Goal: Task Accomplishment & Management: Manage account settings

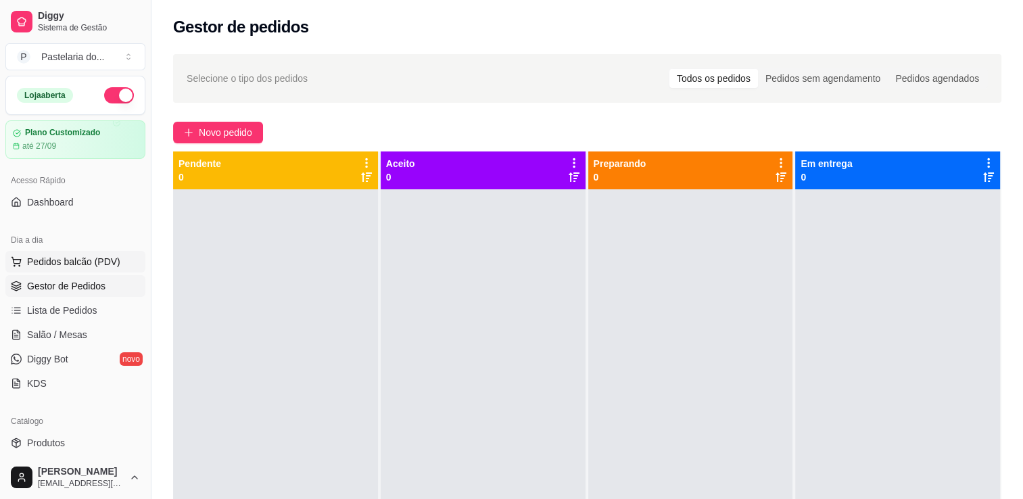
click at [54, 255] on span "Pedidos balcão (PDV)" at bounding box center [73, 262] width 93 height 14
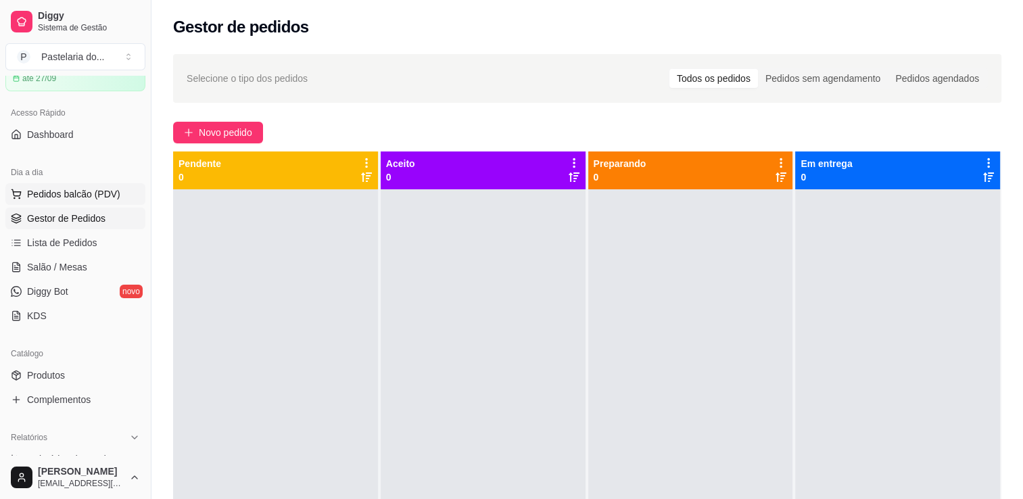
click at [54, 195] on span "Pedidos balcão (PDV)" at bounding box center [73, 194] width 93 height 14
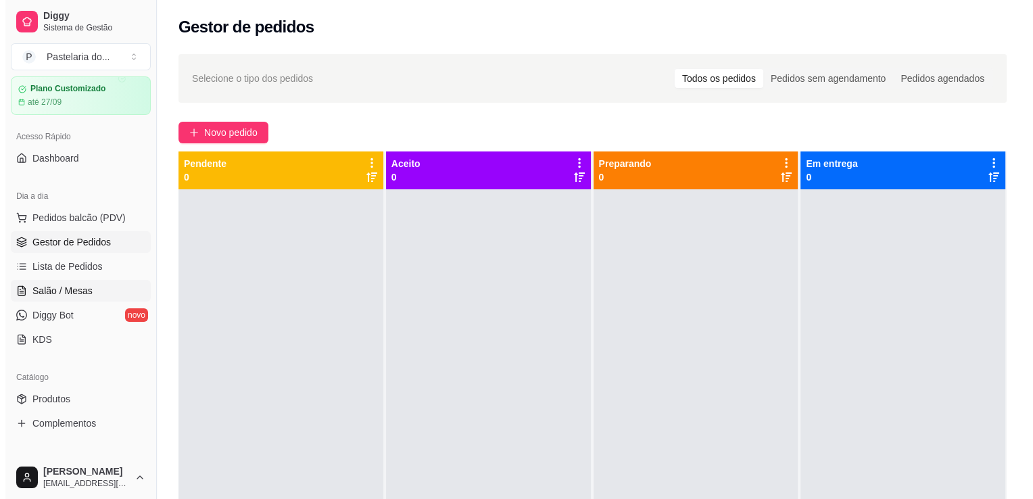
scroll to position [68, 0]
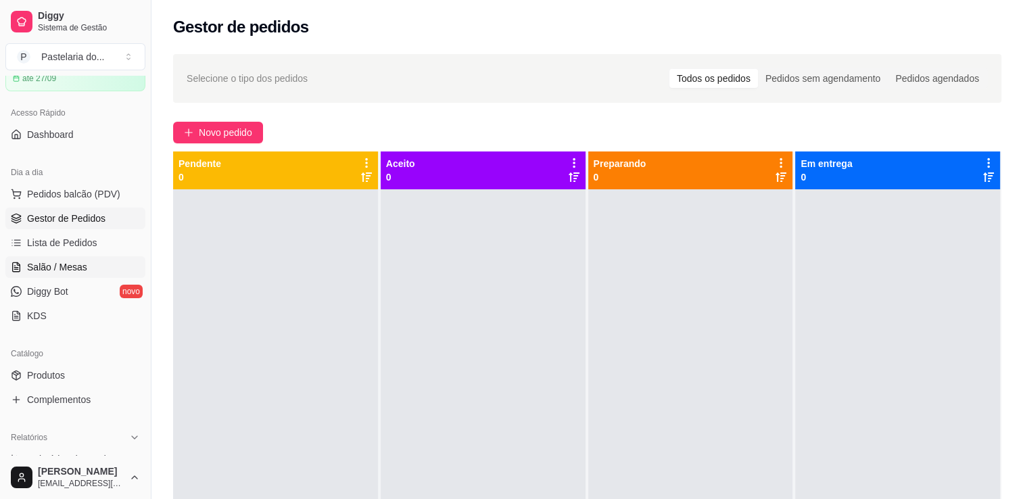
click at [92, 268] on link "Salão / Mesas" at bounding box center [75, 267] width 140 height 22
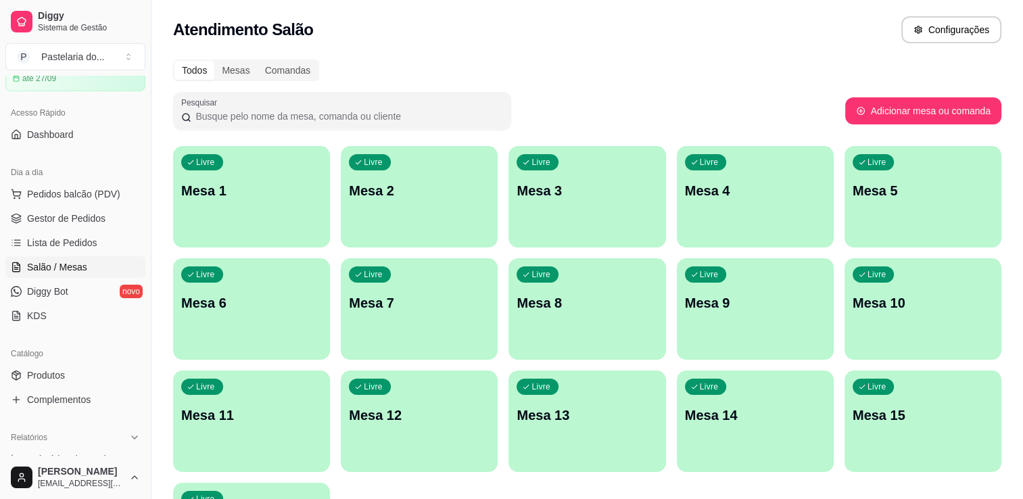
click at [441, 208] on div "Livre Mesa 2" at bounding box center [419, 188] width 157 height 85
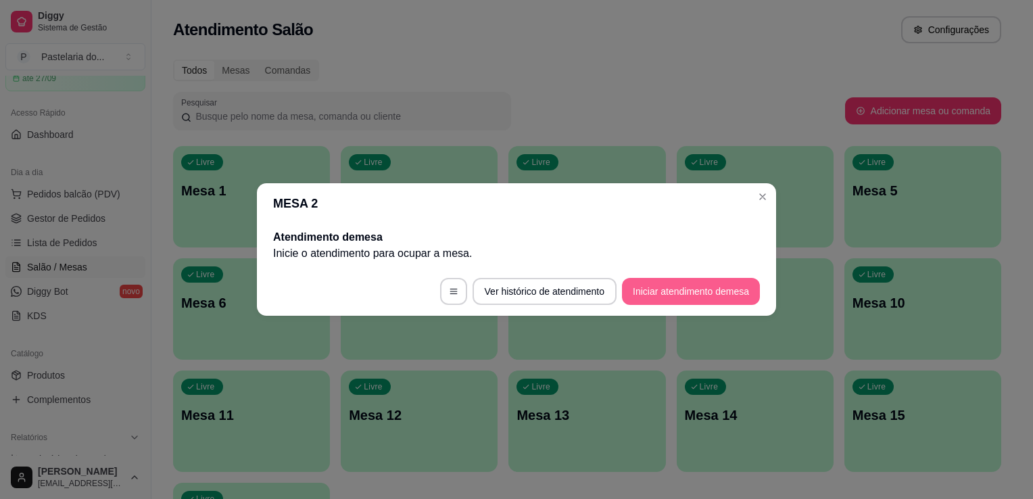
click at [651, 284] on button "Iniciar atendimento de mesa" at bounding box center [691, 291] width 138 height 27
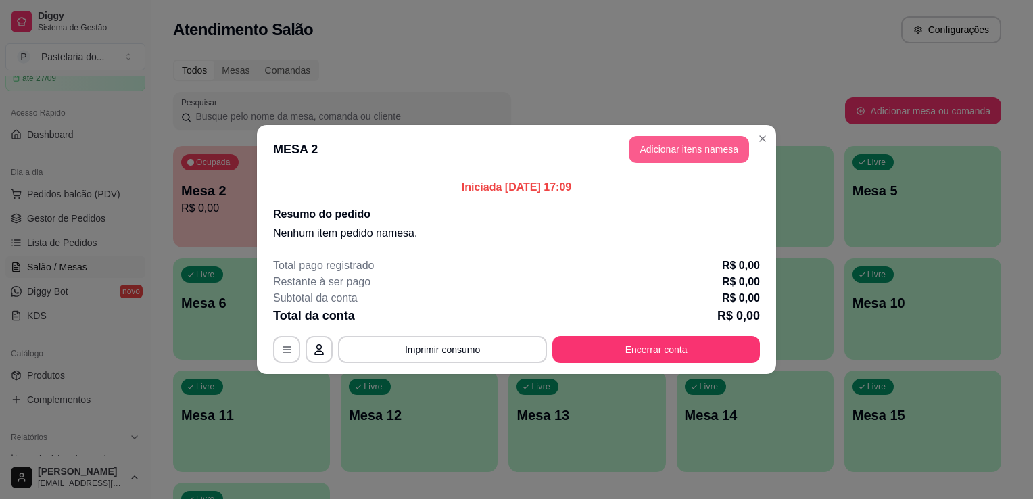
click at [688, 156] on button "Adicionar itens na mesa" at bounding box center [689, 149] width 120 height 27
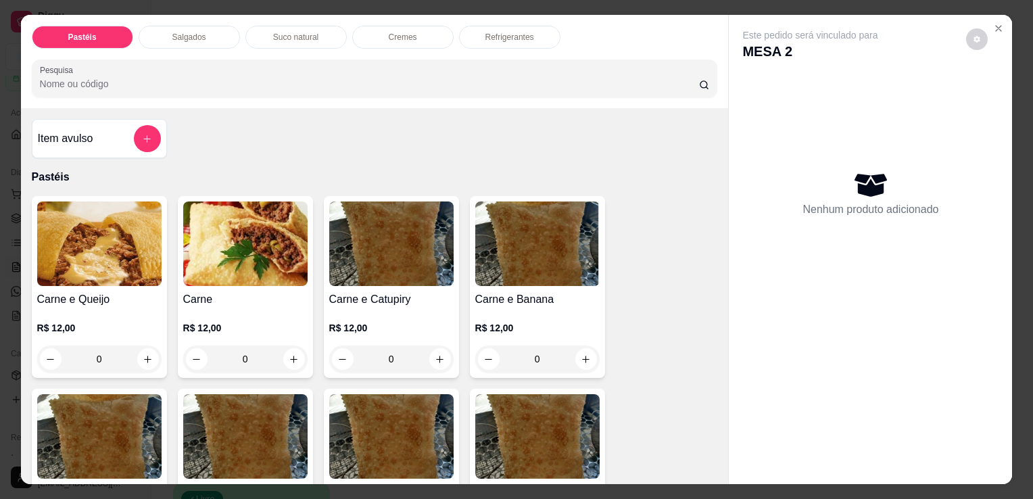
click at [104, 275] on img at bounding box center [99, 244] width 124 height 85
click at [108, 321] on p "R$ 12,00" at bounding box center [99, 328] width 124 height 14
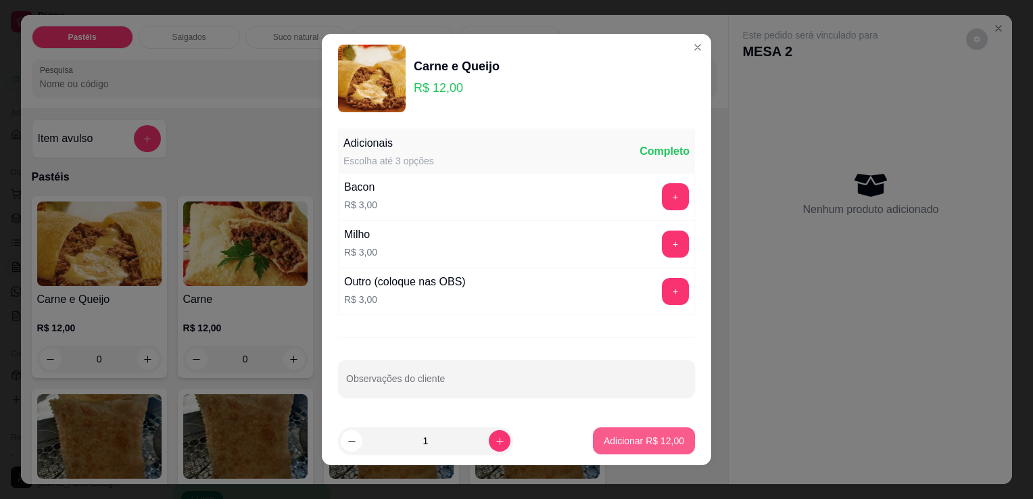
click at [617, 447] on button "Adicionar R$ 12,00" at bounding box center [644, 440] width 102 height 27
type input "1"
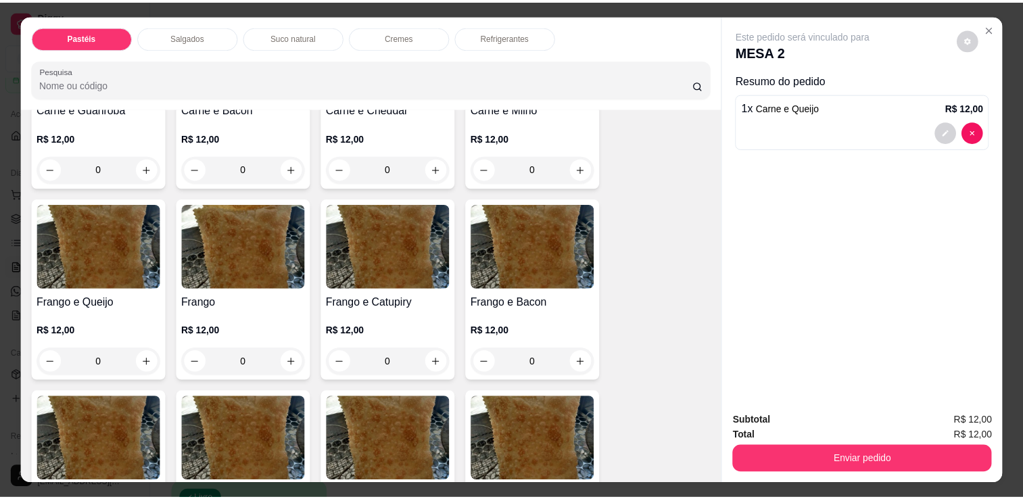
scroll to position [406, 0]
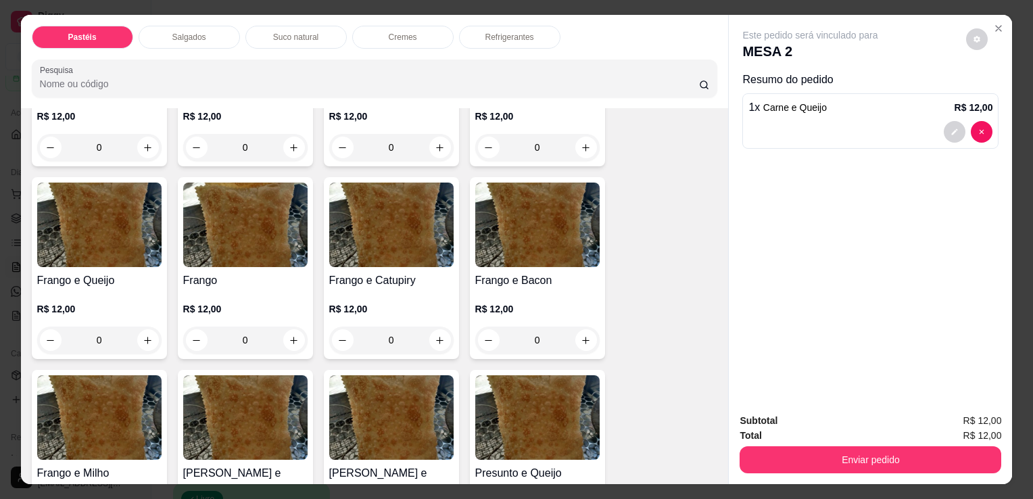
click at [337, 263] on div "Frango e Catupiry R$ 12,00 0" at bounding box center [391, 268] width 135 height 182
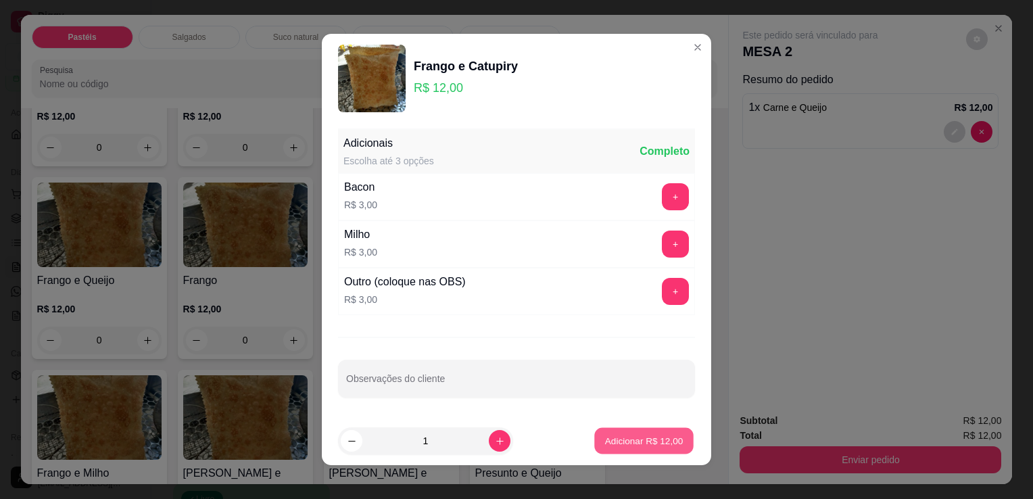
click at [605, 446] on p "Adicionar R$ 12,00" at bounding box center [644, 440] width 78 height 13
type input "1"
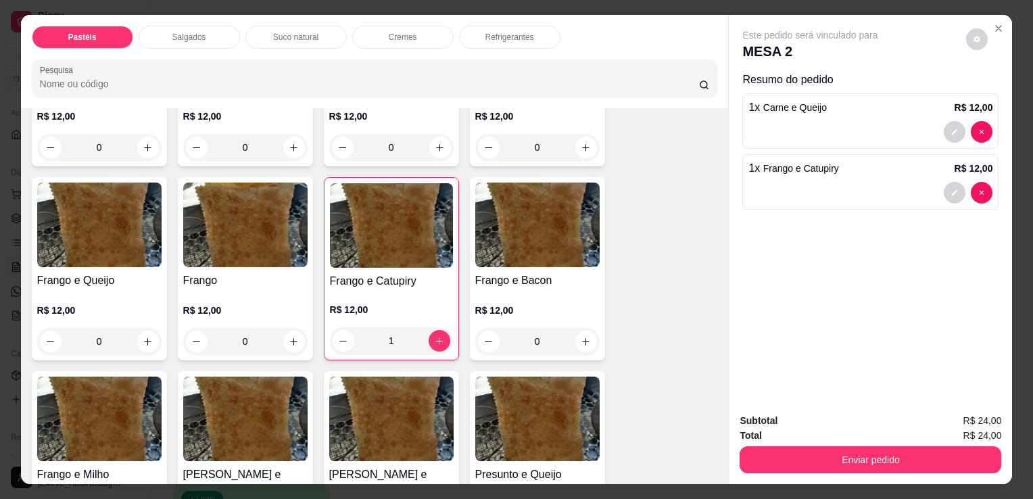
click at [139, 290] on div "R$ 12,00 0" at bounding box center [99, 322] width 124 height 65
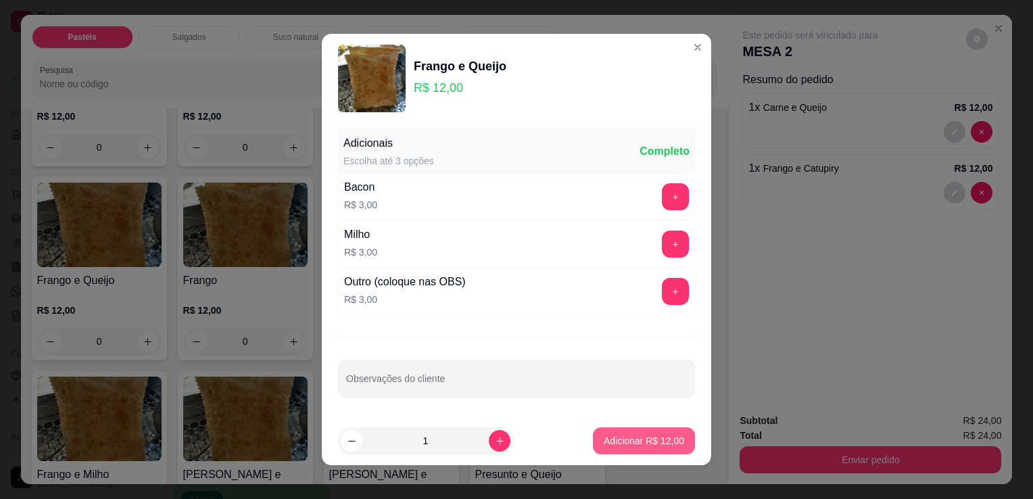
click at [593, 431] on button "Adicionar R$ 12,00" at bounding box center [644, 440] width 102 height 27
type input "1"
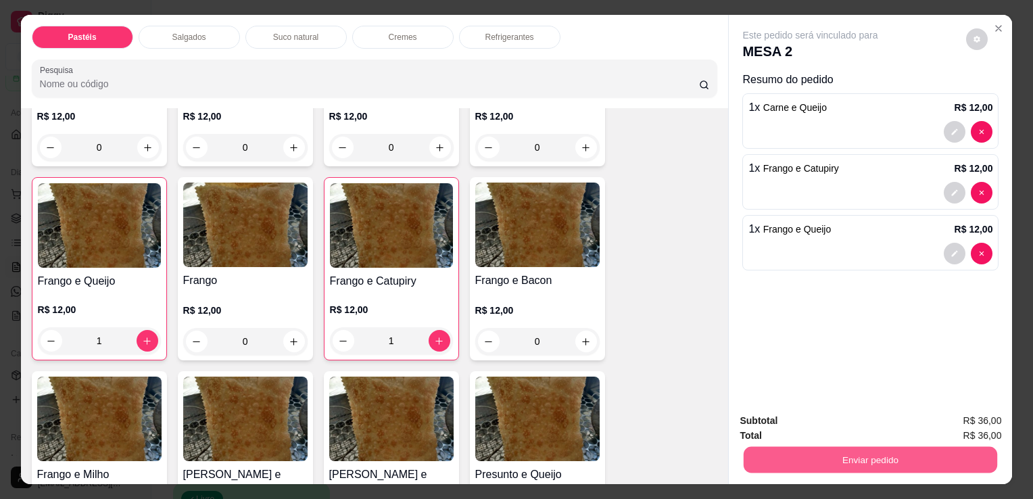
click at [795, 463] on button "Enviar pedido" at bounding box center [871, 459] width 254 height 26
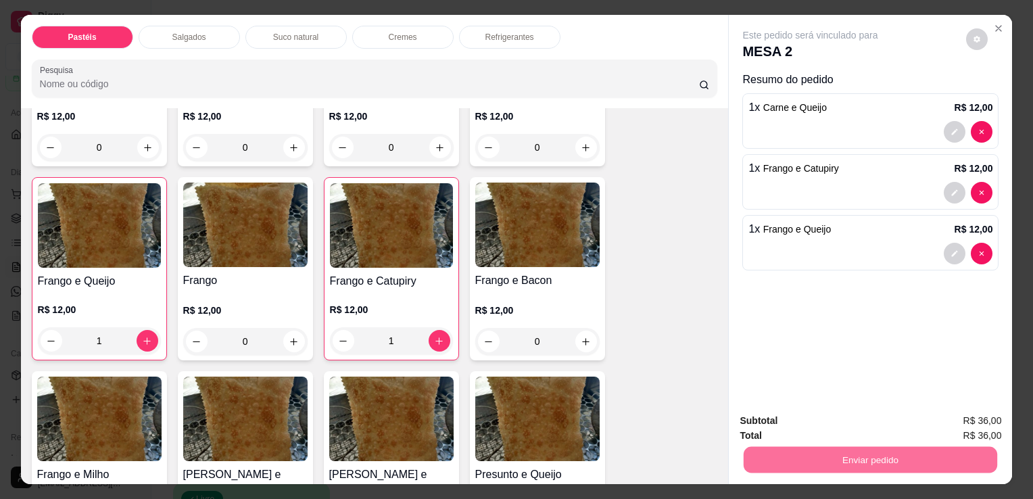
click at [945, 417] on button "Enviar pedido" at bounding box center [966, 422] width 76 height 26
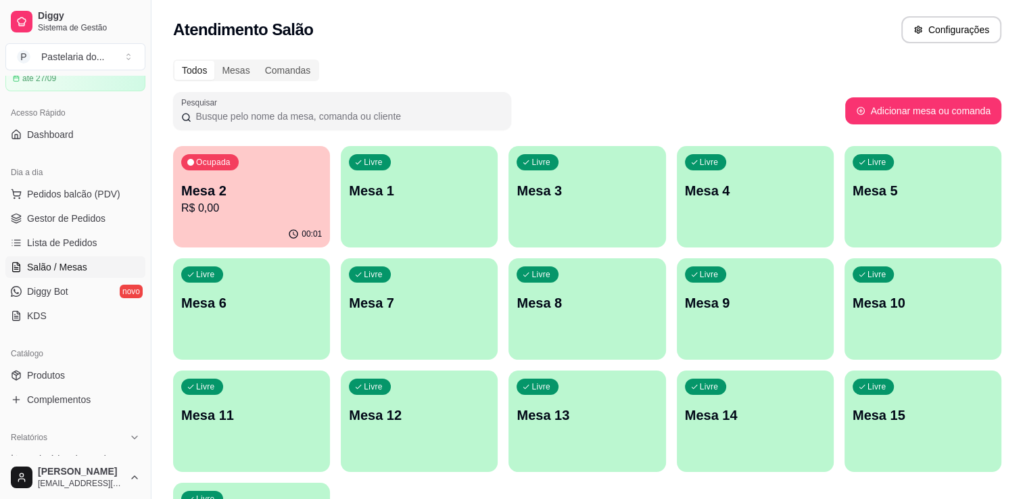
click at [414, 421] on p "Mesa 12" at bounding box center [419, 415] width 141 height 19
click at [539, 418] on p "Mesa 13" at bounding box center [587, 415] width 137 height 18
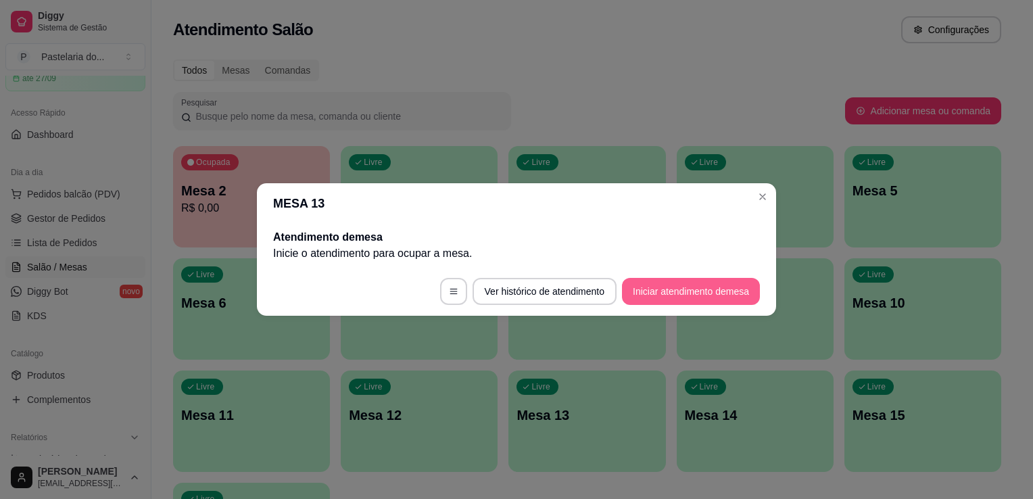
click at [722, 288] on button "Iniciar atendimento de mesa" at bounding box center [691, 291] width 138 height 27
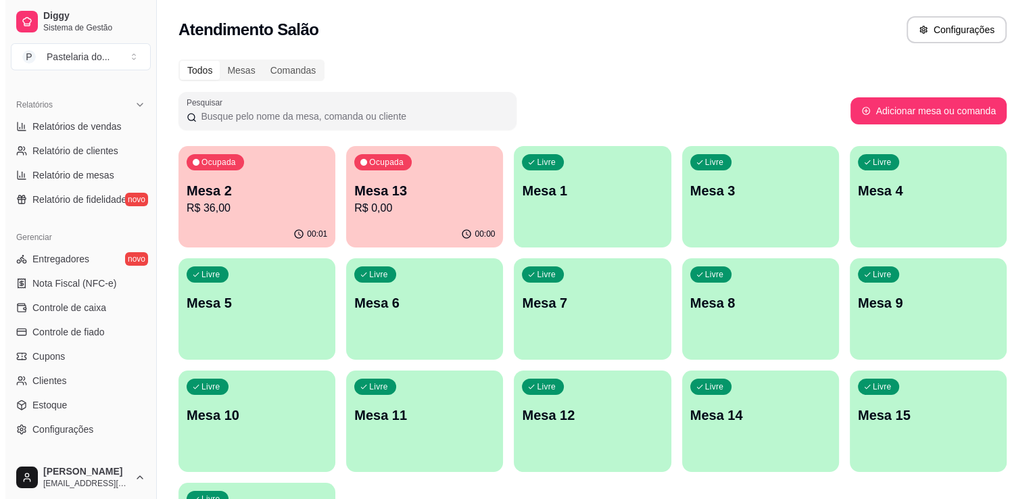
scroll to position [473, 0]
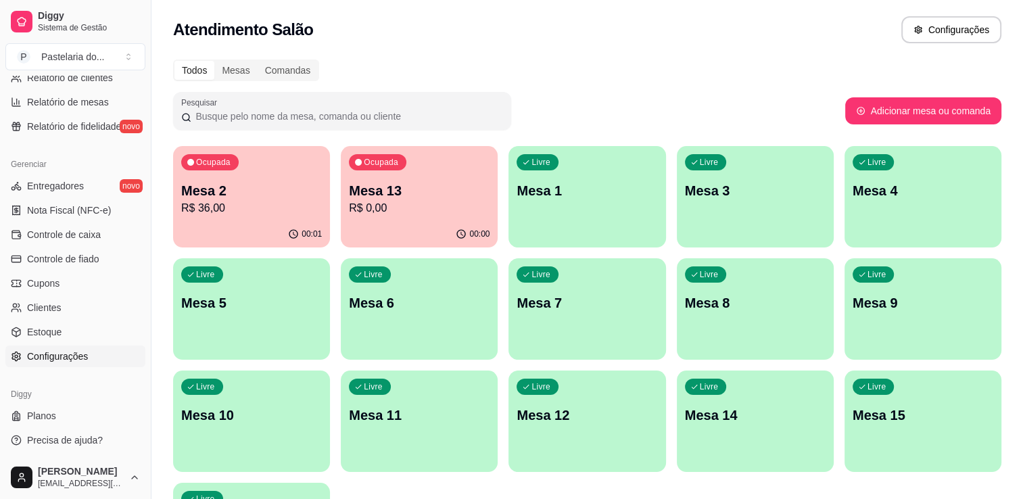
click at [54, 346] on link "Configurações" at bounding box center [75, 357] width 140 height 22
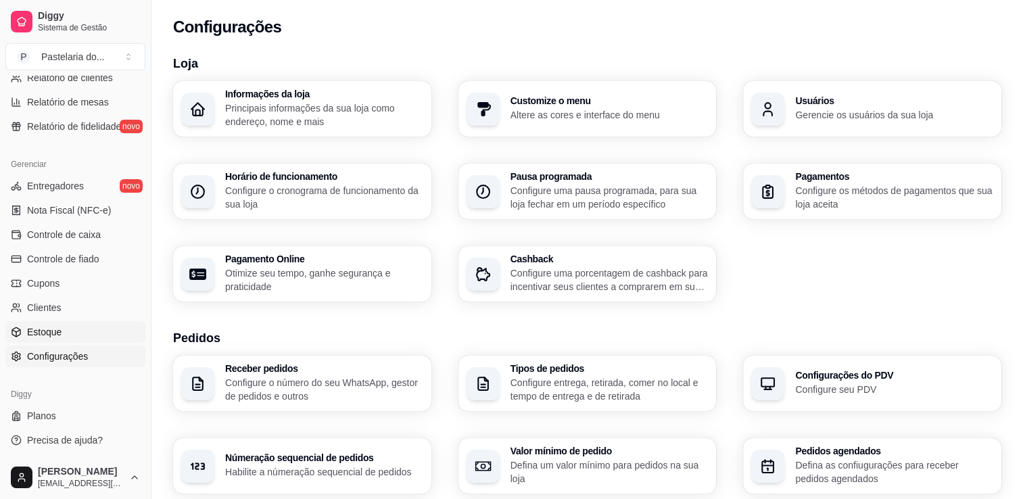
click at [57, 338] on link "Estoque" at bounding box center [75, 332] width 140 height 22
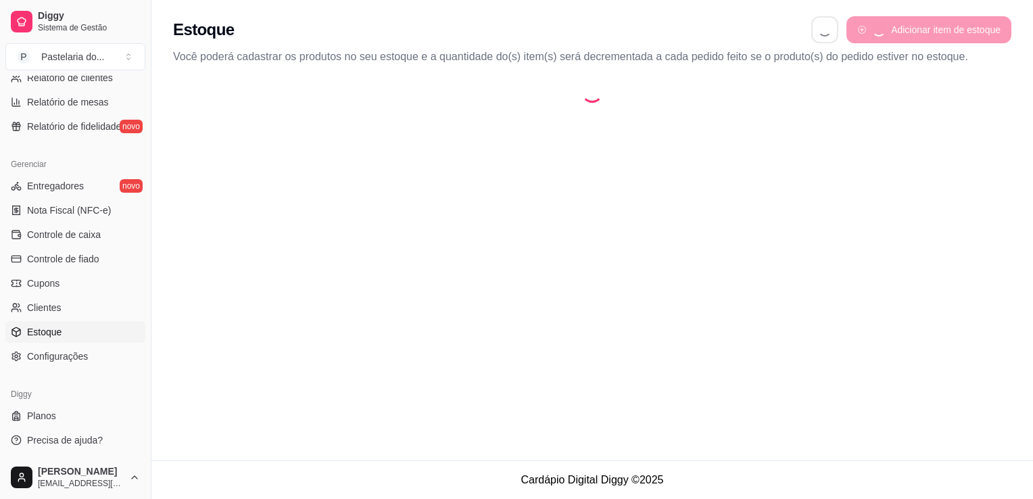
select select "QUANTITY_ORDER"
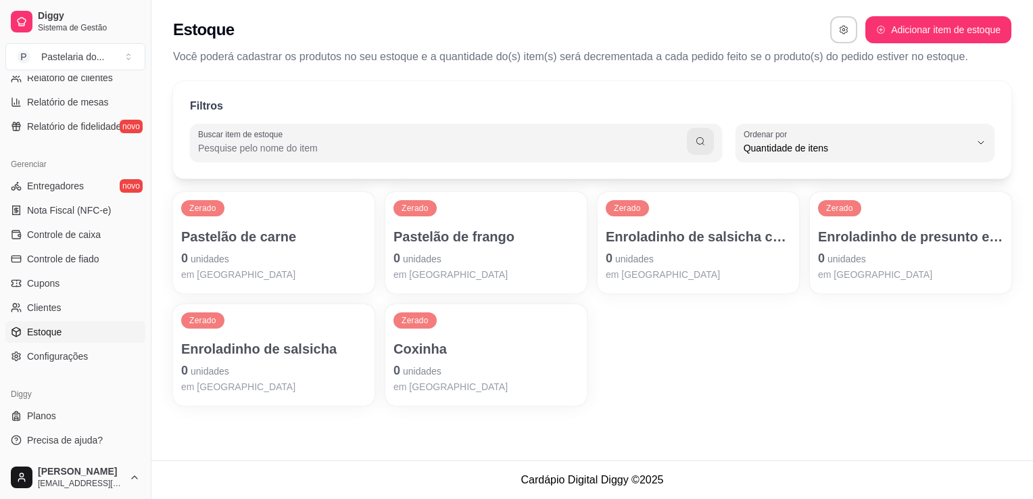
scroll to position [13, 0]
click at [473, 359] on div "Coxinha 0 unidades em [GEOGRAPHIC_DATA]" at bounding box center [486, 366] width 185 height 54
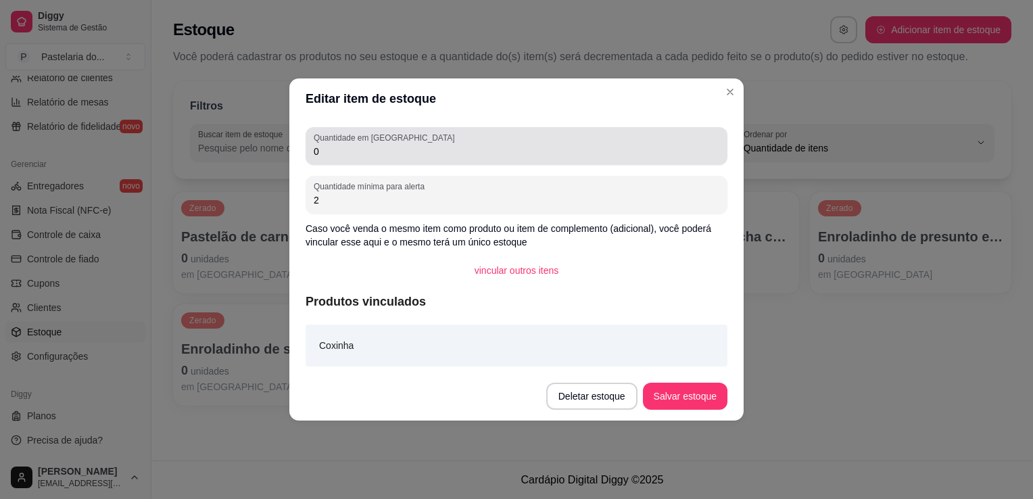
click at [413, 141] on div "0" at bounding box center [517, 146] width 406 height 27
click at [414, 144] on div "0" at bounding box center [517, 146] width 406 height 27
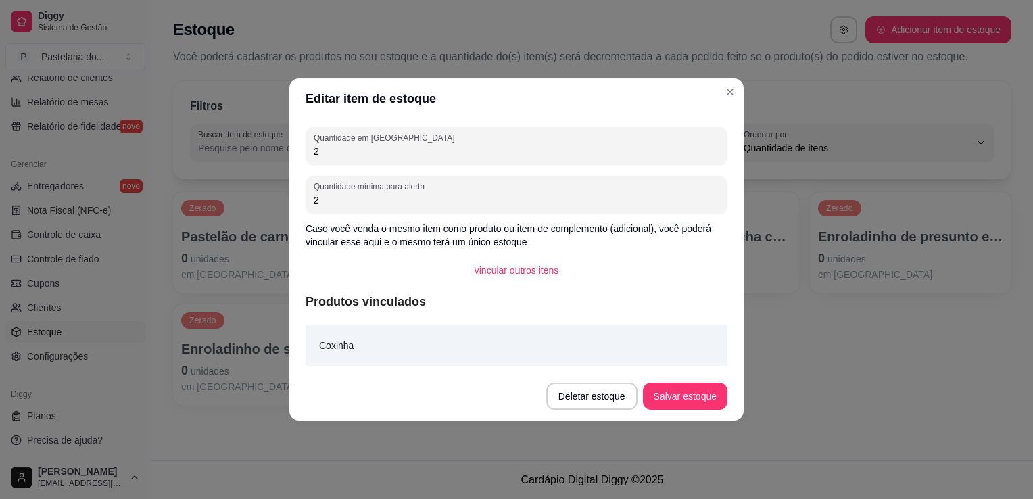
type input "2"
click at [701, 397] on button "Salvar estoque" at bounding box center [685, 396] width 83 height 26
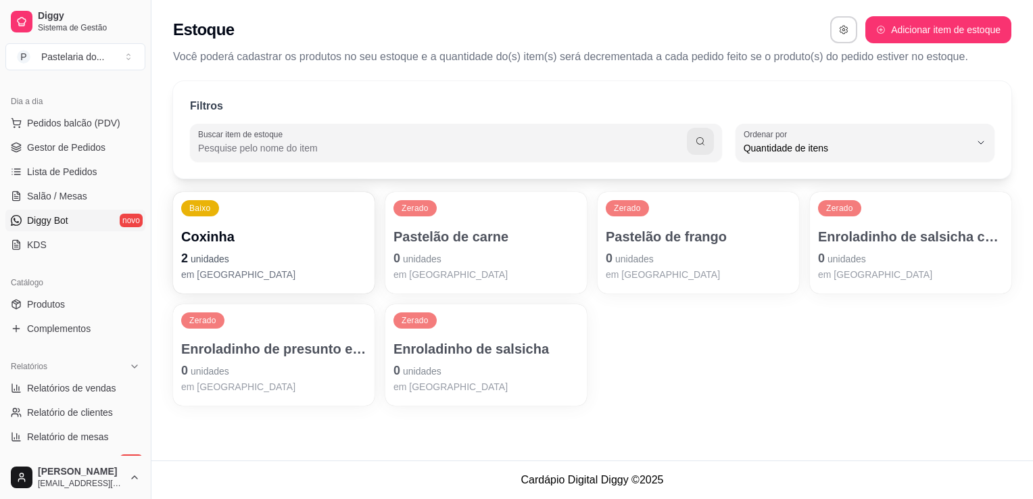
scroll to position [68, 0]
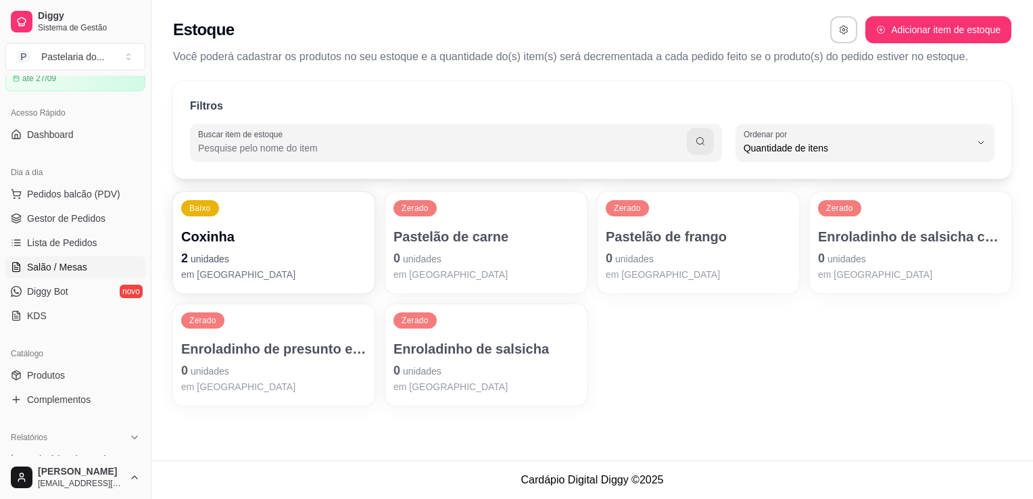
click at [76, 268] on span "Salão / Mesas" at bounding box center [57, 267] width 60 height 14
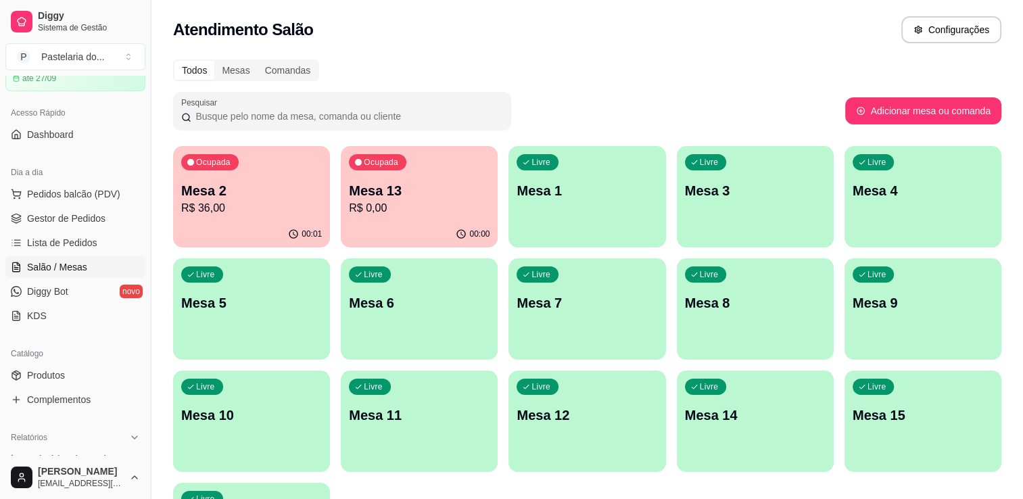
click at [427, 210] on p "R$ 0,00" at bounding box center [419, 208] width 141 height 16
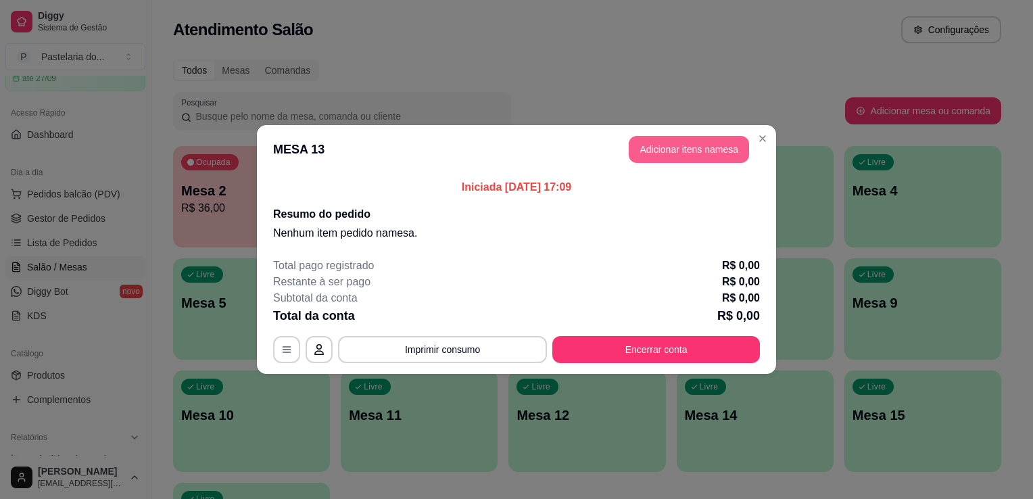
click at [667, 158] on button "Adicionar itens na mesa" at bounding box center [689, 149] width 120 height 27
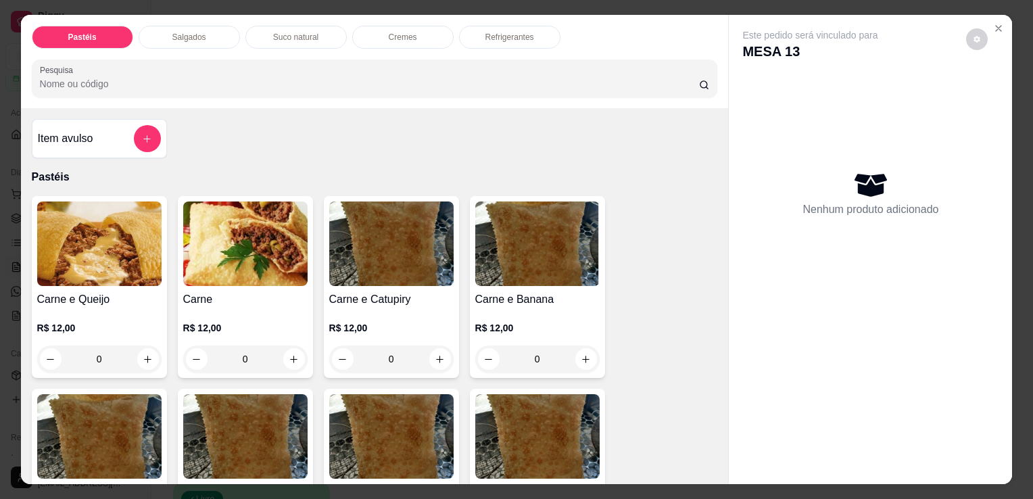
click at [181, 32] on p "Salgados" at bounding box center [189, 37] width 34 height 11
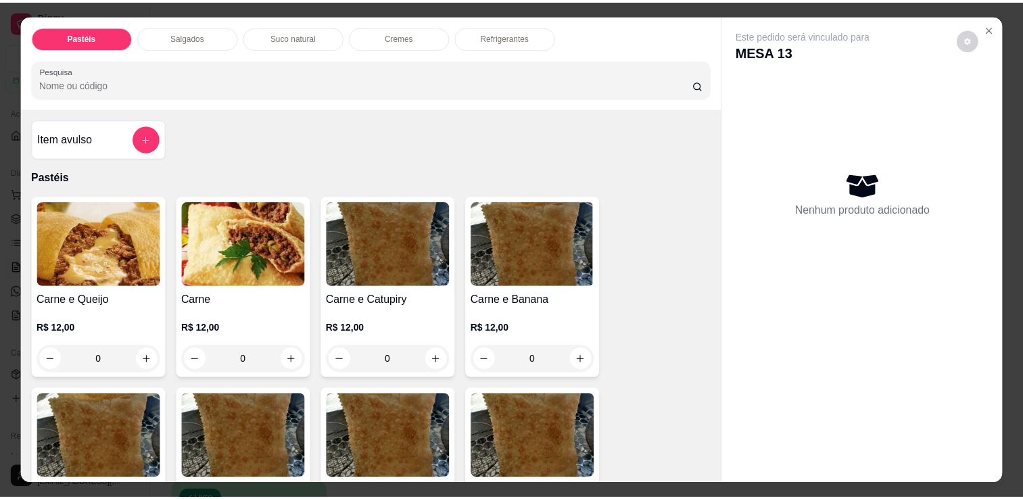
scroll to position [33, 0]
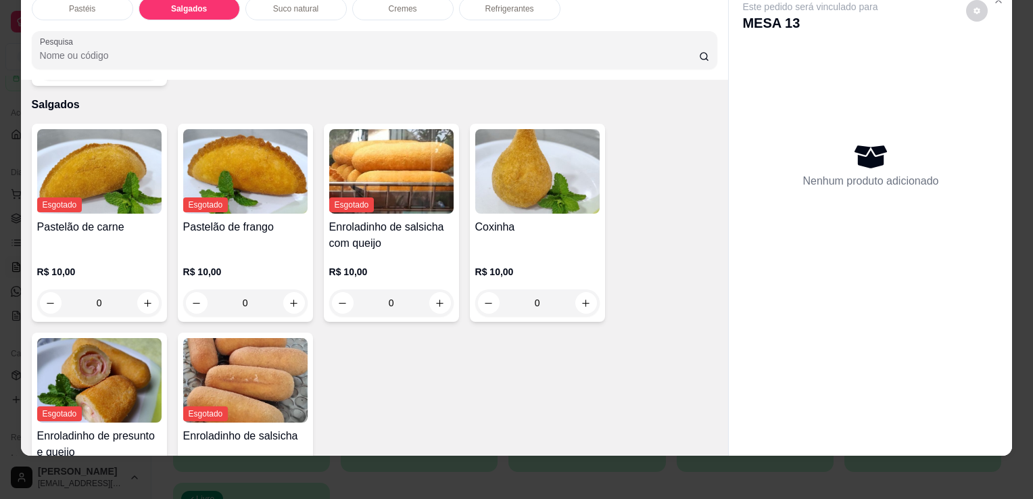
click at [516, 252] on div "R$ 10,00 0" at bounding box center [537, 284] width 124 height 65
click at [482, 219] on h4 "Coxinha" at bounding box center [537, 227] width 124 height 16
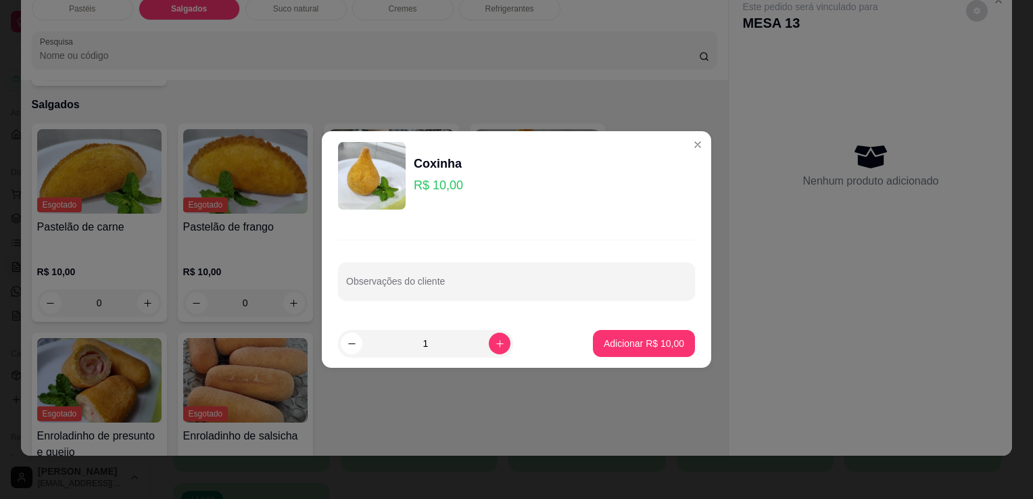
click at [496, 343] on icon "increase-product-quantity" at bounding box center [499, 343] width 7 height 7
type input "2"
click at [604, 345] on p "Adicionar R$ 20,00" at bounding box center [644, 344] width 80 height 14
type input "2"
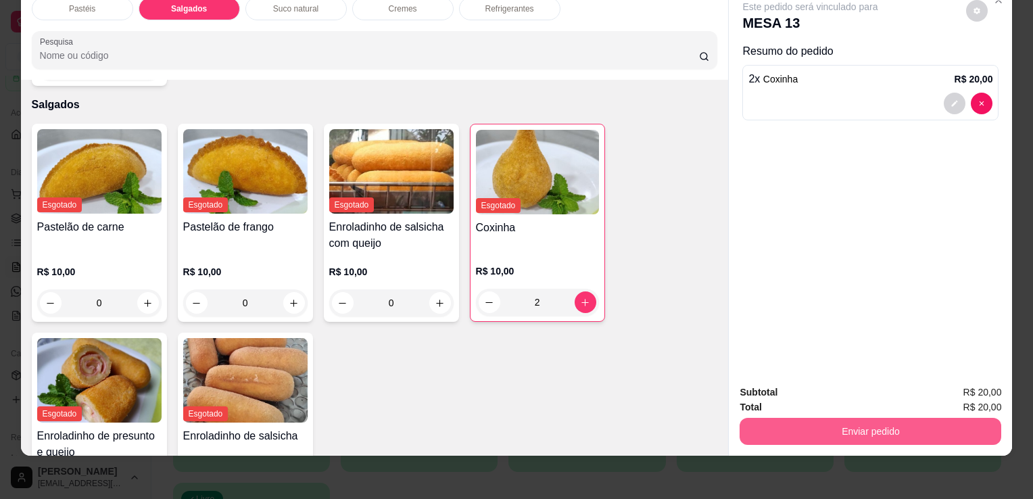
click at [793, 420] on button "Enviar pedido" at bounding box center [871, 431] width 262 height 27
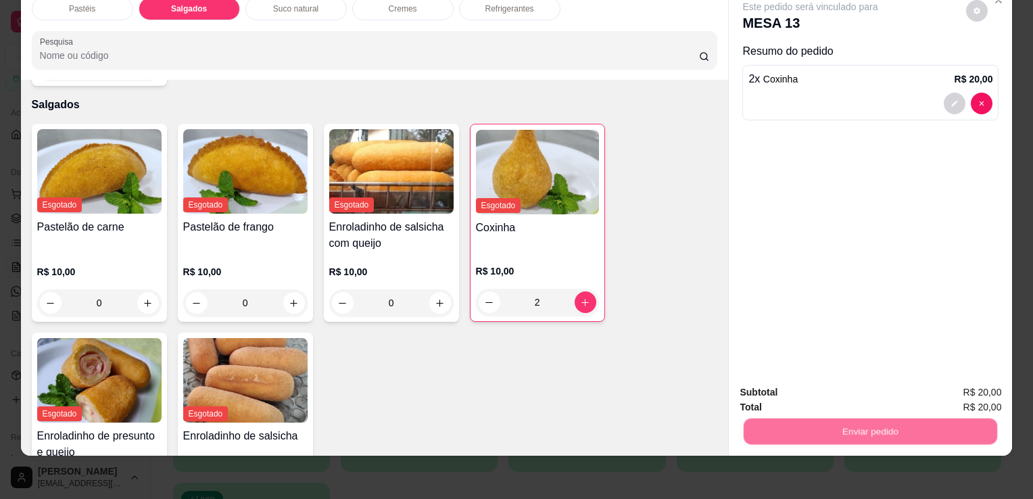
click at [853, 380] on button "Registrar cliente" at bounding box center [876, 388] width 89 height 26
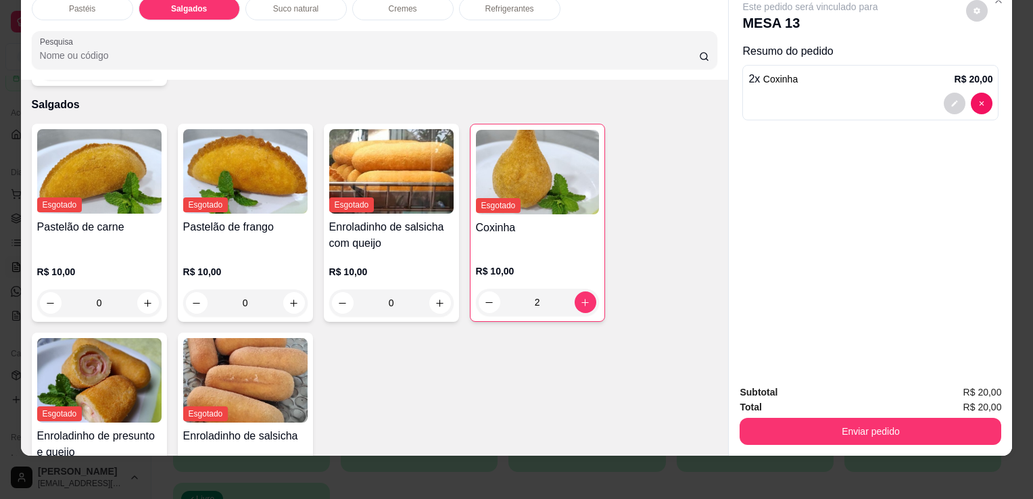
drag, startPoint x: 849, startPoint y: 398, endPoint x: 851, endPoint y: 410, distance: 12.2
click at [849, 400] on div "Total R$ 20,00" at bounding box center [871, 407] width 262 height 15
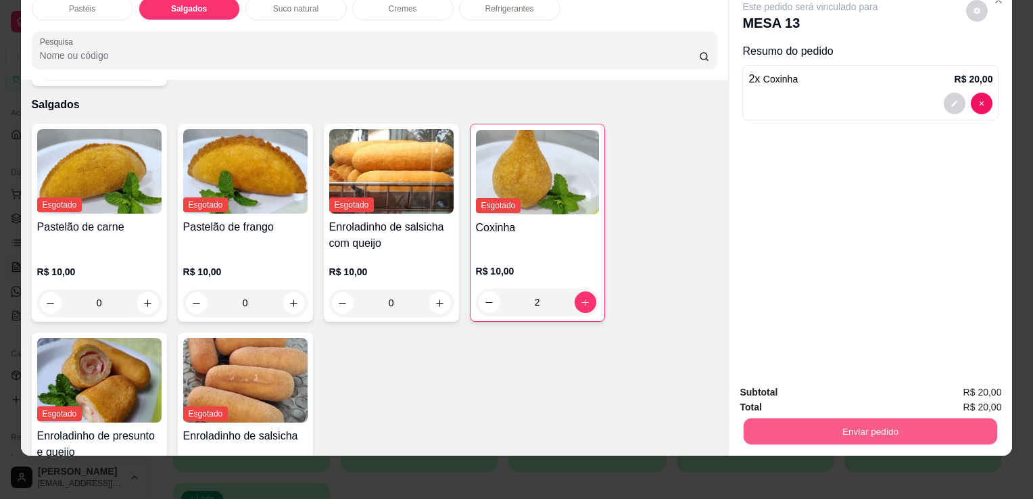
click at [853, 418] on button "Enviar pedido" at bounding box center [871, 431] width 254 height 26
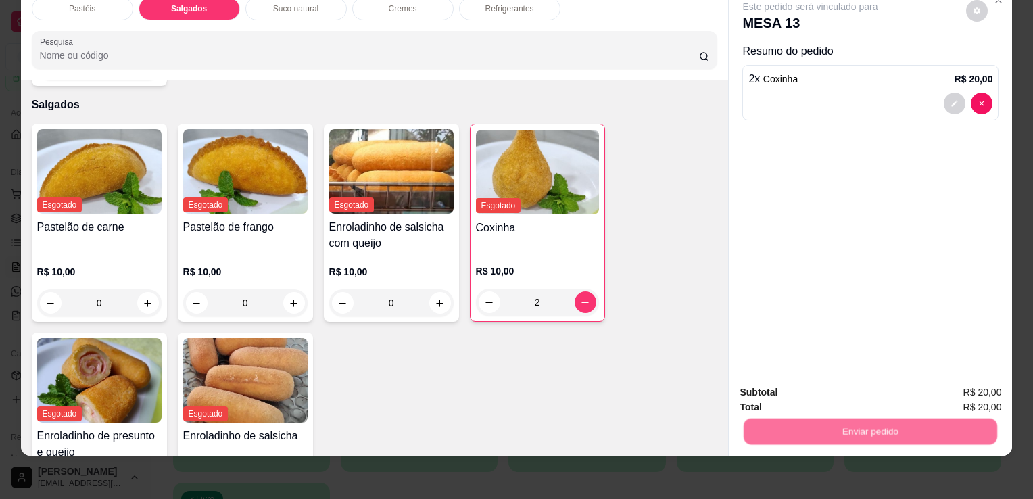
click at [972, 394] on button "Enviar pedido" at bounding box center [966, 388] width 76 height 26
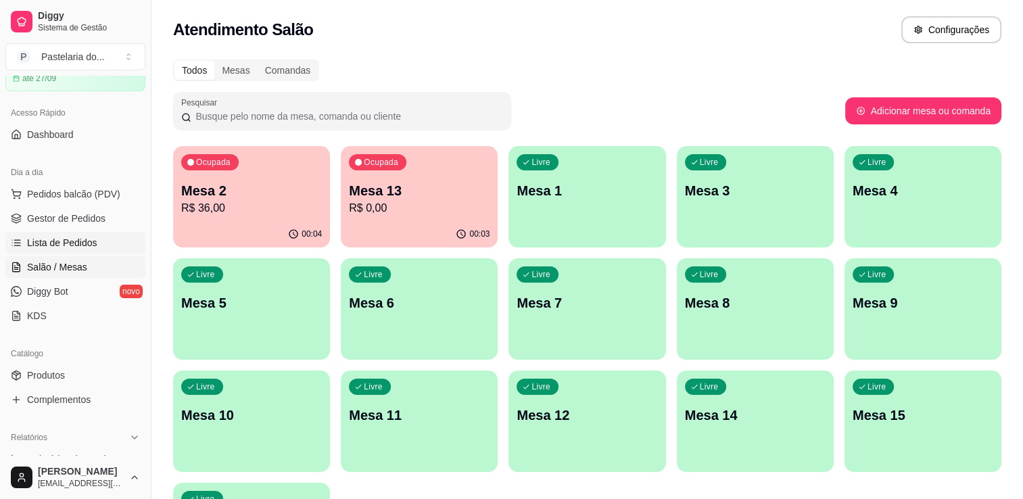
click at [89, 245] on span "Lista de Pedidos" at bounding box center [62, 243] width 70 height 14
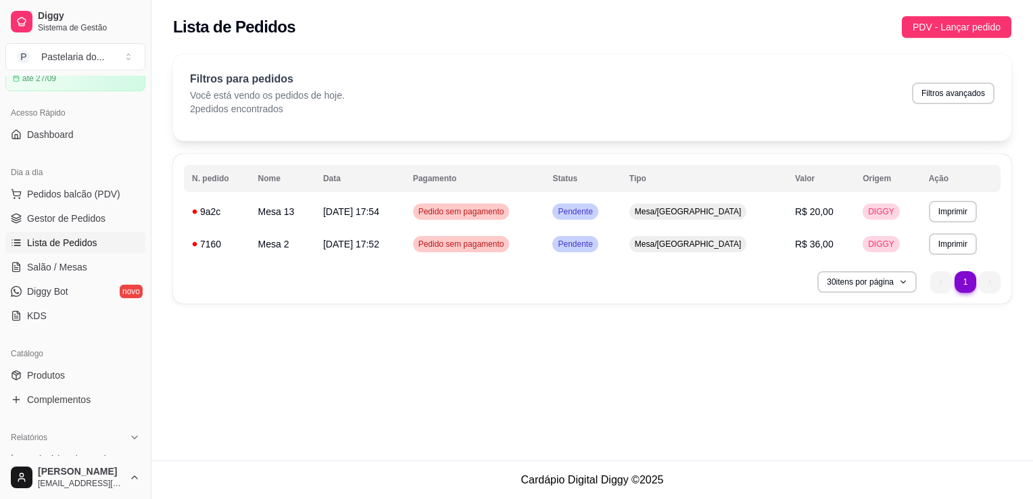
click at [80, 206] on ul "Pedidos balcão (PDV) Gestor de Pedidos Lista de Pedidos Salão / Mesas Diggy Bot…" at bounding box center [75, 254] width 140 height 143
click at [57, 222] on span "Gestor de Pedidos" at bounding box center [66, 219] width 78 height 14
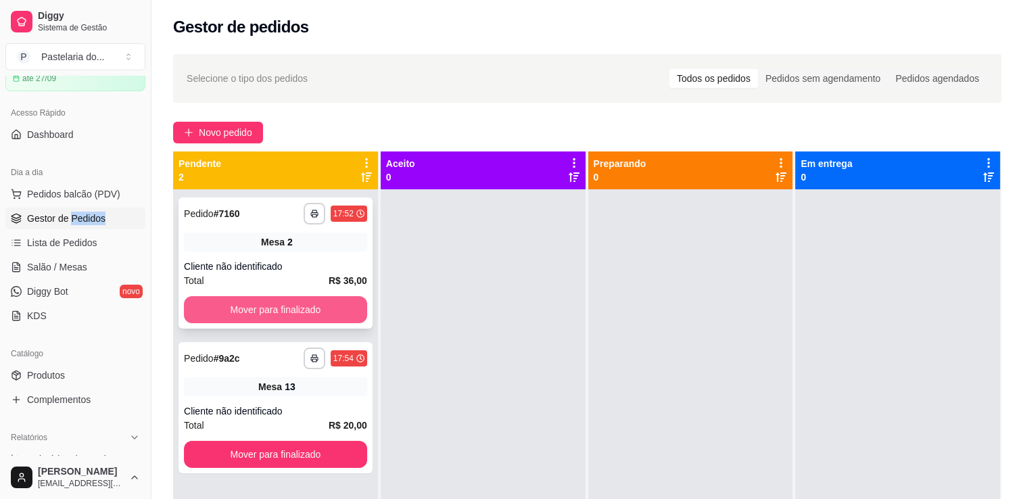
click at [282, 299] on button "Mover para finalizado" at bounding box center [275, 309] width 183 height 27
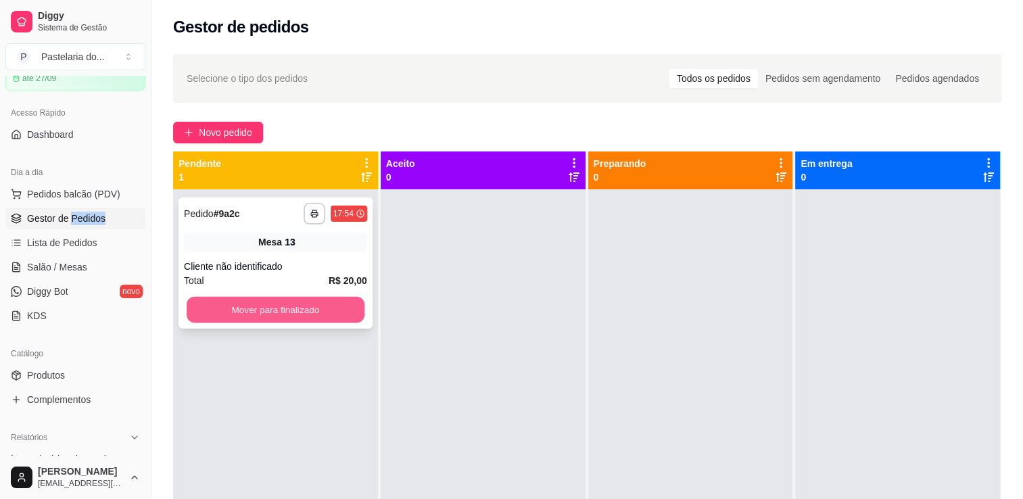
click at [298, 307] on button "Mover para finalizado" at bounding box center [276, 310] width 178 height 26
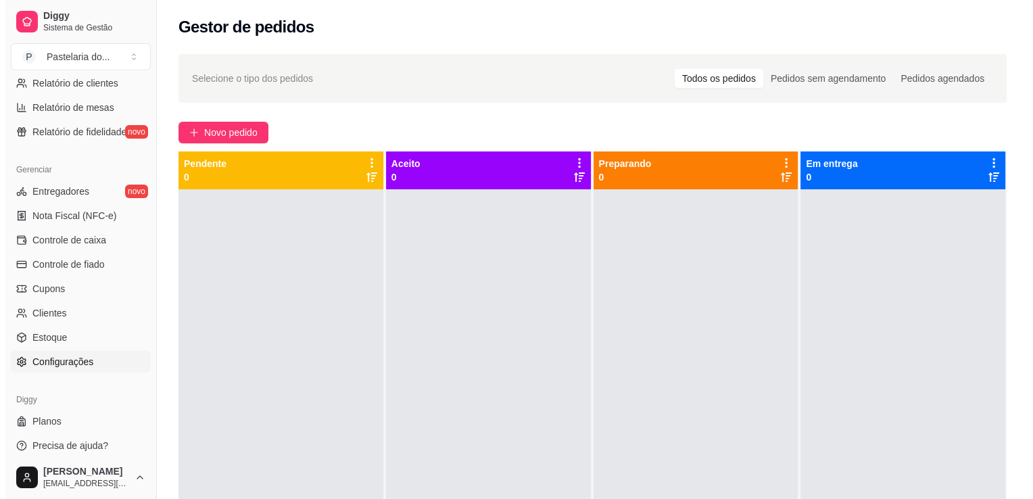
scroll to position [473, 0]
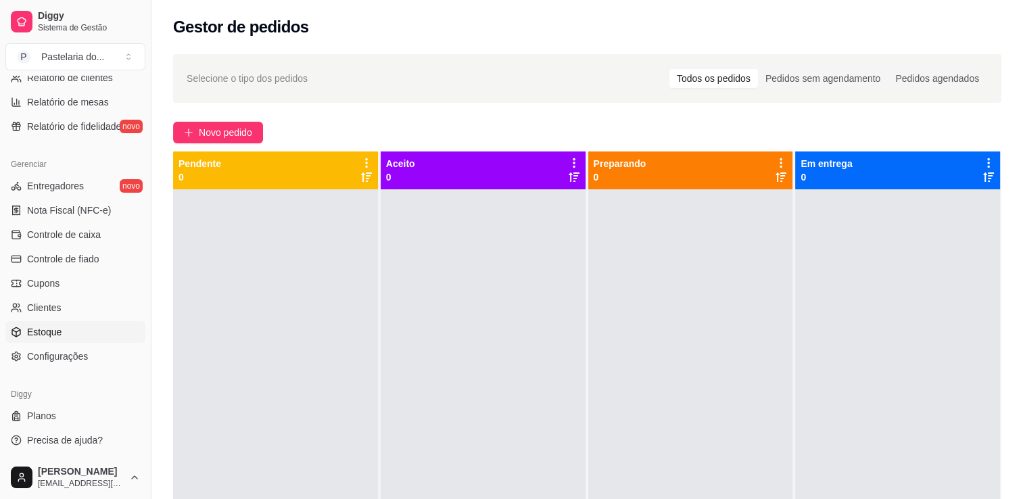
click at [55, 332] on span "Estoque" at bounding box center [44, 332] width 34 height 14
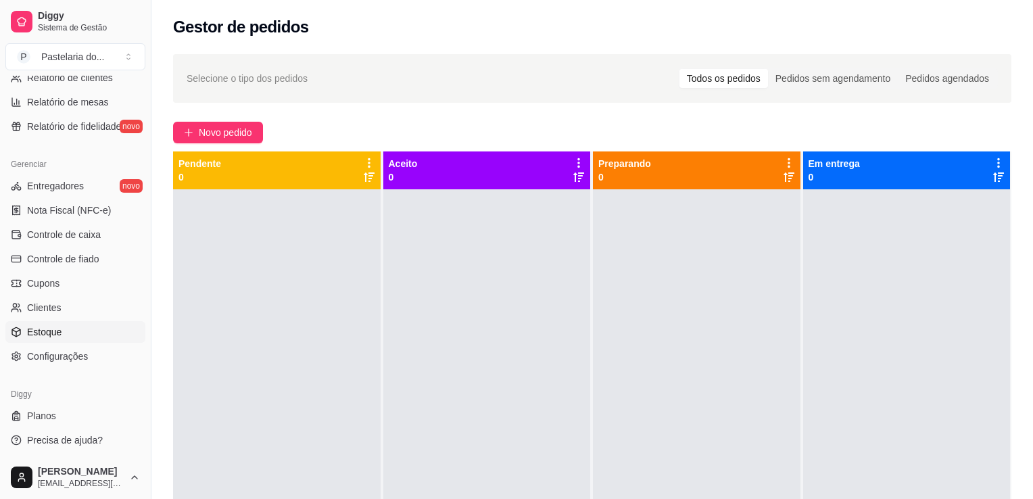
click at [55, 332] on span "Estoque" at bounding box center [44, 332] width 34 height 14
select select "QUANTITY_ORDER"
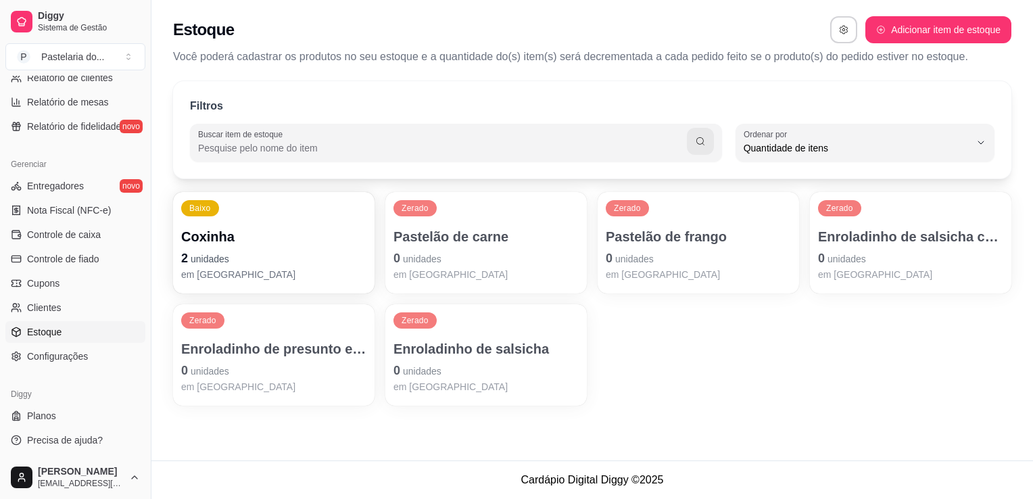
scroll to position [13, 0]
click at [55, 332] on span "Estoque" at bounding box center [44, 332] width 34 height 14
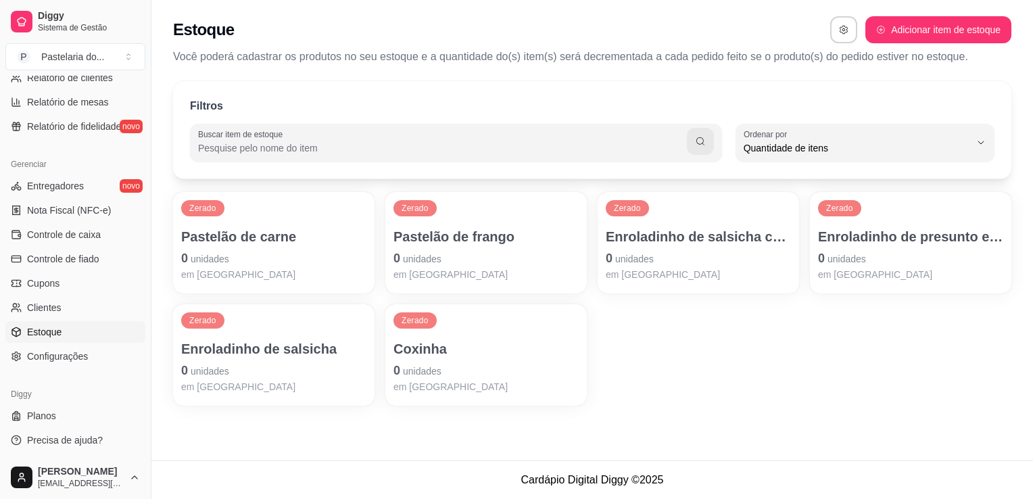
click at [55, 332] on span "Estoque" at bounding box center [44, 332] width 34 height 14
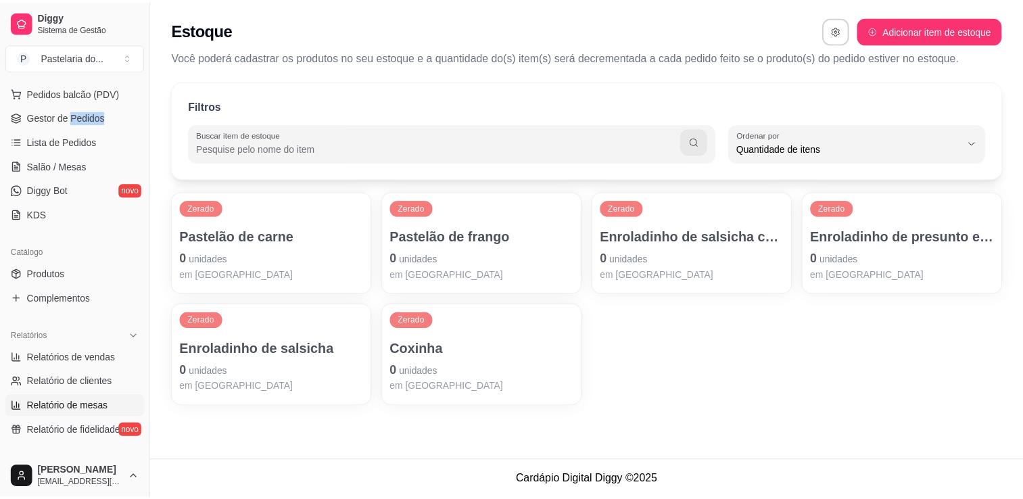
scroll to position [0, 0]
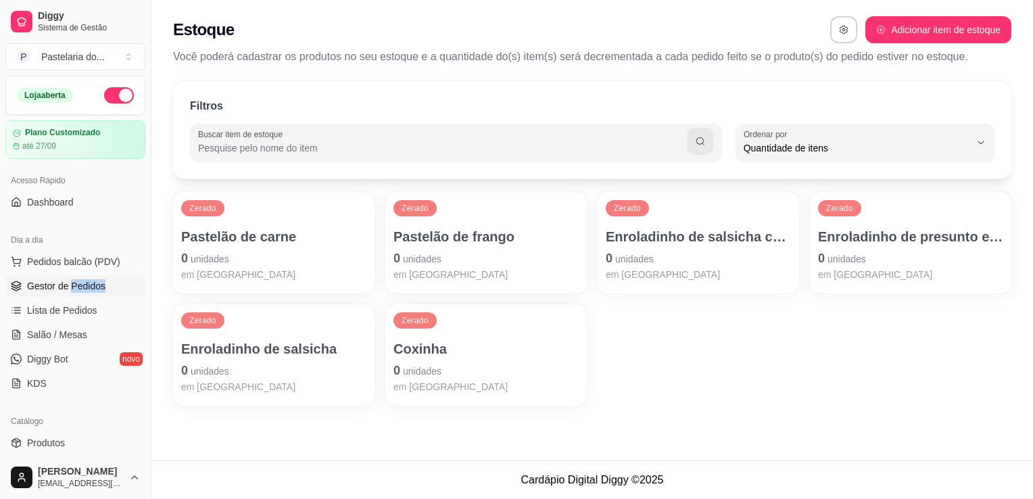
click at [83, 292] on link "Gestor de Pedidos" at bounding box center [75, 286] width 140 height 22
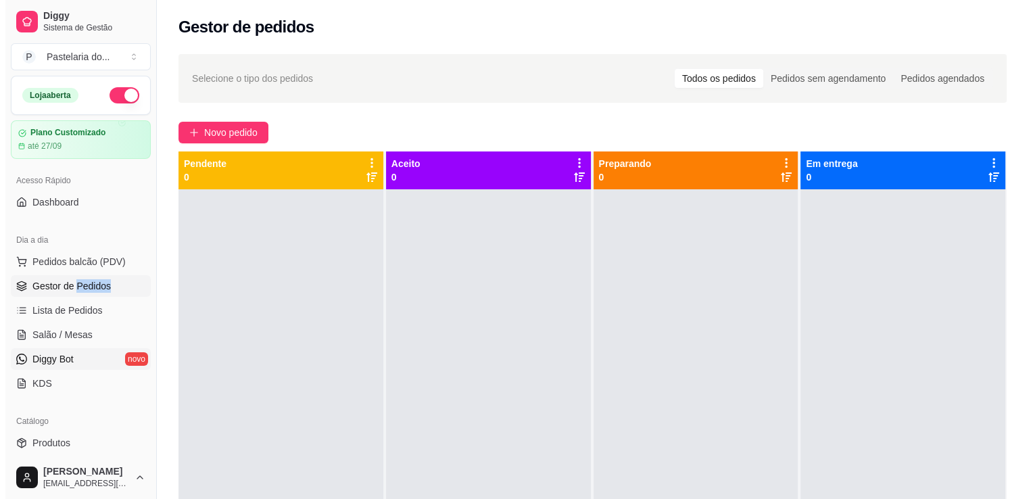
scroll to position [270, 0]
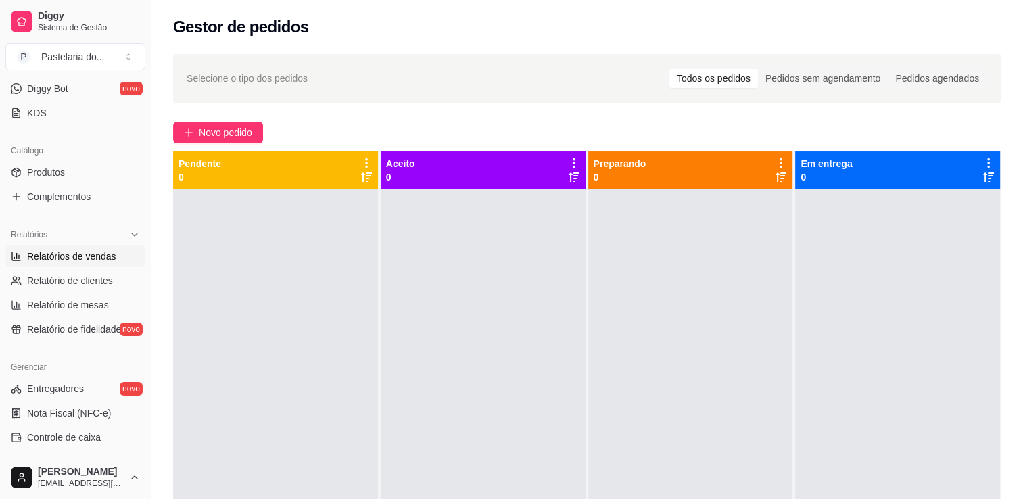
click at [91, 257] on span "Relatórios de vendas" at bounding box center [71, 257] width 89 height 14
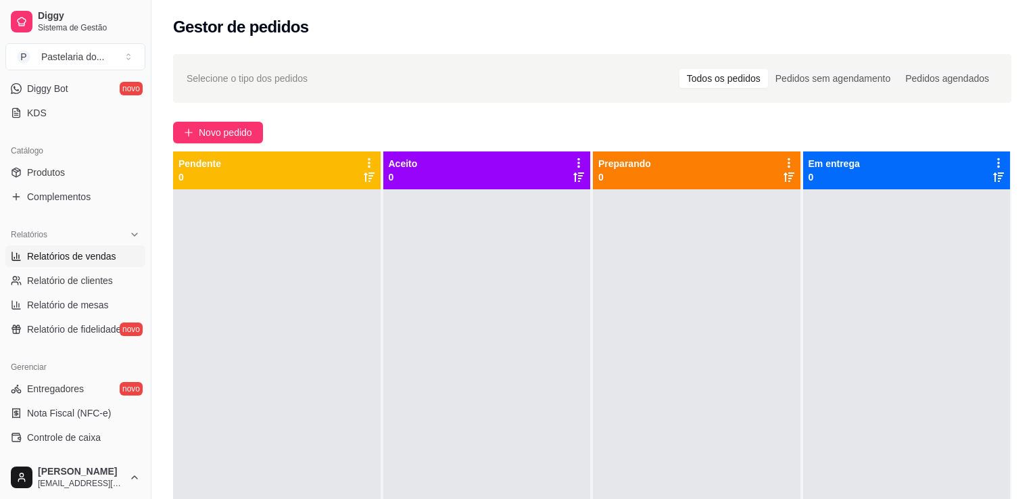
select select "ALL"
select select "0"
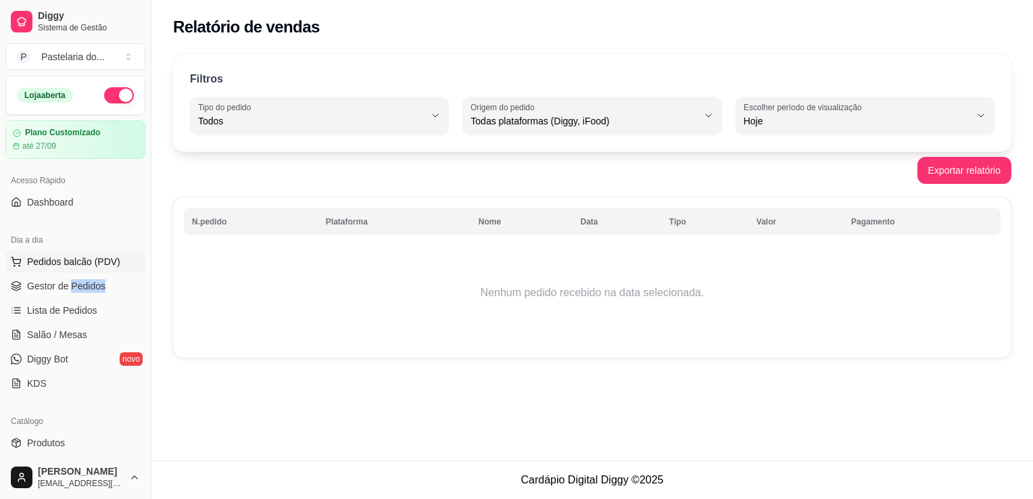
click at [91, 256] on span "Pedidos balcão (PDV)" at bounding box center [73, 262] width 93 height 14
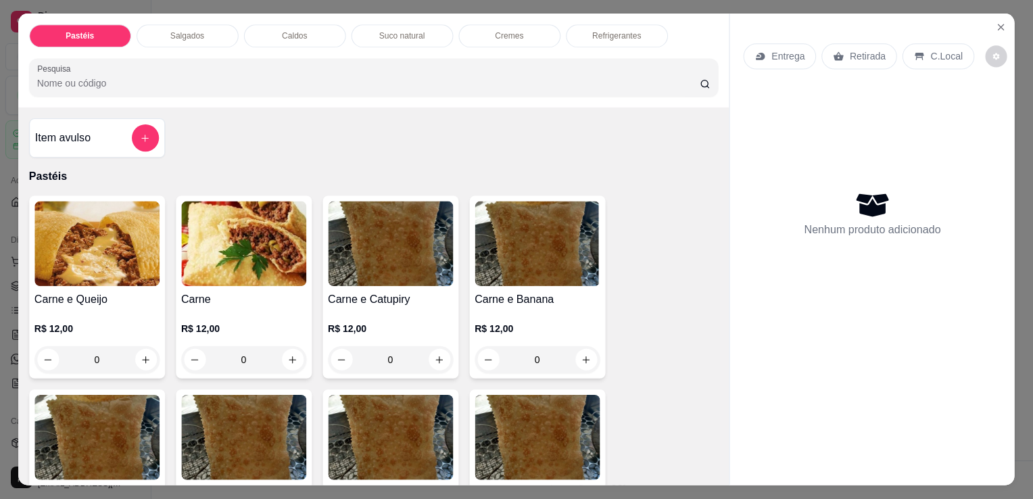
drag, startPoint x: 91, startPoint y: 256, endPoint x: 86, endPoint y: 279, distance: 23.6
click at [86, 279] on img at bounding box center [96, 244] width 125 height 85
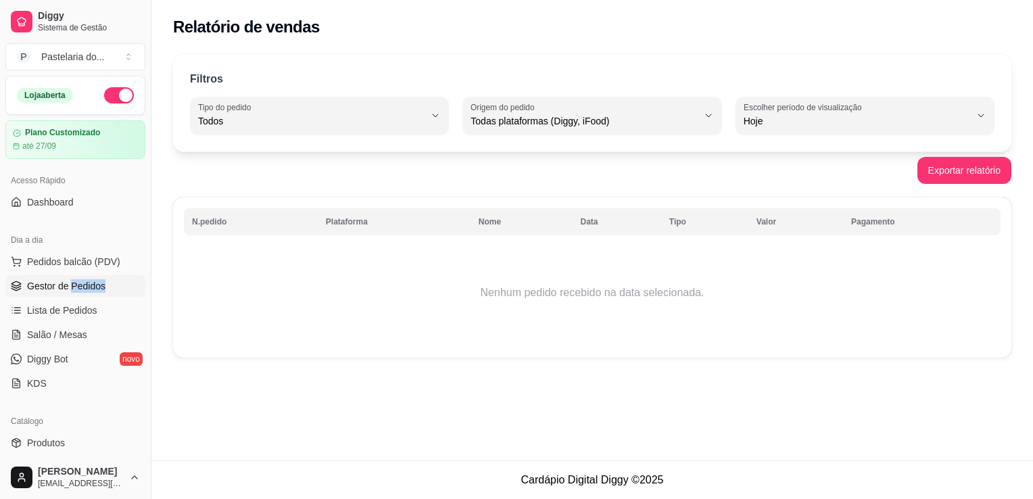
click at [65, 291] on span "Gestor de Pedidos" at bounding box center [66, 286] width 78 height 14
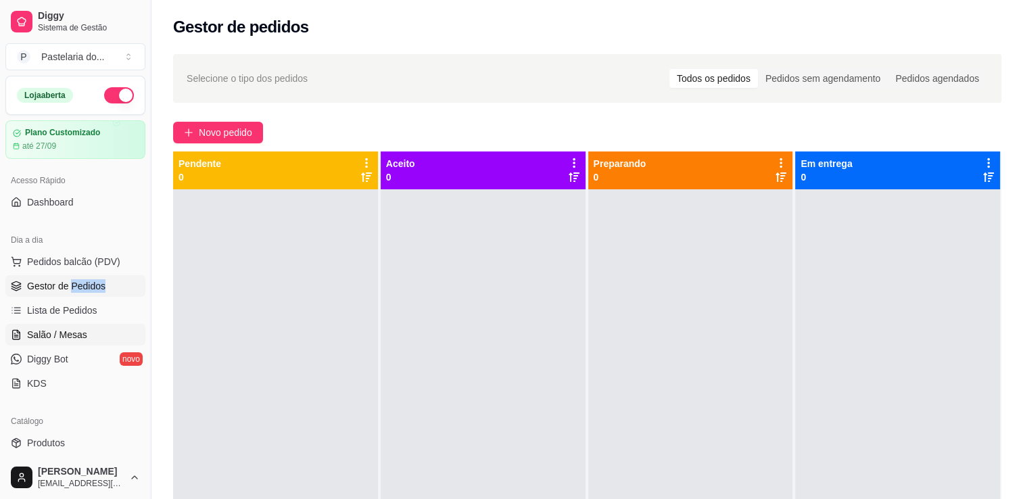
click at [57, 337] on span "Salão / Mesas" at bounding box center [57, 335] width 60 height 14
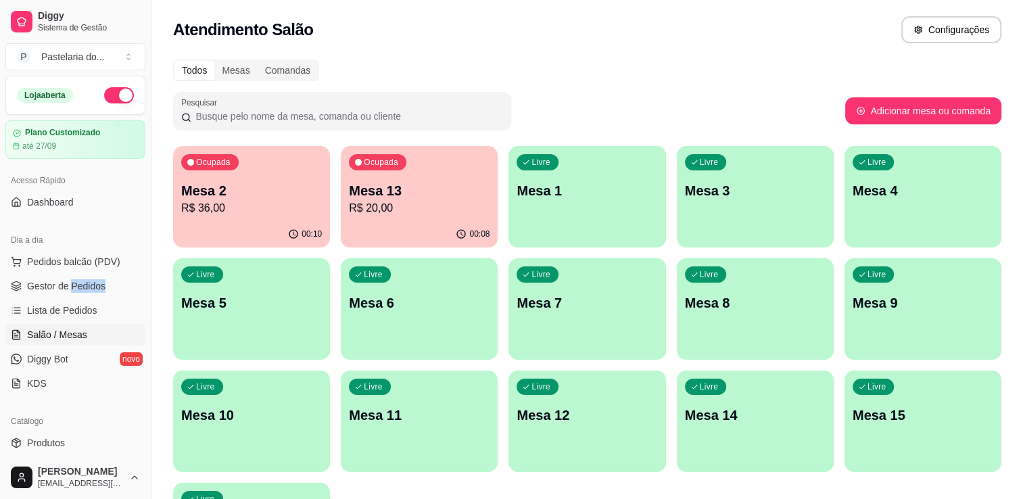
click at [395, 215] on p "R$ 20,00" at bounding box center [419, 208] width 141 height 16
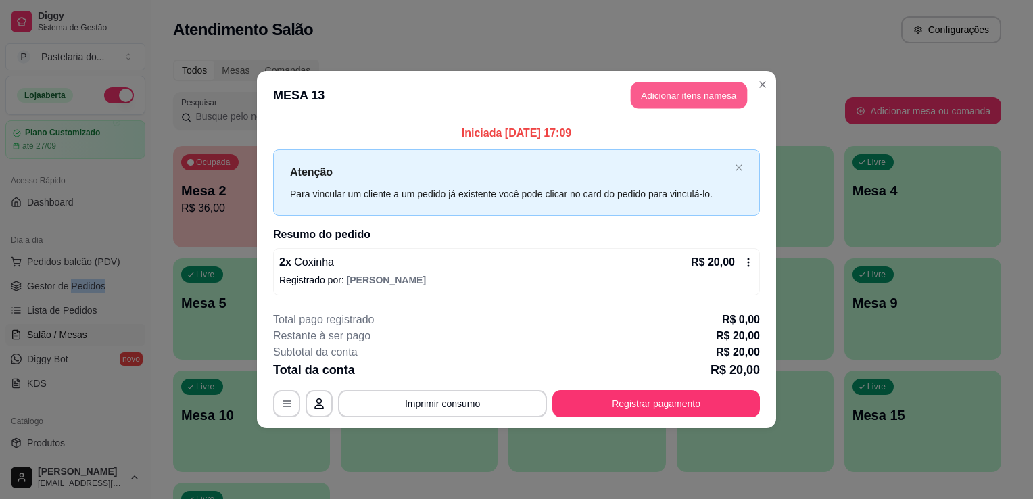
click at [674, 102] on button "Adicionar itens na mesa" at bounding box center [689, 96] width 116 height 26
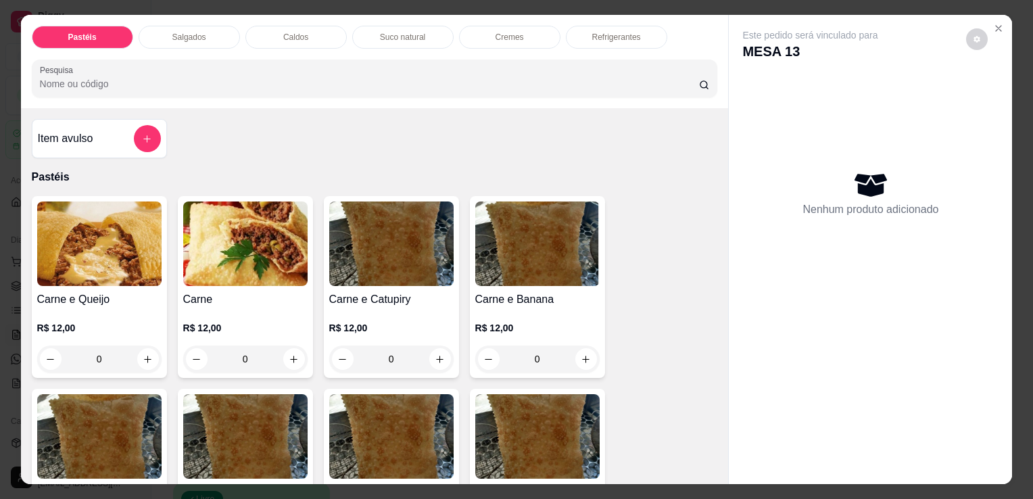
click at [361, 33] on div "Suco natural" at bounding box center [402, 37] width 101 height 23
click at [361, 65] on div at bounding box center [375, 78] width 670 height 27
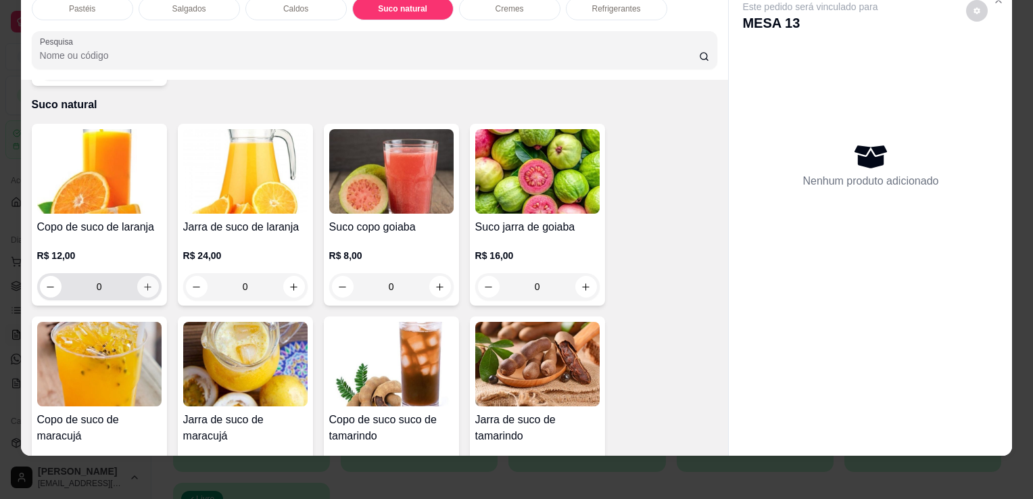
click at [137, 276] on button "increase-product-quantity" at bounding box center [148, 287] width 22 height 22
type input "1"
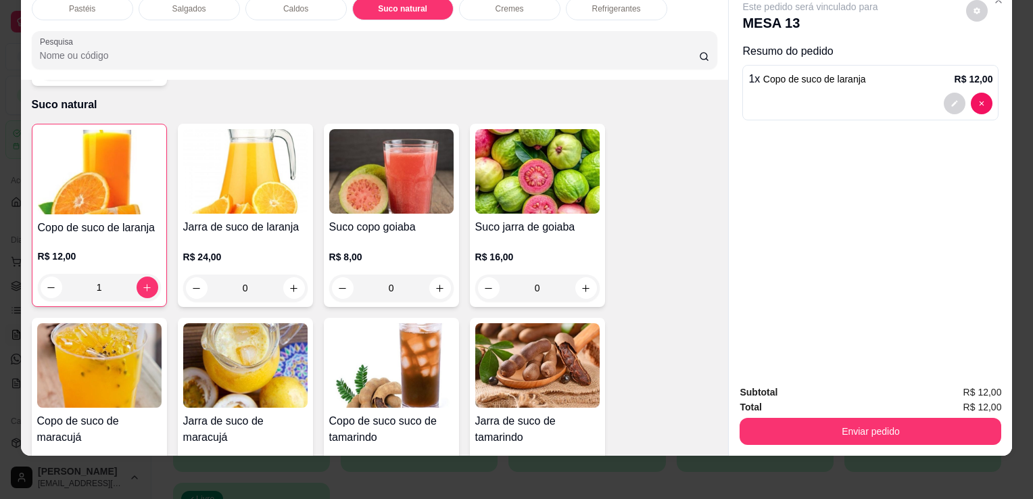
scroll to position [2429, 0]
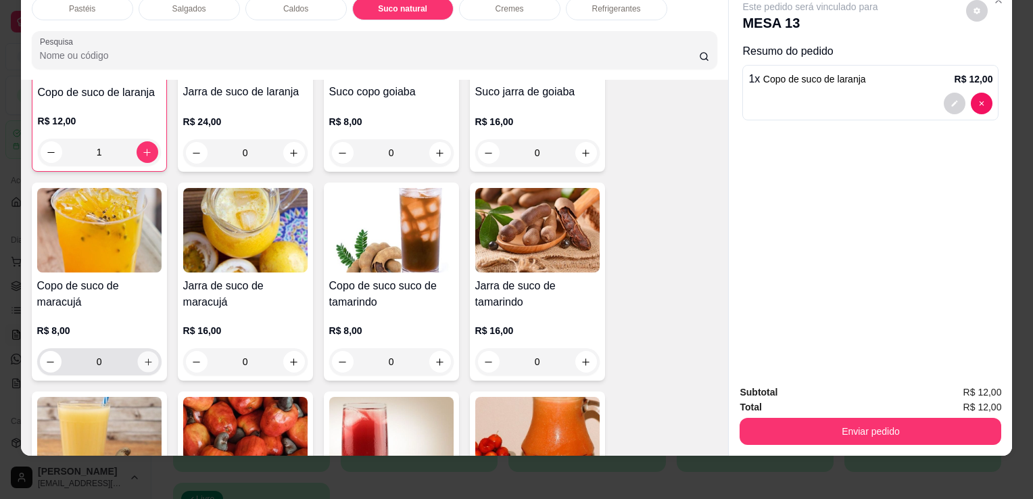
click at [143, 357] on icon "increase-product-quantity" at bounding box center [148, 362] width 10 height 10
type input "1"
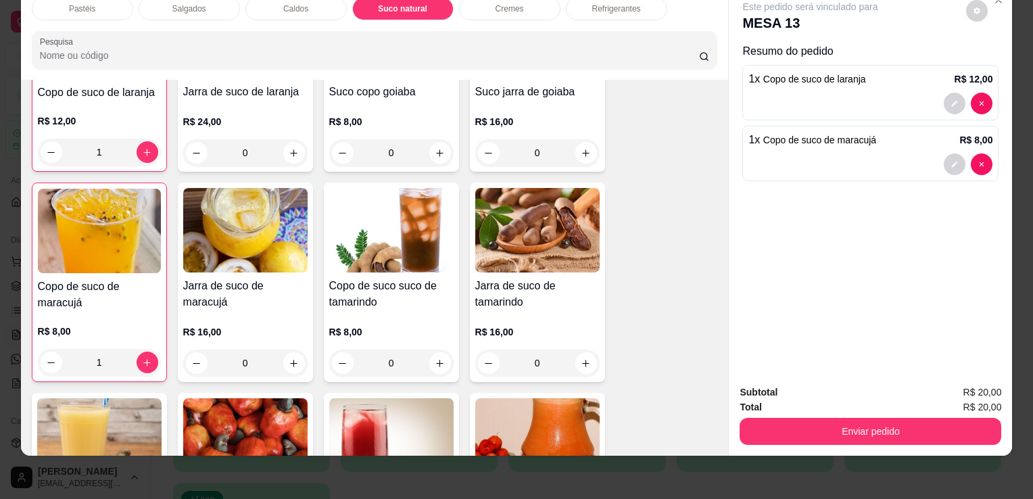
click at [893, 419] on button "Enviar pedido" at bounding box center [871, 431] width 262 height 27
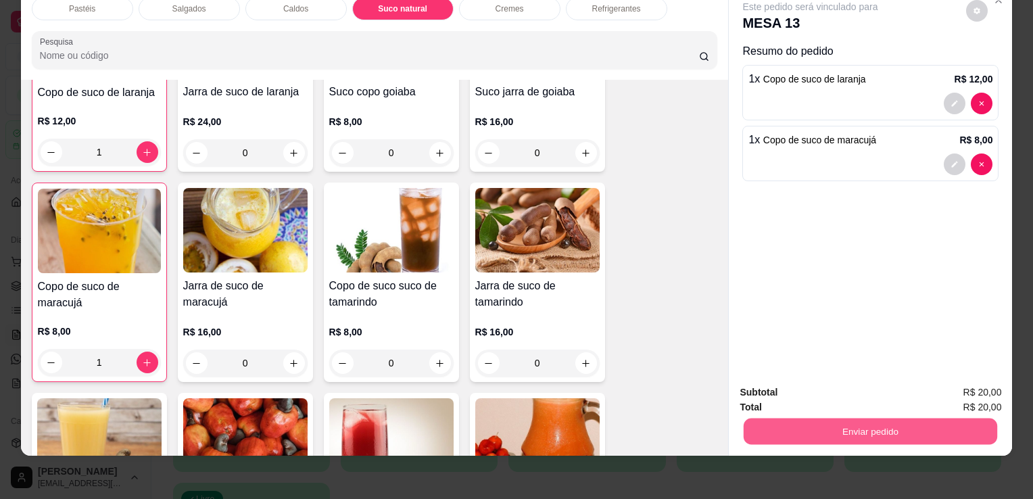
click at [893, 419] on button "Enviar pedido" at bounding box center [871, 431] width 254 height 26
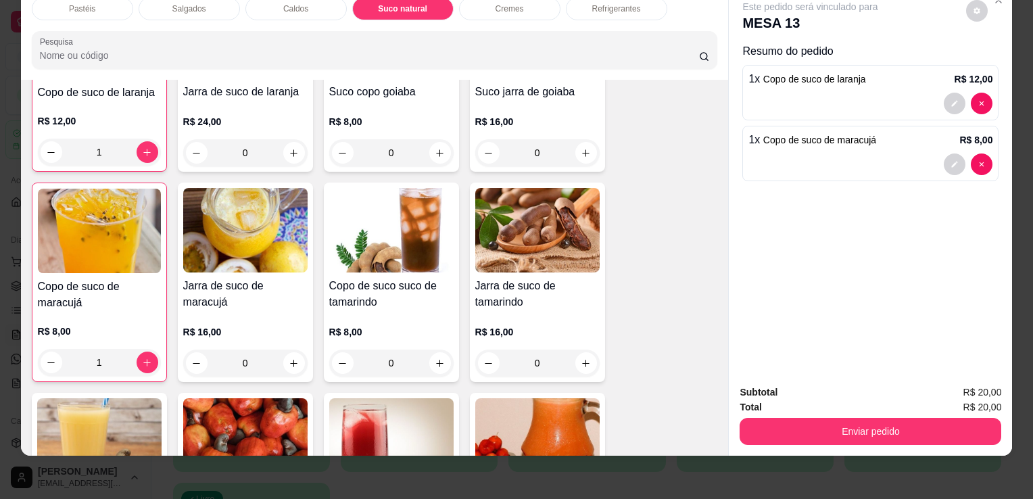
click at [858, 418] on button "Enviar pedido" at bounding box center [871, 431] width 262 height 27
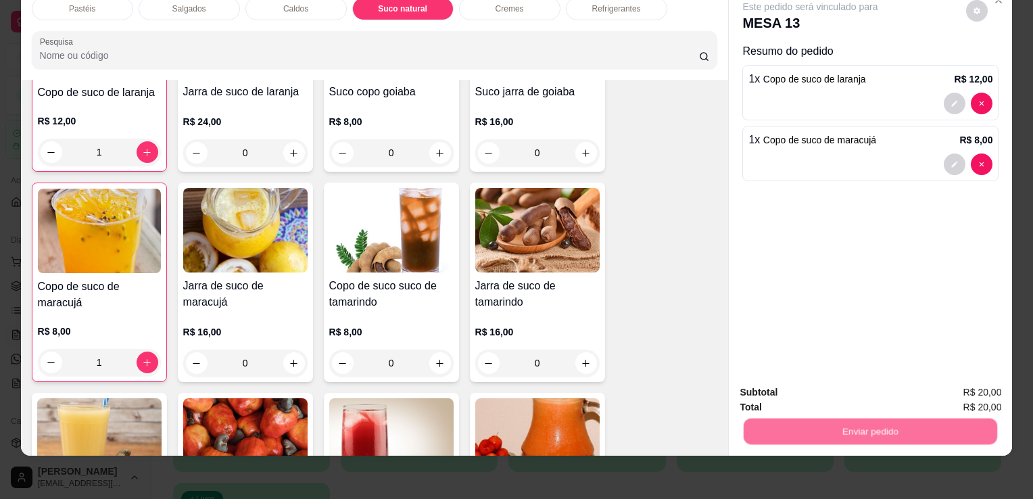
click at [856, 394] on button "Registrar cliente" at bounding box center [876, 387] width 87 height 25
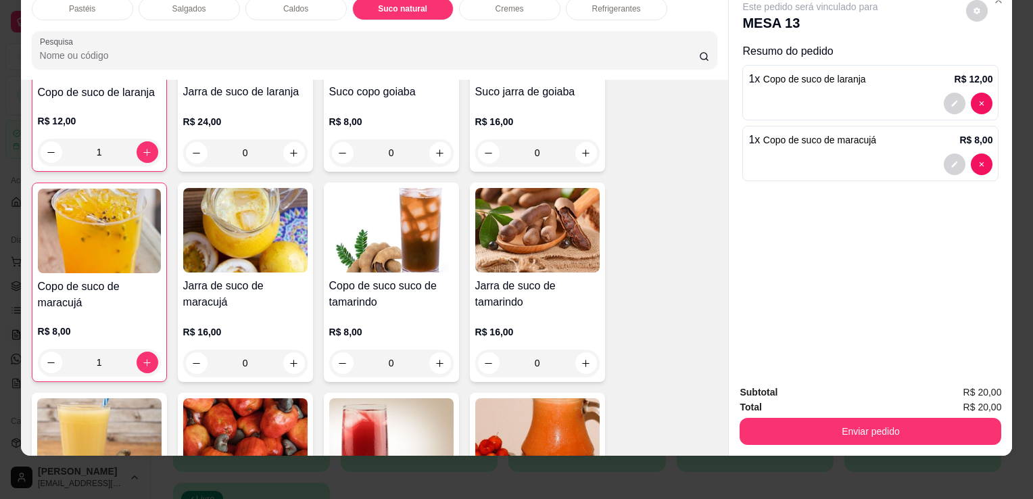
click at [820, 418] on button "Enviar pedido" at bounding box center [871, 431] width 262 height 27
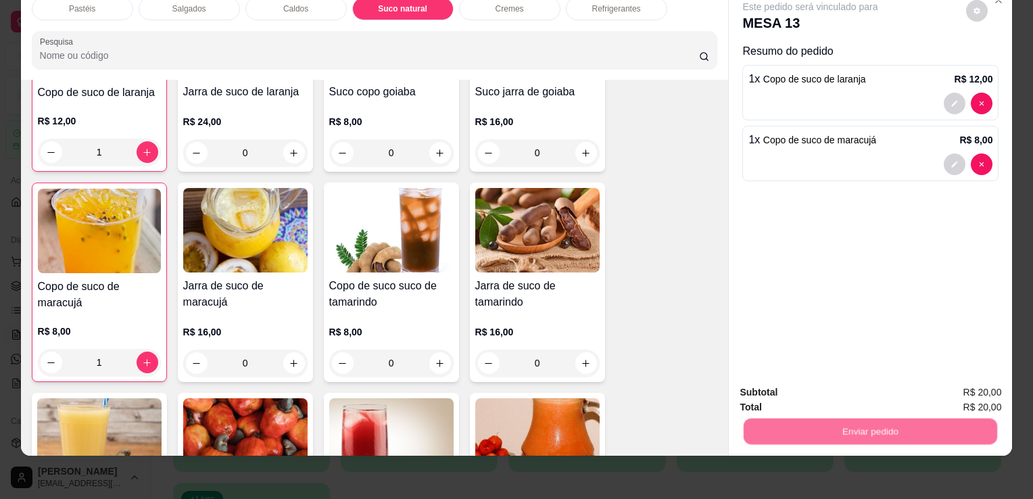
click at [942, 385] on button "Enviar pedido" at bounding box center [966, 388] width 76 height 26
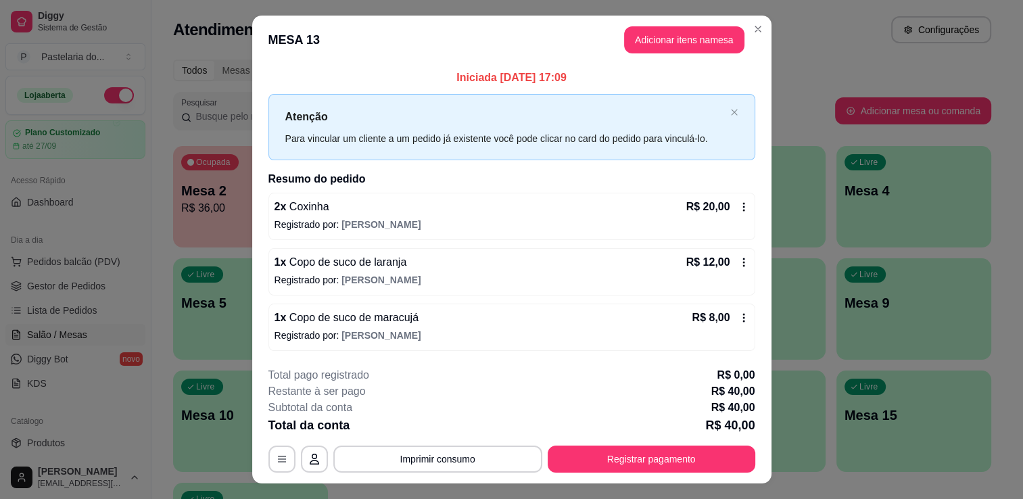
click at [757, 32] on div "Atendimento Salão Configurações" at bounding box center [582, 29] width 818 height 27
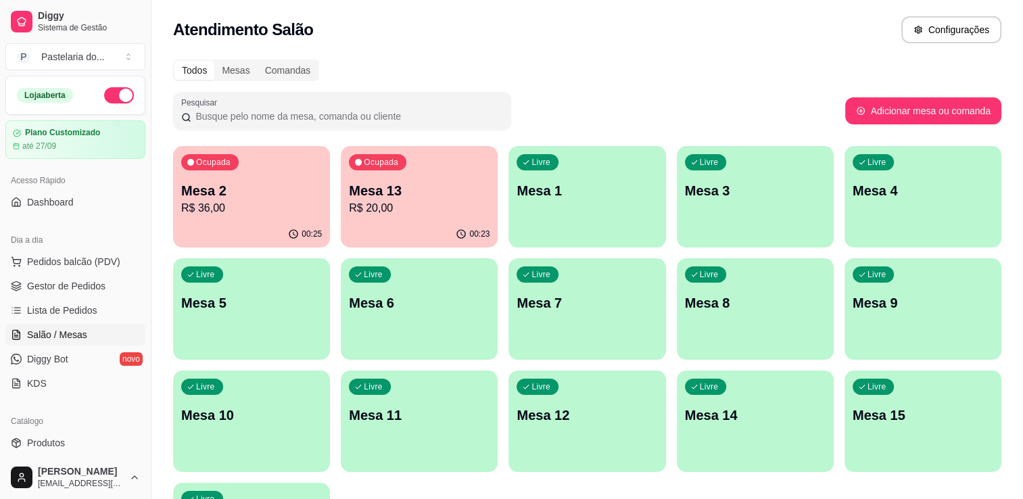
click at [257, 184] on p "Mesa 2" at bounding box center [251, 190] width 141 height 19
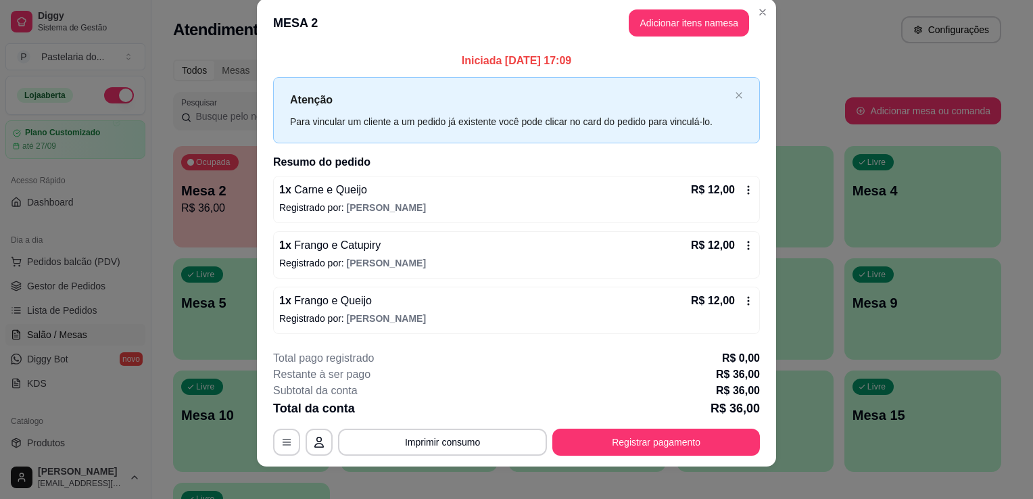
scroll to position [26, 0]
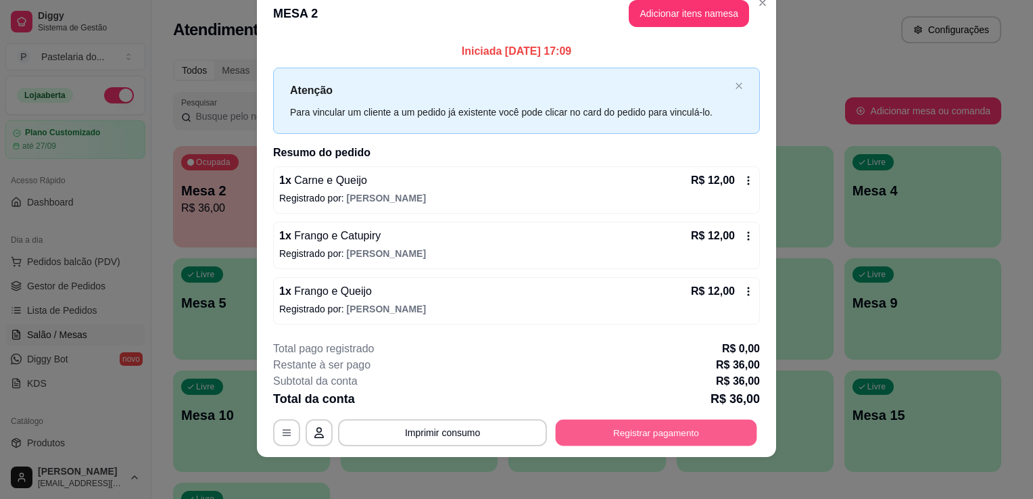
click at [655, 425] on button "Registrar pagamento" at bounding box center [657, 432] width 202 height 26
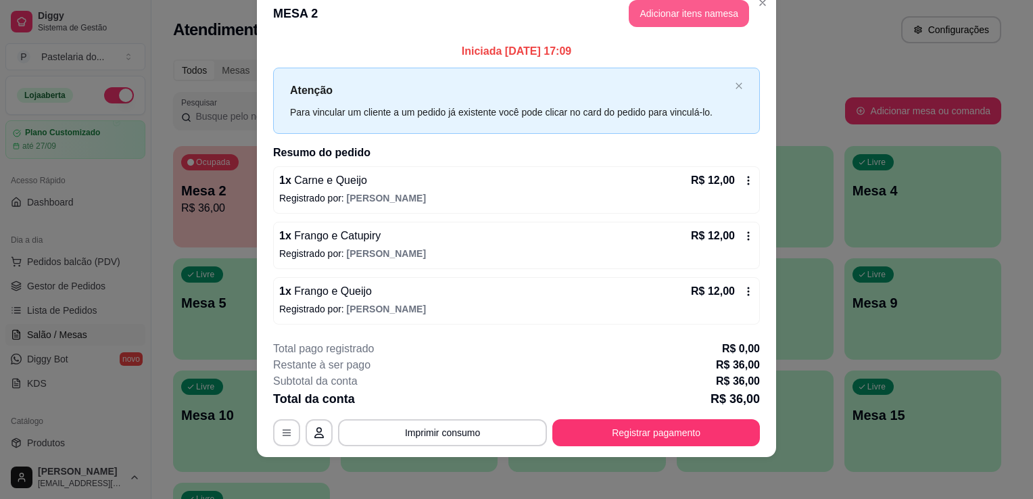
click at [655, 20] on button "Adicionar itens na mesa" at bounding box center [689, 13] width 120 height 27
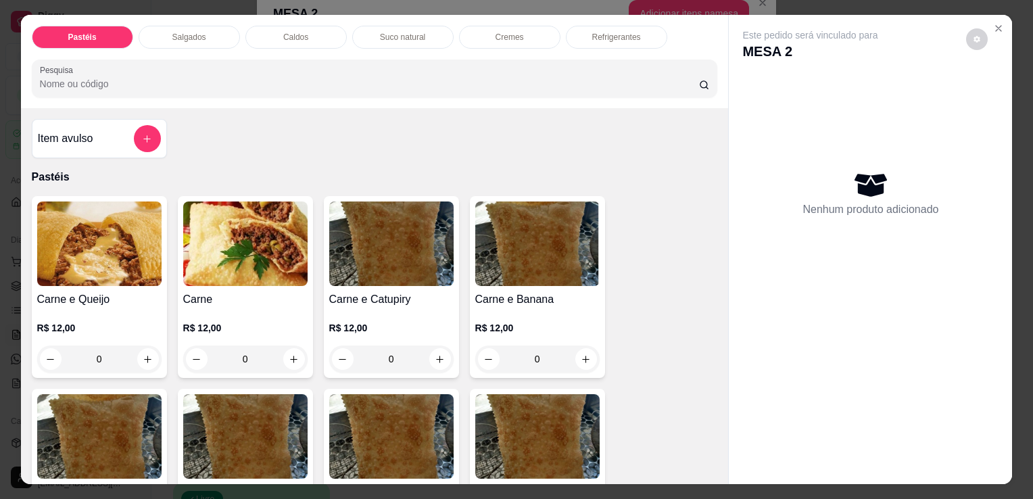
click at [611, 39] on div "Refrigerantes" at bounding box center [616, 37] width 101 height 23
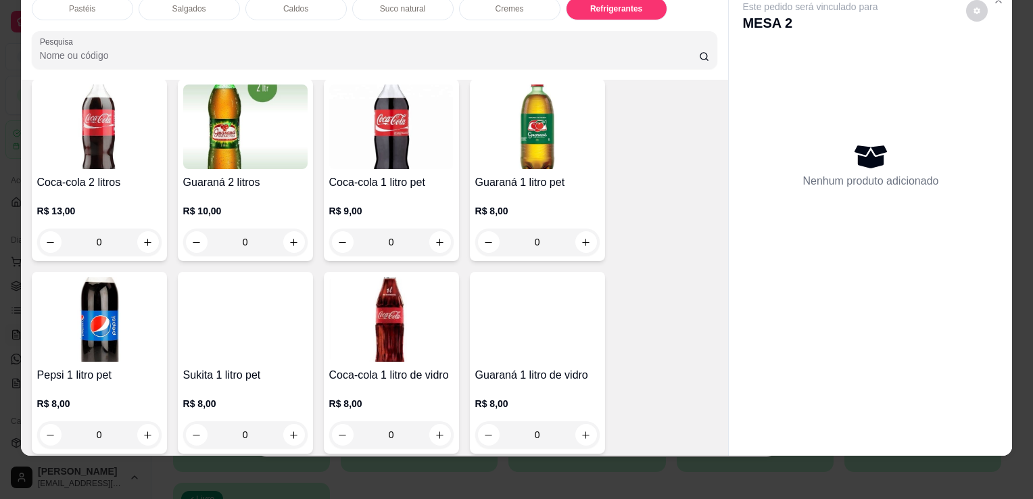
scroll to position [3672, 0]
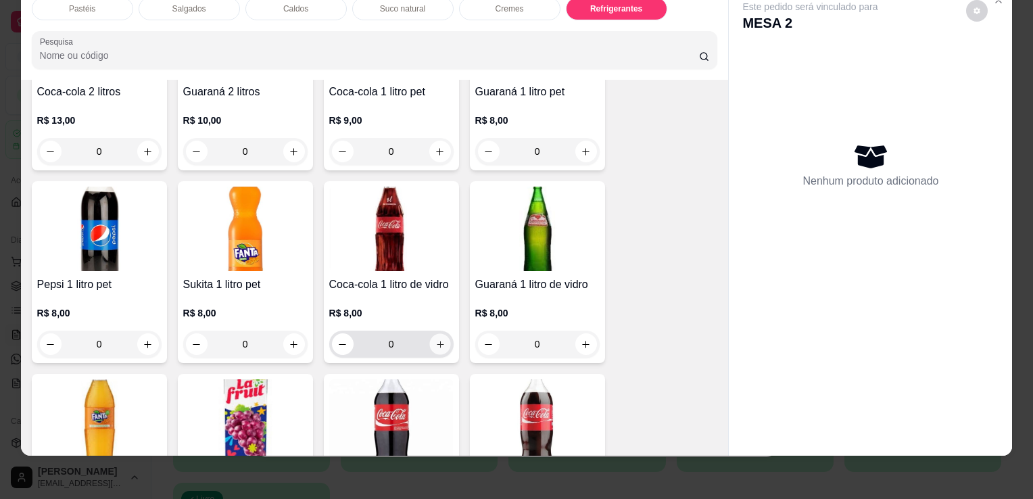
click at [436, 339] on icon "increase-product-quantity" at bounding box center [440, 344] width 10 height 10
type input "2"
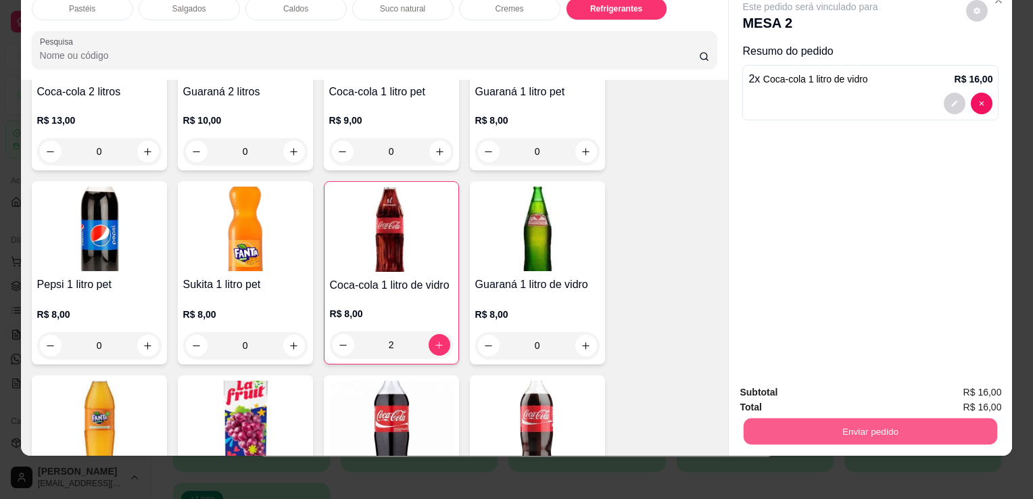
click at [779, 418] on button "Enviar pedido" at bounding box center [871, 431] width 254 height 26
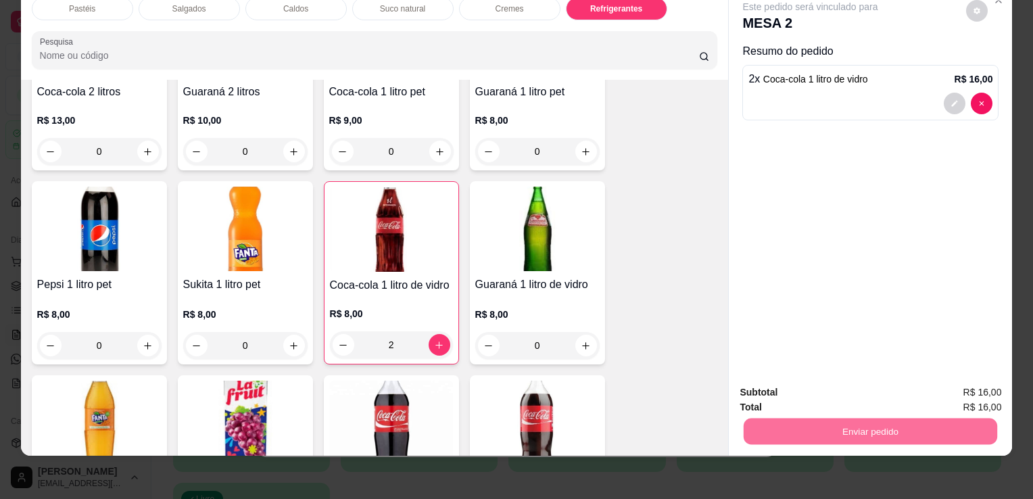
click at [960, 390] on button "Enviar pedido" at bounding box center [966, 387] width 74 height 25
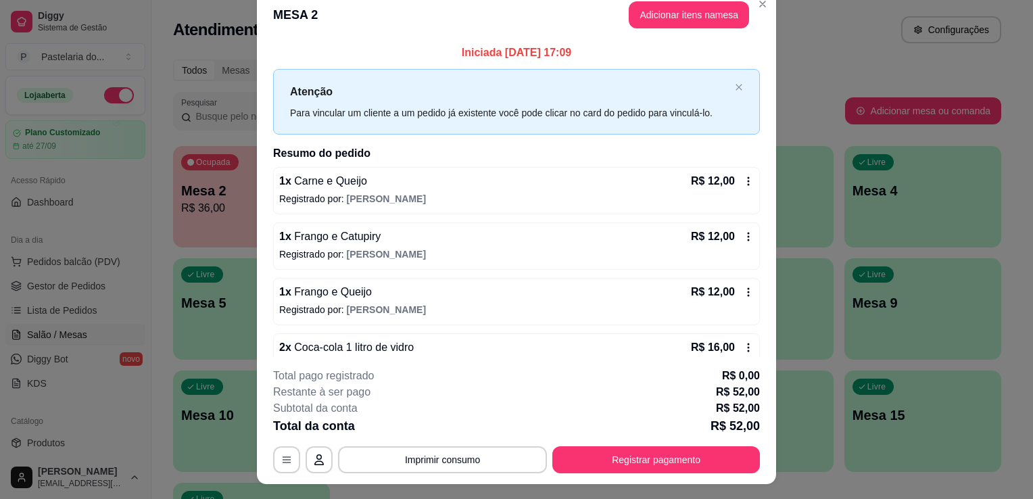
scroll to position [27, 0]
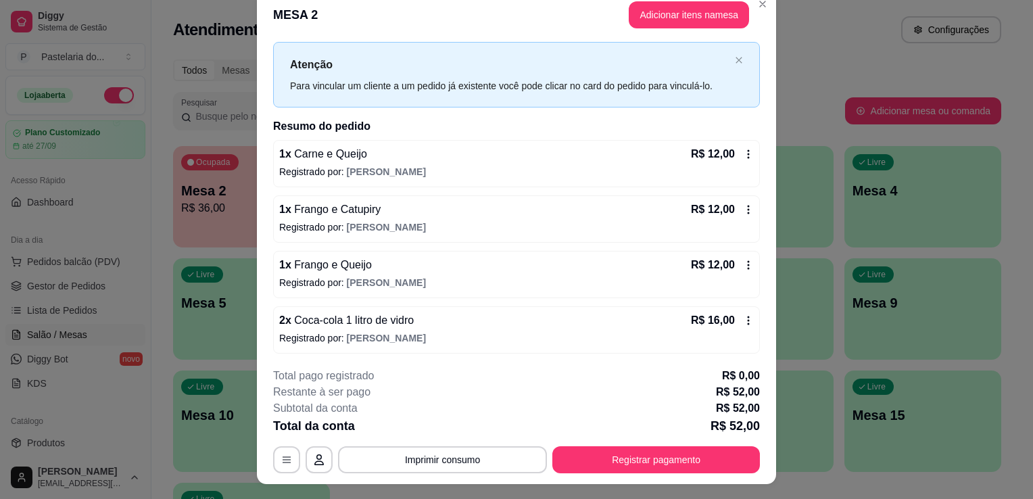
click at [737, 312] on div "R$ 16,00" at bounding box center [722, 320] width 63 height 16
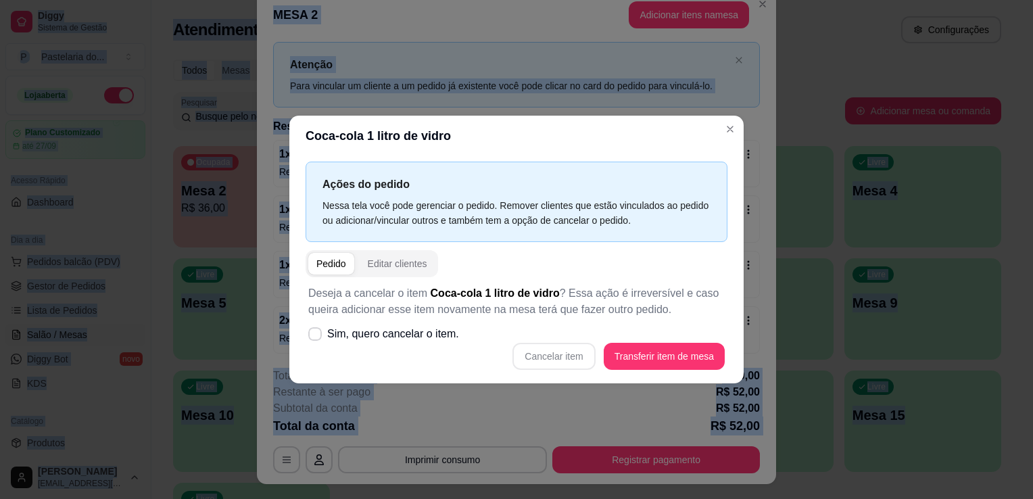
click at [570, 353] on div "Cancelar item Transferir item de mesa" at bounding box center [516, 356] width 417 height 27
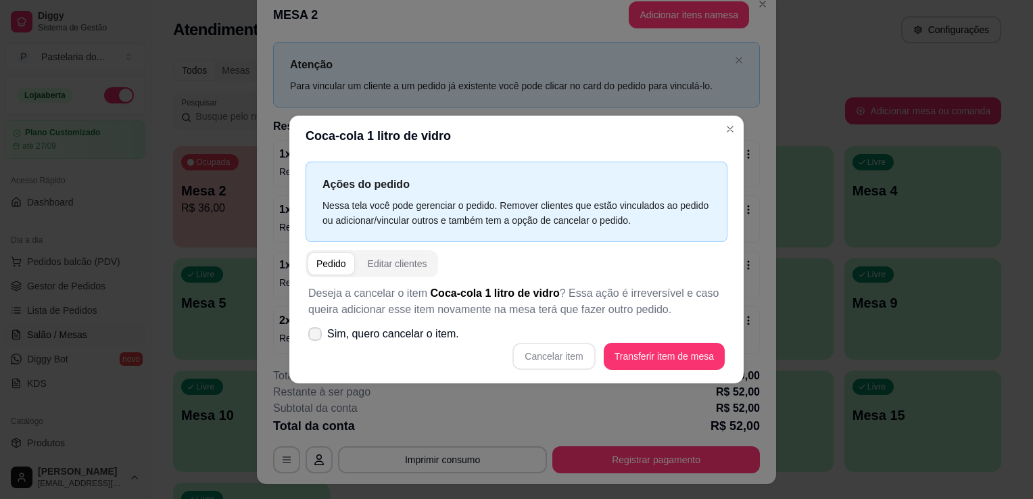
click at [321, 335] on span at bounding box center [315, 334] width 14 height 14
click at [316, 337] on input "Sim, quero cancelar o item." at bounding box center [312, 341] width 9 height 9
checkbox input "true"
click at [574, 364] on button "Cancelar item" at bounding box center [554, 356] width 83 height 27
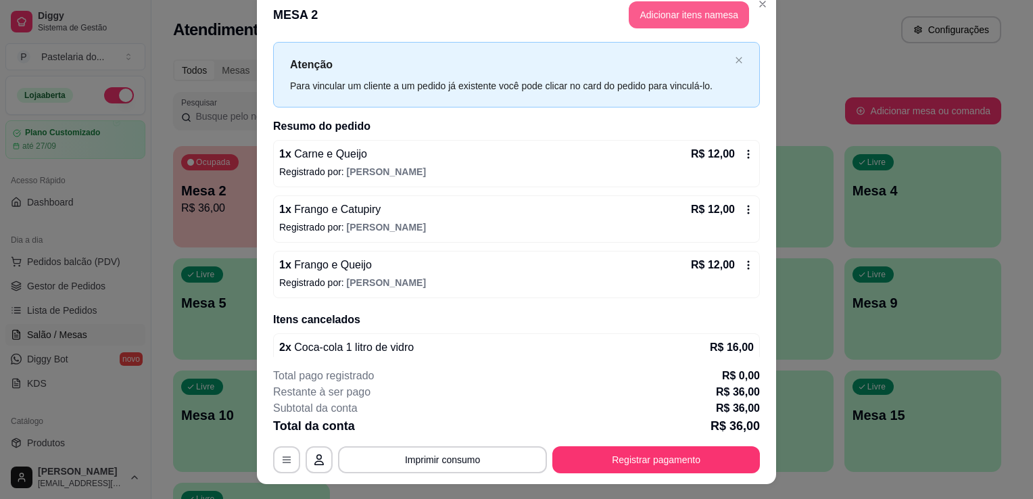
click at [691, 18] on button "Adicionar itens na mesa" at bounding box center [689, 14] width 120 height 27
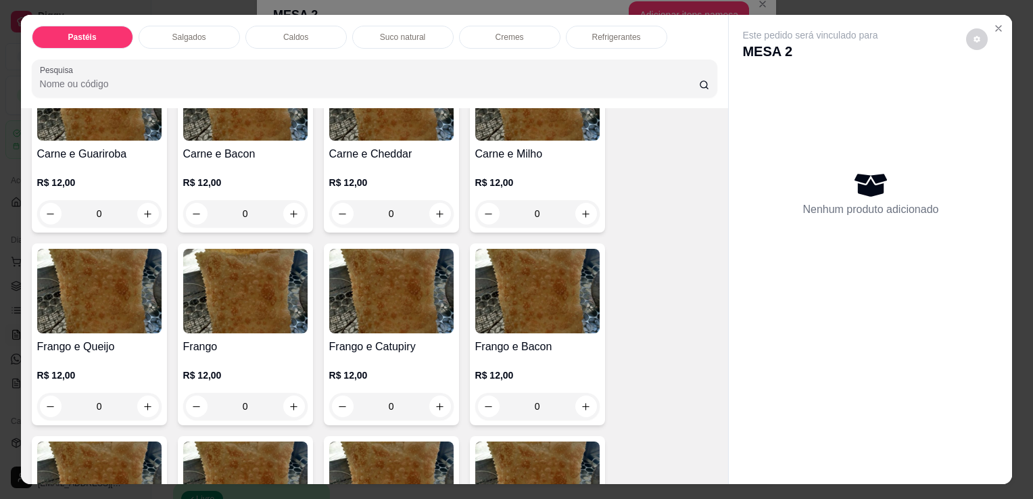
scroll to position [0, 0]
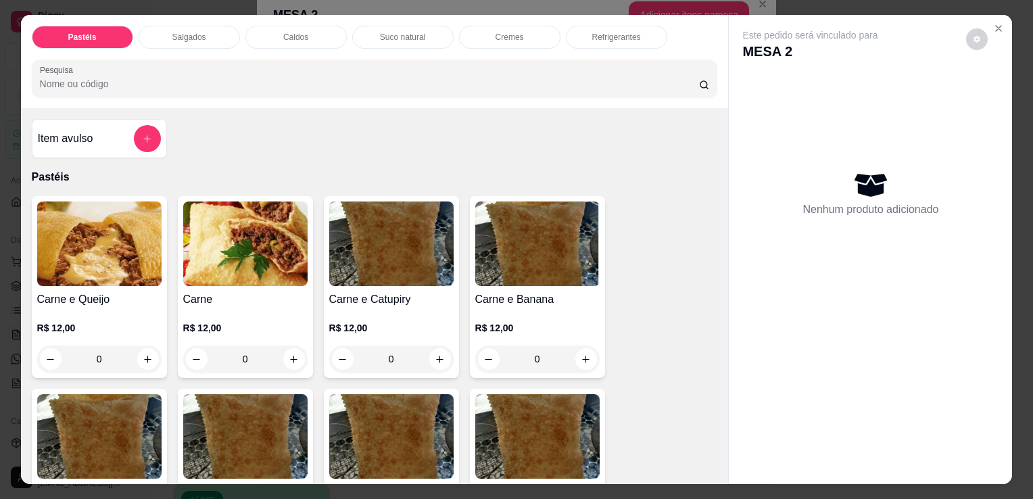
click at [603, 32] on p "Refrigerantes" at bounding box center [616, 37] width 49 height 11
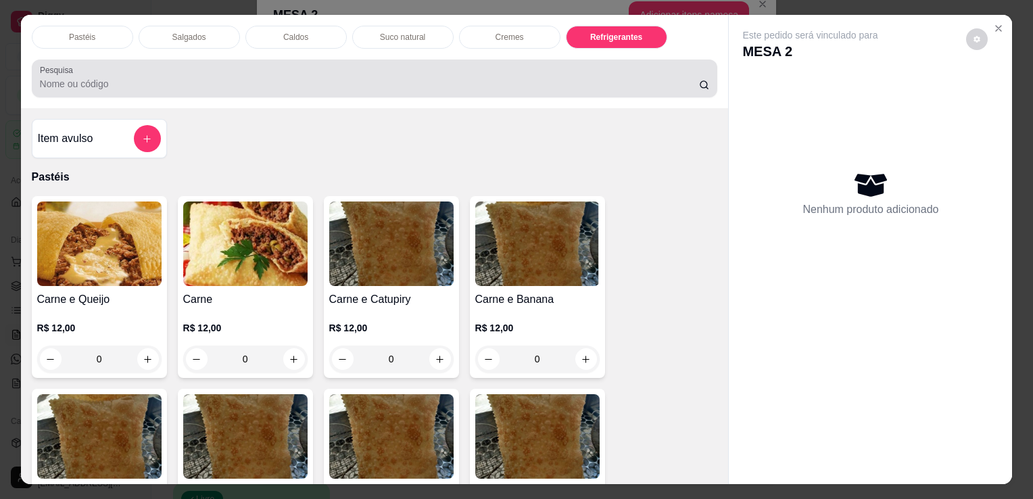
scroll to position [33, 0]
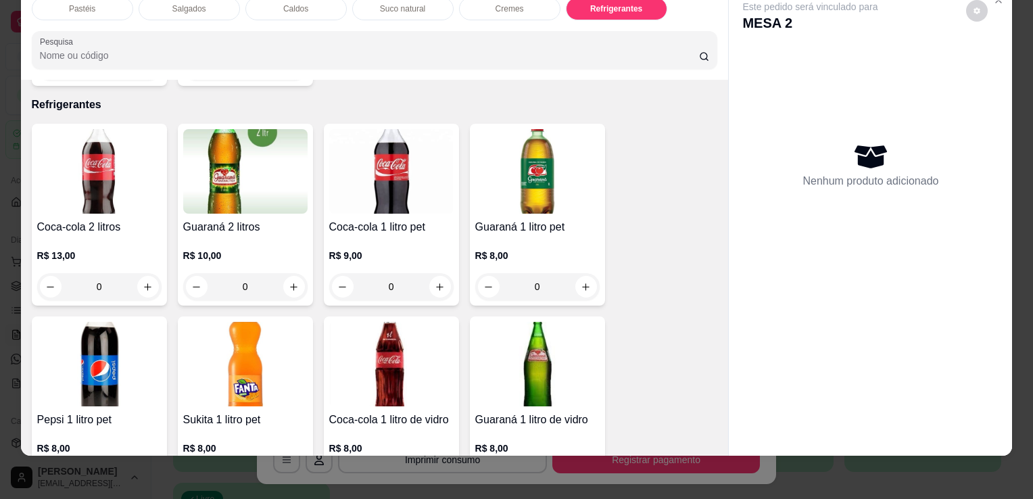
click at [378, 335] on img at bounding box center [391, 364] width 124 height 85
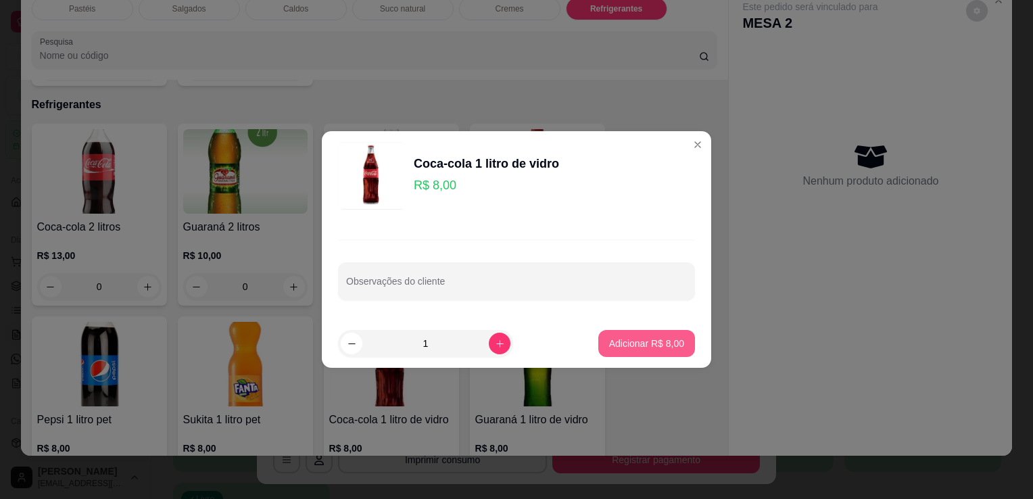
click at [641, 339] on p "Adicionar R$ 8,00" at bounding box center [646, 344] width 75 height 14
type input "1"
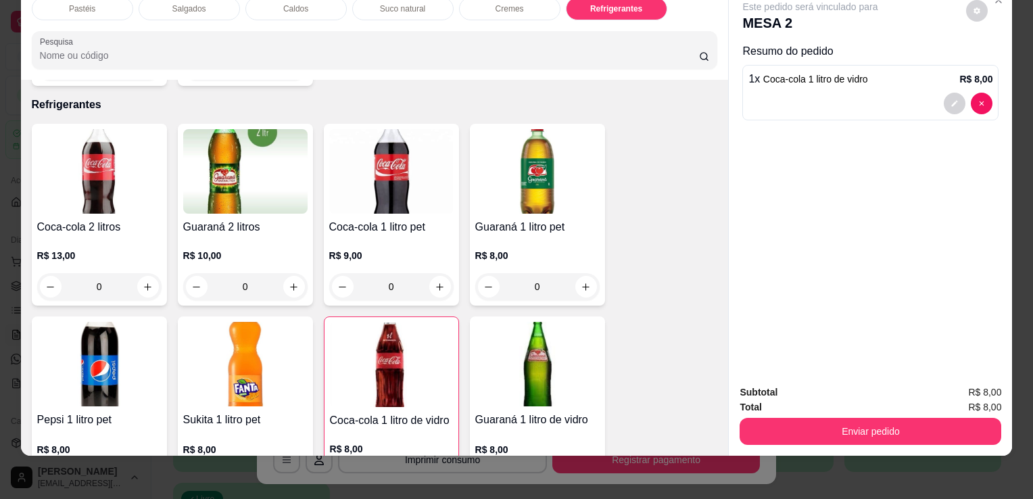
click at [866, 421] on button "Enviar pedido" at bounding box center [871, 431] width 262 height 27
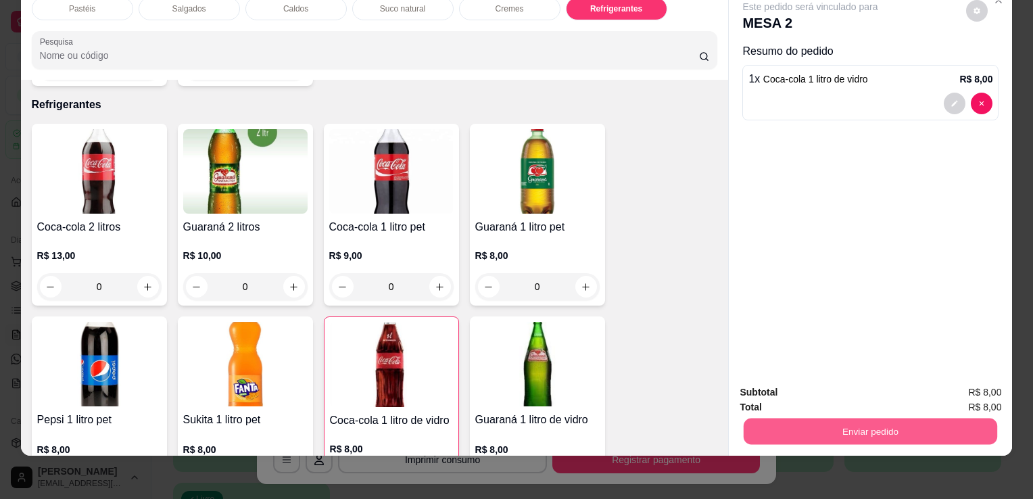
click at [867, 421] on button "Enviar pedido" at bounding box center [871, 431] width 254 height 26
click at [851, 421] on button "Enviar pedido" at bounding box center [871, 431] width 262 height 27
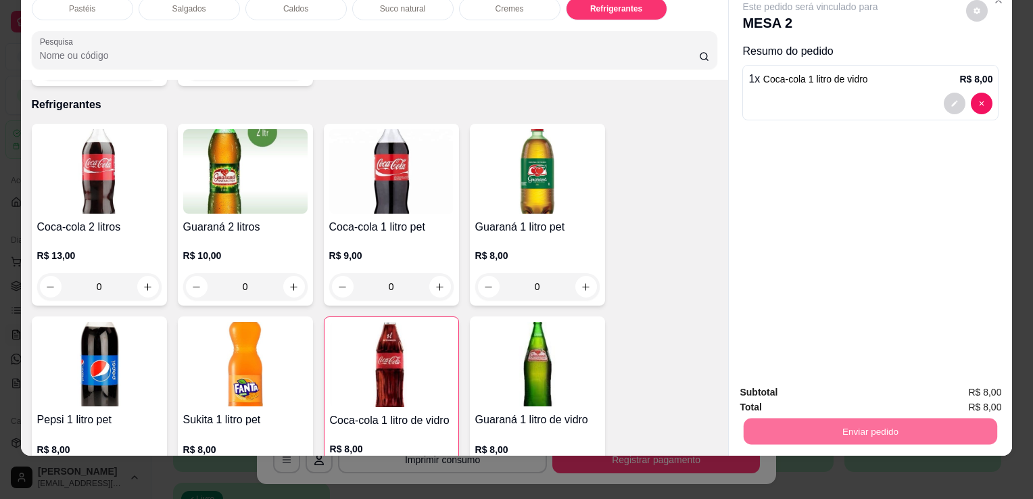
click at [976, 391] on button "Enviar pedido" at bounding box center [966, 388] width 76 height 26
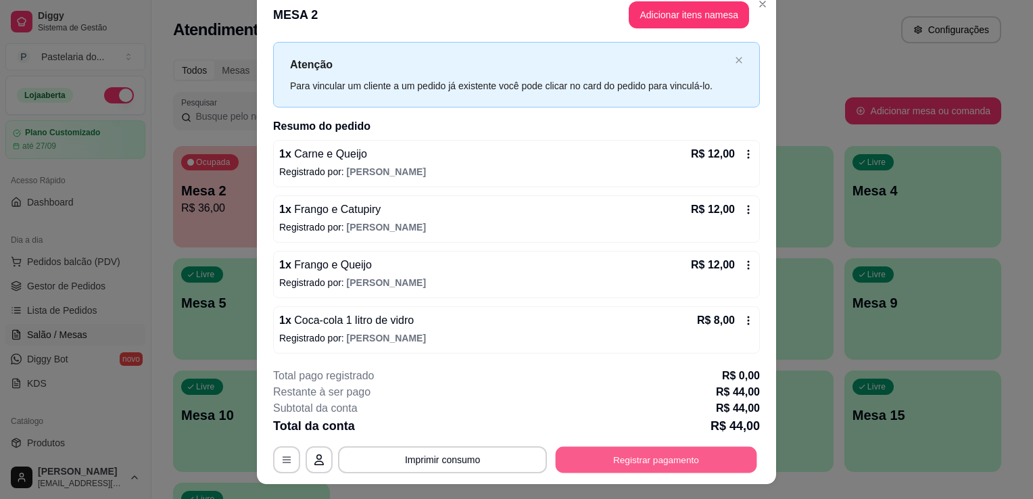
click at [640, 460] on button "Registrar pagamento" at bounding box center [657, 460] width 202 height 26
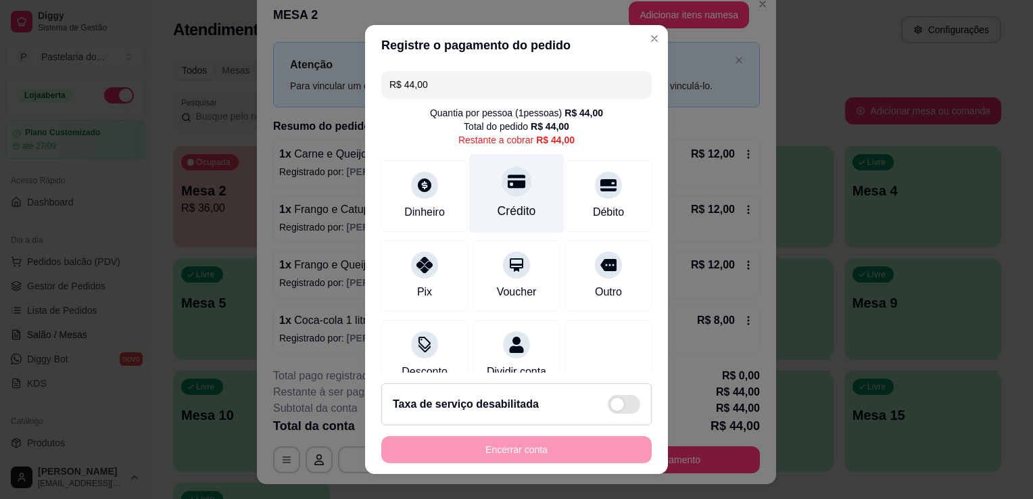
click at [513, 208] on div "Crédito" at bounding box center [517, 211] width 39 height 18
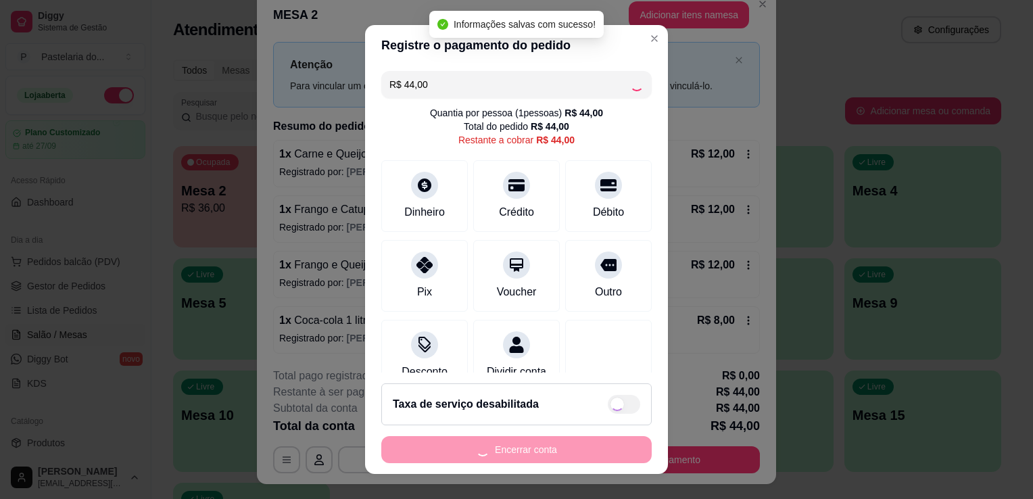
type input "R$ 0,00"
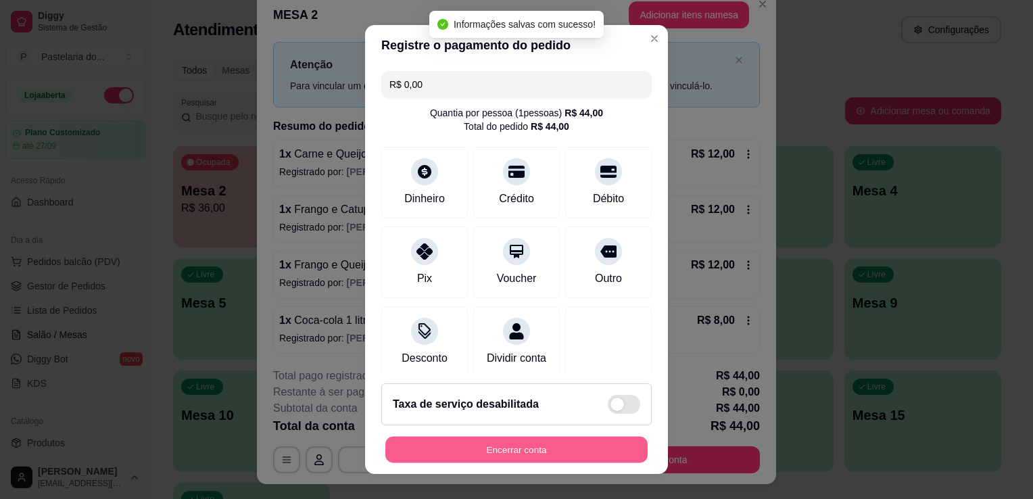
click at [606, 448] on button "Encerrar conta" at bounding box center [516, 450] width 262 height 26
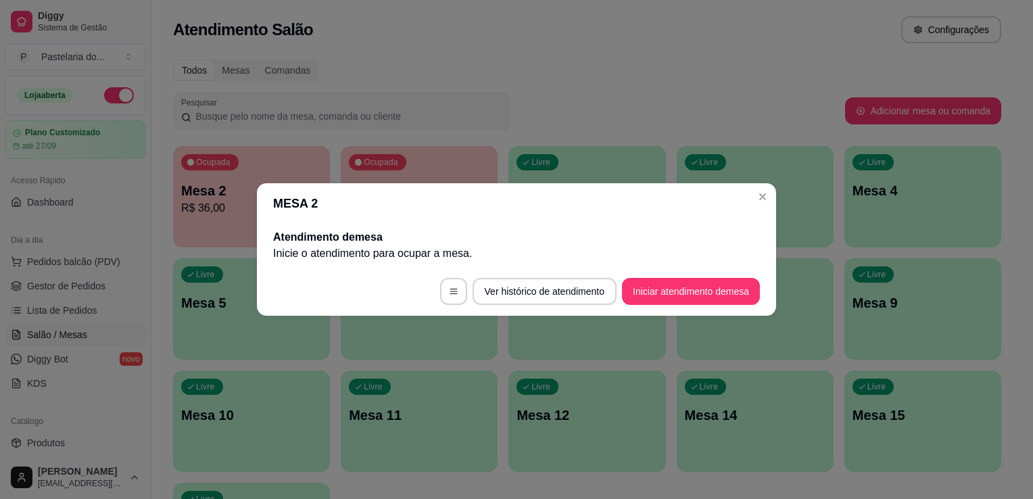
scroll to position [0, 0]
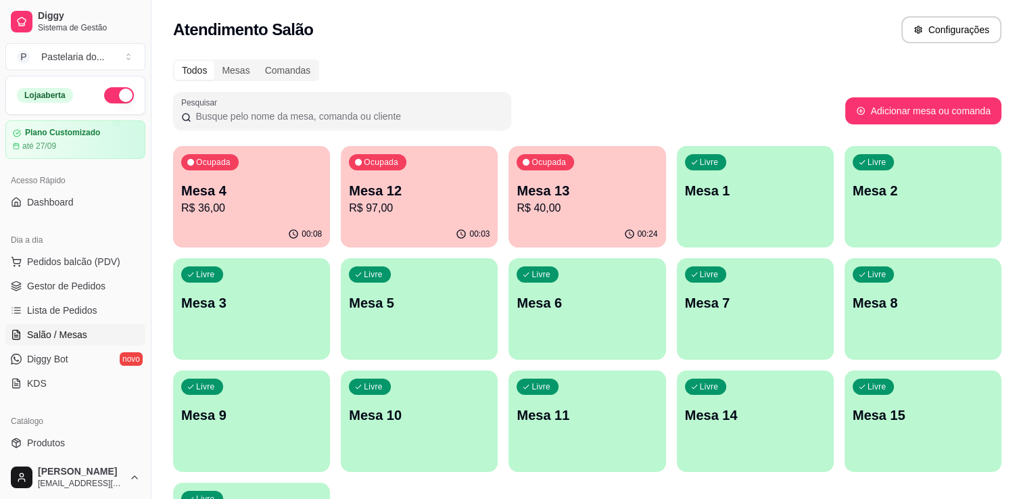
click at [441, 197] on p "Mesa 12" at bounding box center [419, 190] width 141 height 19
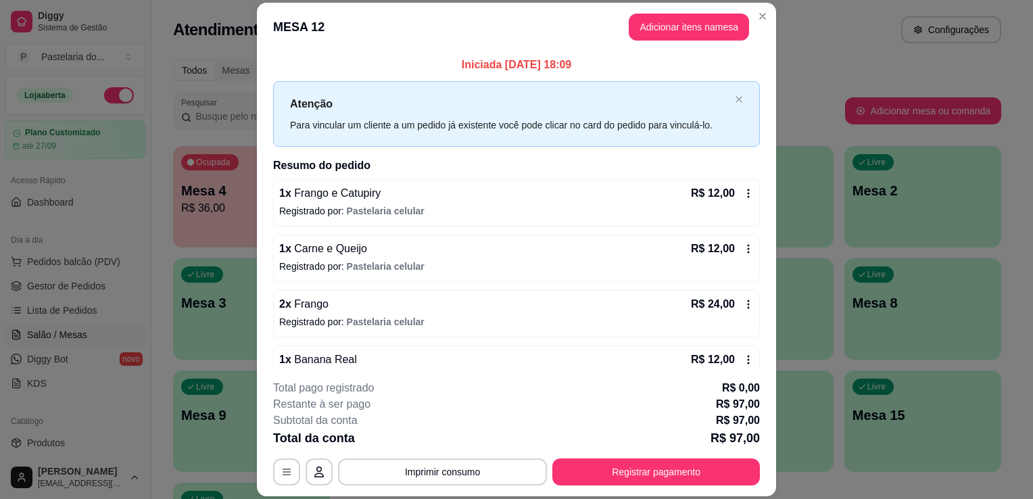
click at [684, 20] on button "Adicionar itens na mesa" at bounding box center [689, 27] width 120 height 27
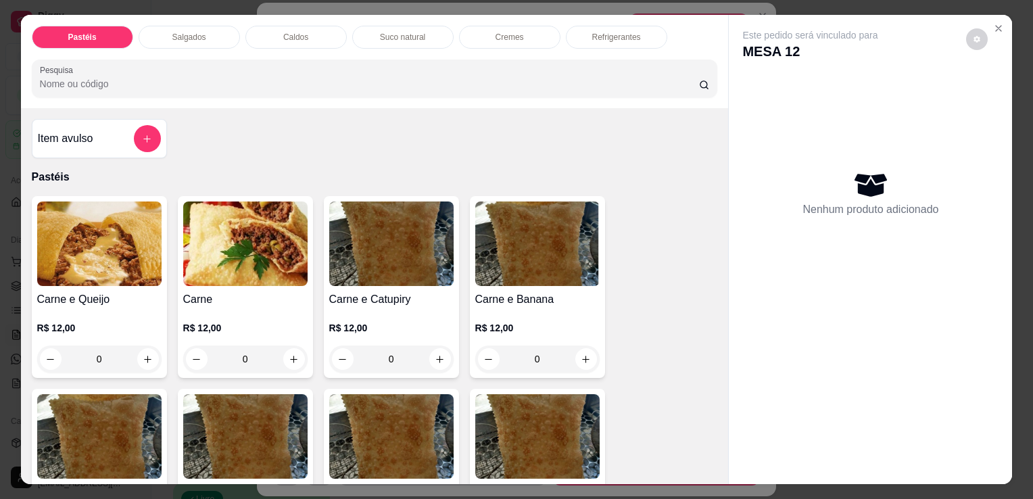
click at [638, 34] on div "Refrigerantes" at bounding box center [616, 37] width 101 height 23
click at [638, 65] on div at bounding box center [375, 78] width 670 height 27
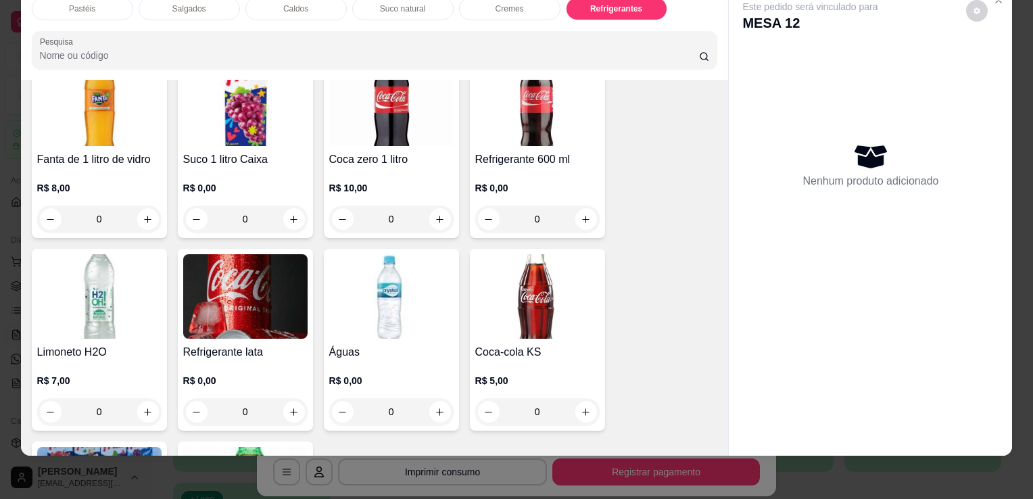
scroll to position [4078, 0]
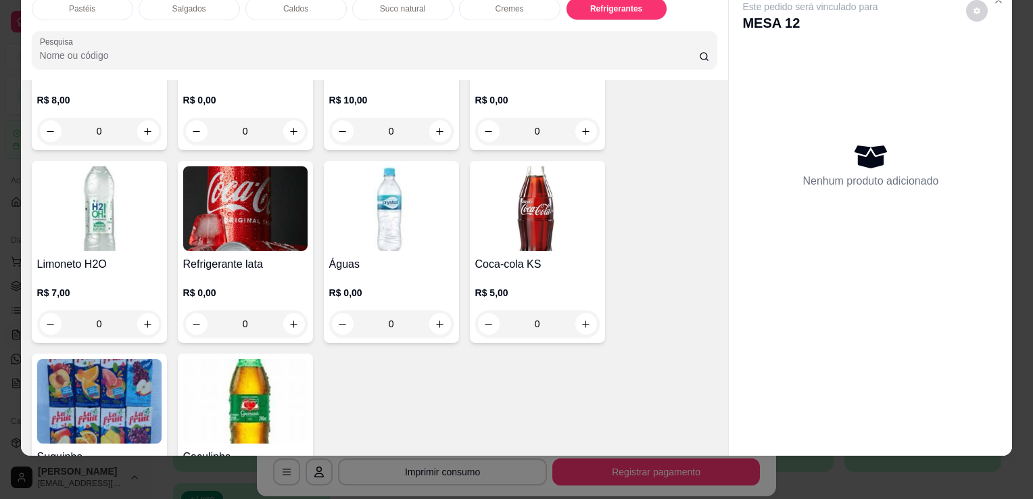
click at [408, 195] on img at bounding box center [391, 208] width 124 height 85
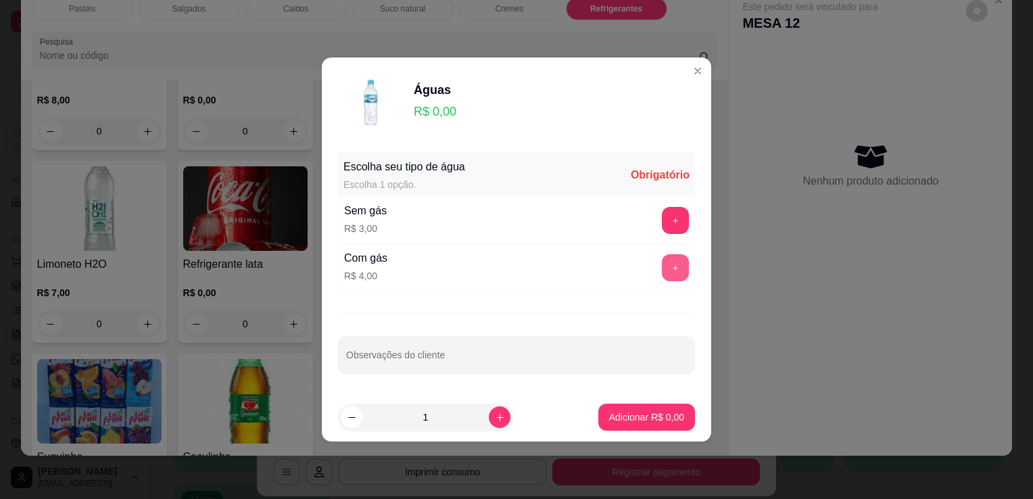
click at [663, 283] on div "Com gás R$ 4,00 +" at bounding box center [516, 267] width 357 height 47
click at [663, 270] on button "+" at bounding box center [675, 267] width 27 height 27
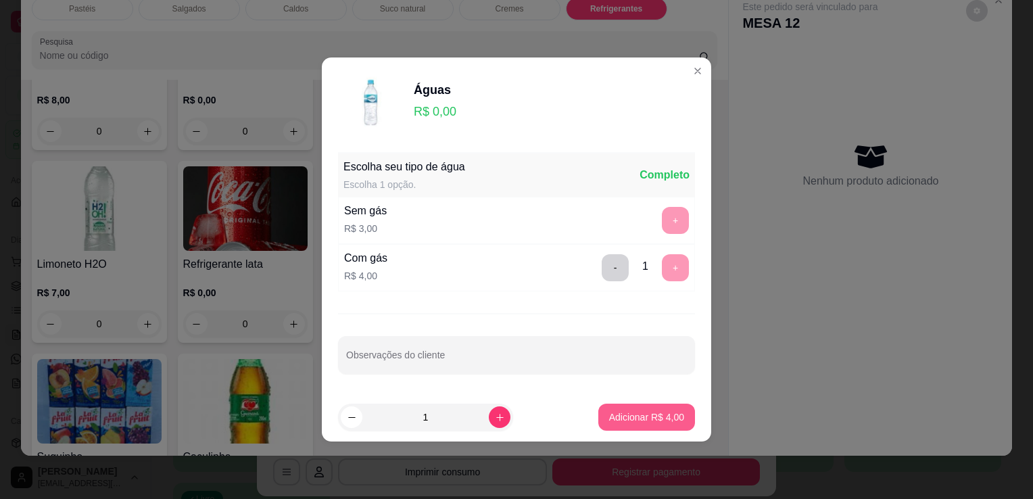
click at [656, 409] on button "Adicionar R$ 4,00" at bounding box center [646, 417] width 97 height 27
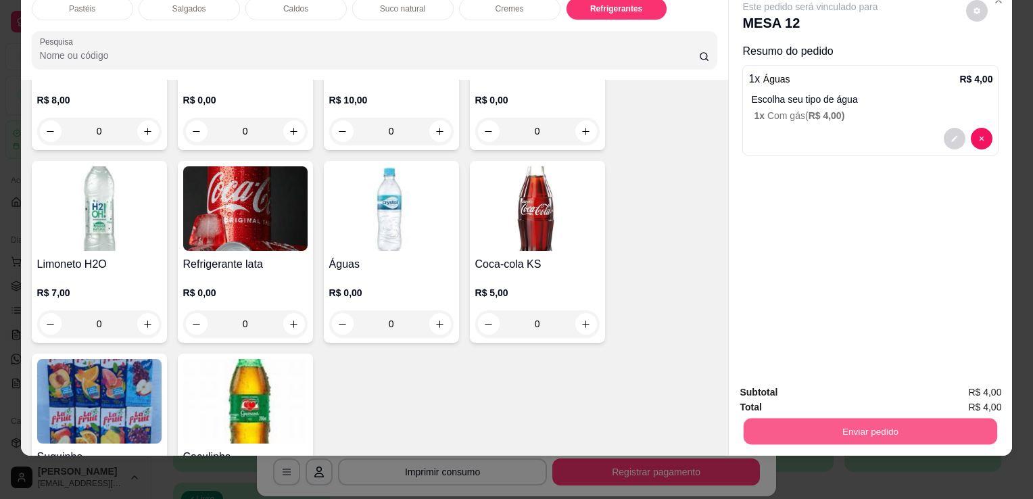
click at [803, 418] on button "Enviar pedido" at bounding box center [871, 431] width 254 height 26
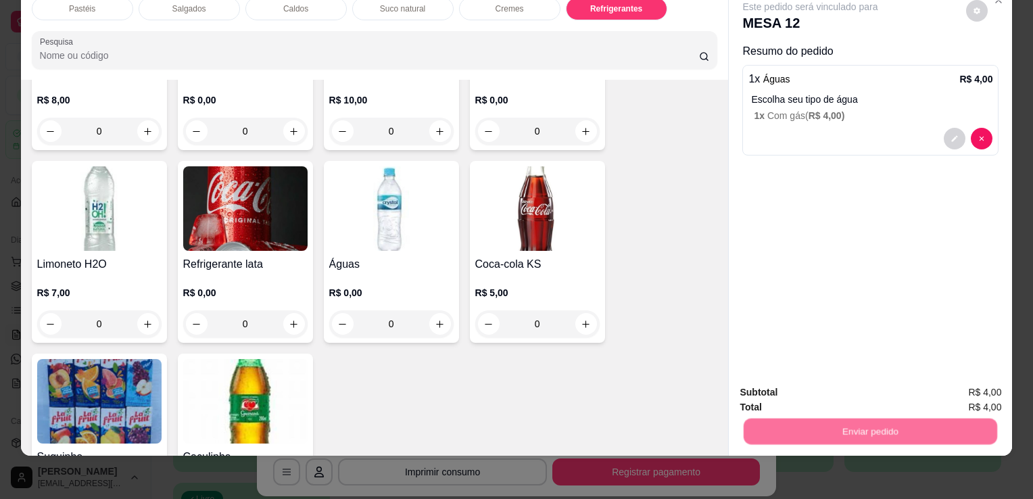
click at [835, 398] on button "Registrar cliente" at bounding box center [876, 388] width 89 height 26
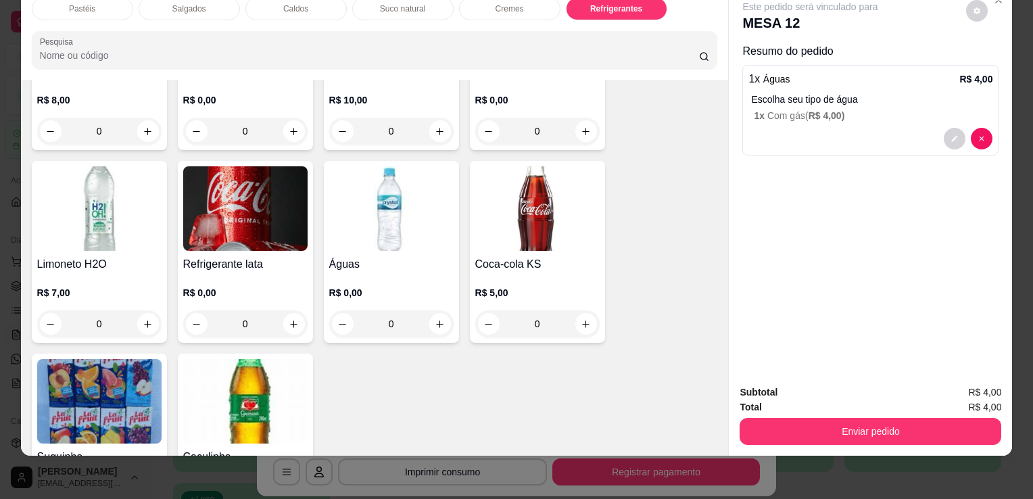
click at [820, 426] on button "Enviar pedido" at bounding box center [871, 431] width 262 height 27
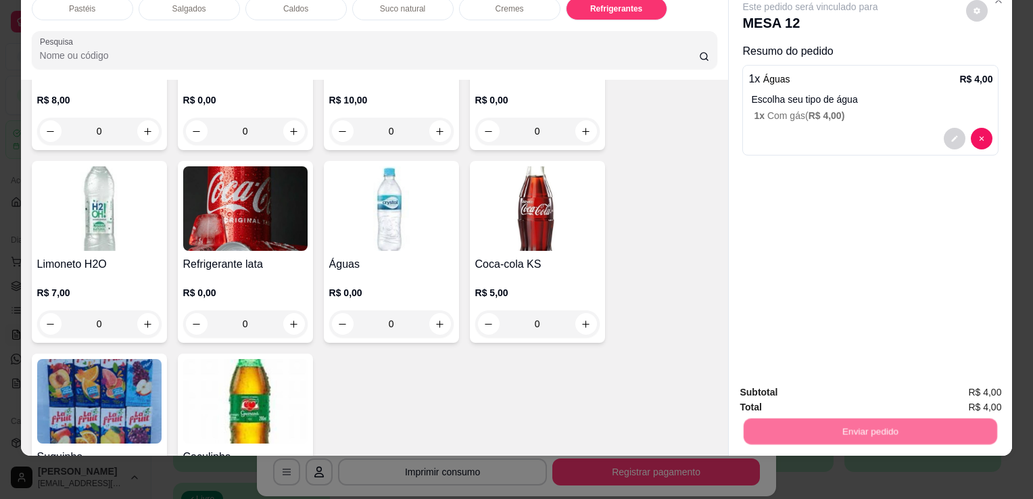
click at [868, 379] on button "Registrar cliente" at bounding box center [876, 388] width 89 height 26
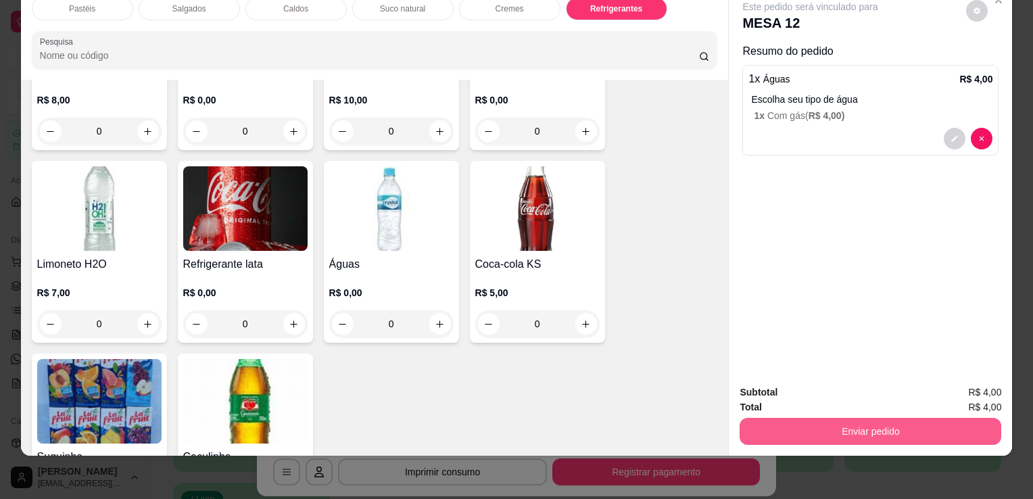
click at [893, 418] on button "Enviar pedido" at bounding box center [871, 431] width 262 height 27
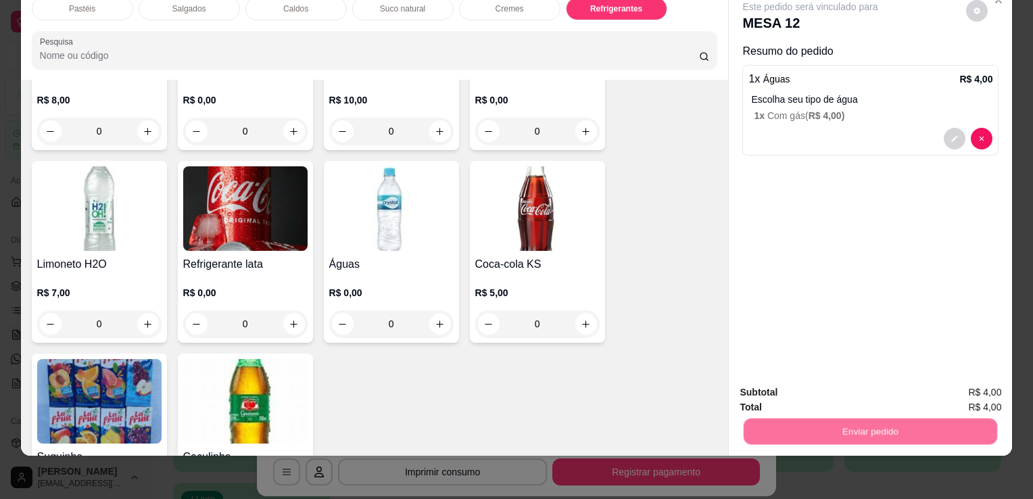
click at [933, 381] on button "Enviar pedido" at bounding box center [966, 387] width 74 height 25
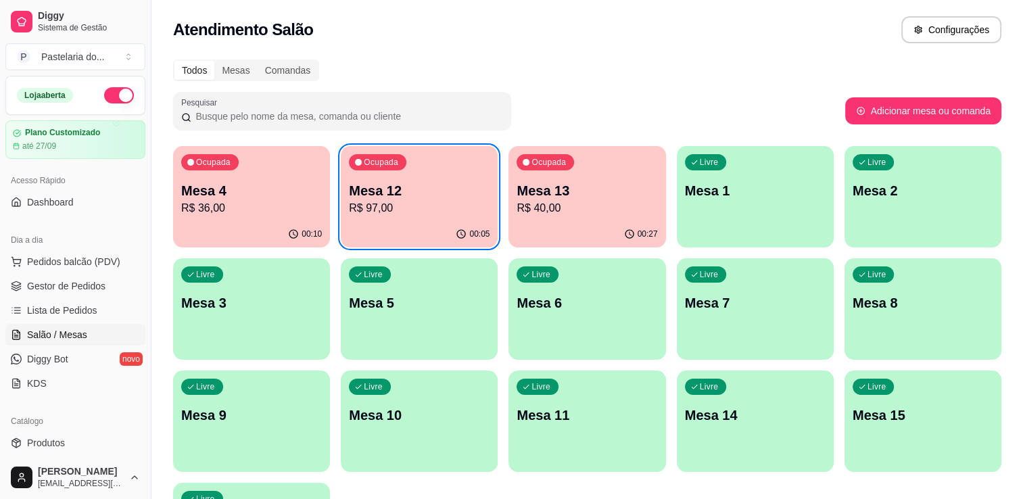
click at [277, 210] on p "R$ 36,00" at bounding box center [251, 208] width 141 height 16
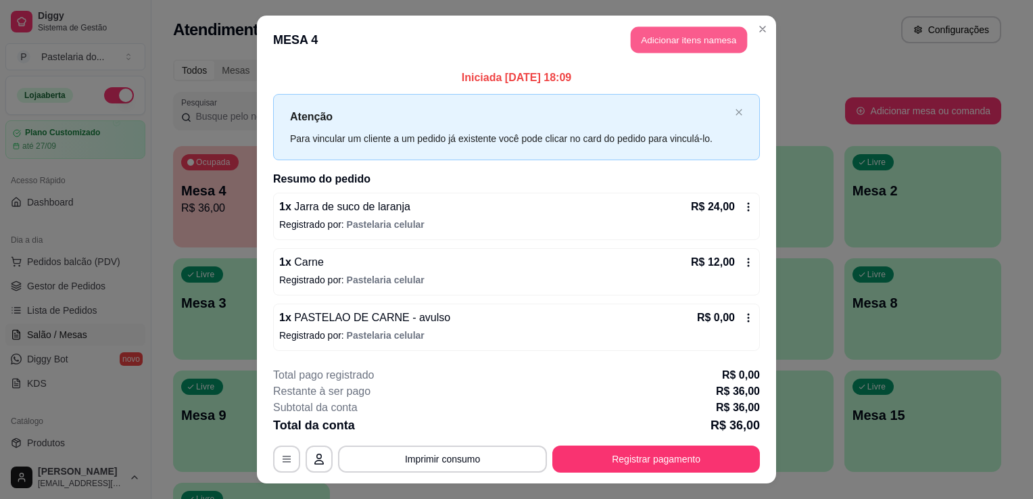
click at [701, 39] on button "Adicionar itens na mesa" at bounding box center [689, 40] width 116 height 26
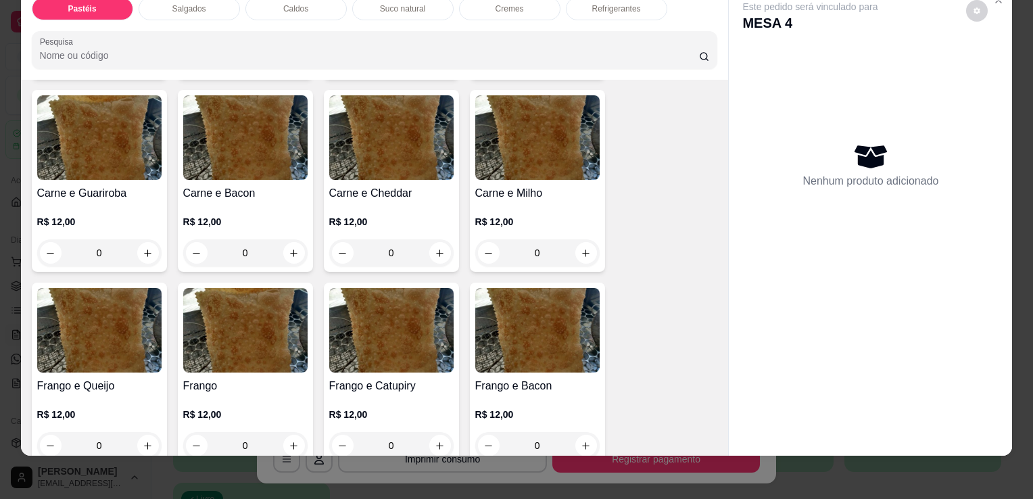
scroll to position [541, 0]
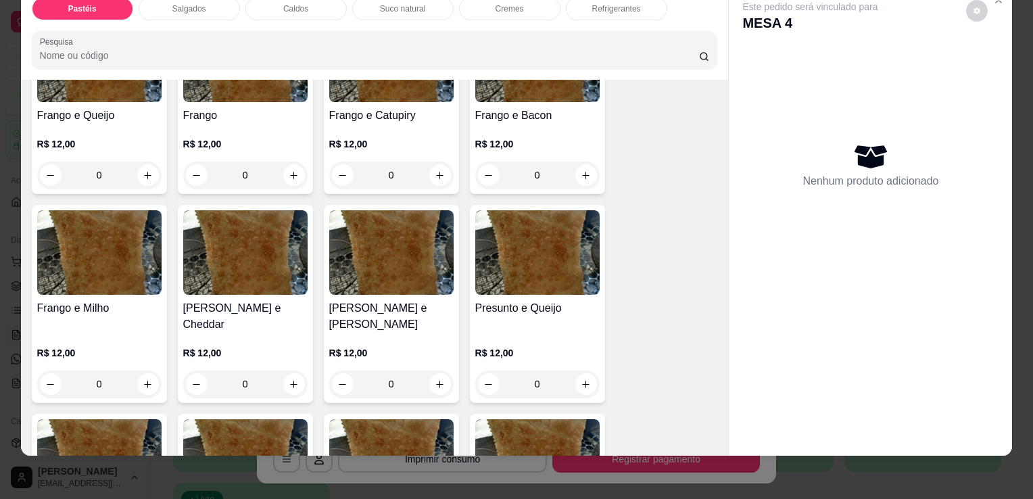
click at [156, 124] on div "R$ 12,00 0" at bounding box center [99, 156] width 124 height 65
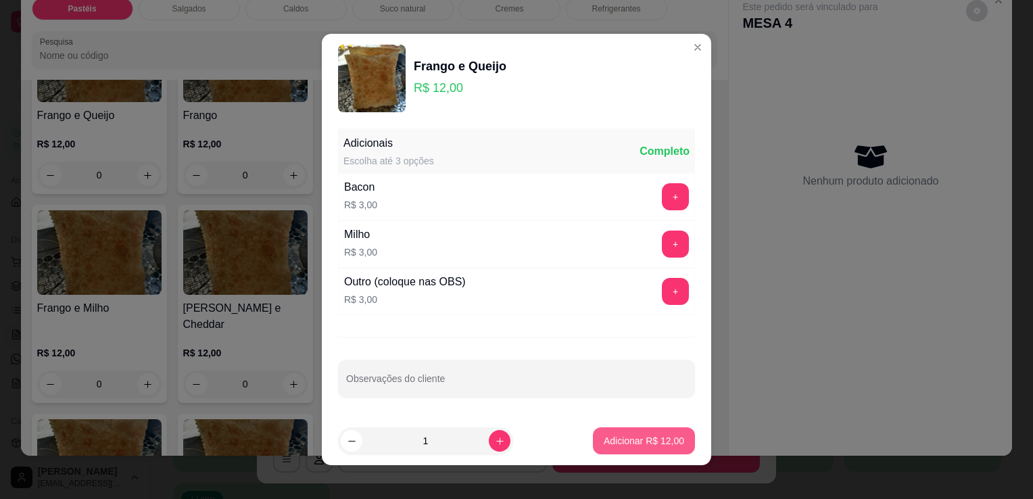
click at [607, 446] on p "Adicionar R$ 12,00" at bounding box center [644, 441] width 80 height 14
type input "1"
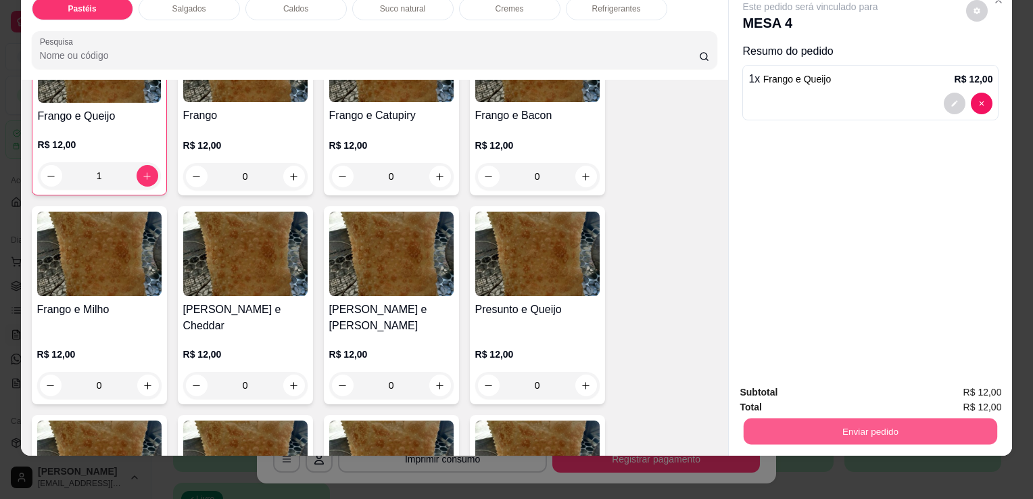
click at [777, 427] on button "Enviar pedido" at bounding box center [871, 431] width 254 height 26
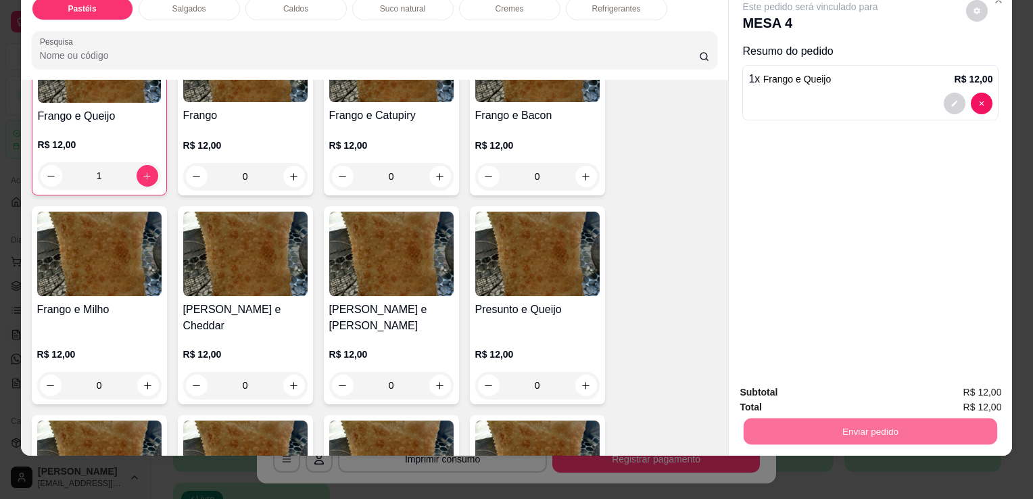
click at [977, 386] on button "Enviar pedido" at bounding box center [966, 387] width 74 height 25
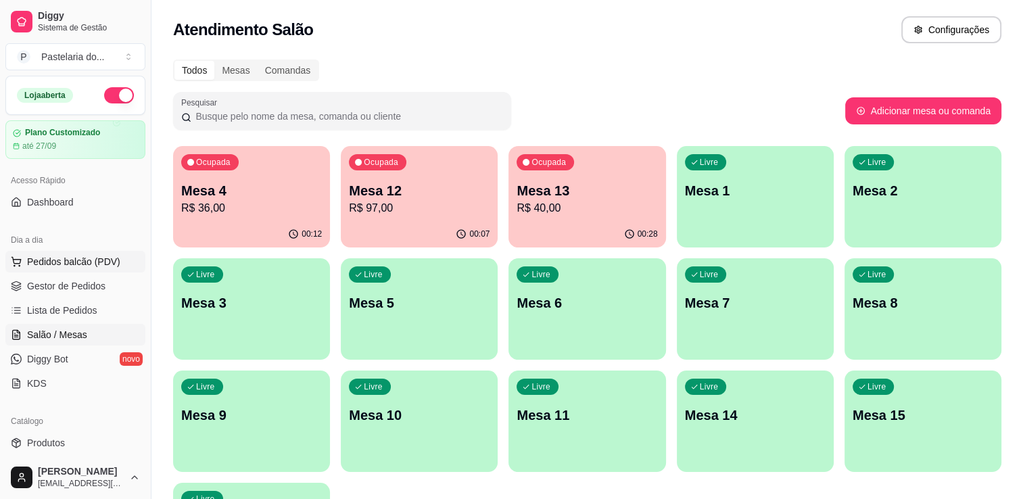
click at [85, 263] on span "Pedidos balcão (PDV)" at bounding box center [73, 262] width 93 height 14
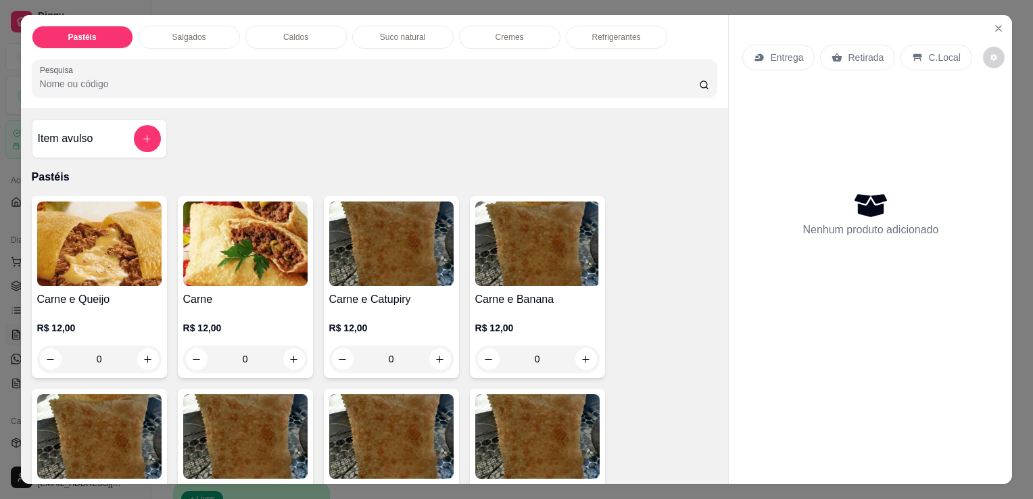
click at [197, 26] on div "Salgados" at bounding box center [189, 37] width 101 height 23
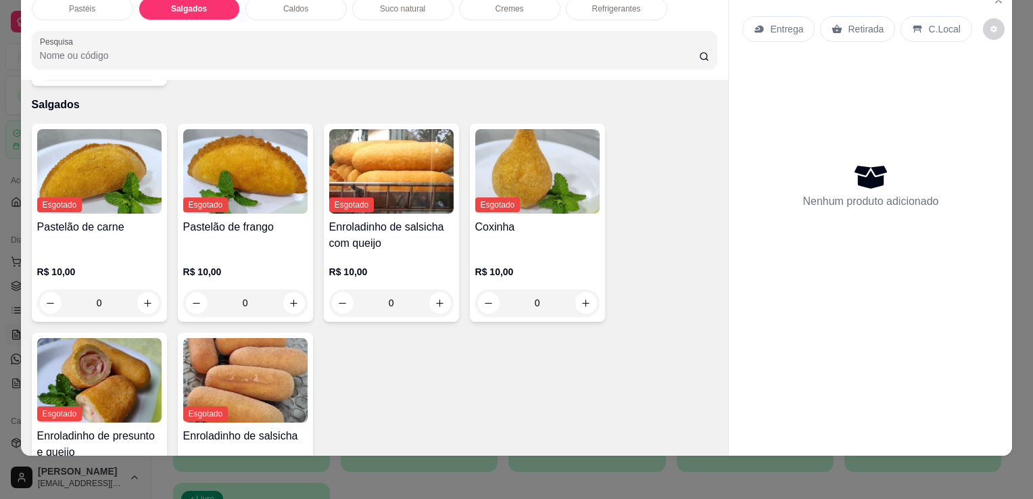
click at [1021, 24] on div "Pastéis Salgados Caldos Suco natural Cremes Refrigerantes Pesquisa Item avulso …" at bounding box center [516, 249] width 1033 height 499
click at [1014, 30] on div "Pastéis Salgados Caldos Suco natural Cremes Refrigerantes Pesquisa Item avulso …" at bounding box center [516, 249] width 1033 height 499
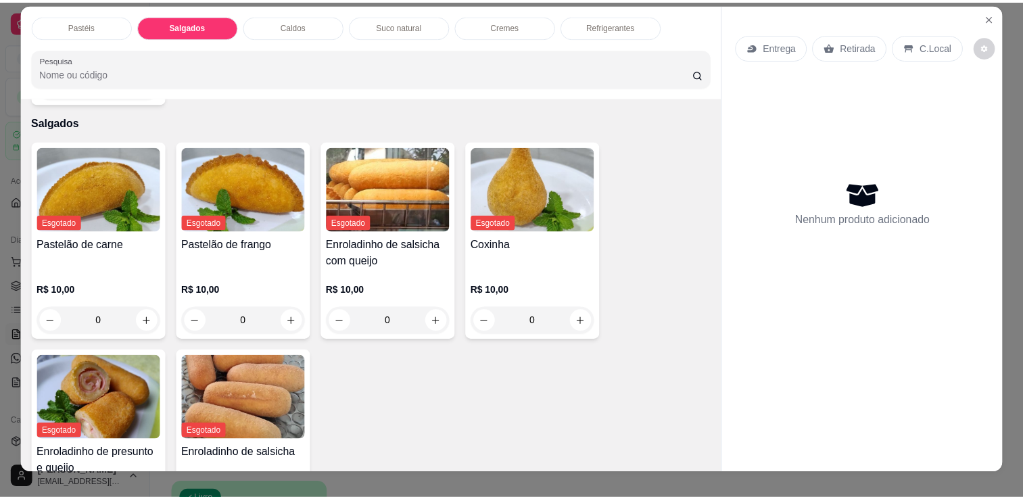
scroll to position [0, 0]
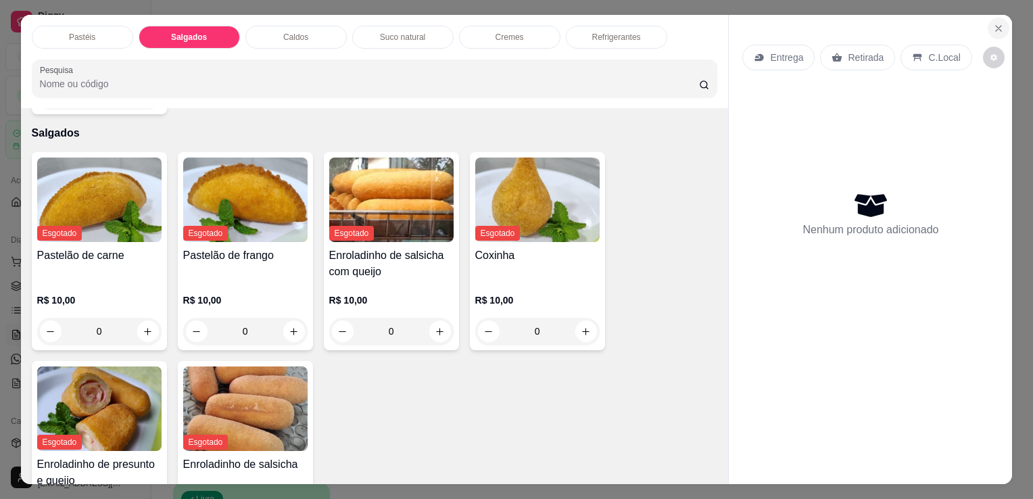
click at [999, 23] on button "Close" at bounding box center [999, 29] width 22 height 22
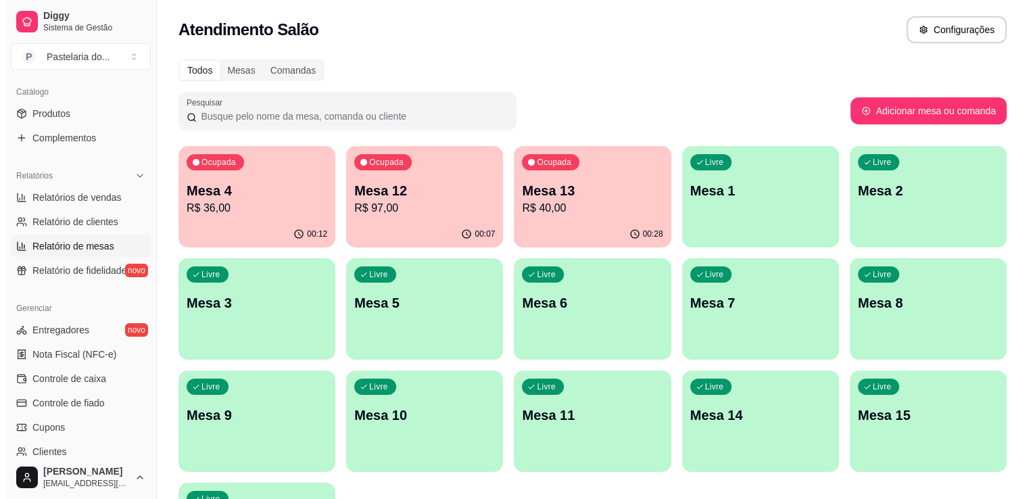
scroll to position [406, 0]
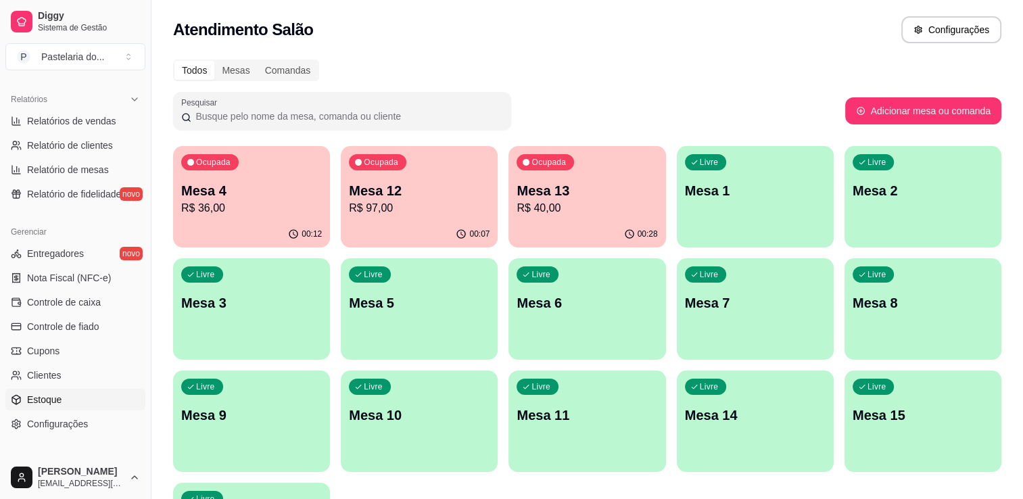
click at [60, 400] on span "Estoque" at bounding box center [44, 400] width 34 height 14
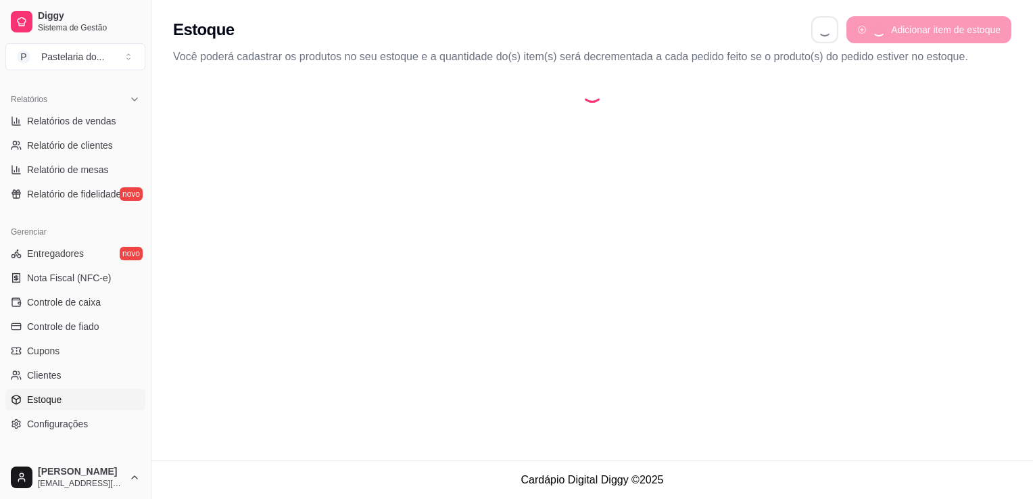
select select "QUANTITY_ORDER"
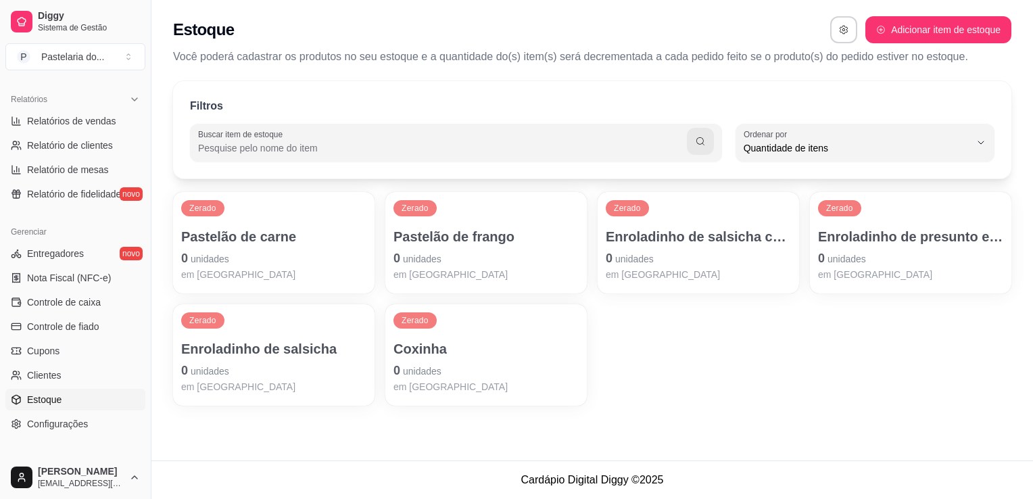
scroll to position [13, 0]
click at [297, 253] on p "0 unidades" at bounding box center [273, 258] width 185 height 19
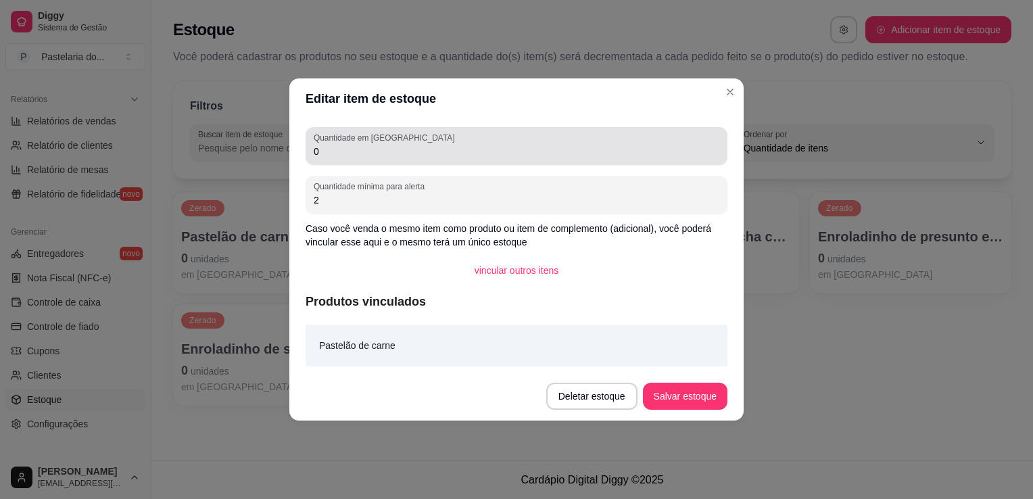
drag, startPoint x: 354, startPoint y: 159, endPoint x: 287, endPoint y: 161, distance: 67.0
click at [305, 160] on div "Quantidade em estoque 0 Quantidade mínima para alerta 2 Caso você venda o mesmo…" at bounding box center [516, 245] width 454 height 253
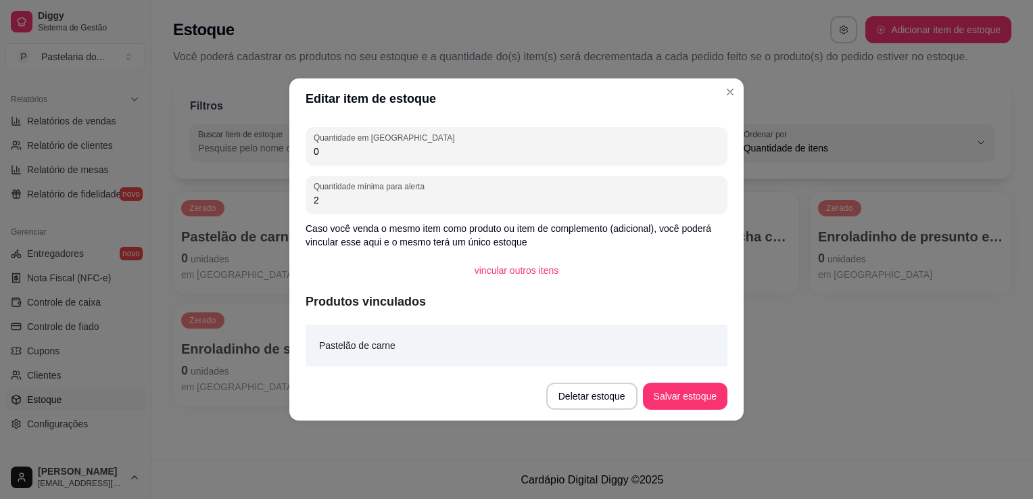
click at [287, 161] on div "Editar item de estoque Quantidade em estoque 0 Quantidade mínima para alerta 2 …" at bounding box center [516, 249] width 1033 height 499
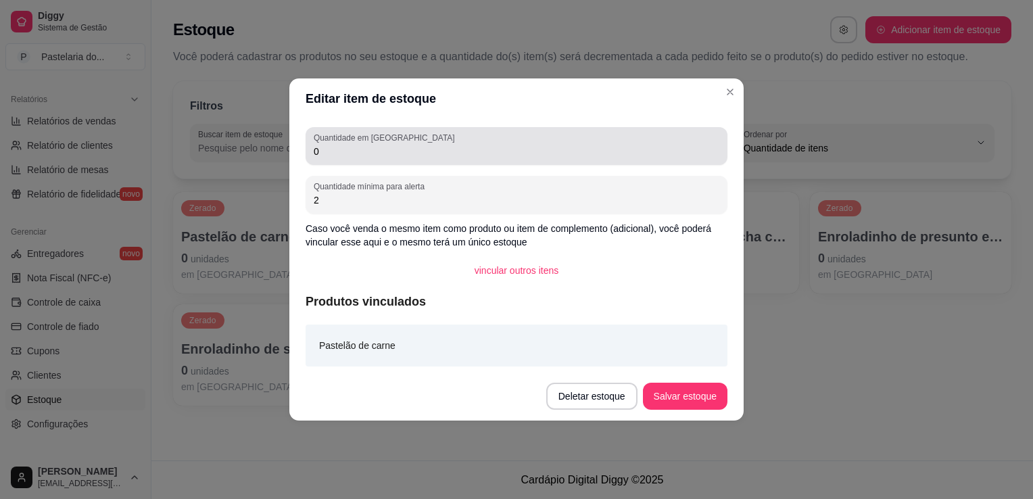
click at [319, 161] on div "Quantidade em estoque 0" at bounding box center [517, 146] width 422 height 38
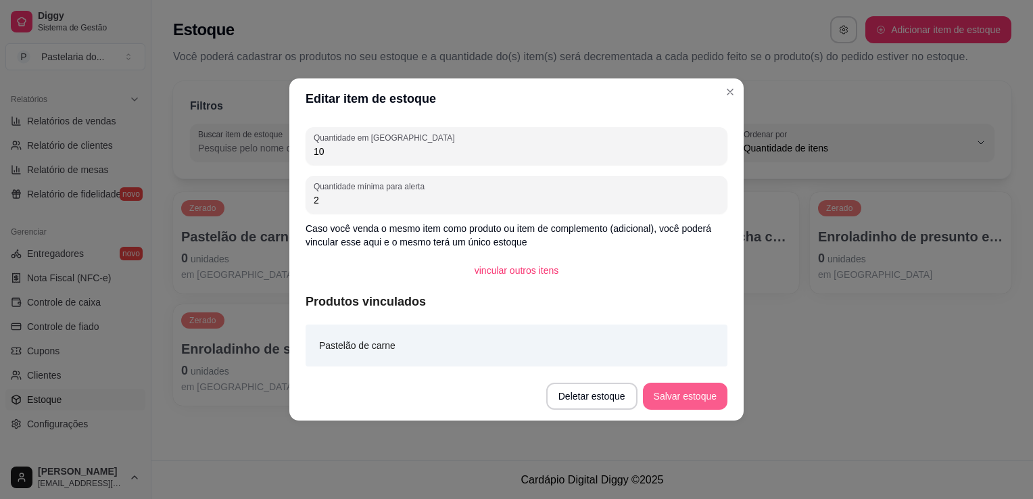
type input "10"
click at [674, 398] on button "Salvar estoque" at bounding box center [685, 396] width 85 height 27
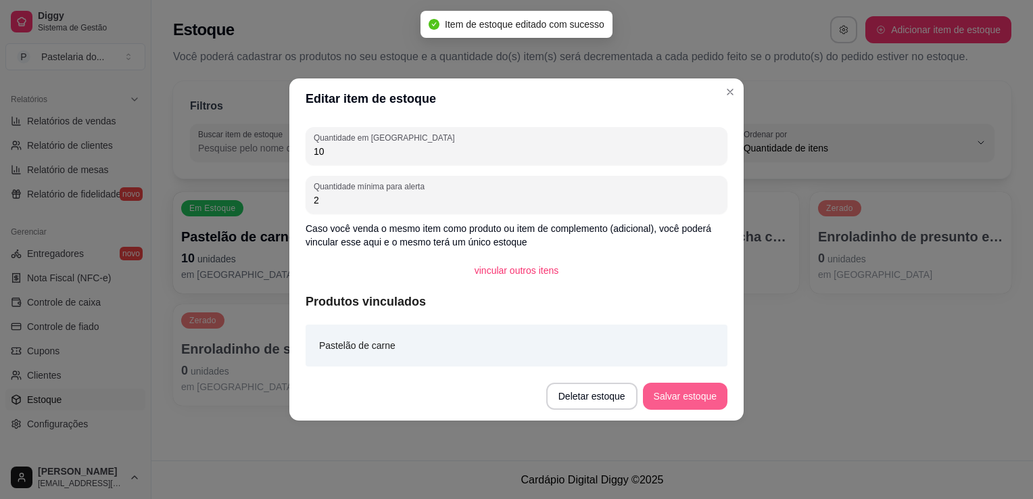
click at [699, 404] on button "Salvar estoque" at bounding box center [685, 396] width 85 height 27
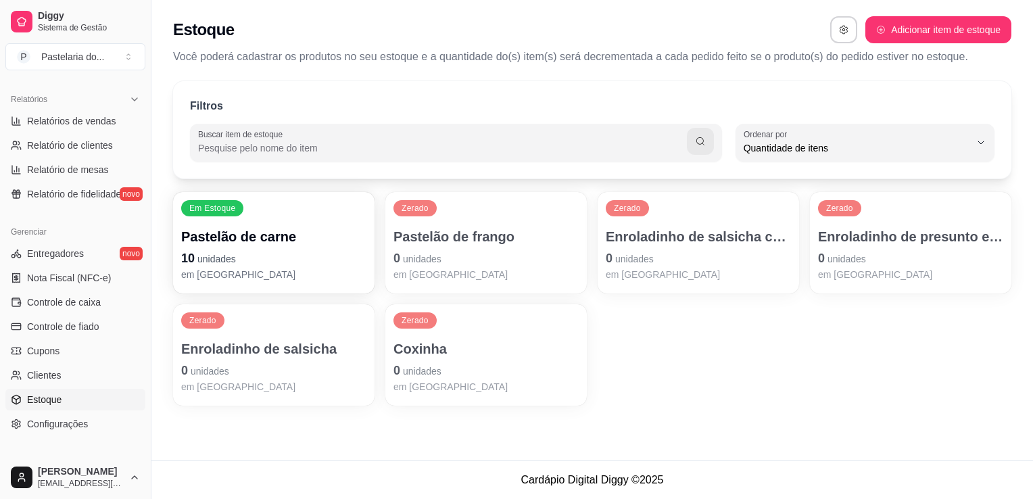
click at [478, 234] on p "Pastelão de frango" at bounding box center [486, 236] width 185 height 19
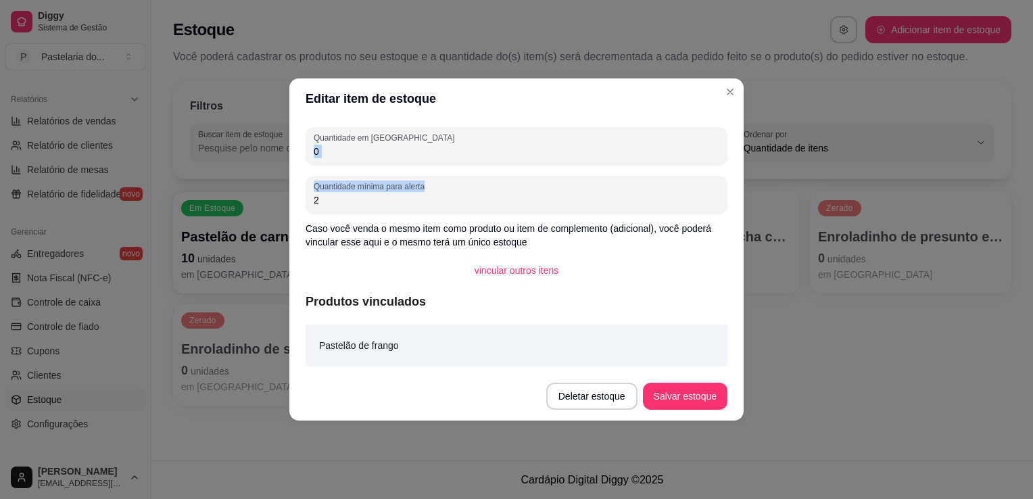
drag, startPoint x: 360, startPoint y: 162, endPoint x: 261, endPoint y: 183, distance: 100.9
click at [261, 183] on div "Editar item de estoque Quantidade em estoque 0 Quantidade mínima para alerta 2 …" at bounding box center [516, 249] width 1033 height 499
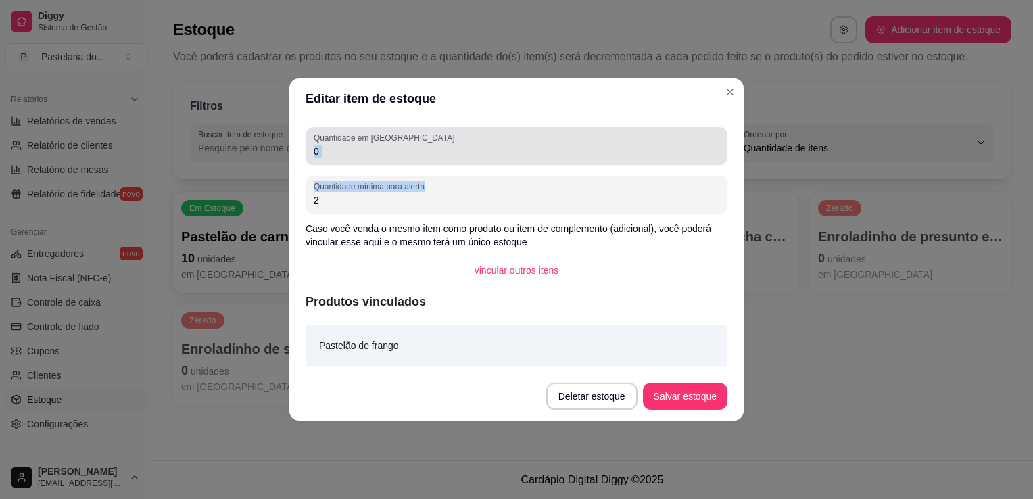
click at [557, 154] on input "0" at bounding box center [517, 152] width 406 height 14
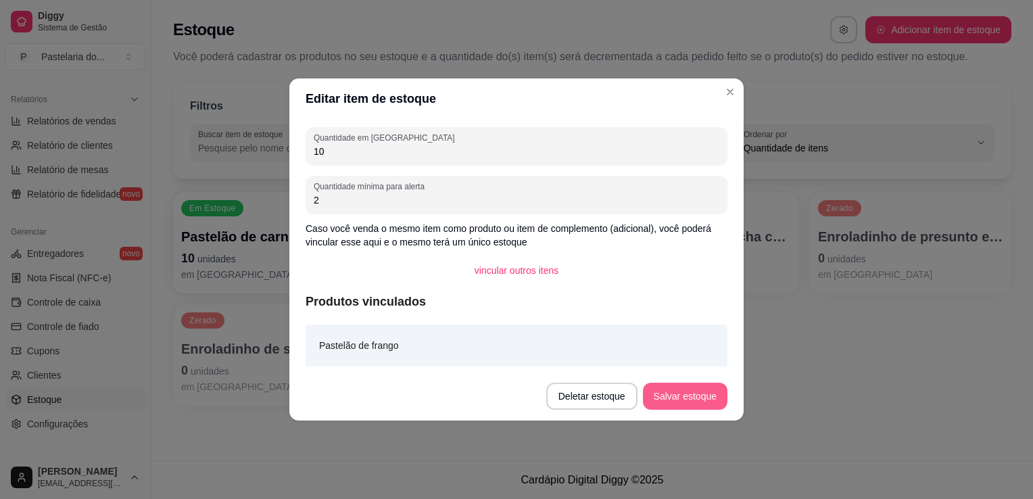
type input "10"
click at [692, 405] on button "Salvar estoque" at bounding box center [685, 396] width 85 height 27
click at [692, 405] on div "Deletar estoque Salvar estoque" at bounding box center [636, 396] width 181 height 27
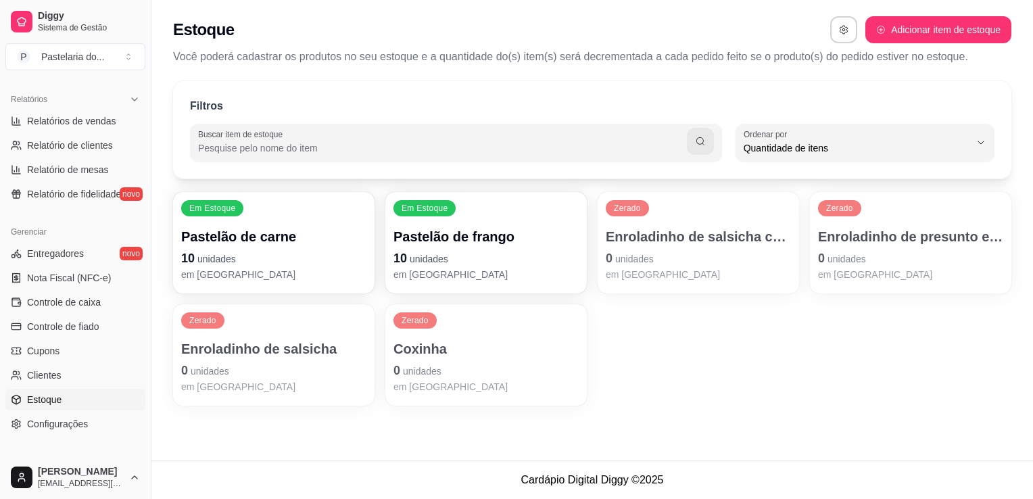
click at [678, 233] on p "Enroladinho de salsicha com queijo" at bounding box center [698, 236] width 185 height 19
click at [928, 245] on div "Enroladinho de presunto e queijo 0 unidades em estoque" at bounding box center [910, 254] width 185 height 54
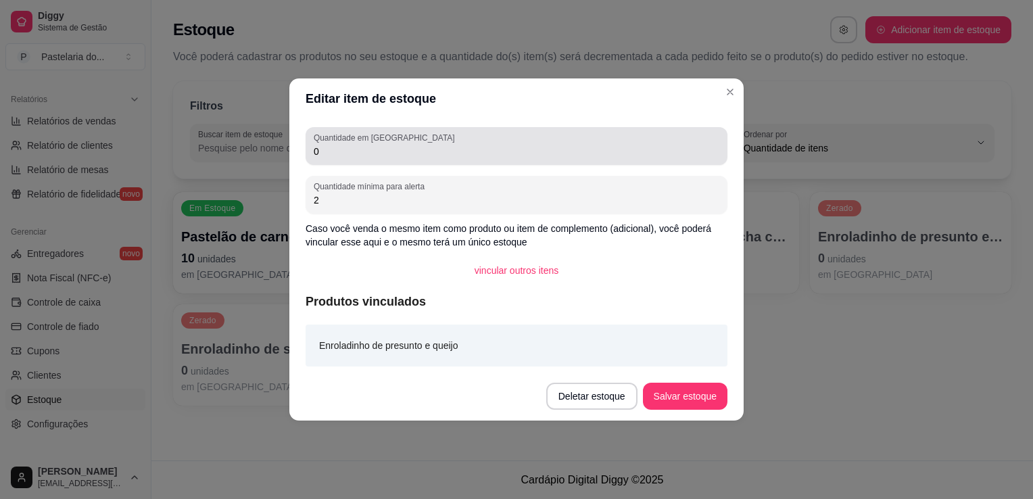
click at [337, 156] on input "0" at bounding box center [517, 152] width 406 height 14
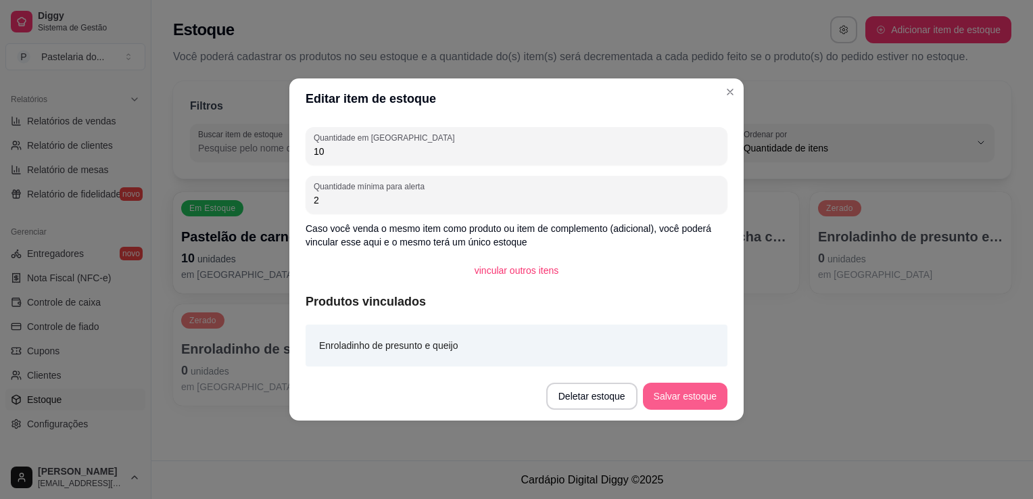
type input "10"
click at [703, 396] on button "Salvar estoque" at bounding box center [685, 396] width 85 height 27
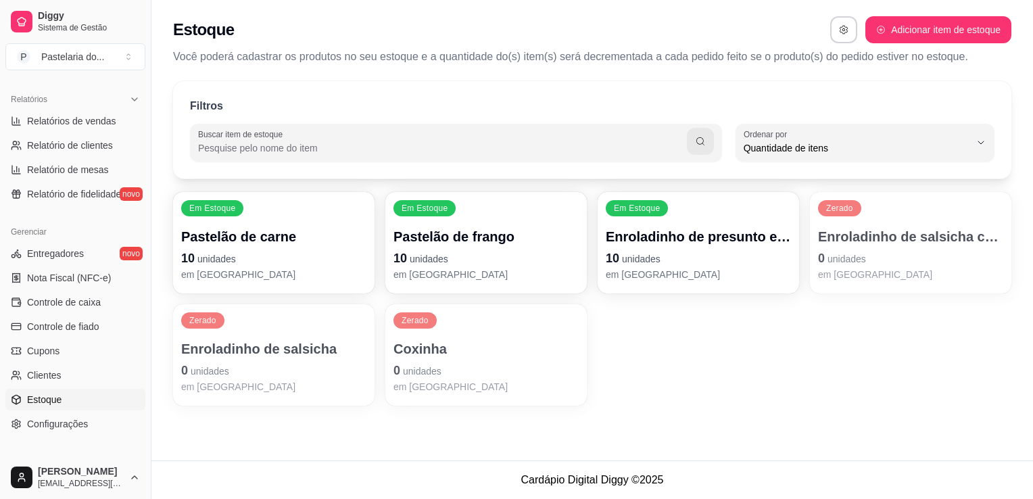
click at [380, 394] on div "Em Estoque Pastelão de carne 10 unidades em estoque Em Estoque Pastelão de fran…" at bounding box center [592, 299] width 839 height 214
click at [404, 375] on span "unidades" at bounding box center [422, 371] width 39 height 11
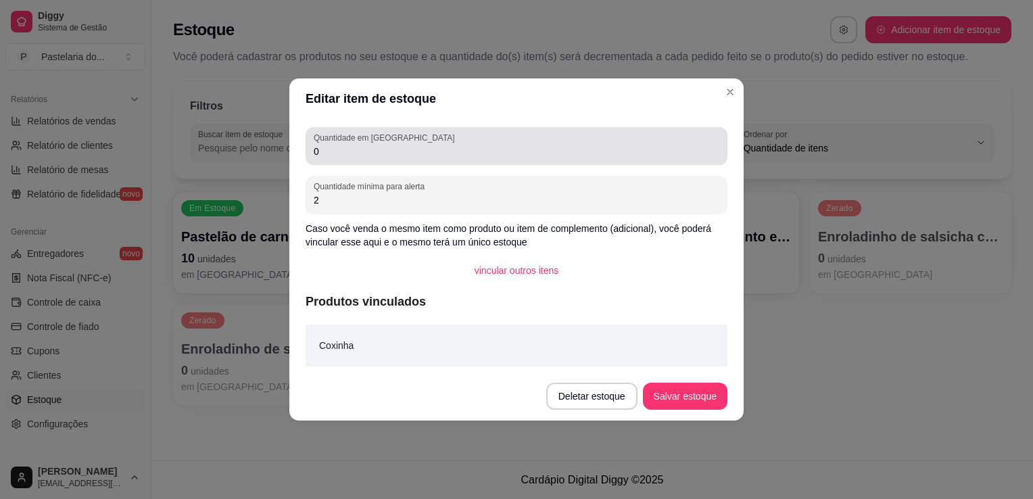
click at [338, 162] on div "Quantidade em estoque 0" at bounding box center [517, 146] width 422 height 38
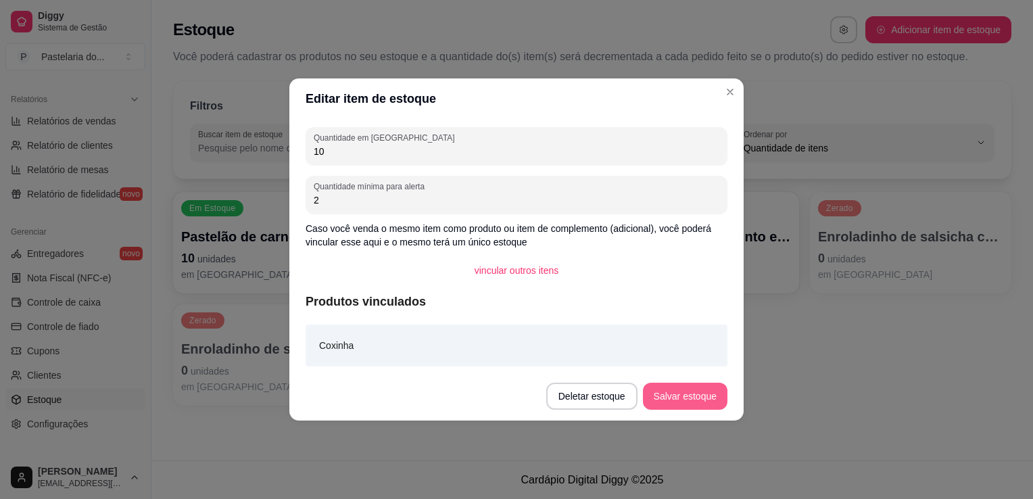
type input "10"
click at [711, 396] on button "Salvar estoque" at bounding box center [685, 396] width 85 height 27
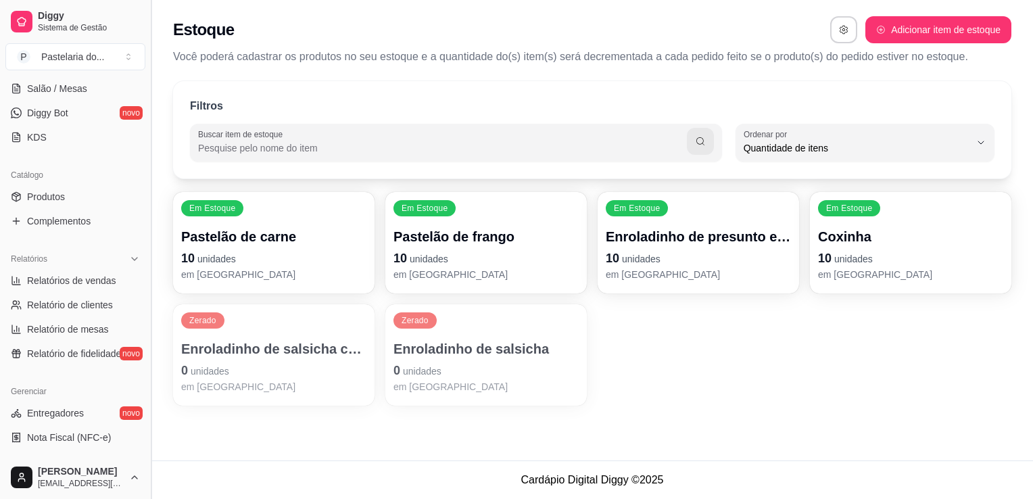
scroll to position [135, 0]
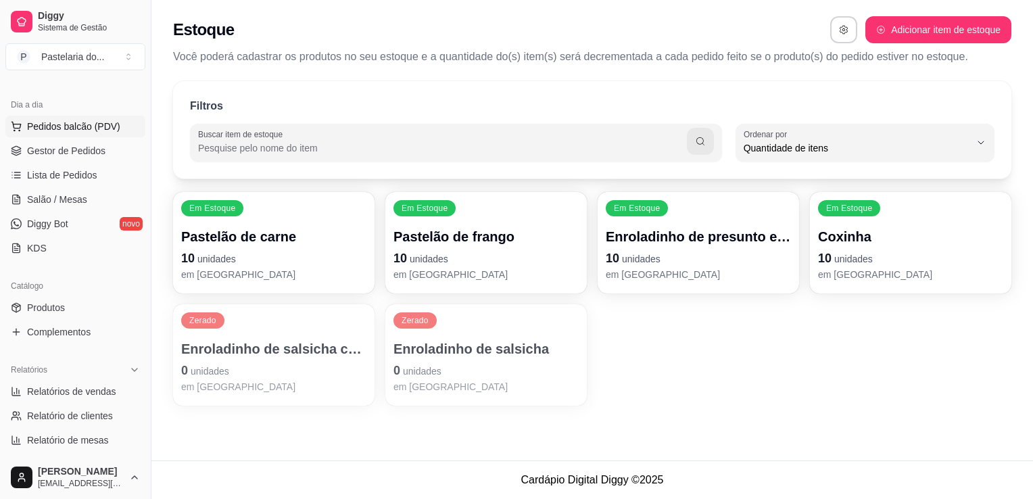
click at [80, 126] on span "Pedidos balcão (PDV)" at bounding box center [73, 127] width 93 height 14
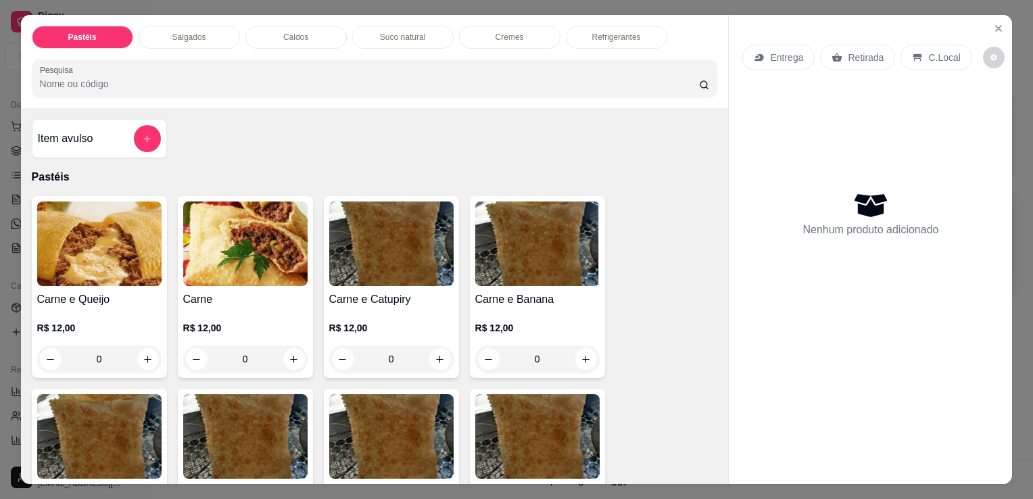
click at [185, 42] on div "Salgados" at bounding box center [189, 37] width 101 height 23
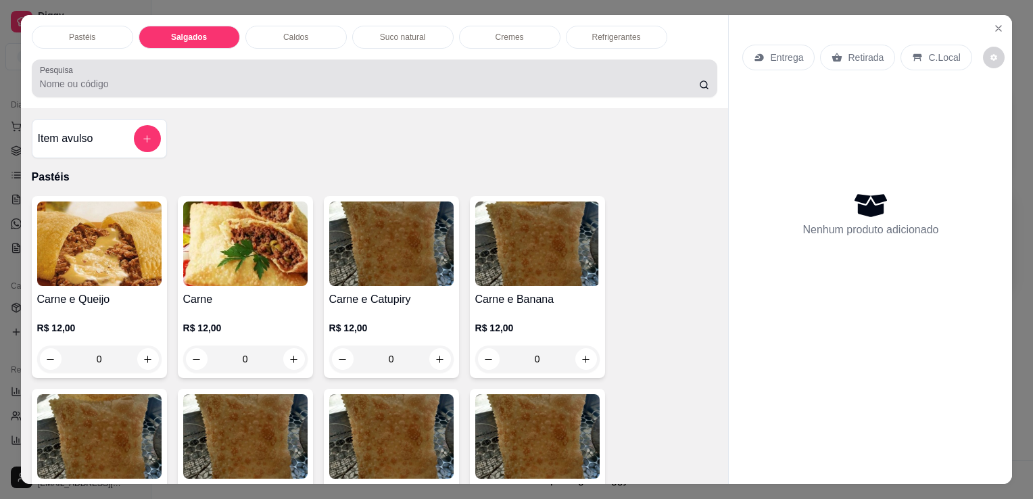
scroll to position [33, 0]
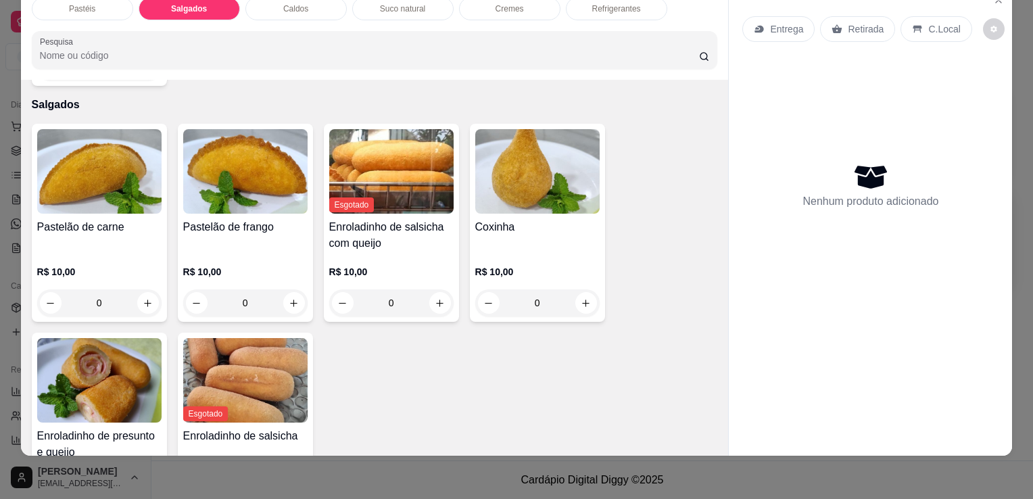
click at [66, 220] on div "Pastelão de carne" at bounding box center [99, 235] width 124 height 32
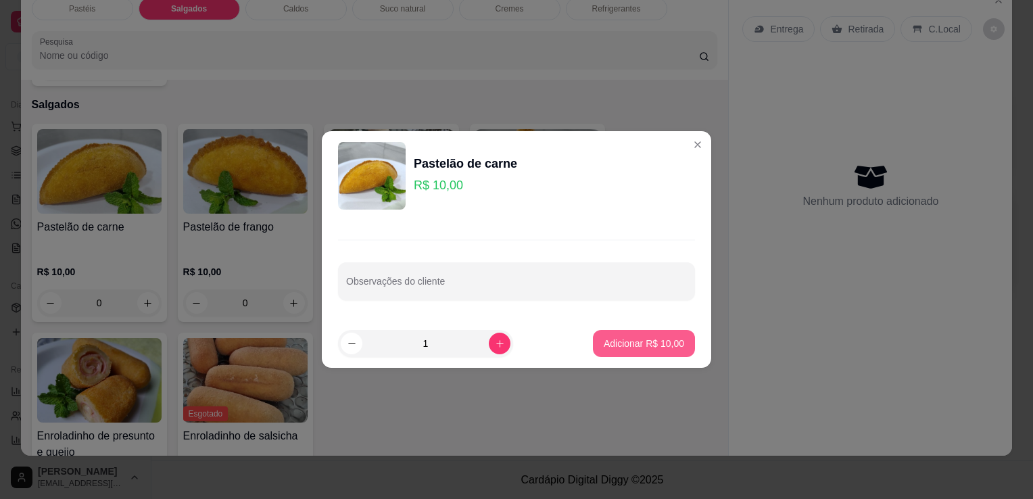
click at [632, 348] on p "Adicionar R$ 10,00" at bounding box center [644, 344] width 80 height 14
type input "1"
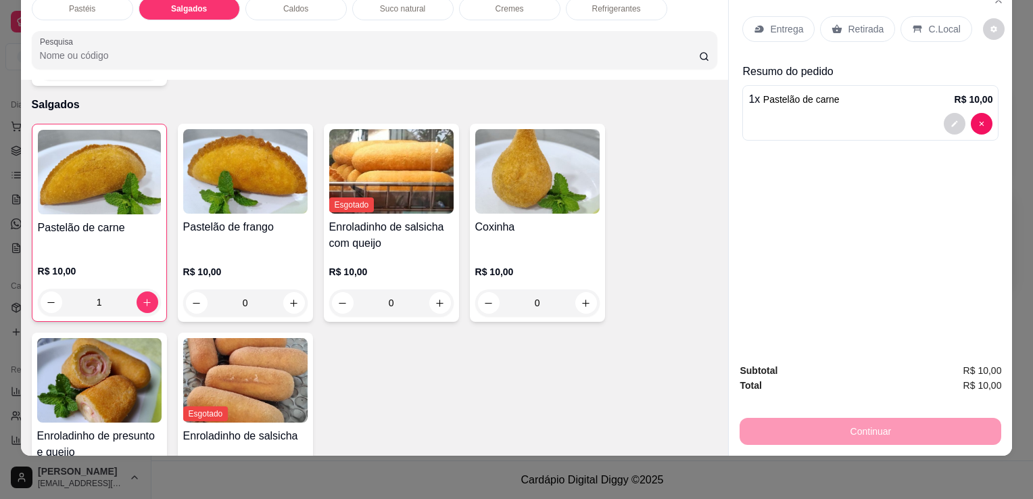
click at [548, 219] on h4 "Coxinha" at bounding box center [537, 227] width 124 height 16
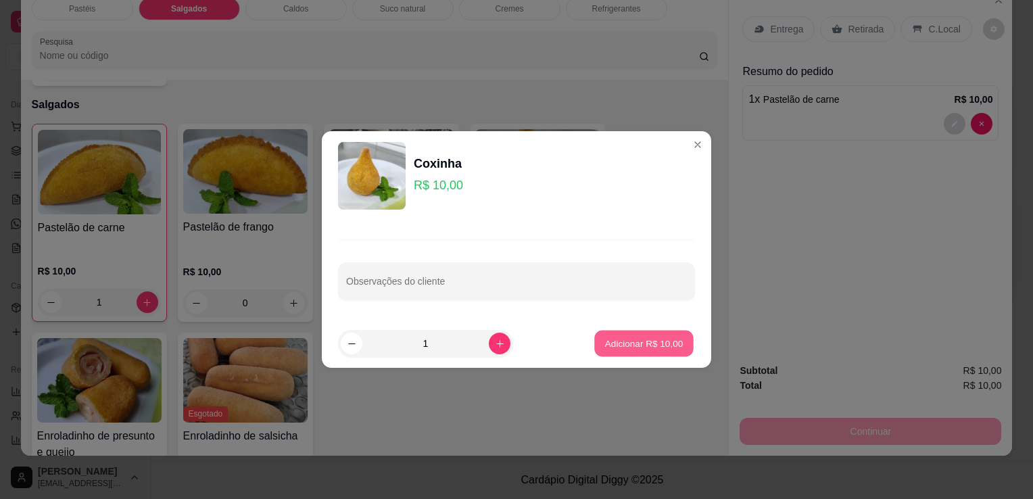
click at [660, 350] on button "Adicionar R$ 10,00" at bounding box center [643, 344] width 99 height 26
type input "1"
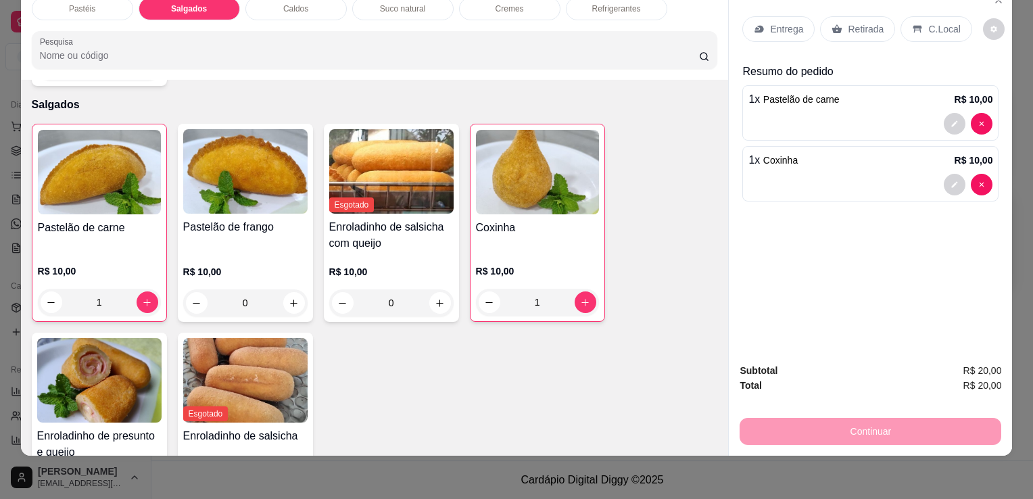
click at [87, 354] on img at bounding box center [99, 380] width 124 height 85
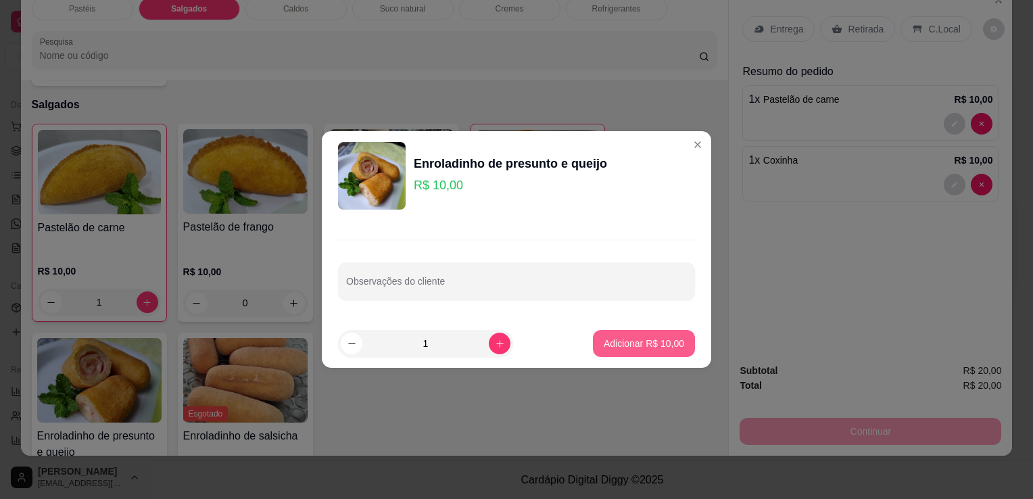
click at [628, 344] on p "Adicionar R$ 10,00" at bounding box center [644, 344] width 80 height 14
type input "1"
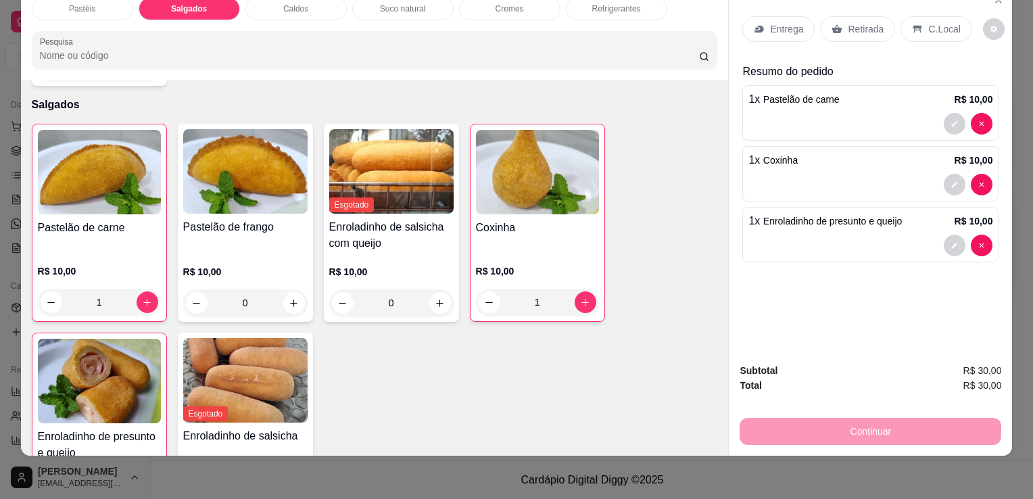
click at [866, 22] on p "Retirada" at bounding box center [866, 29] width 36 height 14
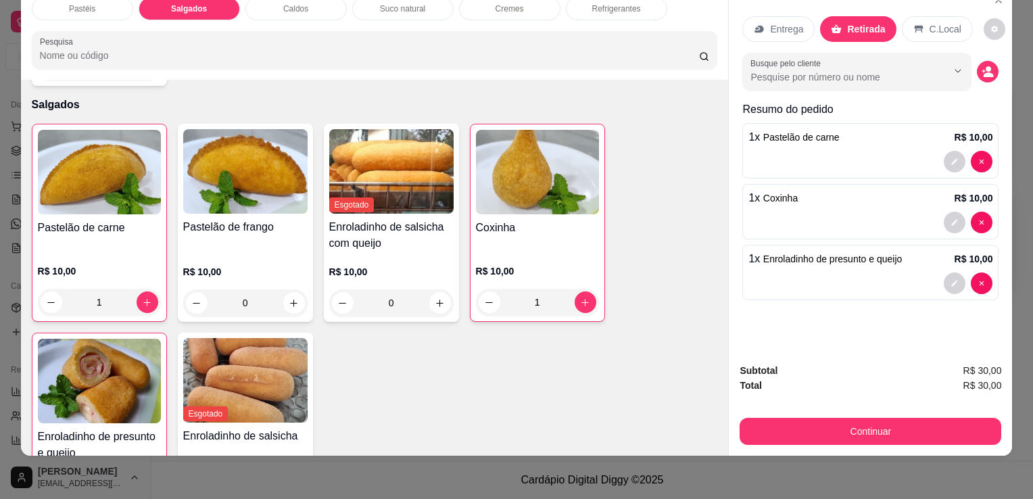
click at [898, 421] on button "Continuar" at bounding box center [871, 431] width 262 height 27
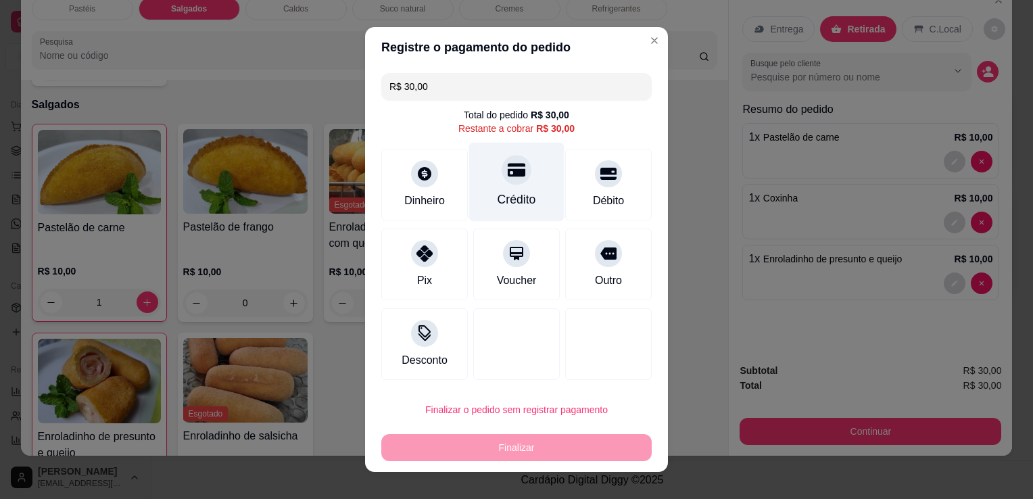
click at [495, 187] on div "Crédito" at bounding box center [516, 182] width 95 height 79
type input "R$ 0,00"
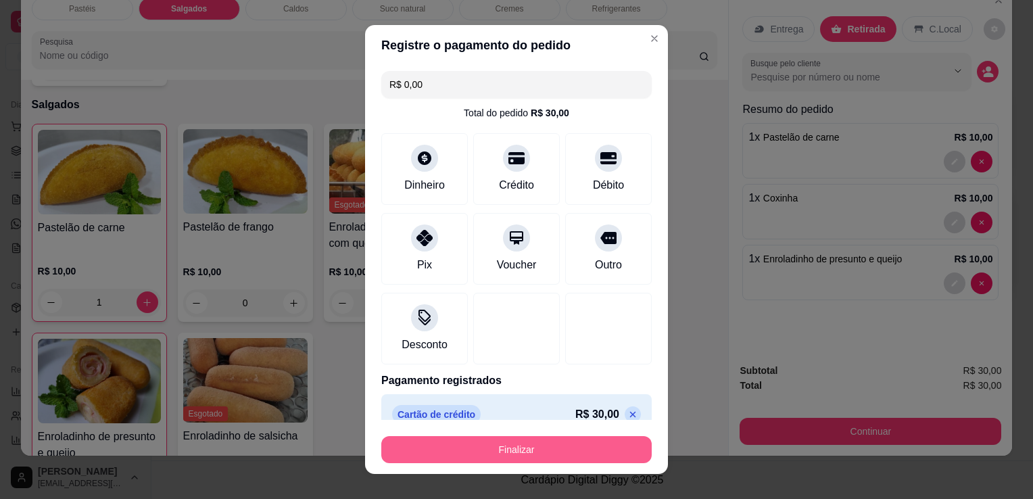
click at [608, 448] on button "Finalizar" at bounding box center [516, 449] width 270 height 27
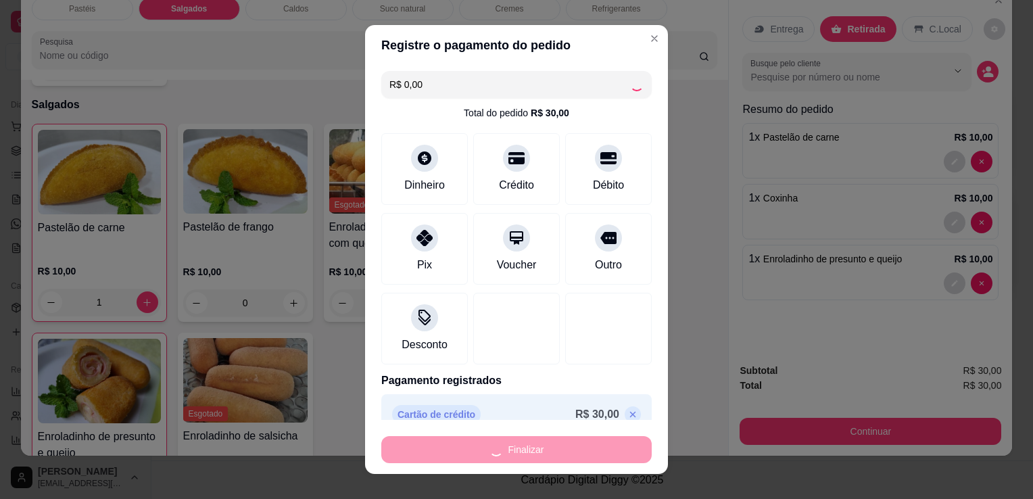
type input "0"
type input "-R$ 30,00"
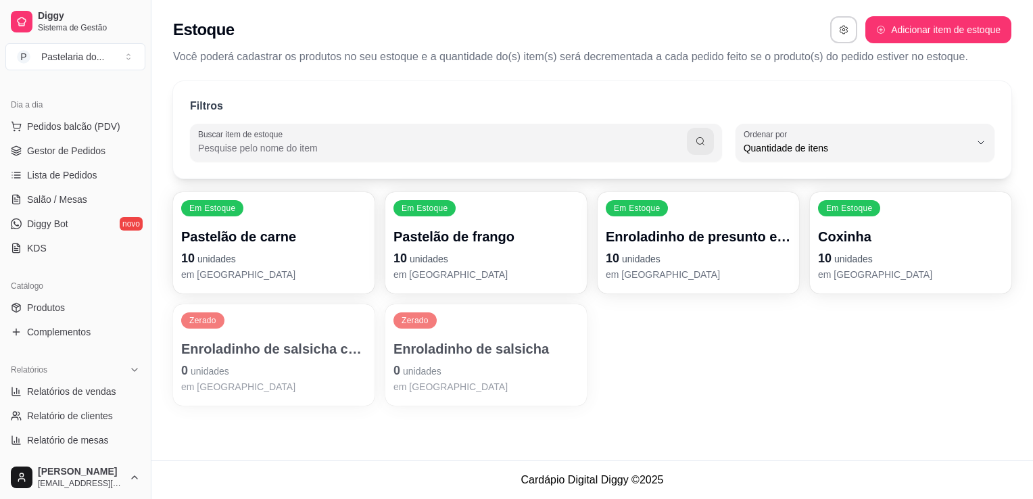
click at [865, 385] on div "Em Estoque Pastelão de carne 10 unidades em estoque Em Estoque Pastelão de fran…" at bounding box center [592, 299] width 839 height 214
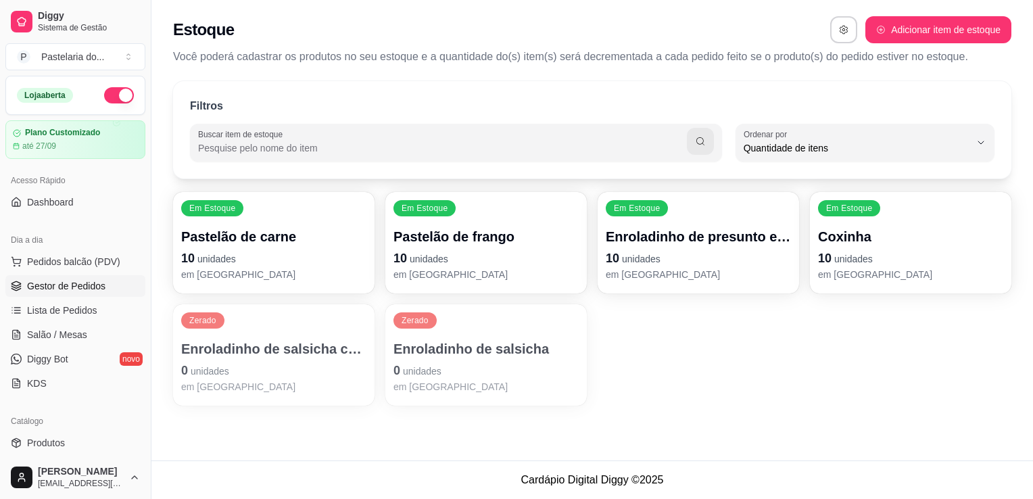
click at [93, 285] on span "Gestor de Pedidos" at bounding box center [66, 286] width 78 height 14
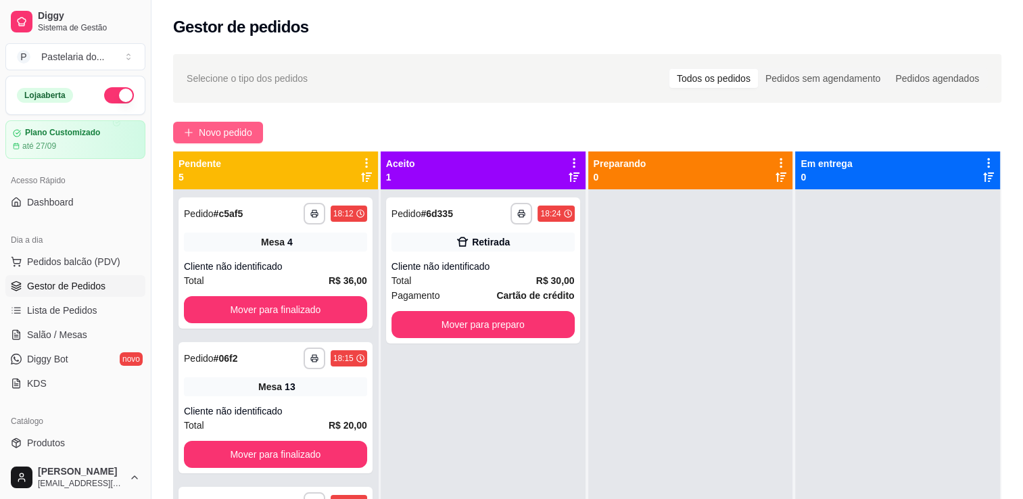
drag, startPoint x: 186, startPoint y: 124, endPoint x: 251, endPoint y: 121, distance: 65.0
click at [211, 118] on div "**********" at bounding box center [587, 356] width 872 height 621
click at [68, 335] on span "Salão / Mesas" at bounding box center [57, 335] width 60 height 14
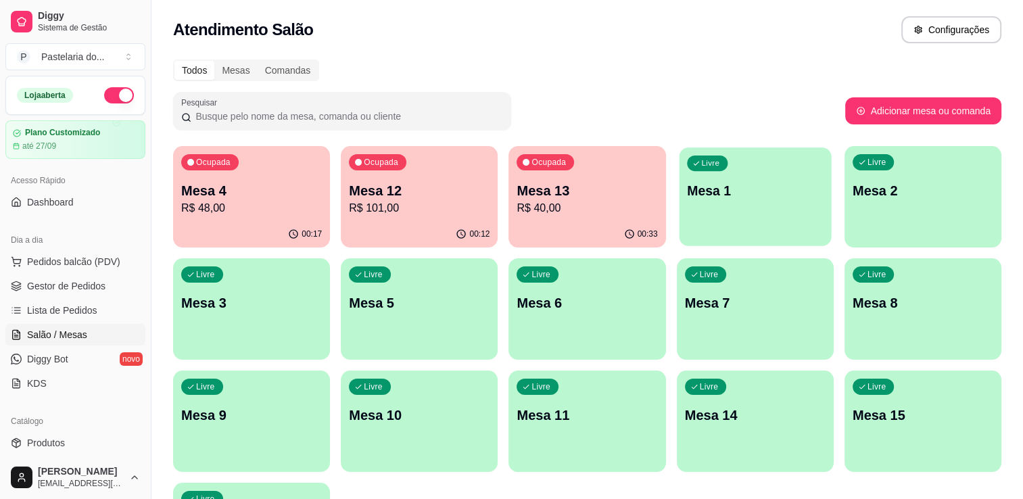
click at [703, 200] on div "Livre Mesa 1" at bounding box center [755, 188] width 152 height 83
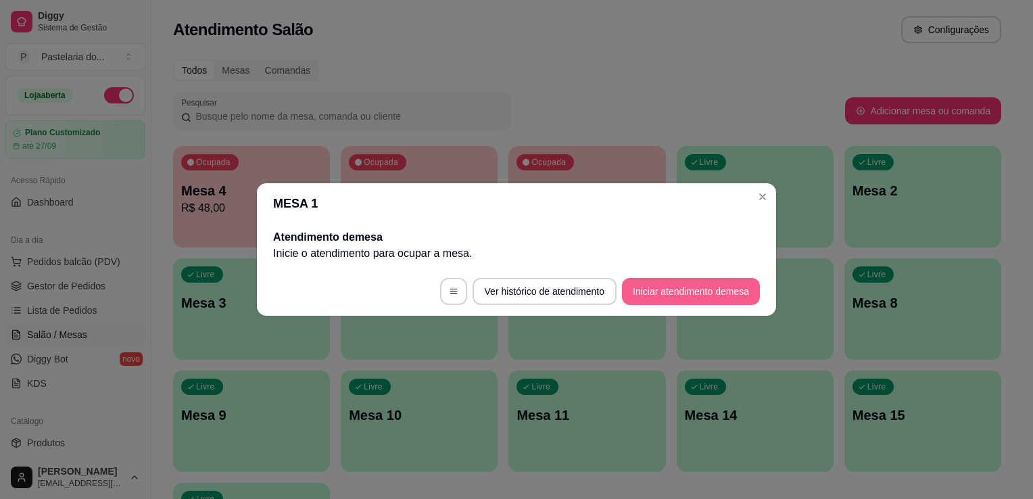
click at [704, 286] on button "Iniciar atendimento de mesa" at bounding box center [691, 291] width 138 height 27
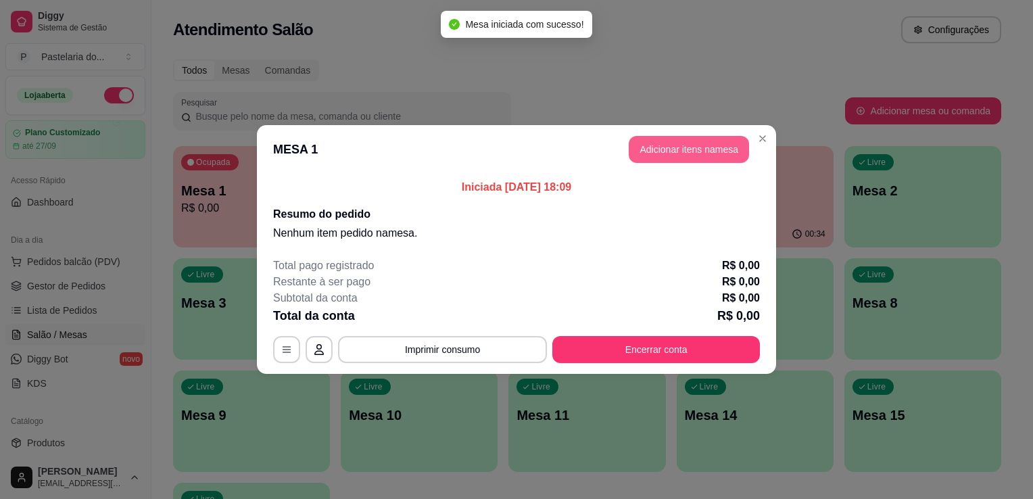
click at [690, 144] on button "Adicionar itens na mesa" at bounding box center [689, 149] width 120 height 27
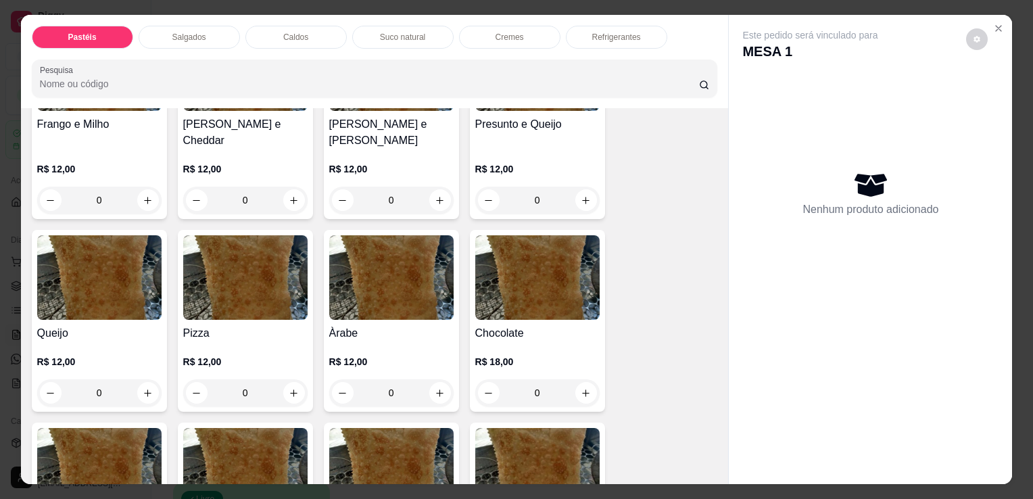
scroll to position [879, 0]
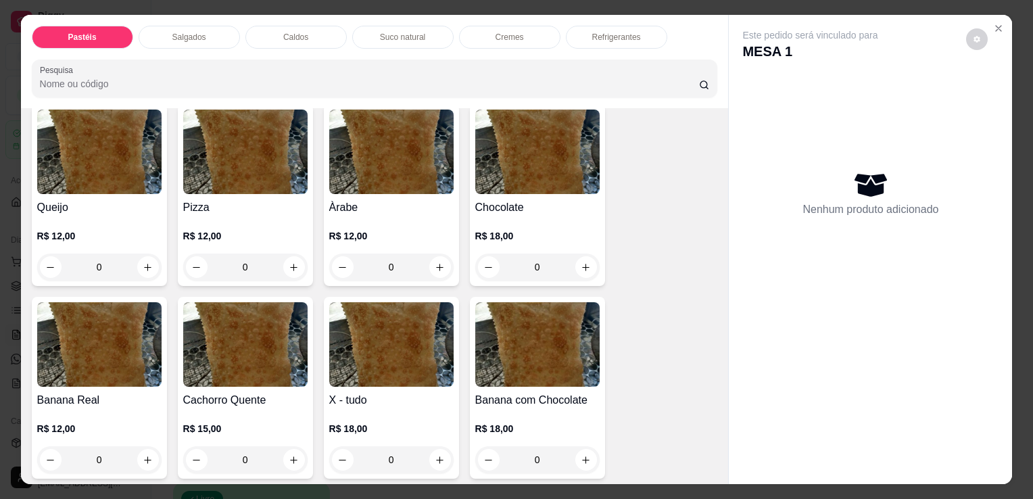
click at [211, 113] on img at bounding box center [245, 152] width 124 height 85
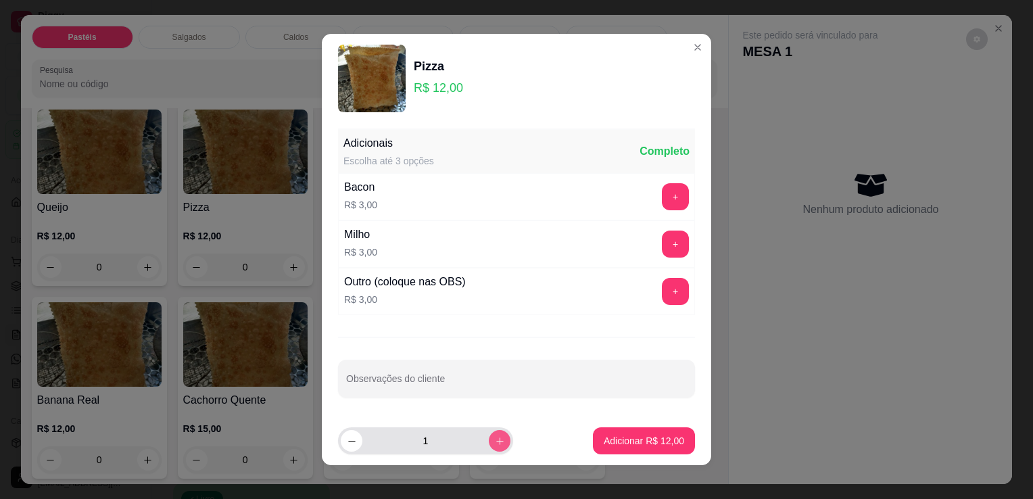
click at [495, 444] on icon "increase-product-quantity" at bounding box center [500, 441] width 10 height 10
type input "2"
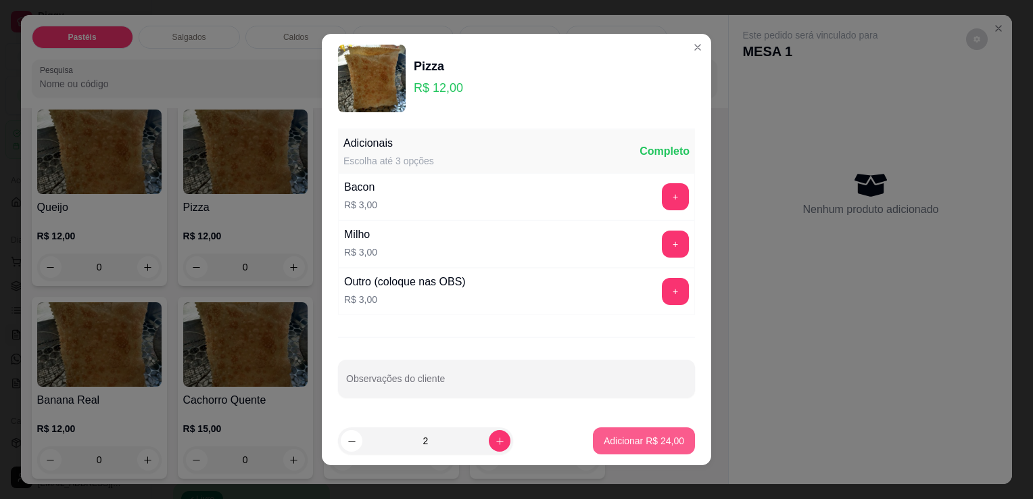
click at [604, 441] on p "Adicionar R$ 24,00" at bounding box center [644, 441] width 80 height 14
type input "2"
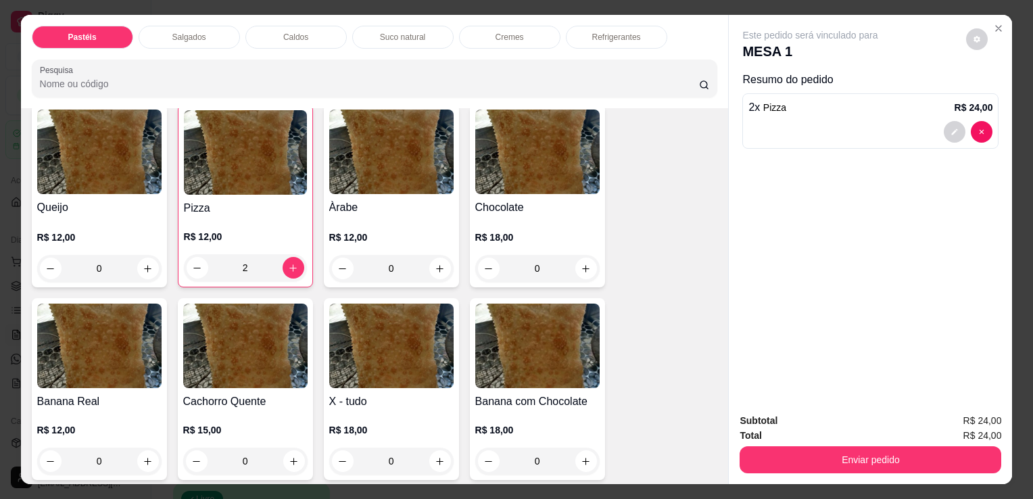
click at [398, 39] on div "Suco natural" at bounding box center [402, 37] width 101 height 23
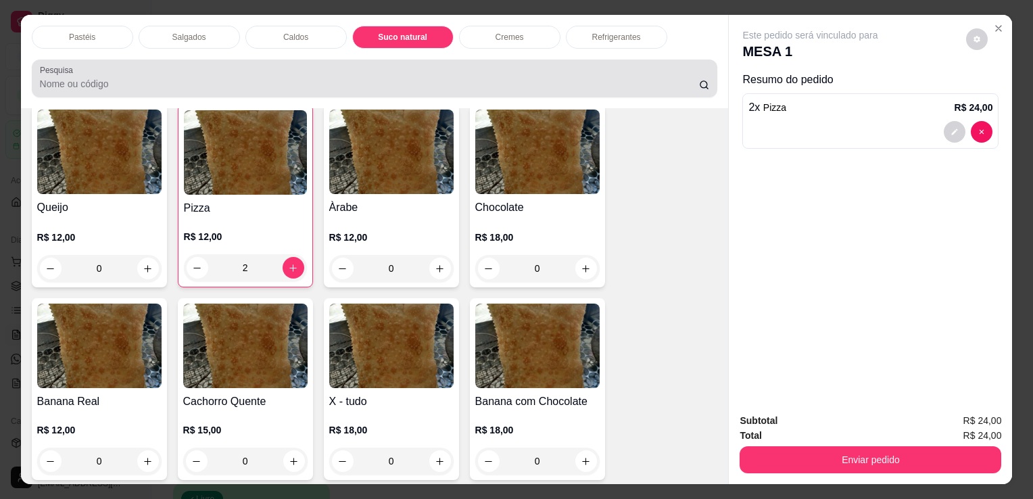
scroll to position [33, 0]
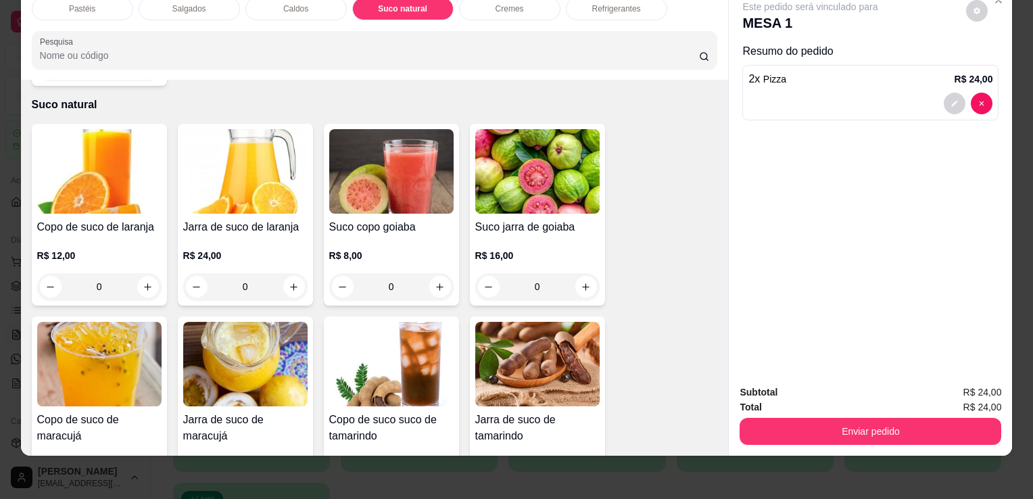
click at [259, 154] on img at bounding box center [245, 171] width 124 height 85
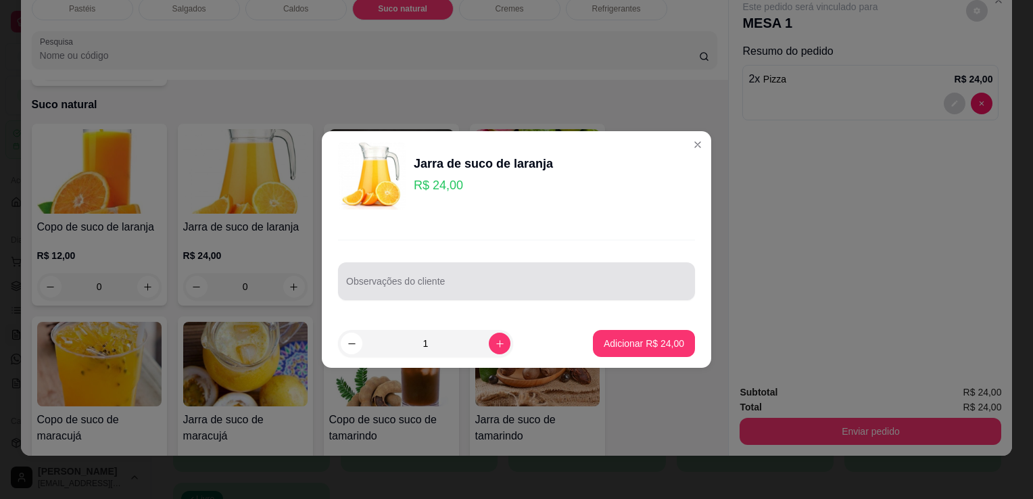
click at [473, 275] on div at bounding box center [516, 281] width 341 height 27
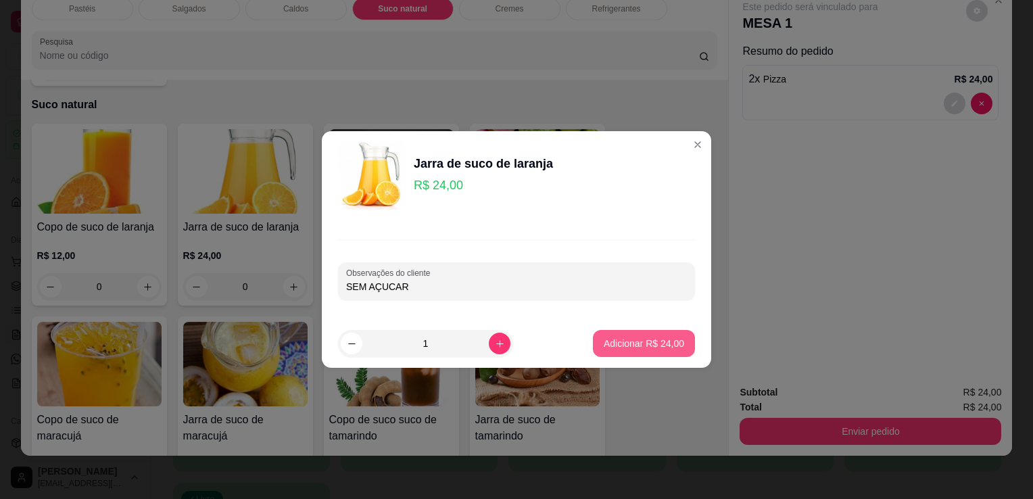
type input "SEM AÇUCAR"
click at [676, 337] on button "Adicionar R$ 24,00" at bounding box center [643, 344] width 99 height 26
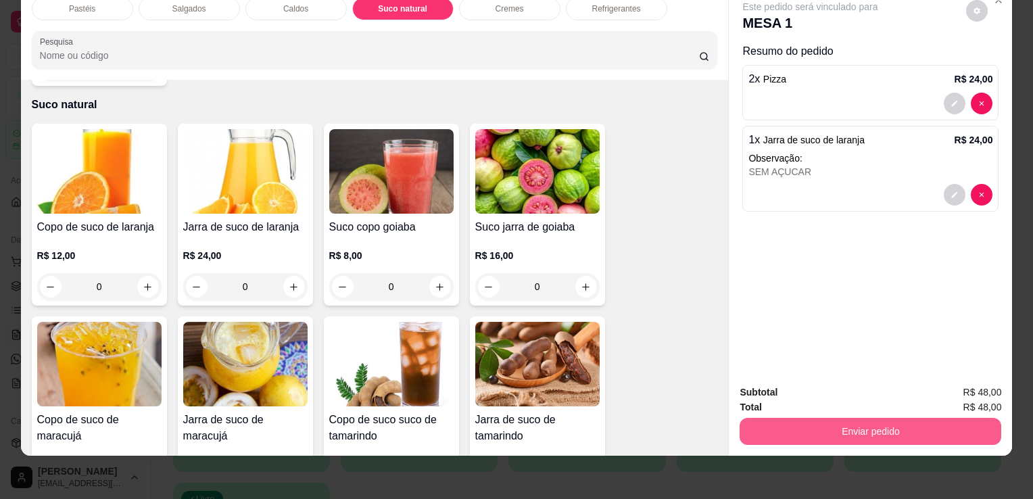
click at [910, 422] on button "Enviar pedido" at bounding box center [871, 431] width 262 height 27
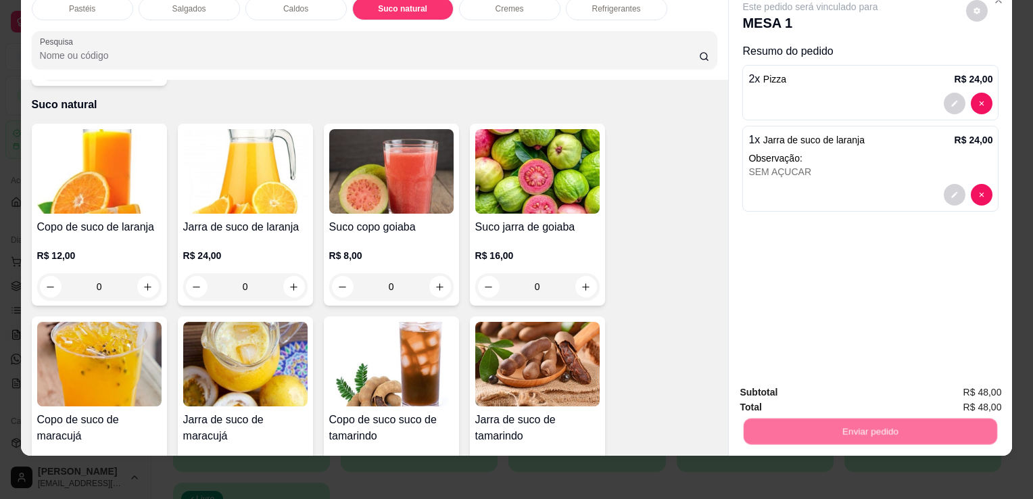
click at [894, 390] on button "Registrar cliente" at bounding box center [876, 388] width 89 height 26
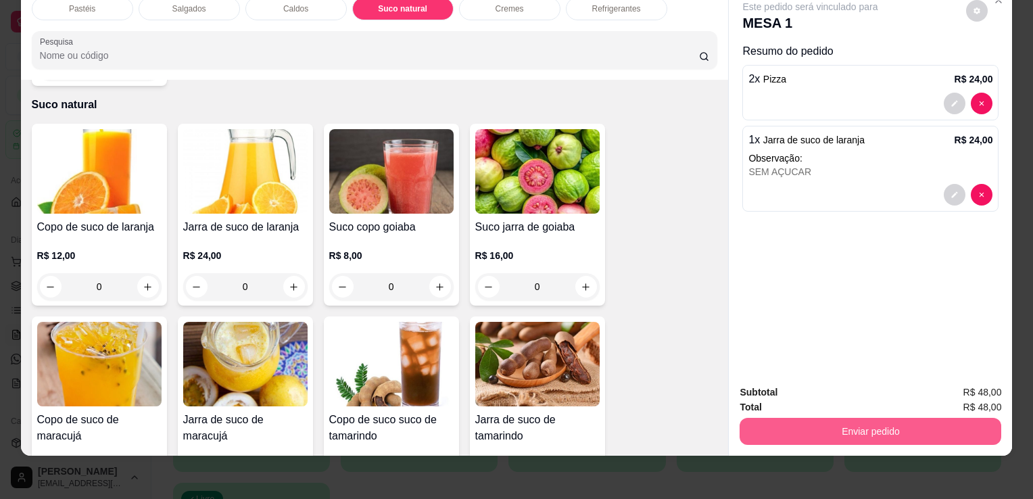
click at [903, 430] on button "Enviar pedido" at bounding box center [871, 431] width 262 height 27
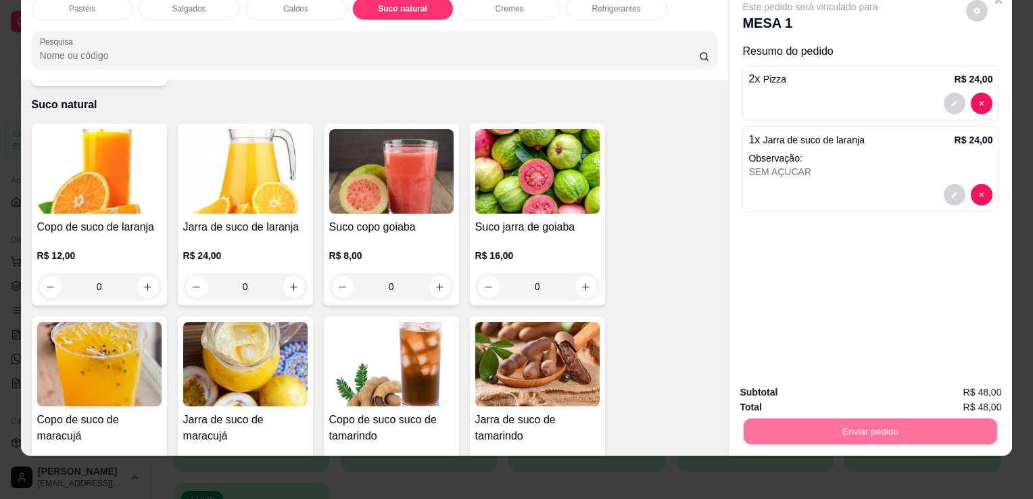
click at [990, 380] on button "Enviar pedido" at bounding box center [966, 388] width 76 height 26
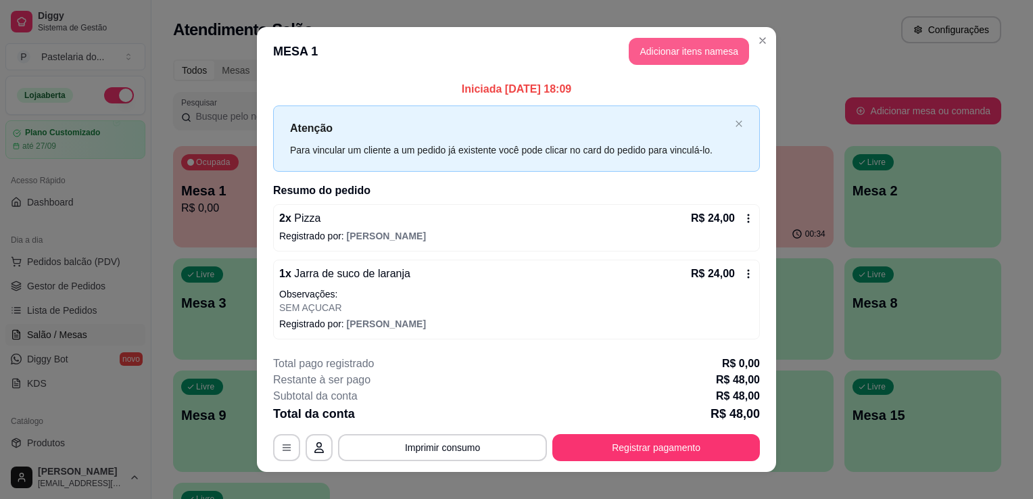
click at [645, 57] on button "Adicionar itens na mesa" at bounding box center [689, 51] width 120 height 27
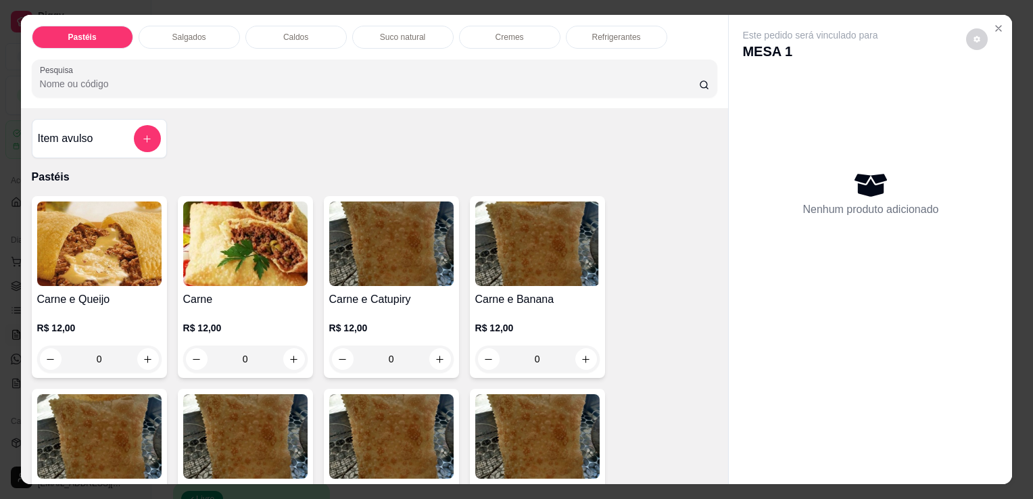
click at [205, 34] on div "Salgados" at bounding box center [189, 37] width 101 height 23
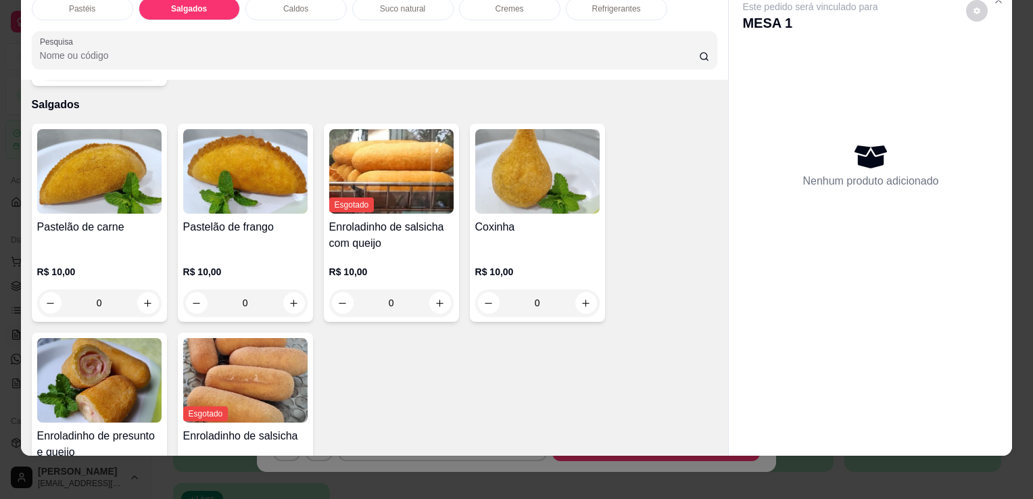
click at [87, 369] on img at bounding box center [99, 380] width 124 height 85
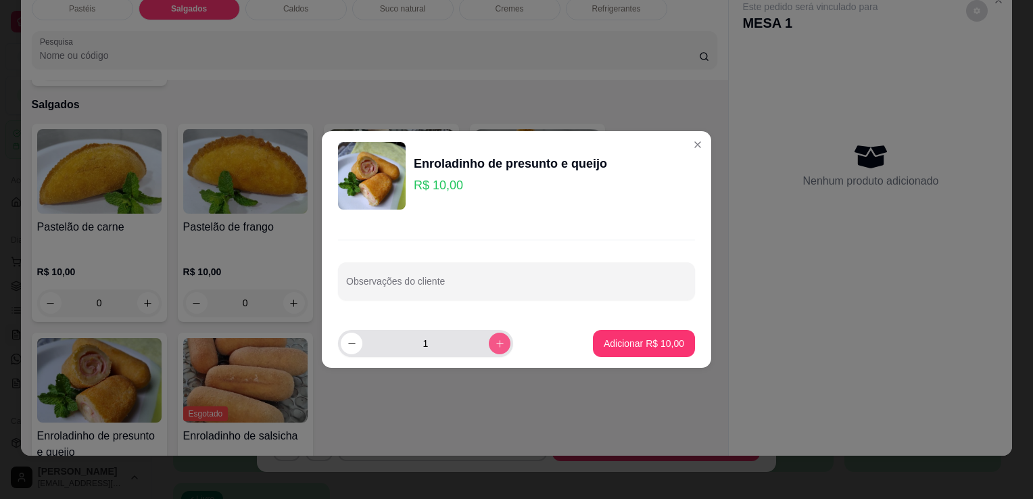
click at [495, 346] on icon "increase-product-quantity" at bounding box center [500, 344] width 10 height 10
click at [346, 343] on button "decrease-product-quantity" at bounding box center [352, 344] width 22 height 22
type input "1"
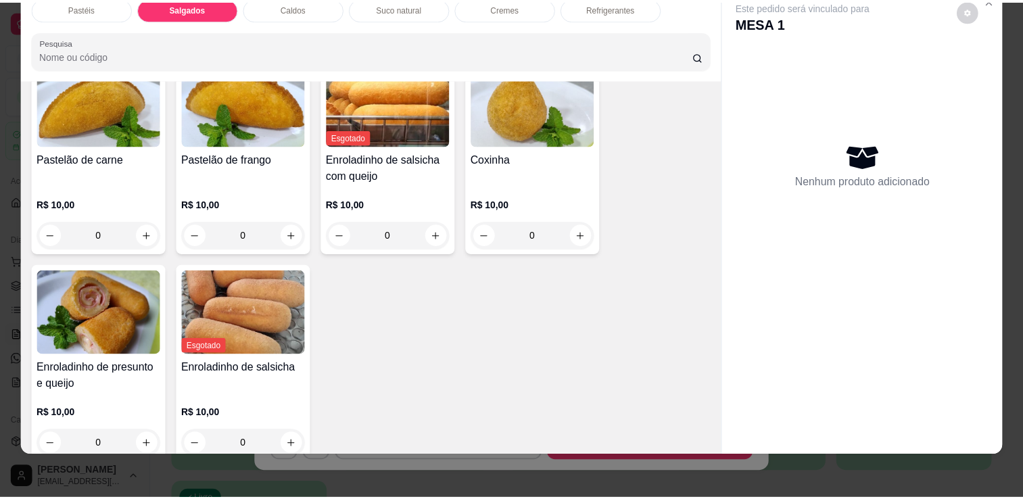
scroll to position [0, 0]
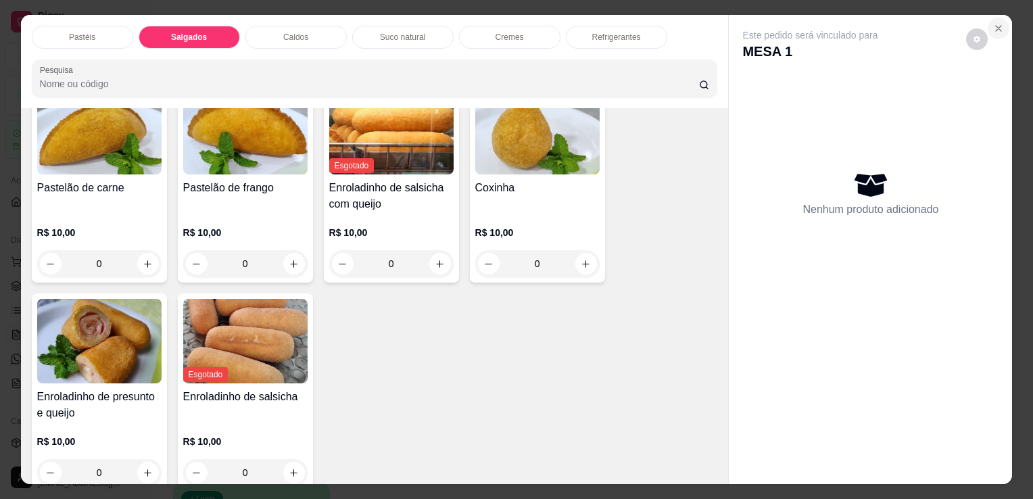
click at [999, 23] on button "Close" at bounding box center [999, 29] width 22 height 22
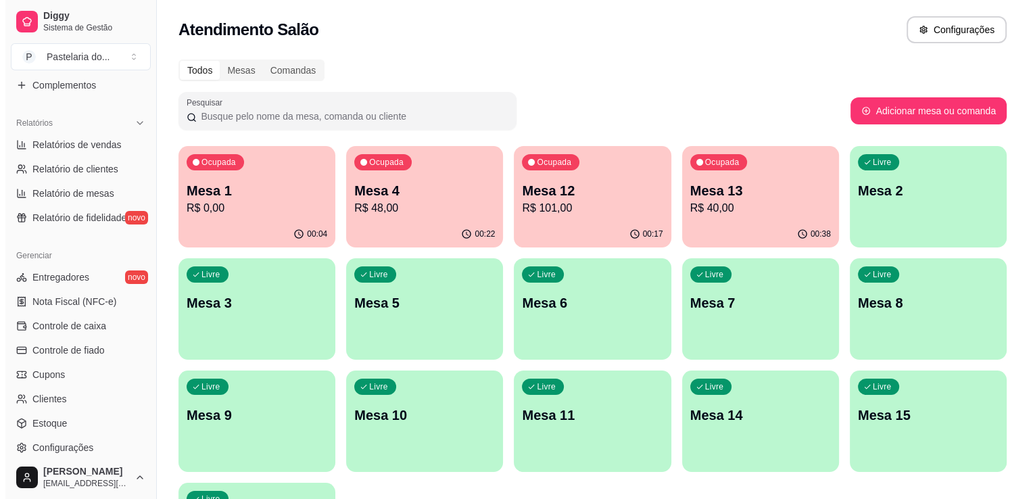
scroll to position [406, 0]
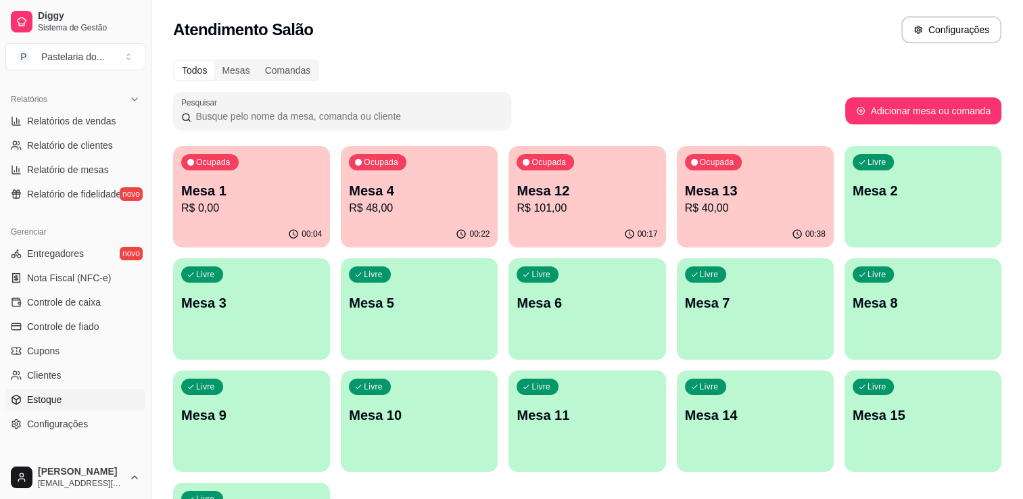
click at [70, 402] on link "Estoque" at bounding box center [75, 400] width 140 height 22
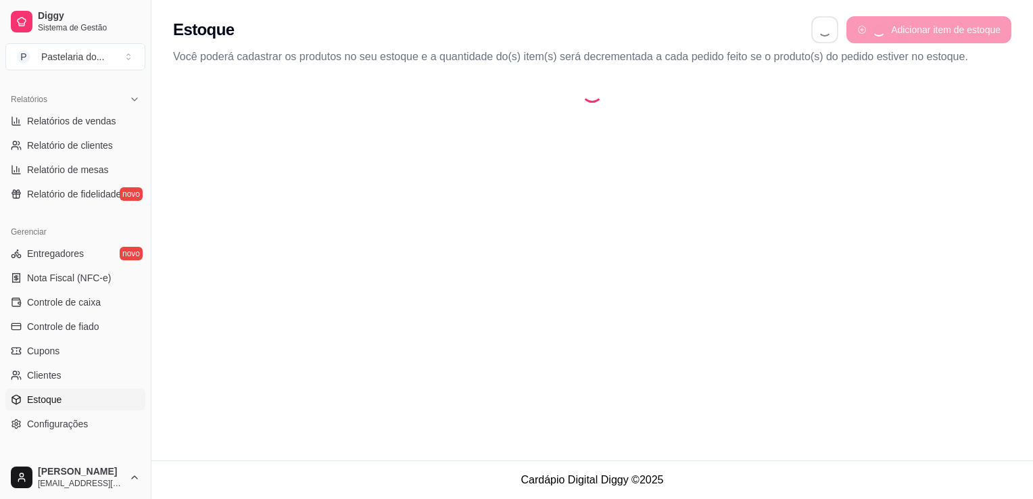
select select "QUANTITY_ORDER"
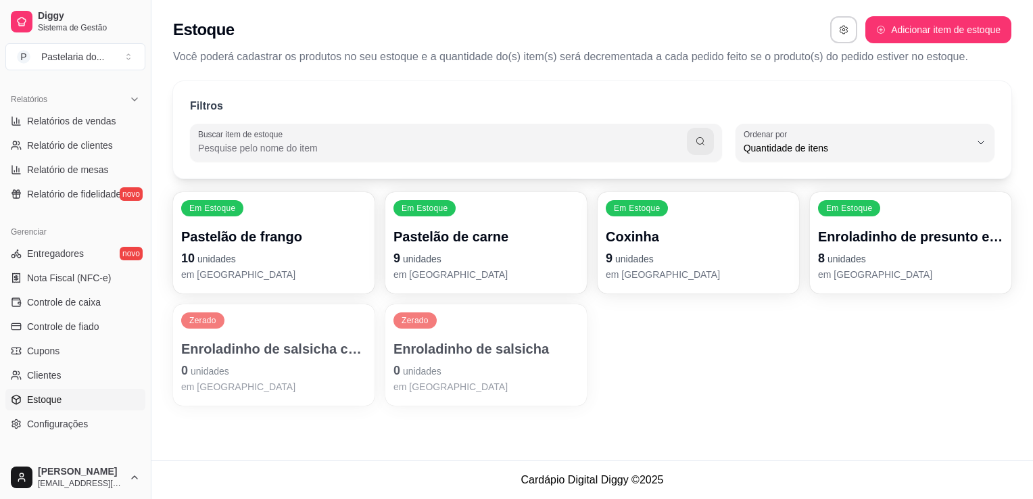
scroll to position [13, 0]
click at [260, 352] on p "Enroladinho de salsicha com queijo" at bounding box center [273, 348] width 185 height 19
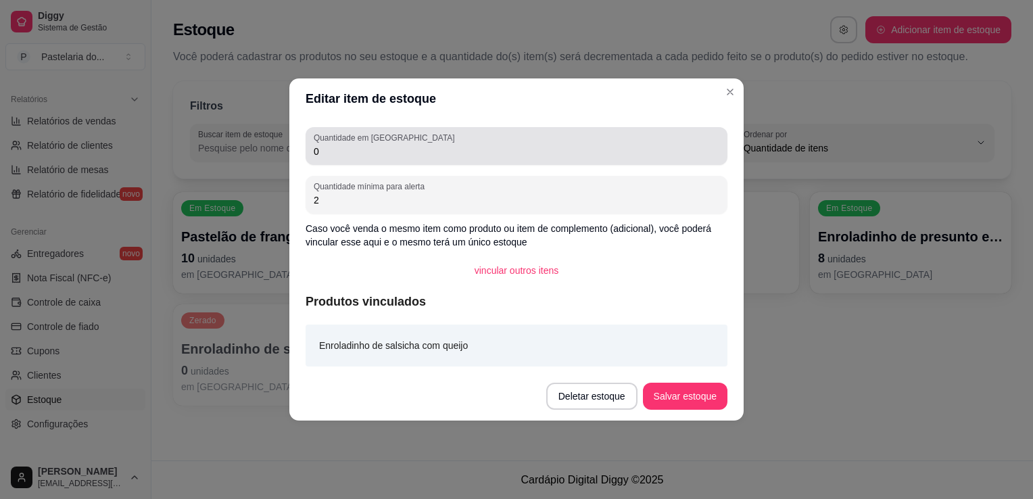
click at [419, 154] on input "0" at bounding box center [517, 152] width 406 height 14
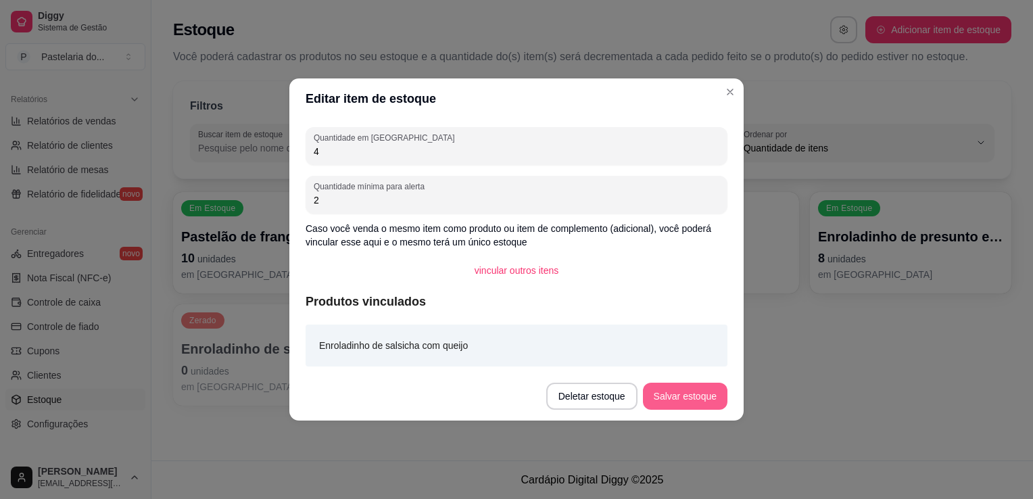
type input "4"
click at [717, 400] on button "Salvar estoque" at bounding box center [685, 396] width 85 height 27
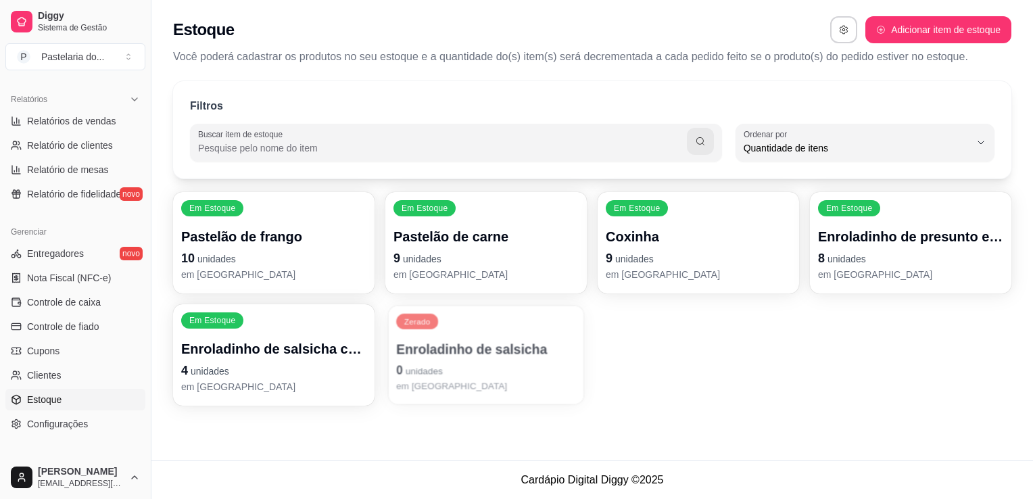
click at [500, 337] on div "Zerado Enroladinho de salsicha 0 unidades em estoque" at bounding box center [485, 355] width 195 height 99
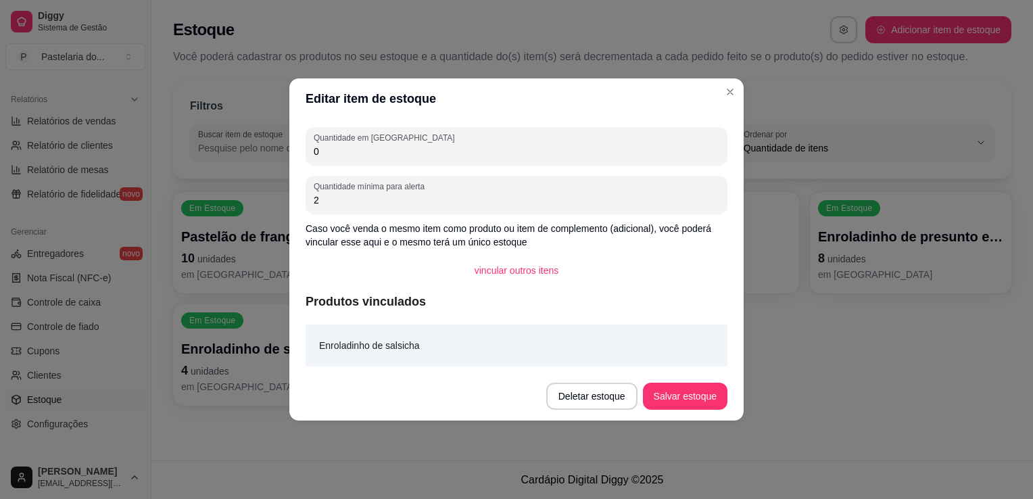
click at [406, 166] on div "Quantidade em estoque 0 Quantidade mínima para alerta 2 Caso você venda o mesmo…" at bounding box center [516, 245] width 454 height 253
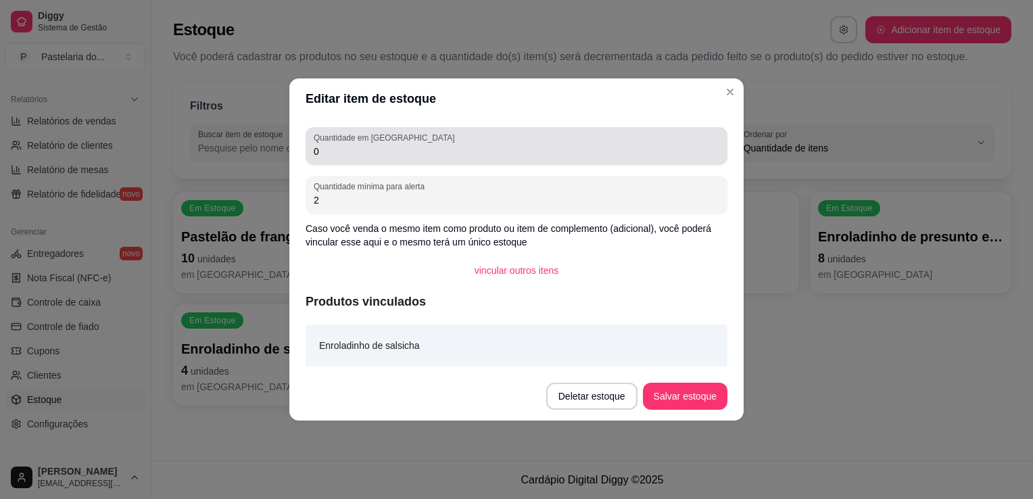
click at [402, 161] on div "Quantidade em estoque 0" at bounding box center [517, 146] width 422 height 38
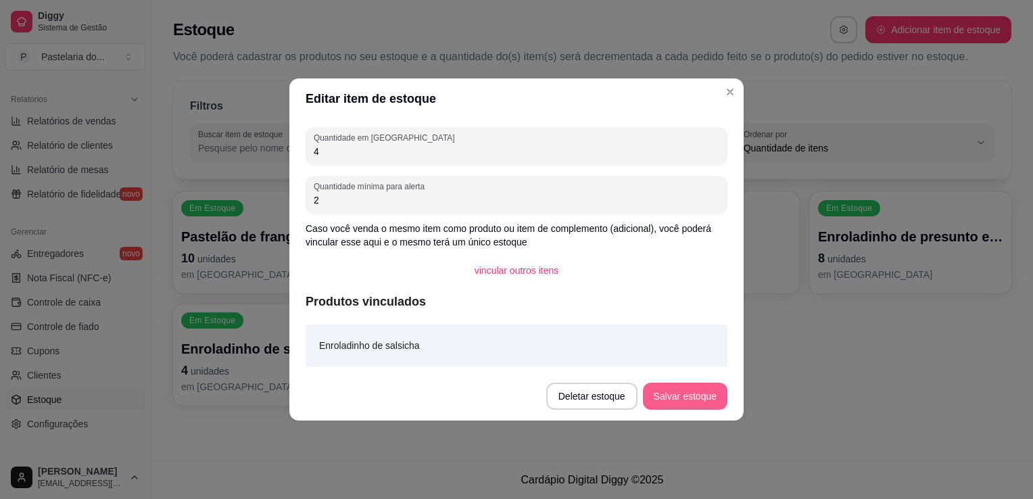
type input "4"
click at [694, 407] on button "Salvar estoque" at bounding box center [685, 396] width 85 height 27
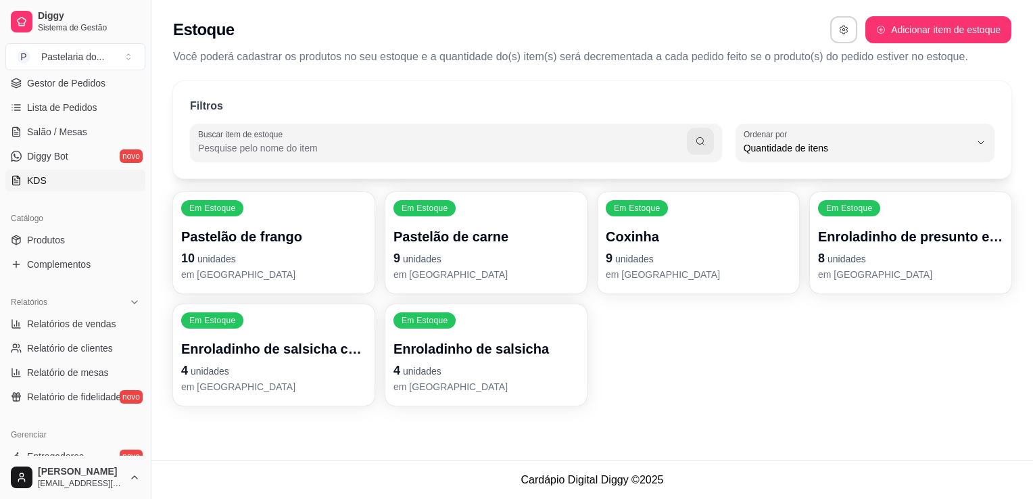
scroll to position [0, 0]
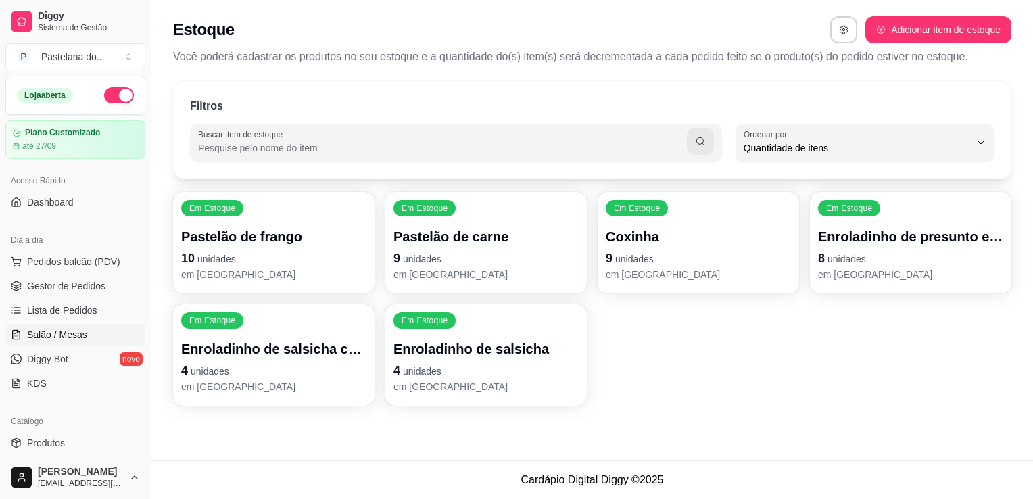
click at [73, 331] on span "Salão / Mesas" at bounding box center [57, 335] width 60 height 14
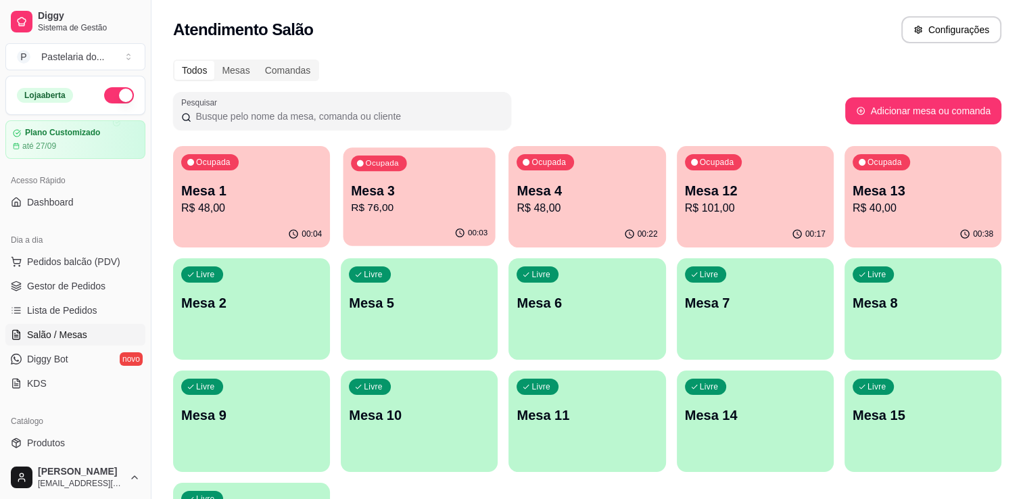
click at [344, 196] on div "Ocupada Mesa 3 R$ 76,00" at bounding box center [420, 183] width 152 height 73
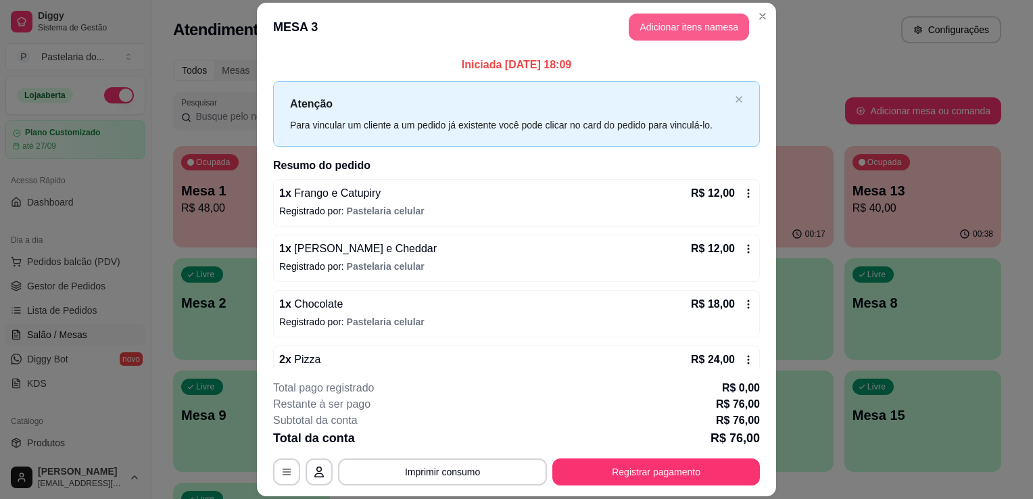
click at [697, 34] on button "Adicionar itens na mesa" at bounding box center [689, 27] width 120 height 27
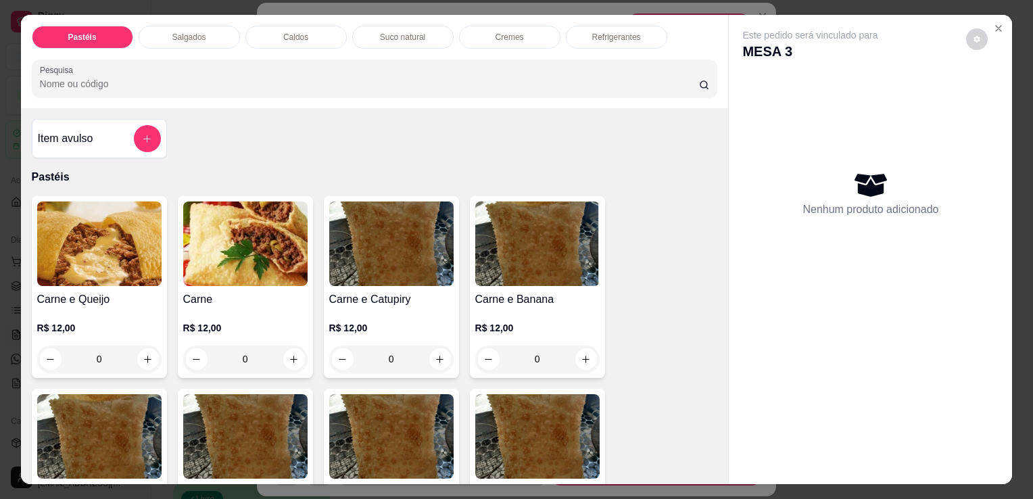
click at [219, 30] on div "Salgados" at bounding box center [189, 37] width 101 height 23
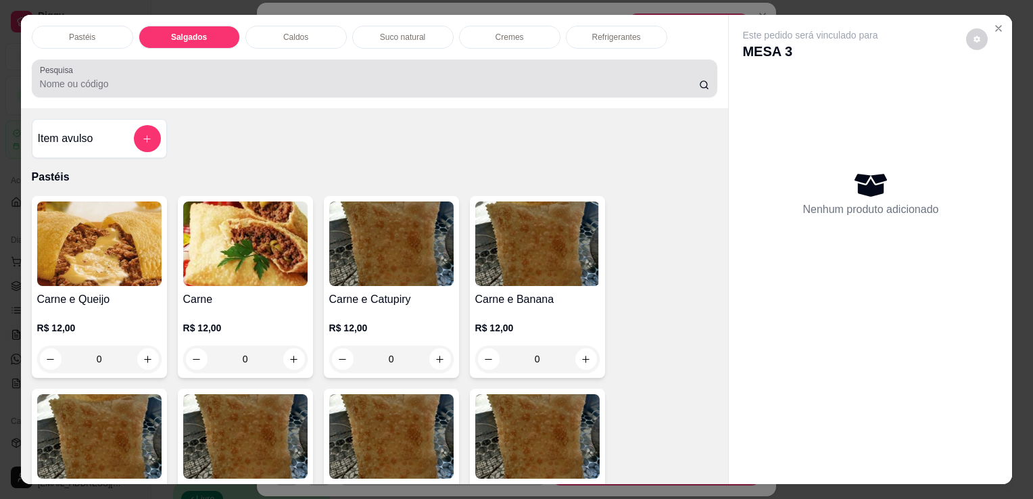
scroll to position [33, 0]
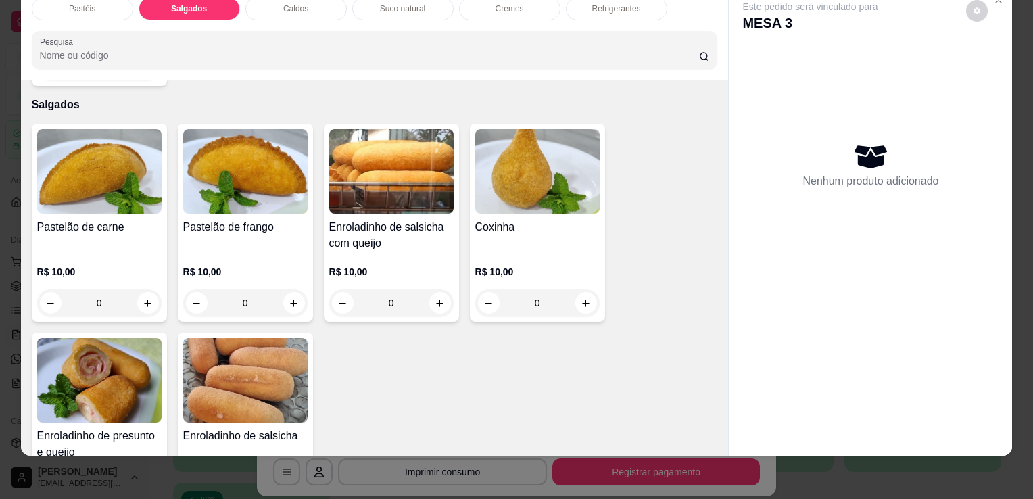
click at [256, 161] on img at bounding box center [245, 171] width 124 height 85
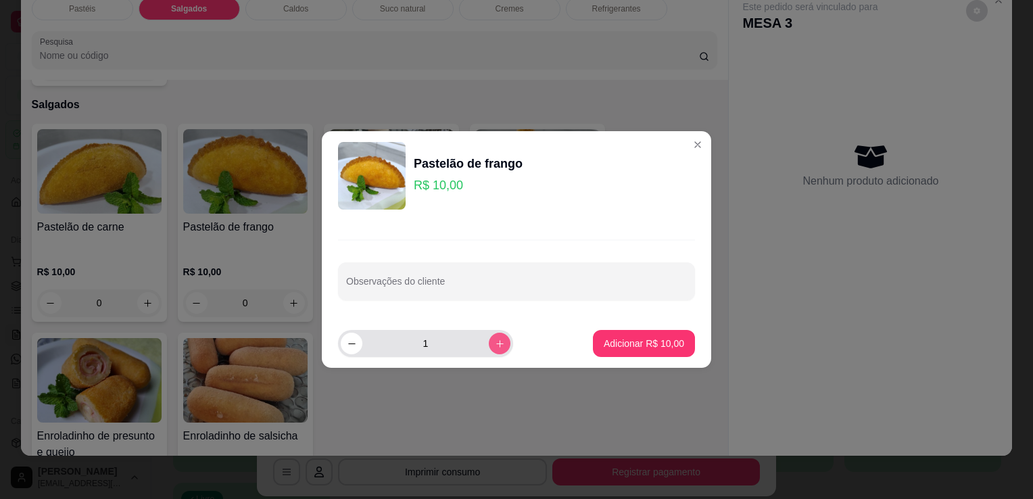
click at [495, 348] on button "increase-product-quantity" at bounding box center [500, 344] width 22 height 22
type input "2"
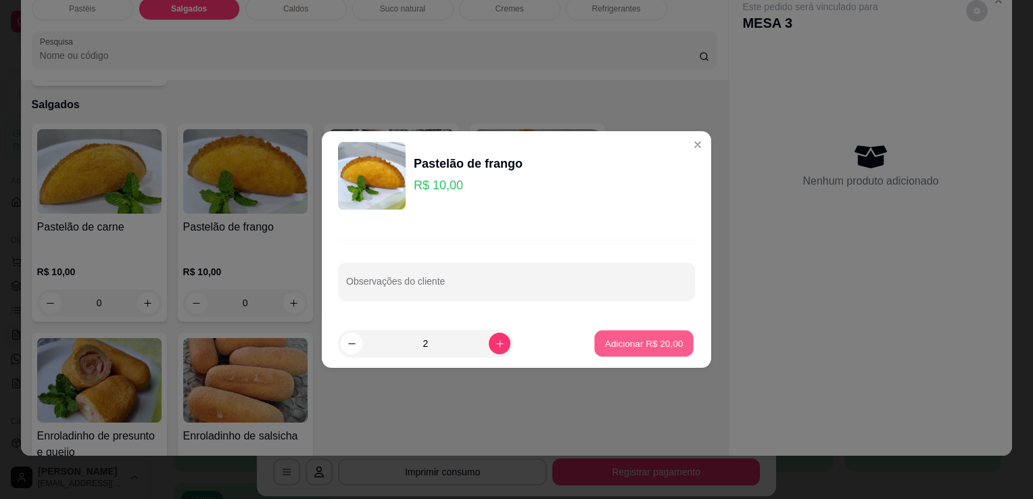
click at [627, 338] on p "Adicionar R$ 20,00" at bounding box center [644, 343] width 78 height 13
type input "2"
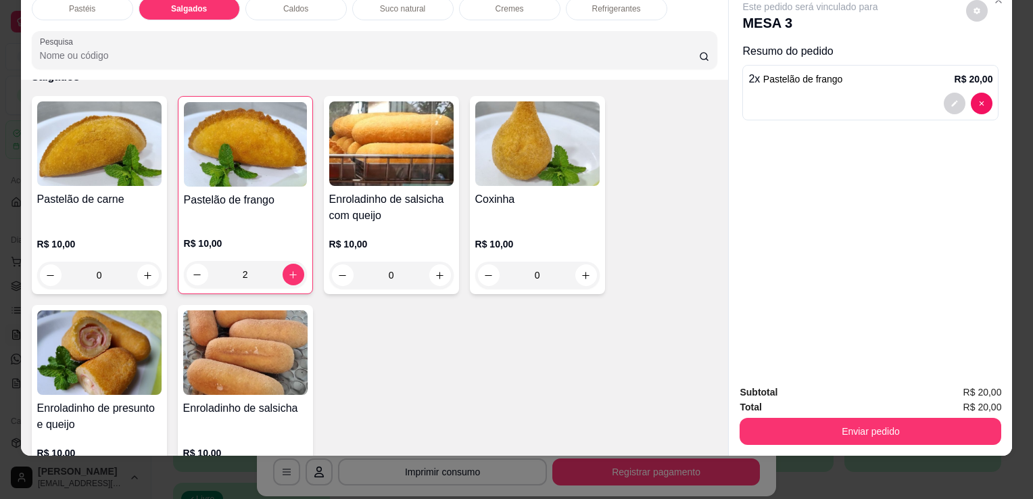
scroll to position [1504, 0]
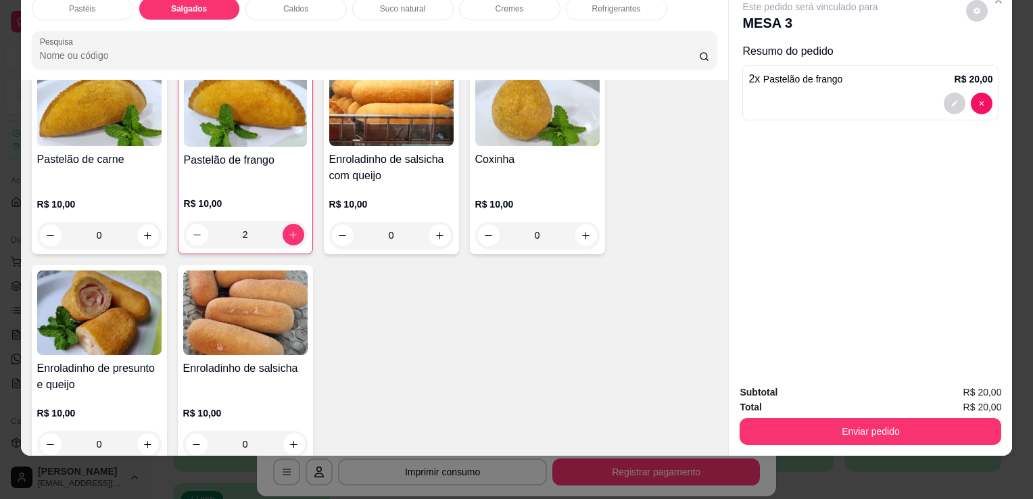
click at [372, 151] on h4 "Enroladinho de salsicha com queijo" at bounding box center [391, 167] width 124 height 32
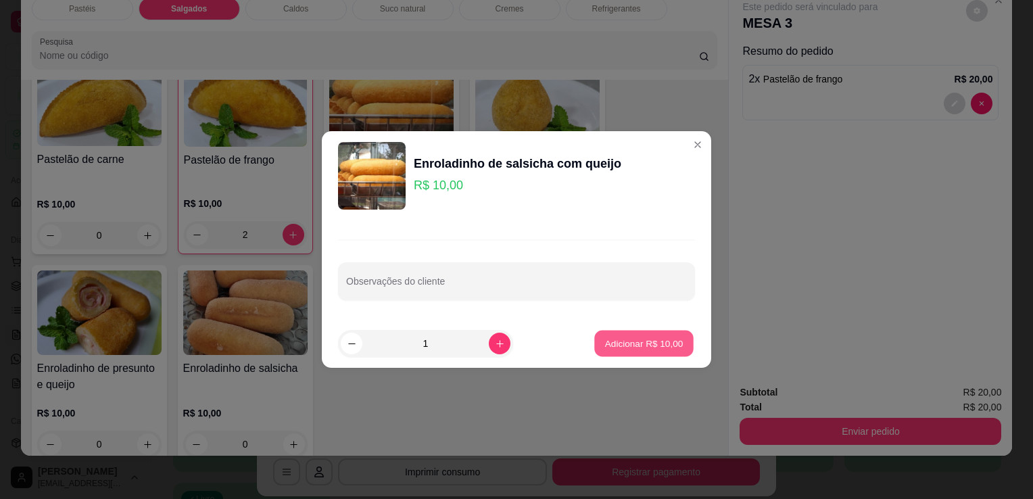
click at [649, 344] on p "Adicionar R$ 10,00" at bounding box center [644, 343] width 78 height 13
type input "1"
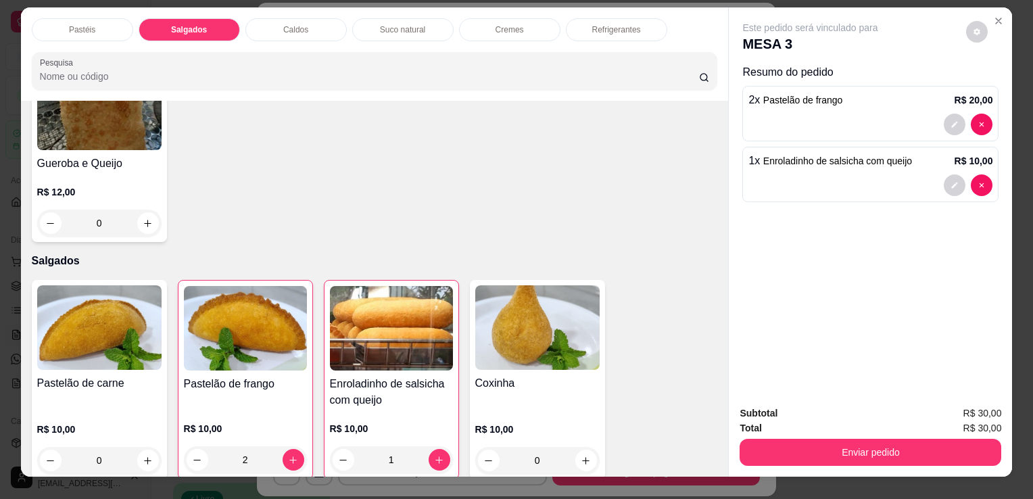
scroll to position [0, 0]
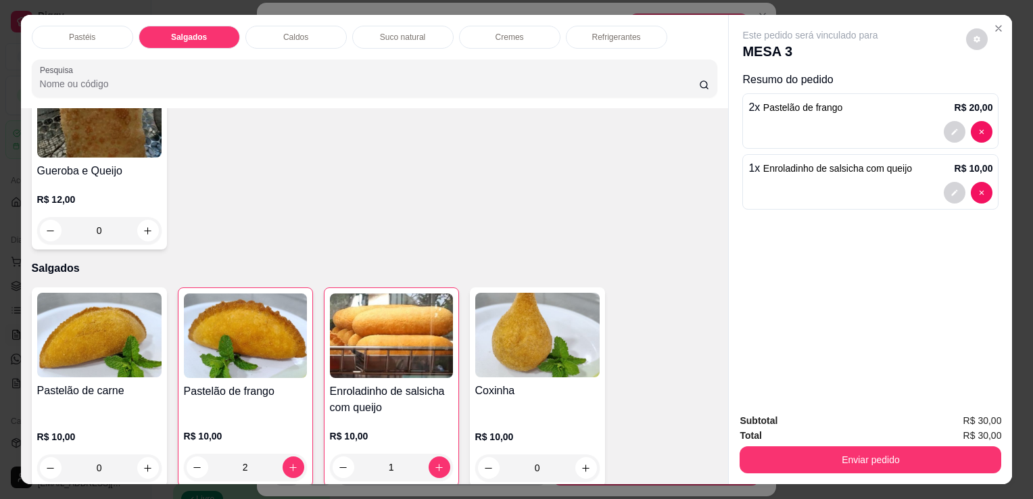
click at [424, 28] on div "Suco natural" at bounding box center [402, 37] width 101 height 23
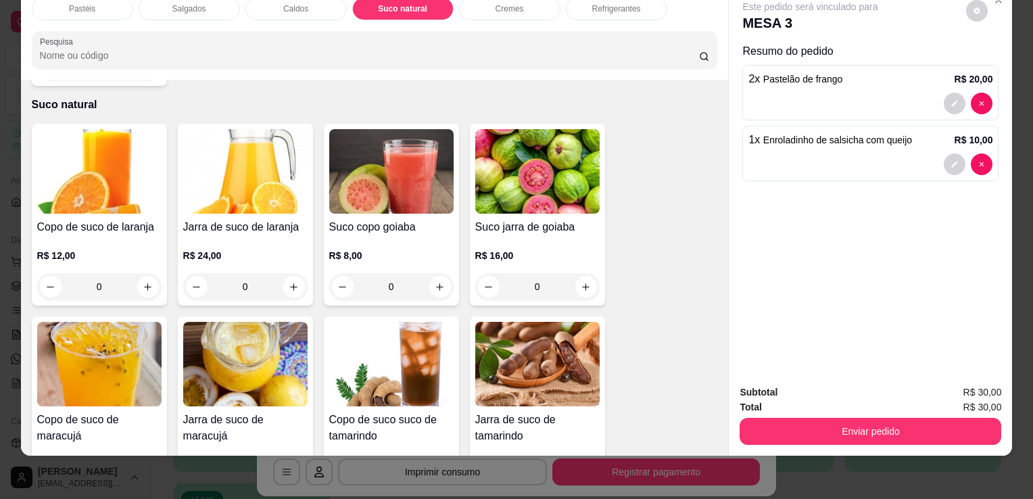
click at [95, 219] on h4 "Copo de suco de laranja" at bounding box center [99, 227] width 124 height 16
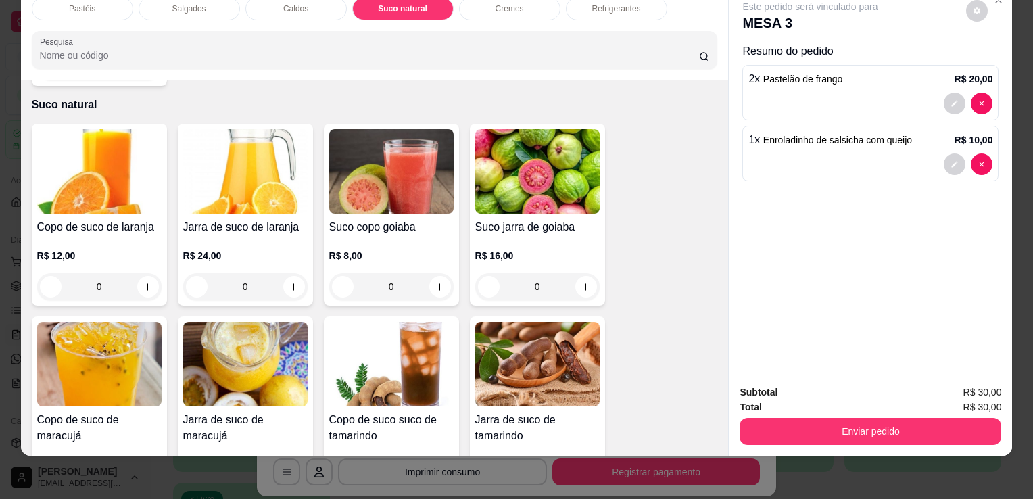
click at [243, 129] on img at bounding box center [245, 171] width 124 height 85
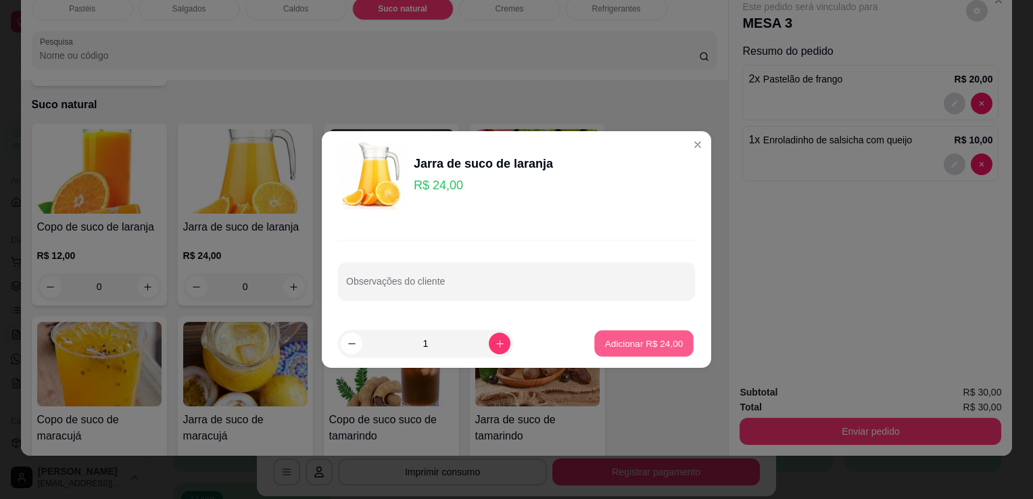
click at [613, 338] on p "Adicionar R$ 24,00" at bounding box center [644, 343] width 78 height 13
type input "1"
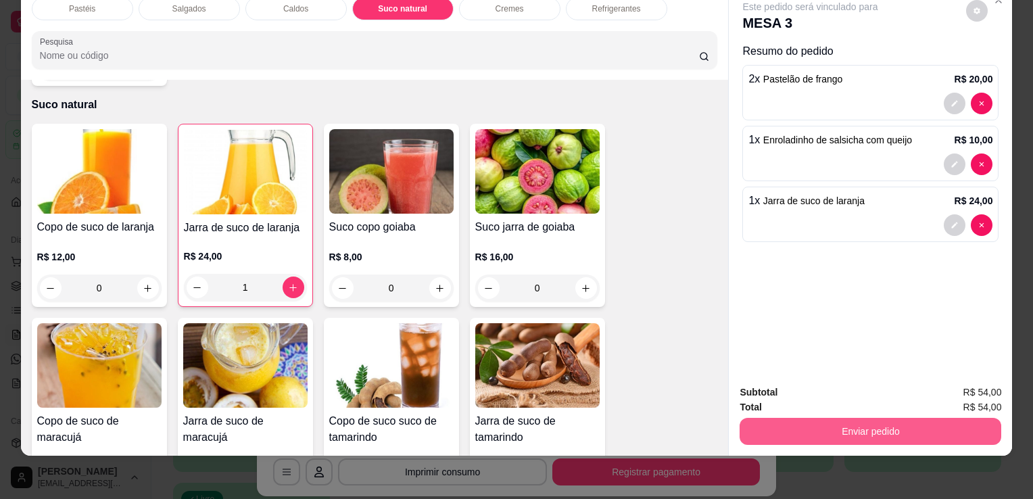
click at [964, 419] on button "Enviar pedido" at bounding box center [871, 431] width 262 height 27
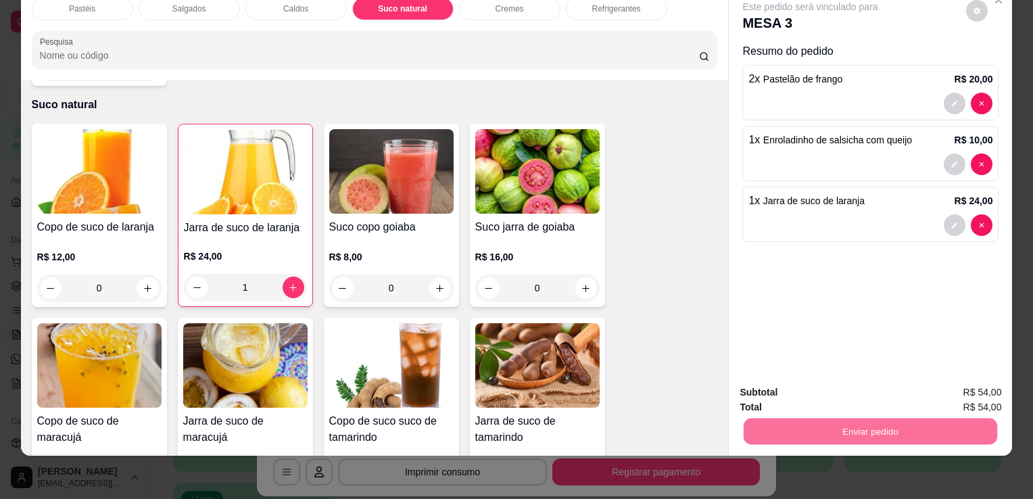
click at [969, 390] on button "Enviar pedido" at bounding box center [966, 387] width 74 height 25
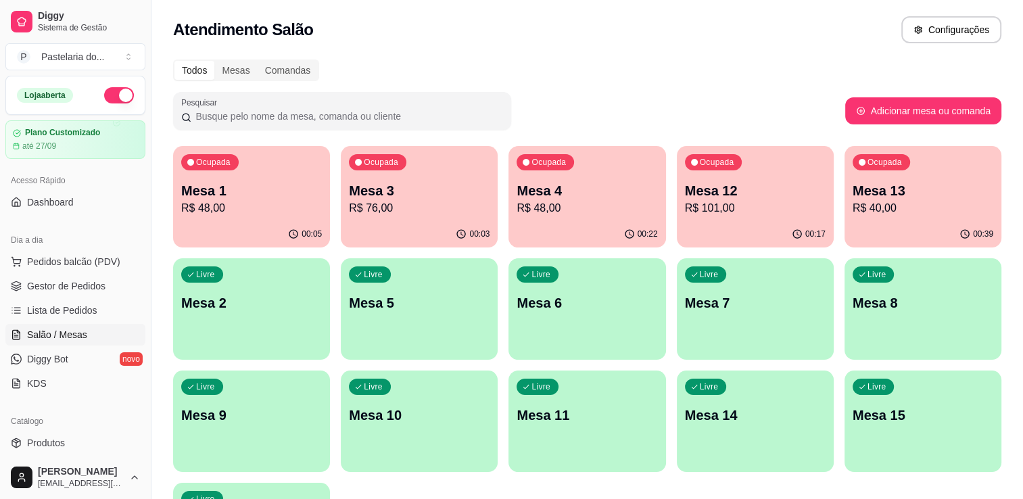
click at [759, 190] on p "Mesa 12" at bounding box center [755, 190] width 141 height 19
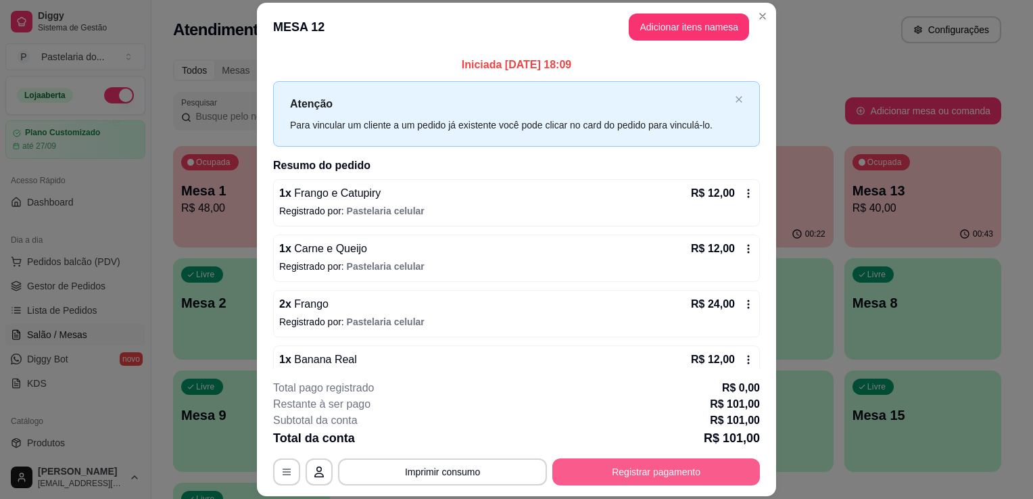
click at [695, 475] on button "Registrar pagamento" at bounding box center [656, 471] width 208 height 27
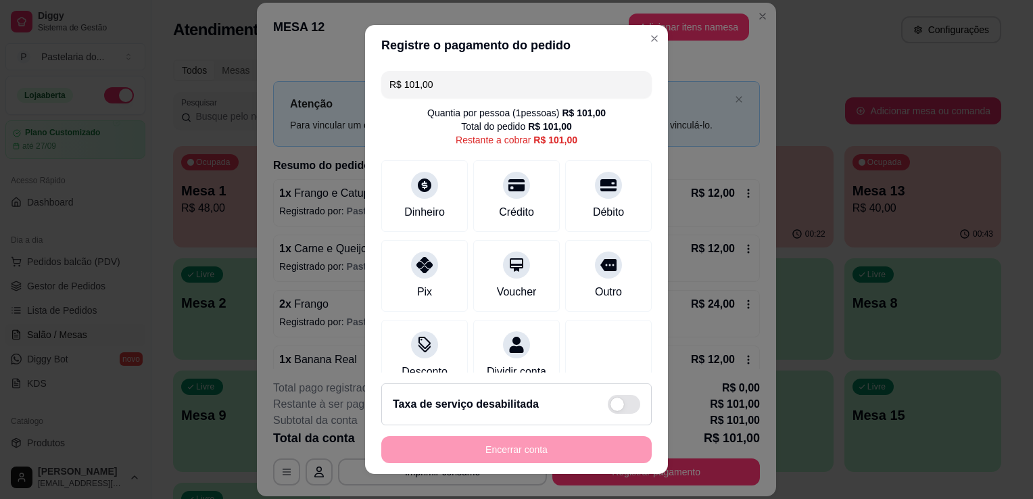
click at [349, 91] on div "Registre o pagamento do pedido R$ 101,00 Quantia por pessoa ( 1 pessoas) R$ 101…" at bounding box center [516, 249] width 1033 height 499
click at [498, 208] on div "Crédito" at bounding box center [517, 211] width 39 height 18
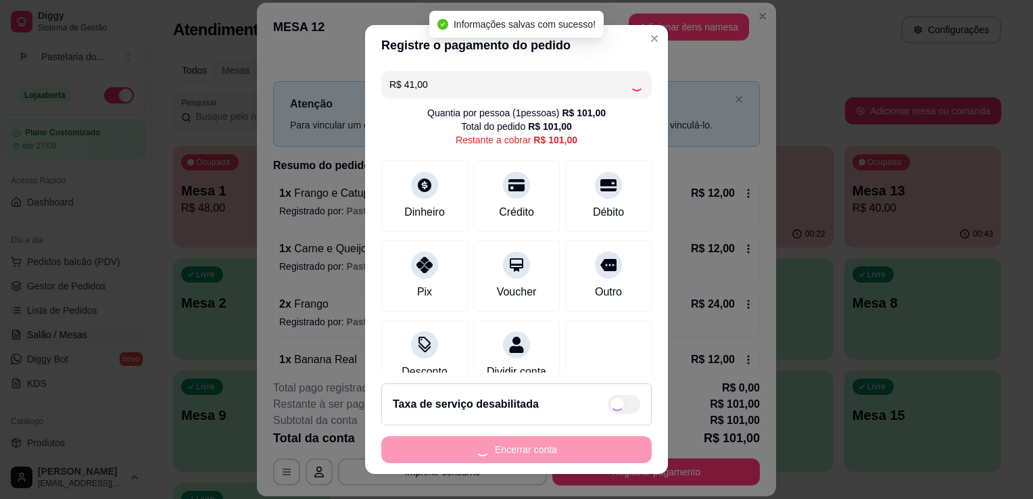
type input "R$ 60,00"
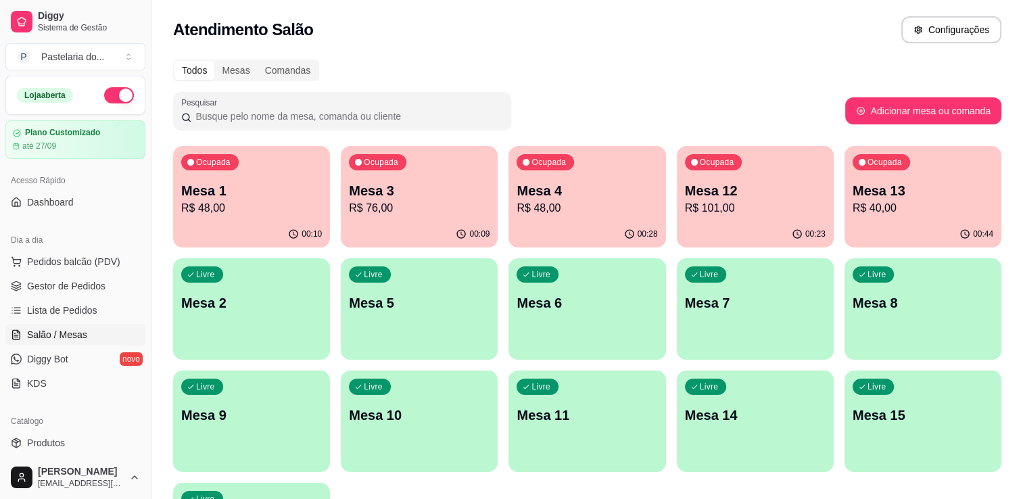
click at [421, 221] on div "00:09" at bounding box center [419, 234] width 157 height 26
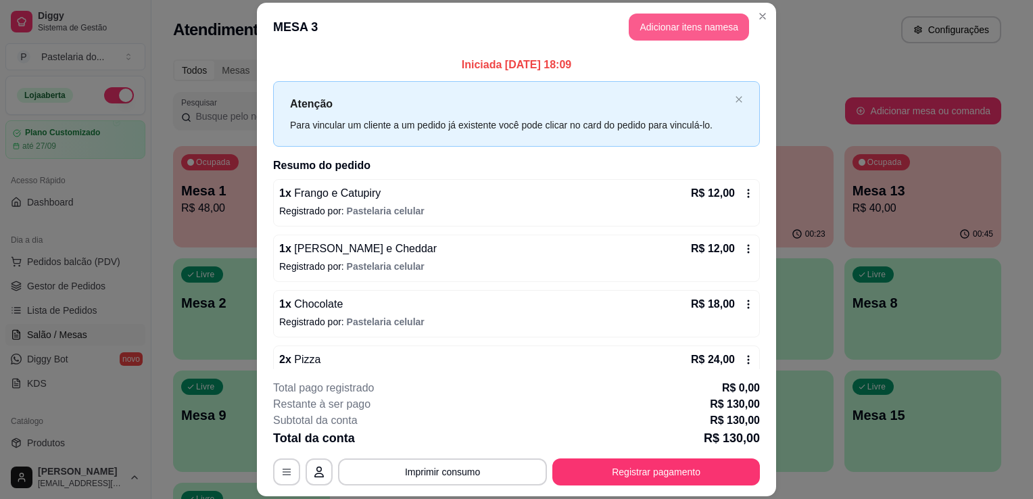
click at [684, 34] on button "Adicionar itens na mesa" at bounding box center [689, 27] width 120 height 27
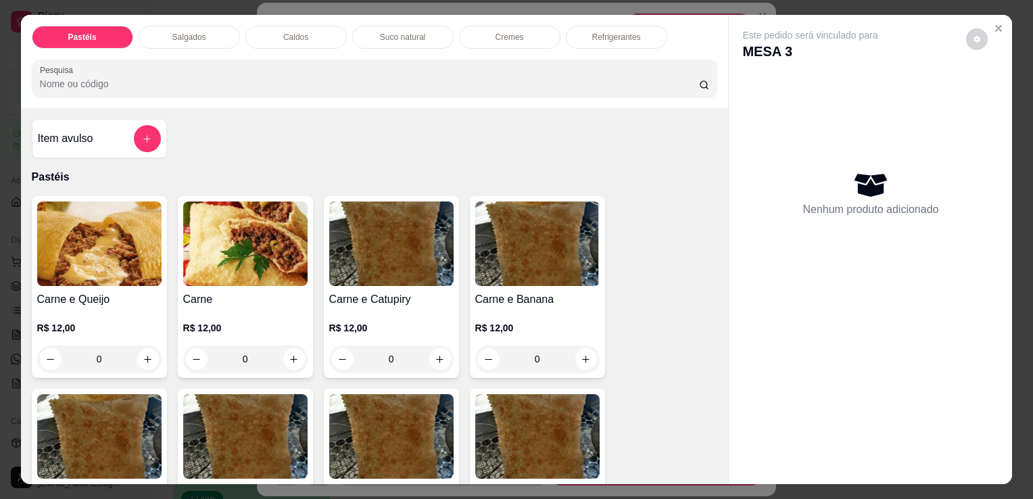
click at [203, 37] on div "Salgados" at bounding box center [189, 37] width 101 height 23
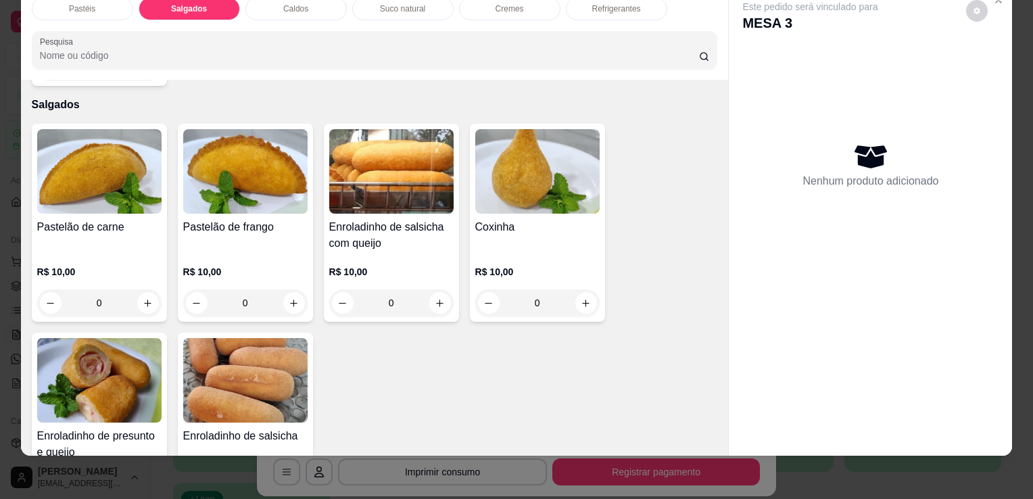
click at [116, 173] on img at bounding box center [99, 171] width 124 height 85
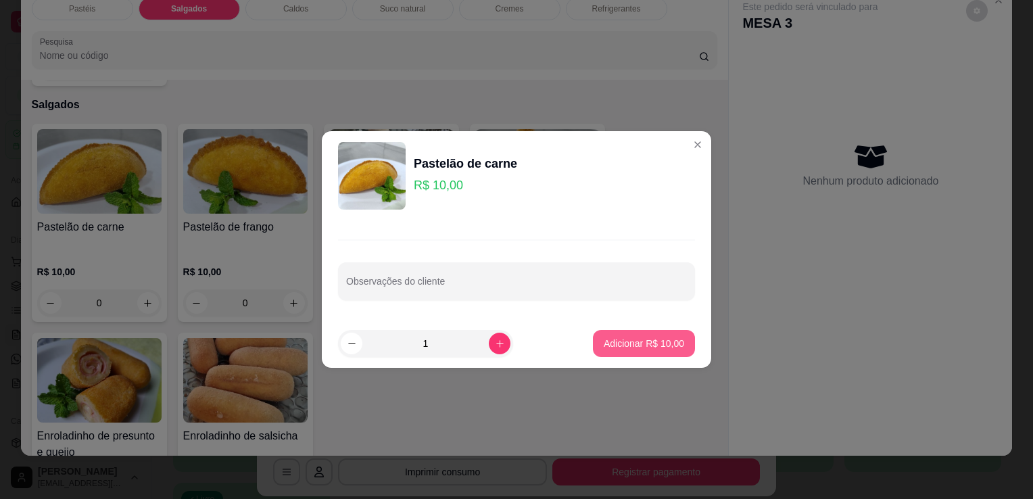
click at [625, 341] on p "Adicionar R$ 10,00" at bounding box center [644, 344] width 80 height 14
type input "1"
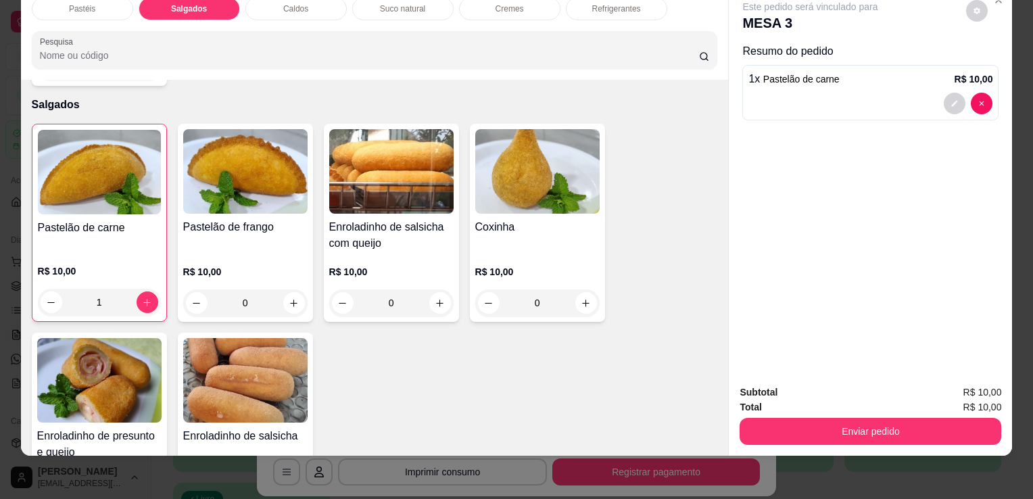
click at [502, 172] on img at bounding box center [537, 171] width 124 height 85
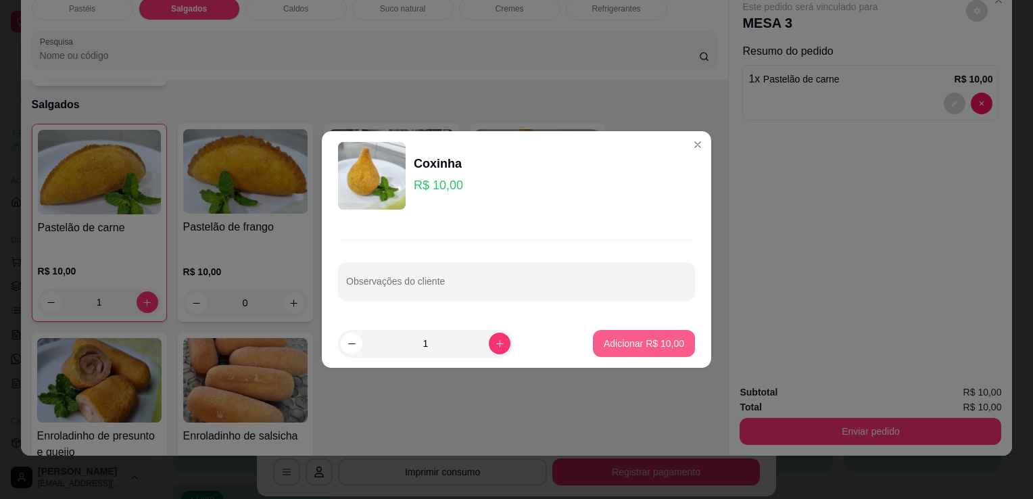
click at [657, 342] on p "Adicionar R$ 10,00" at bounding box center [644, 344] width 80 height 14
type input "1"
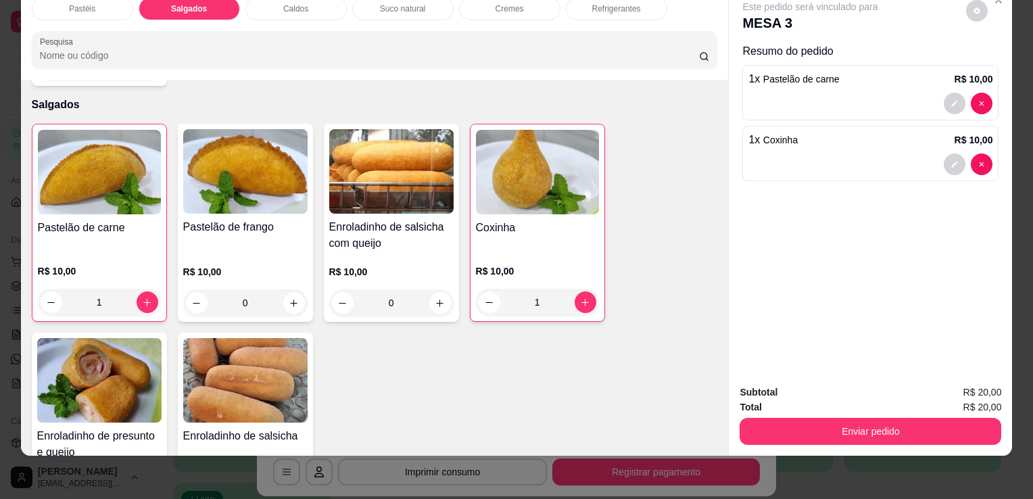
click at [889, 429] on button "Enviar pedido" at bounding box center [871, 431] width 262 height 27
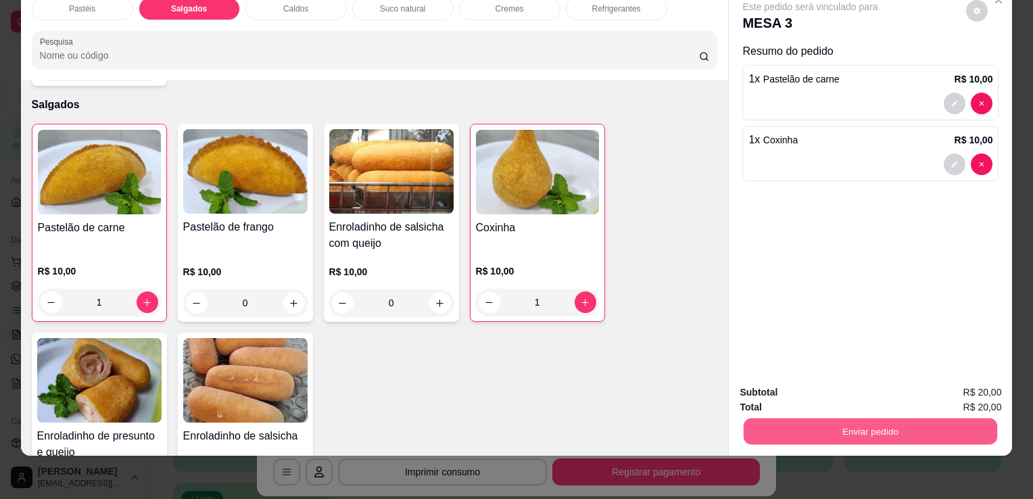
click at [876, 423] on button "Enviar pedido" at bounding box center [871, 431] width 254 height 26
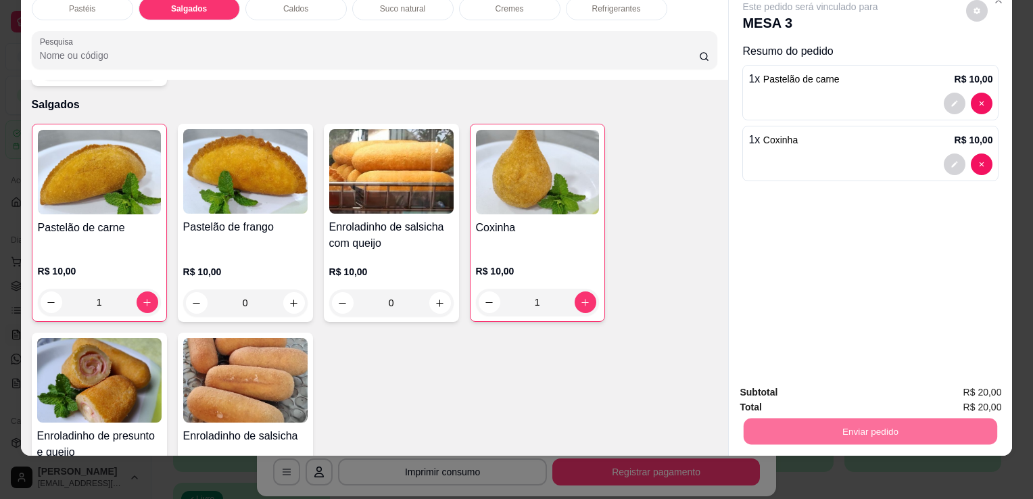
click at [953, 390] on button "Enviar pedido" at bounding box center [966, 387] width 74 height 25
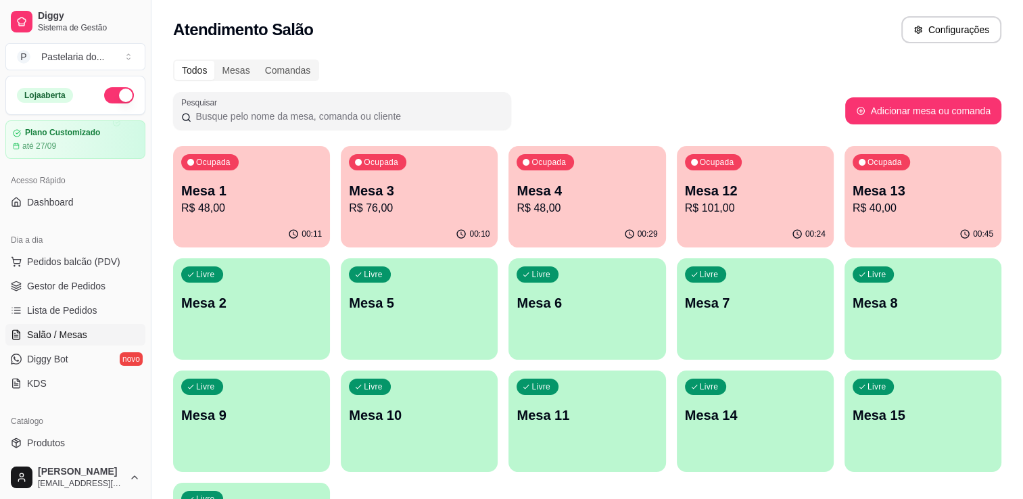
click at [757, 197] on p "Mesa 12" at bounding box center [755, 190] width 141 height 19
click at [757, 197] on body "Diggy Sistema de Gestão P Pastelaria do ... Loja aberta Plano Customizado até 2…" at bounding box center [511, 249] width 1023 height 499
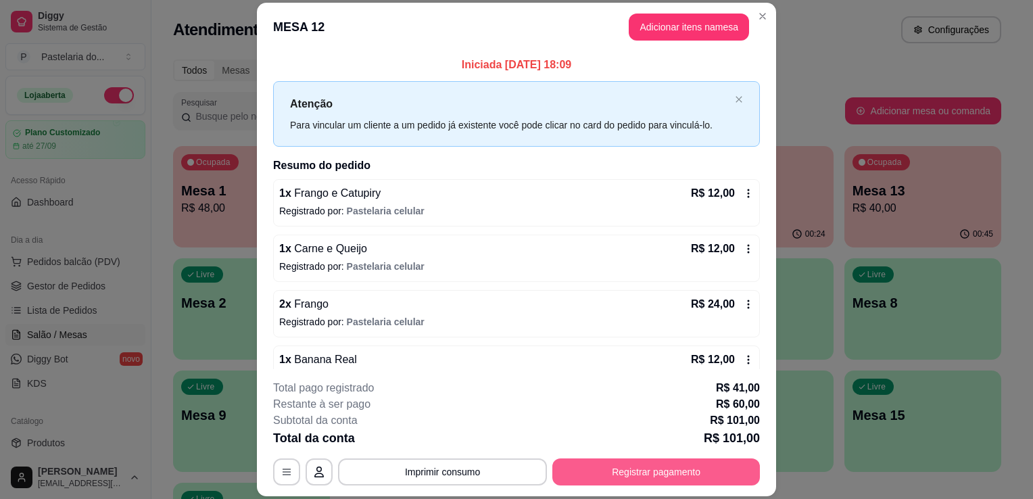
click at [703, 469] on button "Registrar pagamento" at bounding box center [656, 471] width 208 height 27
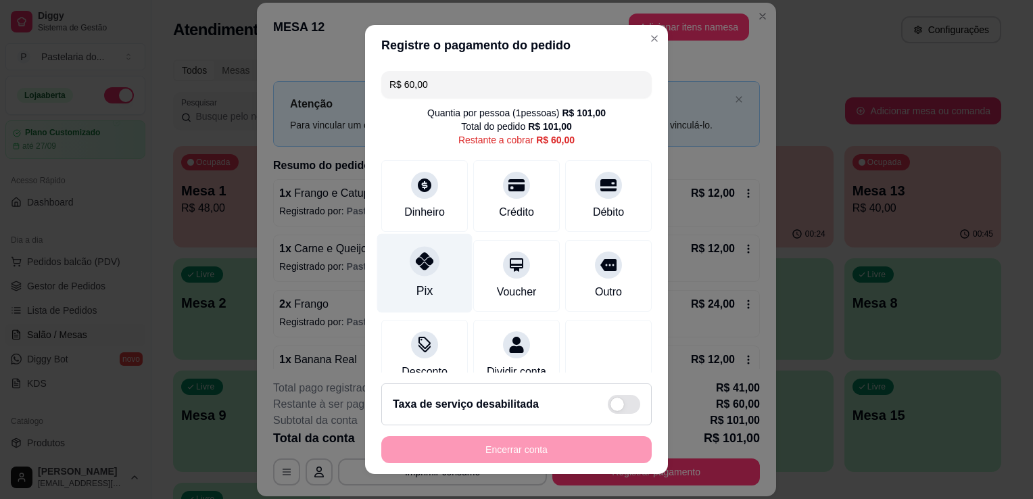
click at [439, 256] on div "Pix" at bounding box center [424, 273] width 95 height 79
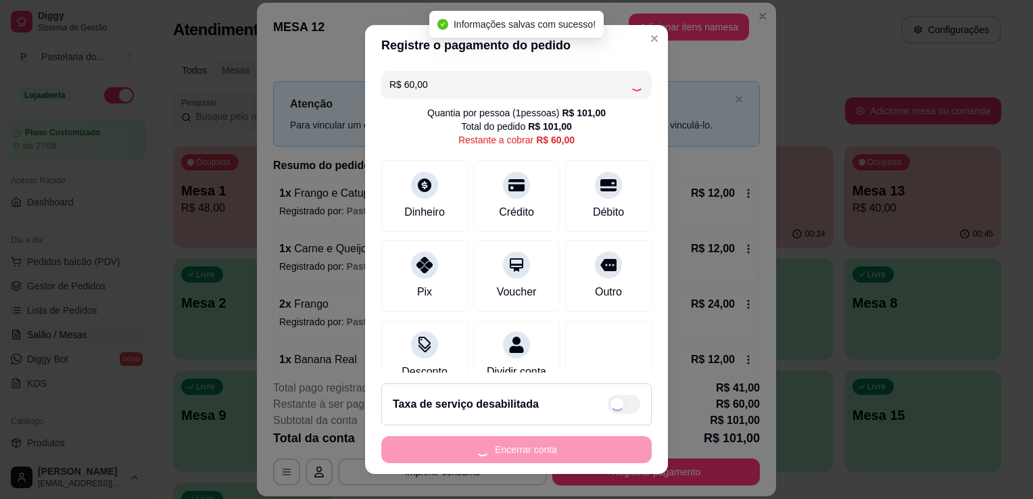
type input "R$ 0,00"
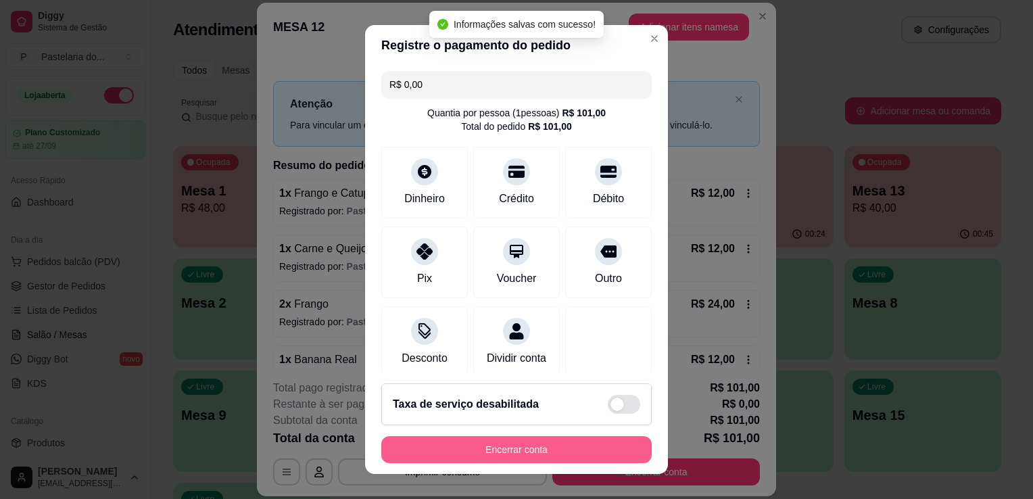
click at [561, 438] on button "Encerrar conta" at bounding box center [516, 449] width 270 height 27
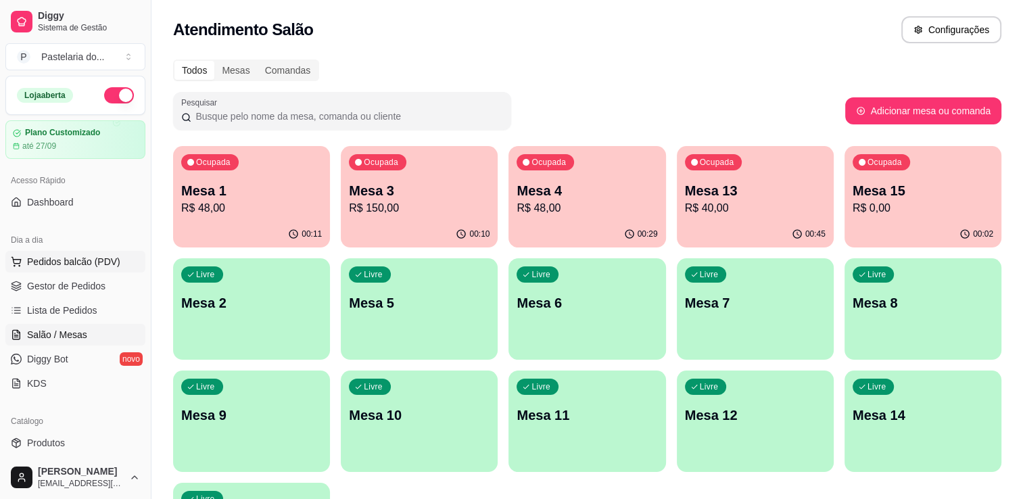
click at [77, 257] on span "Pedidos balcão (PDV)" at bounding box center [73, 262] width 93 height 14
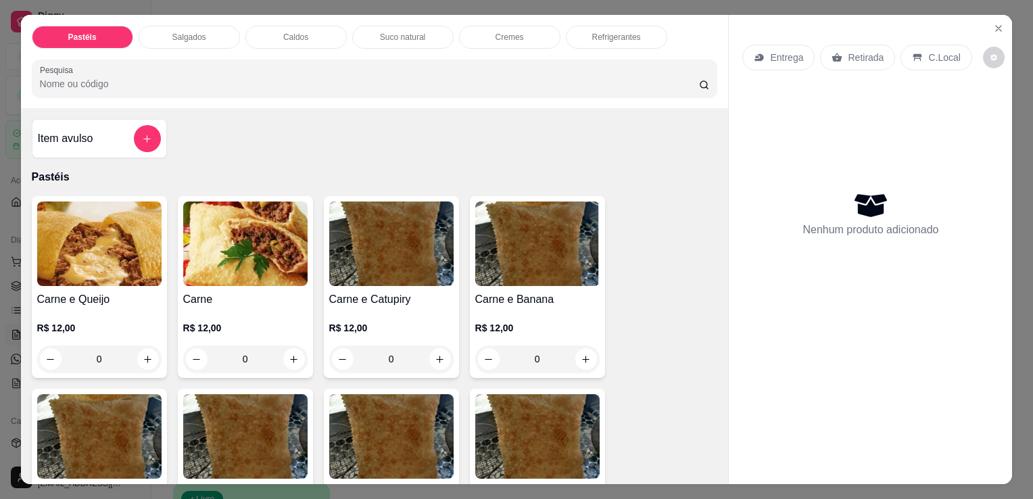
click at [199, 33] on p "Salgados" at bounding box center [189, 37] width 34 height 11
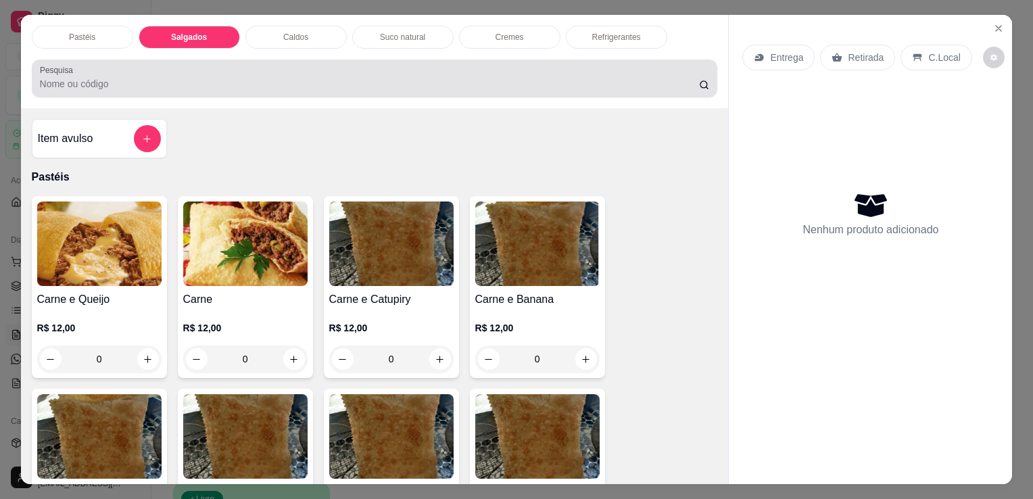
scroll to position [33, 0]
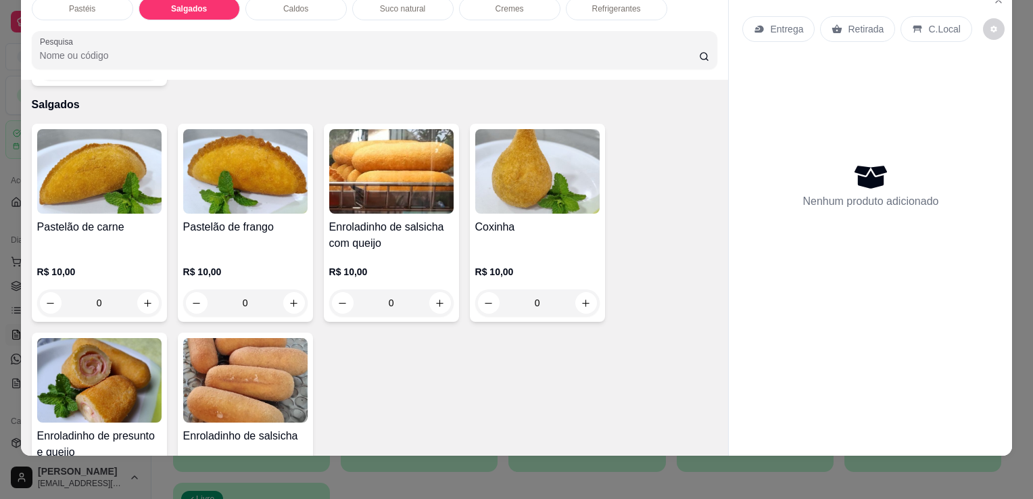
click at [544, 177] on img at bounding box center [537, 171] width 124 height 85
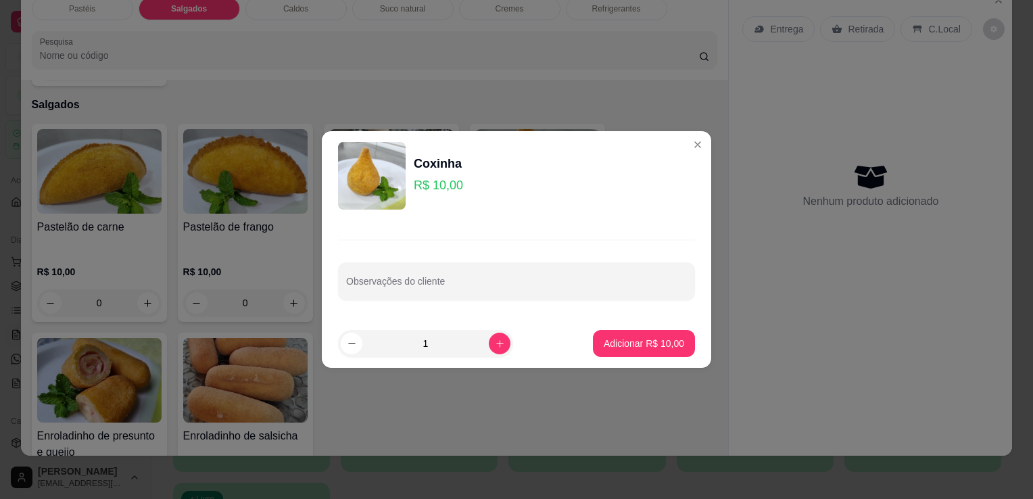
click at [667, 360] on footer "1 Adicionar R$ 10,00" at bounding box center [517, 343] width 390 height 49
click at [667, 348] on p "Adicionar R$ 10,00" at bounding box center [644, 344] width 80 height 14
type input "1"
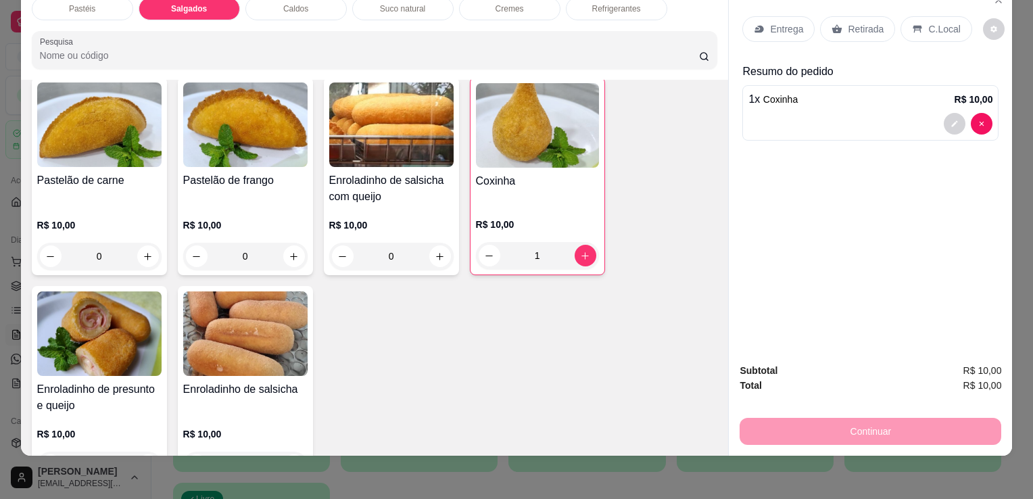
scroll to position [1504, 0]
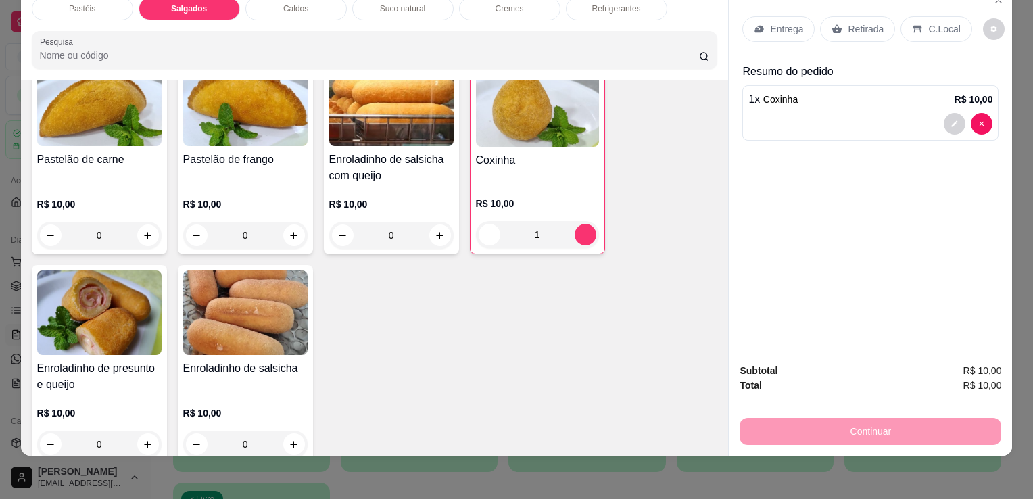
click at [105, 296] on img at bounding box center [99, 312] width 124 height 85
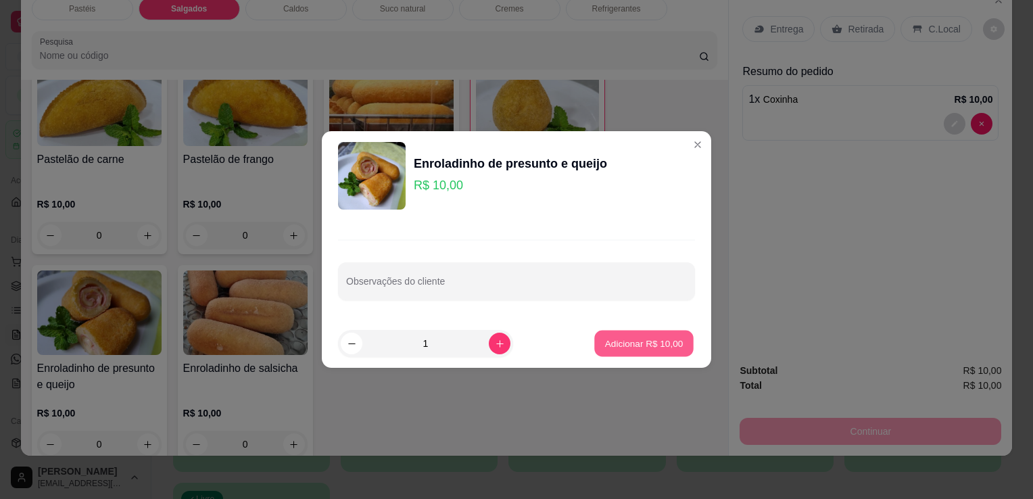
click at [652, 356] on button "Adicionar R$ 10,00" at bounding box center [643, 344] width 99 height 26
type input "1"
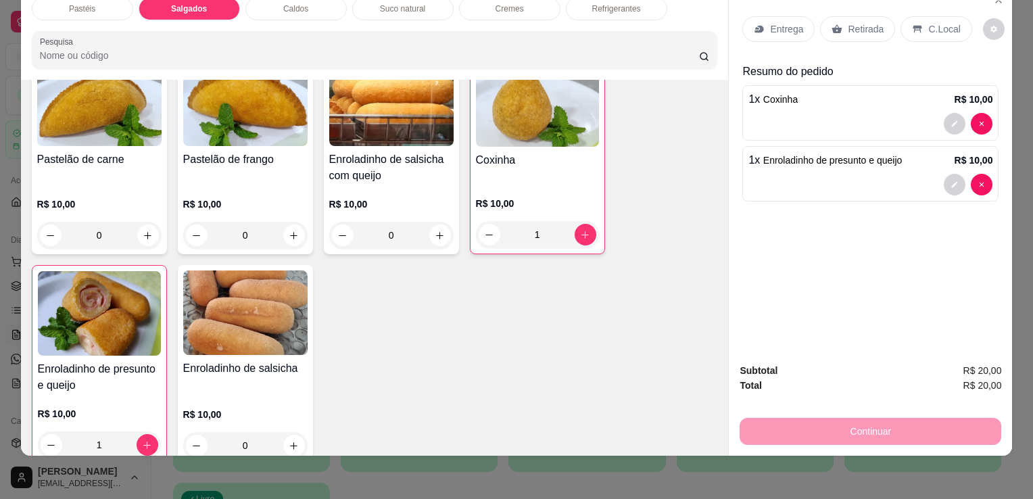
click at [836, 18] on div "Retirada" at bounding box center [857, 29] width 75 height 26
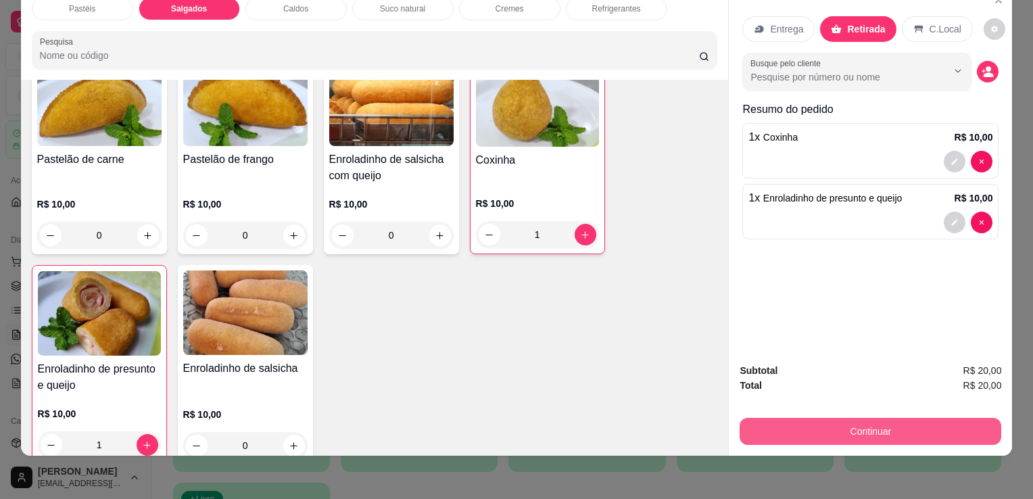
click at [893, 421] on button "Continuar" at bounding box center [871, 431] width 262 height 27
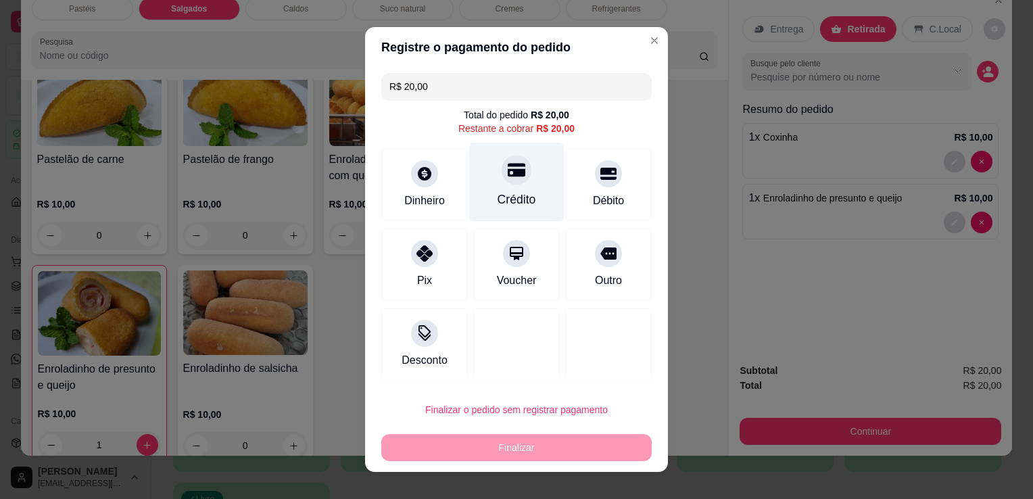
click at [515, 196] on div "Crédito" at bounding box center [517, 200] width 39 height 18
type input "R$ 0,00"
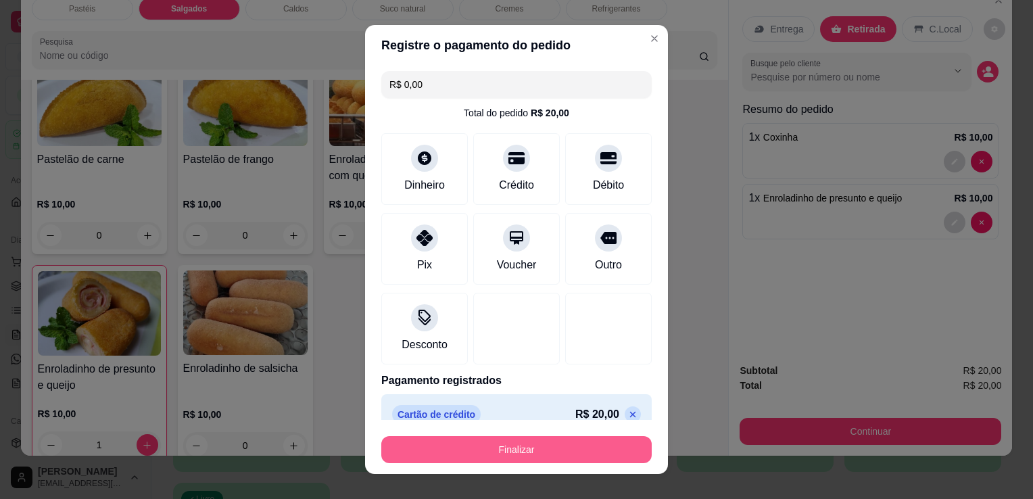
click at [609, 453] on button "Finalizar" at bounding box center [516, 449] width 270 height 27
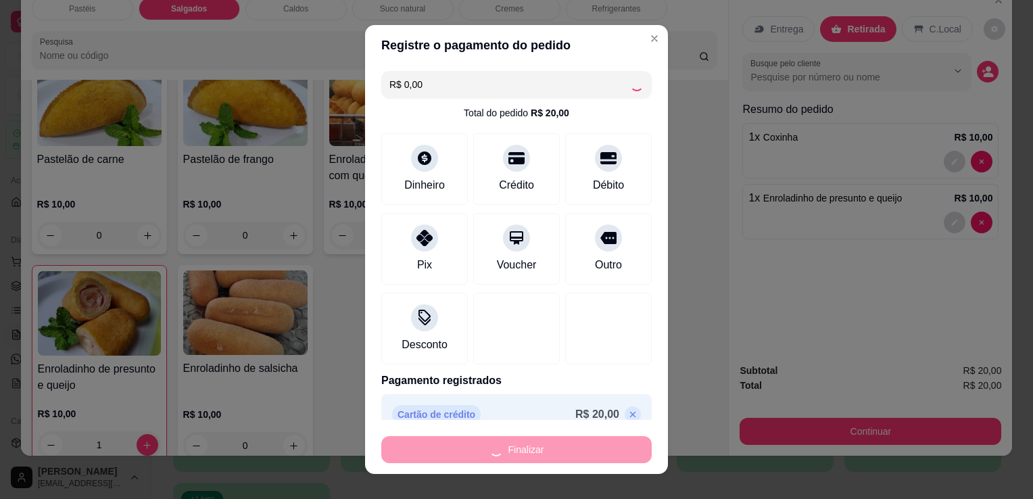
type input "0"
type input "-R$ 20,00"
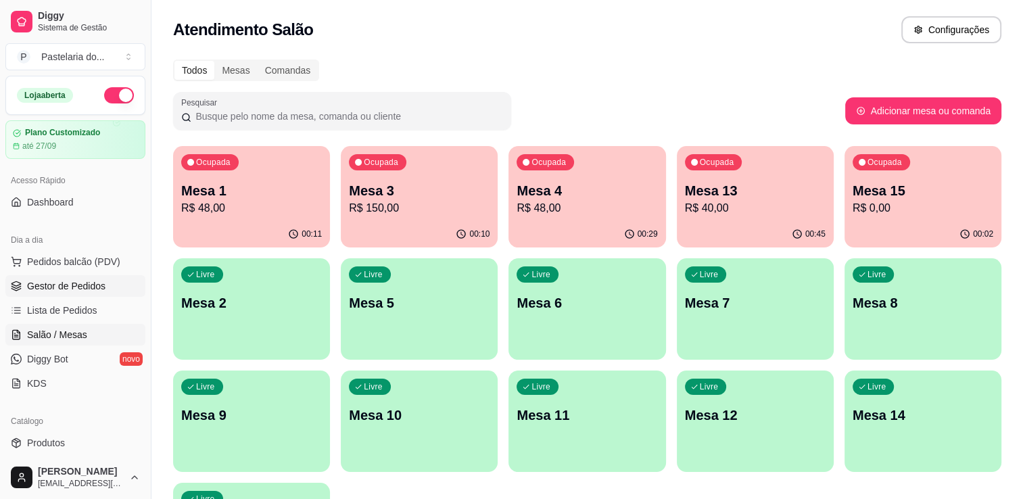
click at [73, 291] on span "Gestor de Pedidos" at bounding box center [66, 286] width 78 height 14
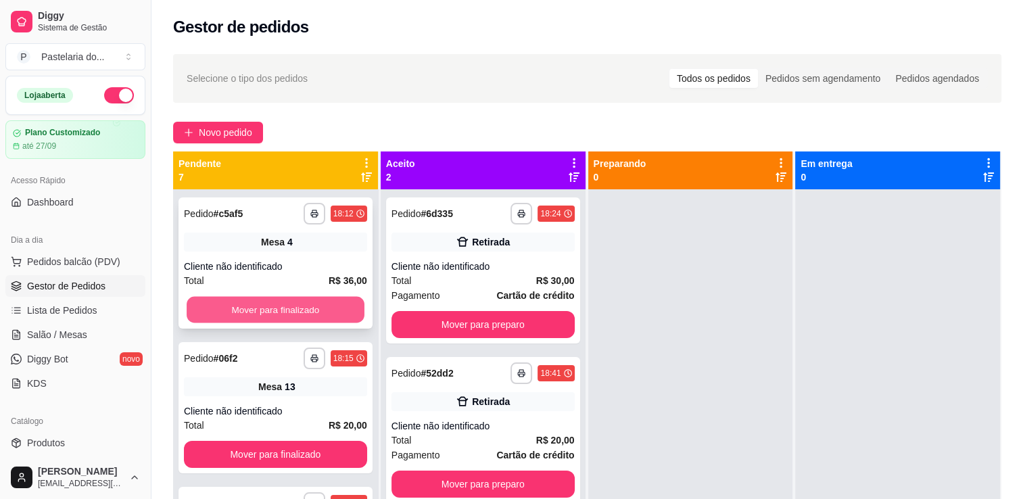
click at [302, 316] on button "Mover para finalizado" at bounding box center [276, 310] width 178 height 26
click at [302, 316] on button "Mover para finalizado" at bounding box center [275, 309] width 183 height 27
click at [302, 315] on button "Mover para finalizado" at bounding box center [275, 309] width 183 height 27
click at [306, 312] on button "Mover para finalizado" at bounding box center [275, 309] width 183 height 27
click at [306, 312] on div "Mover para finalizado" at bounding box center [275, 309] width 183 height 27
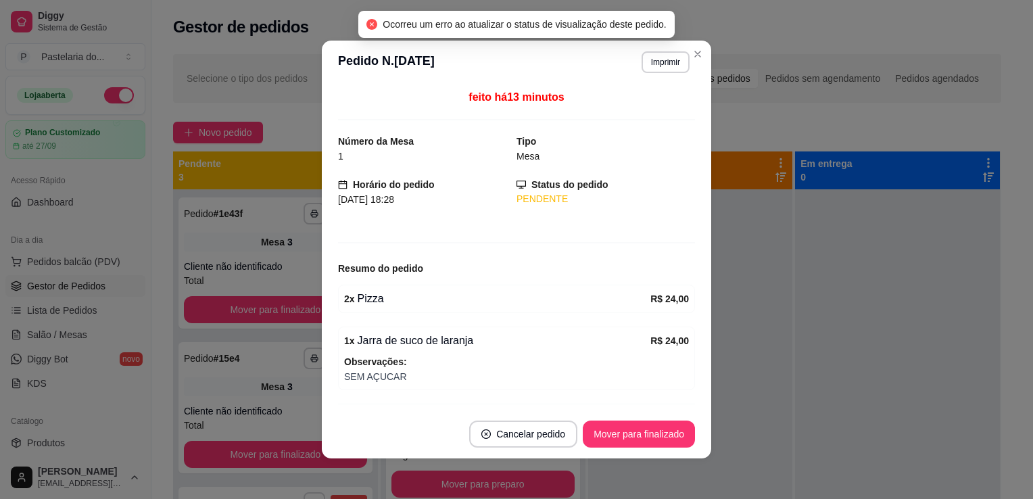
click at [835, 309] on div at bounding box center [897, 438] width 205 height 499
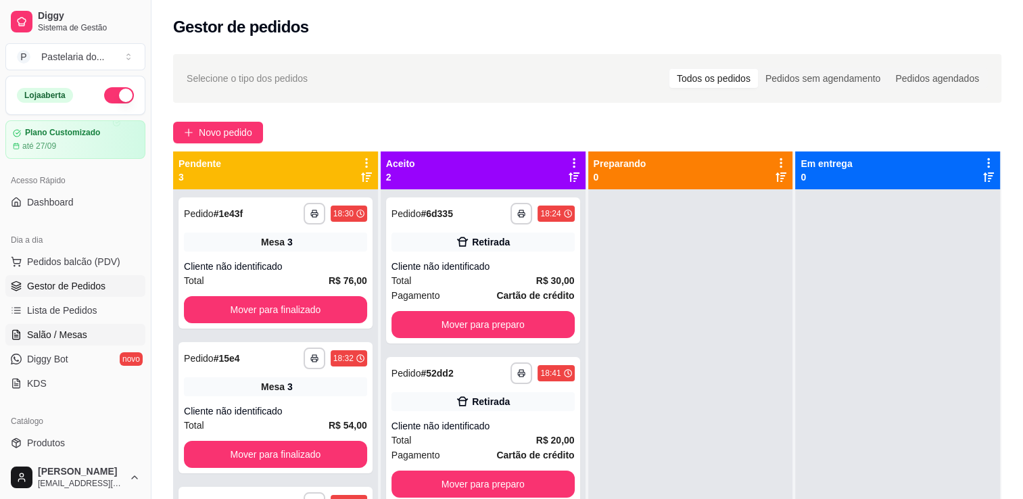
click at [50, 337] on span "Salão / Mesas" at bounding box center [57, 335] width 60 height 14
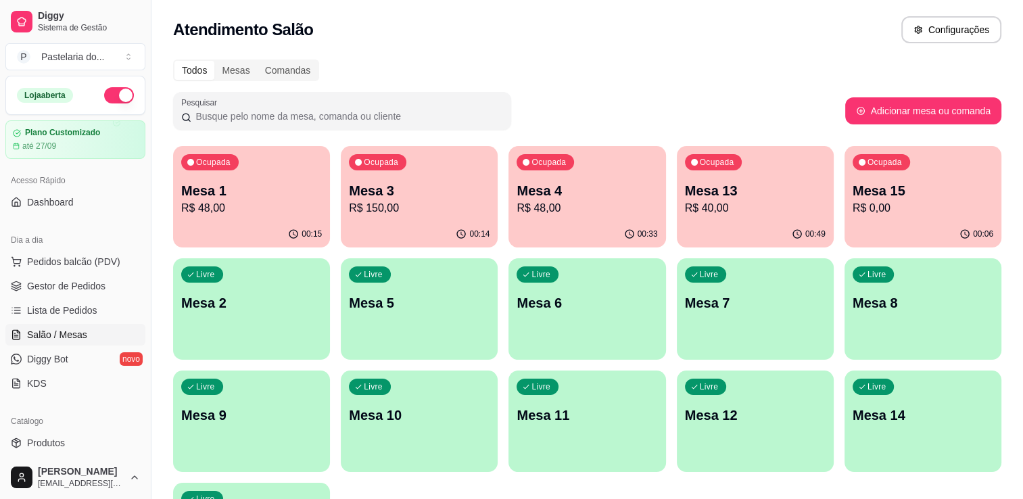
click at [868, 200] on p "R$ 0,00" at bounding box center [923, 208] width 141 height 16
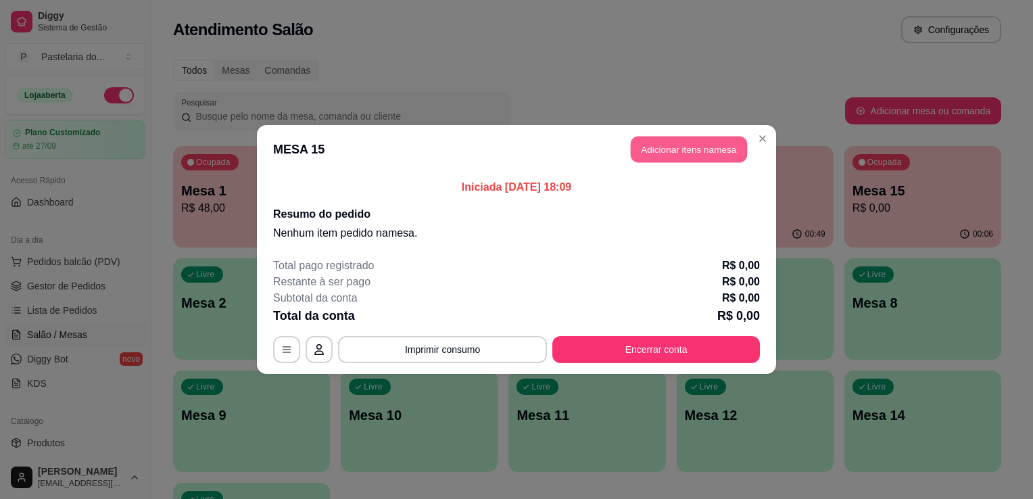
click at [709, 151] on button "Adicionar itens na mesa" at bounding box center [689, 150] width 116 height 26
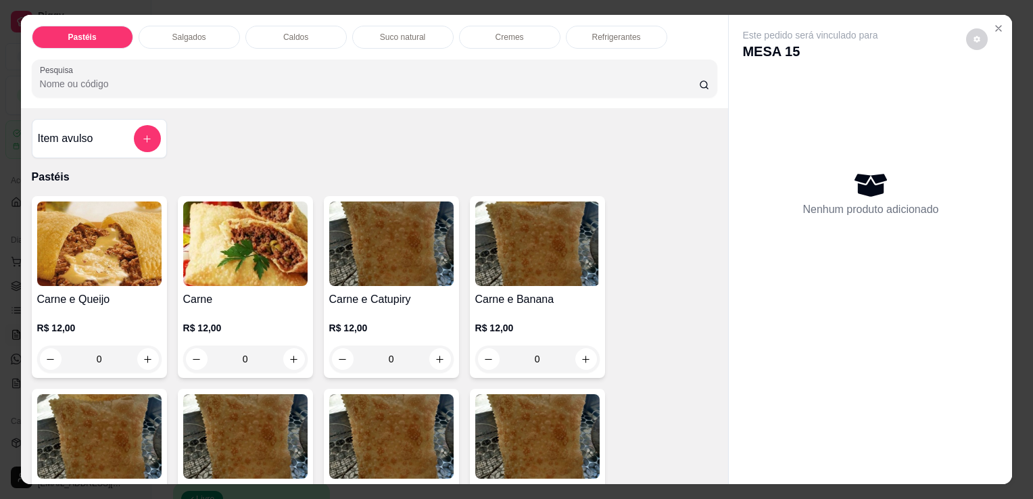
click at [226, 285] on div "Carne R$ 12,00 0" at bounding box center [245, 287] width 135 height 182
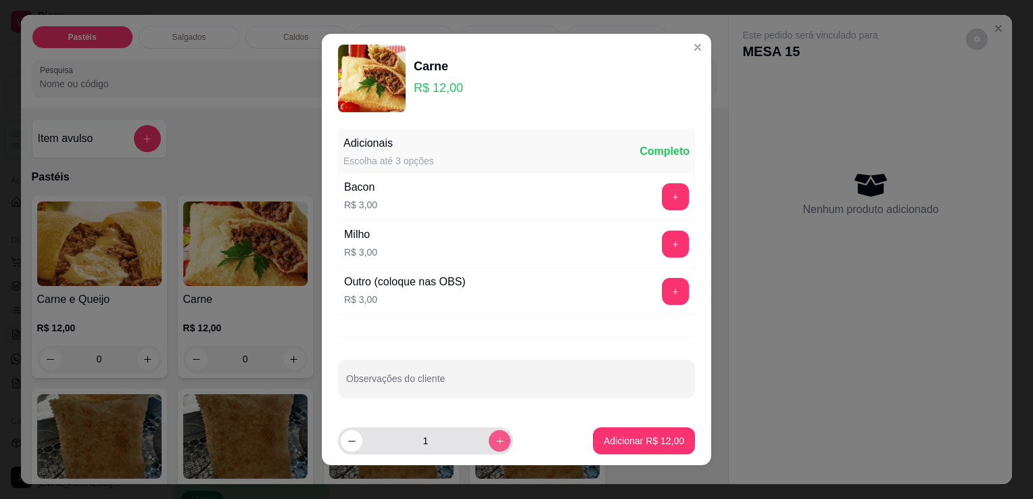
click at [489, 434] on button "increase-product-quantity" at bounding box center [500, 441] width 22 height 22
type input "3"
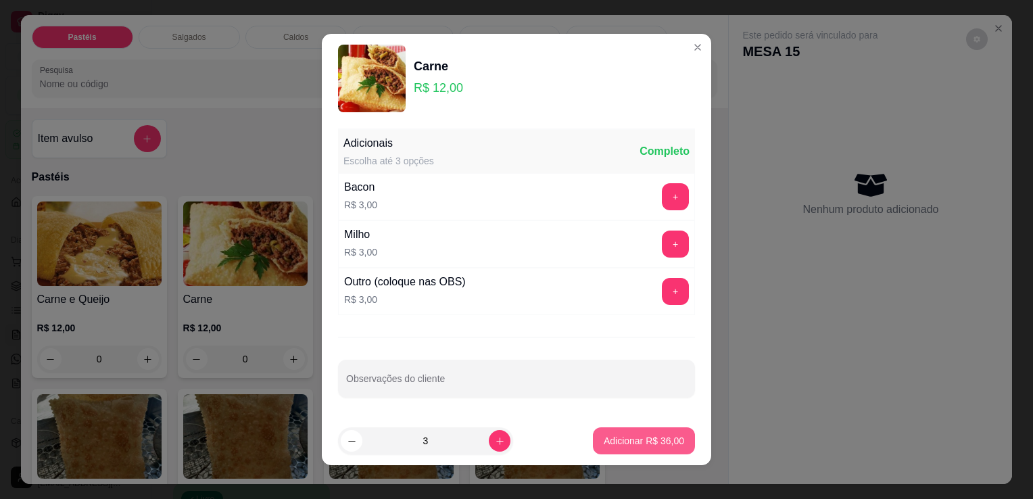
click at [635, 438] on p "Adicionar R$ 36,00" at bounding box center [644, 441] width 80 height 14
type input "3"
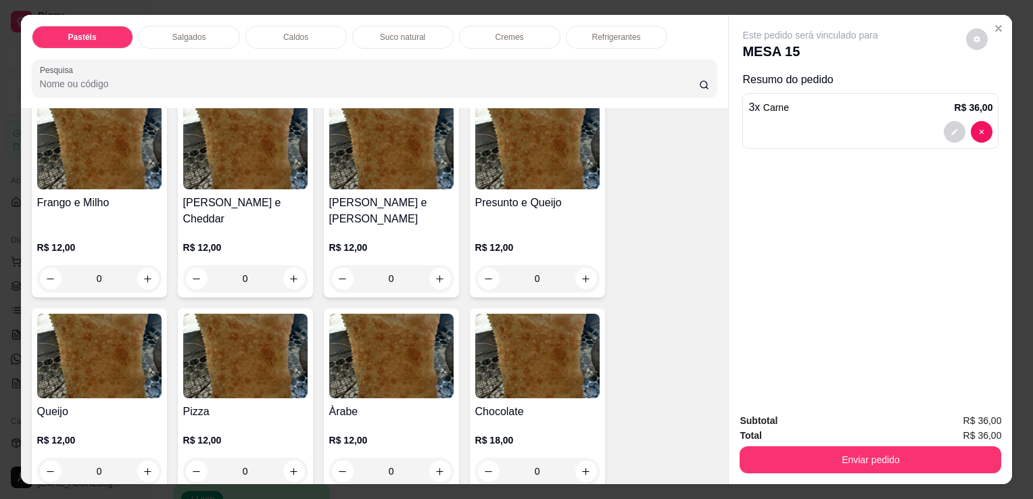
scroll to position [744, 0]
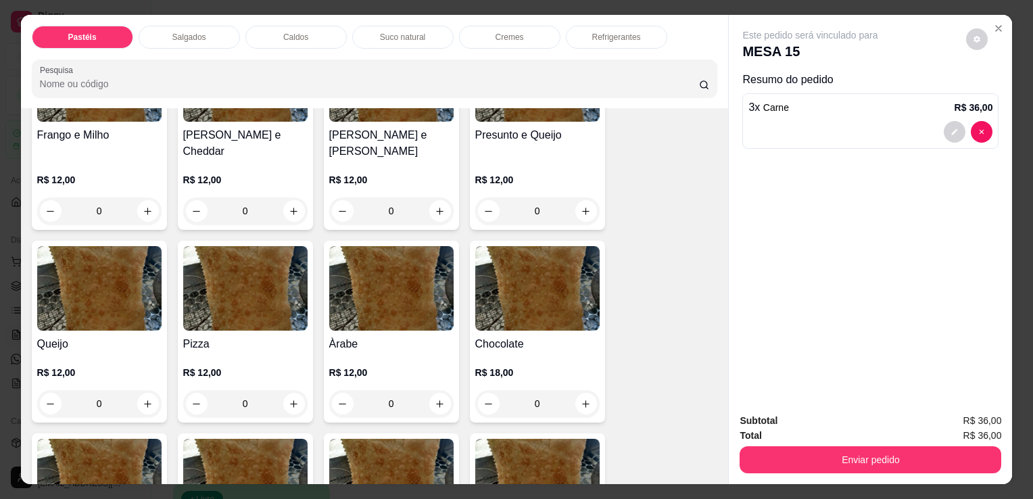
click at [85, 258] on img at bounding box center [99, 288] width 124 height 85
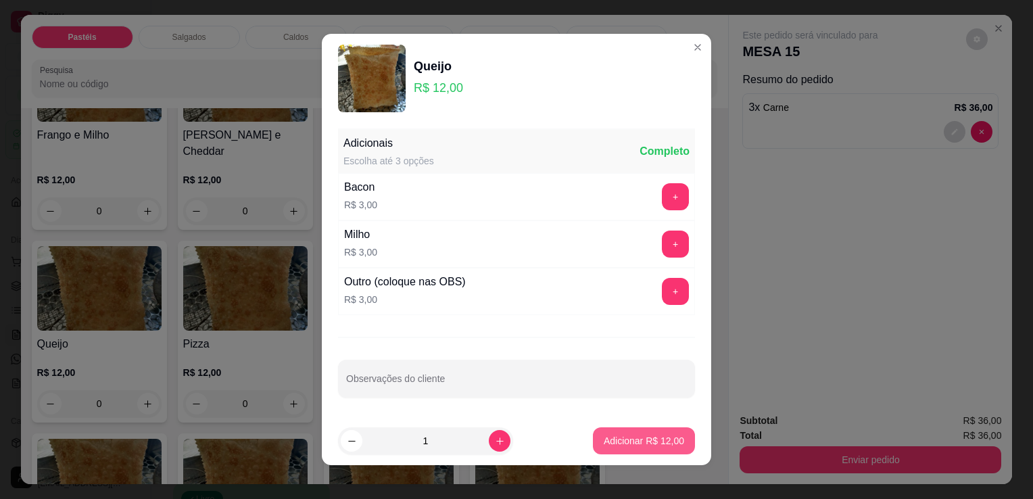
click at [672, 442] on button "Adicionar R$ 12,00" at bounding box center [644, 440] width 102 height 27
type input "1"
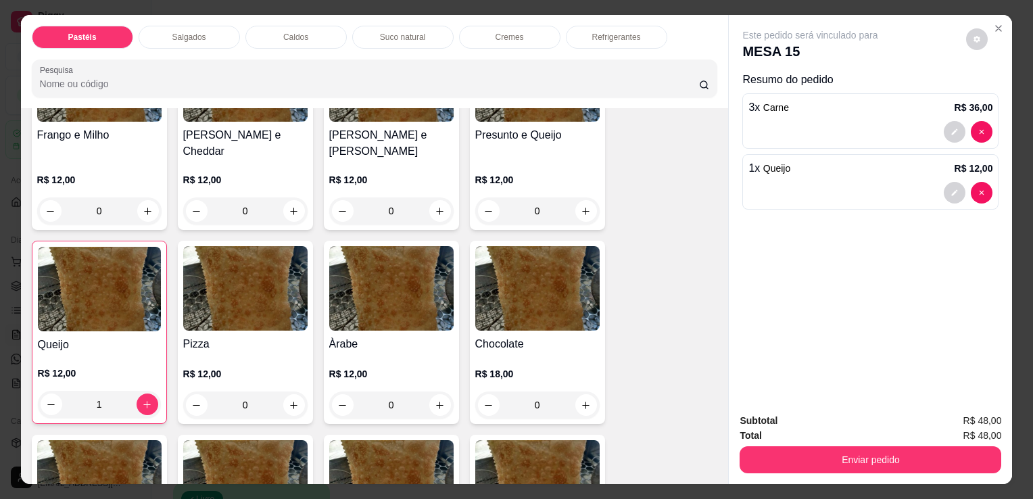
click at [214, 34] on div "Salgados" at bounding box center [189, 37] width 101 height 23
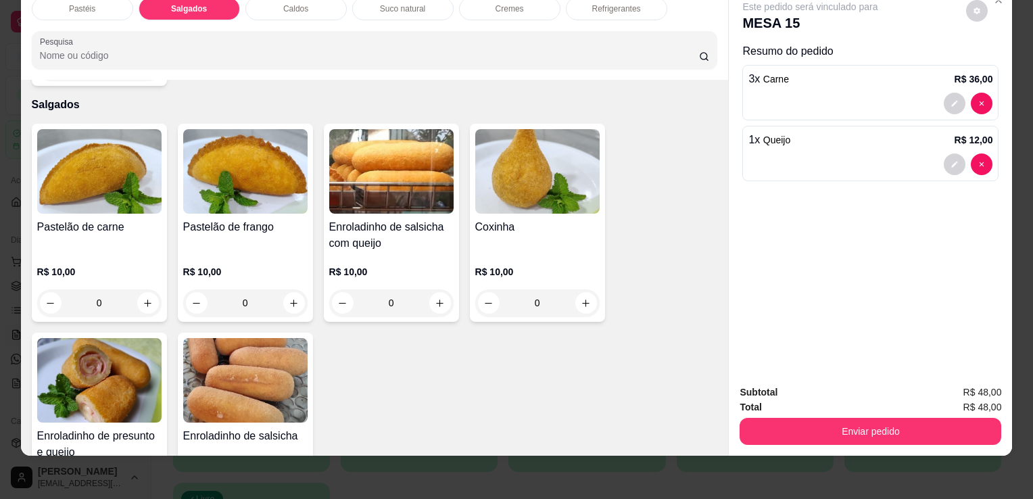
click at [127, 340] on img at bounding box center [99, 380] width 124 height 85
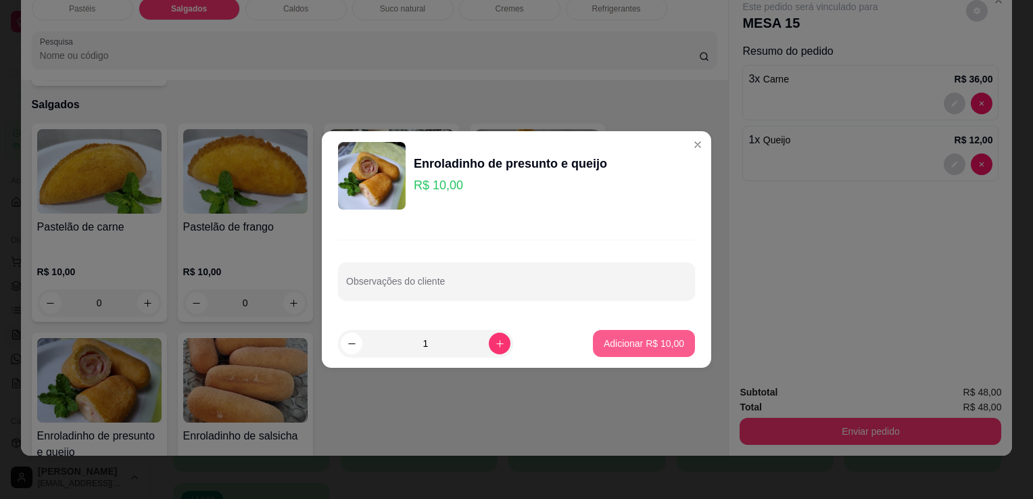
click at [659, 342] on p "Adicionar R$ 10,00" at bounding box center [644, 344] width 80 height 14
type input "1"
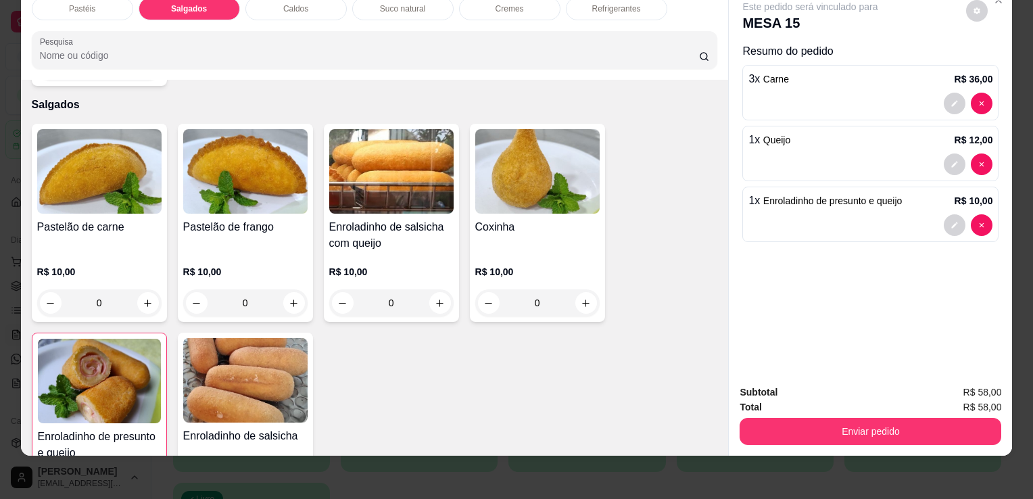
drag, startPoint x: 896, startPoint y: 413, endPoint x: 671, endPoint y: 410, distance: 225.2
click at [671, 410] on div "Pastelão de carne R$ 10,00 0 Pastelão de frango R$ 10,00 0 Enroladinho de salsi…" at bounding box center [375, 328] width 686 height 408
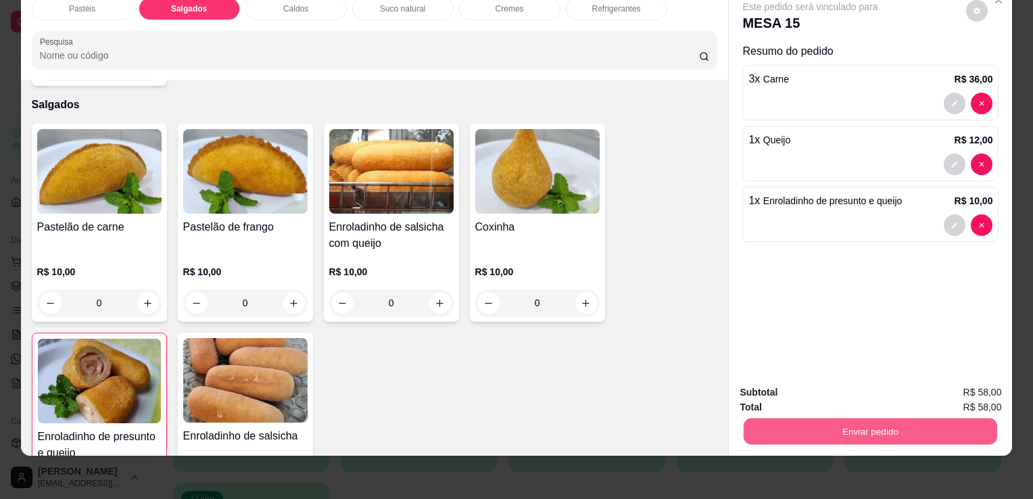
click at [900, 419] on button "Enviar pedido" at bounding box center [871, 431] width 254 height 26
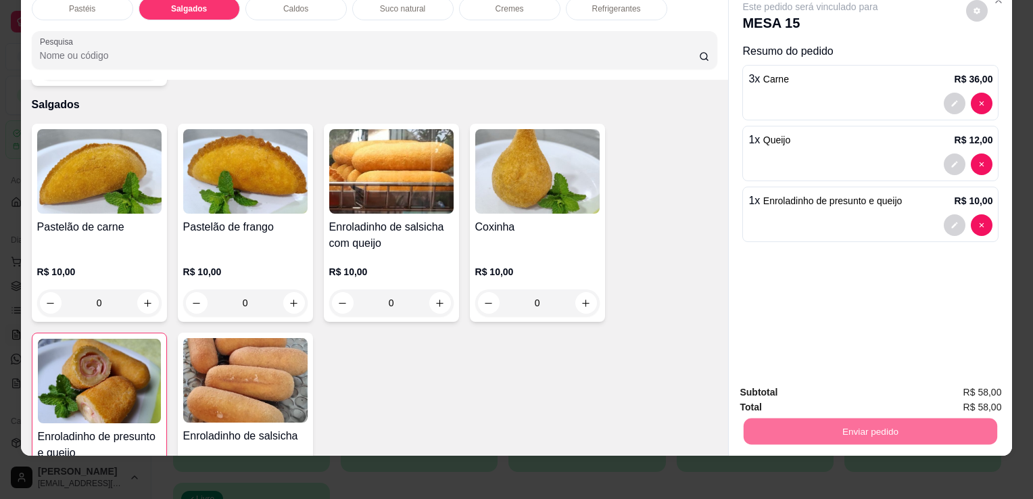
click at [969, 388] on button "Enviar pedido" at bounding box center [966, 388] width 76 height 26
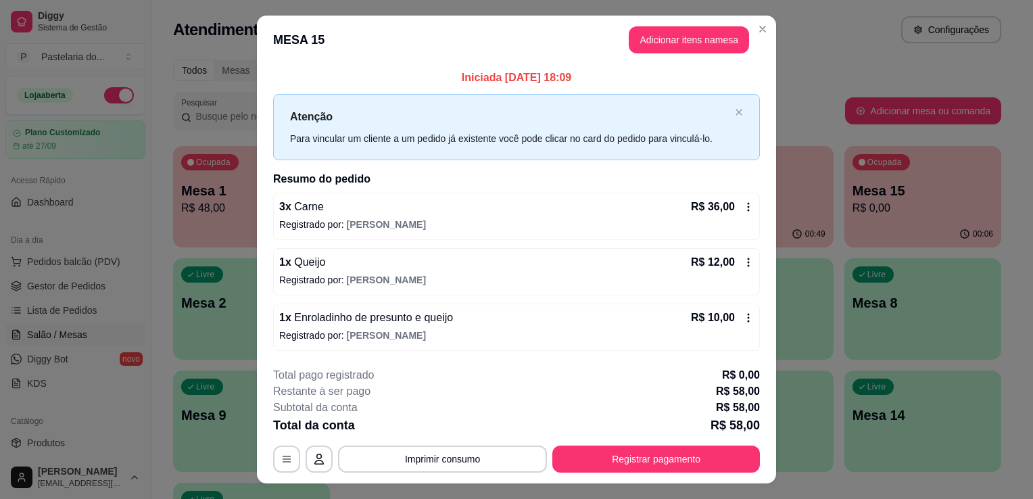
scroll to position [26, 0]
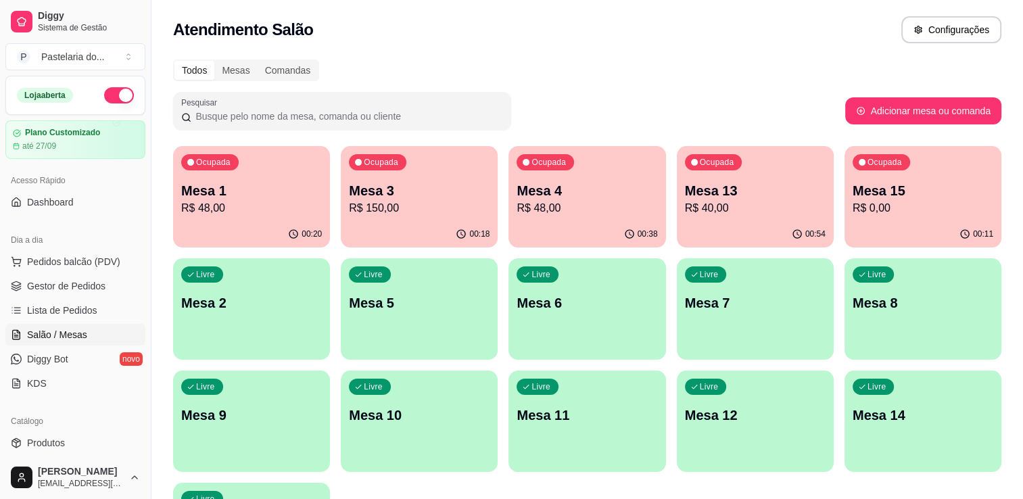
click at [386, 216] on div "Ocupada Mesa 3 R$ 150,00" at bounding box center [419, 183] width 157 height 75
click at [210, 216] on p "R$ 48,00" at bounding box center [251, 208] width 141 height 16
click at [817, 137] on div "Todos Mesas Comandas Pesquisar Adicionar mesa ou comanda Ocupada Mesa 1 R$ 48,0…" at bounding box center [587, 325] width 872 height 549
click at [902, 201] on p "R$ 0,00" at bounding box center [923, 208] width 141 height 16
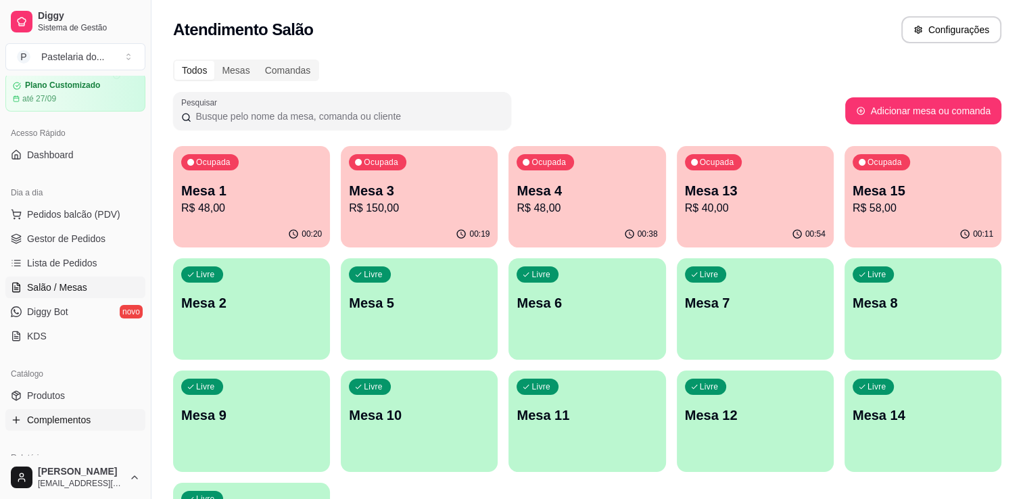
scroll to position [135, 0]
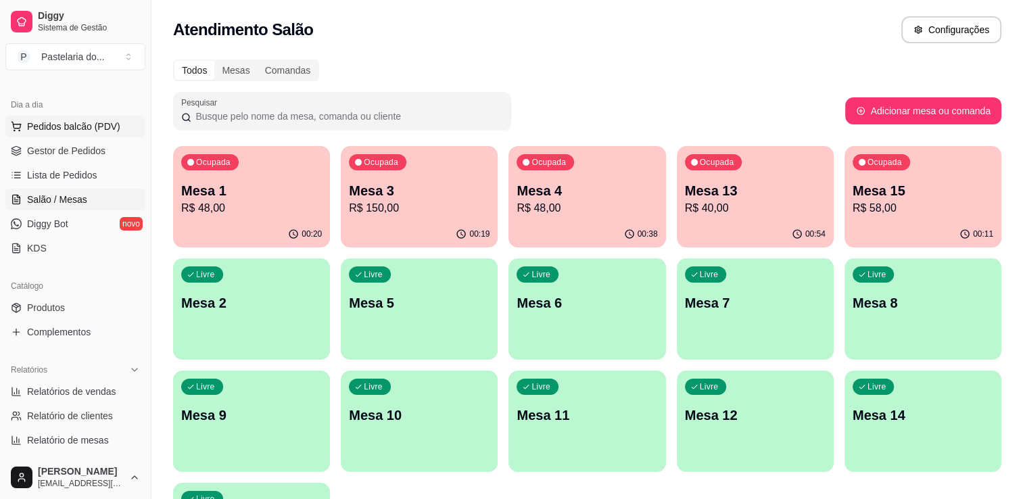
click at [80, 134] on button "Pedidos balcão (PDV)" at bounding box center [75, 127] width 140 height 22
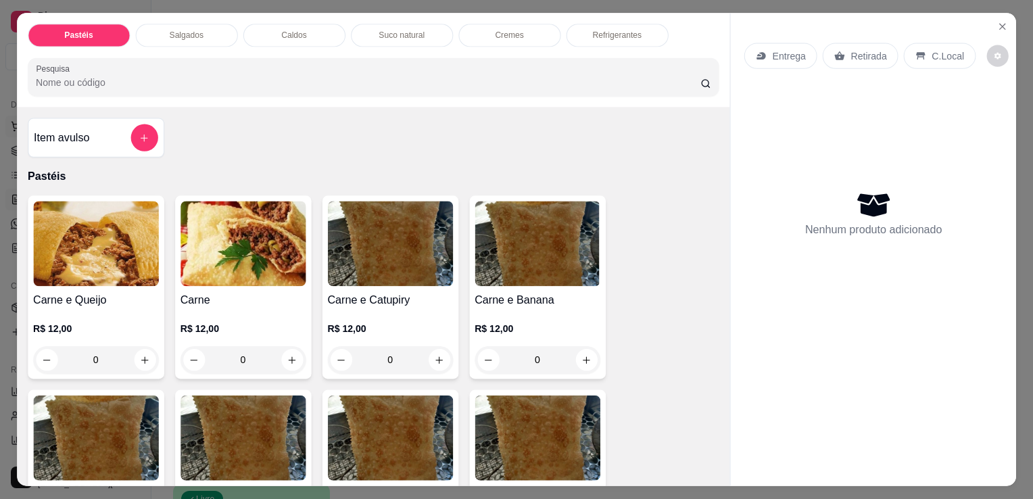
click at [86, 168] on p "Pastéis" at bounding box center [374, 176] width 692 height 16
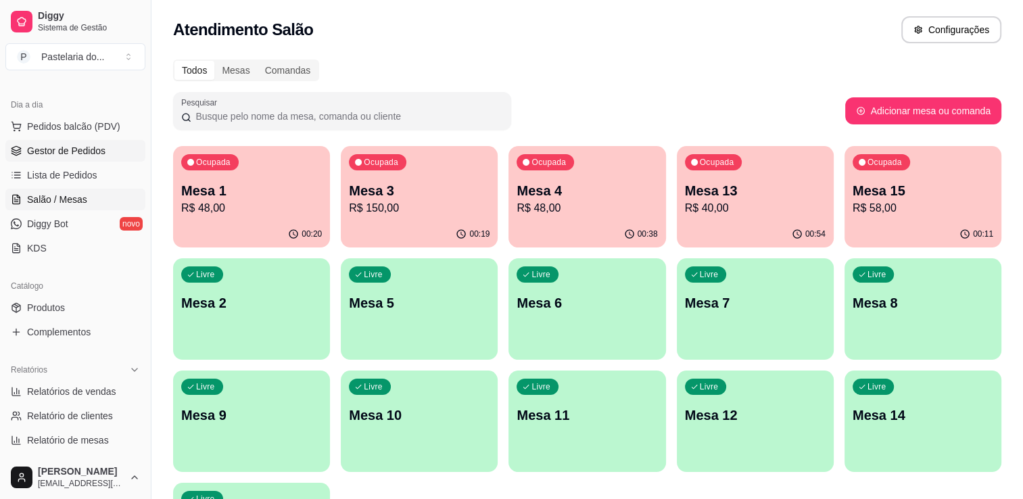
click at [112, 154] on link "Gestor de Pedidos" at bounding box center [75, 151] width 140 height 22
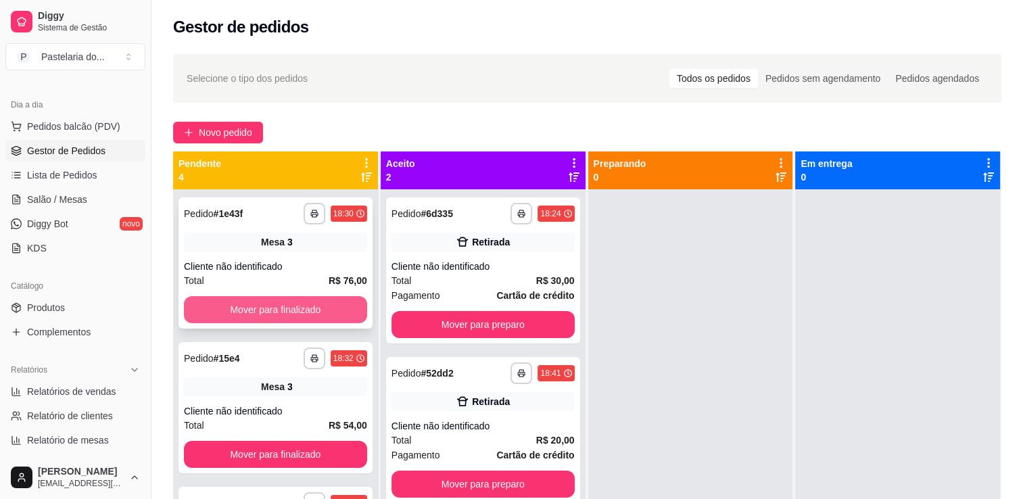
click at [270, 315] on button "Mover para finalizado" at bounding box center [275, 309] width 183 height 27
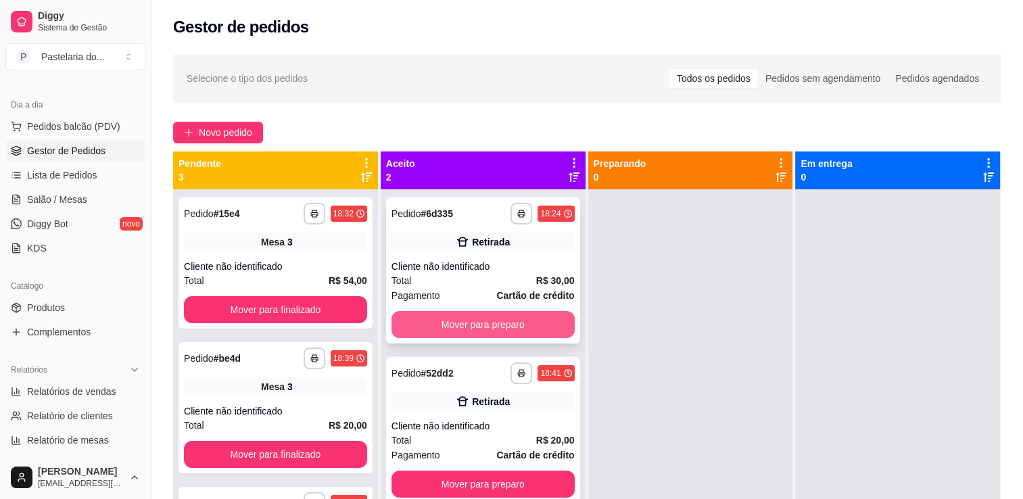
click at [440, 329] on button "Mover para preparo" at bounding box center [483, 324] width 183 height 27
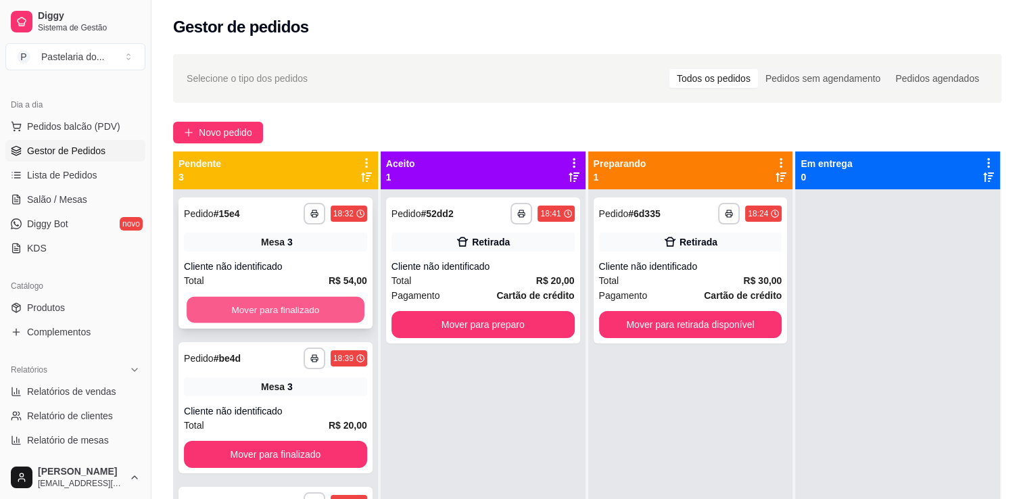
click at [295, 304] on button "Mover para finalizado" at bounding box center [276, 310] width 178 height 26
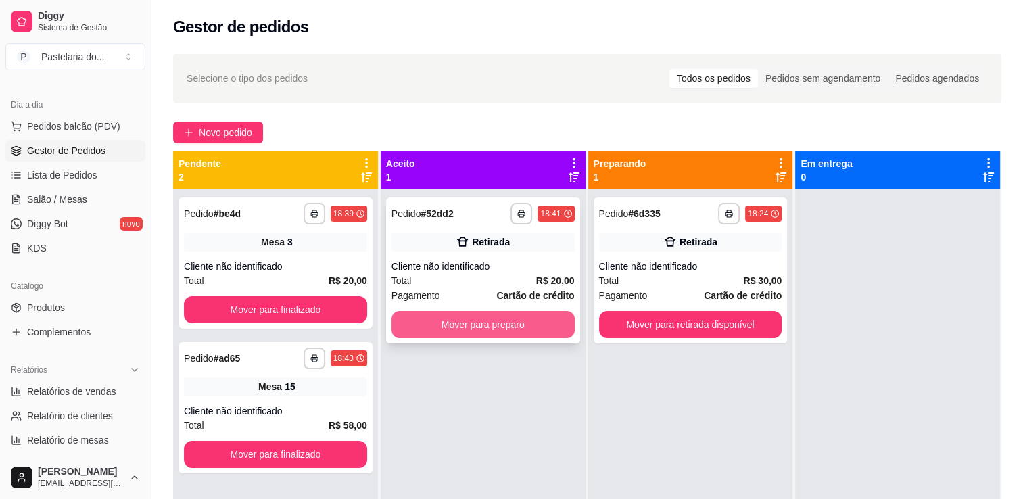
click at [481, 327] on button "Mover para preparo" at bounding box center [483, 324] width 183 height 27
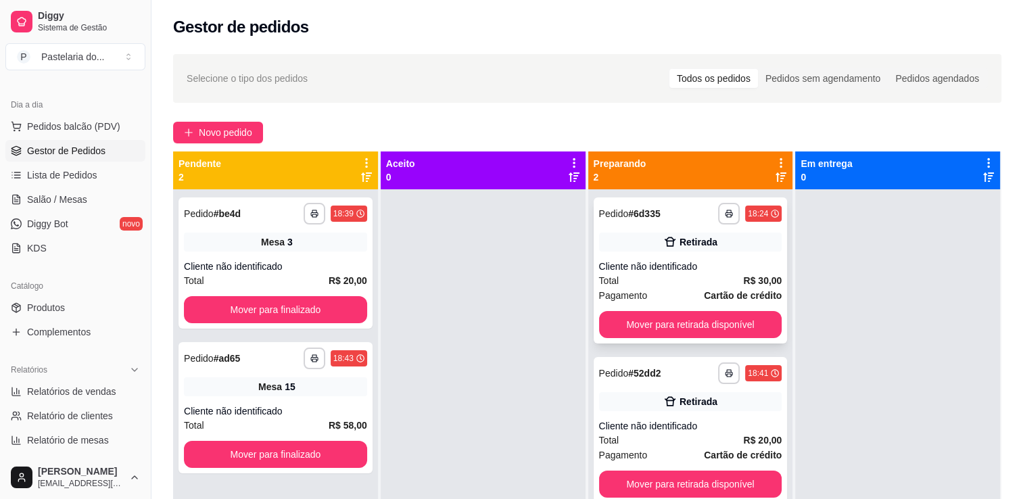
click at [638, 311] on button "Mover para retirada disponível" at bounding box center [690, 324] width 183 height 27
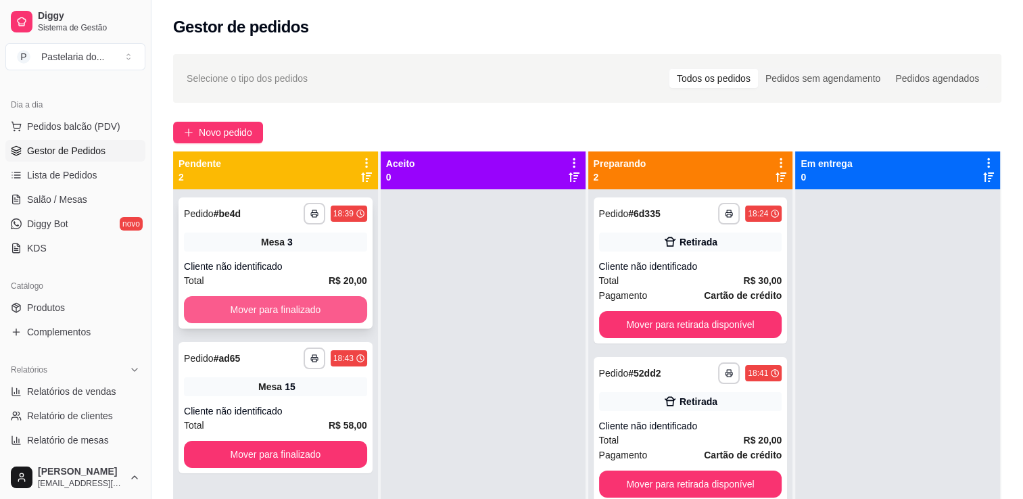
click at [233, 316] on button "Mover para finalizado" at bounding box center [275, 309] width 183 height 27
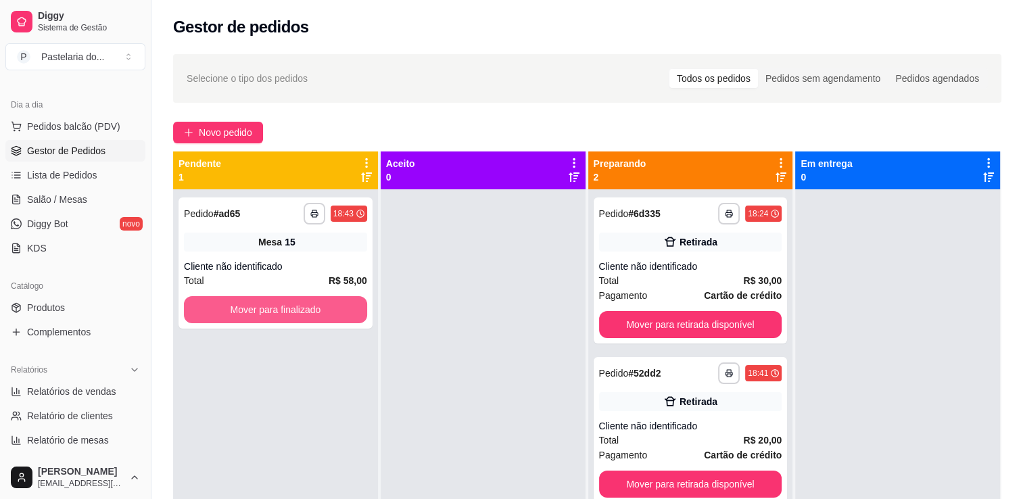
click at [233, 316] on button "Mover para finalizado" at bounding box center [275, 309] width 183 height 27
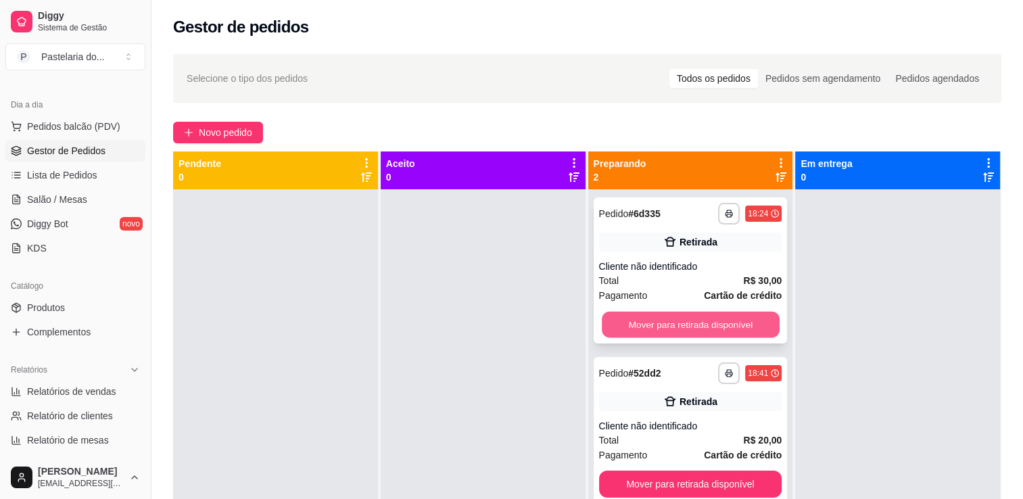
click at [660, 316] on button "Mover para retirada disponível" at bounding box center [691, 325] width 178 height 26
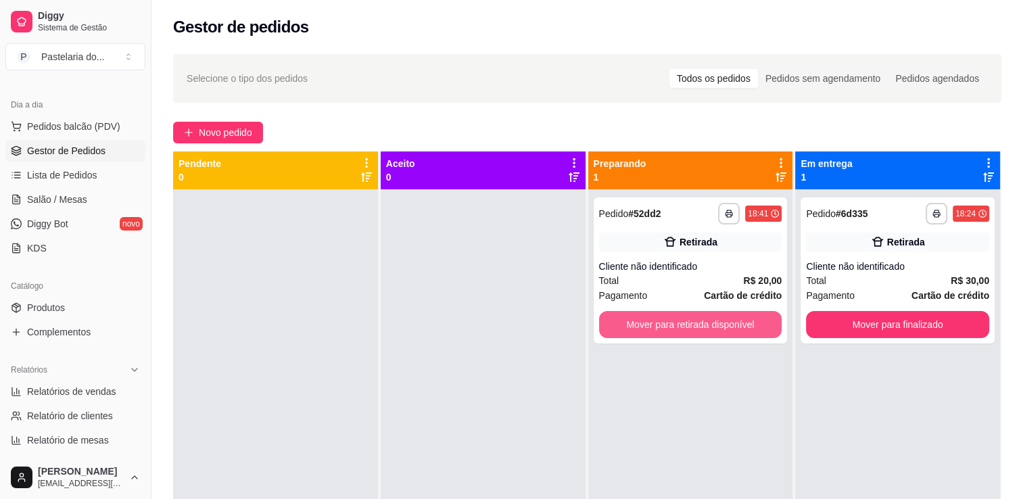
click at [660, 316] on button "Mover para retirada disponível" at bounding box center [690, 324] width 183 height 27
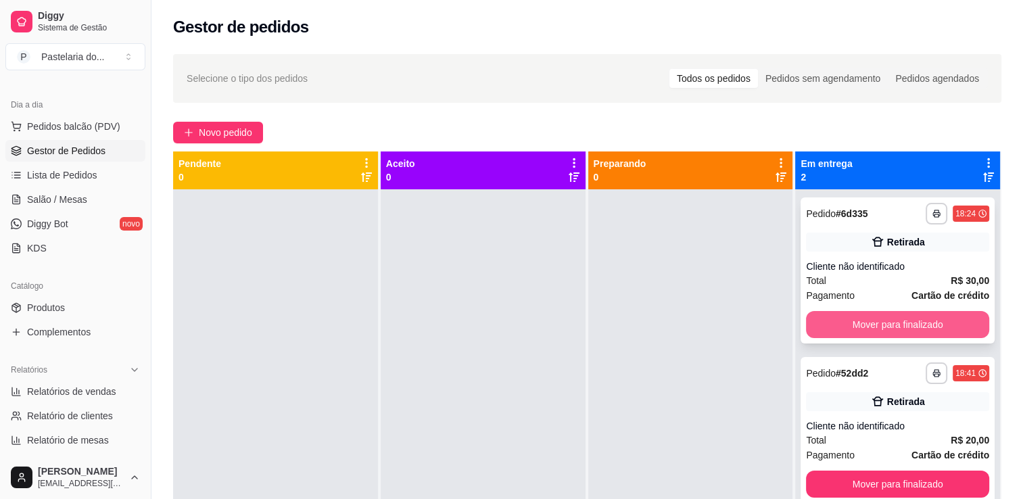
click at [843, 312] on button "Mover para finalizado" at bounding box center [897, 324] width 183 height 27
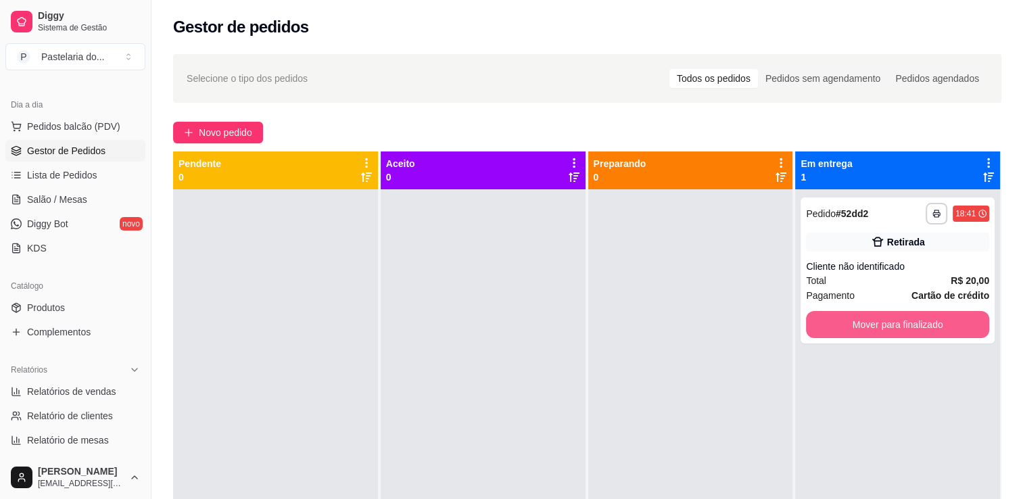
click at [845, 313] on button "Mover para finalizado" at bounding box center [897, 324] width 183 height 27
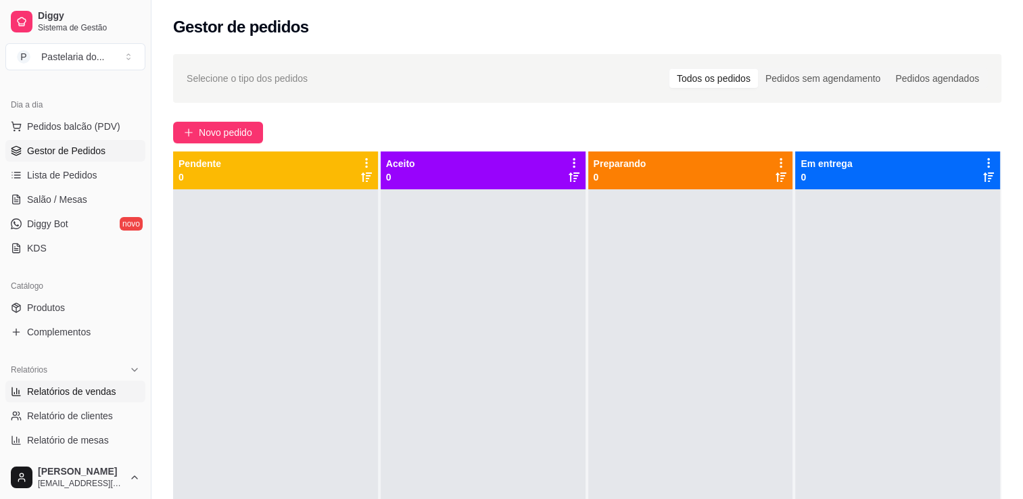
click at [37, 391] on span "Relatórios de vendas" at bounding box center [71, 392] width 89 height 14
select select "ALL"
select select "0"
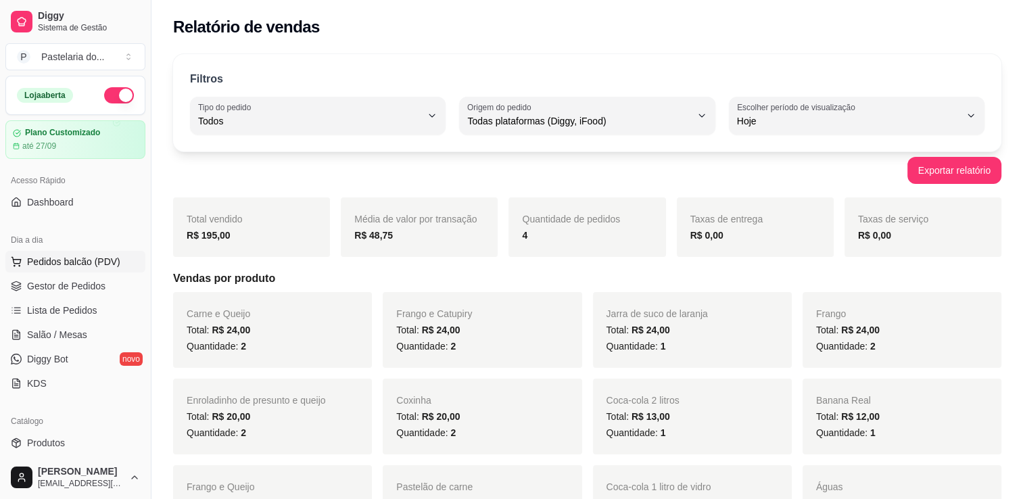
click at [80, 261] on span "Pedidos balcão (PDV)" at bounding box center [73, 262] width 93 height 14
click at [74, 342] on link "Salão / Mesas" at bounding box center [75, 335] width 140 height 22
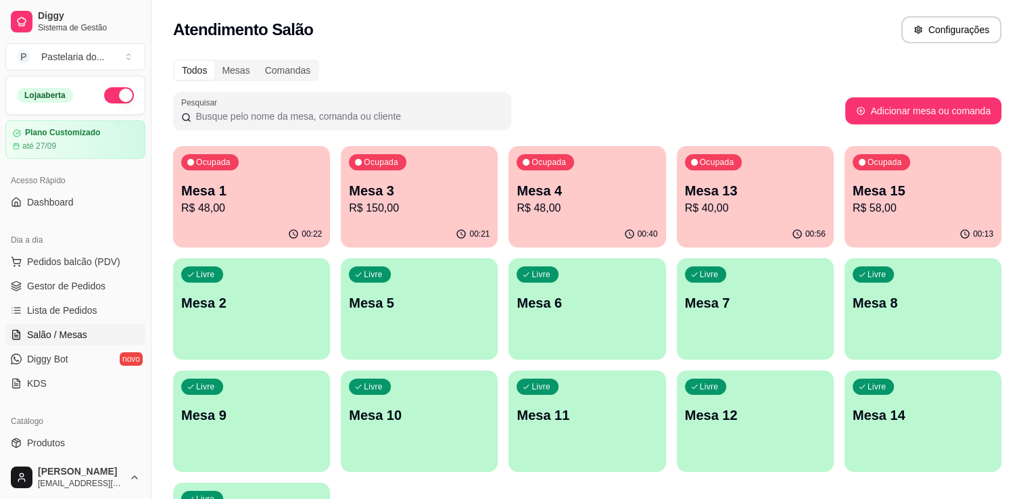
click at [433, 229] on div "00:21" at bounding box center [419, 234] width 157 height 26
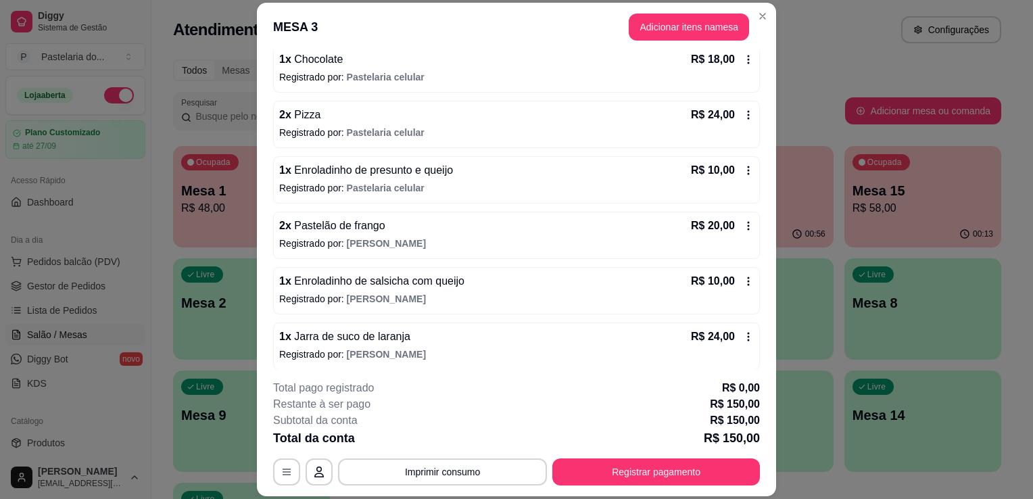
scroll to position [223, 0]
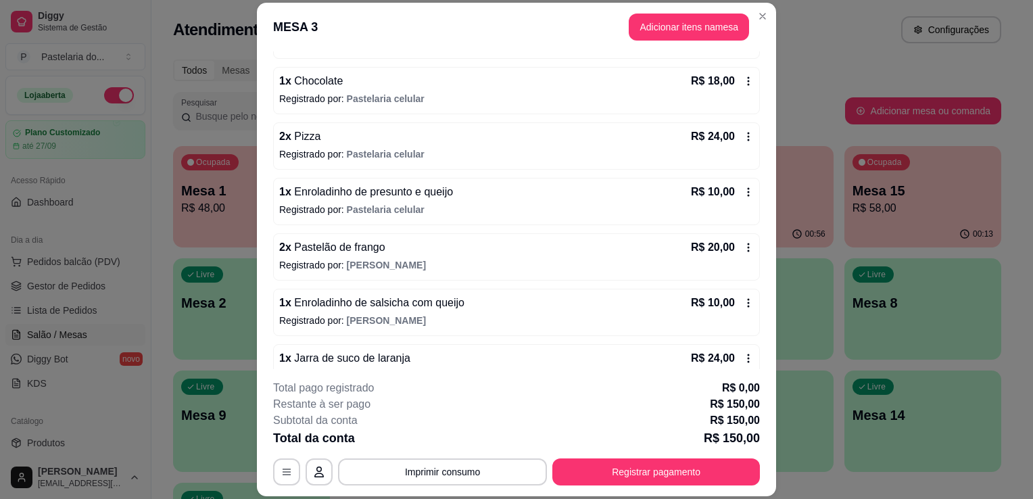
click at [734, 197] on div "R$ 10,00" at bounding box center [722, 192] width 63 height 16
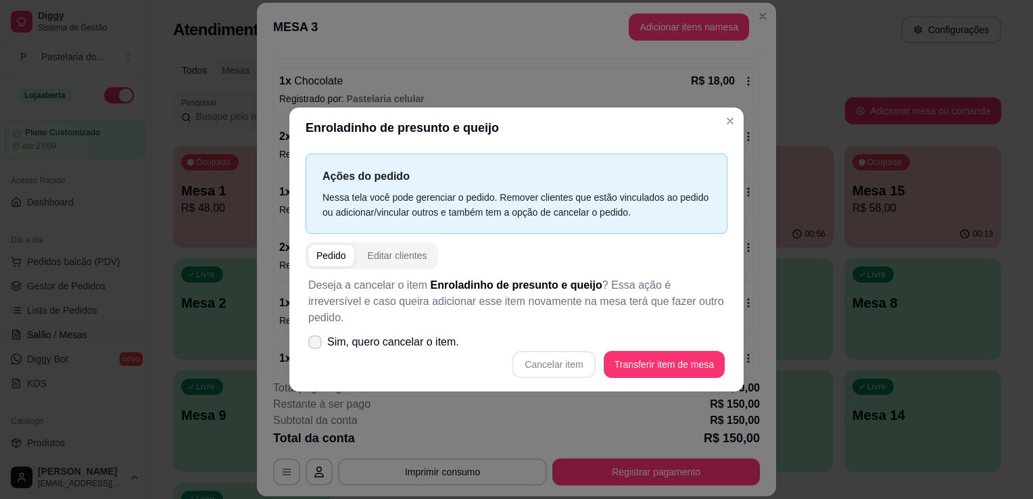
click at [353, 334] on span "Sim, quero cancelar o item." at bounding box center [393, 342] width 132 height 16
click at [316, 345] on input "Sim, quero cancelar o item." at bounding box center [312, 349] width 9 height 9
checkbox input "true"
click at [574, 365] on button "Cancelar item" at bounding box center [554, 365] width 80 height 26
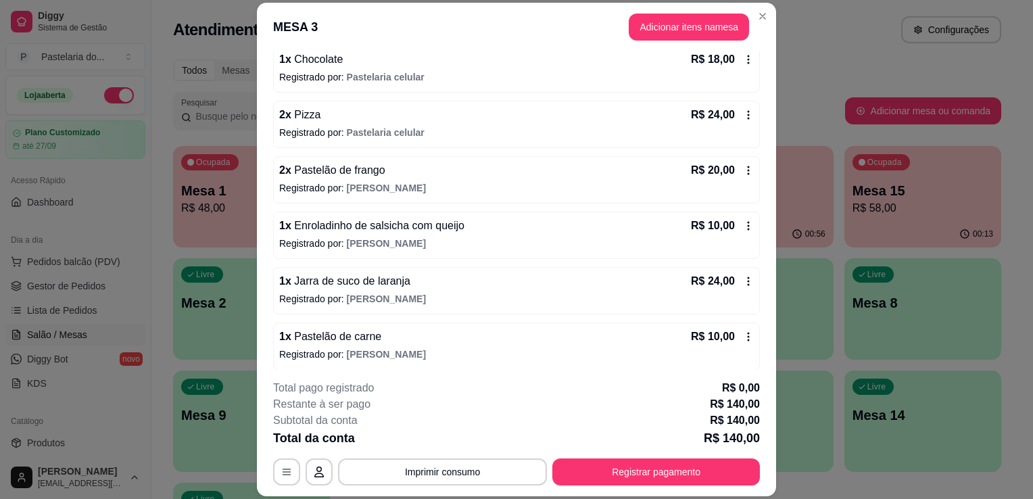
scroll to position [0, 0]
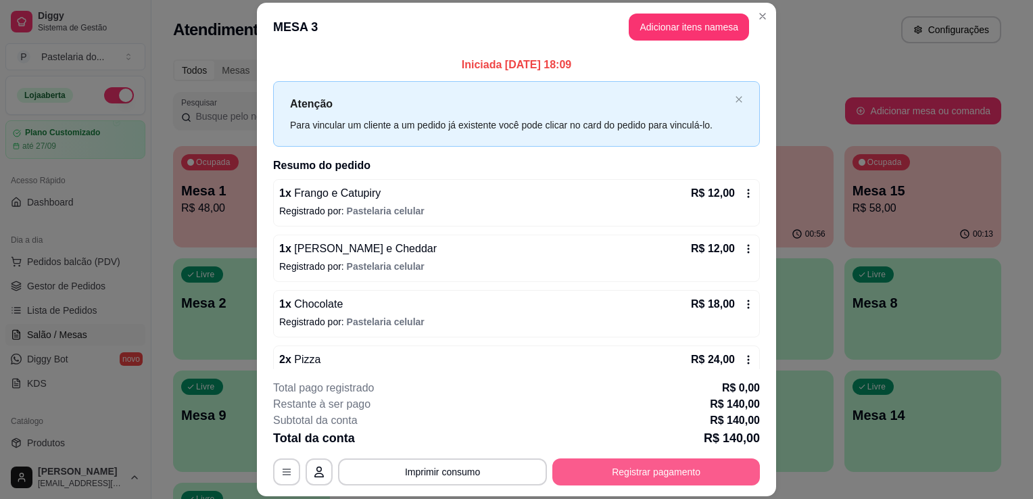
click at [647, 464] on button "Registrar pagamento" at bounding box center [656, 471] width 208 height 27
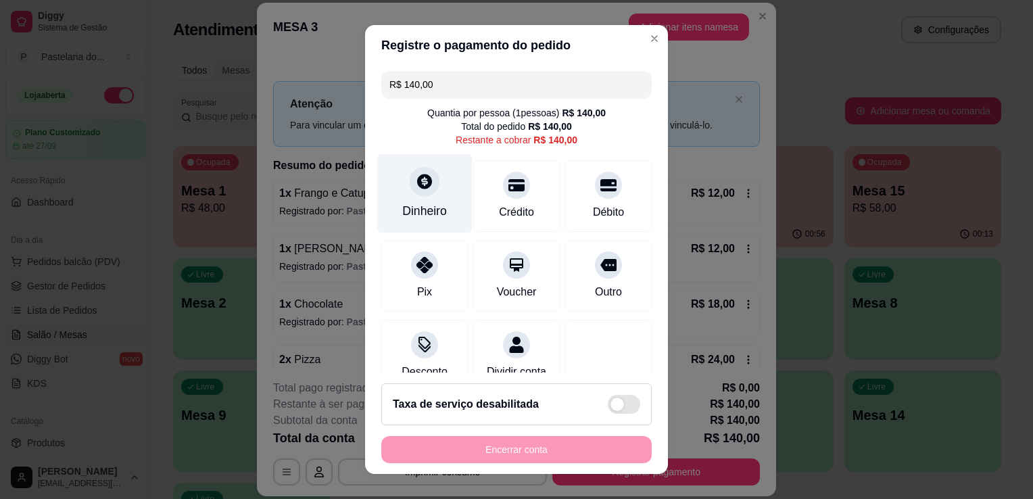
click at [431, 208] on div "Dinheiro" at bounding box center [424, 211] width 45 height 18
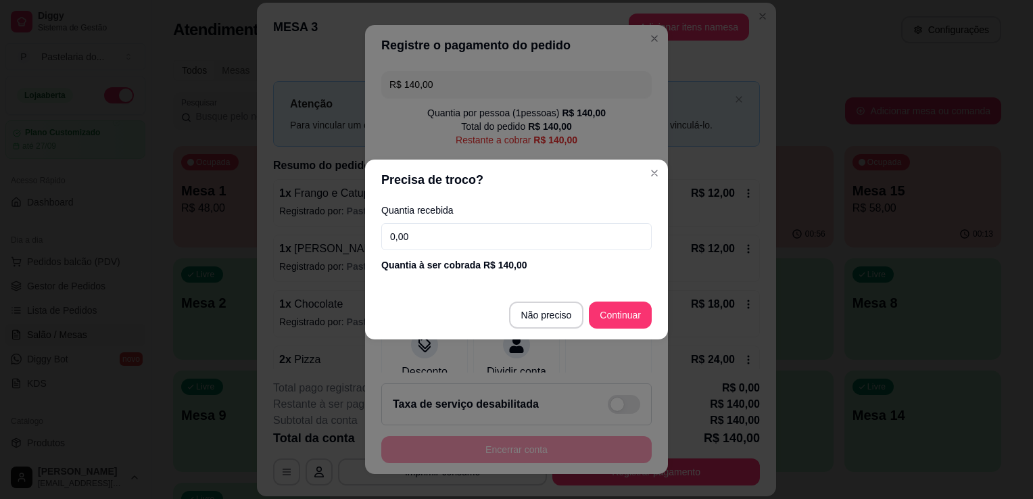
click at [441, 230] on input "0,00" at bounding box center [516, 236] width 270 height 27
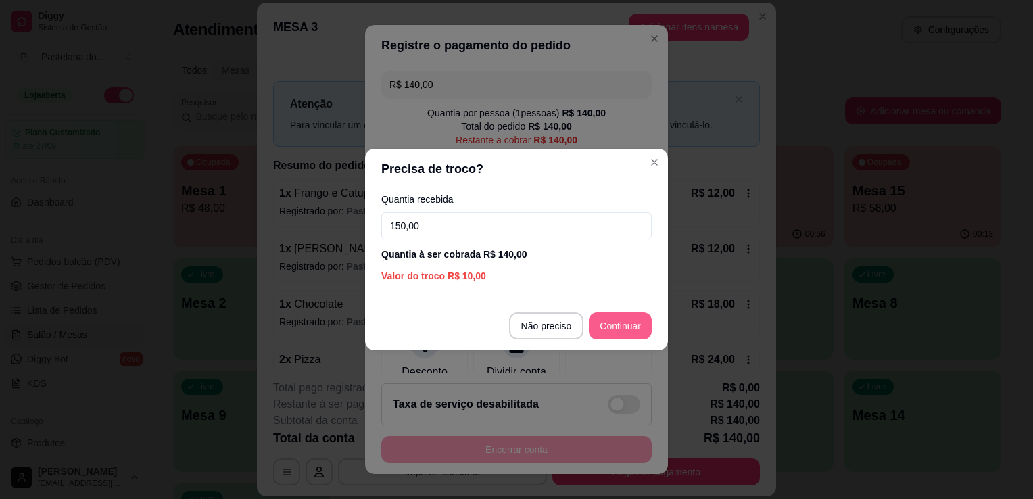
type input "150,00"
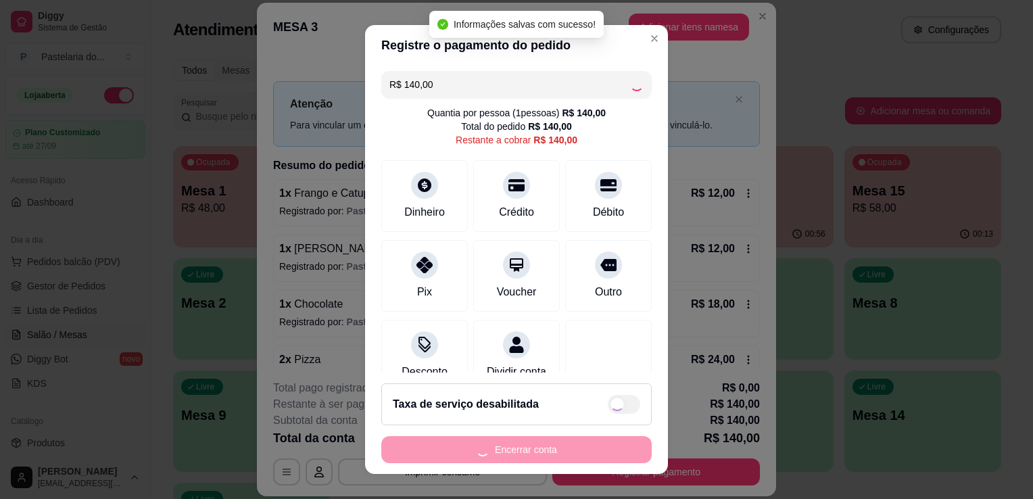
type input "R$ 0,00"
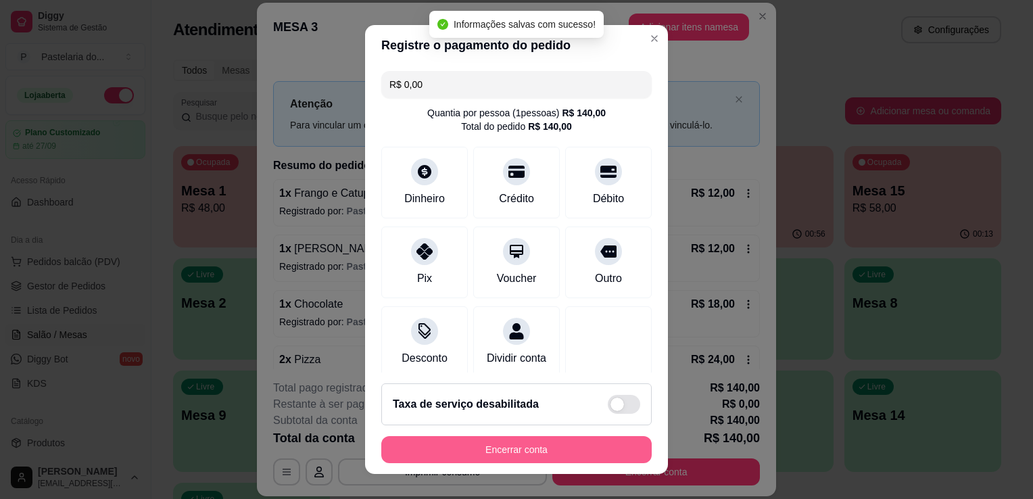
click at [575, 457] on button "Encerrar conta" at bounding box center [516, 449] width 270 height 27
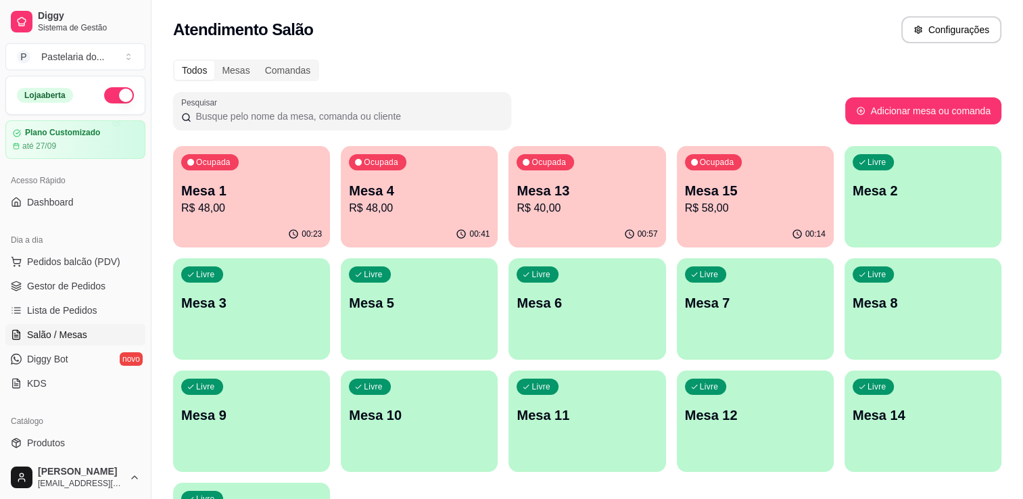
click at [250, 176] on div "Ocupada Mesa 1 R$ 48,00" at bounding box center [251, 183] width 157 height 75
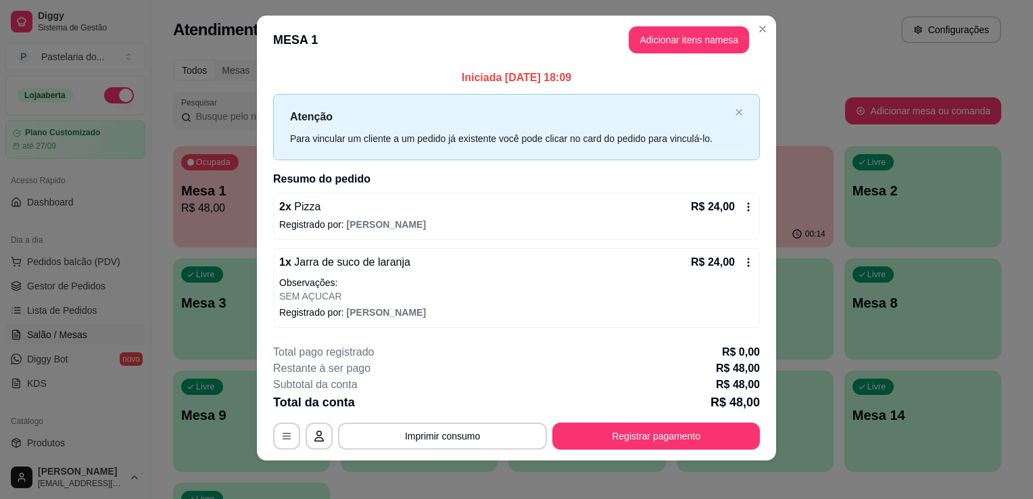
scroll to position [15, 0]
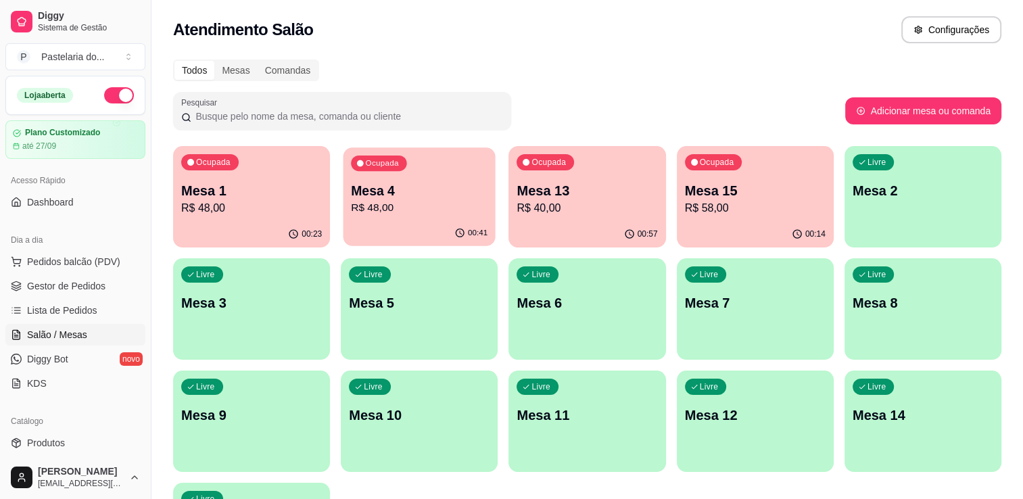
click at [387, 222] on div "00:41" at bounding box center [420, 233] width 152 height 26
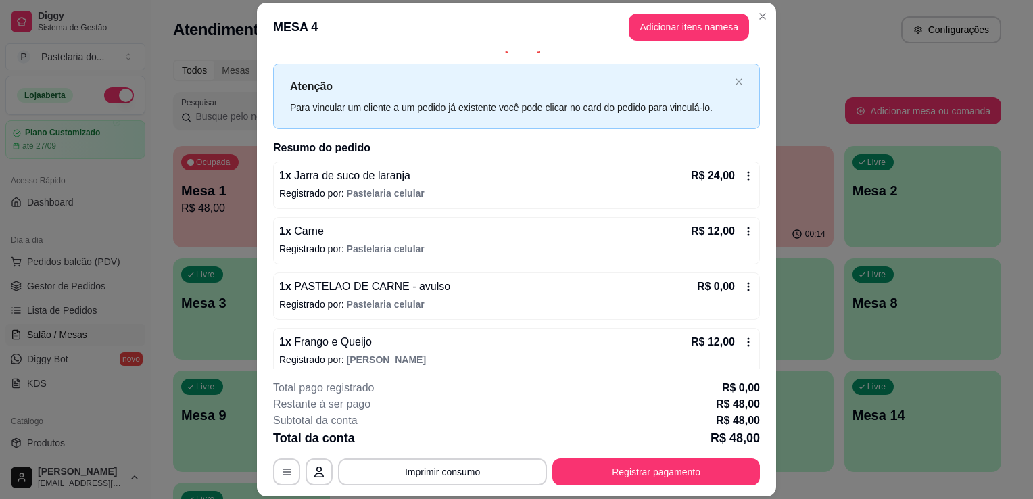
scroll to position [27, 0]
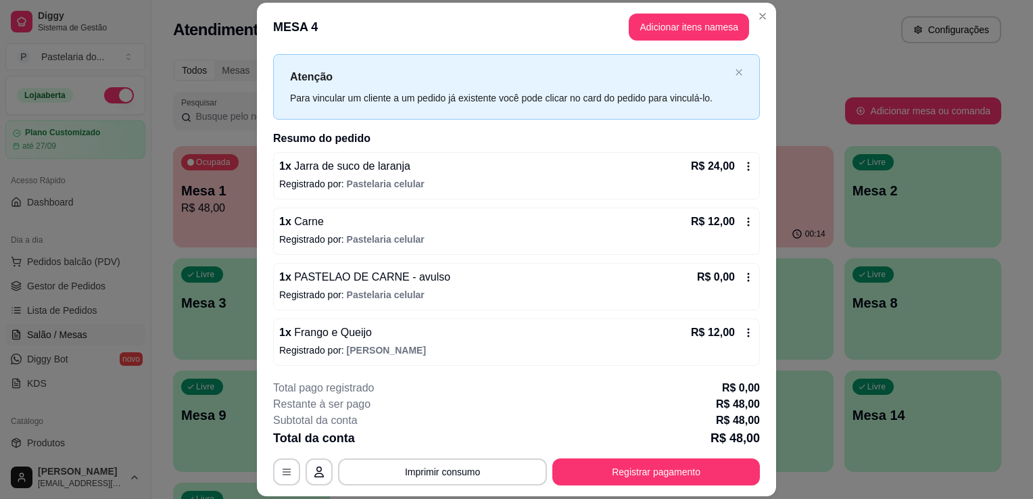
click at [477, 281] on div "1 x PASTELAO DE CARNE - avulso R$ 0,00" at bounding box center [516, 277] width 475 height 16
click at [748, 276] on icon at bounding box center [749, 277] width 2 height 9
click at [743, 281] on icon at bounding box center [748, 277] width 11 height 11
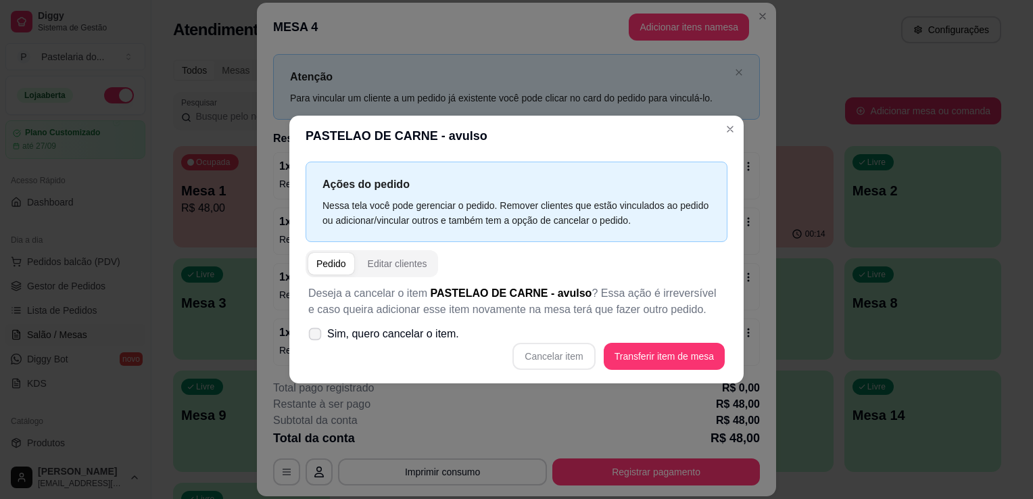
click at [387, 339] on span "Sim, quero cancelar o item." at bounding box center [393, 334] width 132 height 16
click at [316, 339] on input "Sim, quero cancelar o item." at bounding box center [312, 341] width 9 height 9
checkbox input "true"
click at [563, 354] on button "Cancelar item" at bounding box center [554, 357] width 80 height 26
click at [563, 354] on div "Cancelar item Transferir item de mesa" at bounding box center [516, 356] width 417 height 27
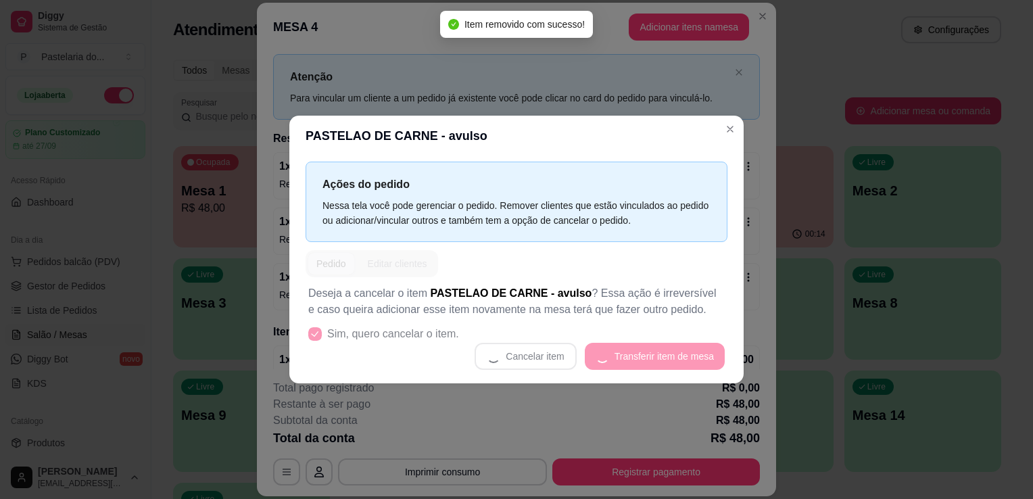
click at [668, 14] on button "Adicionar itens na mesa" at bounding box center [689, 27] width 120 height 27
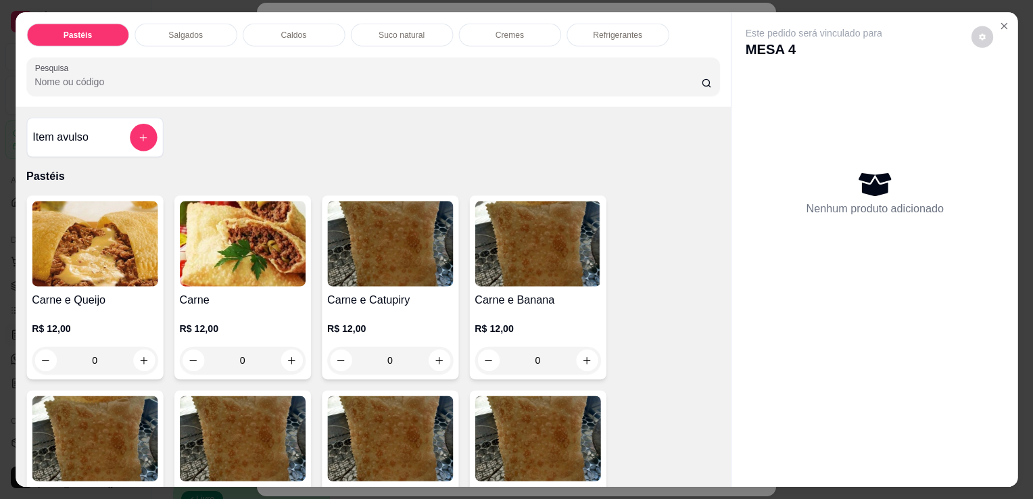
click at [669, 18] on div "Pastéis Salgados Caldos Suco natural Cremes Refrigerantes Pesquisa" at bounding box center [373, 59] width 716 height 95
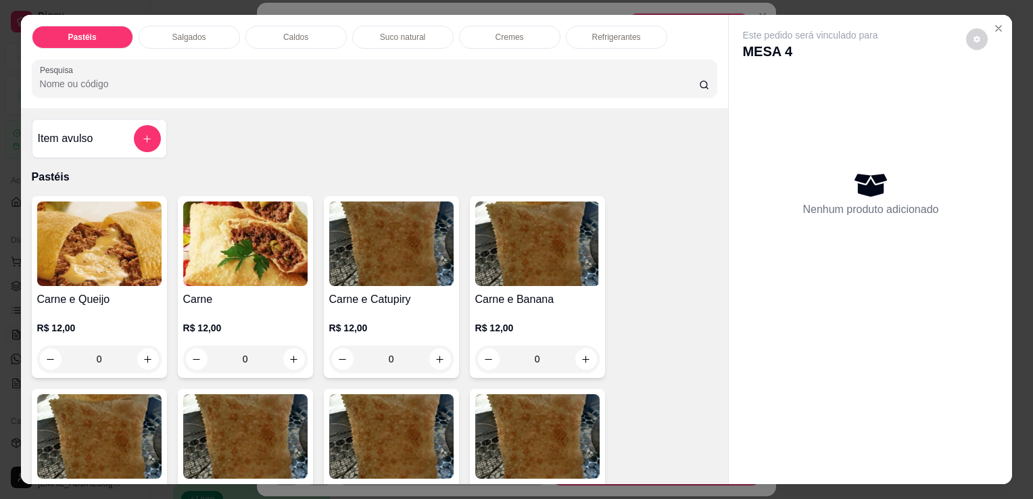
click at [101, 136] on div "Item avulso" at bounding box center [99, 138] width 123 height 27
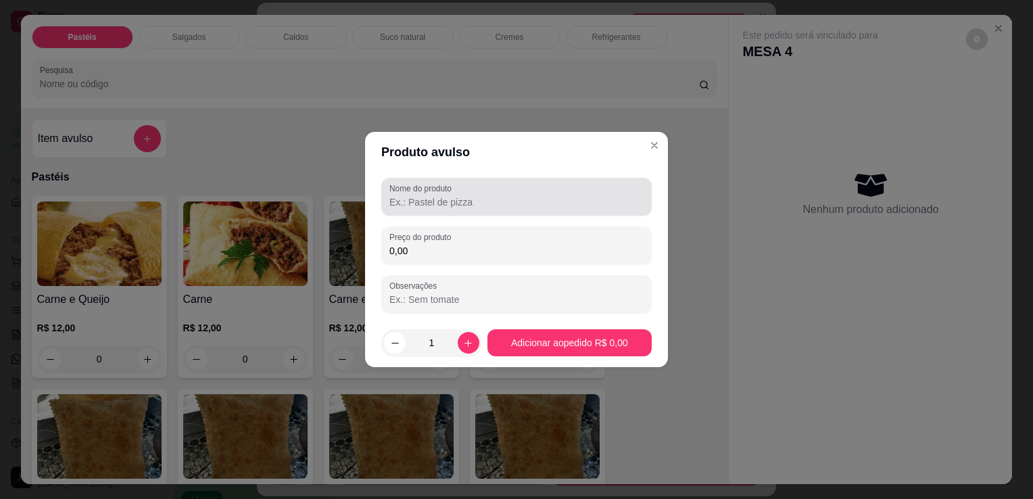
click at [425, 196] on input "Nome do produto" at bounding box center [517, 202] width 254 height 14
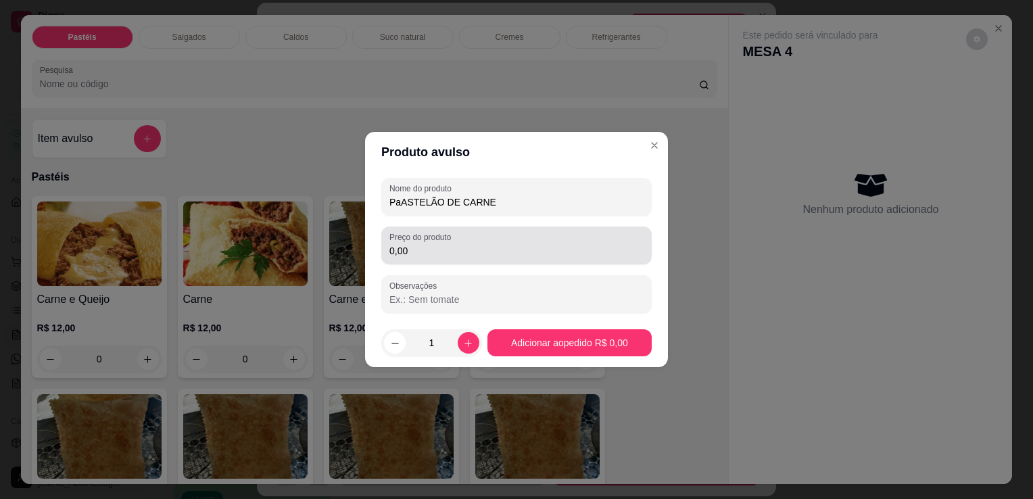
type input "PaASTELÃO DE CARNE"
click at [463, 236] on div "0,00" at bounding box center [517, 245] width 254 height 27
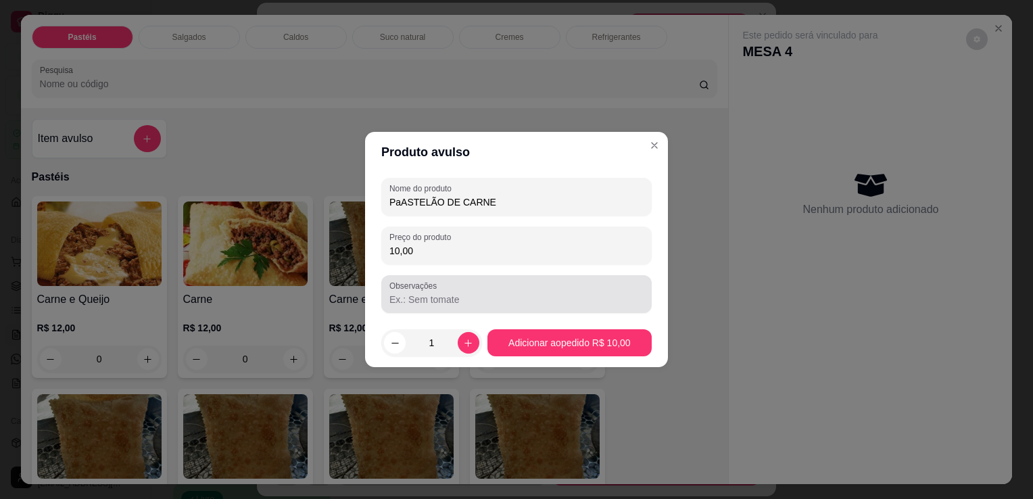
type input "10,00"
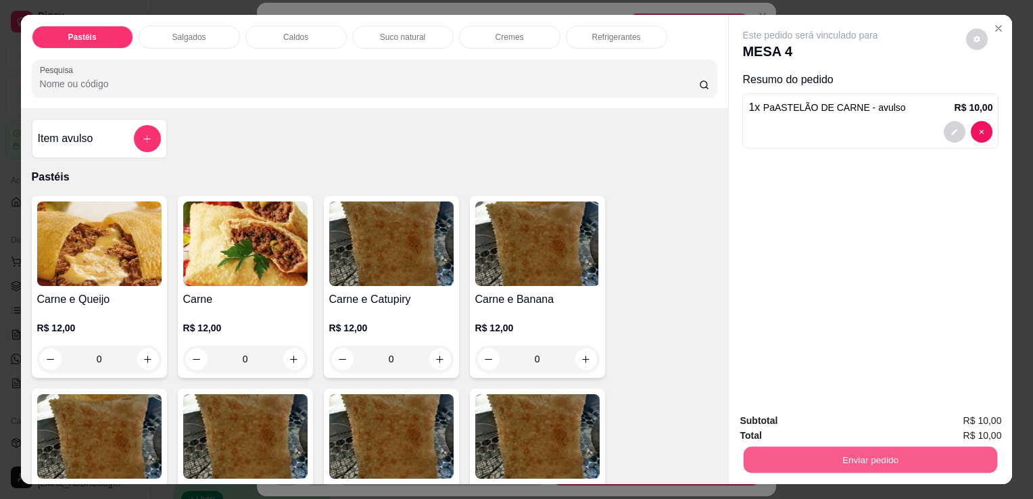
click at [899, 451] on button "Enviar pedido" at bounding box center [871, 459] width 254 height 26
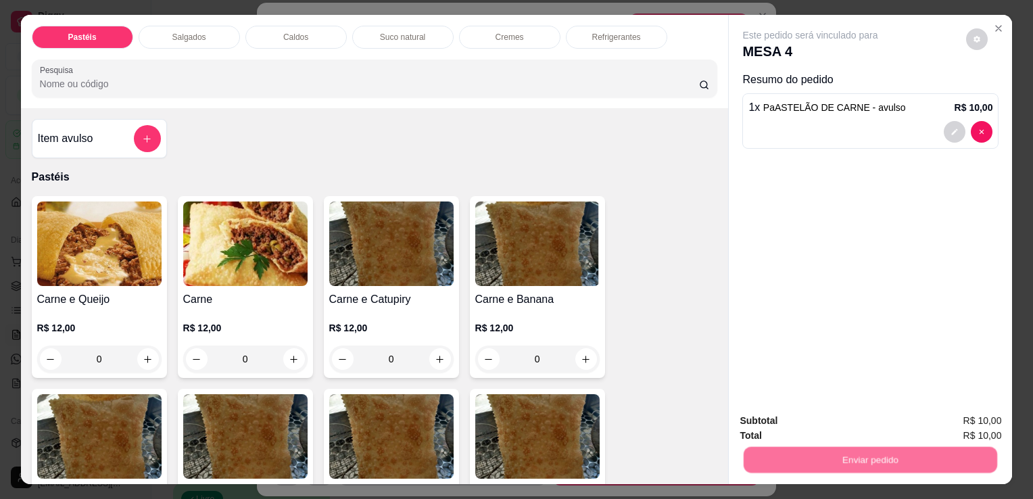
click at [945, 417] on button "Enviar pedido" at bounding box center [966, 421] width 76 height 26
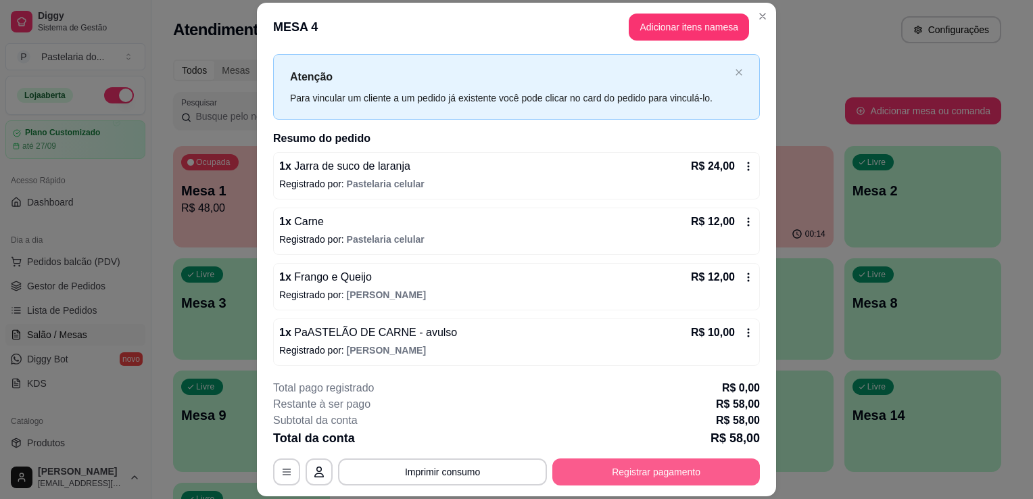
click at [633, 469] on button "Registrar pagamento" at bounding box center [656, 471] width 208 height 27
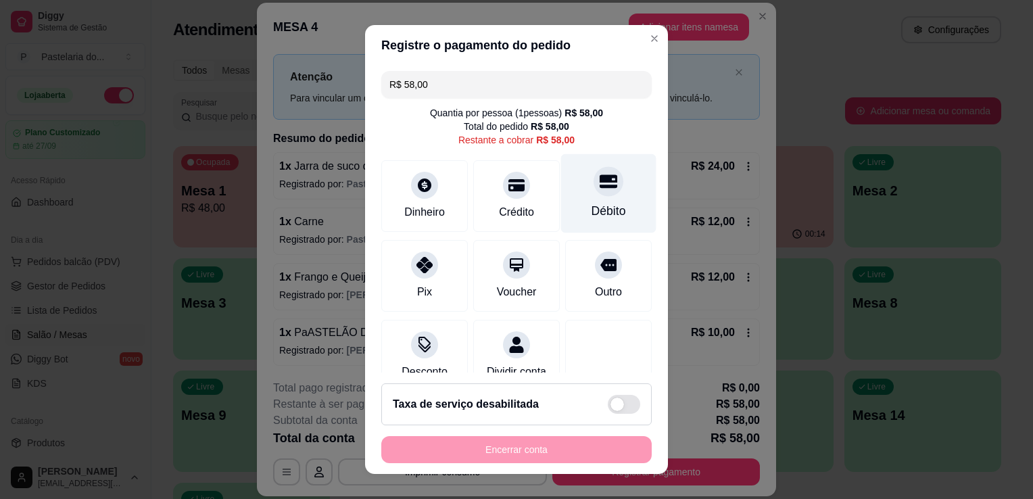
click at [626, 204] on div "Débito" at bounding box center [608, 193] width 95 height 79
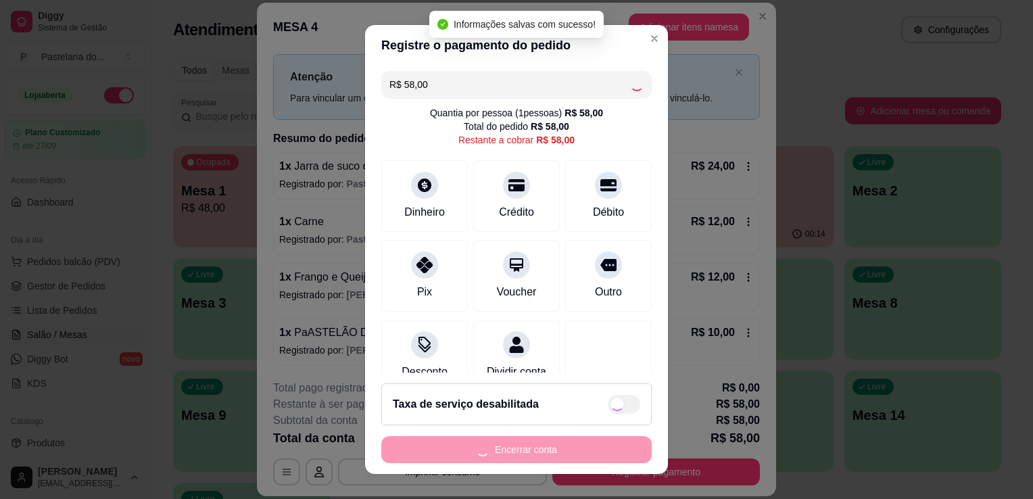
type input "R$ 0,00"
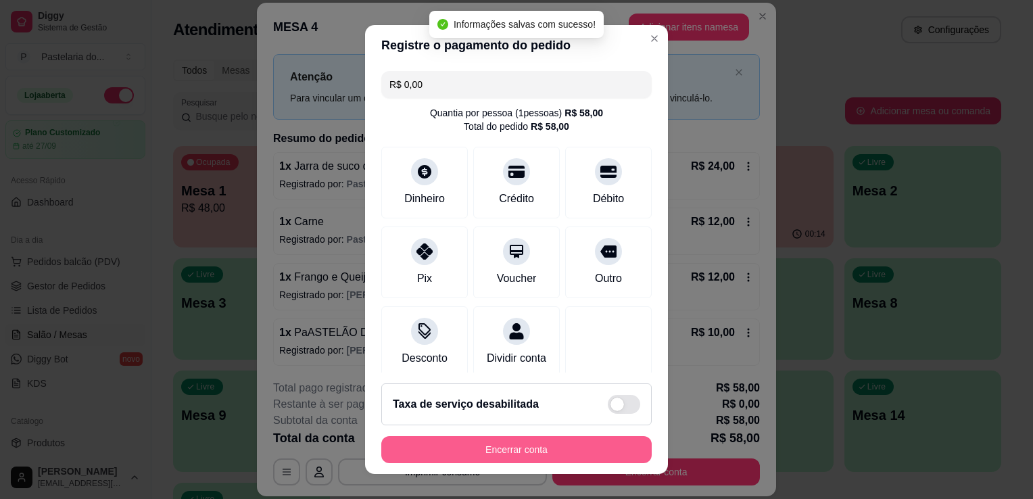
click at [557, 453] on button "Encerrar conta" at bounding box center [516, 449] width 270 height 27
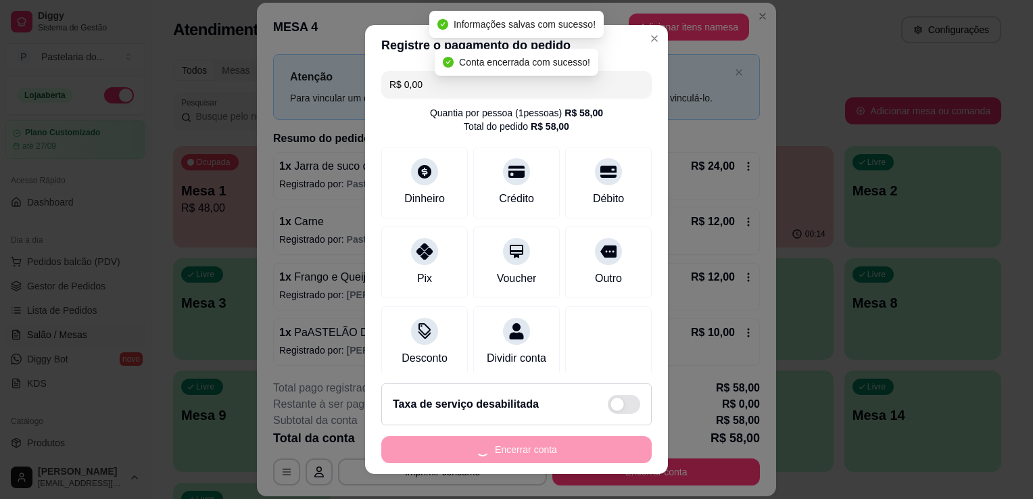
scroll to position [0, 0]
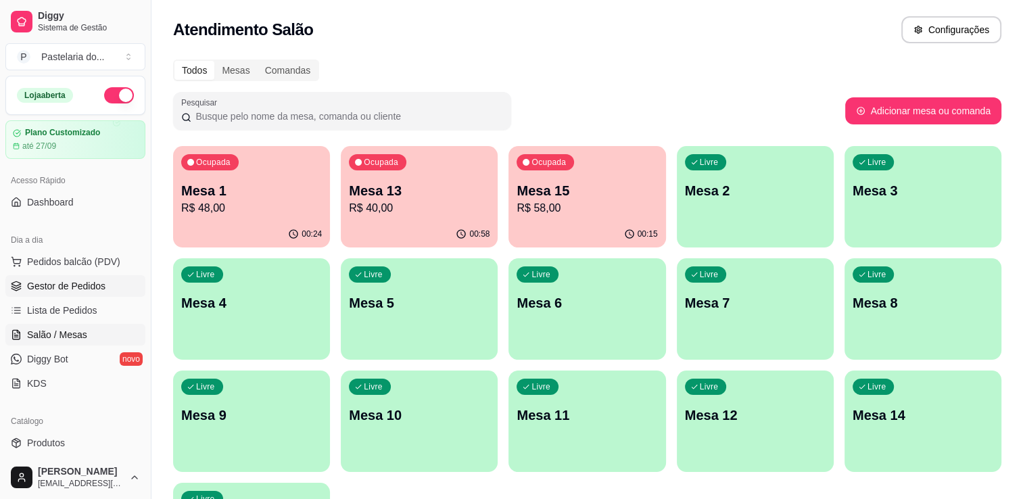
click at [84, 284] on span "Gestor de Pedidos" at bounding box center [66, 286] width 78 height 14
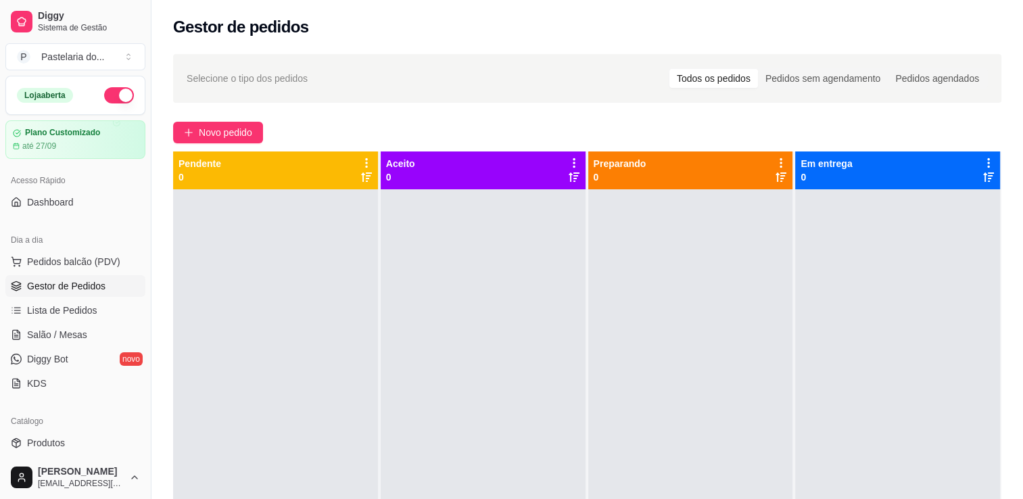
click at [84, 283] on span "Gestor de Pedidos" at bounding box center [66, 286] width 78 height 14
click at [88, 257] on span "Pedidos balcão (PDV)" at bounding box center [73, 262] width 93 height 14
click at [45, 332] on span "Salão / Mesas" at bounding box center [57, 335] width 60 height 14
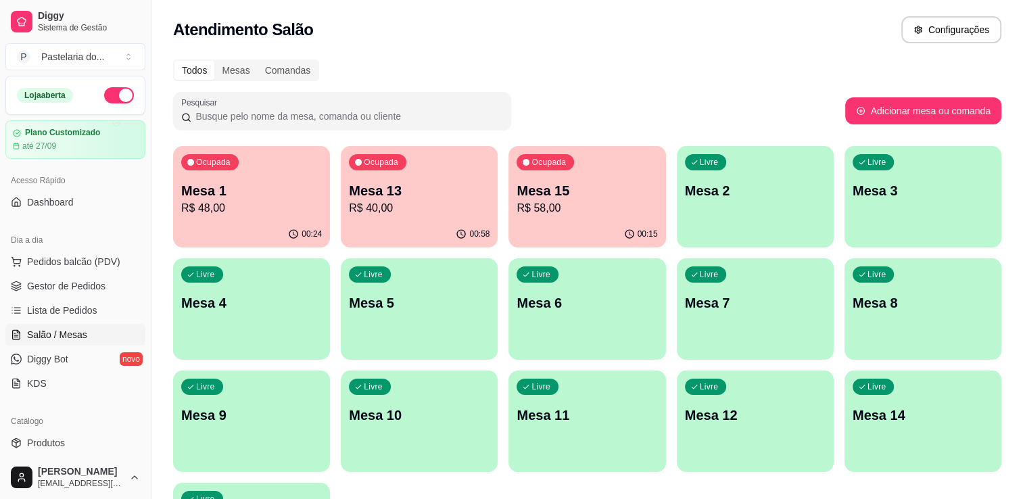
click at [233, 198] on p "Mesa 1" at bounding box center [251, 190] width 141 height 19
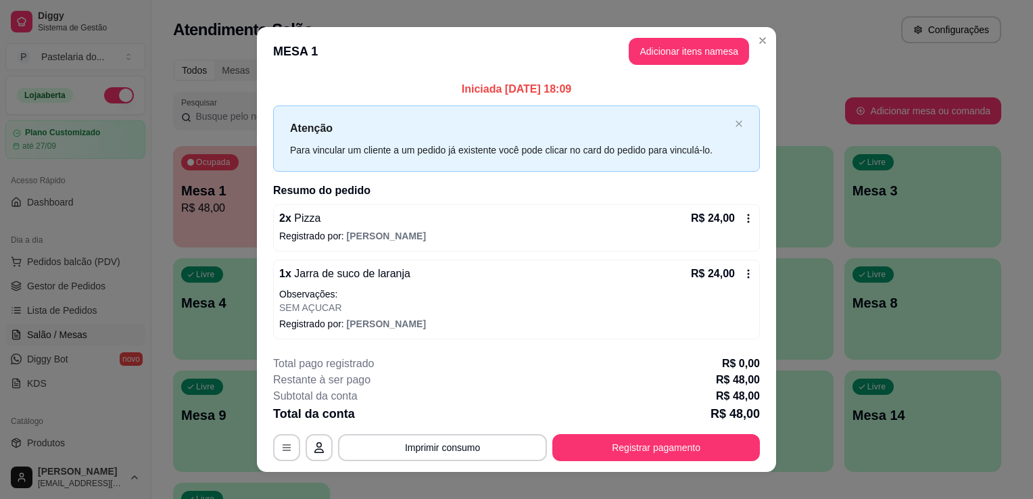
scroll to position [15, 0]
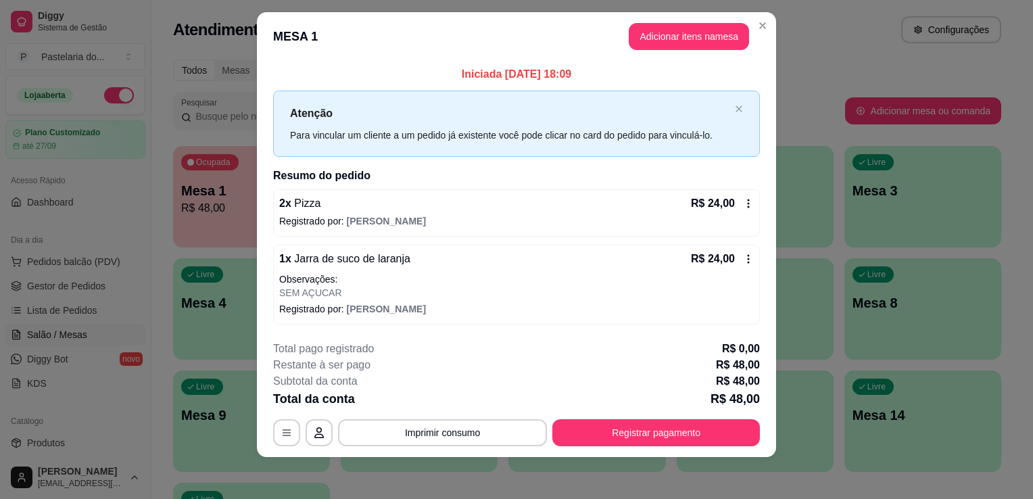
click at [738, 264] on div "R$ 24,00" at bounding box center [722, 259] width 63 height 16
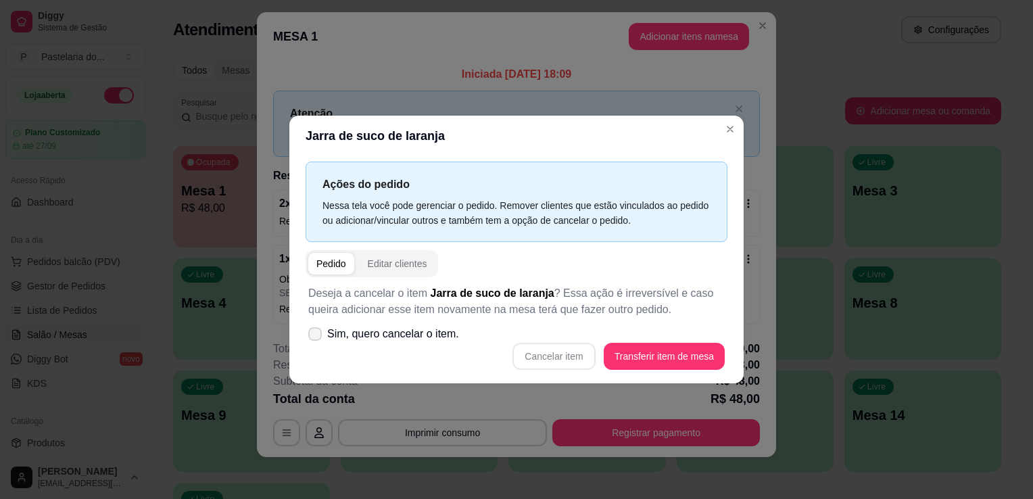
click at [316, 342] on label "Sim, quero cancelar o item." at bounding box center [384, 334] width 162 height 27
click at [316, 342] on input "Sim, quero cancelar o item." at bounding box center [312, 341] width 9 height 9
checkbox input "true"
click at [552, 355] on button "Cancelar item" at bounding box center [554, 357] width 80 height 26
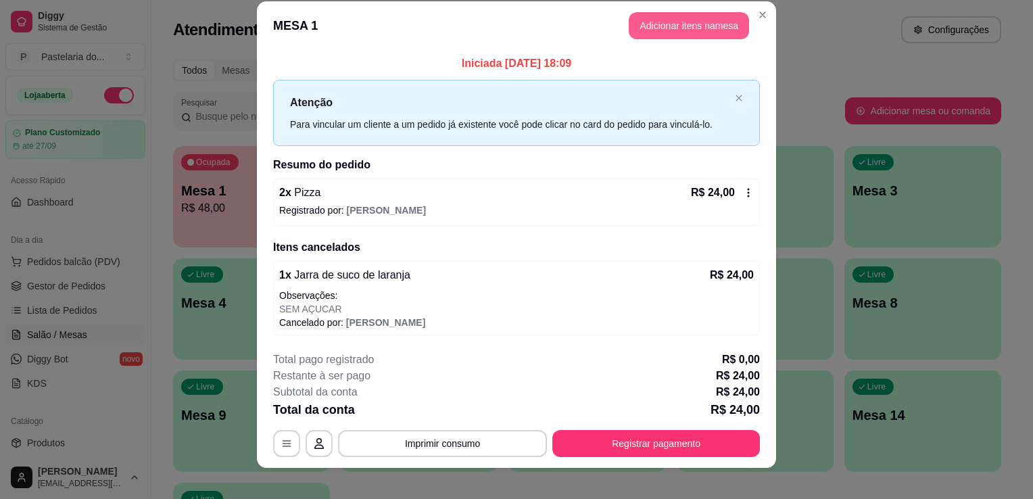
click at [646, 36] on button "Adicionar itens na mesa" at bounding box center [689, 25] width 120 height 27
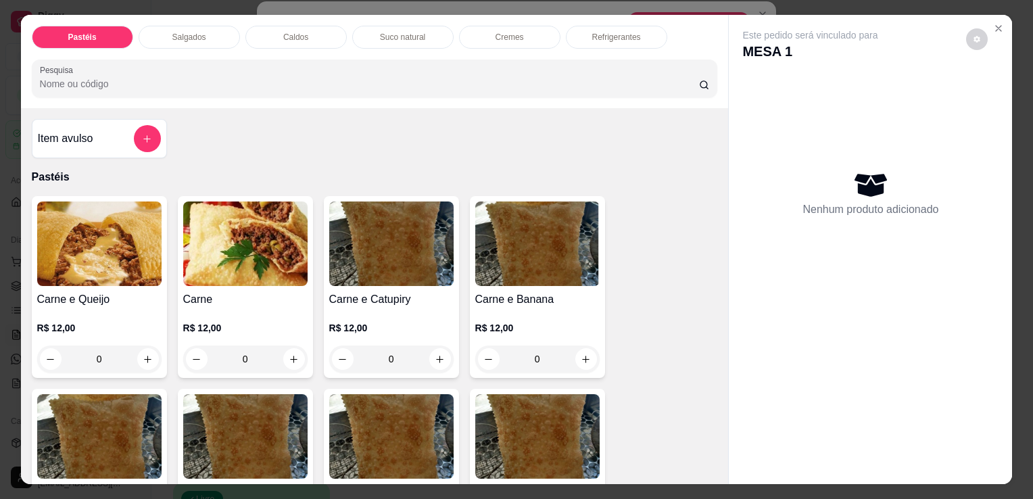
click at [389, 38] on div "Suco natural" at bounding box center [402, 37] width 101 height 23
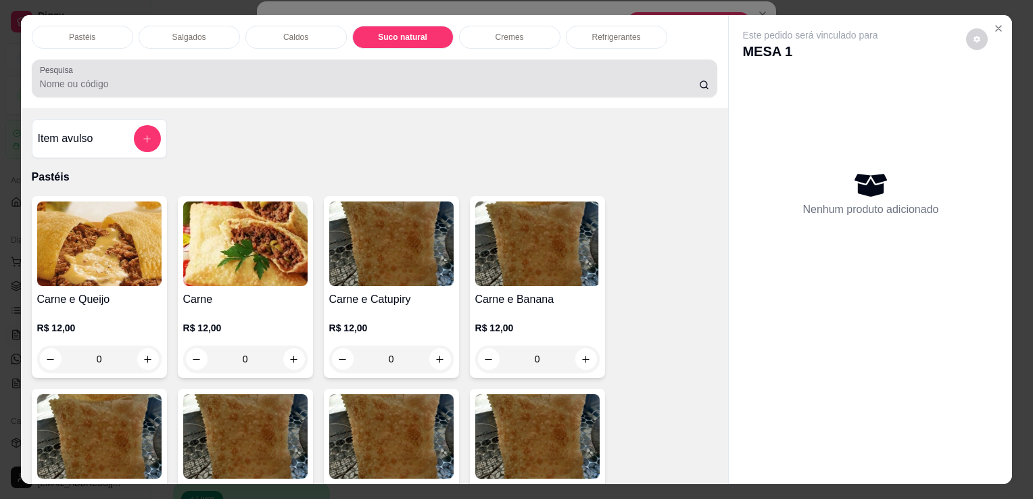
scroll to position [33, 0]
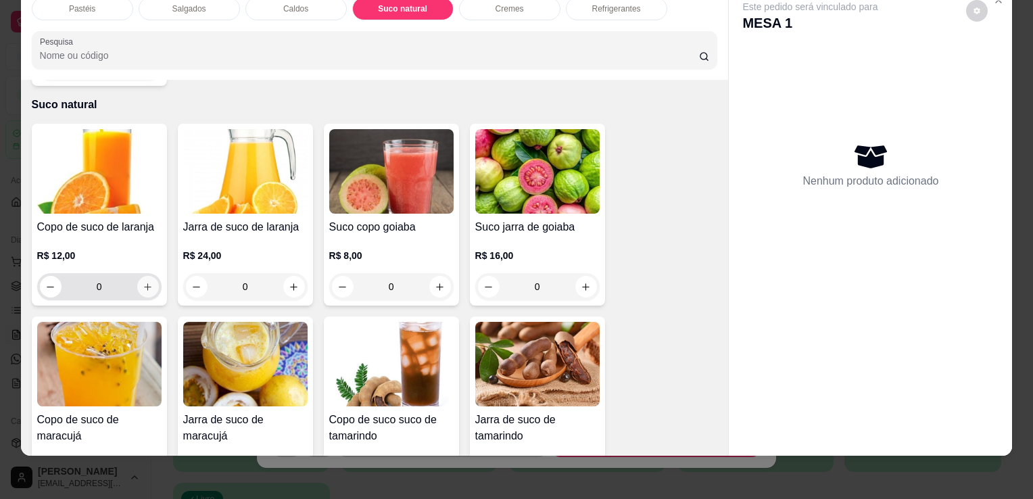
click at [143, 282] on icon "increase-product-quantity" at bounding box center [148, 287] width 10 height 10
type input "1"
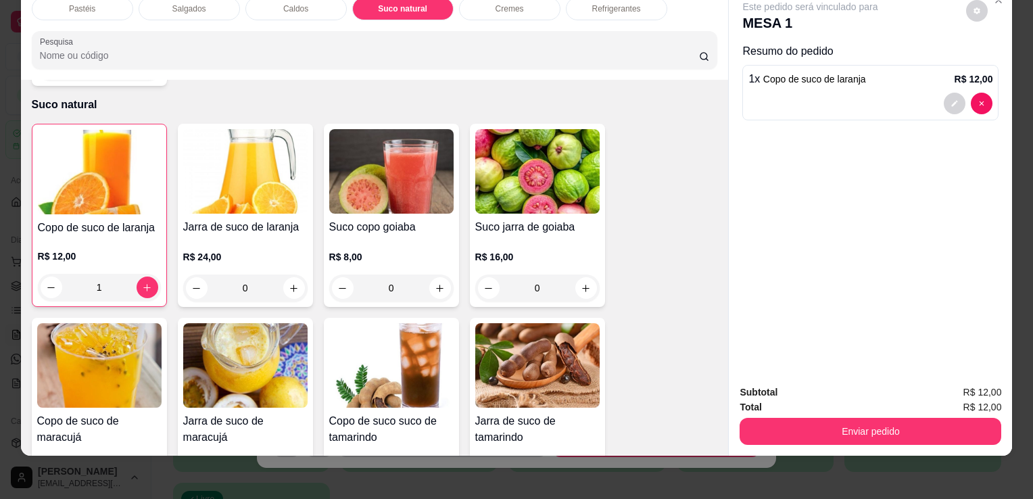
scroll to position [0, 0]
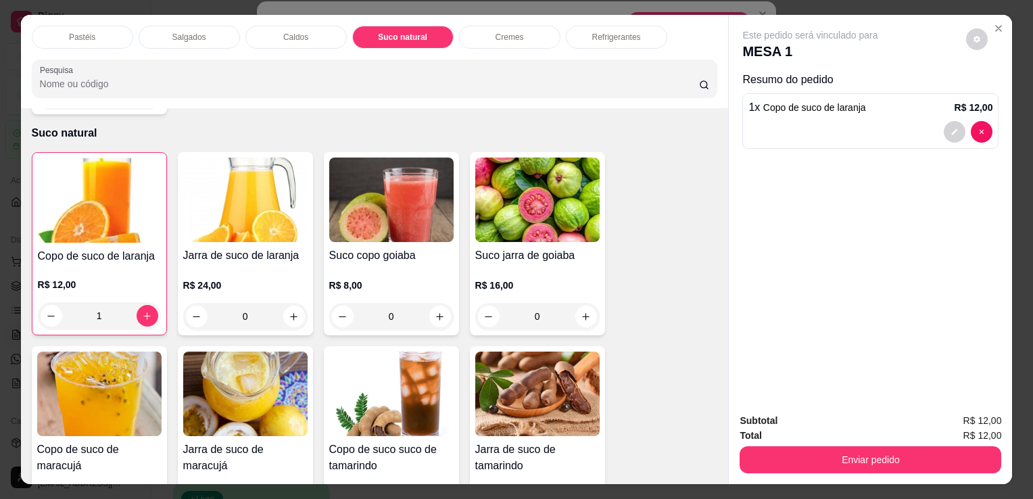
click at [595, 65] on div at bounding box center [375, 78] width 670 height 27
click at [607, 42] on div "Refrigerantes" at bounding box center [616, 37] width 101 height 23
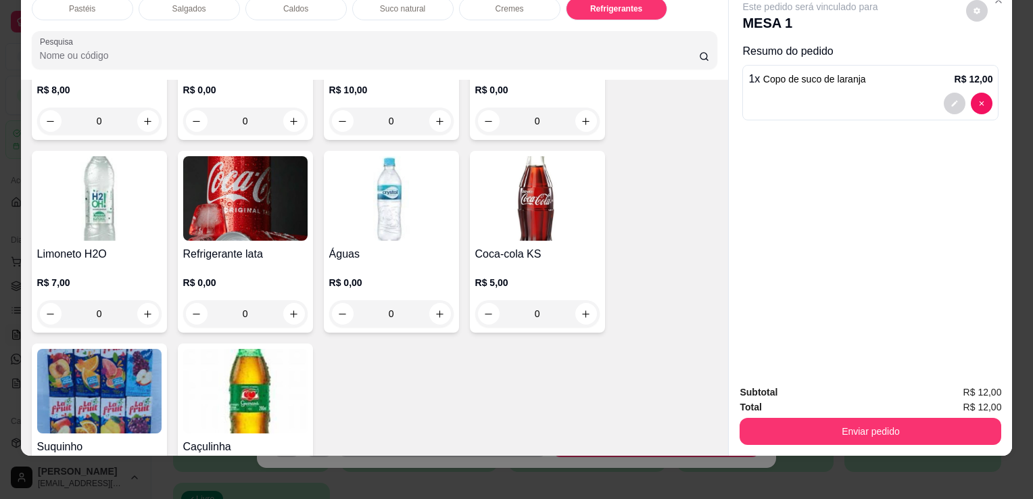
scroll to position [4152, 0]
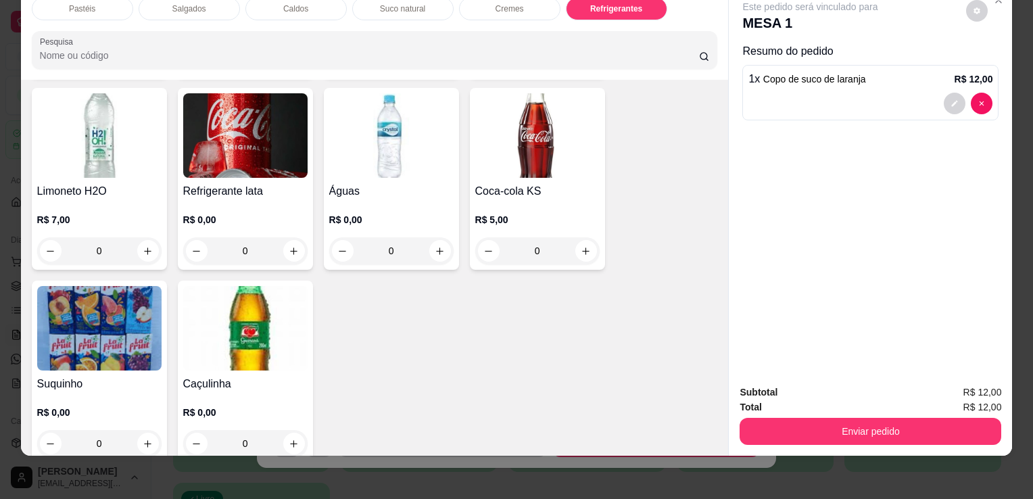
click at [233, 133] on img at bounding box center [245, 135] width 124 height 85
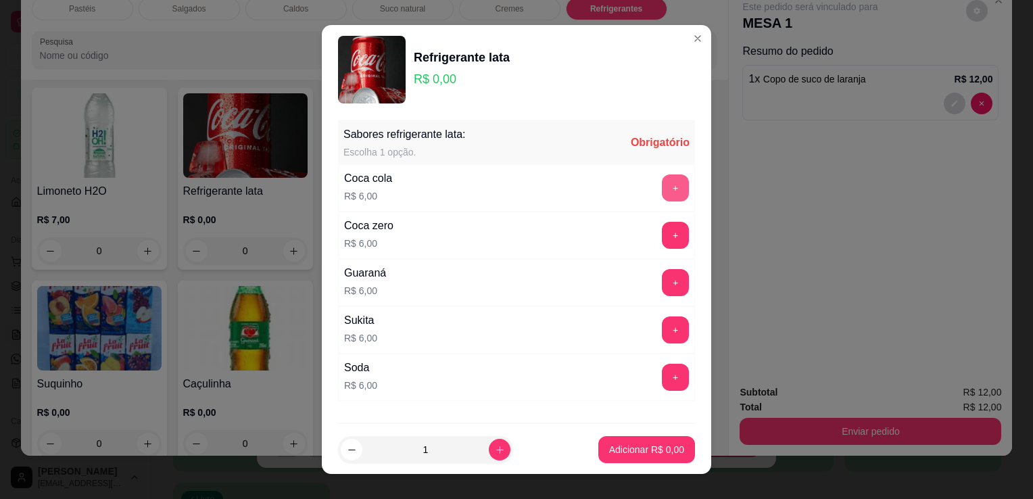
click at [662, 183] on button "+" at bounding box center [675, 187] width 27 height 27
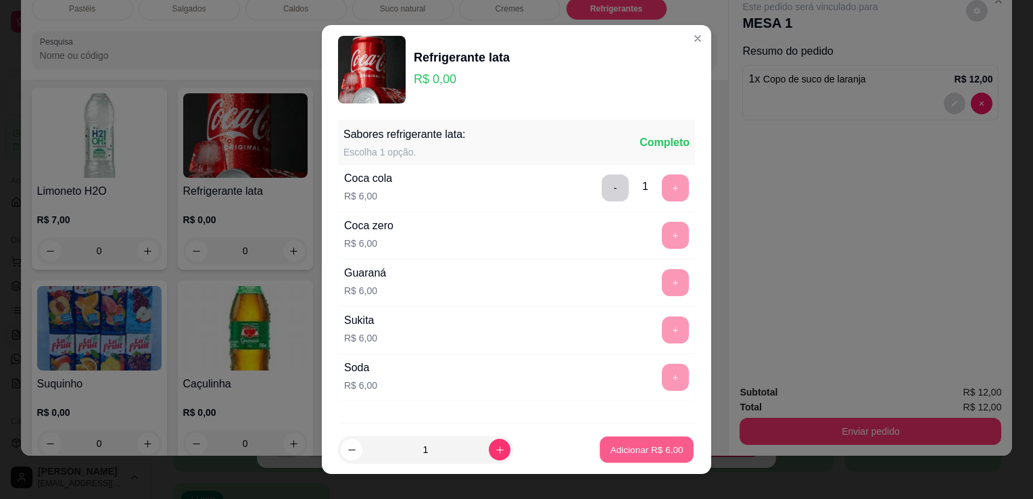
click at [646, 452] on p "Adicionar R$ 6,00" at bounding box center [646, 449] width 73 height 13
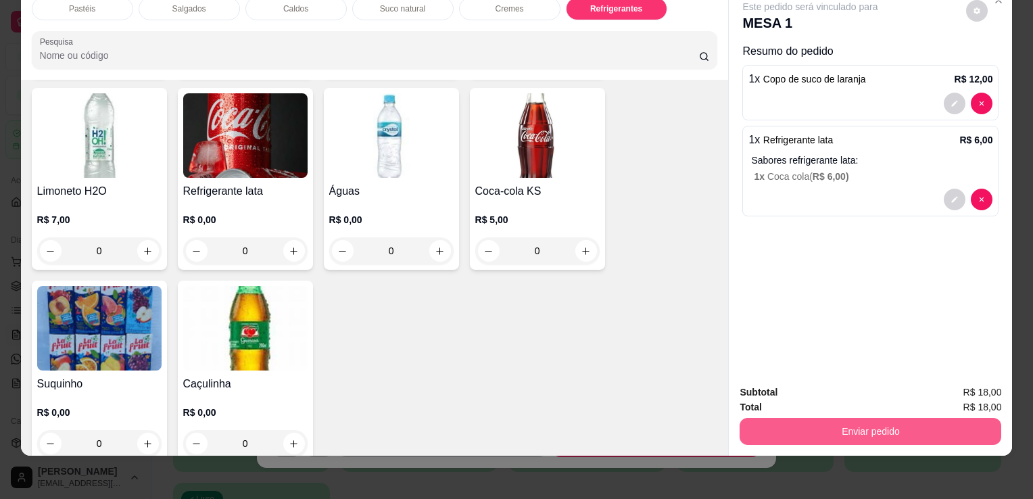
click at [901, 418] on button "Enviar pedido" at bounding box center [871, 431] width 262 height 27
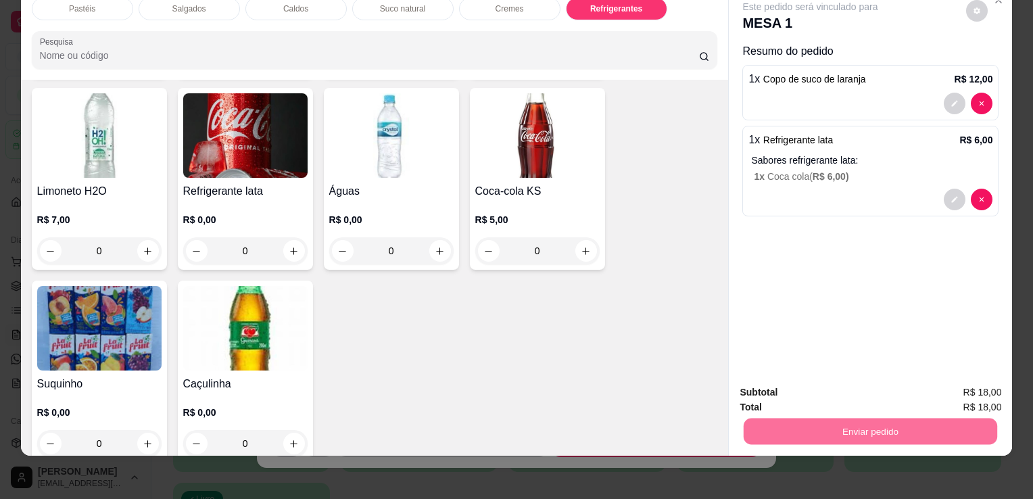
click at [964, 381] on button "Enviar pedido" at bounding box center [966, 388] width 76 height 26
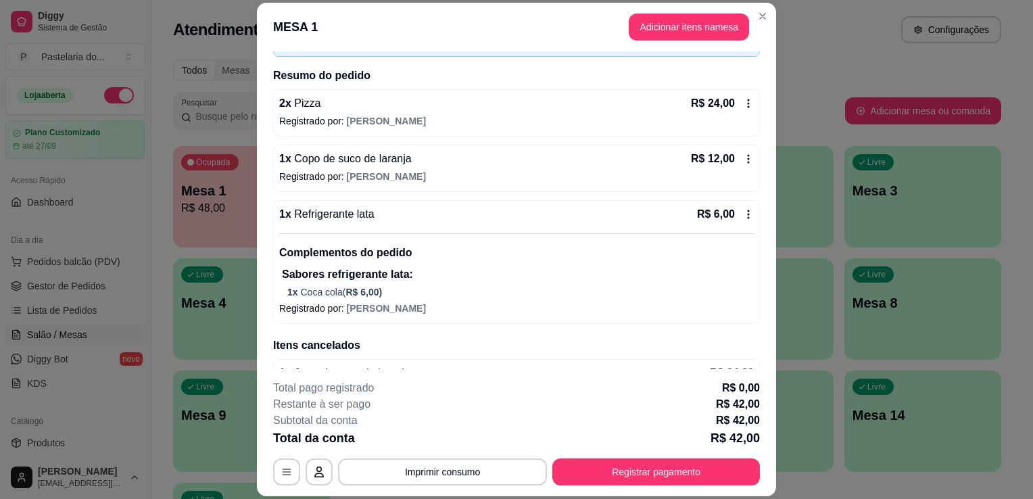
scroll to position [157, 0]
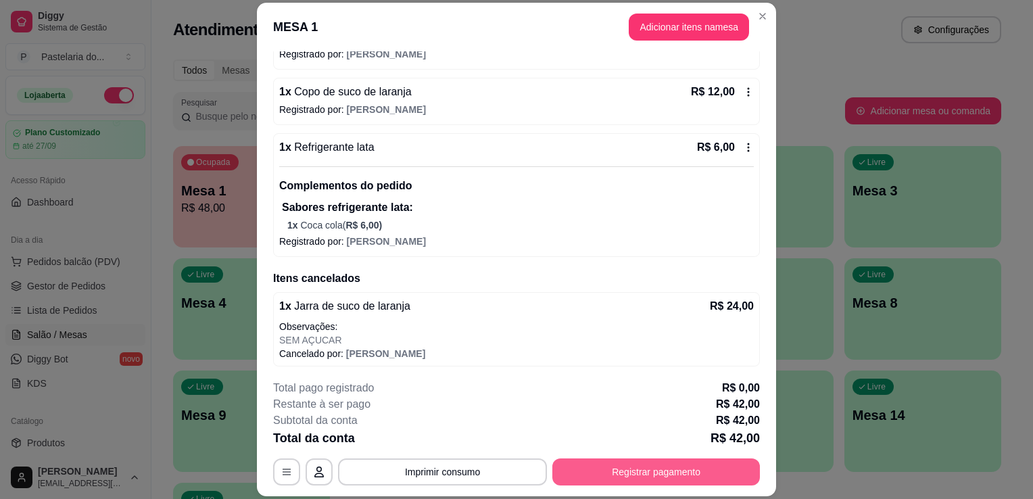
click at [663, 493] on footer "**********" at bounding box center [516, 432] width 519 height 127
click at [657, 479] on button "Registrar pagamento" at bounding box center [656, 471] width 208 height 27
click at [676, 460] on button "Registrar pagamento" at bounding box center [656, 471] width 208 height 27
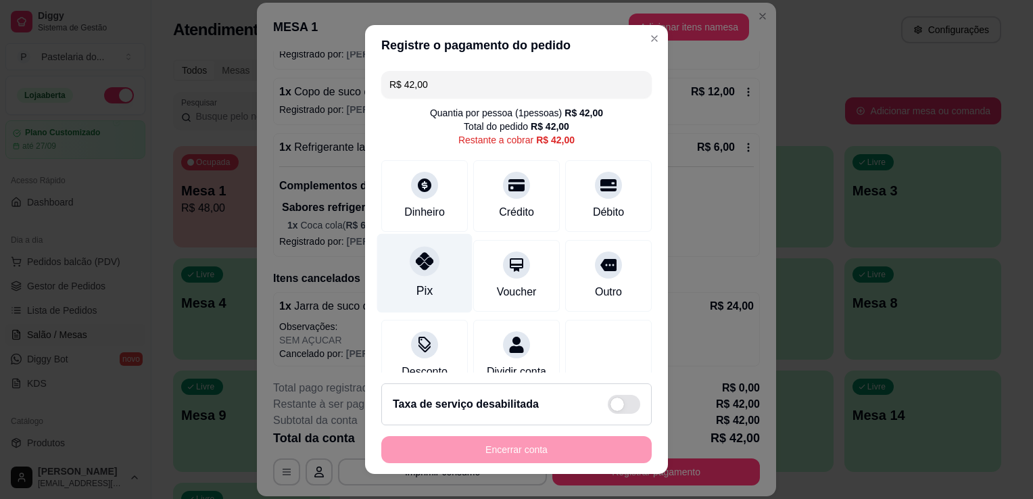
click at [411, 244] on div "Pix" at bounding box center [424, 273] width 95 height 79
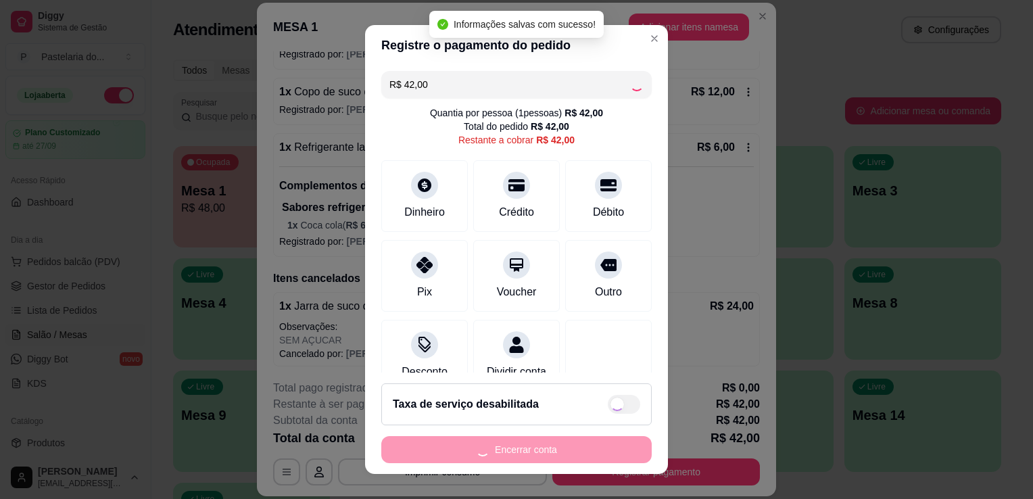
type input "R$ 0,00"
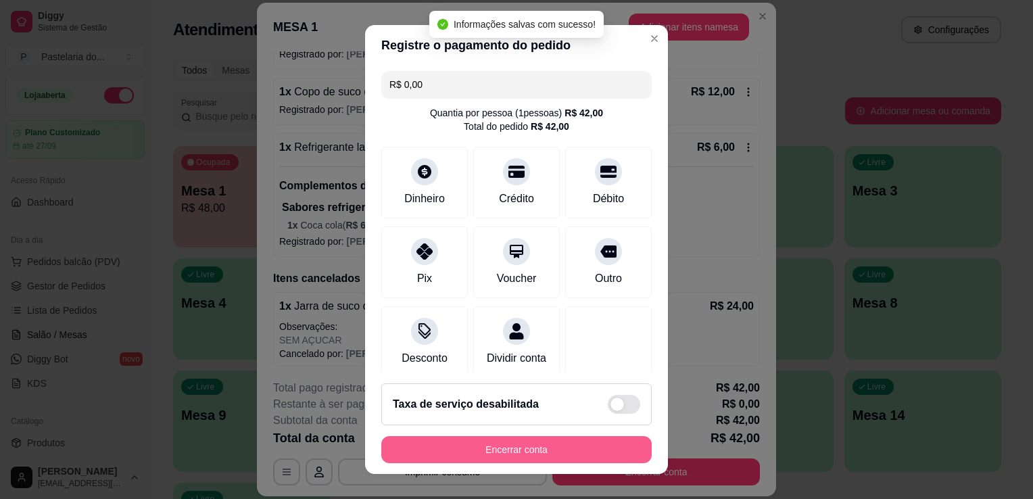
click at [563, 458] on button "Encerrar conta" at bounding box center [516, 449] width 270 height 27
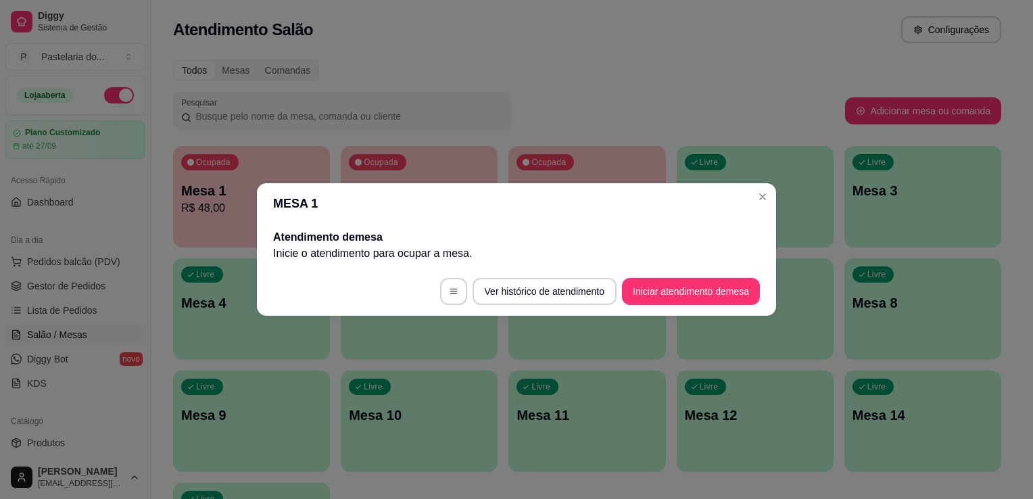
scroll to position [0, 0]
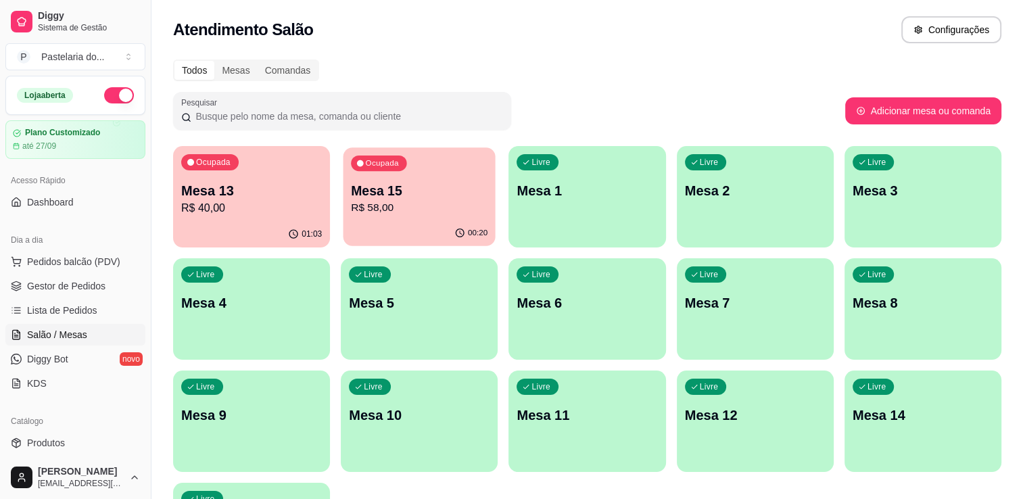
click at [390, 187] on p "Mesa 15" at bounding box center [419, 191] width 137 height 18
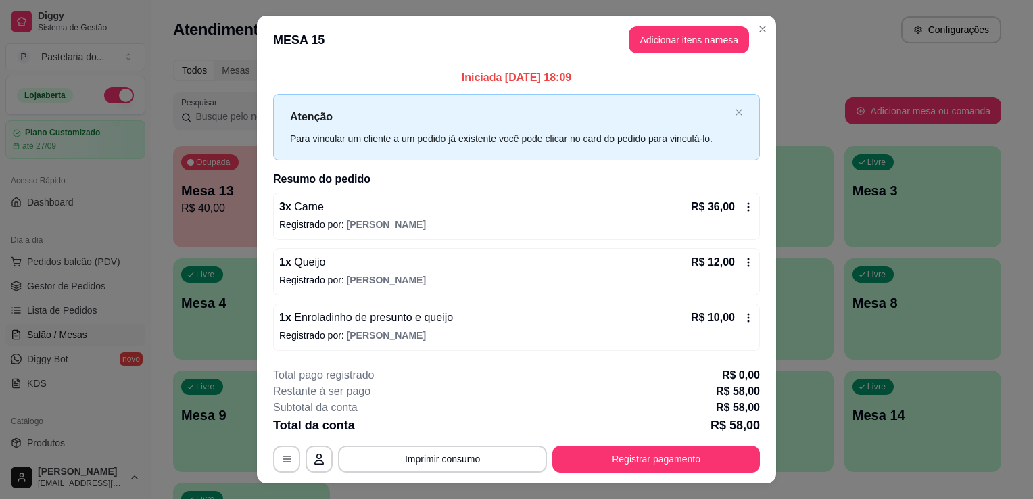
click at [649, 476] on footer "**********" at bounding box center [516, 419] width 519 height 127
click at [646, 467] on button "Registrar pagamento" at bounding box center [656, 459] width 208 height 27
click at [669, 55] on header "MESA 15 Adicionar itens na mesa" at bounding box center [516, 40] width 519 height 49
click at [676, 48] on button "Adicionar itens na mesa" at bounding box center [689, 40] width 116 height 26
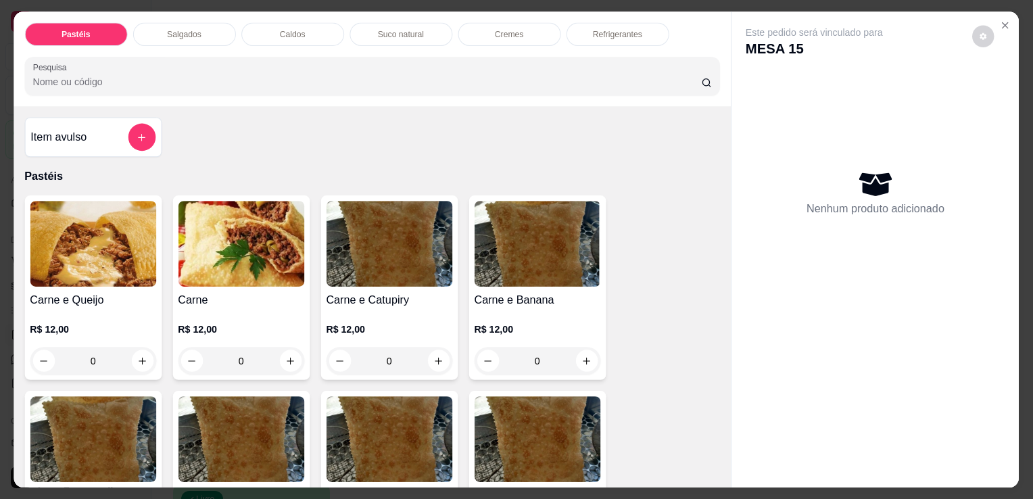
click at [669, 47] on div "Pastéis Salgados Caldos Suco natural Cremes Refrigerantes Pesquisa" at bounding box center [373, 58] width 718 height 95
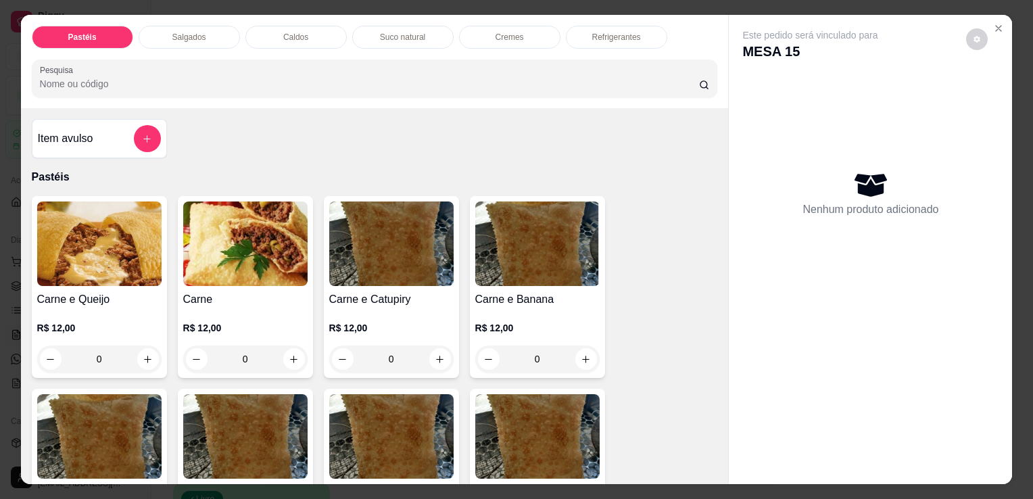
click at [595, 32] on p "Refrigerantes" at bounding box center [616, 37] width 49 height 11
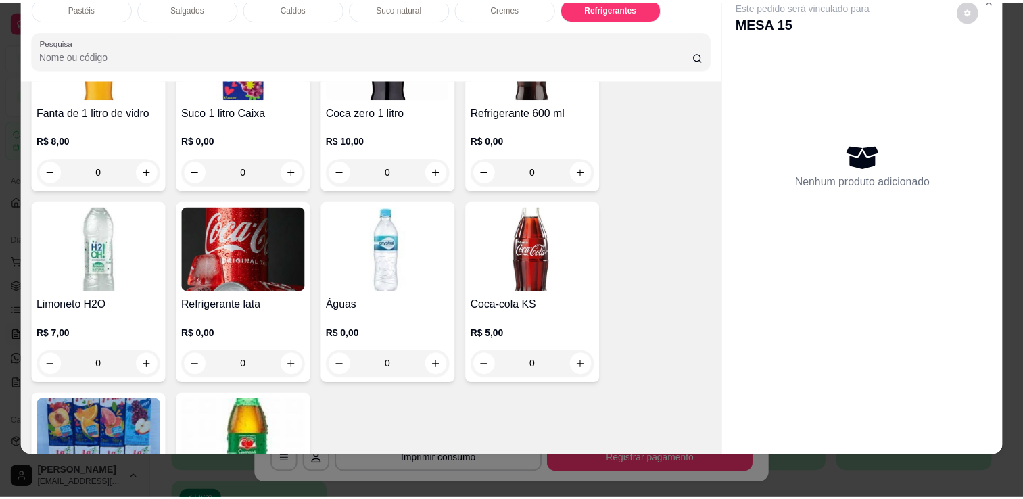
scroll to position [4151, 0]
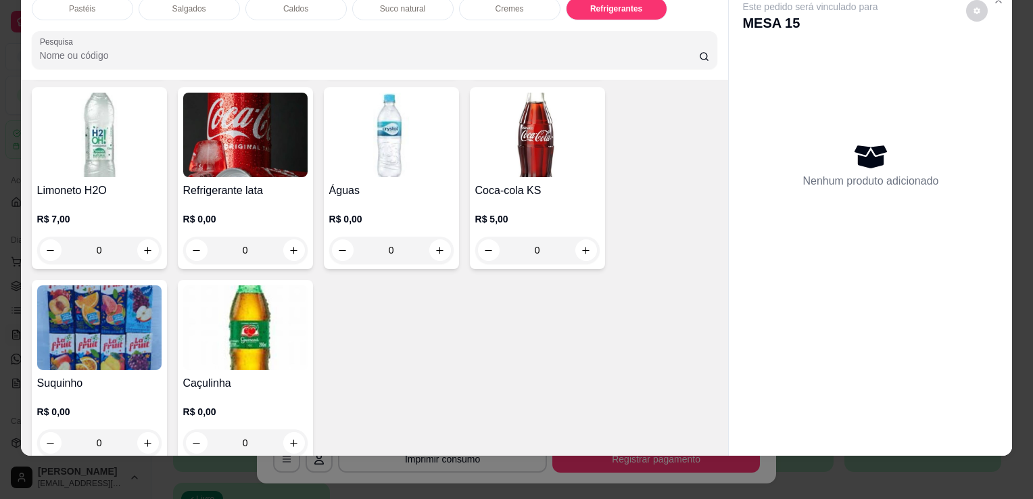
click at [375, 148] on img at bounding box center [391, 135] width 124 height 85
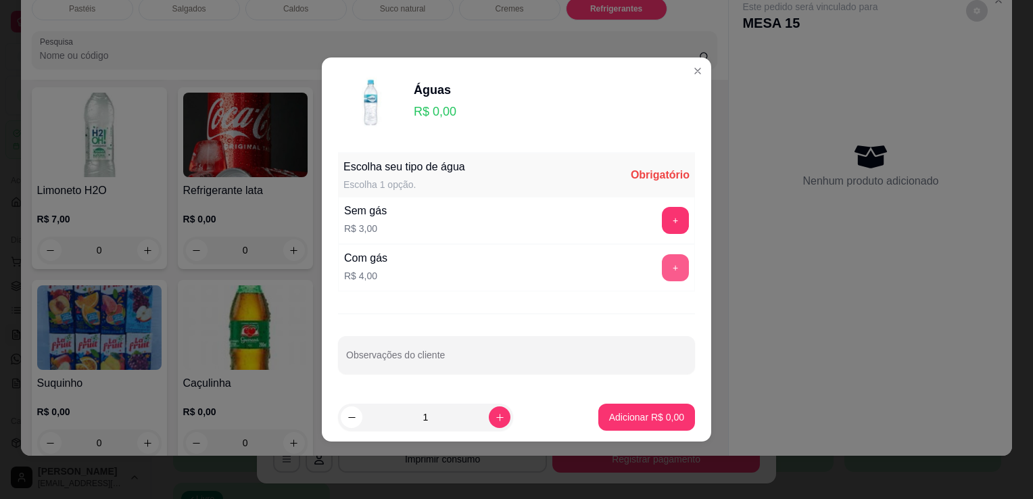
click at [662, 266] on button "+" at bounding box center [675, 267] width 27 height 27
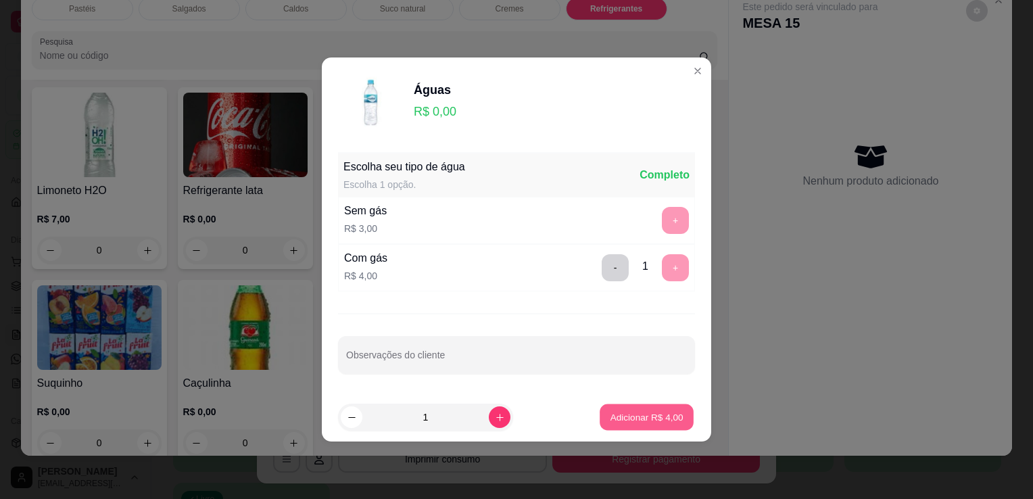
click at [629, 426] on button "Adicionar R$ 4,00" at bounding box center [647, 417] width 94 height 26
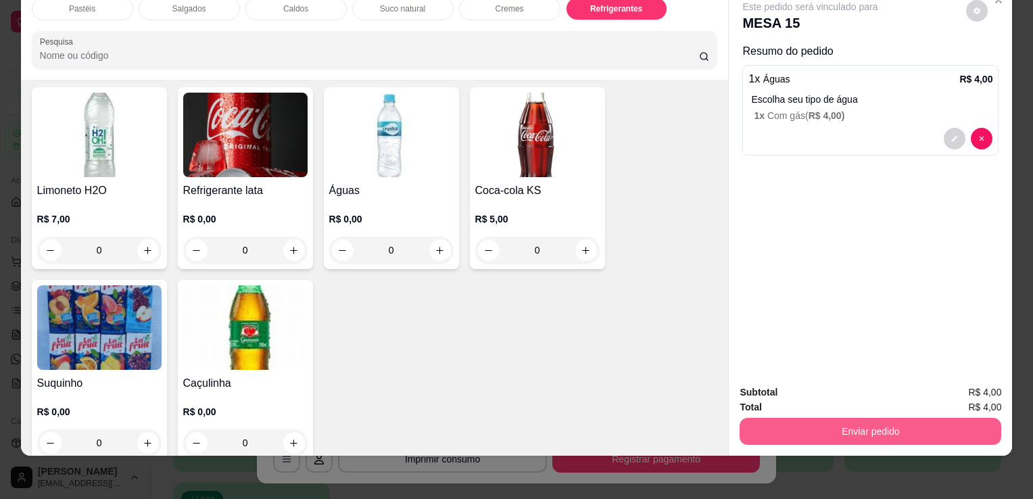
click at [799, 418] on button "Enviar pedido" at bounding box center [871, 431] width 262 height 27
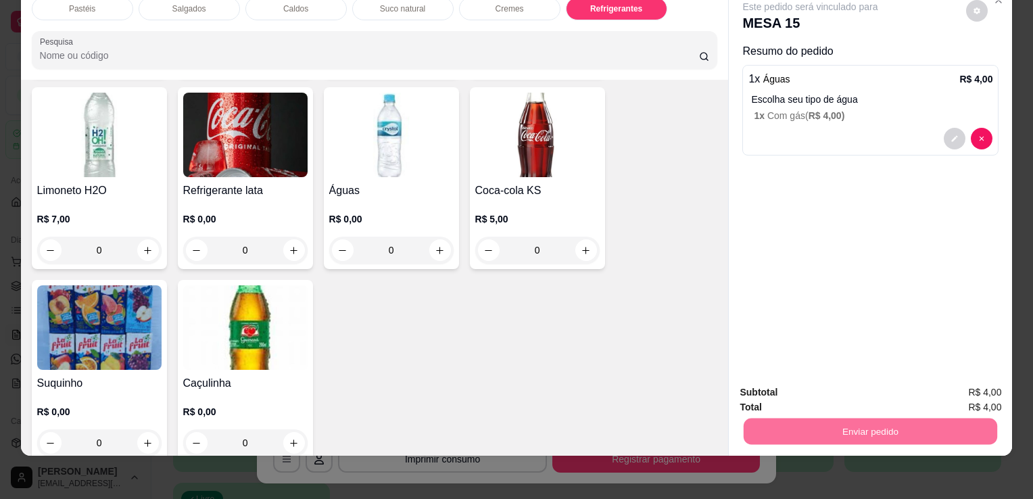
click at [962, 387] on button "Enviar pedido" at bounding box center [966, 388] width 76 height 26
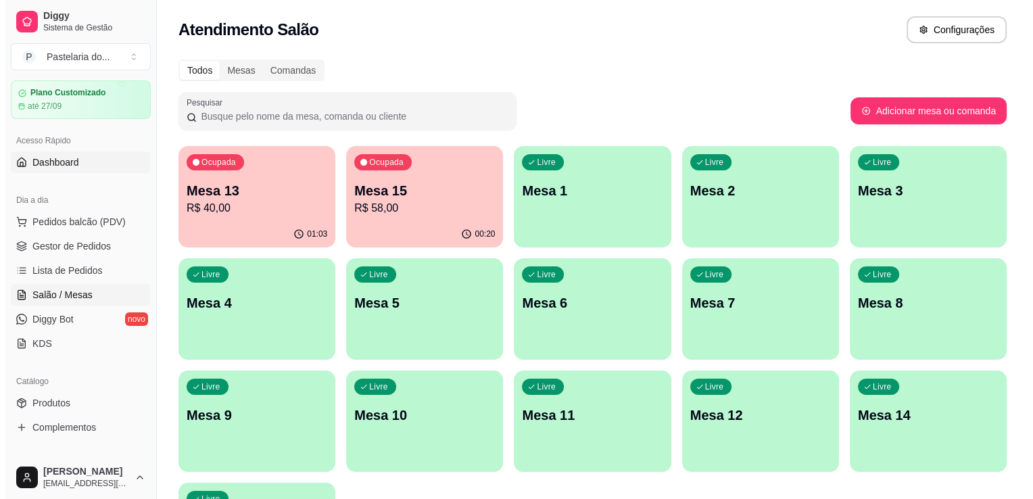
scroll to position [0, 0]
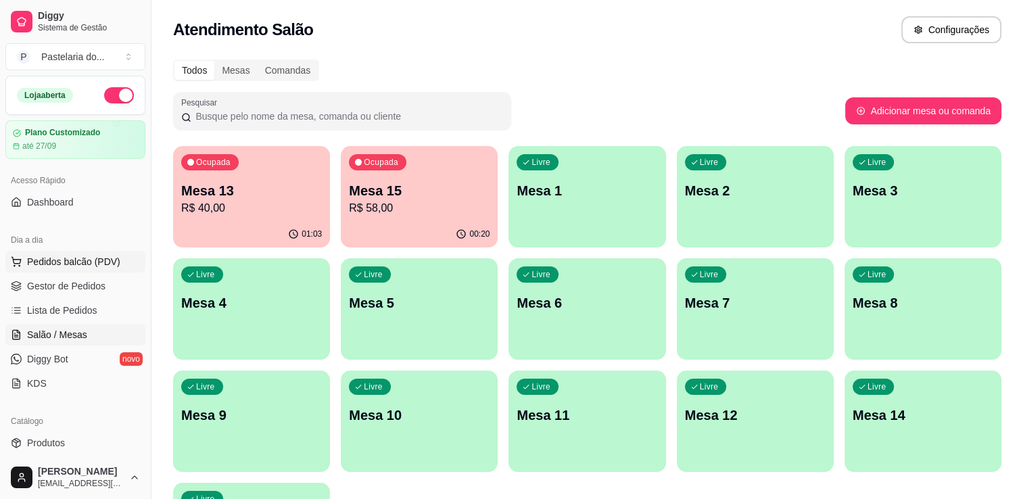
click at [67, 255] on span "Pedidos balcão (PDV)" at bounding box center [73, 262] width 93 height 14
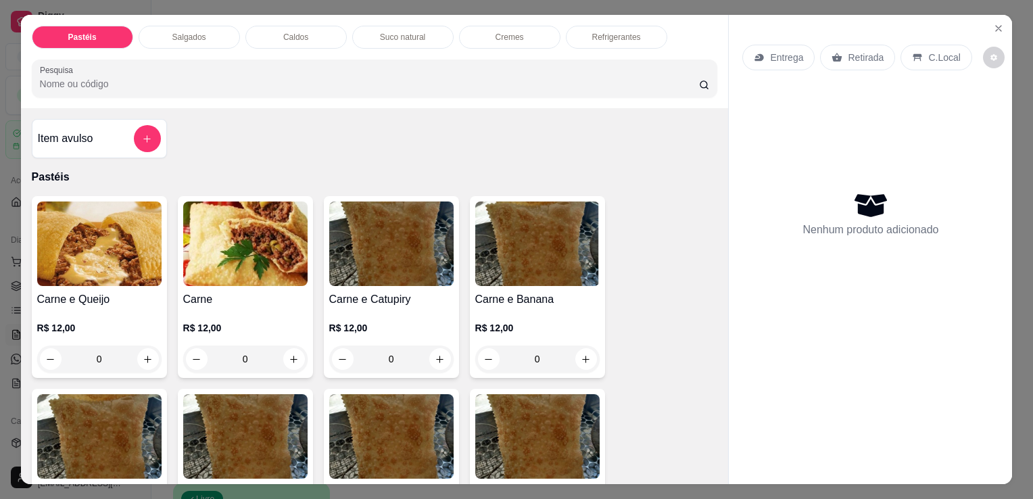
click at [171, 26] on div "Salgados" at bounding box center [189, 37] width 101 height 23
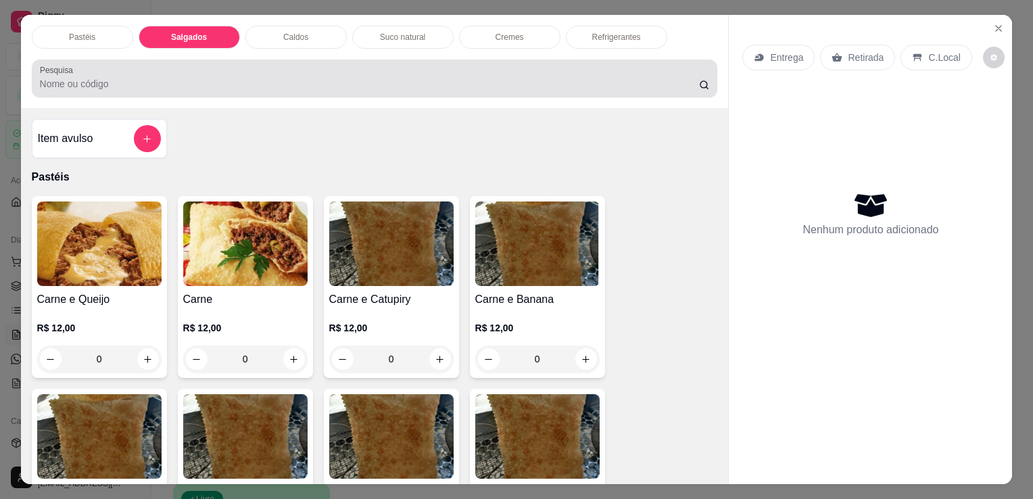
scroll to position [33, 0]
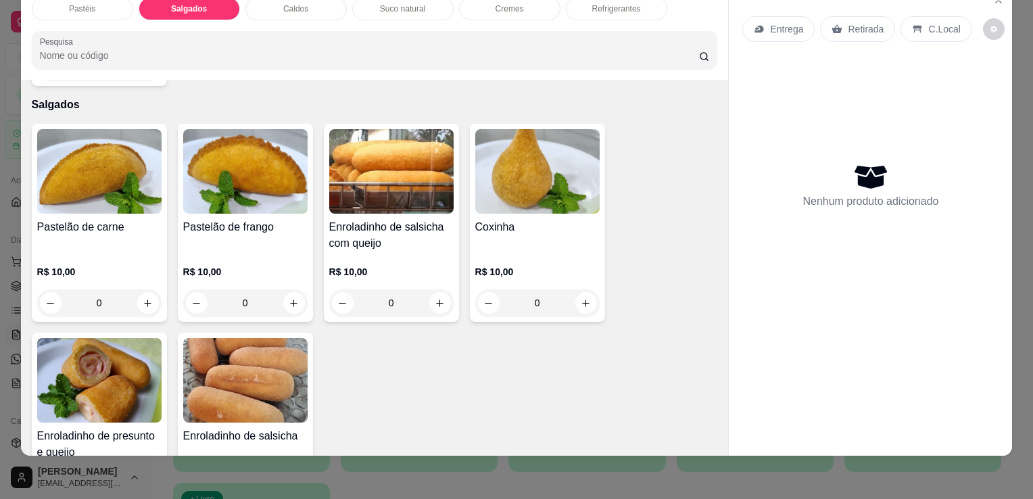
click at [75, 9] on div "Pastéis" at bounding box center [82, 8] width 101 height 23
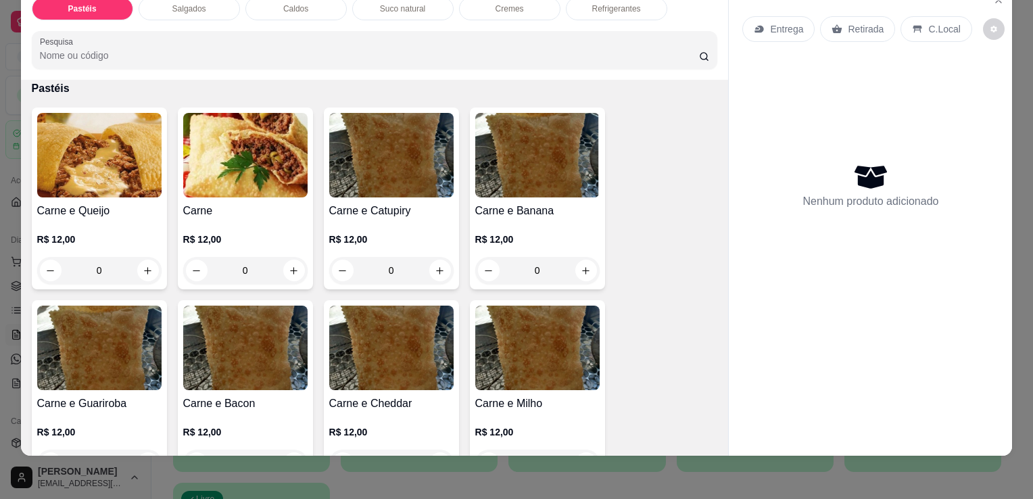
click at [77, 6] on div "Pastéis" at bounding box center [82, 8] width 101 height 23
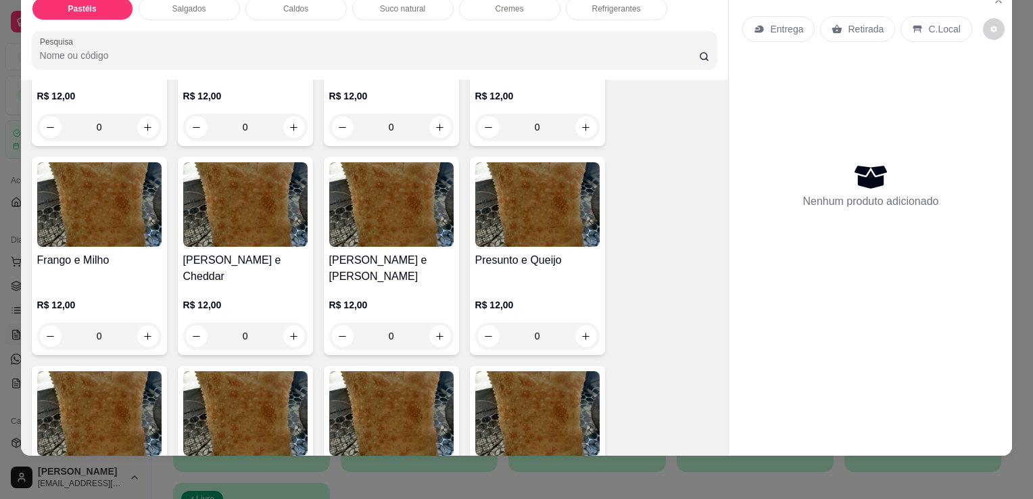
scroll to position [609, 0]
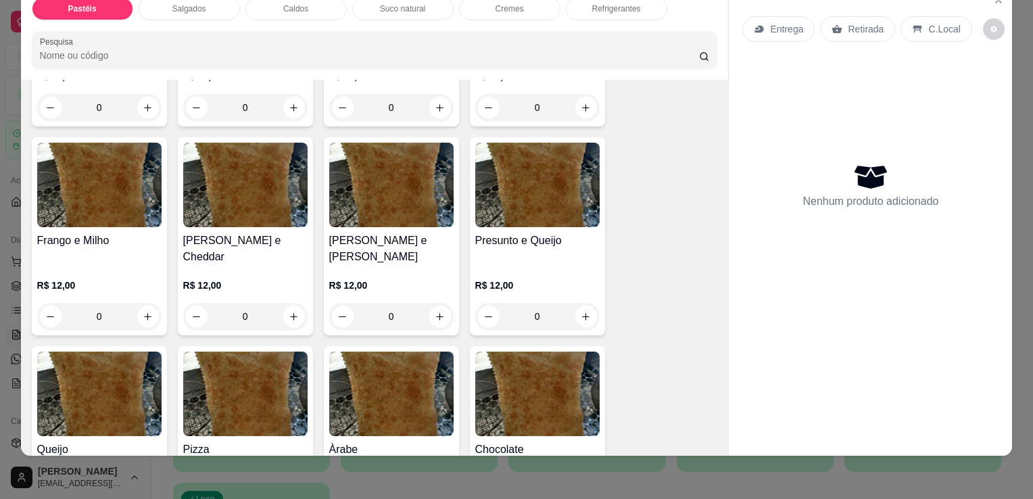
click at [422, 265] on div "R$ 12,00 0" at bounding box center [391, 297] width 124 height 65
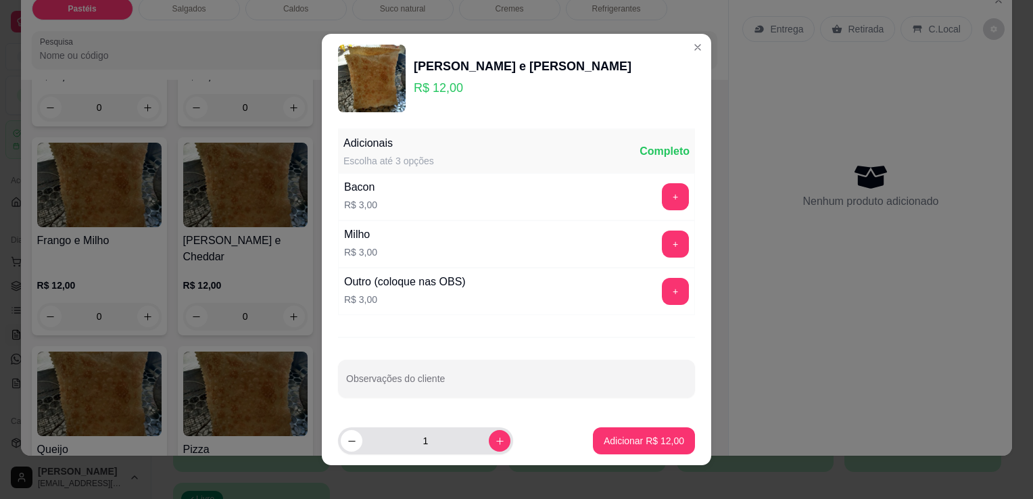
click at [494, 438] on div "1" at bounding box center [425, 440] width 175 height 27
click at [490, 437] on button "increase-product-quantity" at bounding box center [499, 440] width 21 height 21
click at [492, 442] on button "increase-product-quantity" at bounding box center [499, 440] width 21 height 21
type input "3"
drag, startPoint x: 576, startPoint y: 445, endPoint x: 596, endPoint y: 445, distance: 19.6
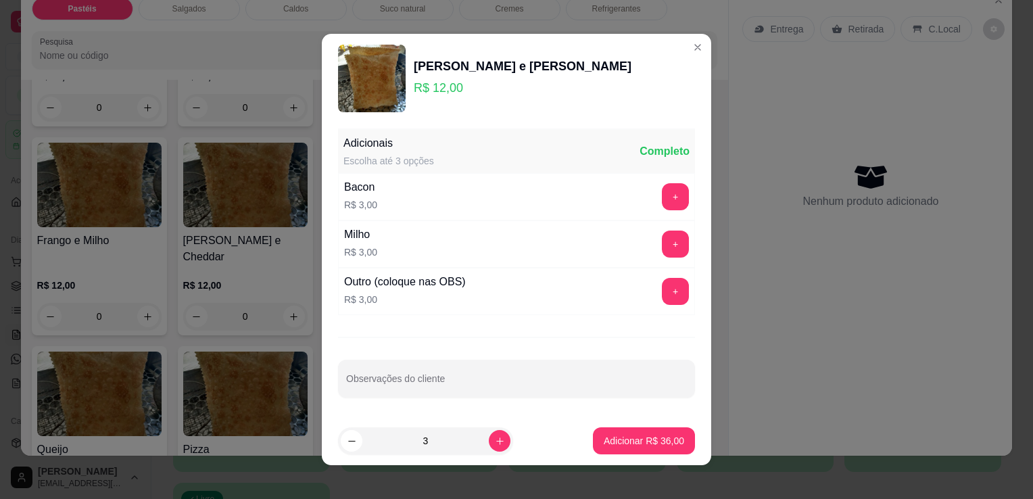
click at [577, 445] on footer "3 Adicionar R$ 36,00" at bounding box center [517, 441] width 390 height 49
click at [604, 445] on p "Adicionar R$ 36,00" at bounding box center [644, 441] width 80 height 14
type input "3"
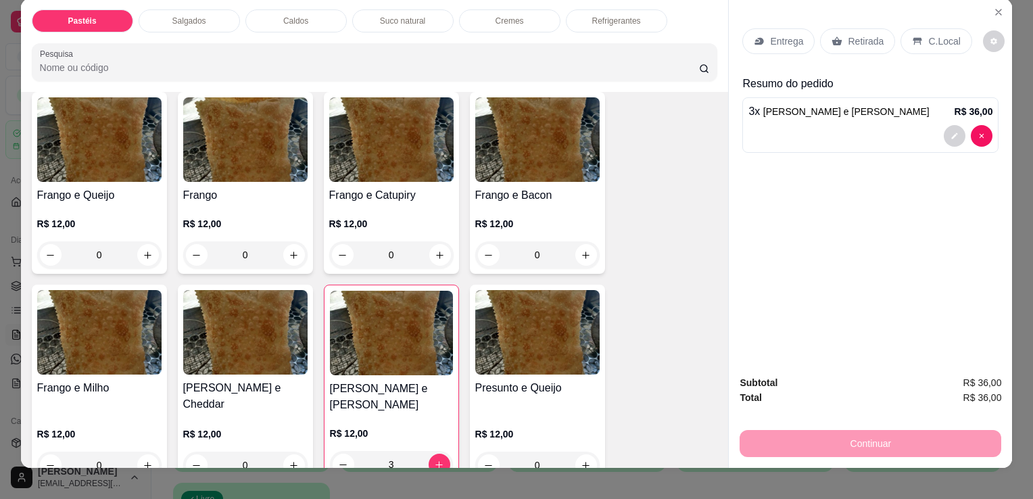
scroll to position [0, 0]
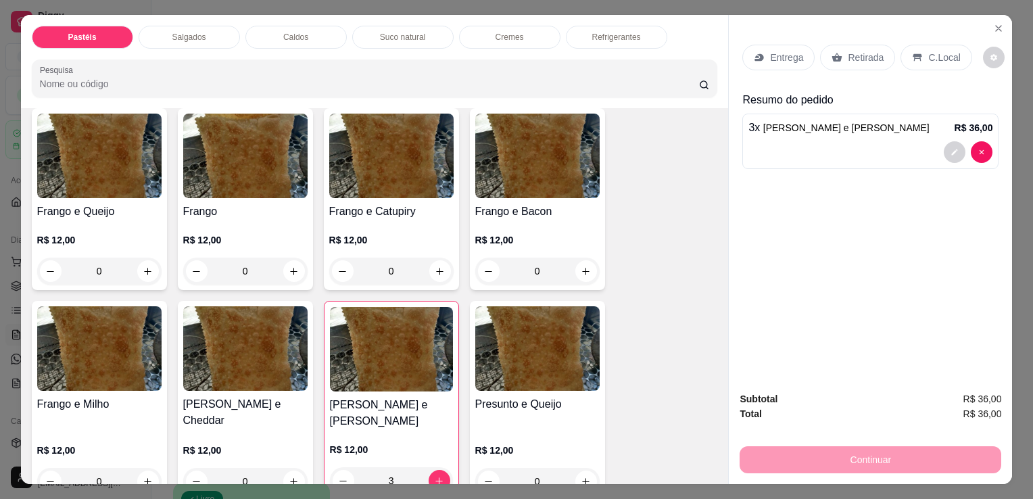
click at [368, 34] on div "Suco natural" at bounding box center [402, 37] width 101 height 23
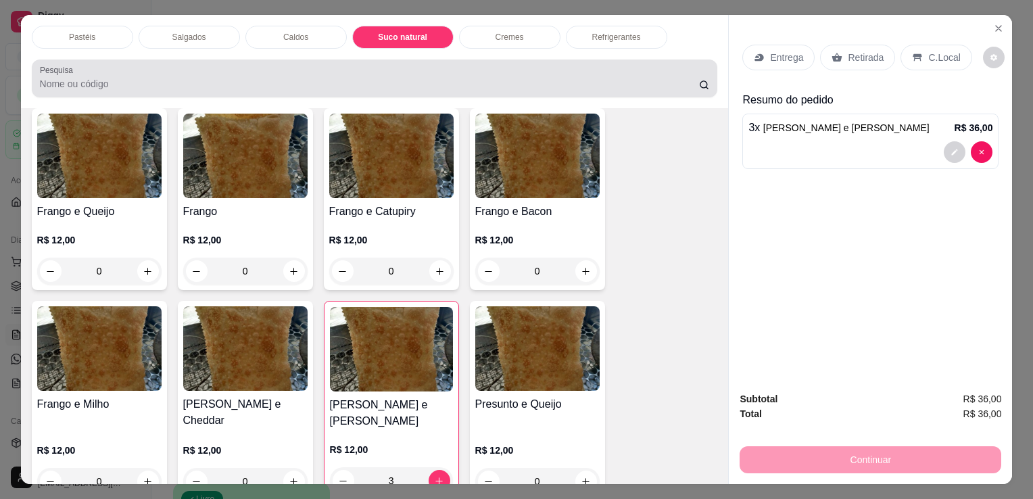
scroll to position [33, 0]
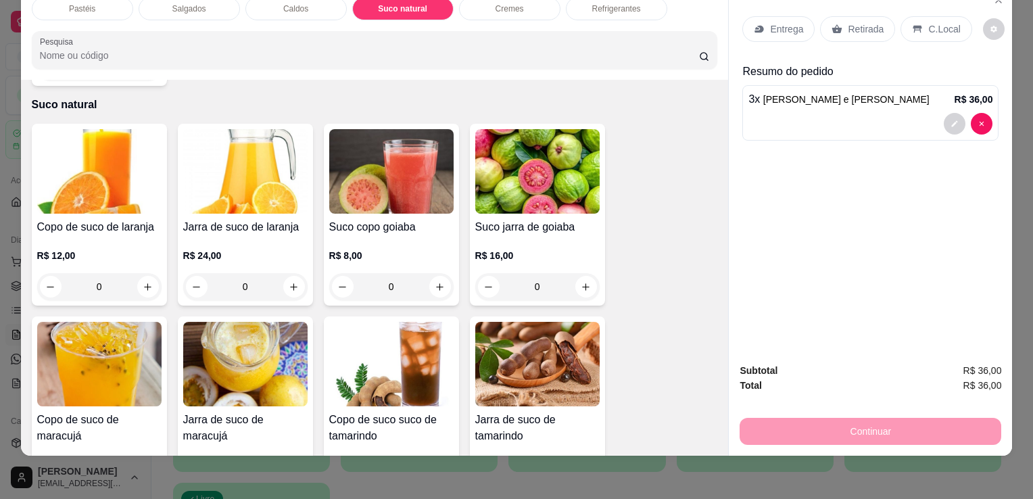
click at [231, 235] on div "R$ 24,00 0" at bounding box center [245, 267] width 124 height 65
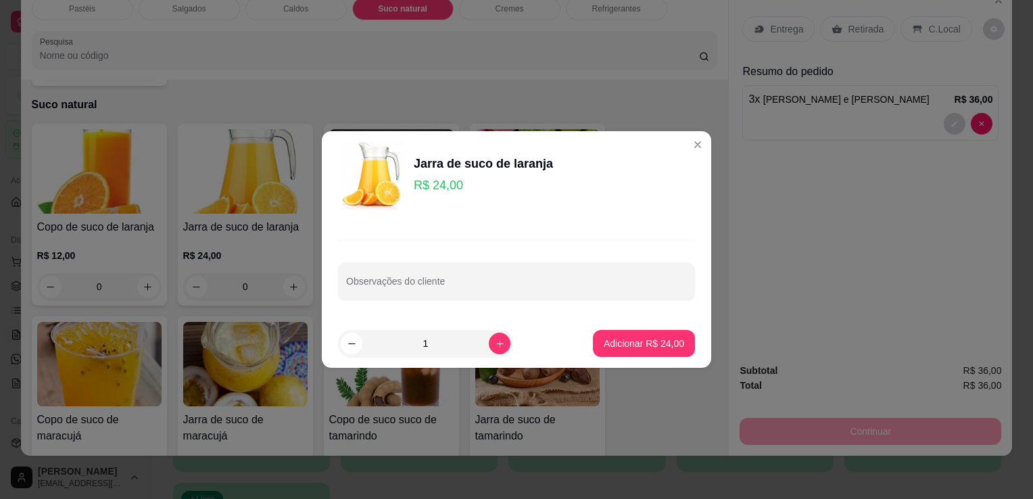
click at [604, 345] on p "Adicionar R$ 24,00" at bounding box center [644, 344] width 80 height 14
type input "1"
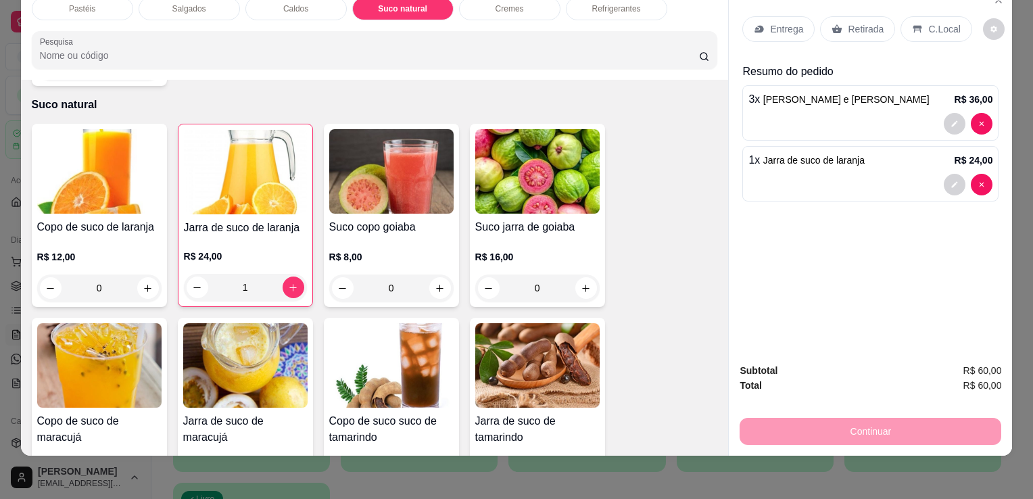
click at [860, 24] on p "Retirada" at bounding box center [866, 29] width 36 height 14
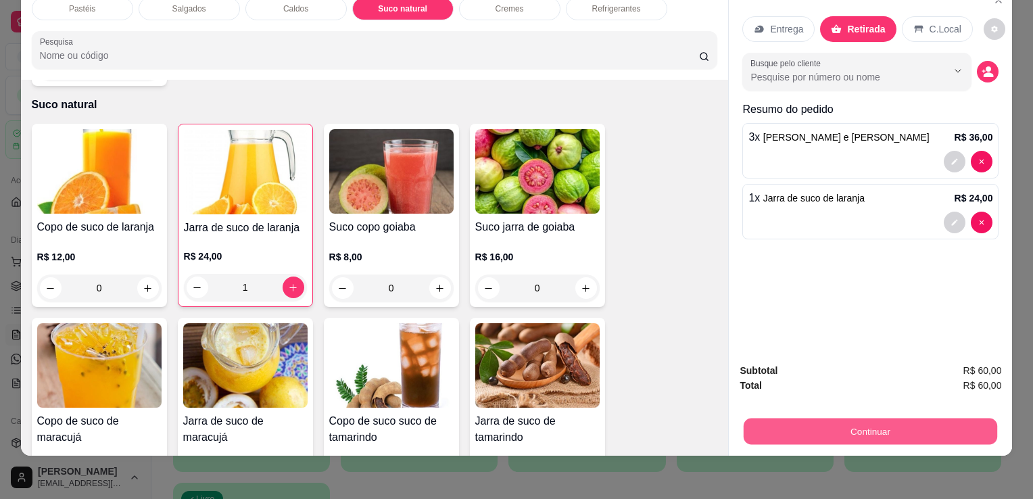
click at [822, 423] on button "Continuar" at bounding box center [871, 431] width 254 height 26
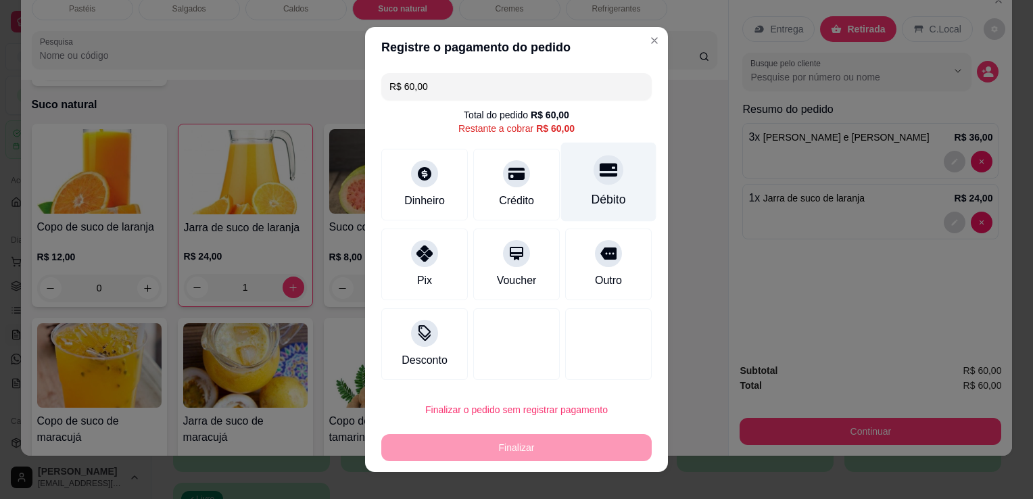
click at [609, 178] on div "Débito" at bounding box center [608, 182] width 95 height 79
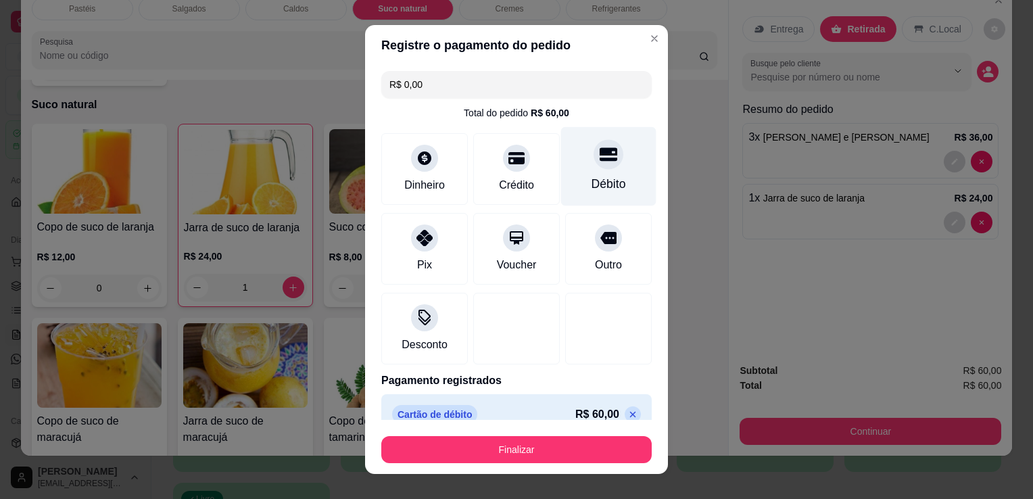
type input "R$ 0,00"
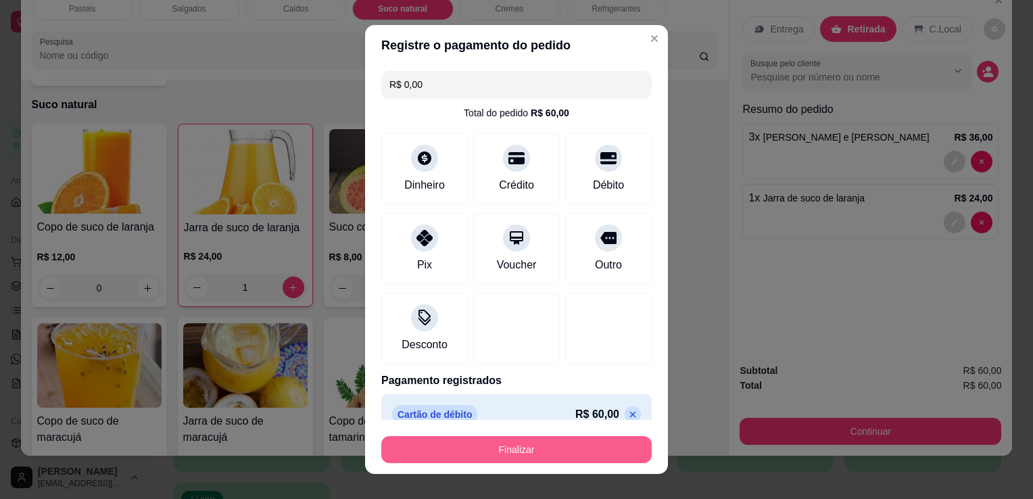
click at [484, 456] on button "Finalizar" at bounding box center [516, 449] width 270 height 27
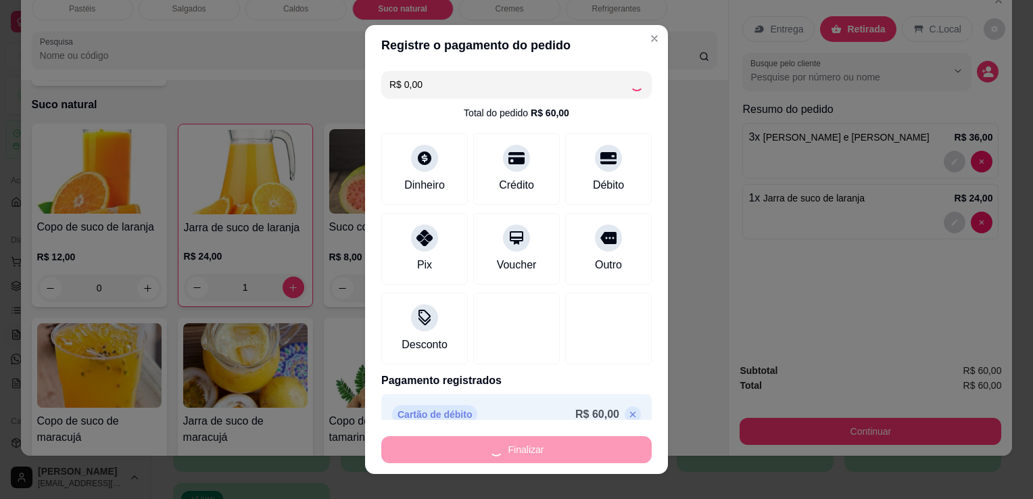
type input "0"
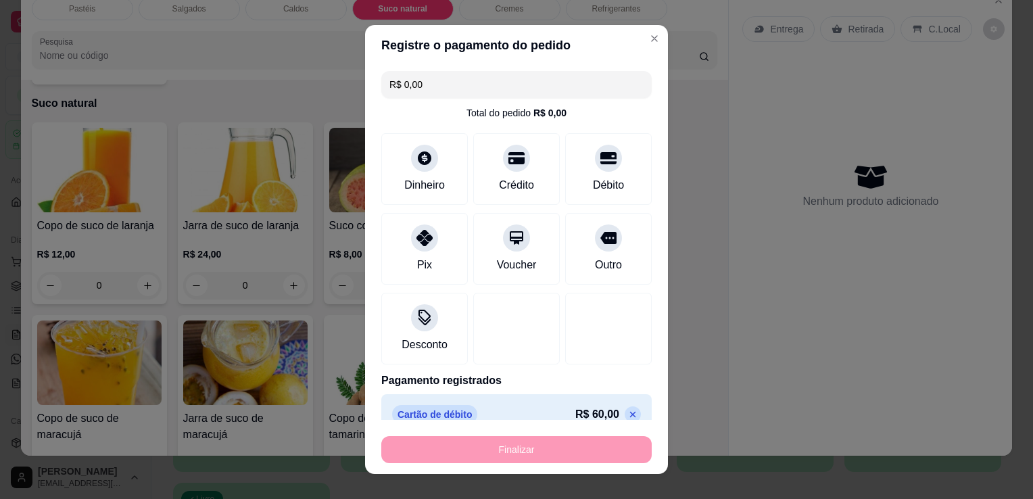
type input "-R$ 60,00"
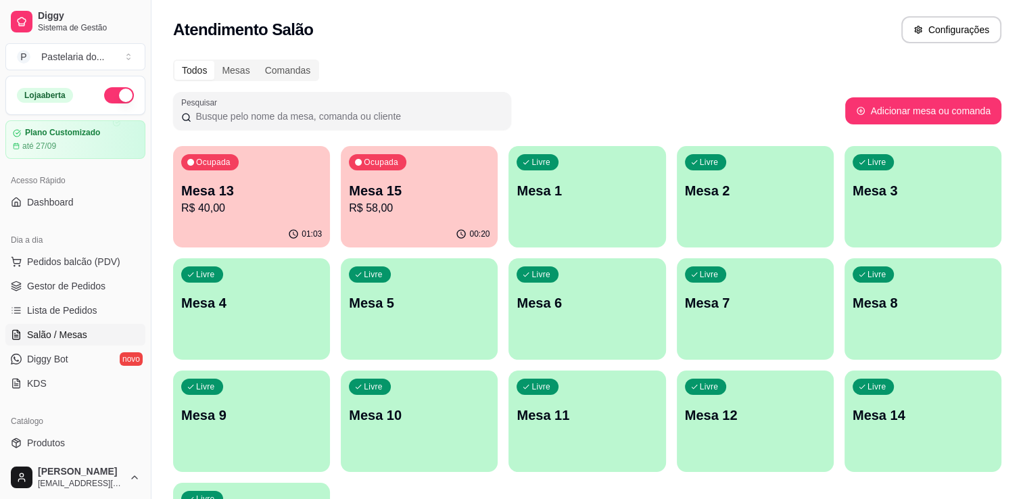
click at [214, 199] on p "Mesa 13" at bounding box center [251, 190] width 141 height 19
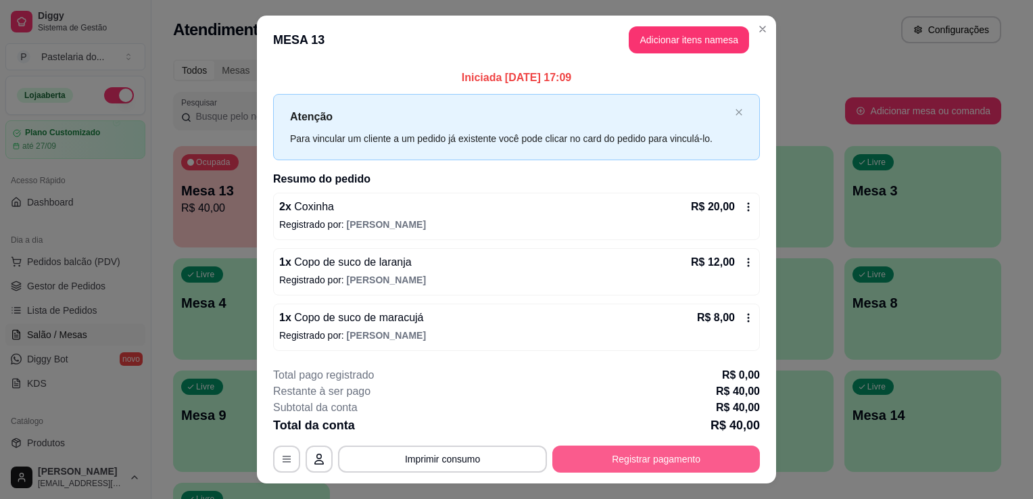
click at [609, 450] on button "Registrar pagamento" at bounding box center [656, 459] width 208 height 27
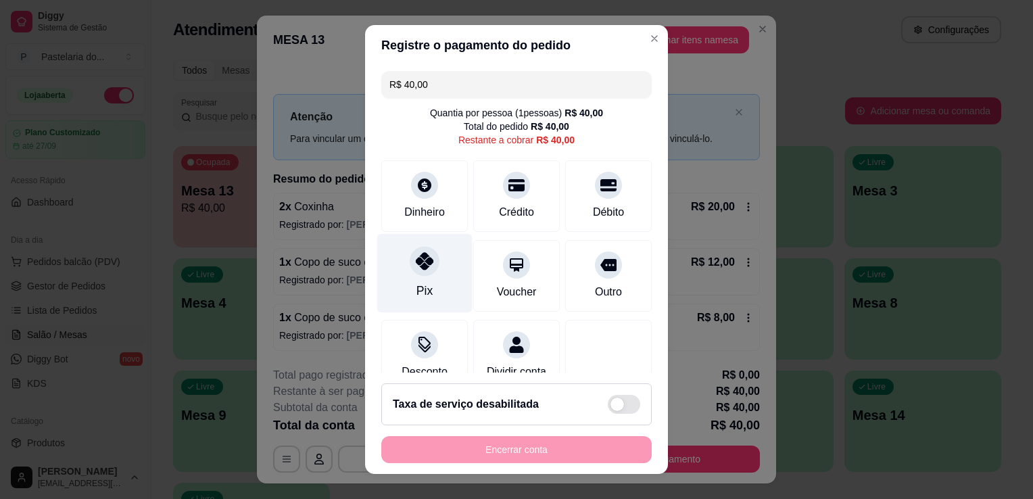
click at [432, 275] on div "Pix" at bounding box center [424, 273] width 95 height 79
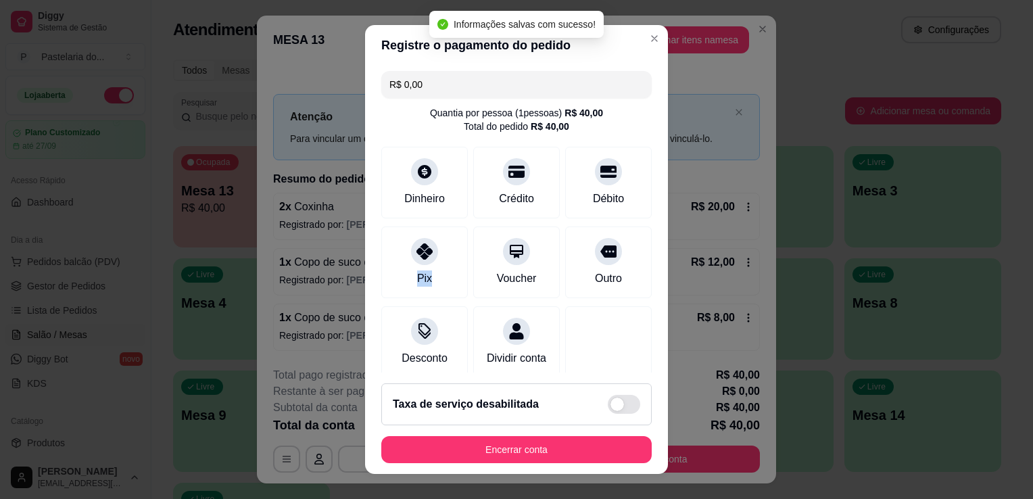
type input "R$ 0,00"
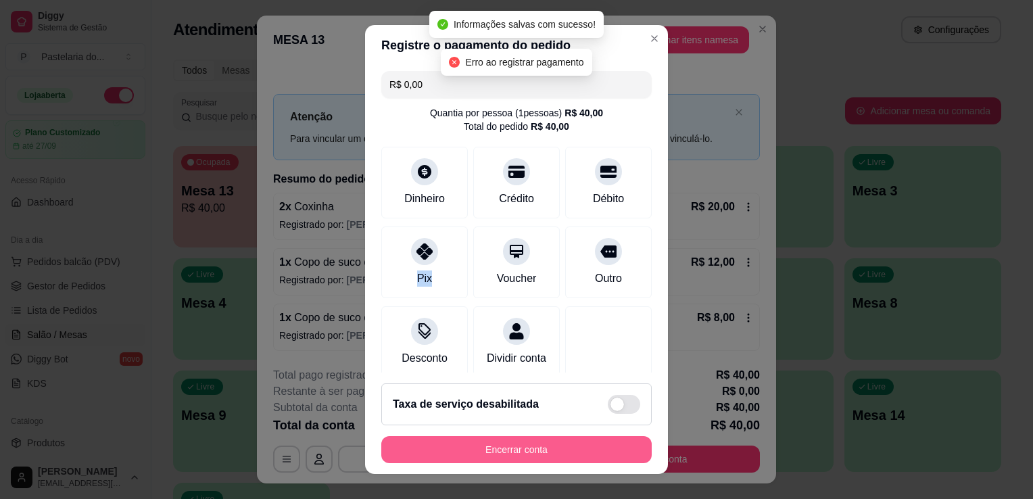
click at [571, 458] on button "Encerrar conta" at bounding box center [516, 449] width 270 height 27
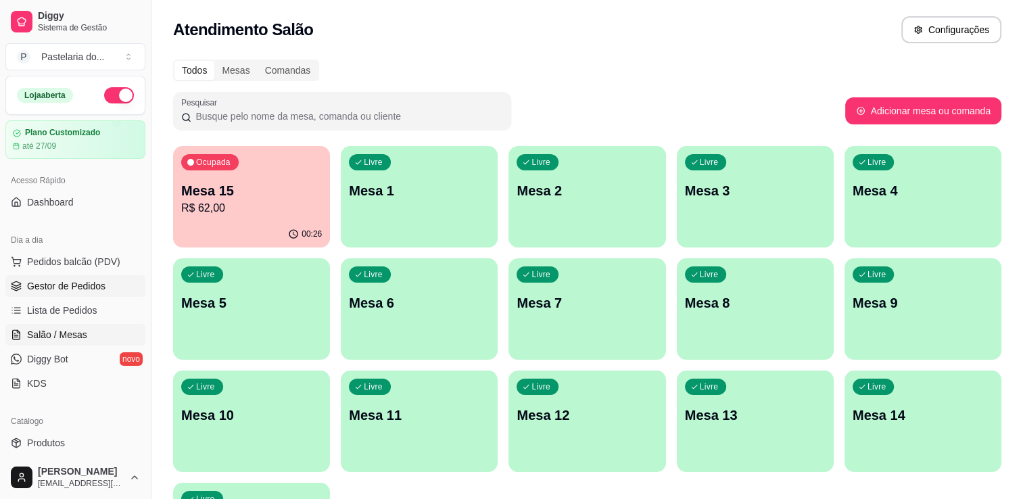
click at [82, 293] on link "Gestor de Pedidos" at bounding box center [75, 286] width 140 height 22
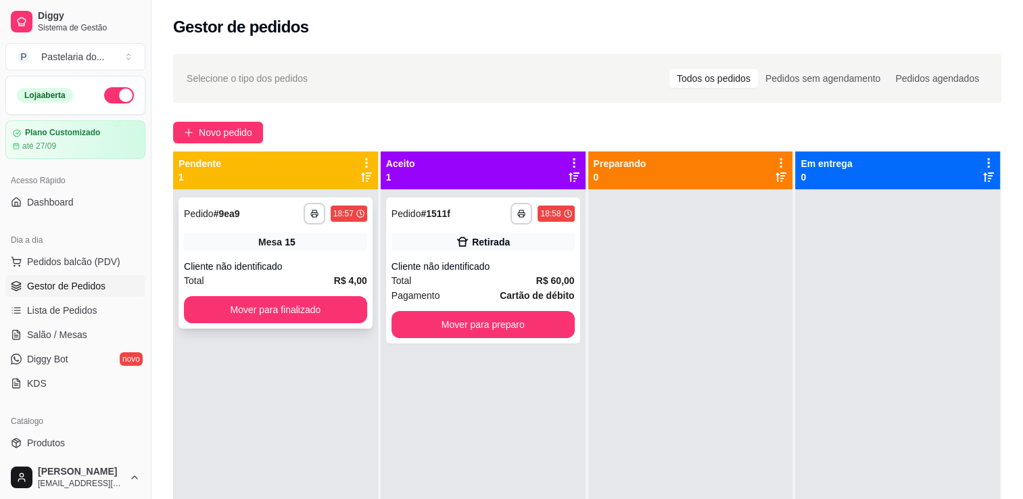
click at [287, 296] on div "**********" at bounding box center [276, 262] width 194 height 131
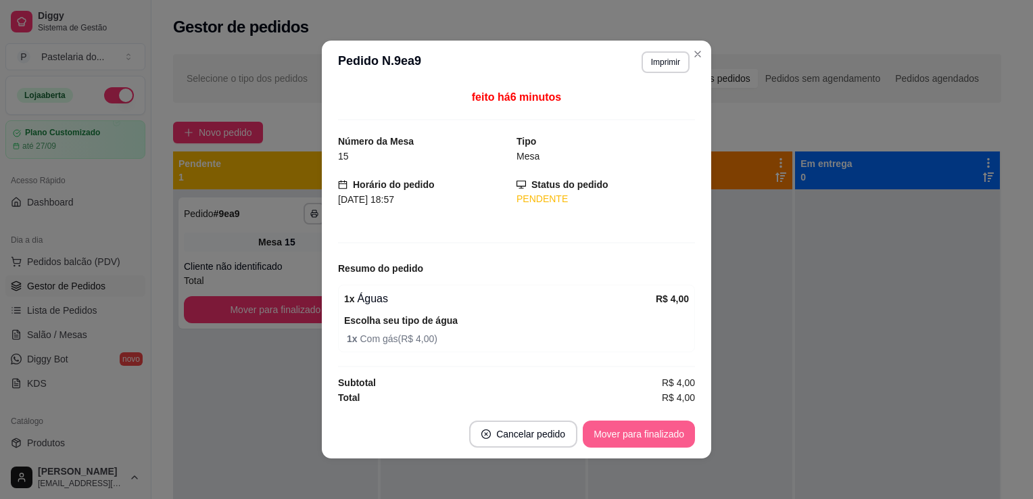
click at [633, 442] on button "Mover para finalizado" at bounding box center [639, 434] width 112 height 27
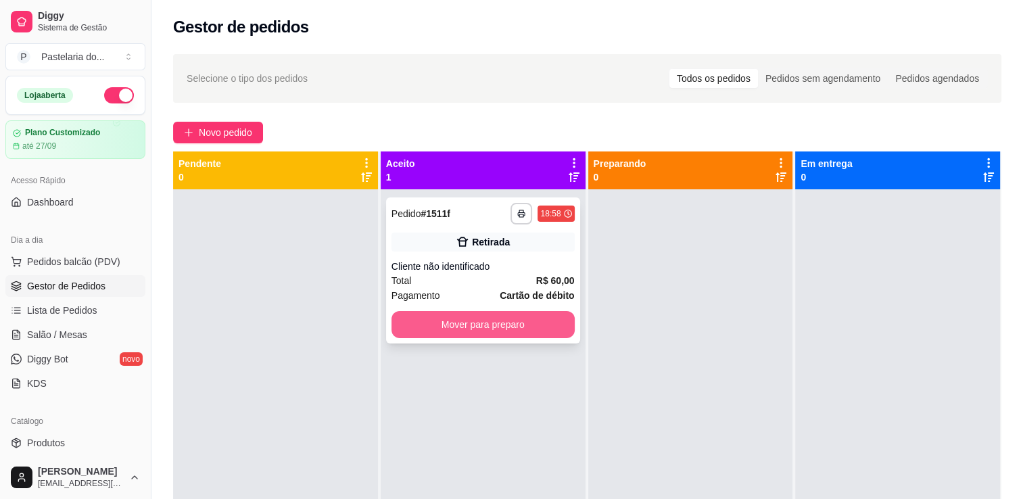
click at [531, 324] on button "Mover para preparo" at bounding box center [483, 324] width 183 height 27
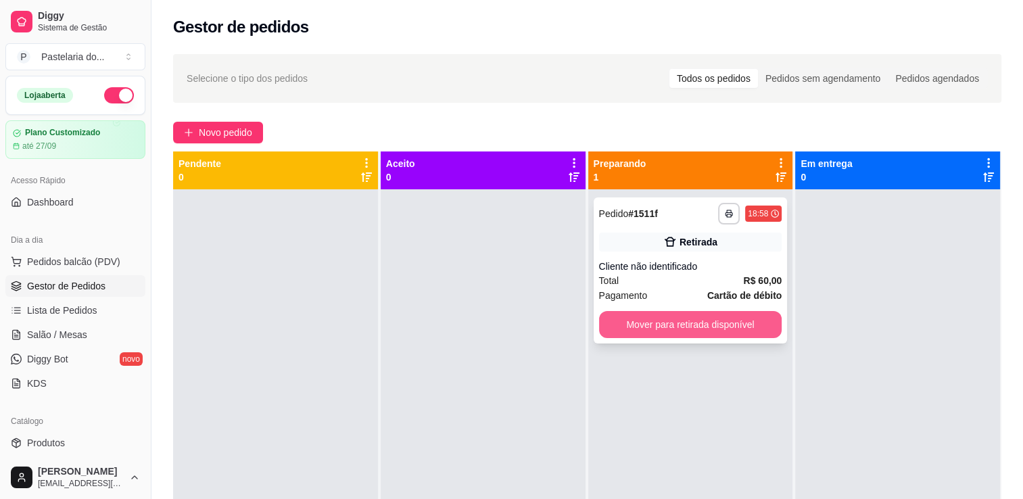
click at [749, 327] on button "Mover para retirada disponível" at bounding box center [690, 324] width 183 height 27
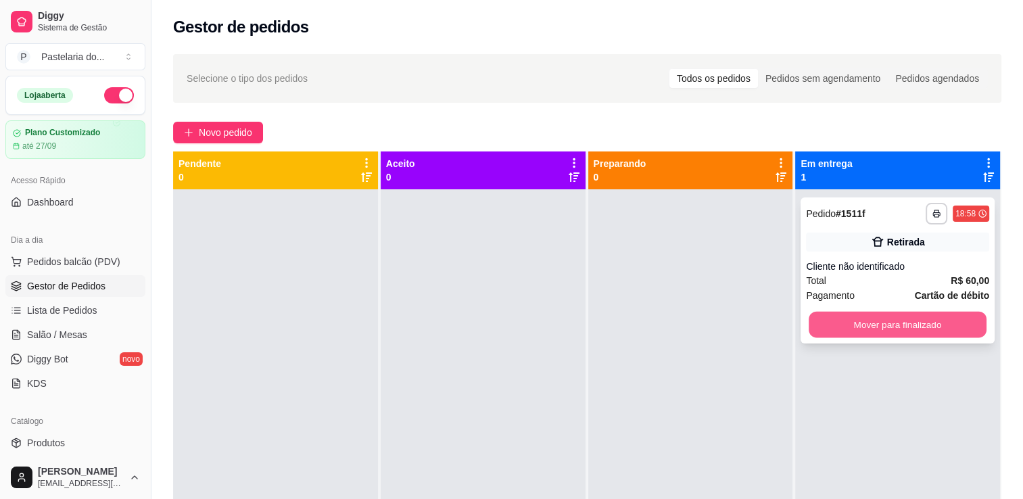
click at [844, 324] on button "Mover para finalizado" at bounding box center [898, 325] width 178 height 26
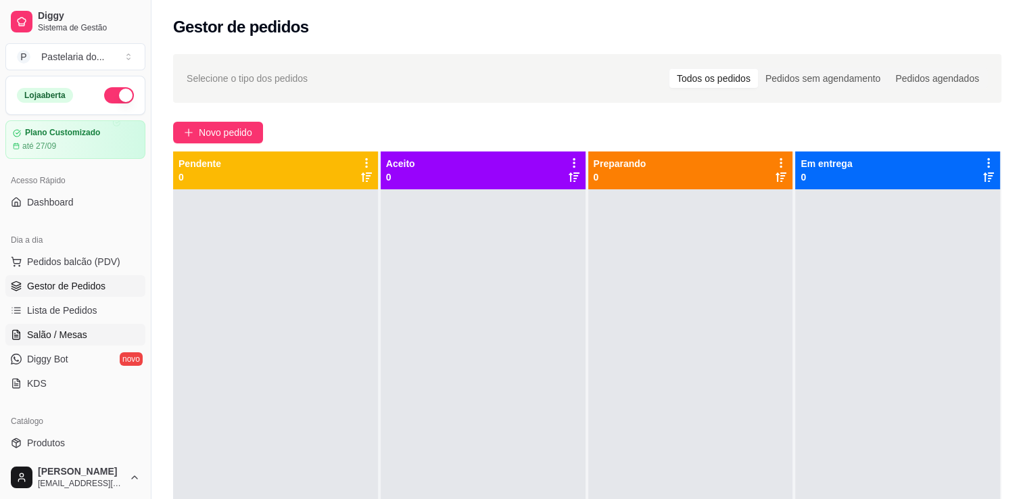
click at [91, 342] on link "Salão / Mesas" at bounding box center [75, 335] width 140 height 22
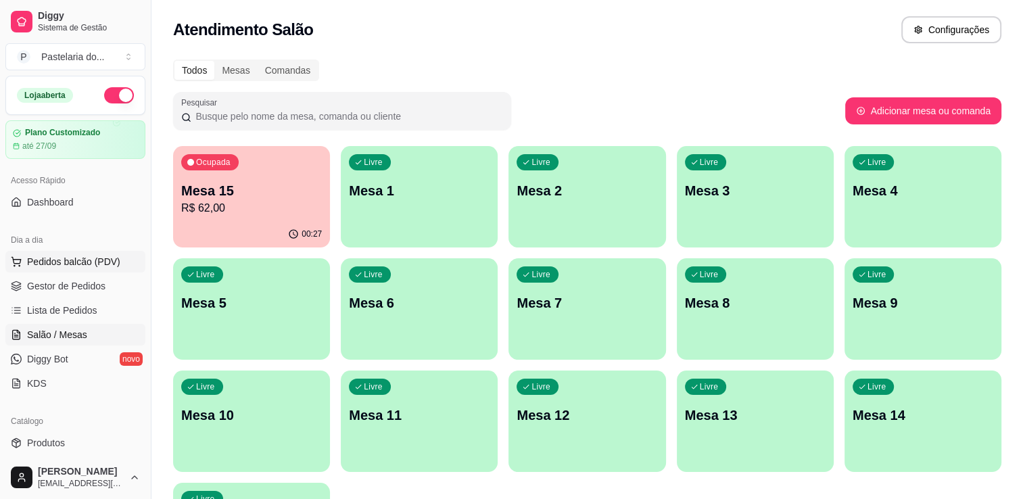
click at [97, 264] on span "Pedidos balcão (PDV)" at bounding box center [73, 262] width 93 height 14
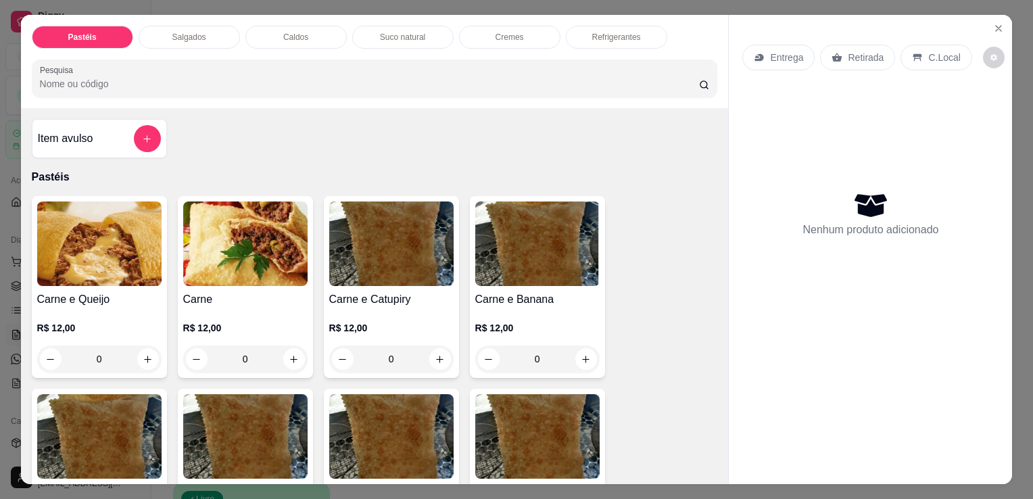
click at [96, 252] on img at bounding box center [99, 244] width 124 height 85
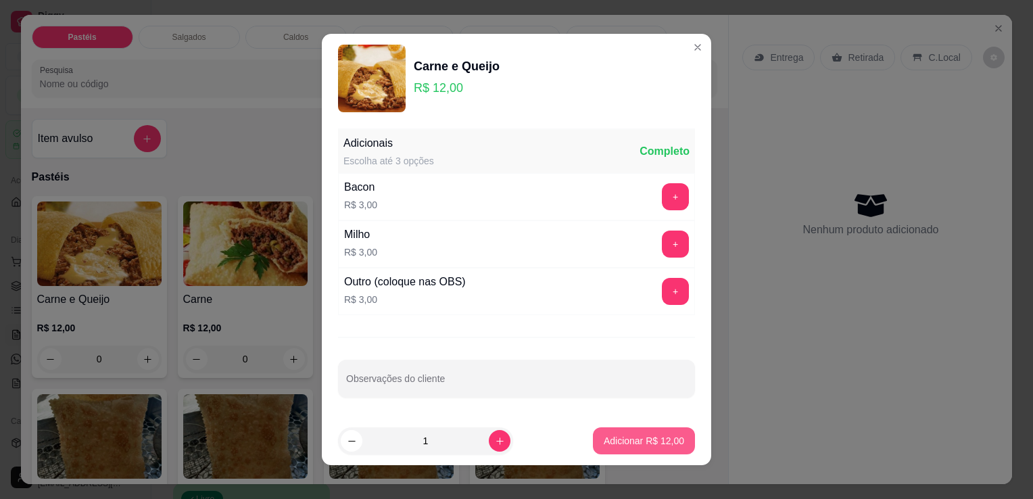
click at [662, 436] on p "Adicionar R$ 12,00" at bounding box center [644, 441] width 80 height 14
type input "1"
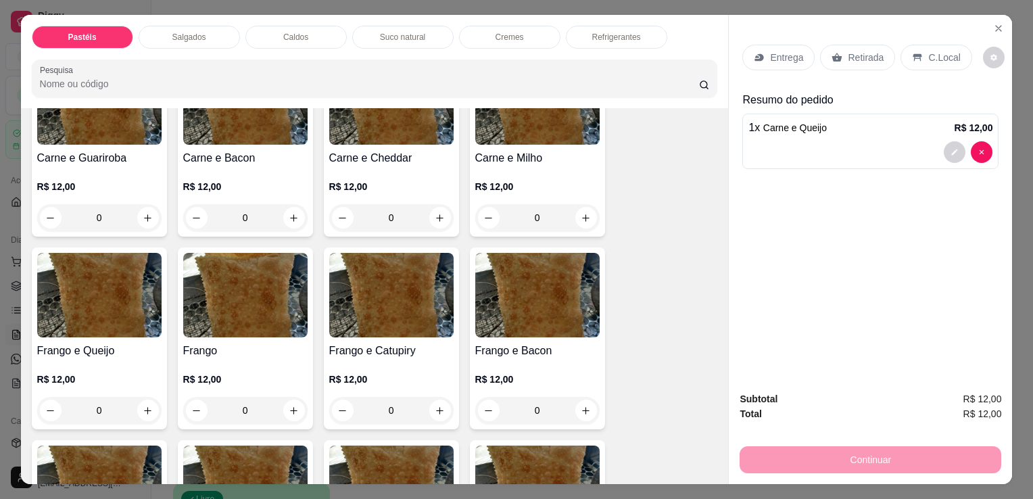
scroll to position [338, 0]
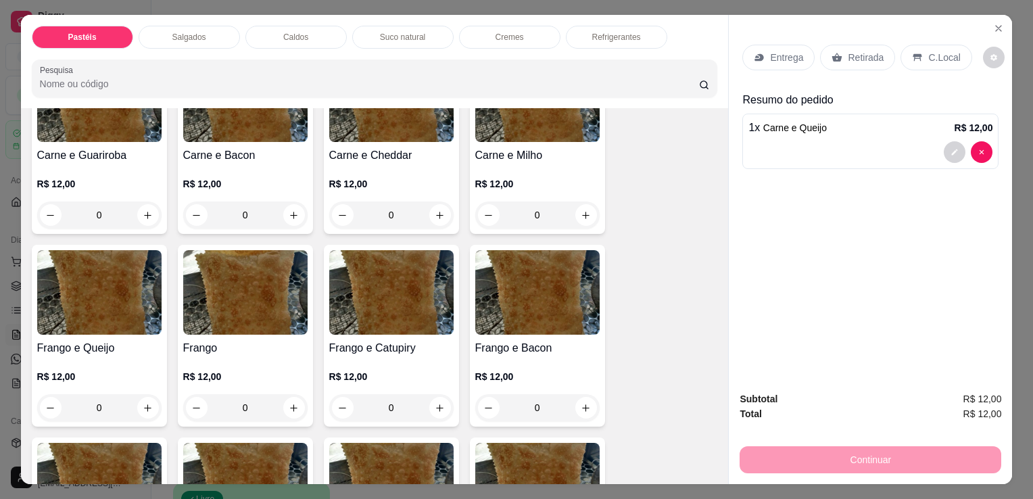
click at [111, 300] on img at bounding box center [99, 292] width 124 height 85
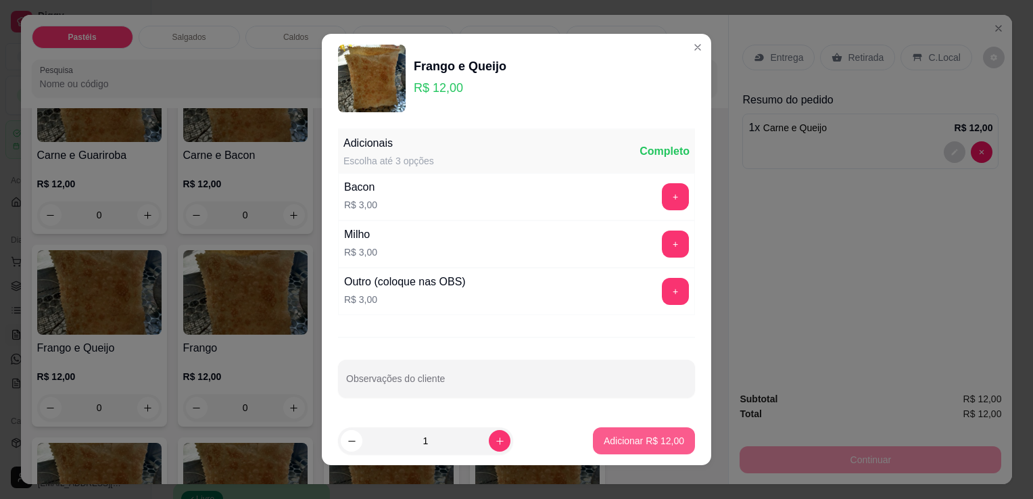
click at [653, 444] on p "Adicionar R$ 12,00" at bounding box center [644, 441] width 80 height 14
type input "1"
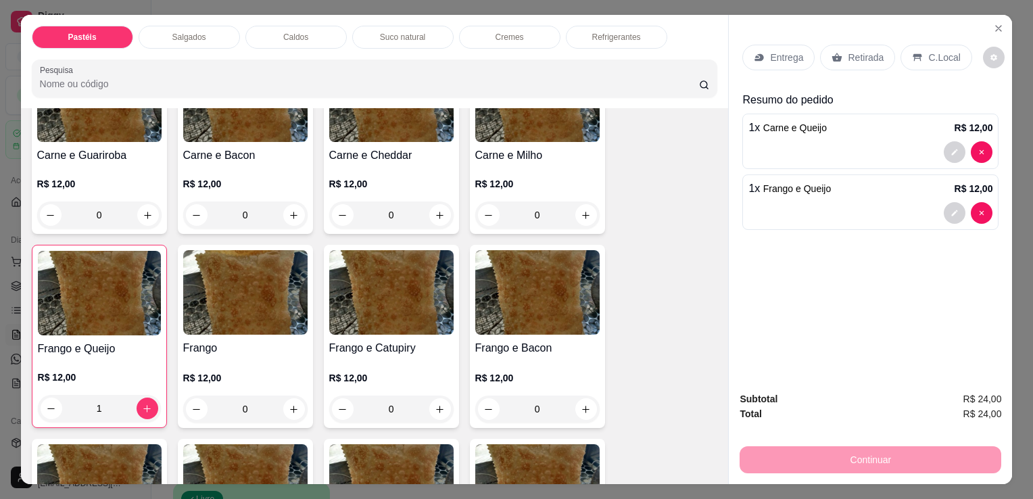
click at [836, 61] on div "Retirada" at bounding box center [857, 58] width 75 height 26
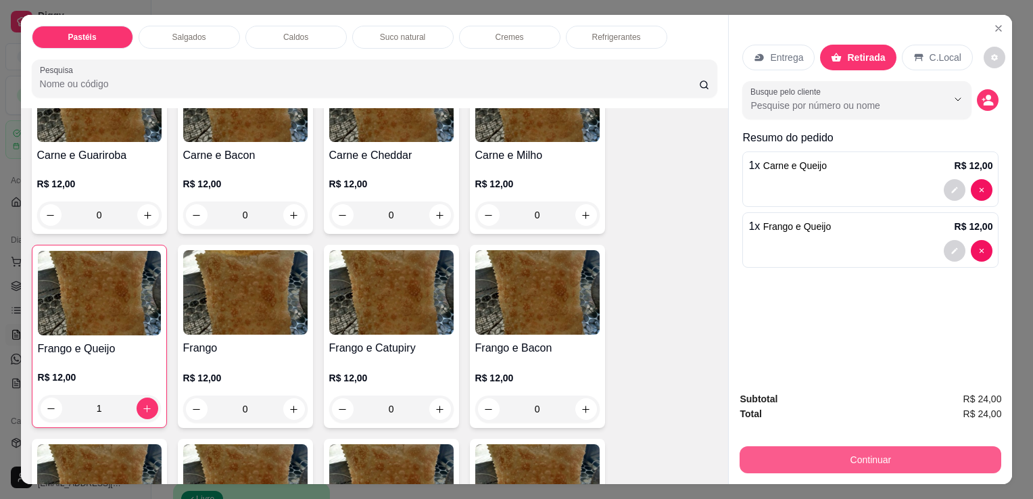
click at [857, 462] on button "Continuar" at bounding box center [871, 459] width 262 height 27
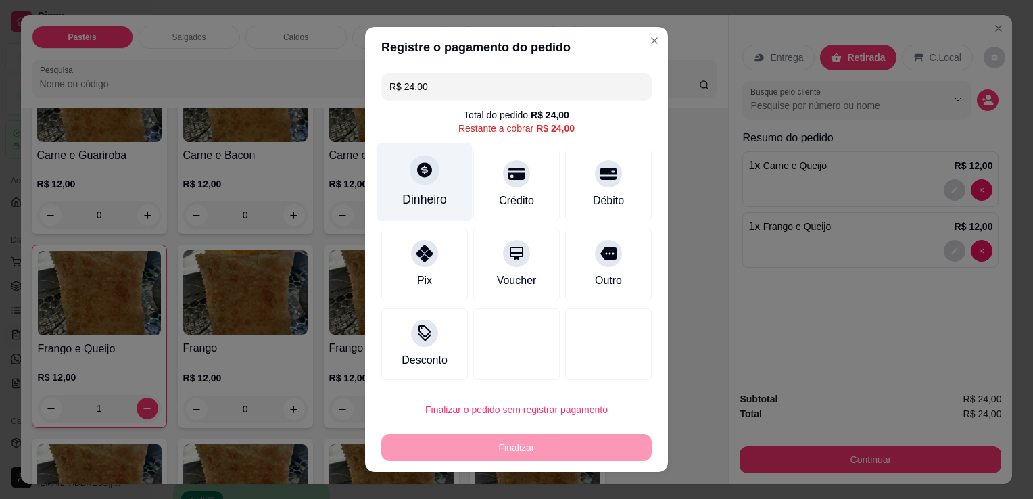
click at [443, 197] on div "Dinheiro" at bounding box center [424, 182] width 95 height 79
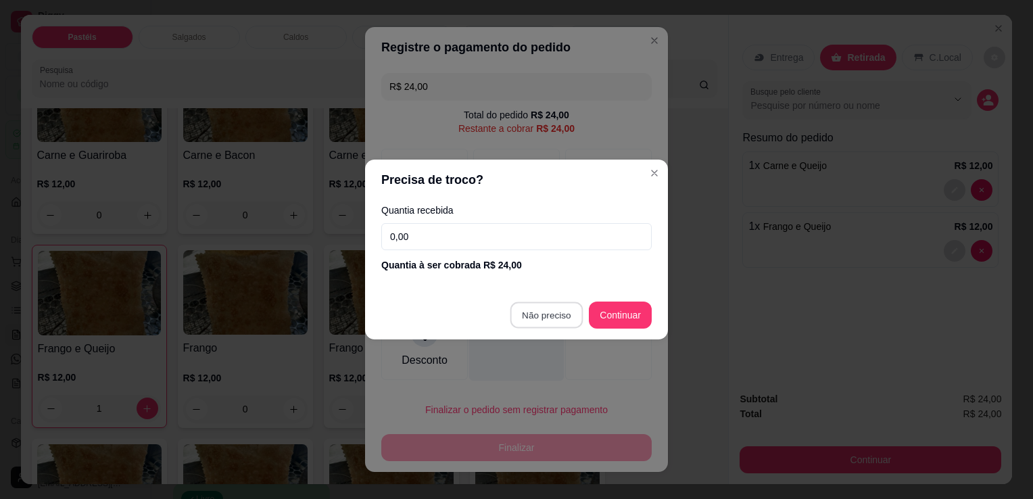
type input "R$ 0,00"
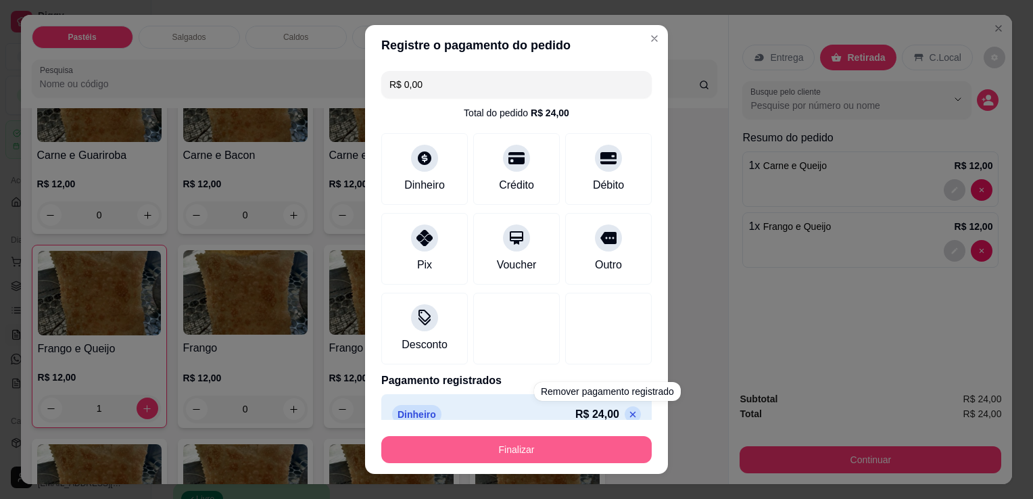
click at [602, 445] on button "Finalizar" at bounding box center [516, 449] width 270 height 27
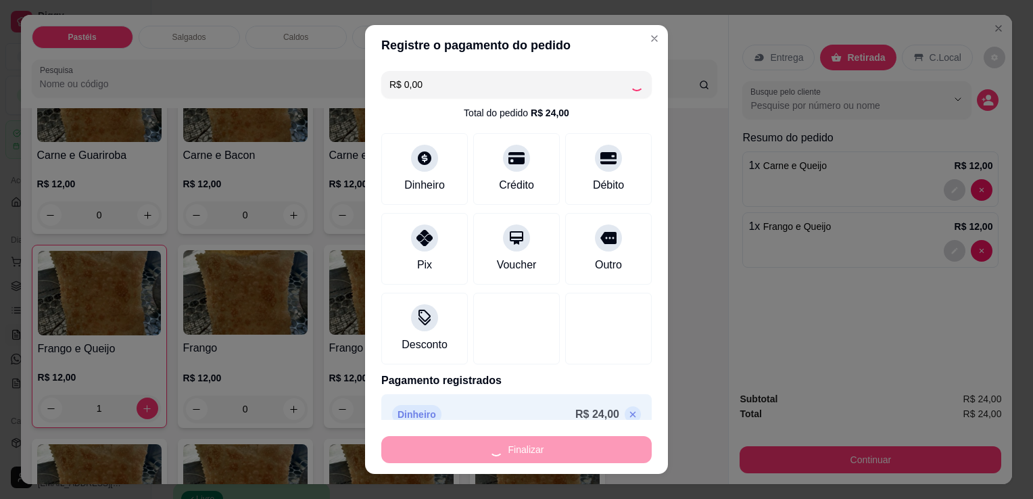
type input "0"
type input "-R$ 24,00"
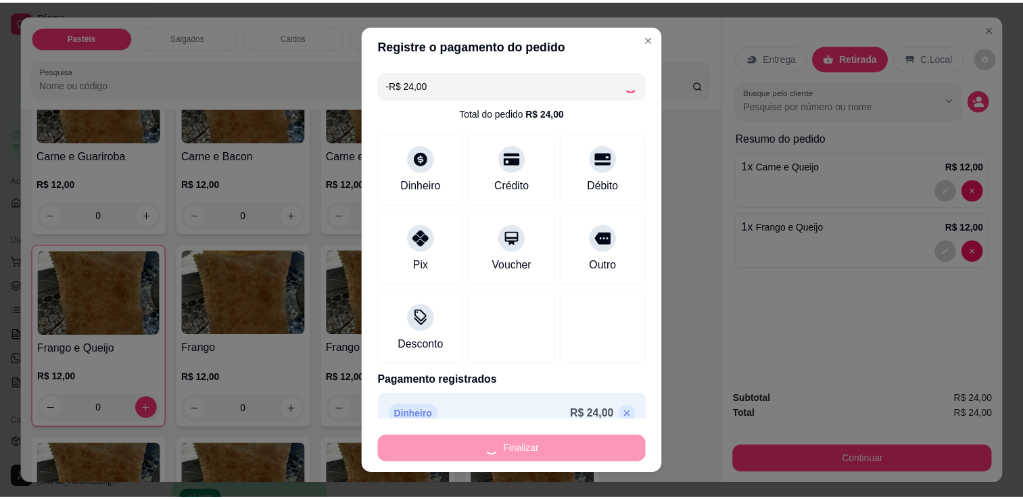
scroll to position [337, 0]
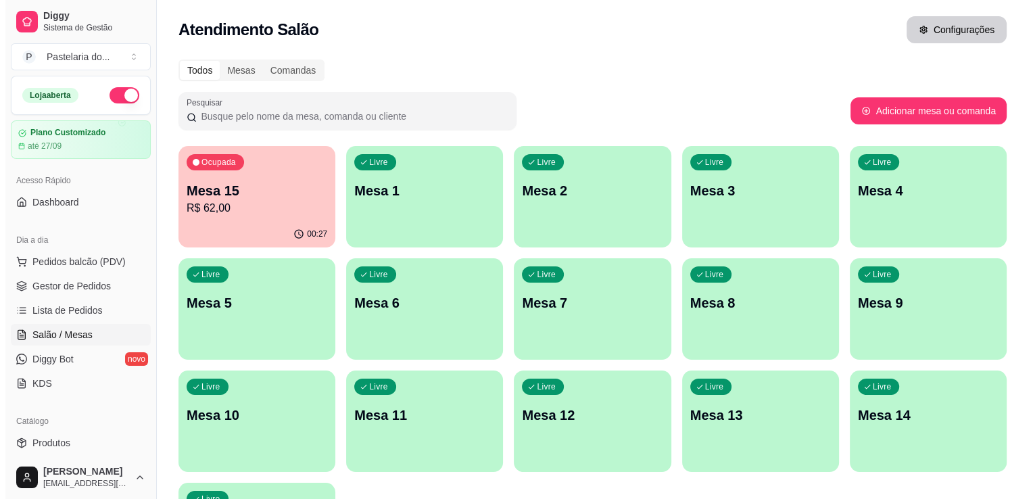
scroll to position [68, 0]
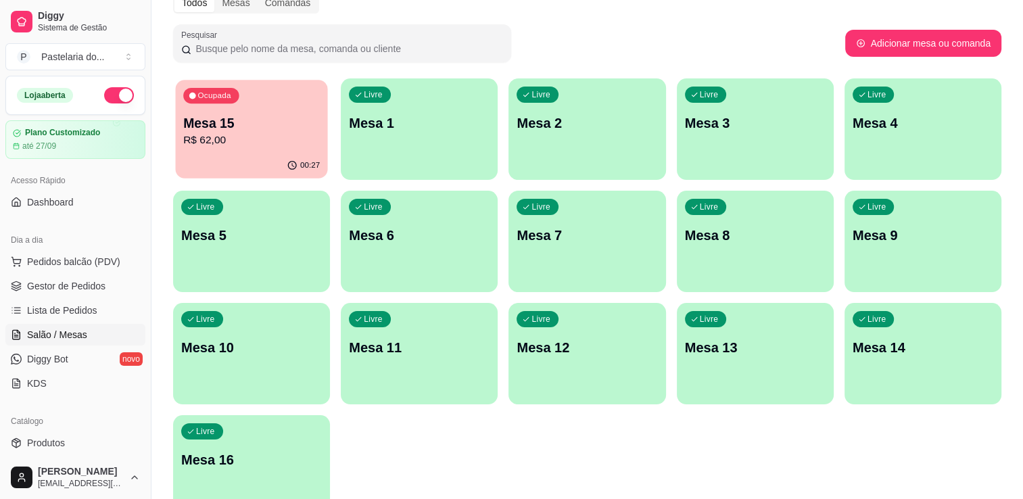
click at [270, 128] on p "Mesa 15" at bounding box center [251, 123] width 137 height 18
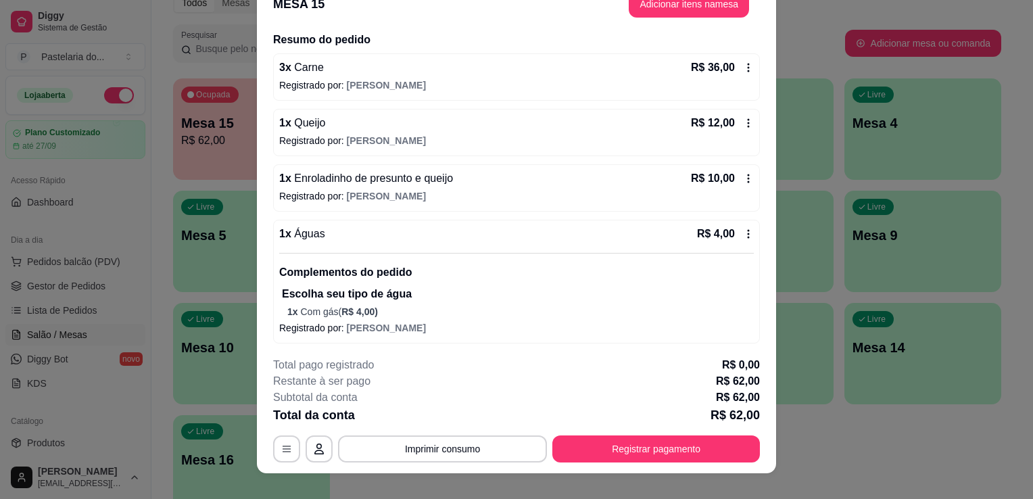
scroll to position [41, 0]
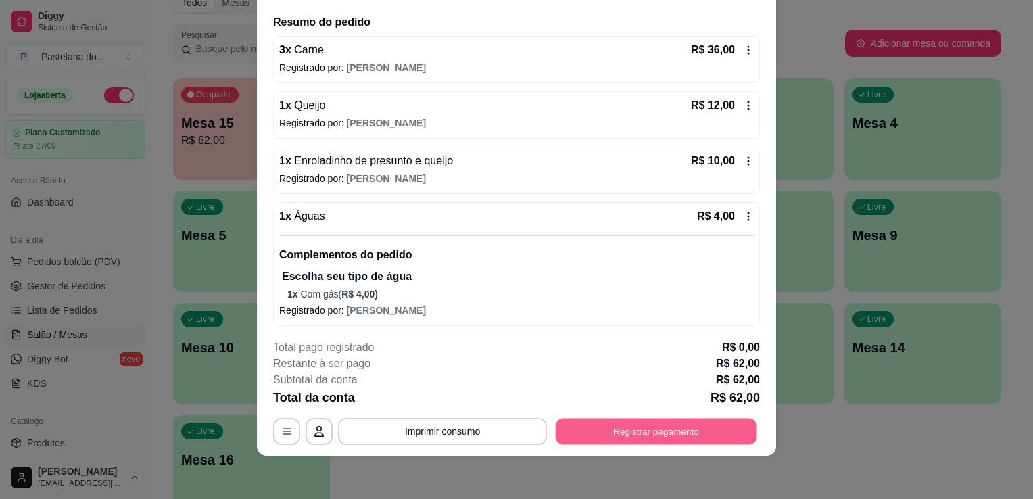
click at [649, 432] on button "Registrar pagamento" at bounding box center [657, 432] width 202 height 26
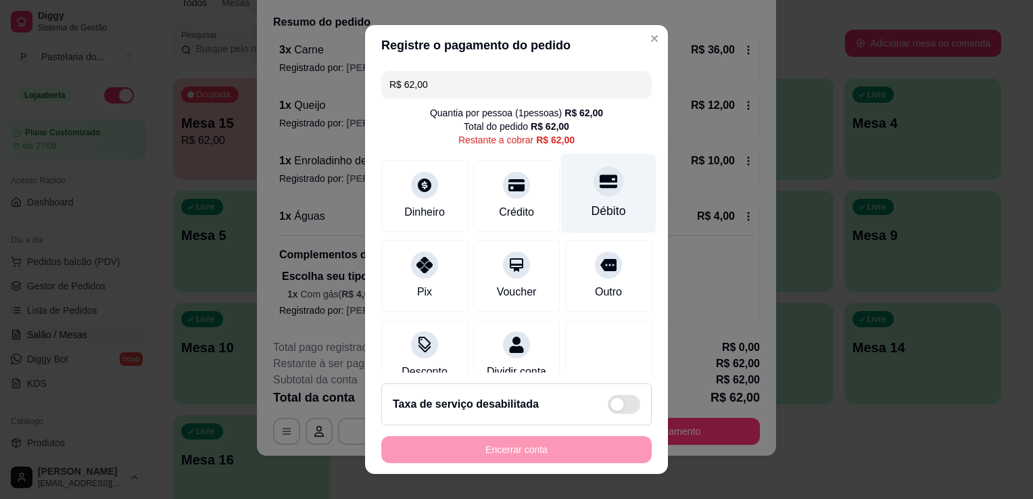
click at [592, 214] on div "Débito" at bounding box center [609, 211] width 34 height 18
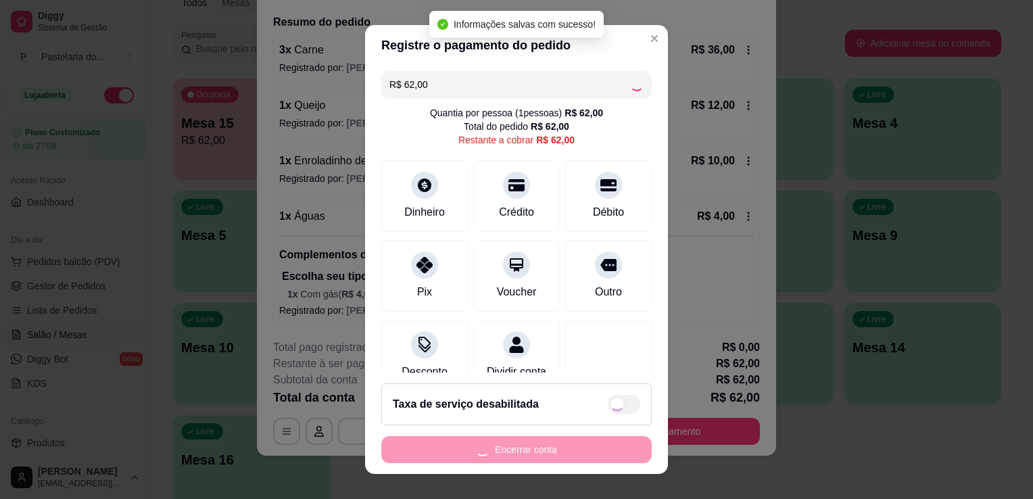
type input "R$ 0,00"
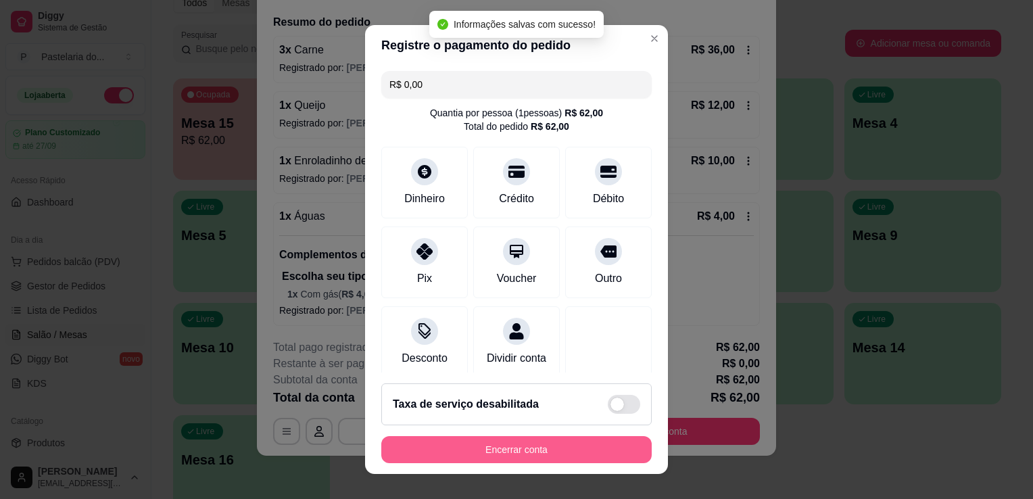
click at [585, 454] on button "Encerrar conta" at bounding box center [516, 449] width 270 height 27
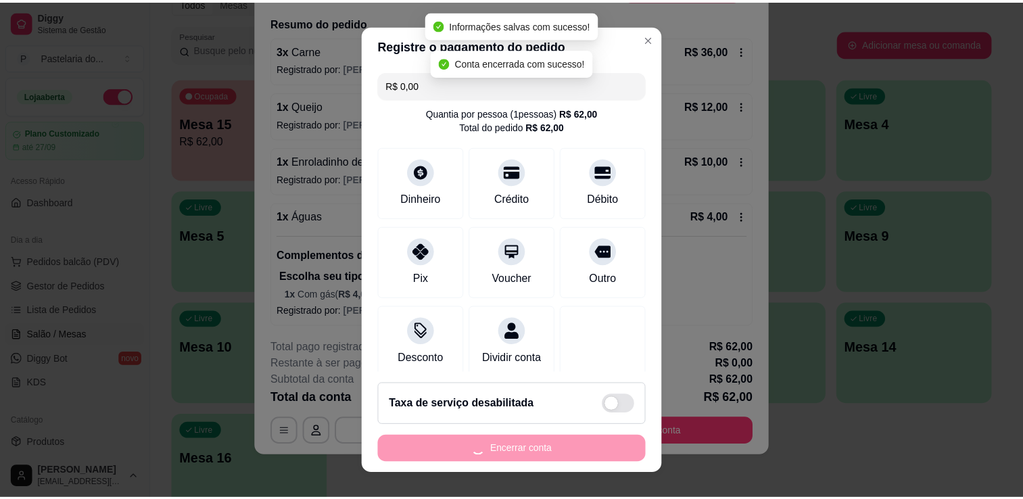
scroll to position [0, 0]
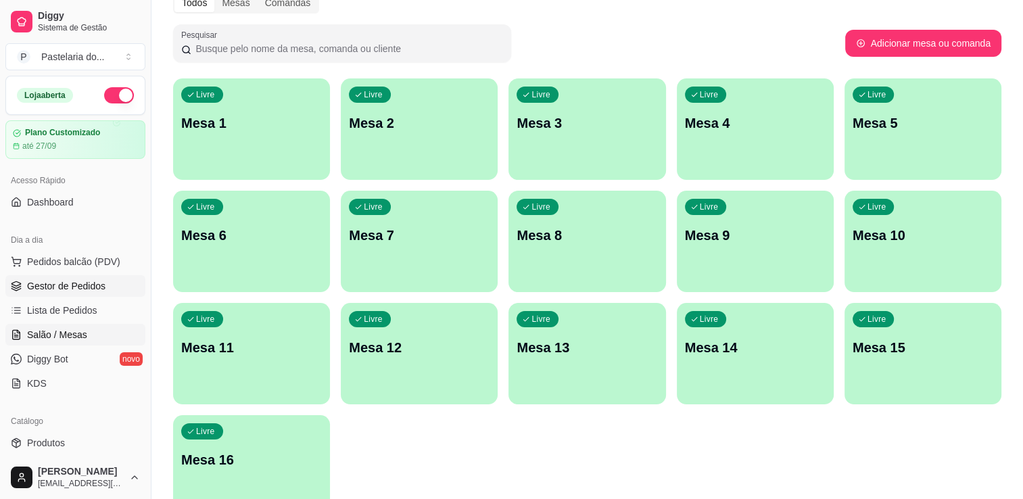
click at [69, 287] on span "Gestor de Pedidos" at bounding box center [66, 286] width 78 height 14
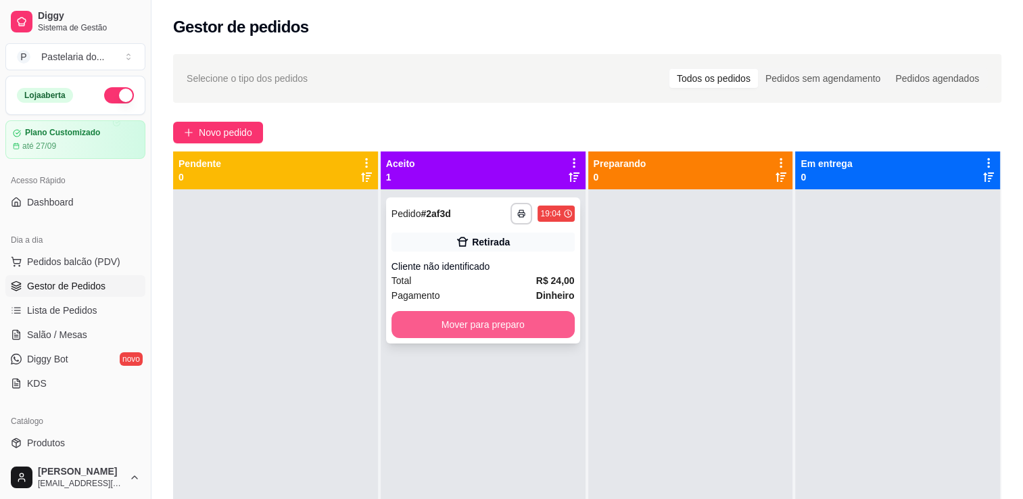
click at [500, 318] on button "Mover para preparo" at bounding box center [483, 324] width 183 height 27
click at [500, 318] on div "Mover para preparo" at bounding box center [483, 324] width 183 height 27
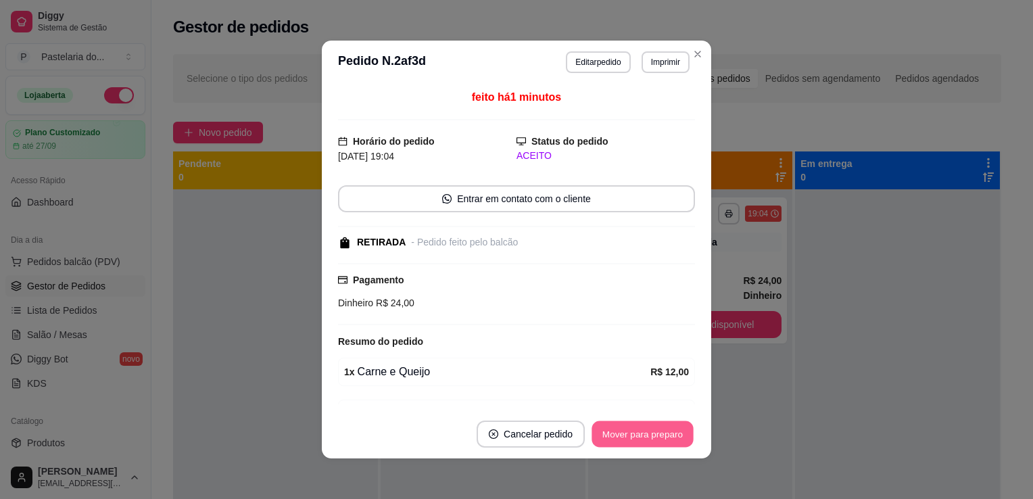
click at [620, 441] on button "Mover para preparo" at bounding box center [642, 434] width 101 height 26
click at [660, 437] on button "Mover para retirada disponível" at bounding box center [620, 434] width 149 height 27
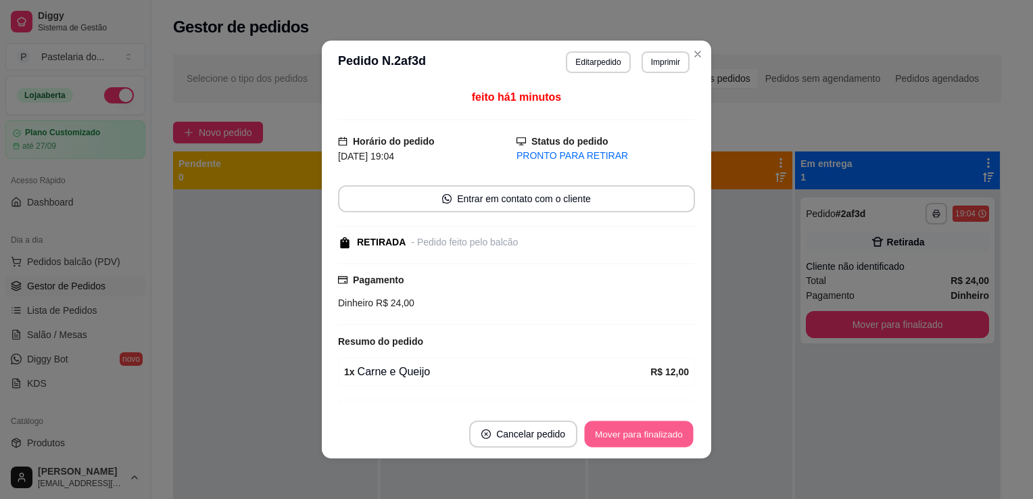
click at [665, 437] on button "Mover para finalizado" at bounding box center [639, 434] width 109 height 26
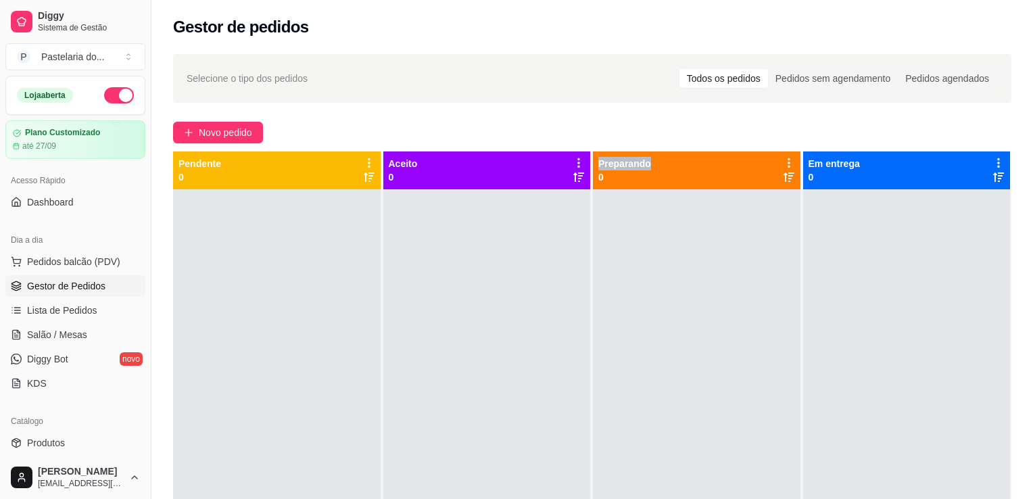
click at [757, 335] on div at bounding box center [697, 438] width 208 height 499
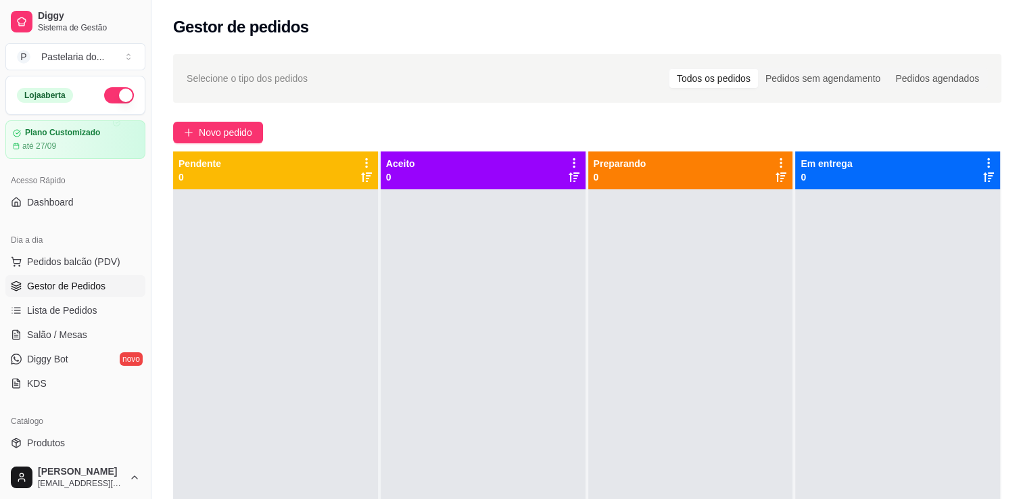
drag, startPoint x: 847, startPoint y: 231, endPoint x: 859, endPoint y: 268, distance: 39.1
click at [850, 243] on div at bounding box center [897, 438] width 205 height 499
click at [851, 246] on div at bounding box center [897, 438] width 205 height 499
click at [866, 285] on div at bounding box center [897, 438] width 205 height 499
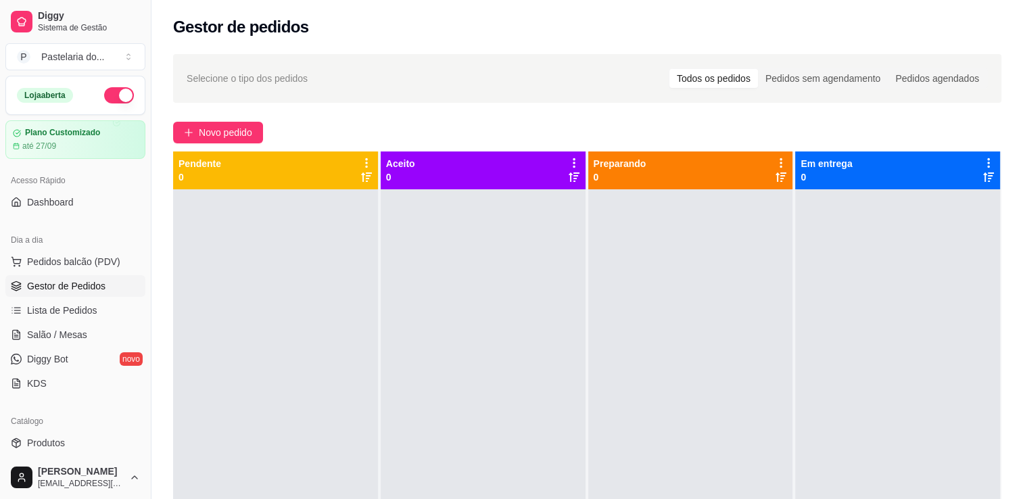
click at [866, 285] on div at bounding box center [897, 438] width 205 height 499
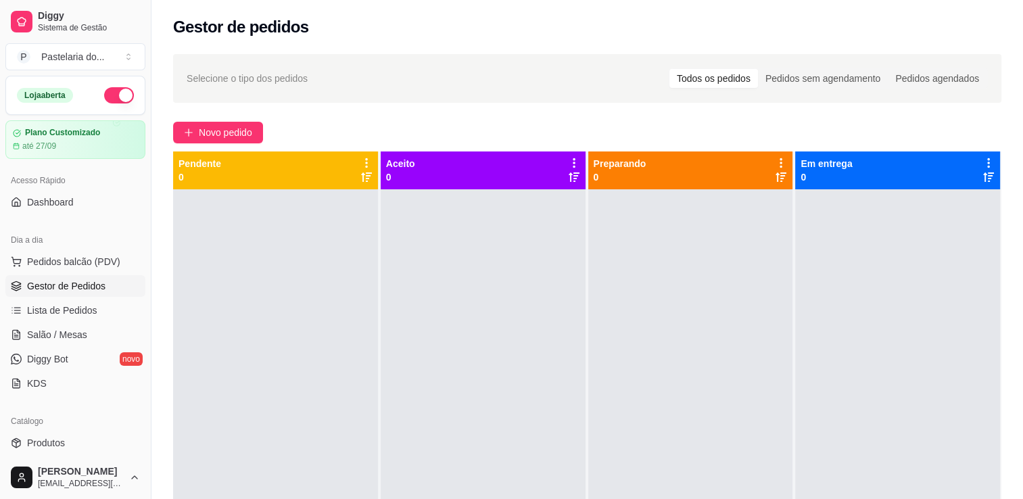
click at [866, 285] on div at bounding box center [897, 438] width 205 height 499
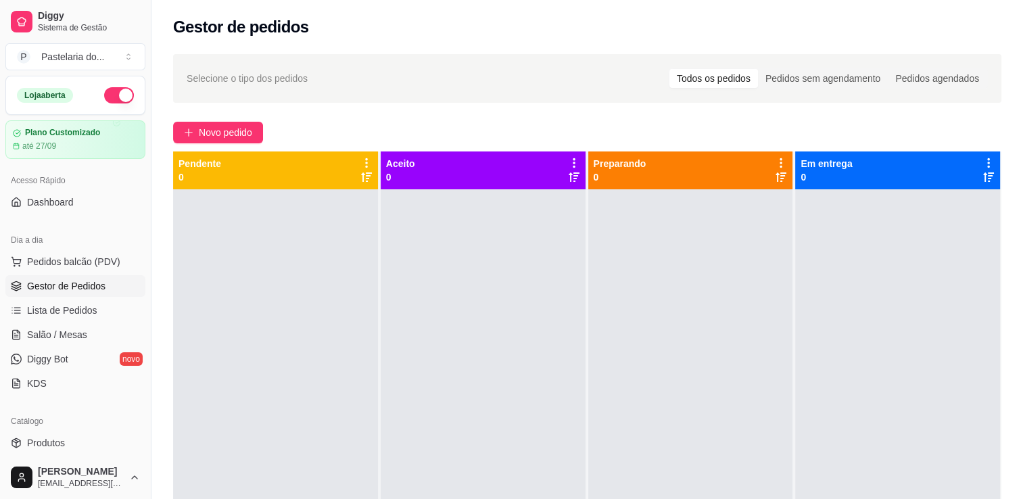
click at [866, 285] on div at bounding box center [897, 438] width 205 height 499
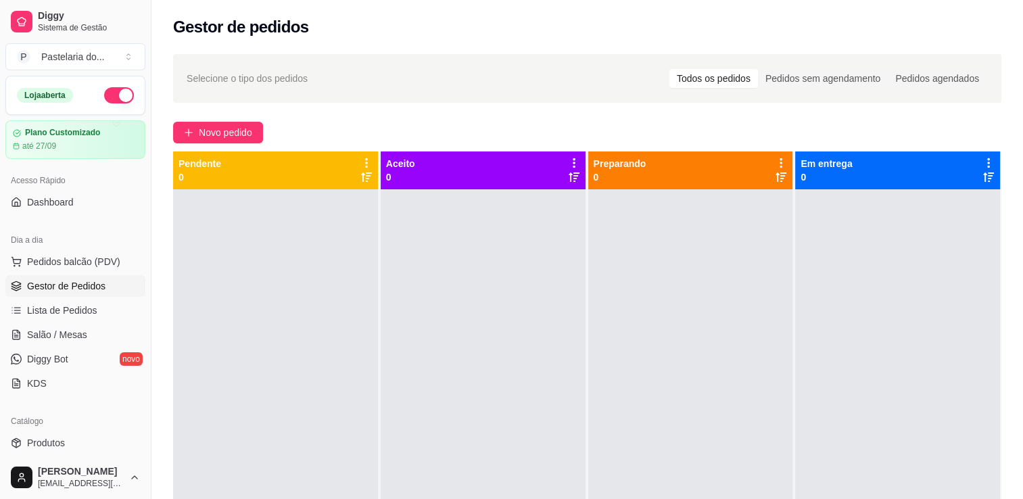
click at [866, 285] on div at bounding box center [897, 438] width 205 height 499
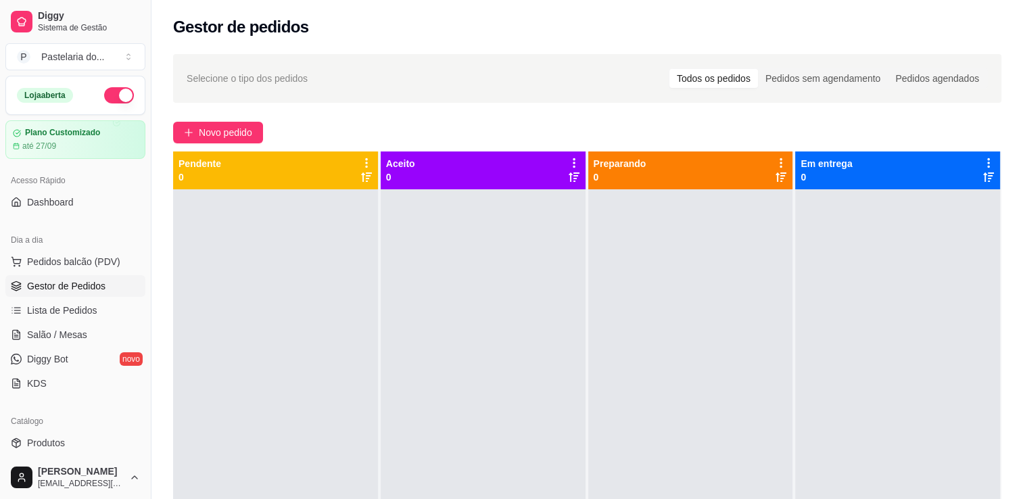
click at [866, 285] on div at bounding box center [897, 438] width 205 height 499
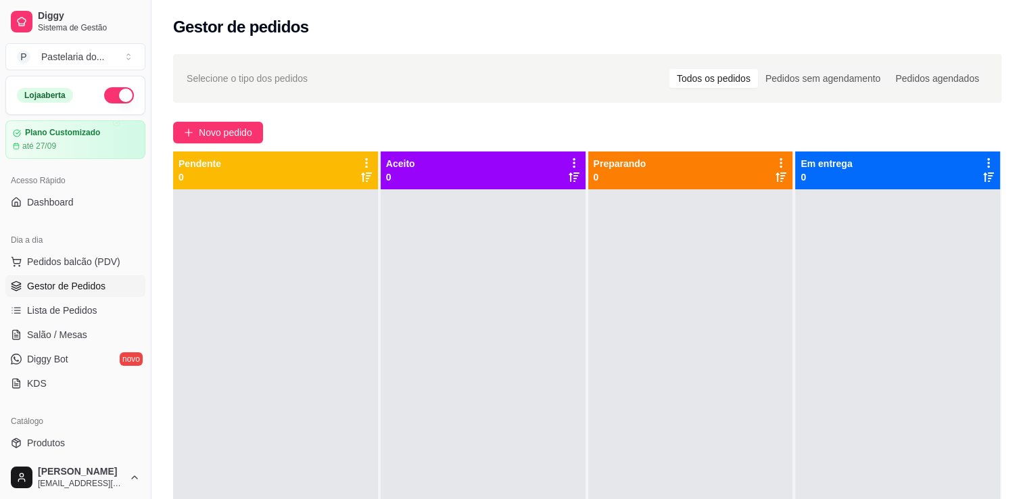
click at [866, 285] on div at bounding box center [897, 438] width 205 height 499
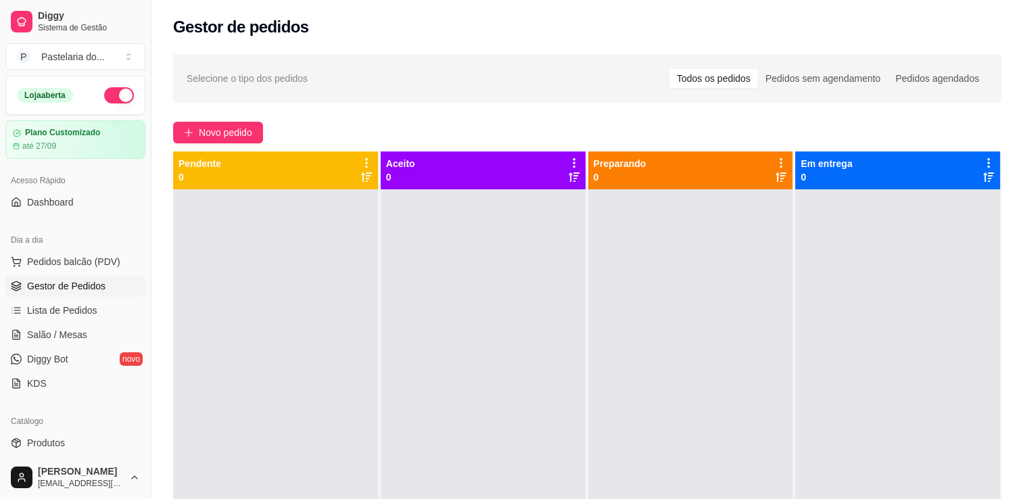
click at [866, 285] on div at bounding box center [897, 438] width 205 height 499
click at [60, 270] on button "Pedidos balcão (PDV)" at bounding box center [75, 262] width 140 height 22
click at [61, 270] on button "Pedidos balcão (PDV)" at bounding box center [75, 262] width 140 height 22
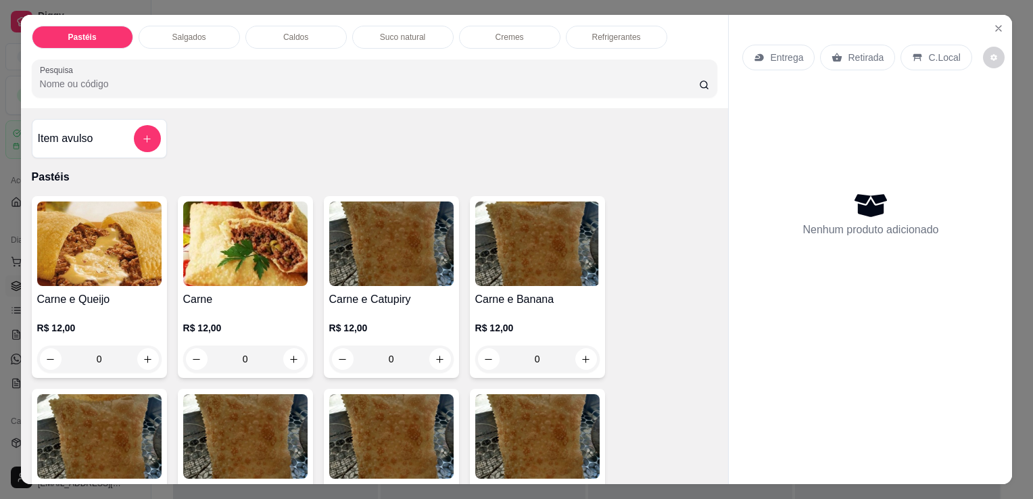
click at [126, 130] on div "Item avulso" at bounding box center [99, 138] width 123 height 27
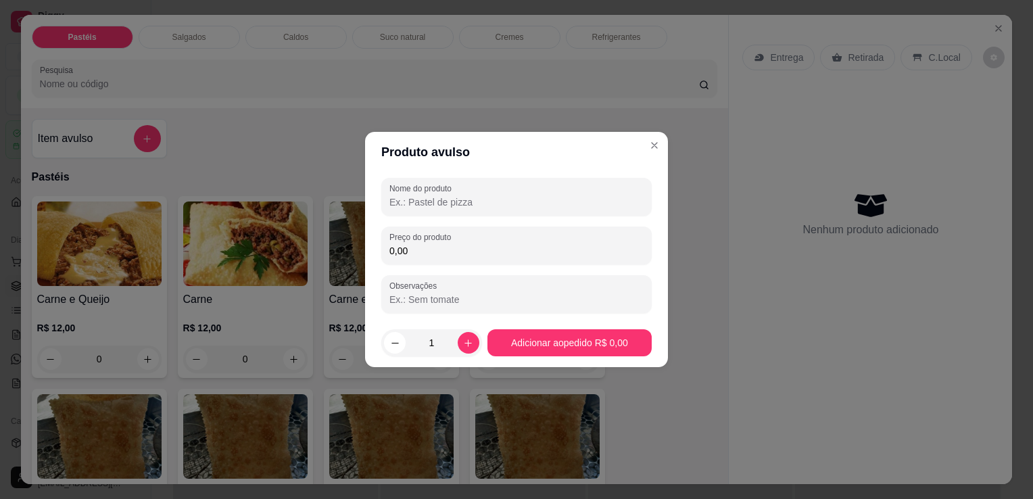
click at [489, 200] on input "Nome do produto" at bounding box center [517, 202] width 254 height 14
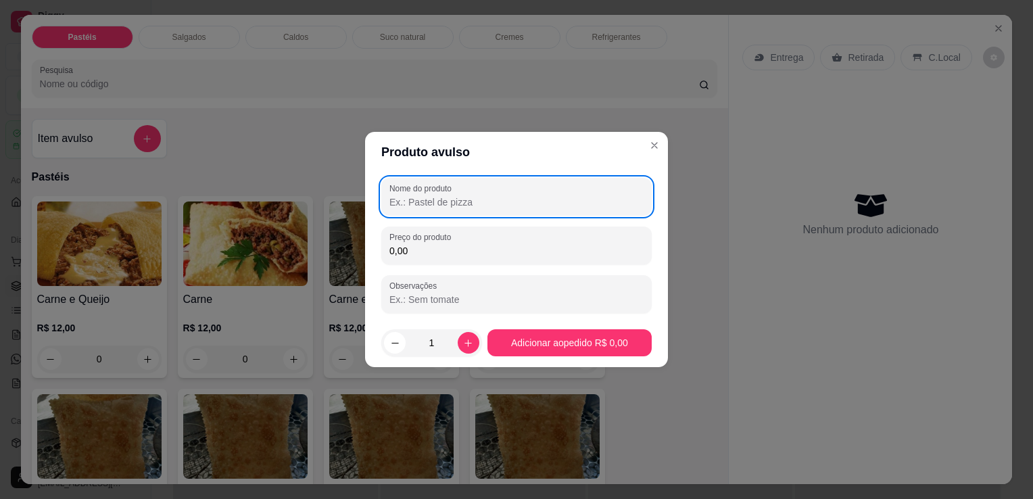
click at [489, 200] on input "Nome do produto" at bounding box center [517, 202] width 254 height 14
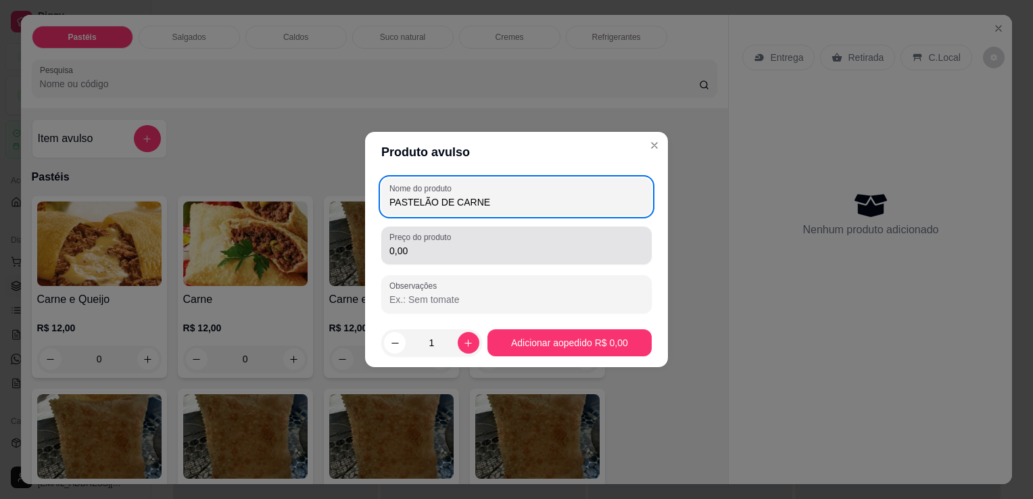
type input "PASTELÃO DE CARNE"
click at [487, 253] on input "0,00" at bounding box center [517, 251] width 254 height 14
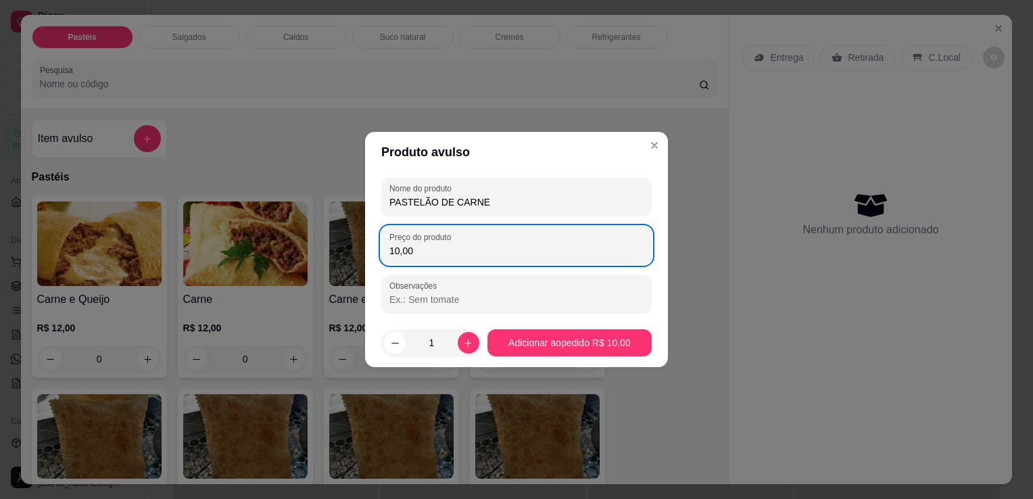
type input "10,00"
click at [577, 358] on footer "1 Adicionar ao pedido R$ 10,00" at bounding box center [516, 343] width 303 height 49
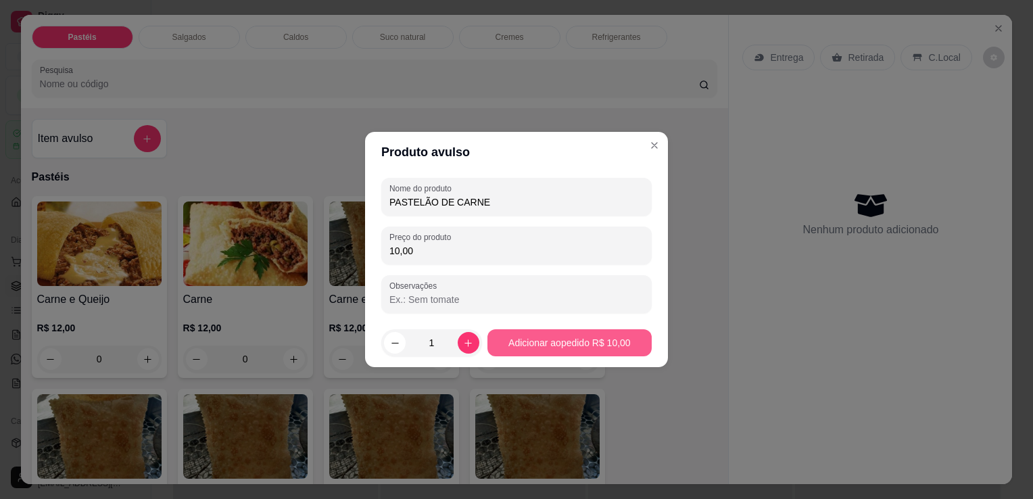
click at [507, 348] on button "Adicionar ao pedido R$ 10,00" at bounding box center [570, 342] width 164 height 27
click at [587, 355] on button "Adicionar ao pedido R$ 10,00" at bounding box center [570, 342] width 164 height 27
click at [605, 333] on button "Adicionar ao pedido R$ 10,00" at bounding box center [570, 342] width 164 height 27
click at [606, 336] on button "Adicionar ao pedido R$ 10,00" at bounding box center [570, 342] width 164 height 27
drag, startPoint x: 609, startPoint y: 342, endPoint x: 617, endPoint y: 342, distance: 8.1
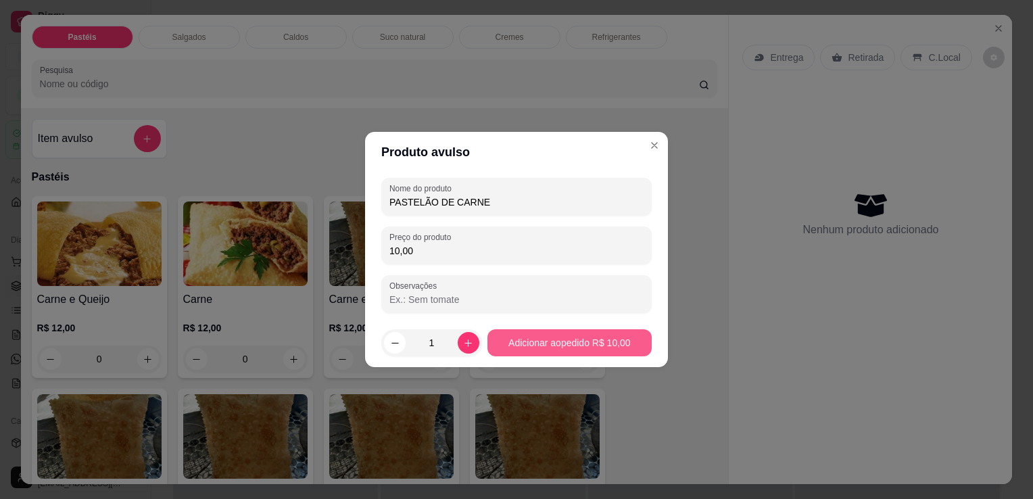
click at [611, 342] on button "Adicionar ao pedido R$ 10,00" at bounding box center [570, 342] width 164 height 27
click at [615, 342] on button "Adicionar ao pedido R$ 10,00" at bounding box center [570, 342] width 164 height 27
click at [617, 340] on button "Adicionar ao pedido R$ 10,00" at bounding box center [570, 342] width 164 height 27
click at [536, 354] on button "Adicionar ao pedido R$ 10,00" at bounding box center [570, 342] width 164 height 27
click at [529, 352] on button "Adicionar ao pedido R$ 10,00" at bounding box center [570, 342] width 164 height 27
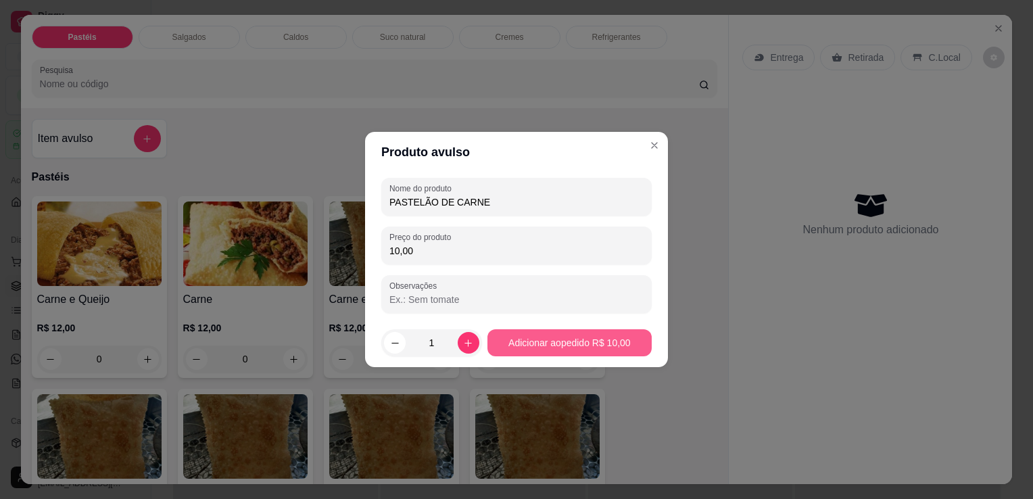
drag, startPoint x: 525, startPoint y: 350, endPoint x: 511, endPoint y: 339, distance: 18.3
click at [524, 348] on button "Adicionar ao pedido R$ 10,00" at bounding box center [570, 342] width 164 height 27
click at [506, 337] on button "Adicionar ao pedido R$ 10,00" at bounding box center [570, 342] width 164 height 27
click at [662, 143] on button "Close" at bounding box center [655, 146] width 22 height 22
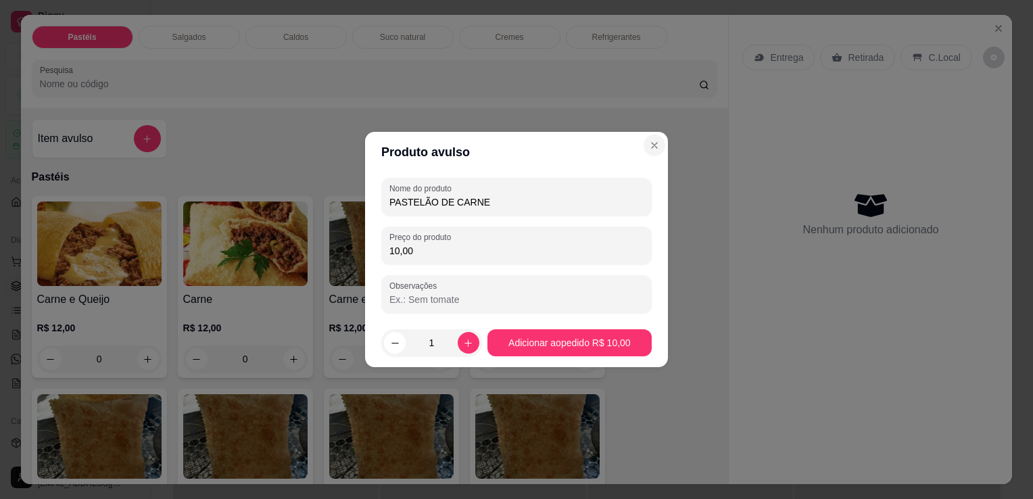
click at [660, 146] on button "Close" at bounding box center [655, 146] width 22 height 22
click at [660, 147] on button "Close" at bounding box center [655, 146] width 22 height 22
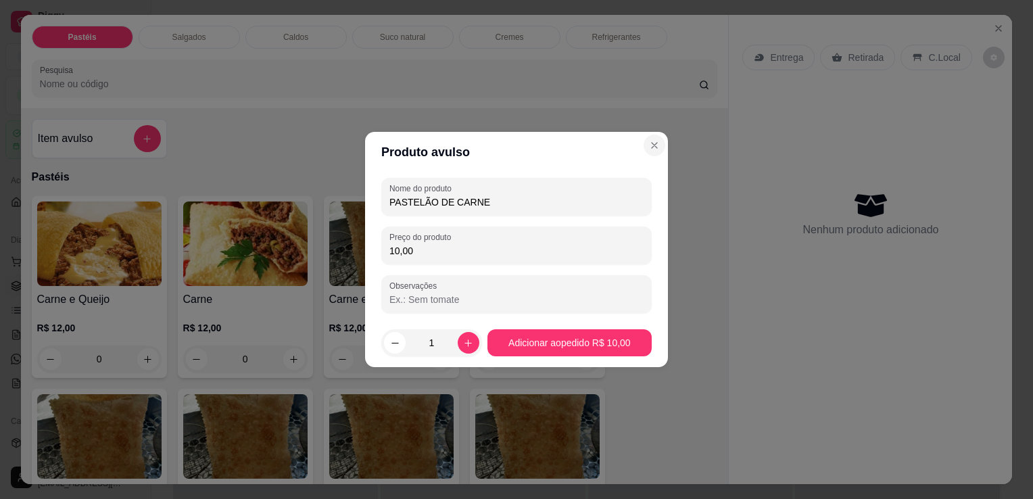
click at [660, 147] on button "Close" at bounding box center [655, 146] width 22 height 22
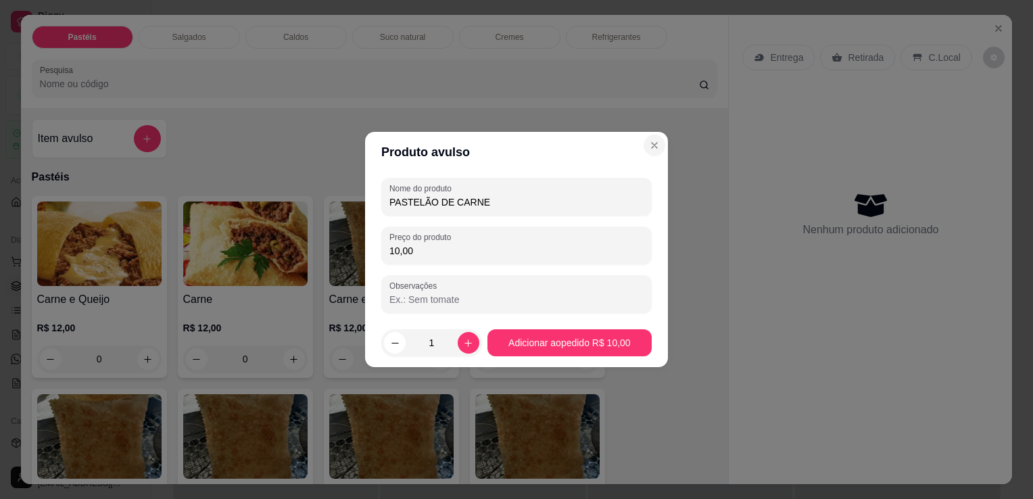
click at [660, 143] on button "Close" at bounding box center [655, 146] width 22 height 22
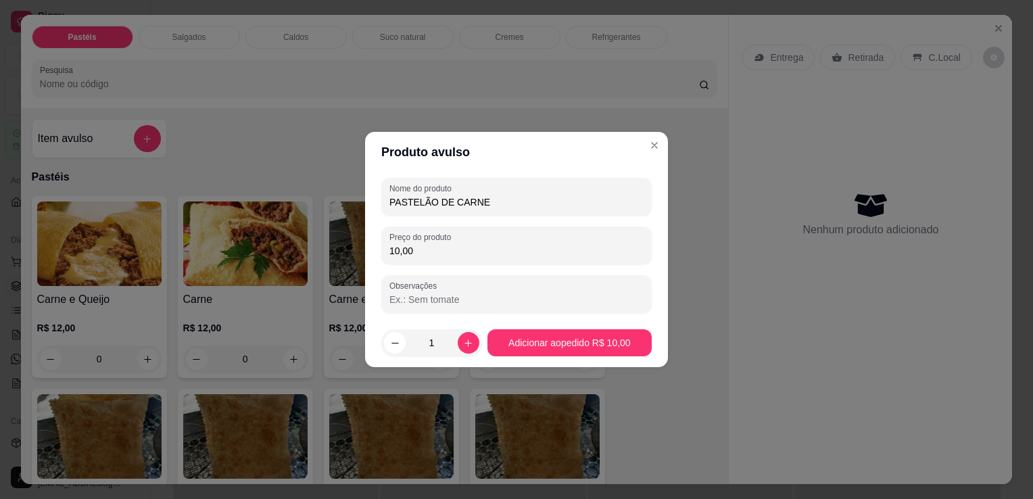
click at [643, 63] on div "Produto avulso Nome do produto PASTELÃO DE CARNE Preço do produto 10,00 Observa…" at bounding box center [516, 249] width 1033 height 499
click at [252, 146] on div "Produto avulso Nome do produto PASTELÃO DE CARNE Preço do produto 10,00 Observa…" at bounding box center [516, 249] width 1033 height 499
drag, startPoint x: 252, startPoint y: 146, endPoint x: 283, endPoint y: 118, distance: 42.6
click at [262, 135] on div "Produto avulso Nome do produto PASTELÃO DE CARNE Preço do produto 10,00 Observa…" at bounding box center [516, 249] width 1033 height 499
click at [326, 97] on div "Produto avulso Nome do produto PASTELÃO DE CARNE Preço do produto 10,00 Observa…" at bounding box center [516, 249] width 1033 height 499
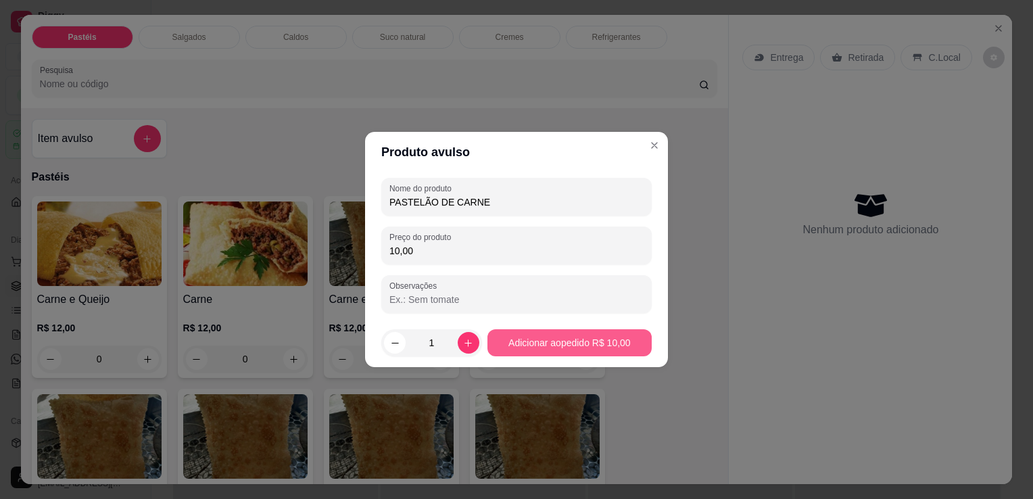
click at [555, 343] on button "Adicionar ao pedido R$ 10,00" at bounding box center [570, 342] width 164 height 27
click at [565, 347] on button "Adicionar ao pedido R$ 10,00" at bounding box center [570, 342] width 164 height 27
click at [652, 146] on icon "Close" at bounding box center [654, 145] width 11 height 11
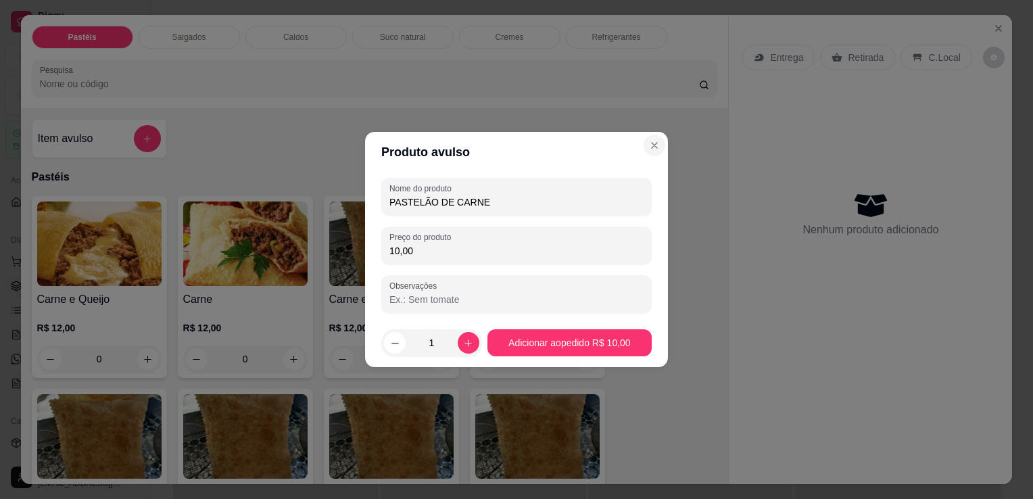
click at [652, 146] on icon "Close" at bounding box center [654, 145] width 11 height 11
click at [659, 142] on icon "Close" at bounding box center [654, 145] width 11 height 11
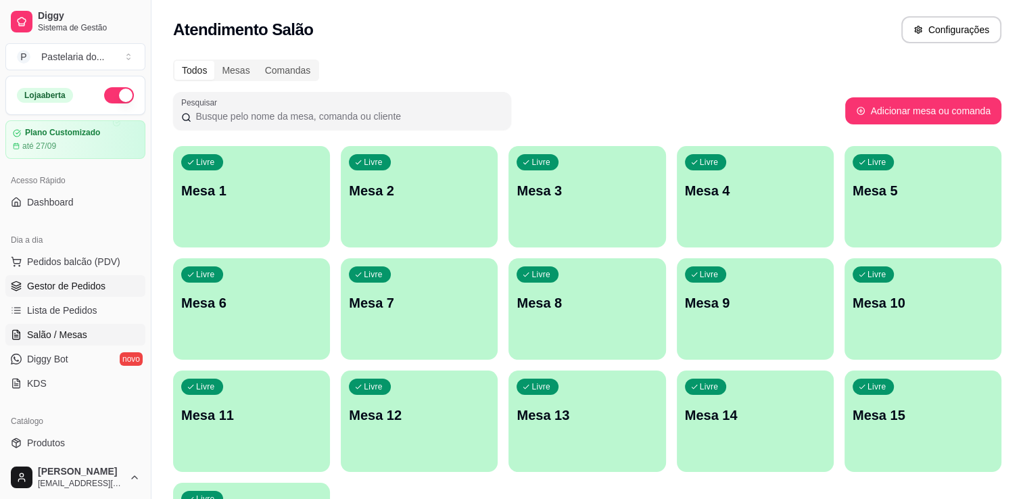
click at [73, 293] on link "Gestor de Pedidos" at bounding box center [75, 286] width 140 height 22
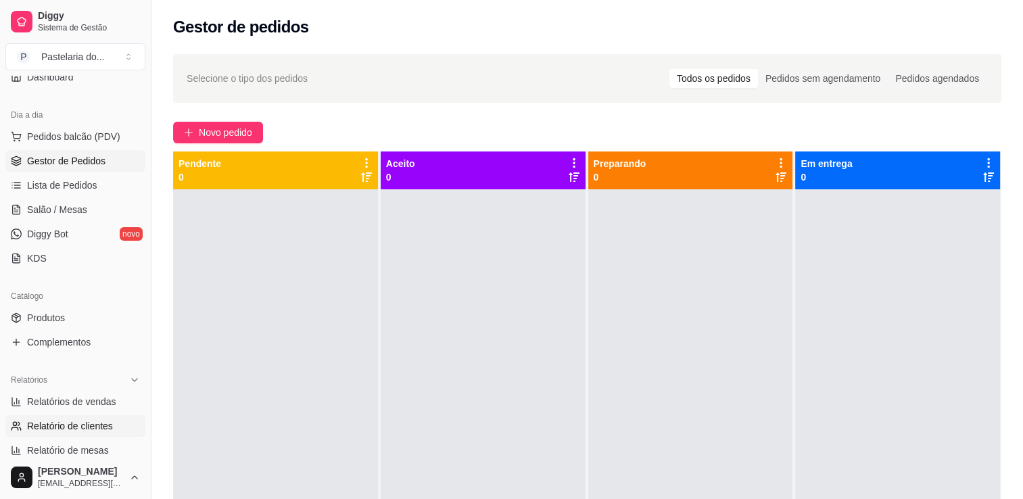
scroll to position [203, 0]
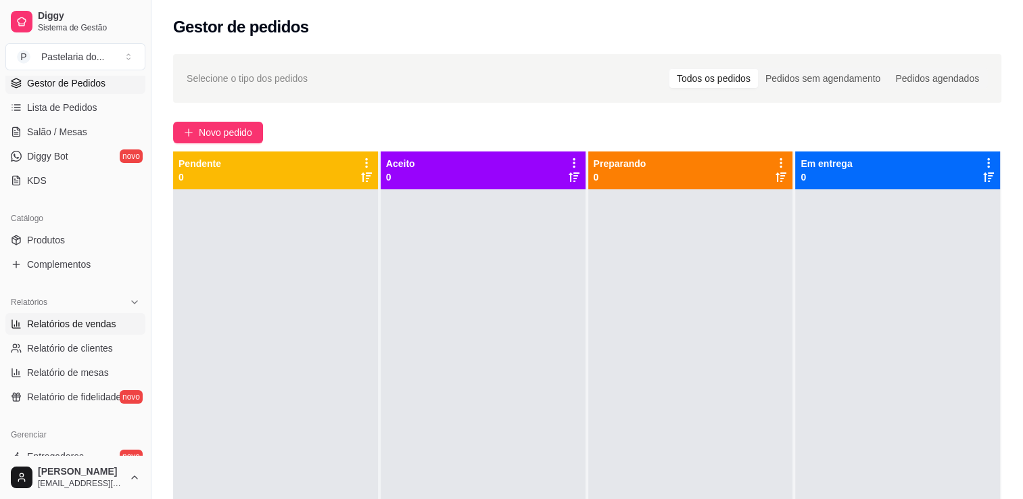
click at [67, 326] on span "Relatórios de vendas" at bounding box center [71, 324] width 89 height 14
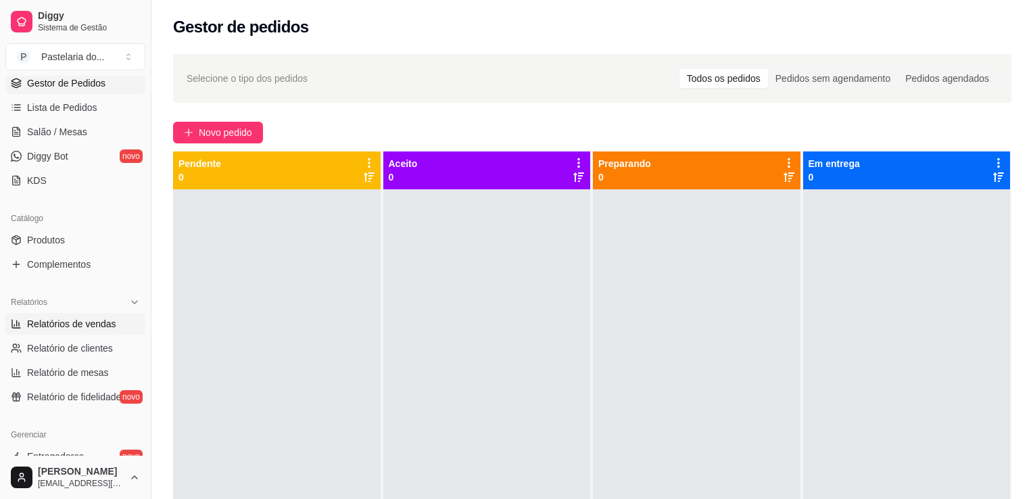
select select "ALL"
select select "0"
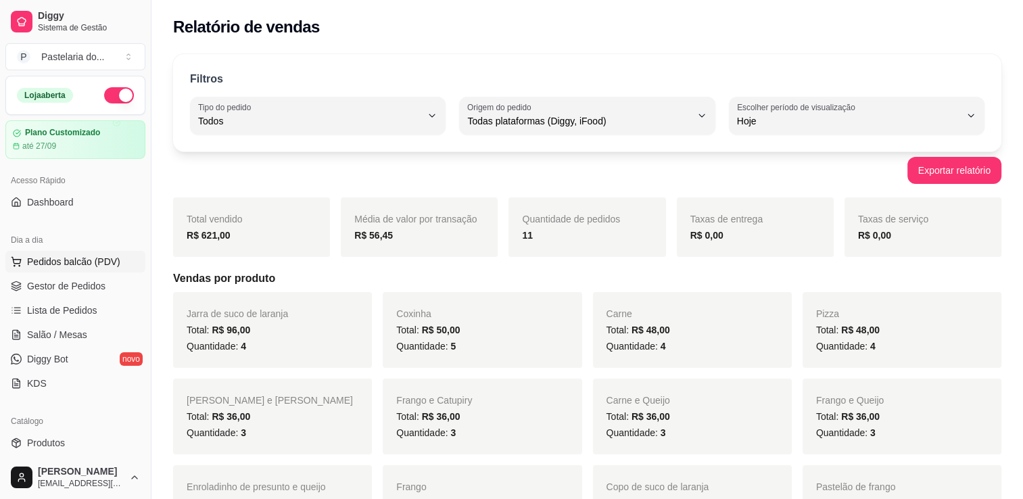
click at [65, 258] on span "Pedidos balcão (PDV)" at bounding box center [73, 262] width 93 height 14
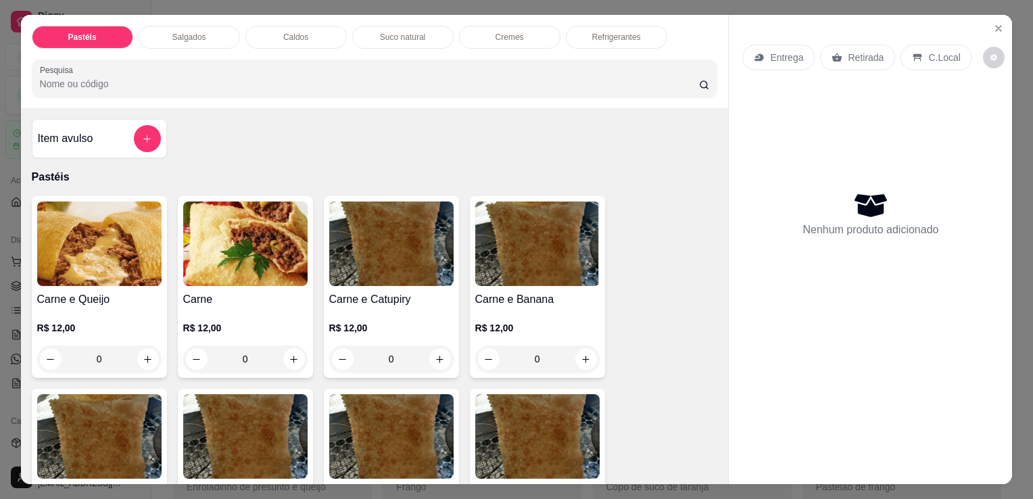
click at [179, 38] on div "Salgados" at bounding box center [189, 37] width 101 height 23
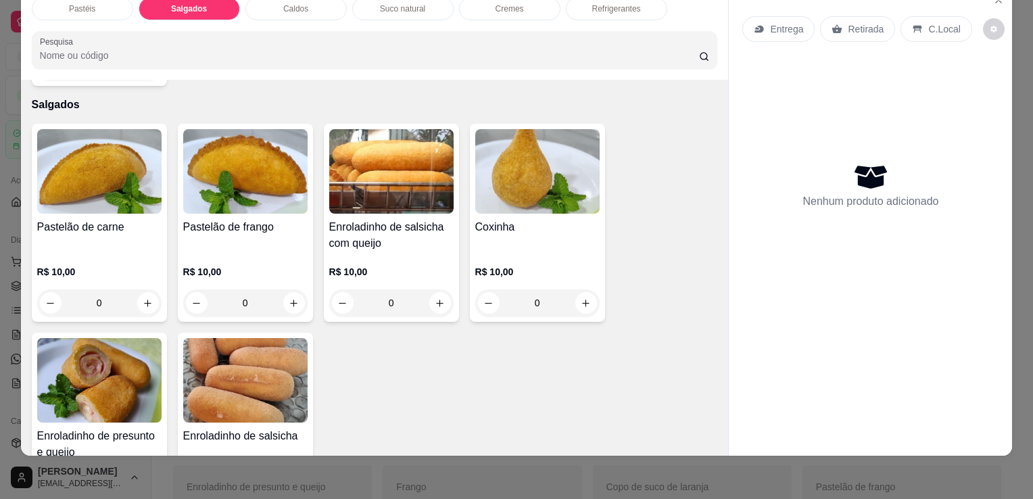
click at [149, 223] on div "Pastelão de carne" at bounding box center [99, 235] width 124 height 32
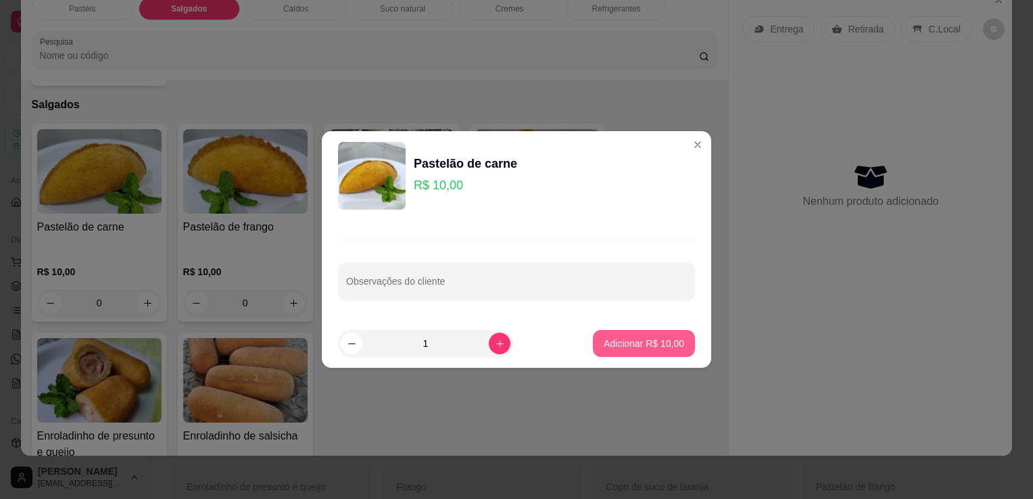
click at [641, 345] on p "Adicionar R$ 10,00" at bounding box center [644, 344] width 80 height 14
type input "1"
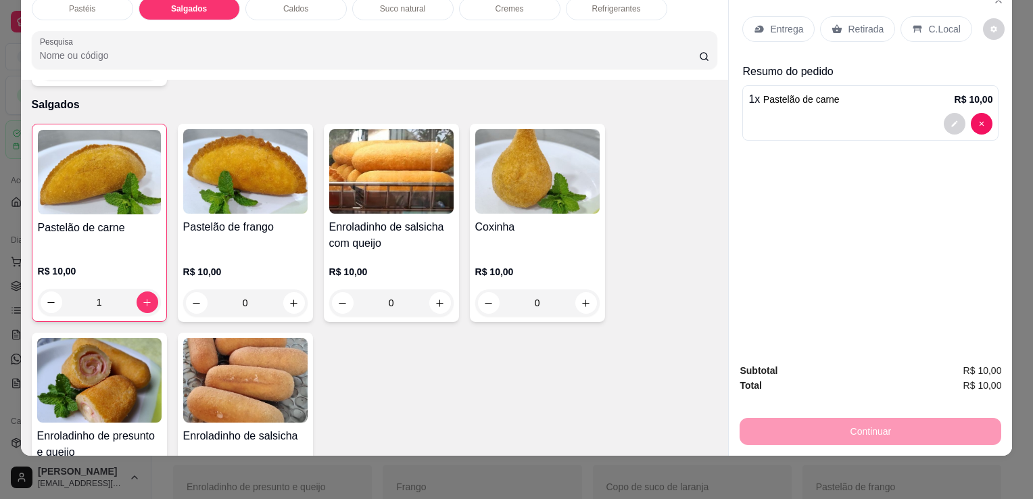
click at [848, 22] on p "Retirada" at bounding box center [866, 29] width 36 height 14
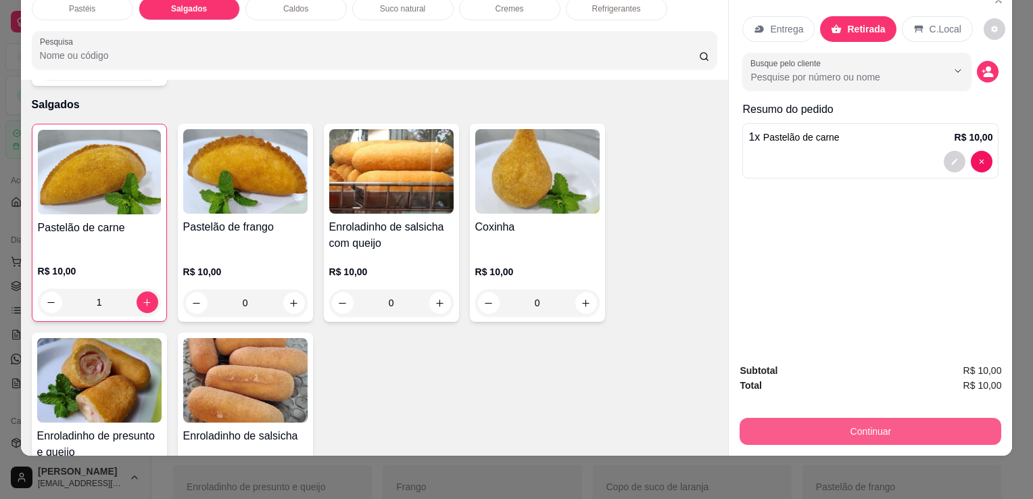
click at [817, 418] on button "Continuar" at bounding box center [871, 431] width 262 height 27
click at [788, 418] on button "Continuar" at bounding box center [871, 431] width 262 height 27
click at [876, 418] on button "Continuar" at bounding box center [871, 431] width 262 height 27
click at [932, 423] on button "Continuar" at bounding box center [871, 431] width 262 height 27
drag, startPoint x: 932, startPoint y: 423, endPoint x: 864, endPoint y: 406, distance: 69.7
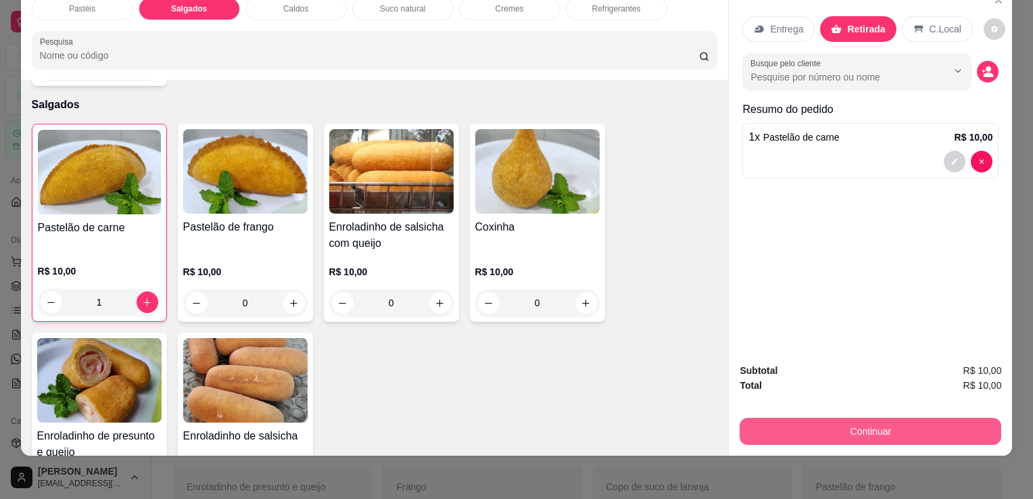
click at [920, 418] on button "Continuar" at bounding box center [871, 431] width 262 height 27
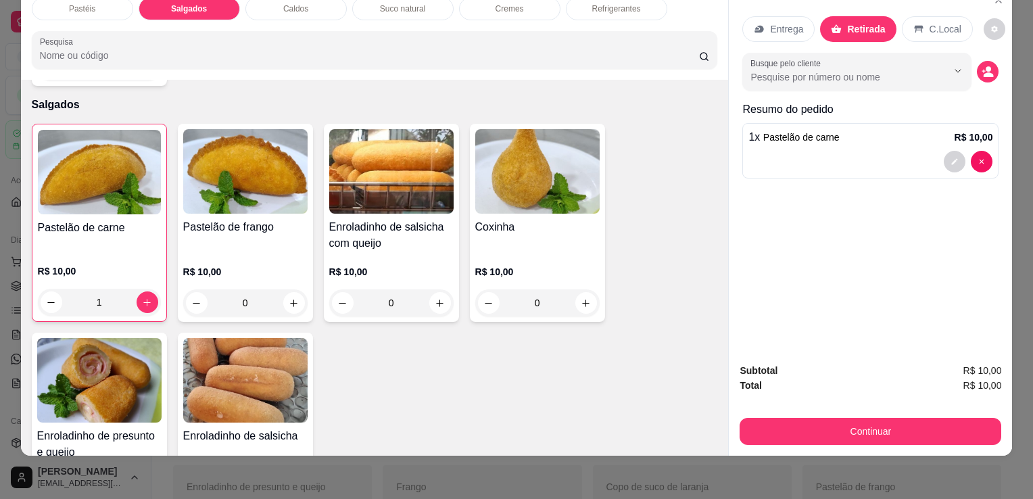
click at [857, 402] on div "Subtotal R$ 10,00 Total R$ 10,00 Continuar" at bounding box center [871, 404] width 262 height 82
click at [847, 418] on button "Continuar" at bounding box center [871, 431] width 262 height 27
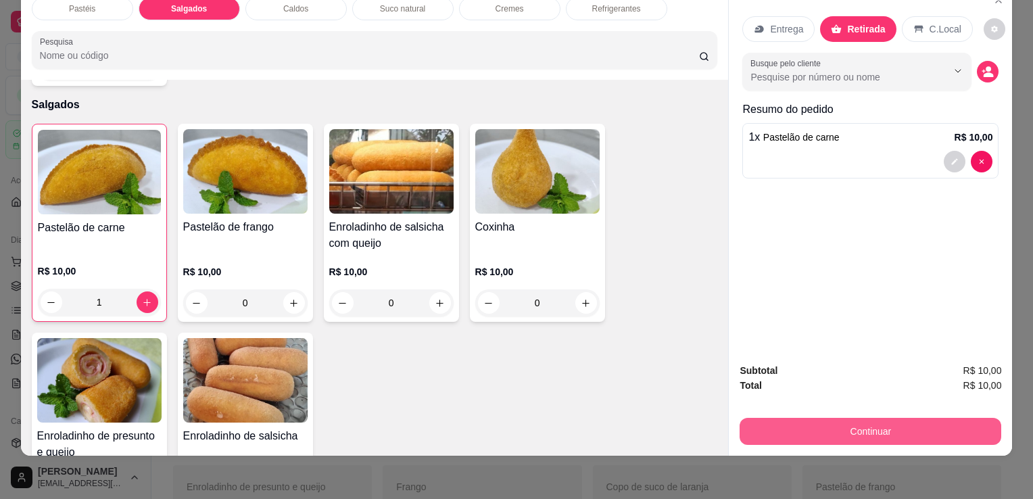
click at [813, 429] on button "Continuar" at bounding box center [871, 431] width 262 height 27
click at [808, 427] on button "Continuar" at bounding box center [871, 431] width 262 height 27
drag, startPoint x: 796, startPoint y: 421, endPoint x: 791, endPoint y: 413, distance: 9.4
click at [791, 418] on button "Continuar" at bounding box center [871, 431] width 262 height 27
click at [774, 394] on div "Subtotal R$ 10,00 Total R$ 10,00 Continuar" at bounding box center [871, 404] width 262 height 82
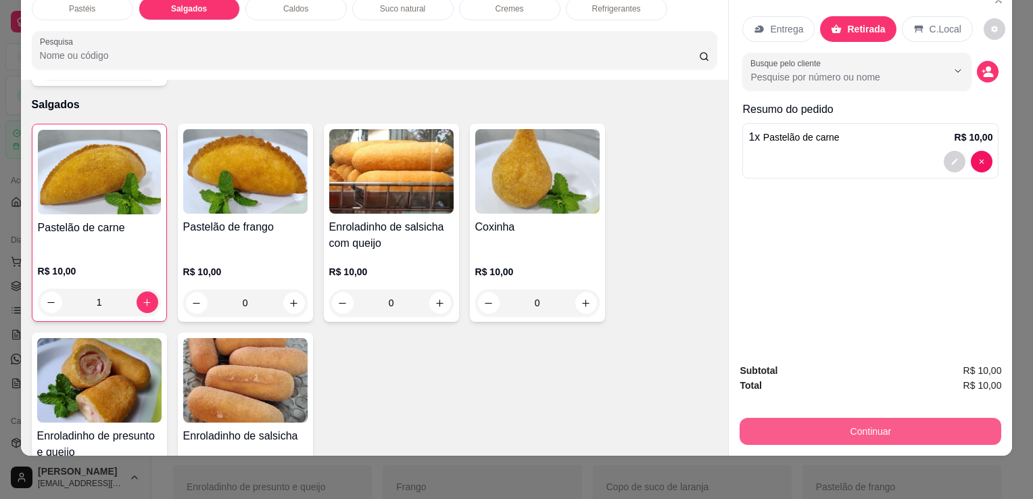
click at [834, 421] on button "Continuar" at bounding box center [871, 431] width 262 height 27
click at [836, 421] on button "Continuar" at bounding box center [871, 431] width 262 height 27
drag, startPoint x: 839, startPoint y: 421, endPoint x: 387, endPoint y: 44, distance: 589.1
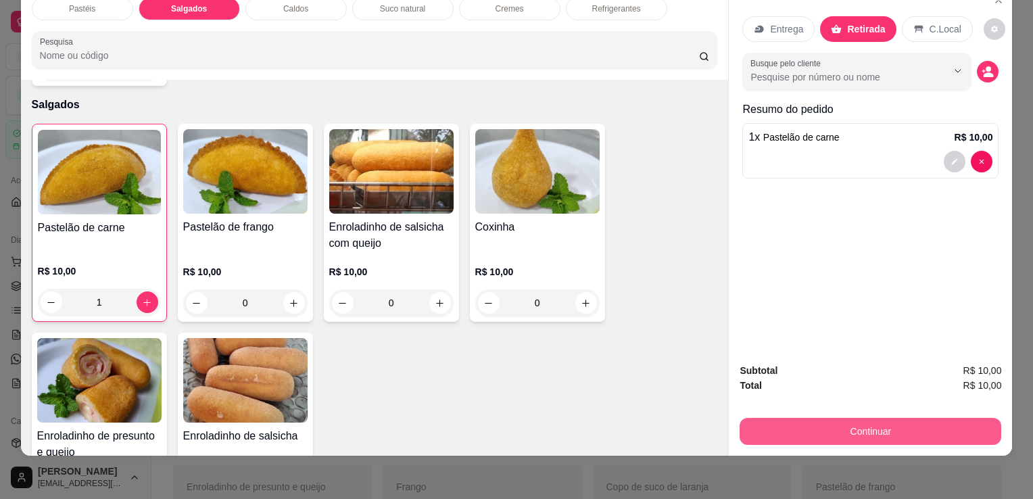
click at [696, 302] on div "Pastéis Salgados Caldos Suco natural Cremes Refrigerantes Pesquisa Item avulso …" at bounding box center [517, 220] width 992 height 469
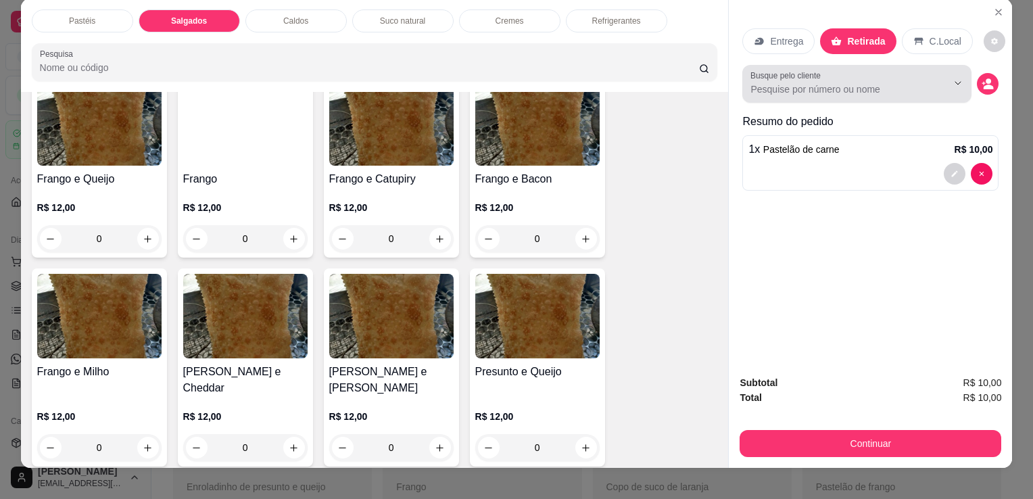
scroll to position [0, 0]
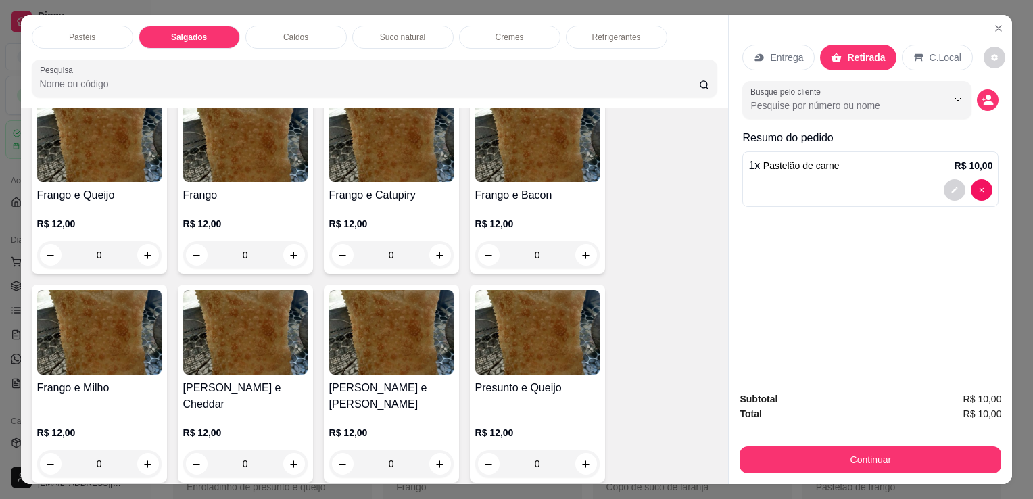
click at [999, 15] on div "Entrega Retirada C.Local Busque pelo cliente Resumo do pedido 1 x Pastelão de c…" at bounding box center [870, 198] width 283 height 366
click at [999, 23] on icon "Close" at bounding box center [998, 28] width 11 height 11
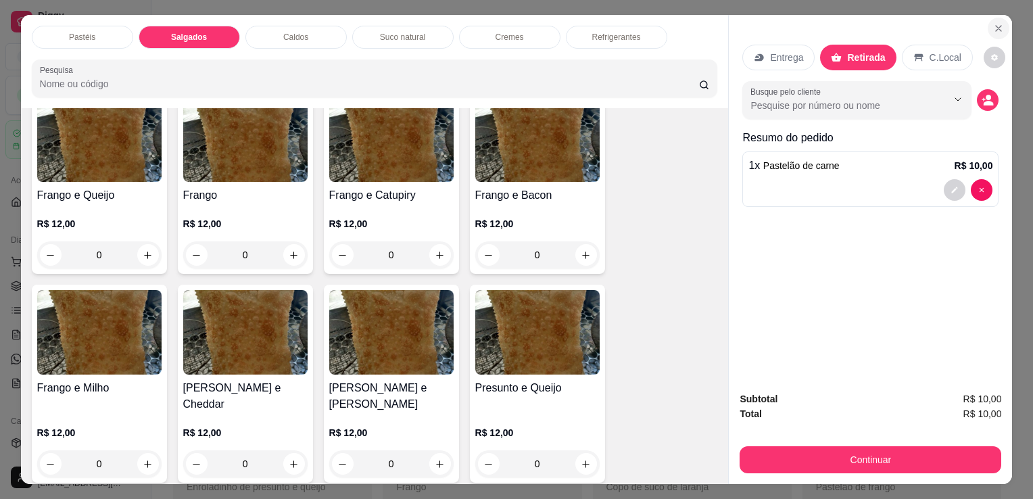
click at [998, 23] on icon "Close" at bounding box center [998, 28] width 11 height 11
click at [997, 23] on icon "Close" at bounding box center [998, 28] width 11 height 11
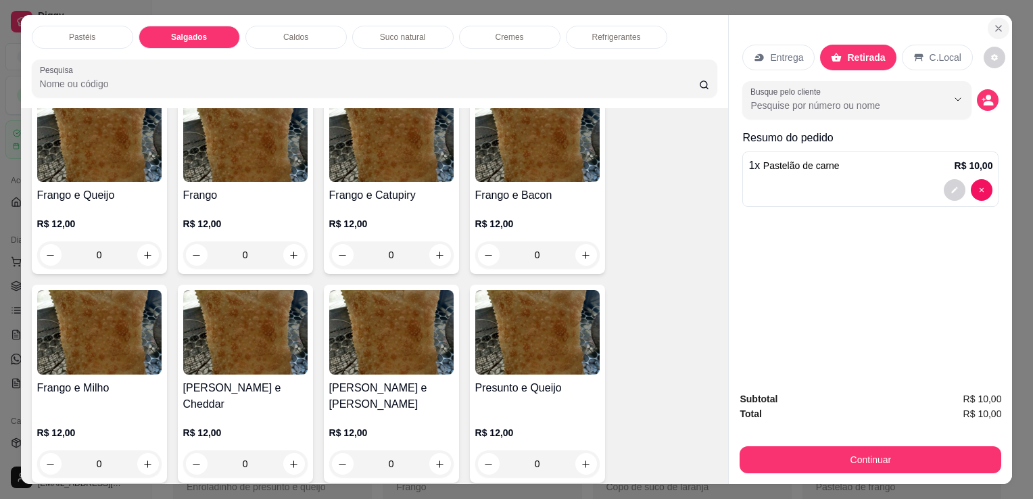
click at [997, 23] on icon "Close" at bounding box center [998, 28] width 11 height 11
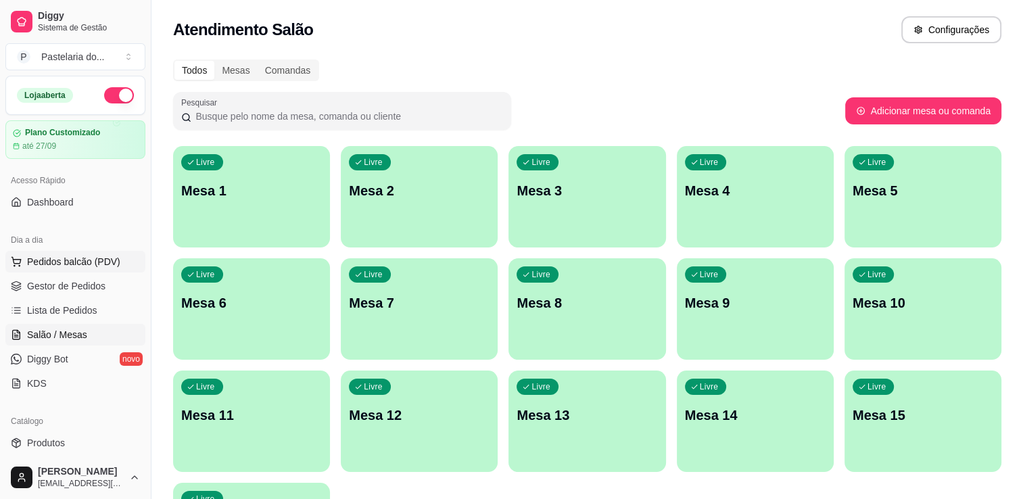
click at [64, 252] on button "Pedidos balcão (PDV)" at bounding box center [75, 262] width 140 height 22
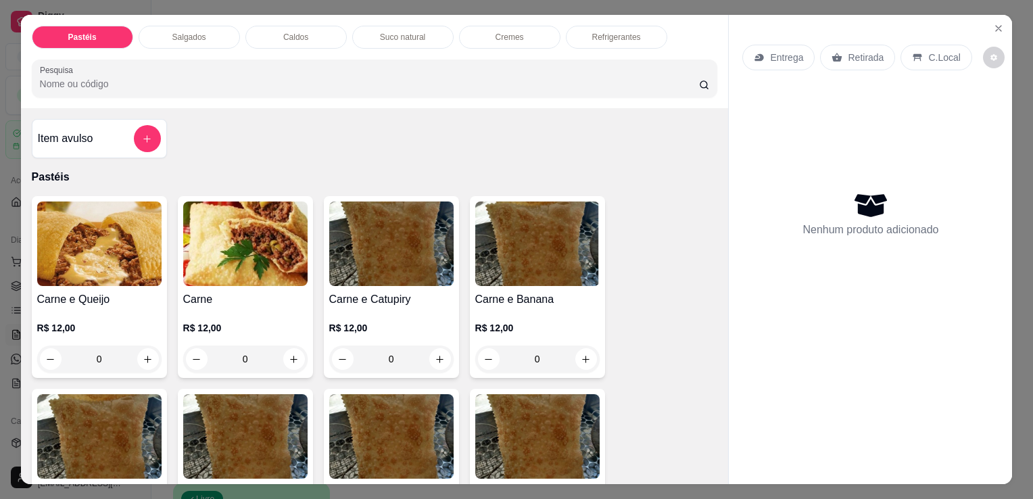
click at [164, 36] on div "Salgados" at bounding box center [189, 37] width 101 height 23
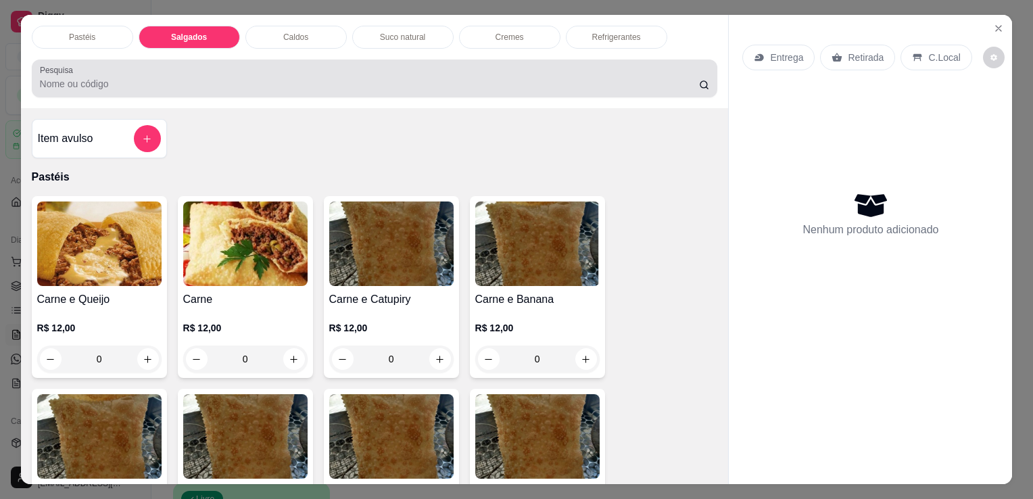
scroll to position [33, 0]
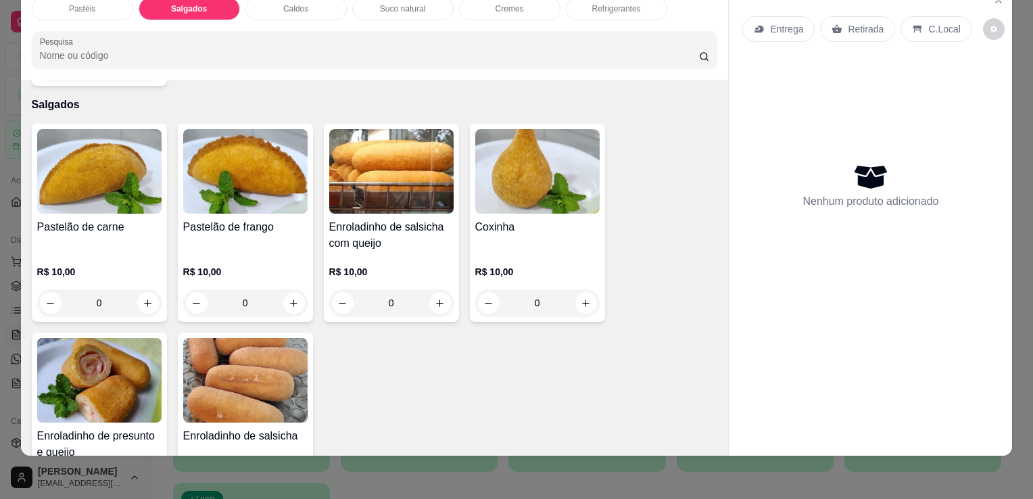
click at [138, 145] on img at bounding box center [99, 171] width 124 height 85
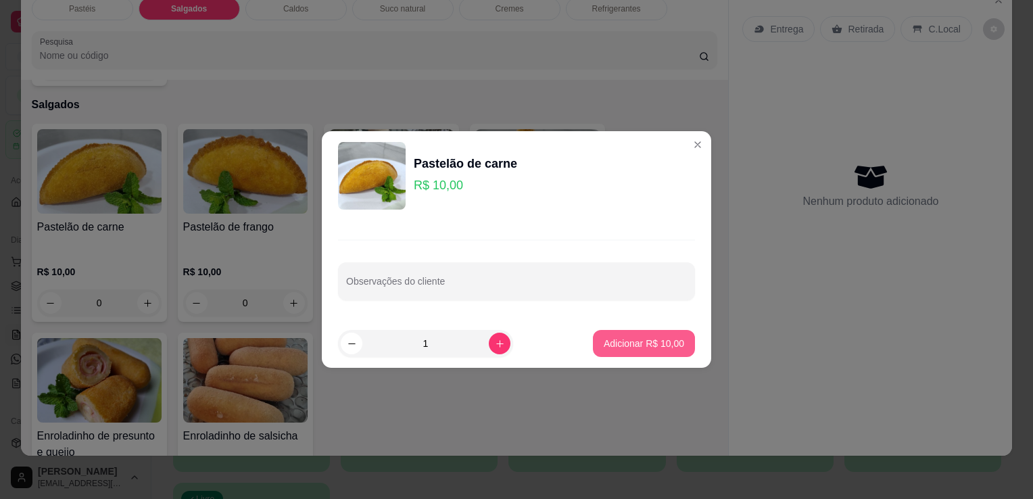
click at [617, 348] on p "Adicionar R$ 10,00" at bounding box center [644, 344] width 80 height 14
type input "1"
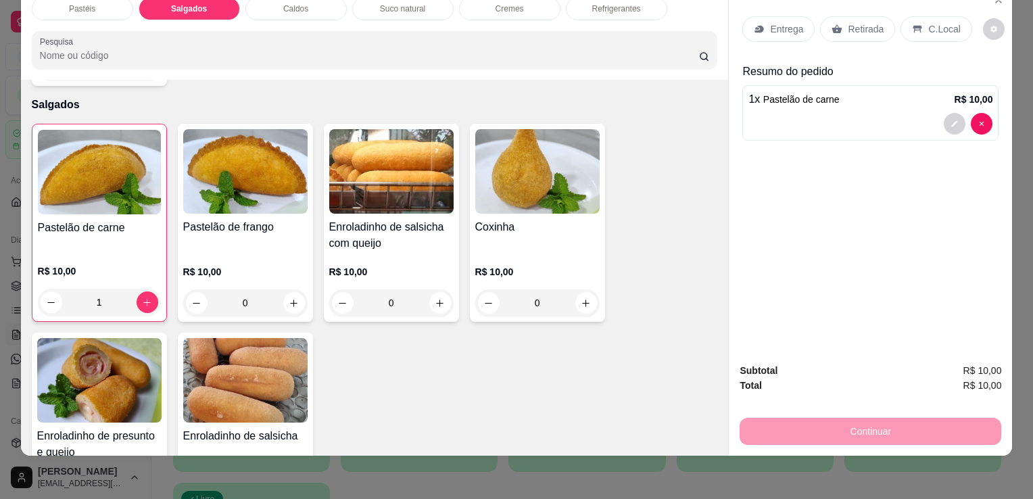
click at [830, 26] on div "Retirada" at bounding box center [857, 29] width 75 height 26
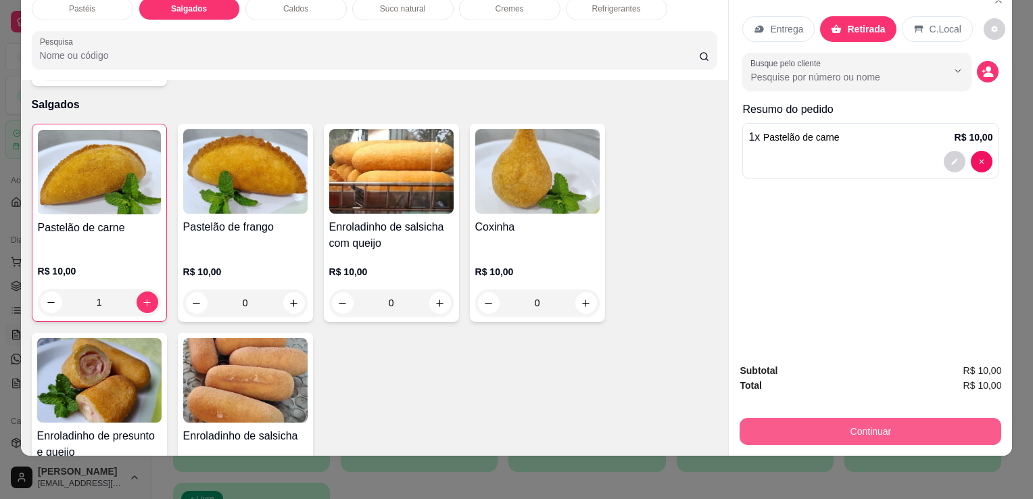
click at [895, 418] on button "Continuar" at bounding box center [871, 431] width 262 height 27
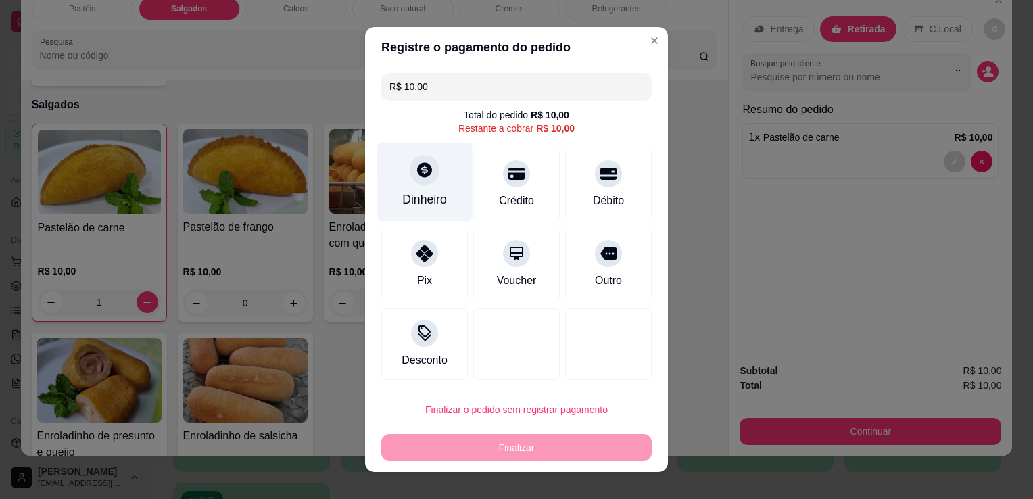
click at [415, 196] on div "Dinheiro" at bounding box center [424, 200] width 45 height 18
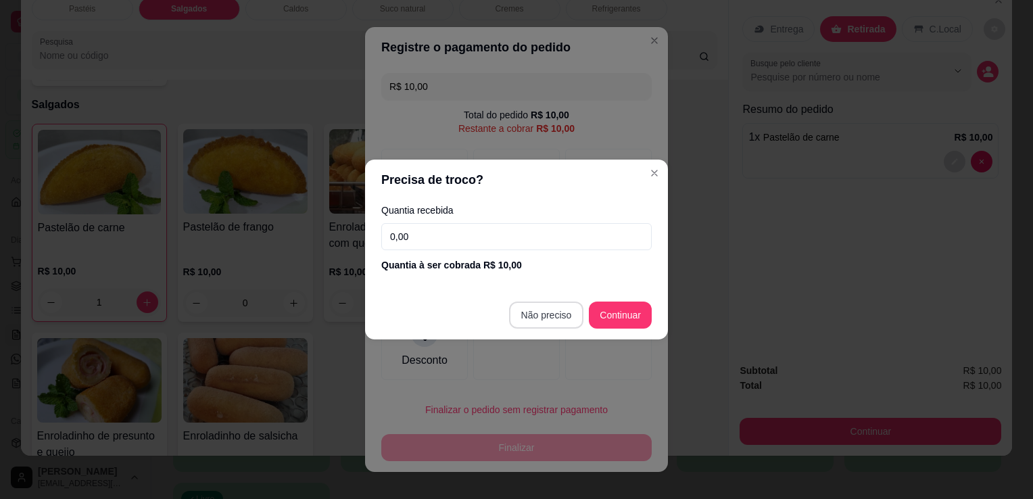
type input "R$ 0,00"
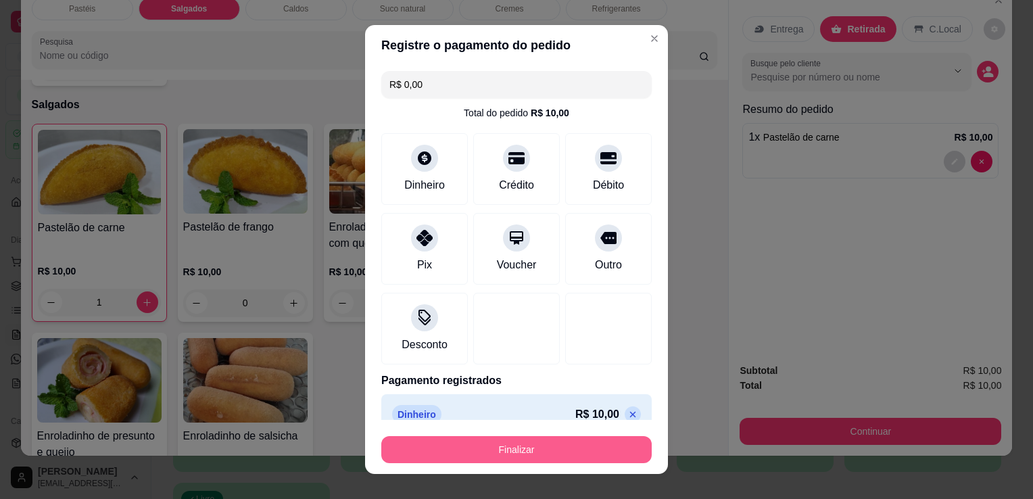
click at [568, 443] on button "Finalizar" at bounding box center [516, 449] width 270 height 27
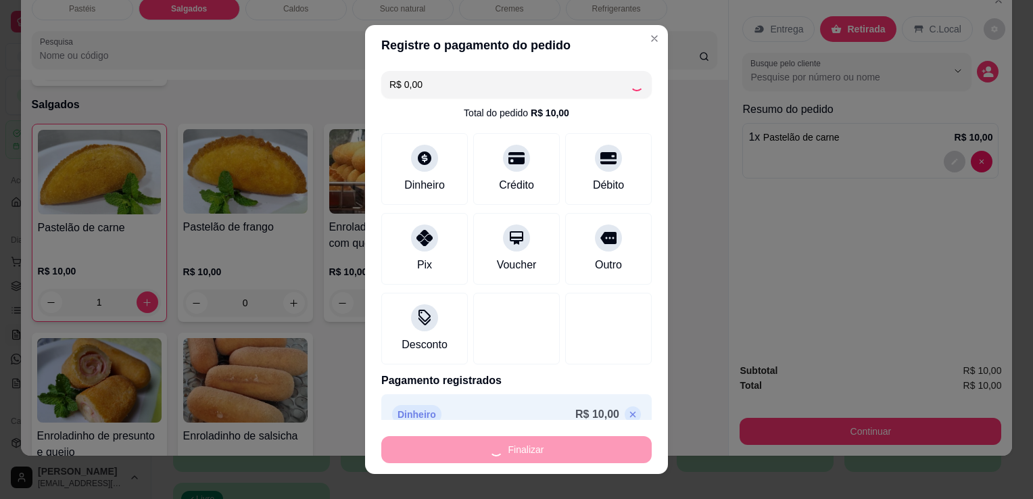
type input "0"
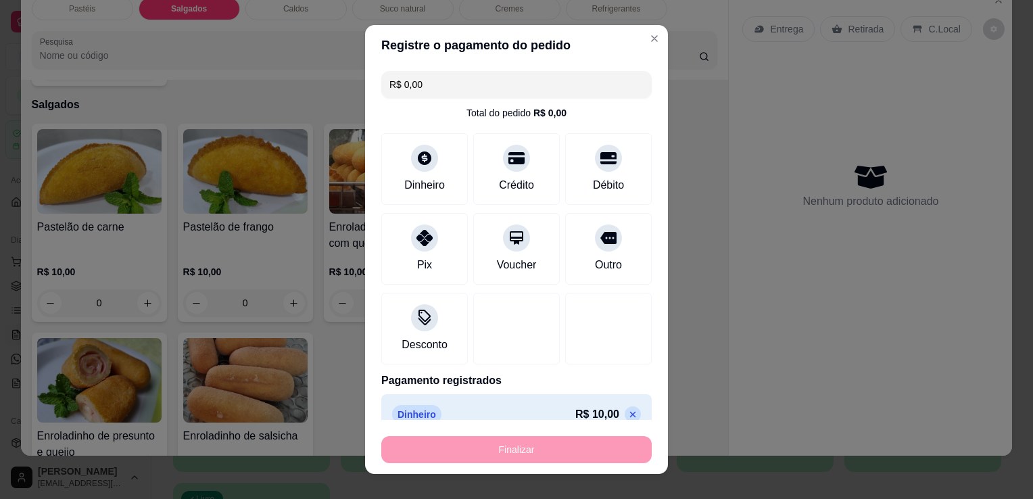
type input "-R$ 10,00"
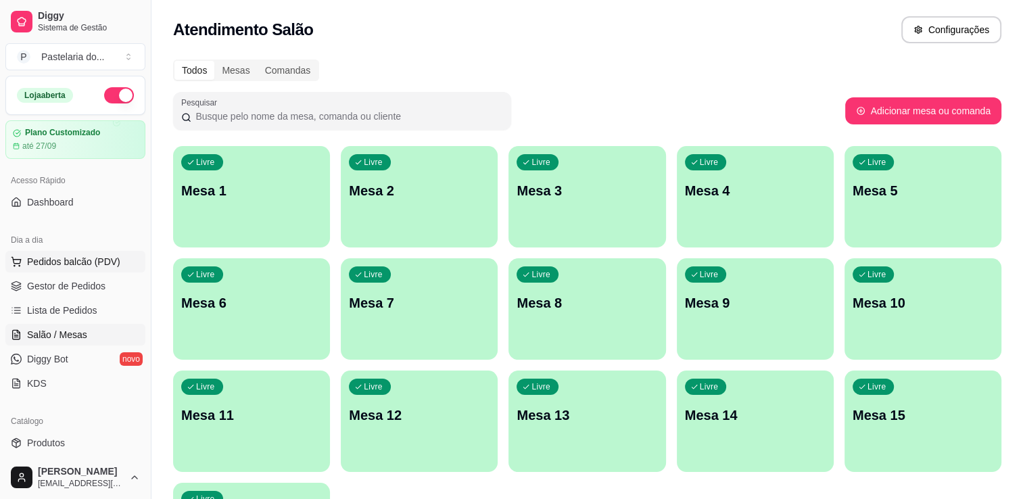
click at [109, 268] on button "Pedidos balcão (PDV)" at bounding box center [75, 262] width 140 height 22
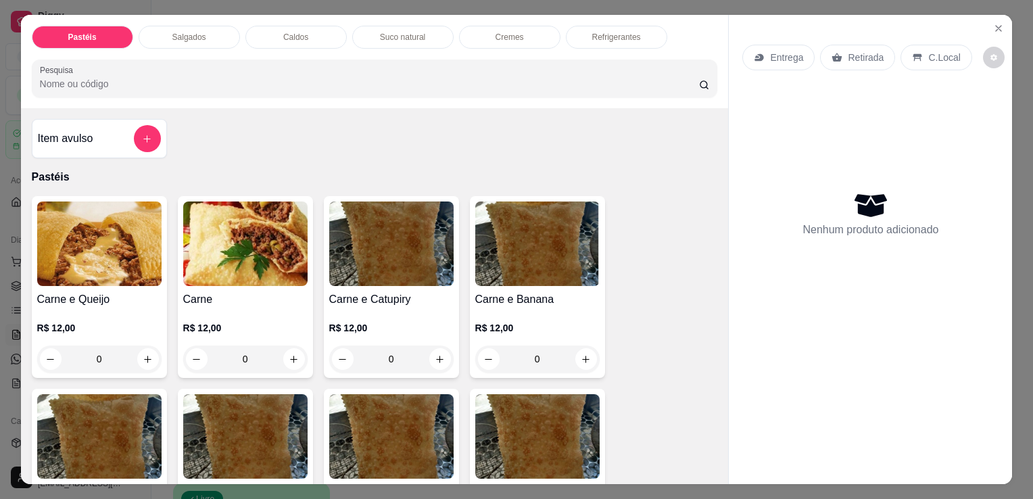
click at [178, 32] on p "Salgados" at bounding box center [189, 37] width 34 height 11
click at [178, 65] on div at bounding box center [375, 78] width 670 height 27
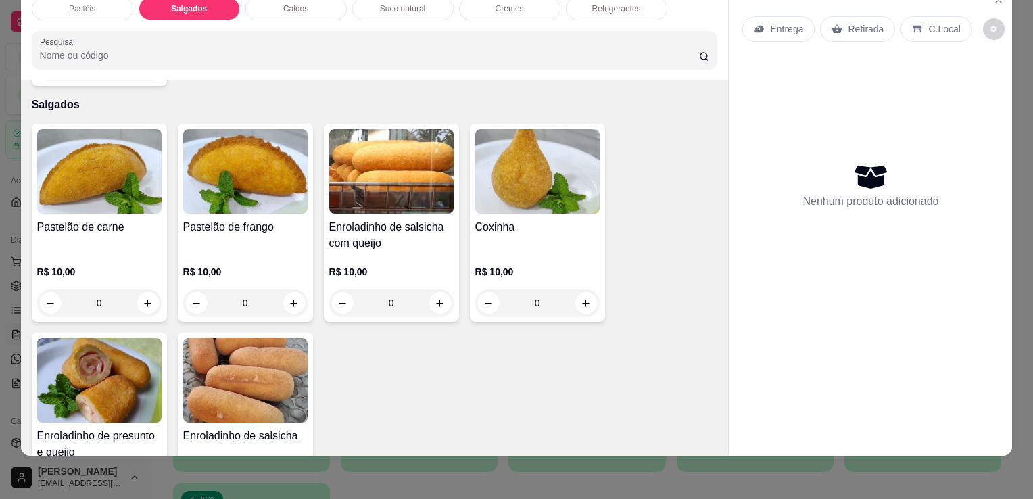
click at [86, 6] on div "Pastéis" at bounding box center [82, 8] width 101 height 23
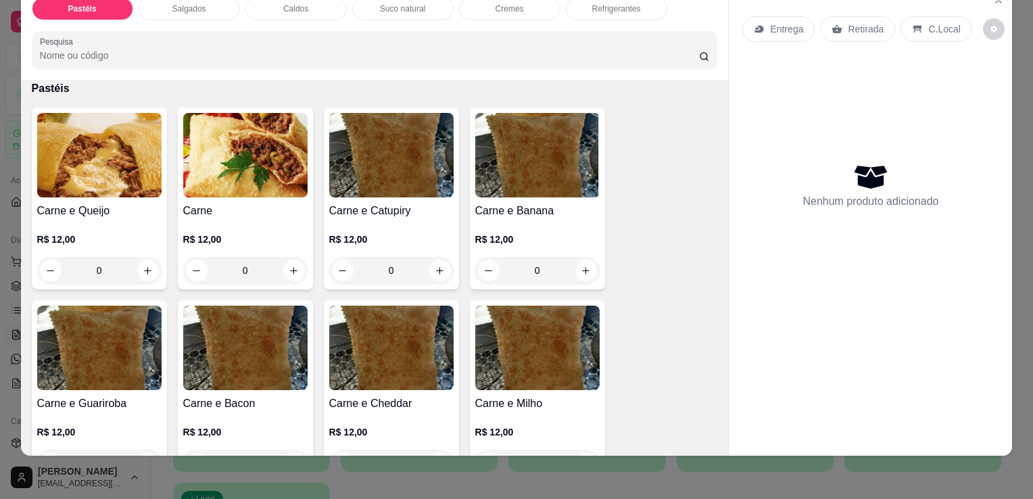
scroll to position [128, 0]
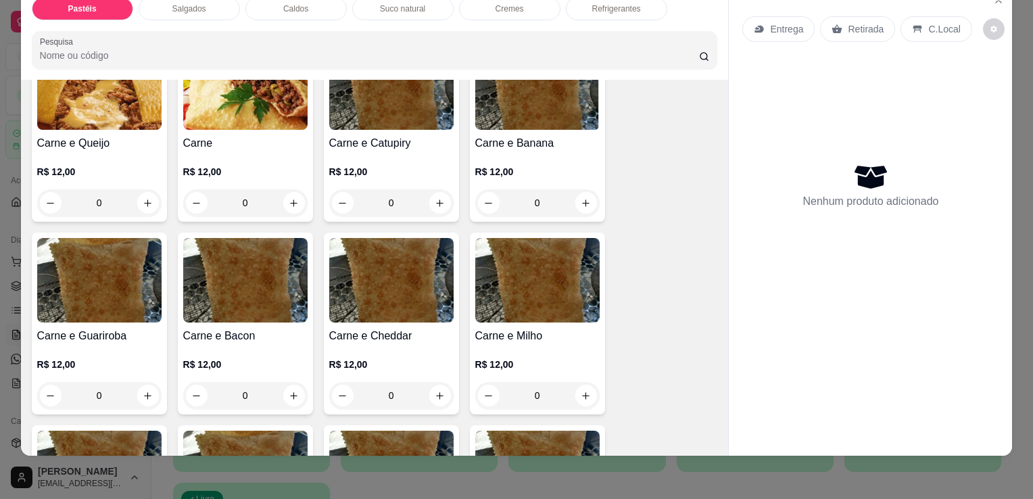
click at [228, 165] on p "R$ 12,00" at bounding box center [245, 172] width 124 height 14
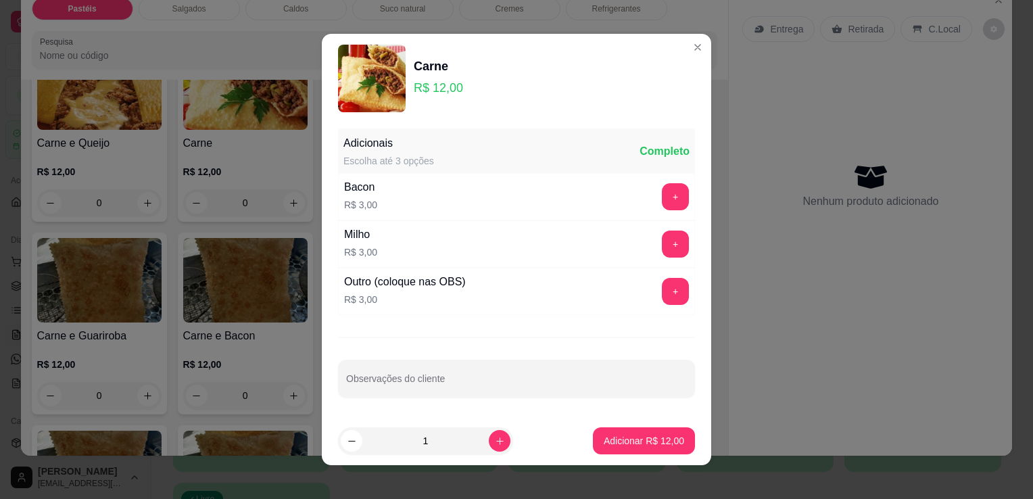
click at [593, 448] on button "Adicionar R$ 12,00" at bounding box center [644, 440] width 102 height 27
type input "1"
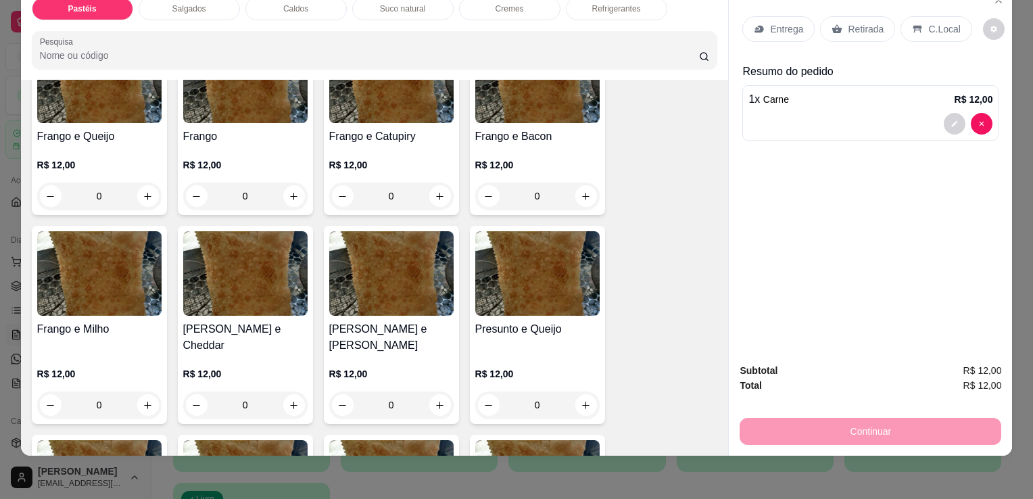
scroll to position [601, 0]
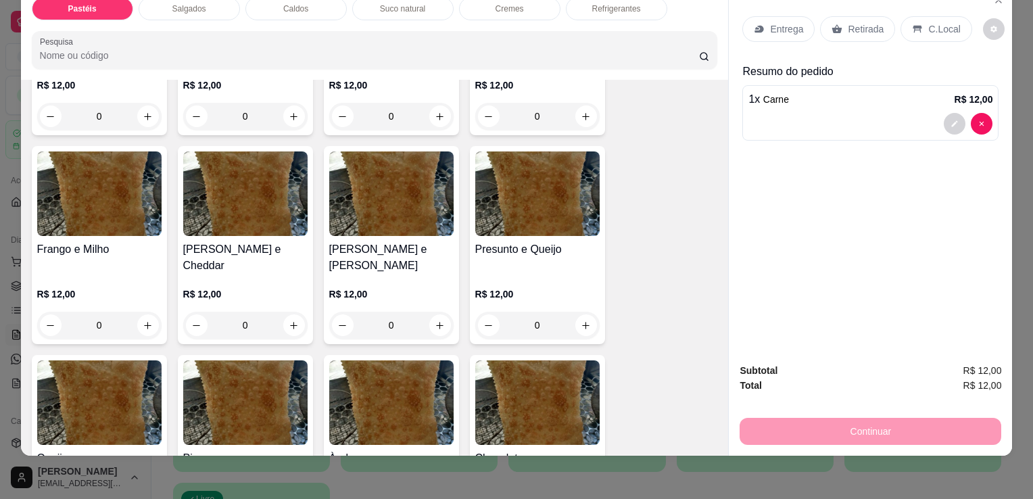
click at [574, 312] on div "0" at bounding box center [537, 325] width 124 height 27
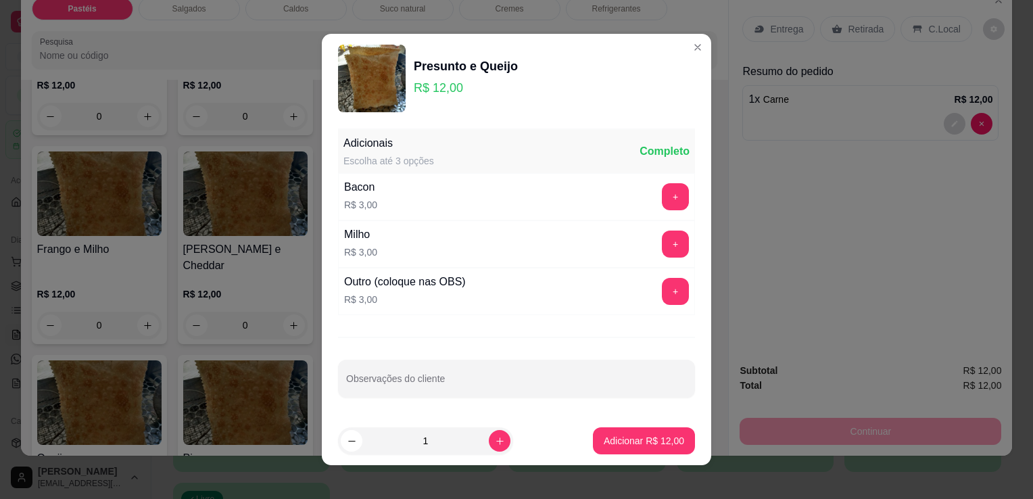
click at [618, 444] on p "Adicionar R$ 12,00" at bounding box center [644, 441] width 80 height 14
type input "1"
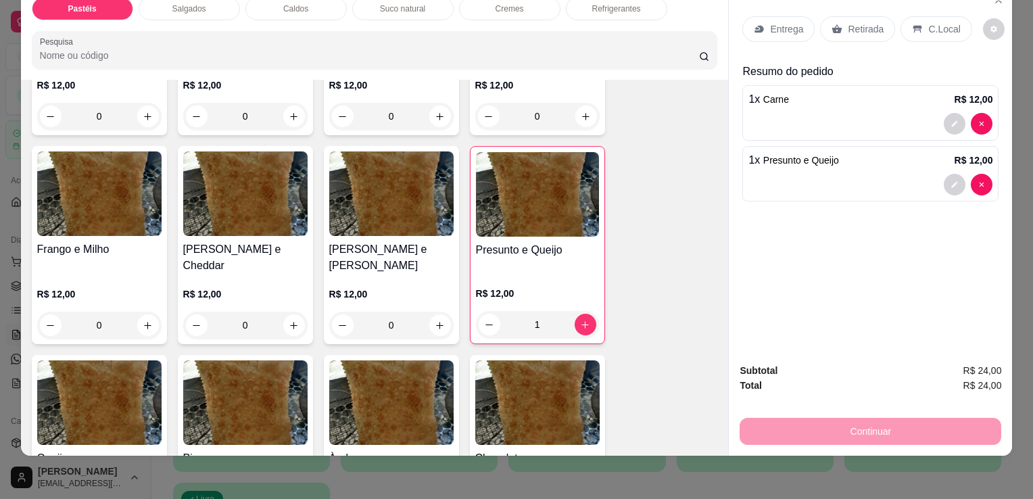
click at [850, 31] on div "Retirada" at bounding box center [857, 29] width 75 height 26
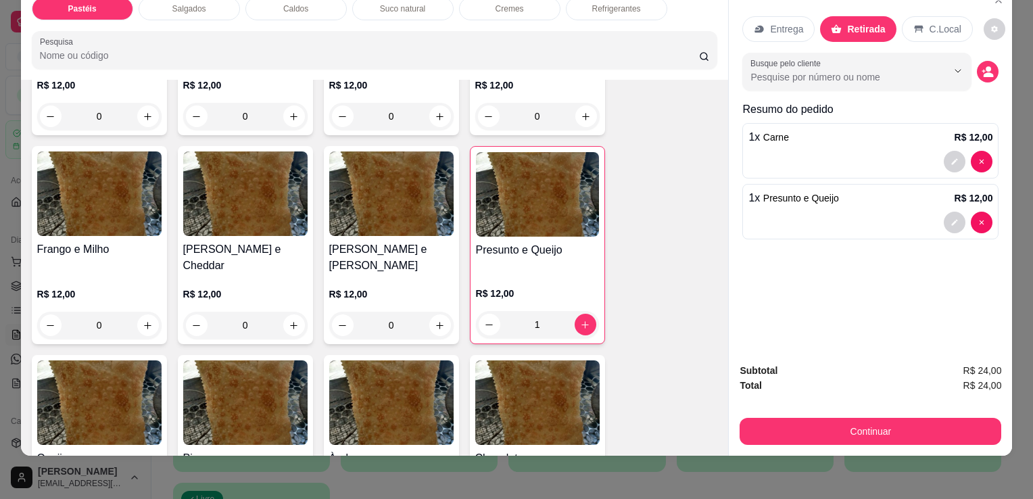
click at [850, 27] on div "Retirada" at bounding box center [858, 29] width 76 height 26
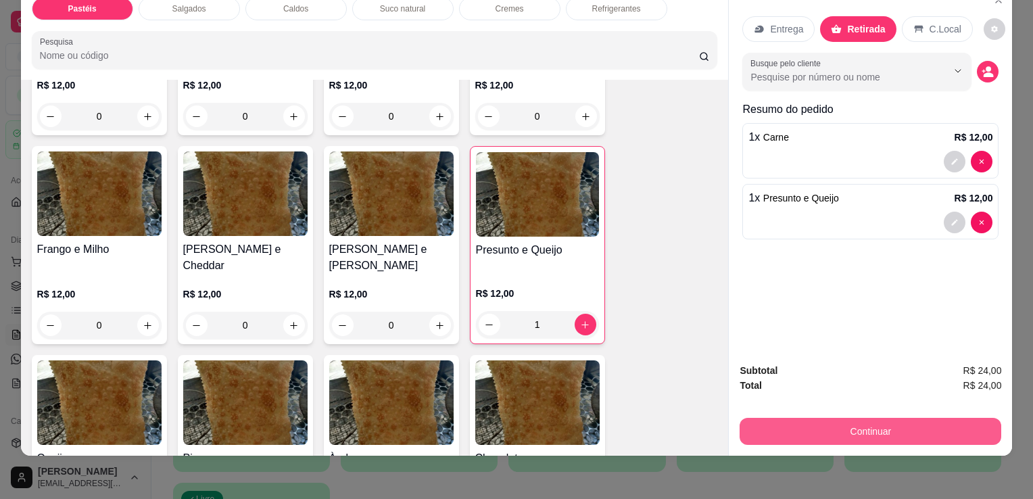
click at [770, 424] on button "Continuar" at bounding box center [871, 431] width 262 height 27
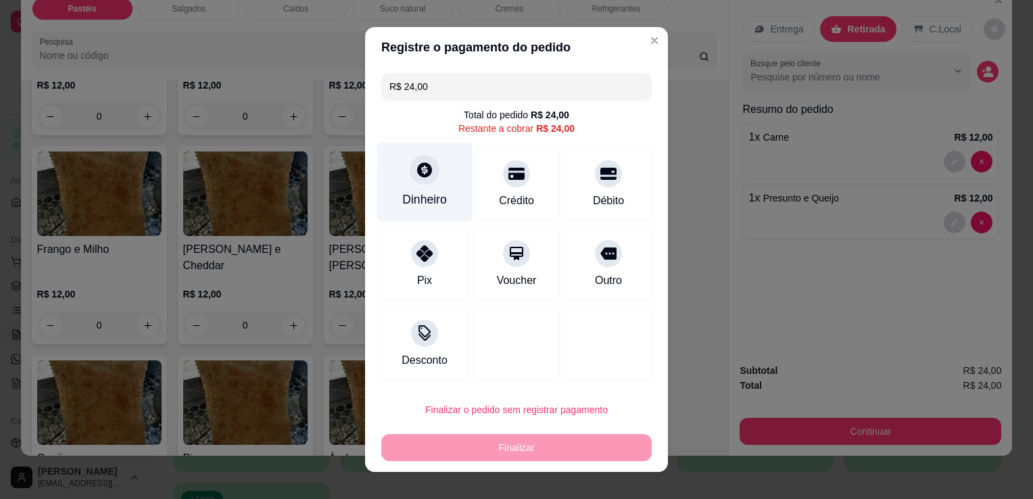
click at [406, 183] on div "Dinheiro" at bounding box center [424, 182] width 95 height 79
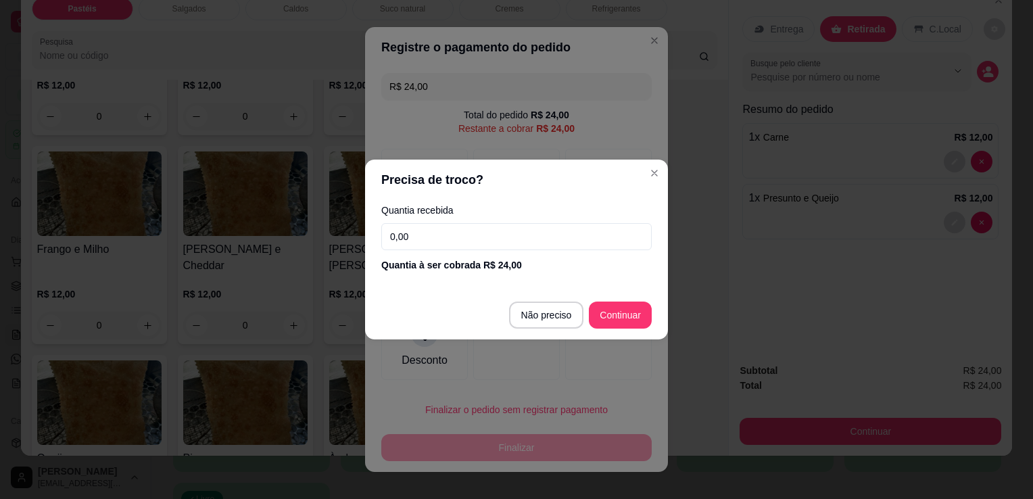
click at [423, 229] on input "0,00" at bounding box center [516, 236] width 270 height 27
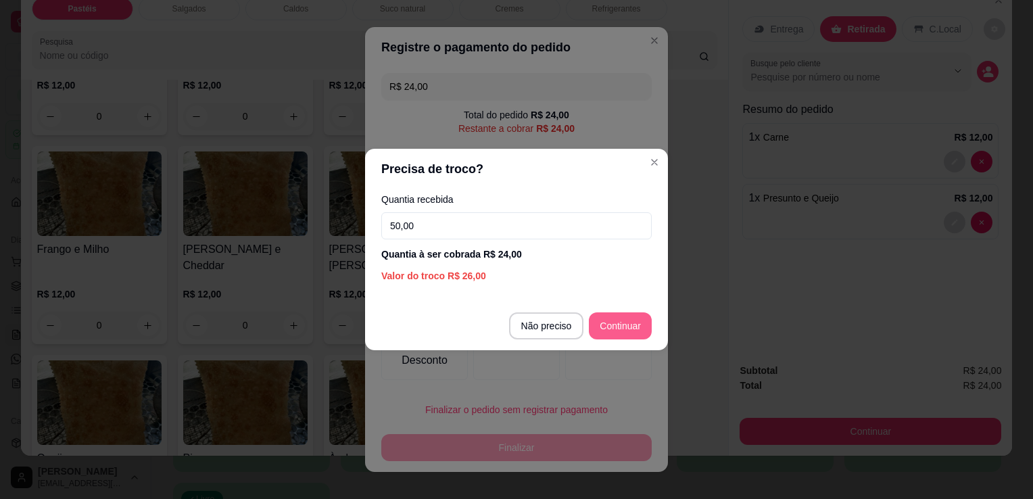
type input "50,00"
type input "R$ 0,00"
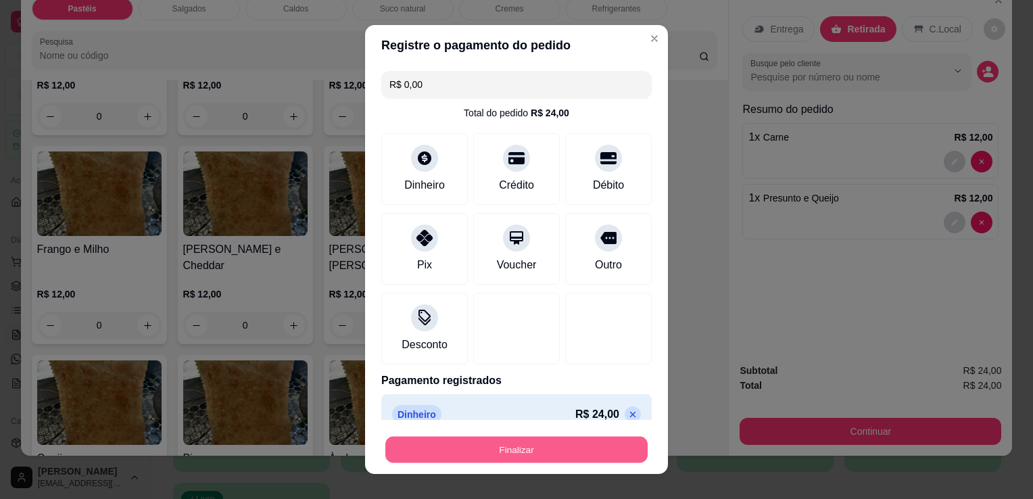
click at [545, 461] on button "Finalizar" at bounding box center [516, 450] width 262 height 26
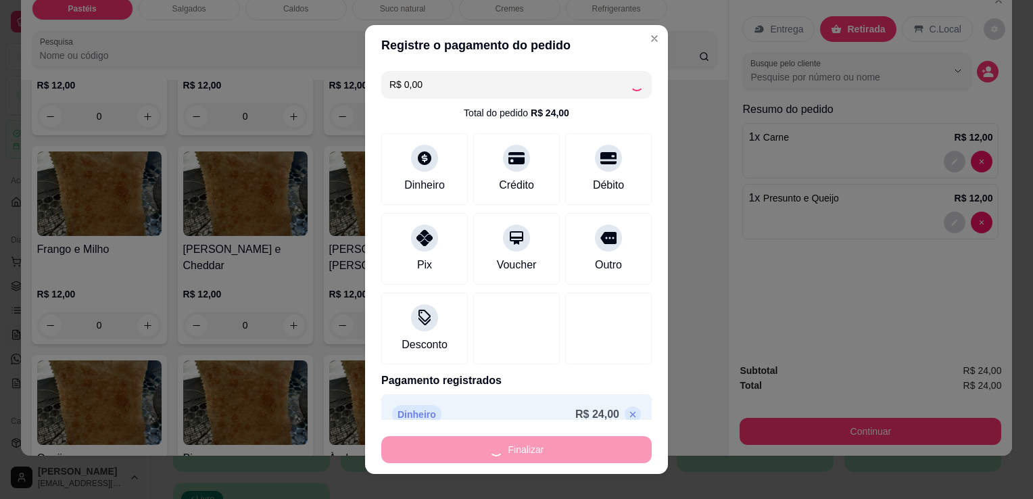
type input "0"
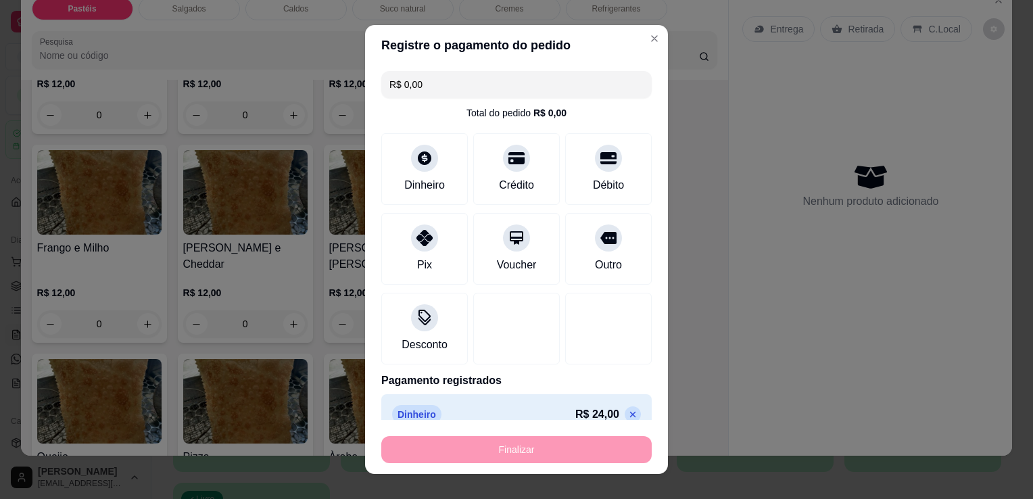
type input "-R$ 24,00"
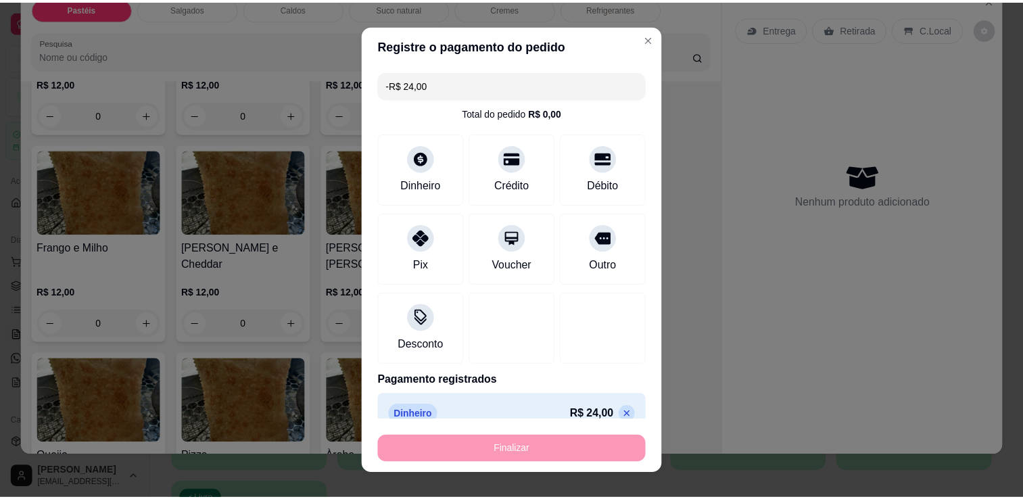
scroll to position [601, 0]
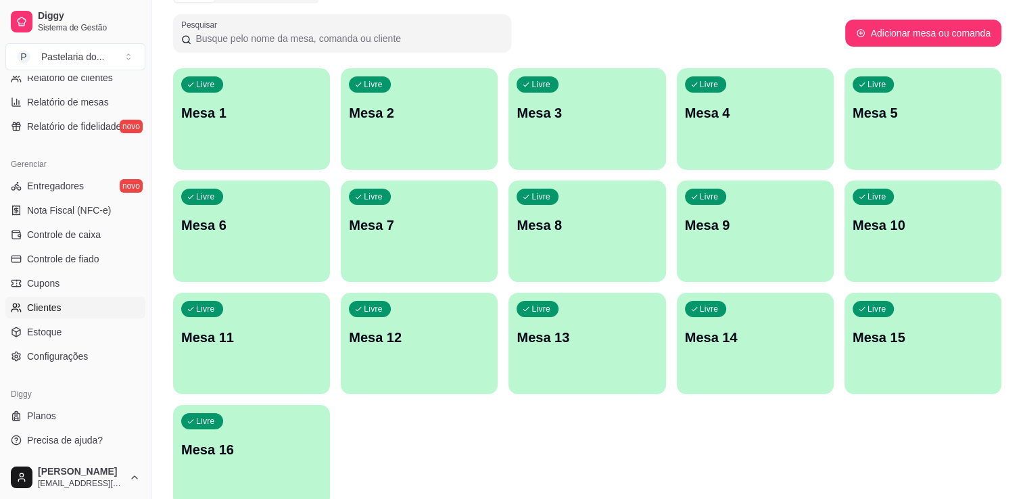
scroll to position [139, 0]
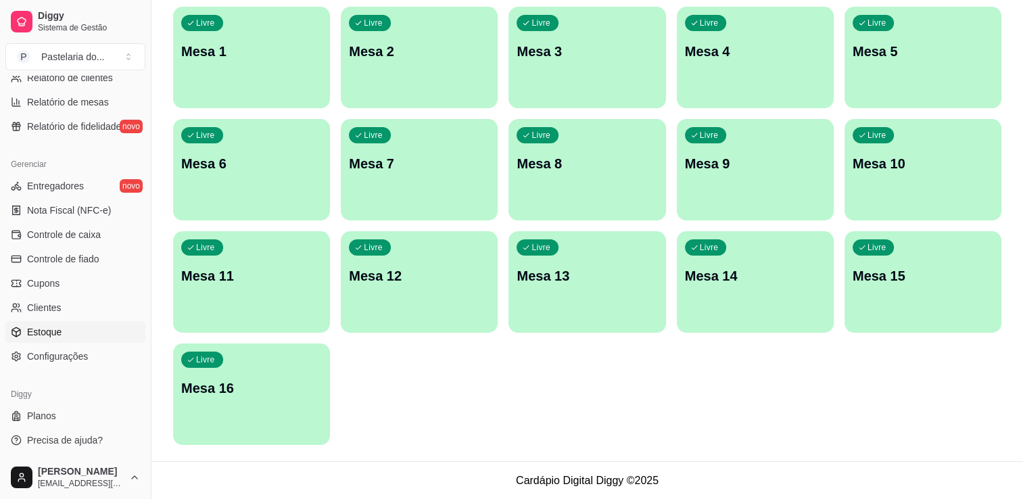
click at [69, 329] on link "Estoque" at bounding box center [75, 332] width 140 height 22
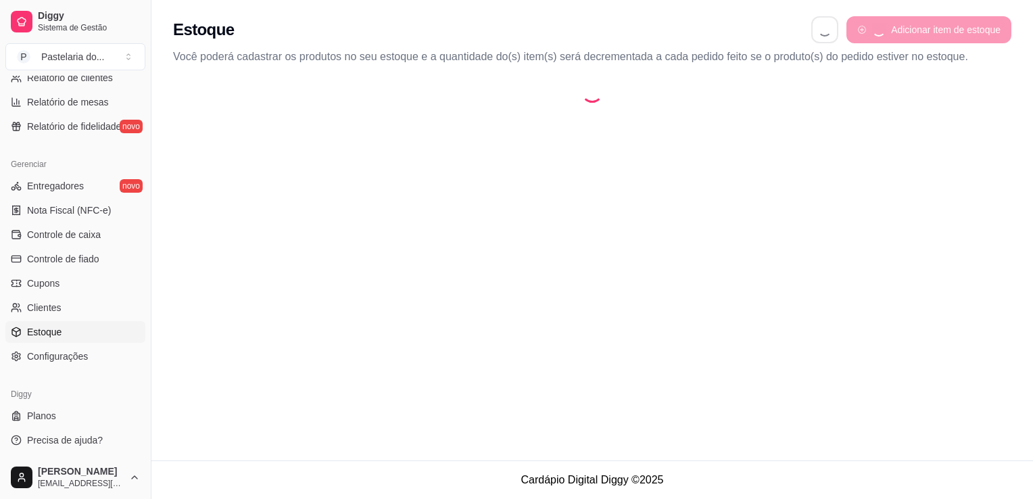
select select "QUANTITY_ORDER"
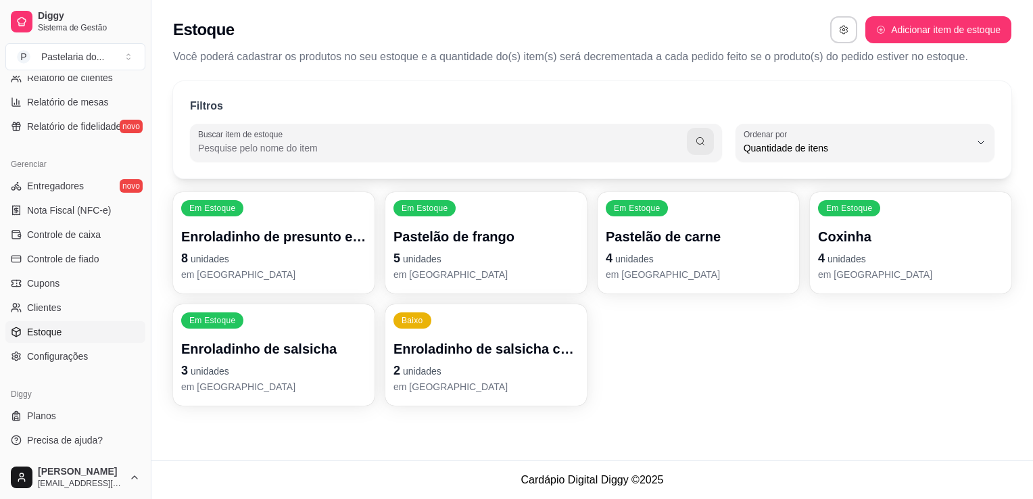
scroll to position [13, 0]
click at [335, 242] on p "Enroladinho de presunto e queijo" at bounding box center [273, 236] width 185 height 19
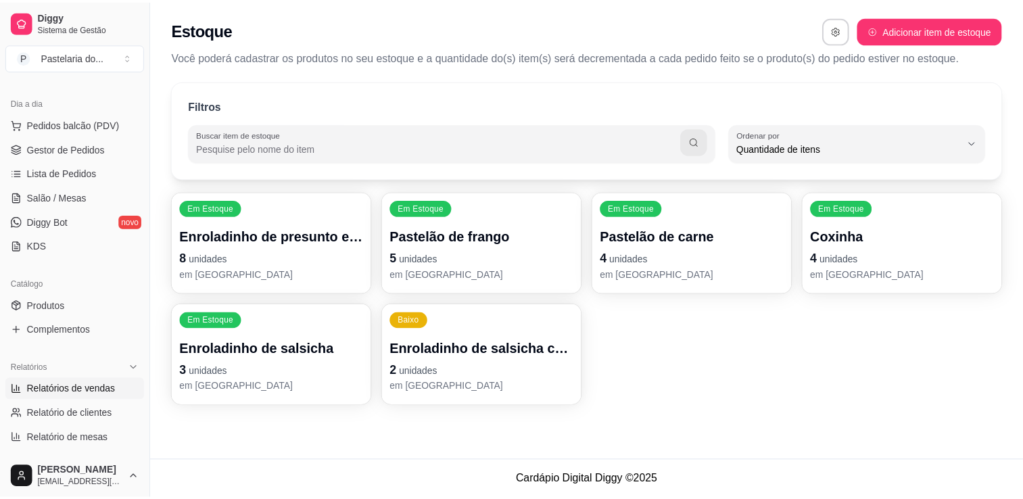
scroll to position [68, 0]
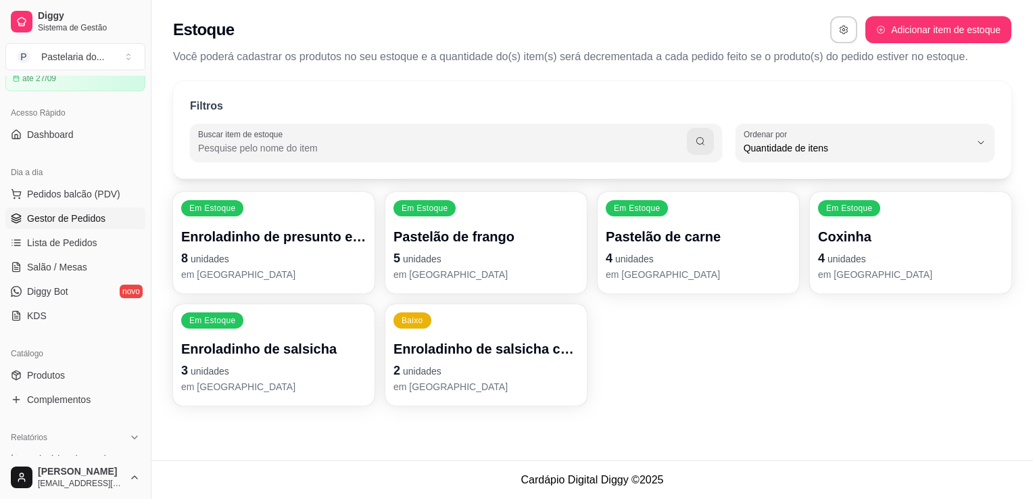
click at [83, 225] on link "Gestor de Pedidos" at bounding box center [75, 219] width 140 height 22
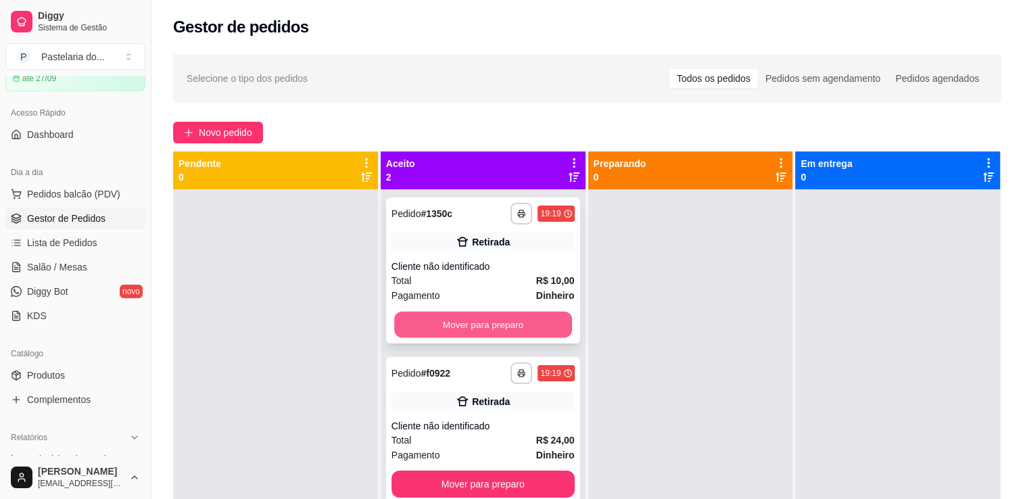
click at [482, 322] on button "Mover para preparo" at bounding box center [483, 325] width 178 height 26
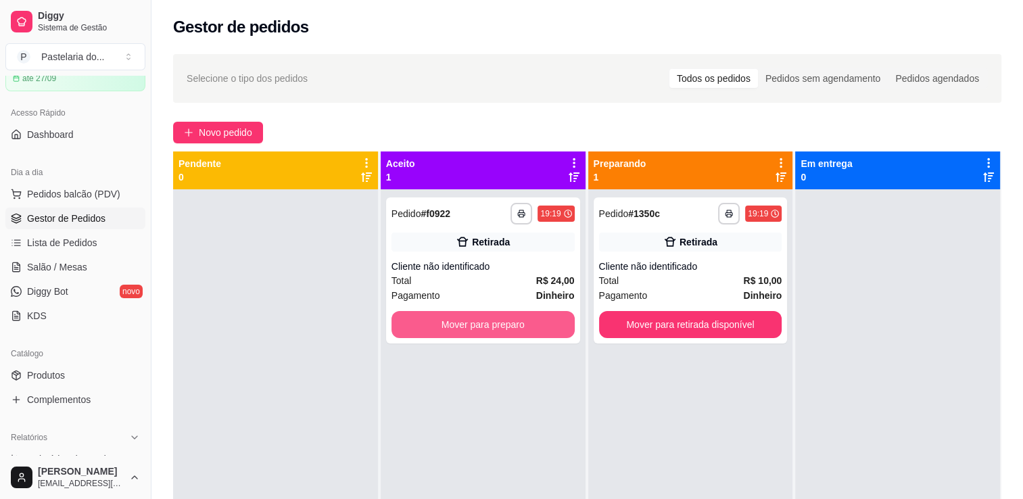
click at [482, 322] on button "Mover para preparo" at bounding box center [483, 324] width 183 height 27
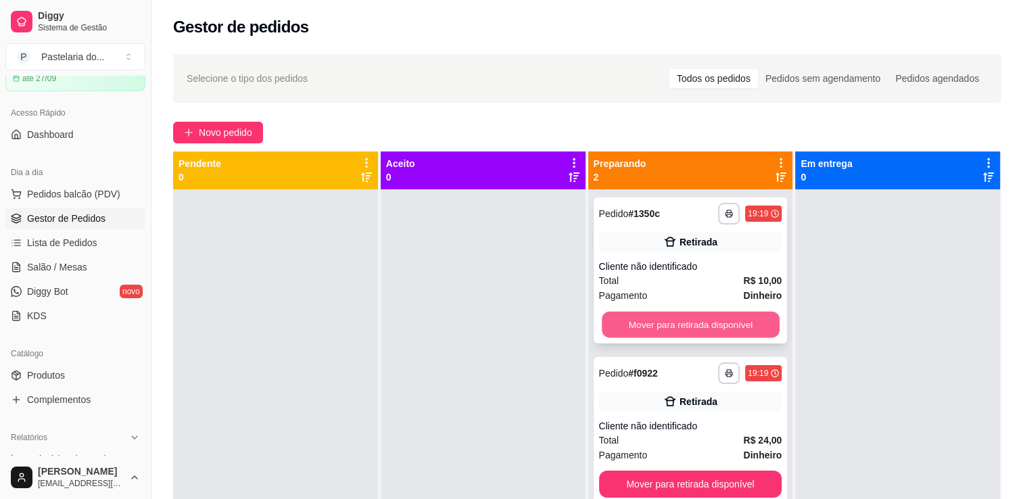
click at [659, 321] on button "Mover para retirada disponível" at bounding box center [691, 325] width 178 height 26
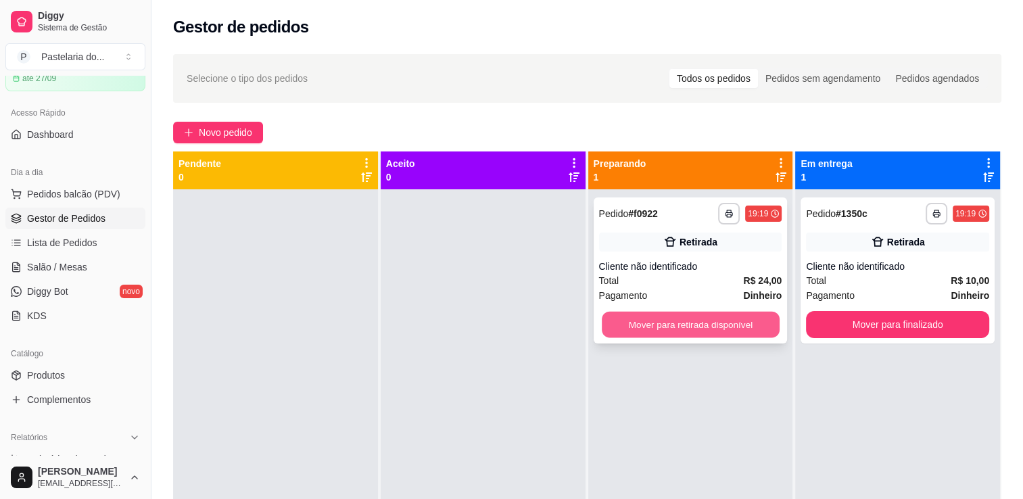
click at [662, 321] on button "Mover para retirada disponível" at bounding box center [691, 325] width 178 height 26
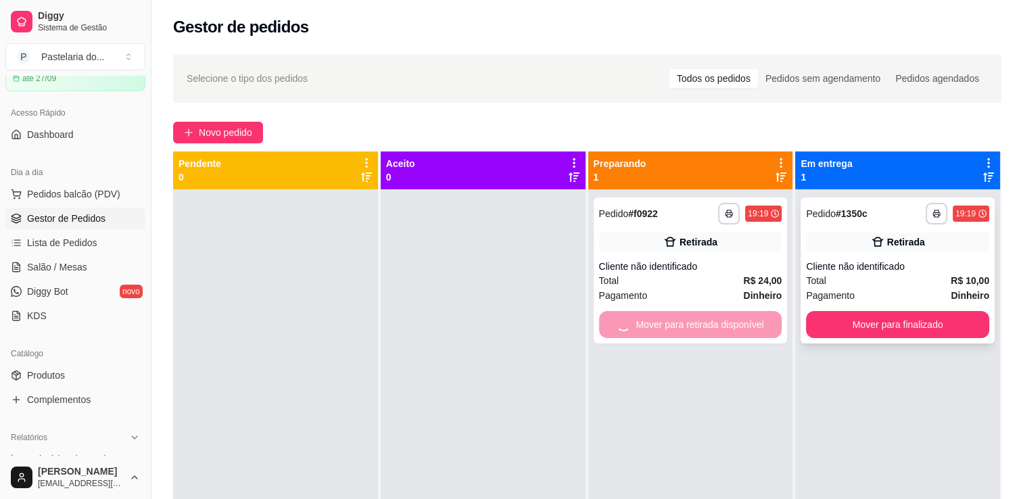
click at [877, 314] on button "Mover para finalizado" at bounding box center [897, 324] width 183 height 27
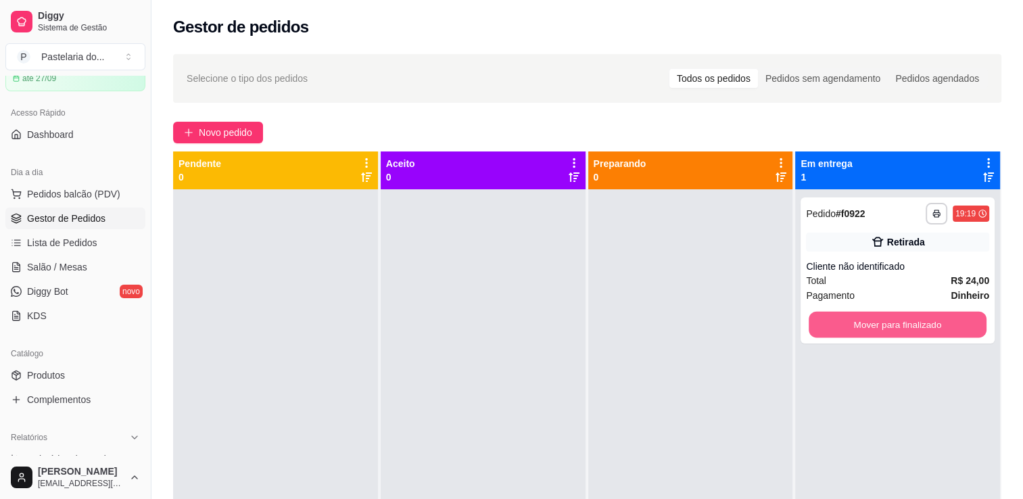
click at [877, 314] on button "Mover para finalizado" at bounding box center [898, 325] width 178 height 26
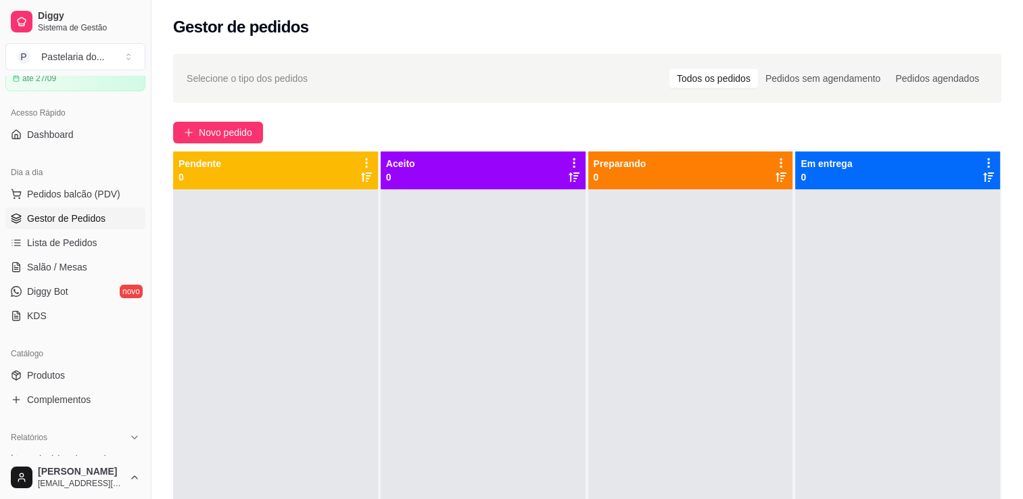
drag, startPoint x: 63, startPoint y: 261, endPoint x: 64, endPoint y: 253, distance: 8.1
click at [63, 261] on span "Salão / Mesas" at bounding box center [57, 267] width 60 height 14
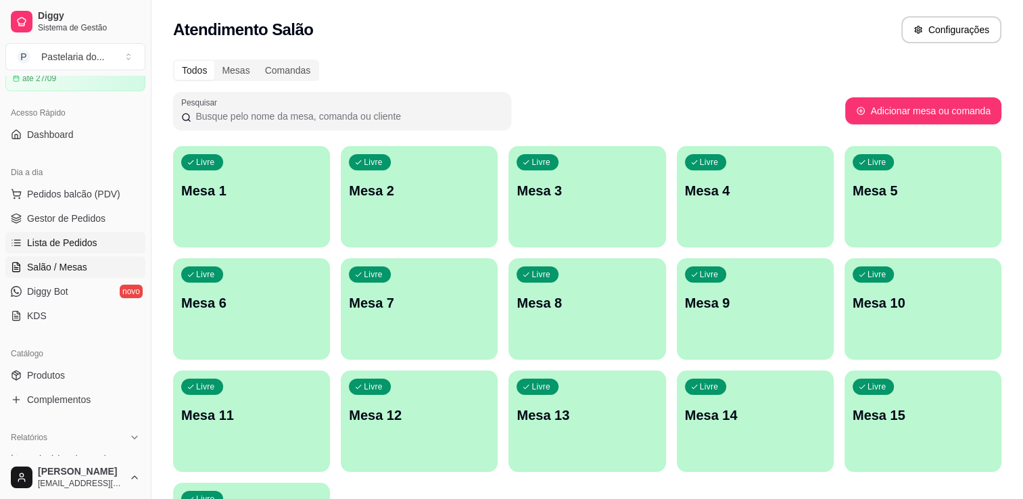
click at [65, 249] on link "Lista de Pedidos" at bounding box center [75, 243] width 140 height 22
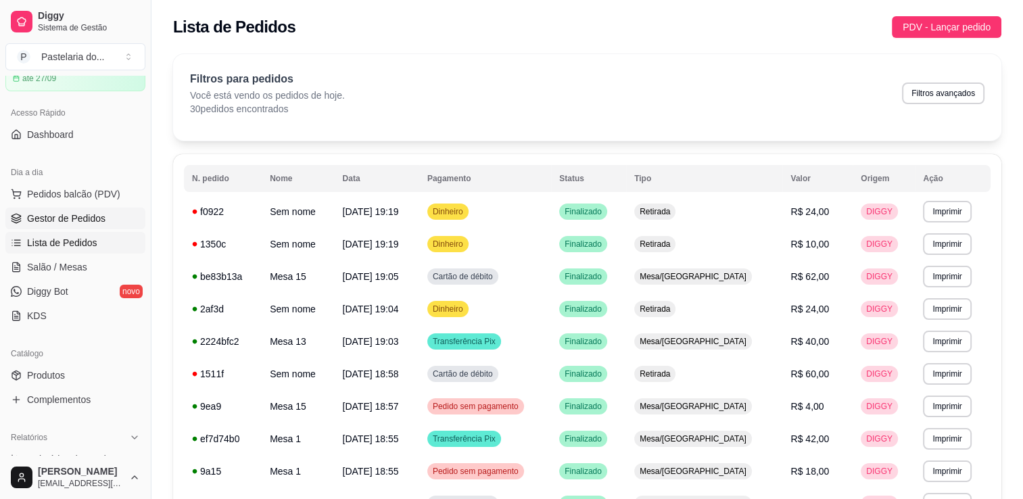
click at [49, 218] on span "Gestor de Pedidos" at bounding box center [66, 219] width 78 height 14
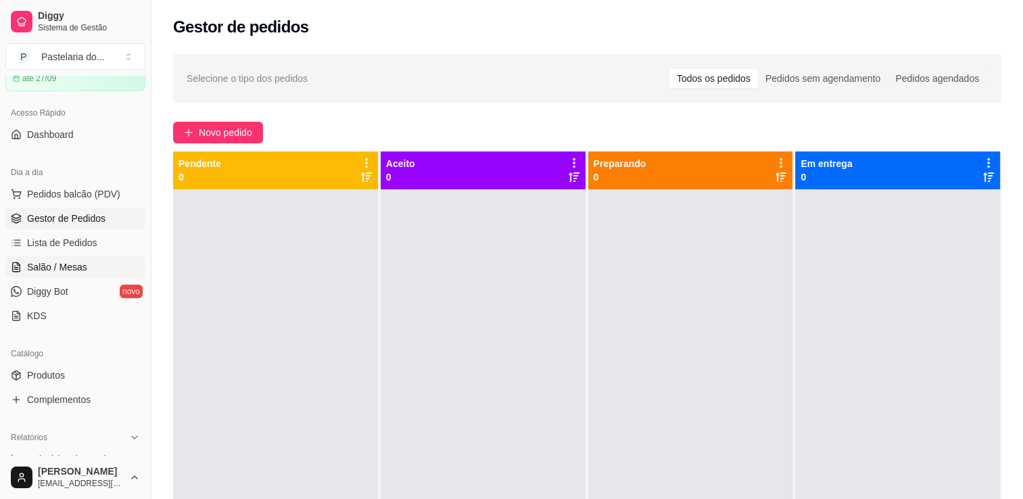
click at [68, 273] on link "Salão / Mesas" at bounding box center [75, 267] width 140 height 22
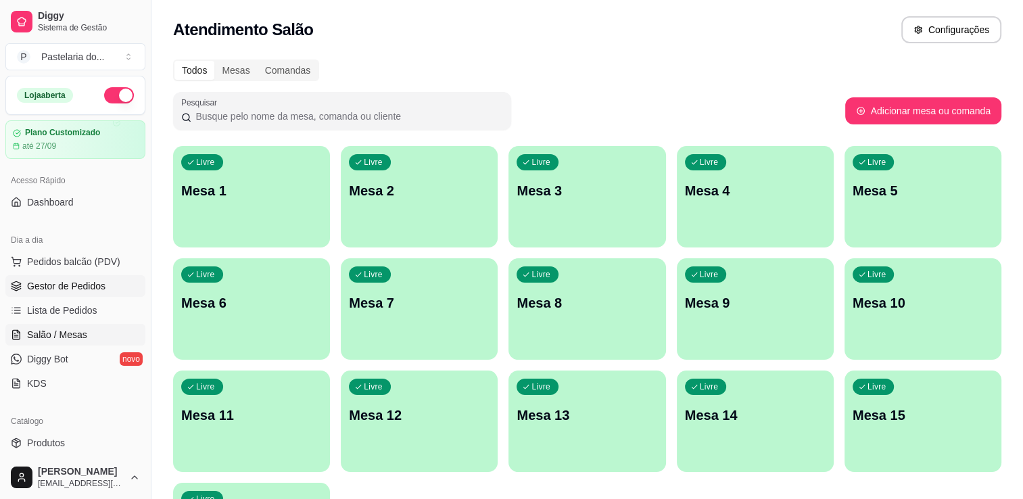
click at [68, 280] on span "Gestor de Pedidos" at bounding box center [66, 286] width 78 height 14
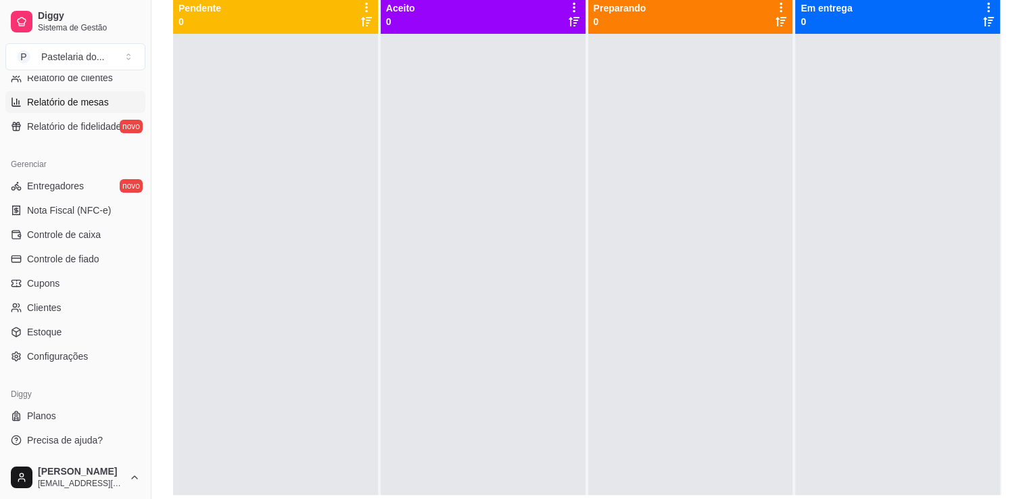
scroll to position [206, 0]
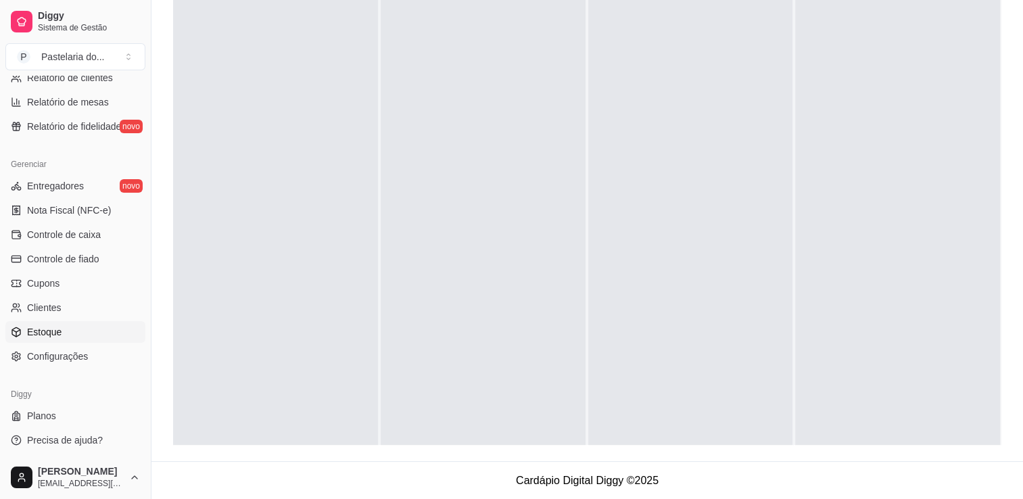
click at [53, 326] on span "Estoque" at bounding box center [44, 332] width 34 height 14
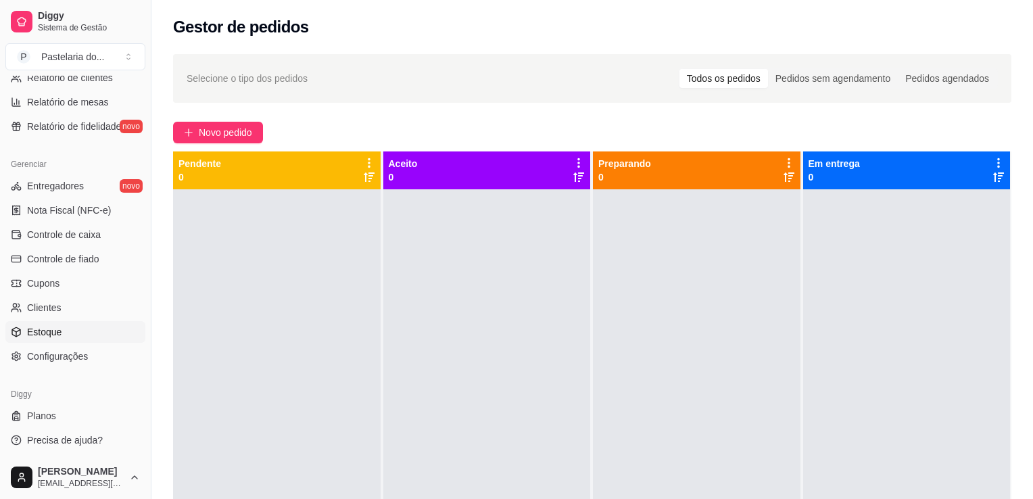
select select "QUANTITY_ORDER"
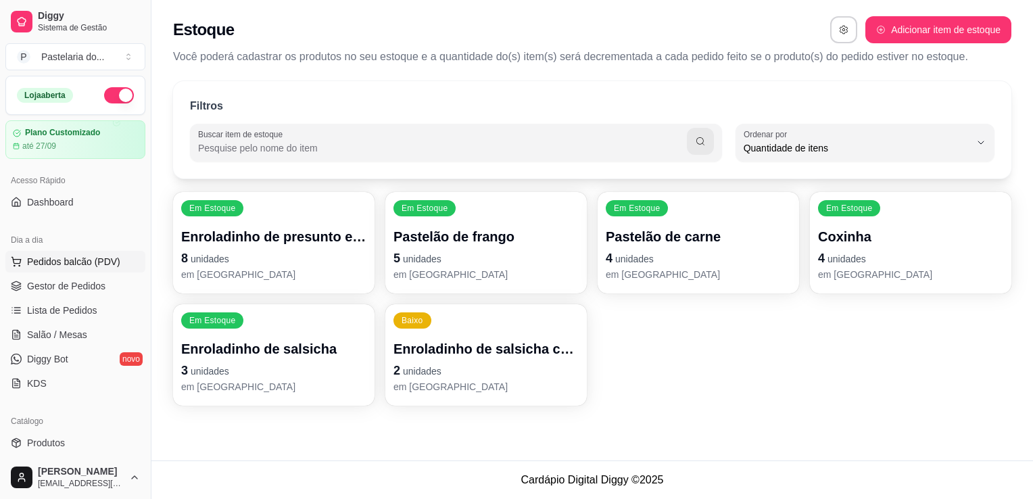
click at [52, 262] on span "Pedidos balcão (PDV)" at bounding box center [73, 262] width 93 height 14
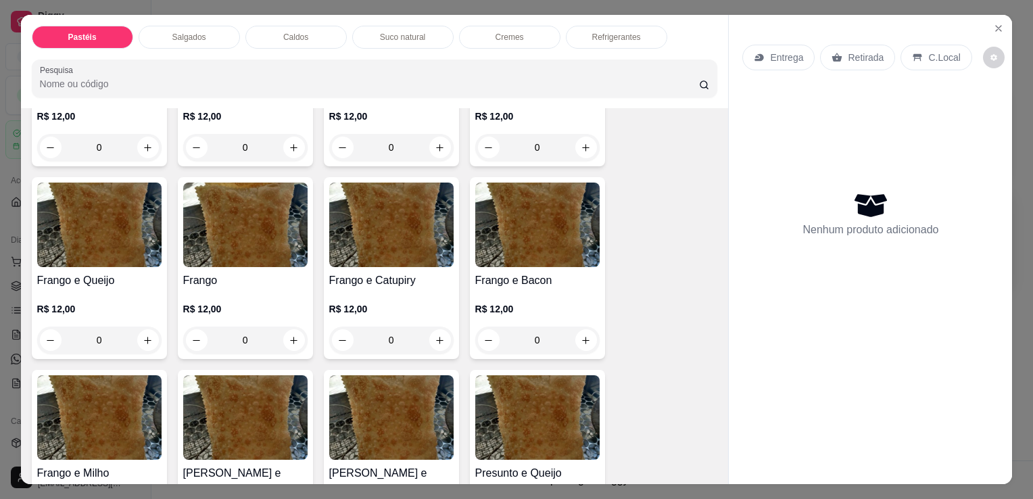
scroll to position [406, 0]
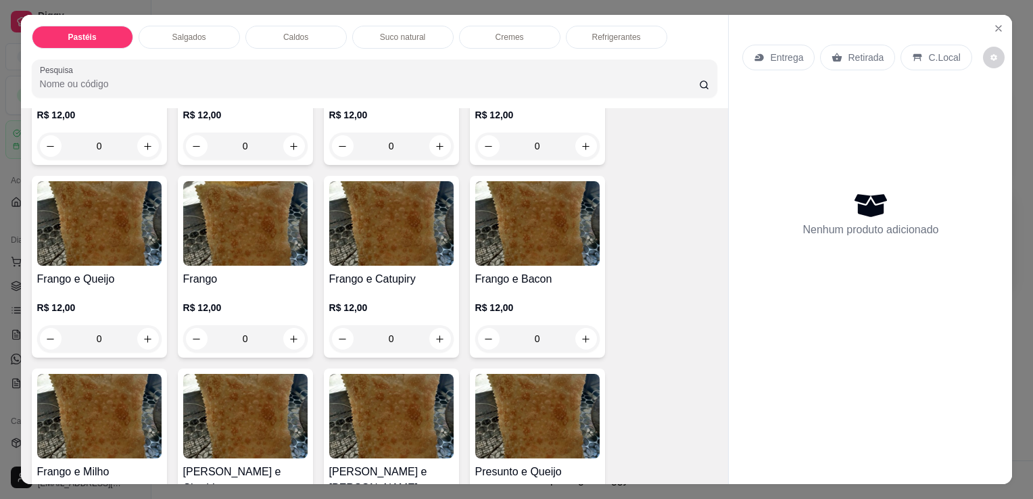
click at [130, 271] on h4 "Frango e Queijo" at bounding box center [99, 279] width 124 height 16
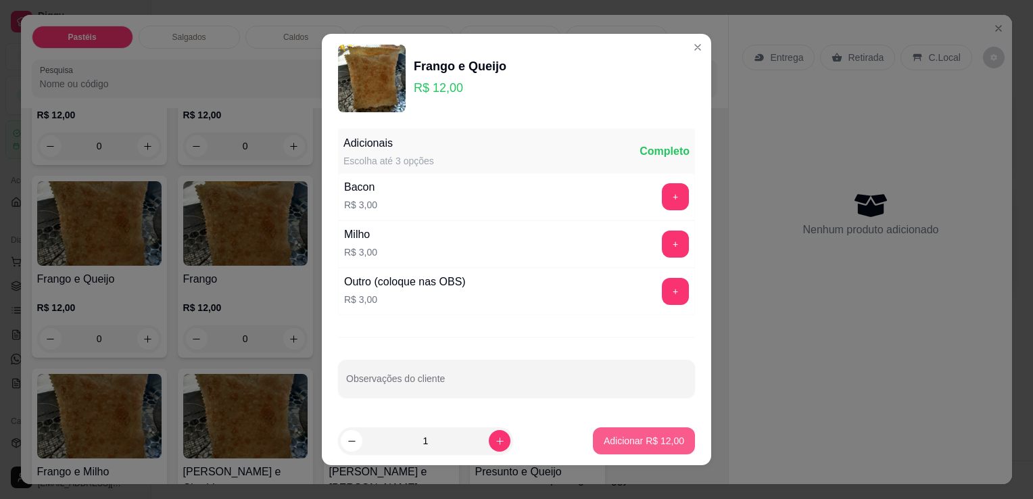
click at [646, 431] on button "Adicionar R$ 12,00" at bounding box center [644, 440] width 102 height 27
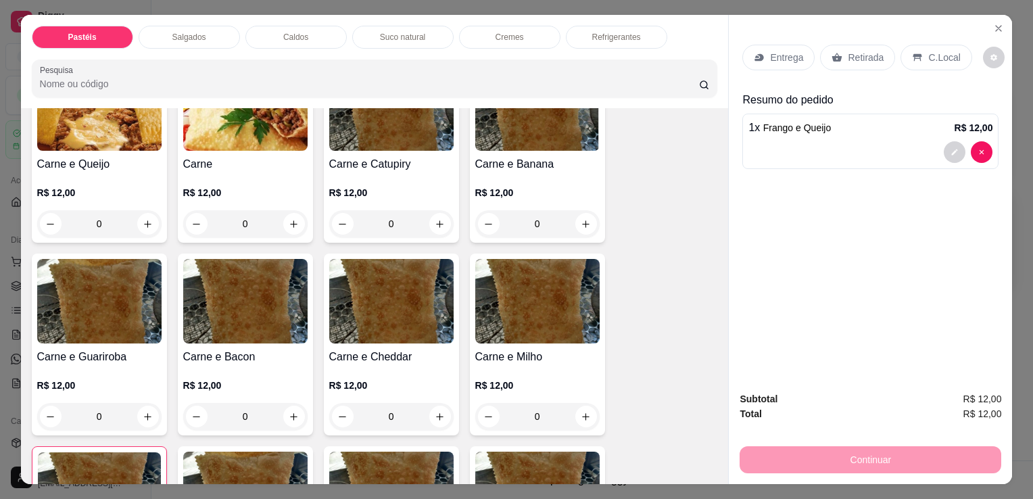
scroll to position [0, 0]
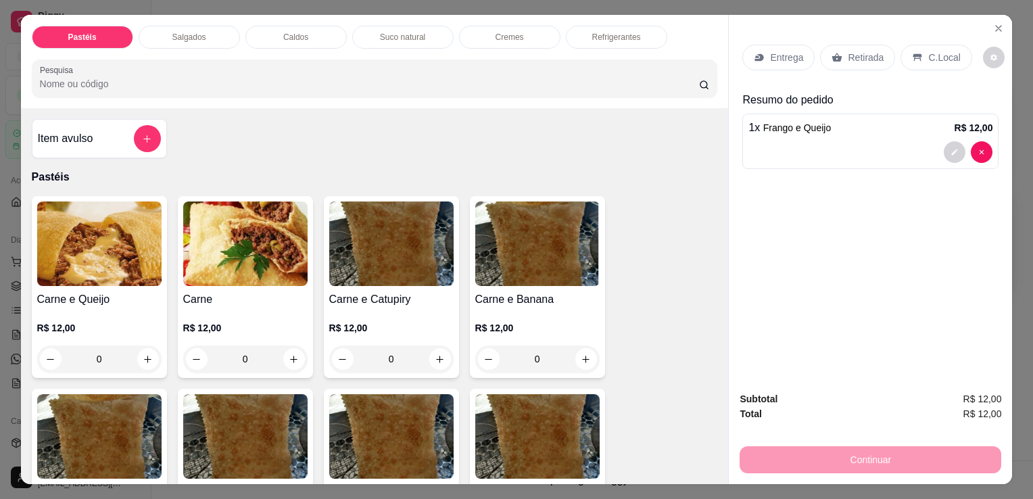
click at [124, 256] on img at bounding box center [99, 244] width 124 height 85
type input "0"
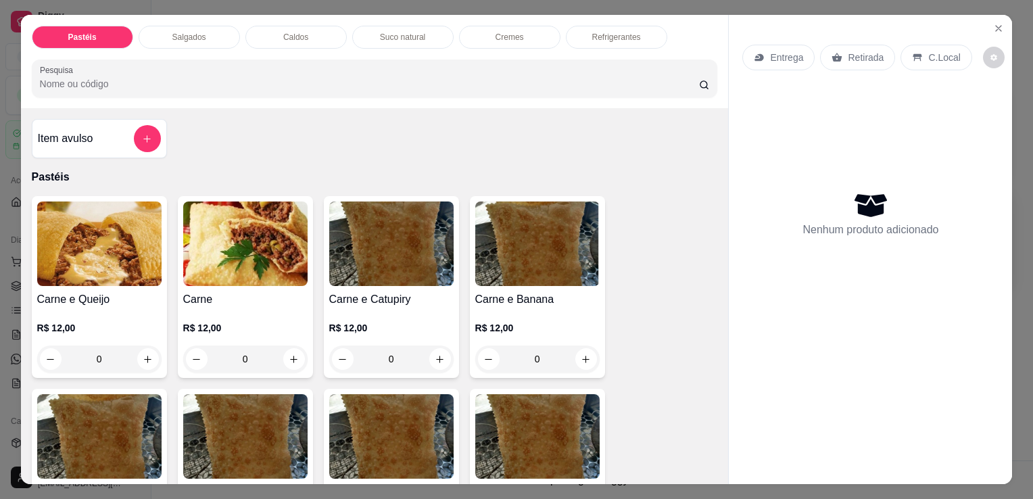
click at [138, 353] on div "0" at bounding box center [99, 359] width 124 height 27
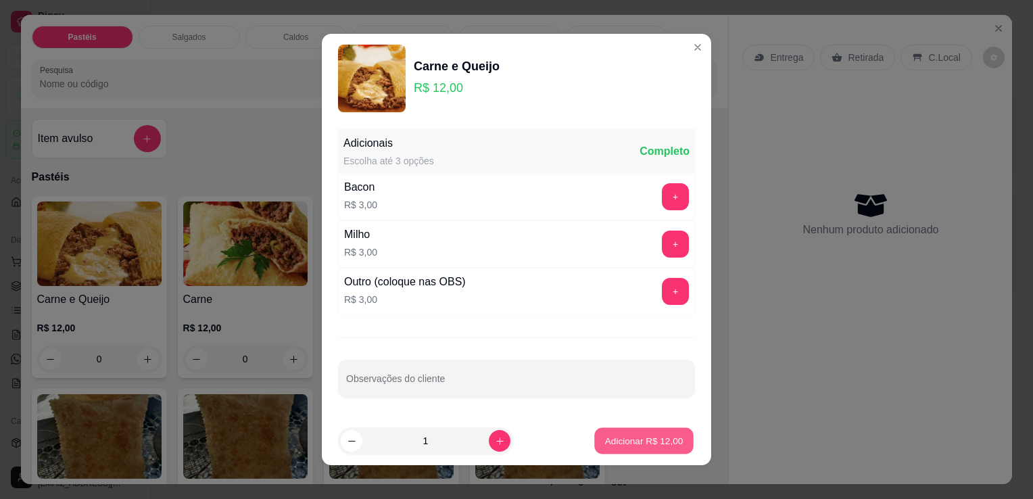
click at [634, 434] on p "Adicionar R$ 12,00" at bounding box center [644, 440] width 78 height 13
type input "1"
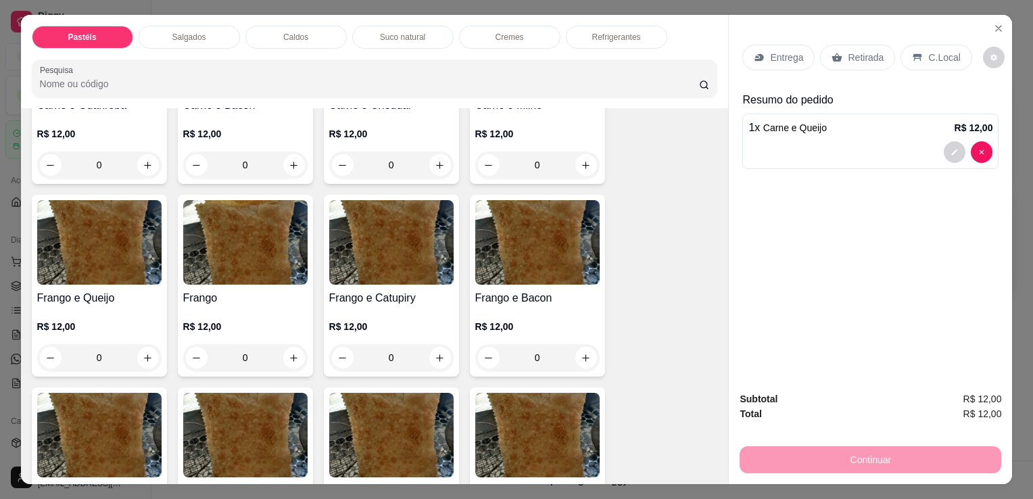
scroll to position [541, 0]
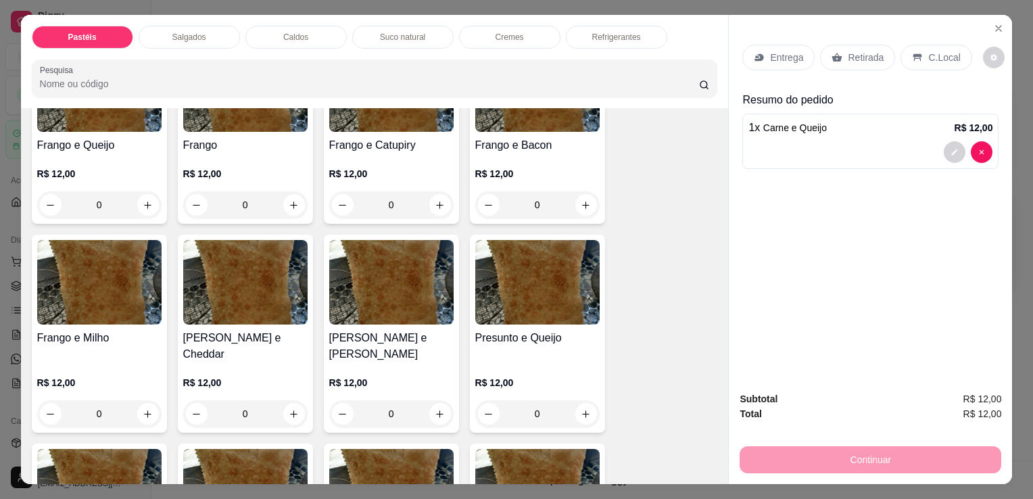
click at [273, 154] on div "R$ 12,00 0" at bounding box center [245, 186] width 124 height 65
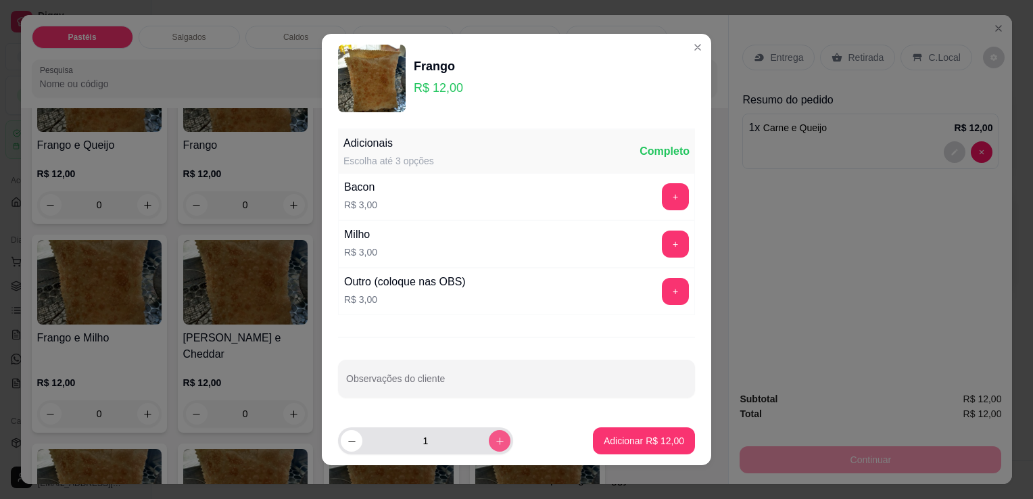
click at [489, 433] on button "increase-product-quantity" at bounding box center [500, 441] width 22 height 22
type input "2"
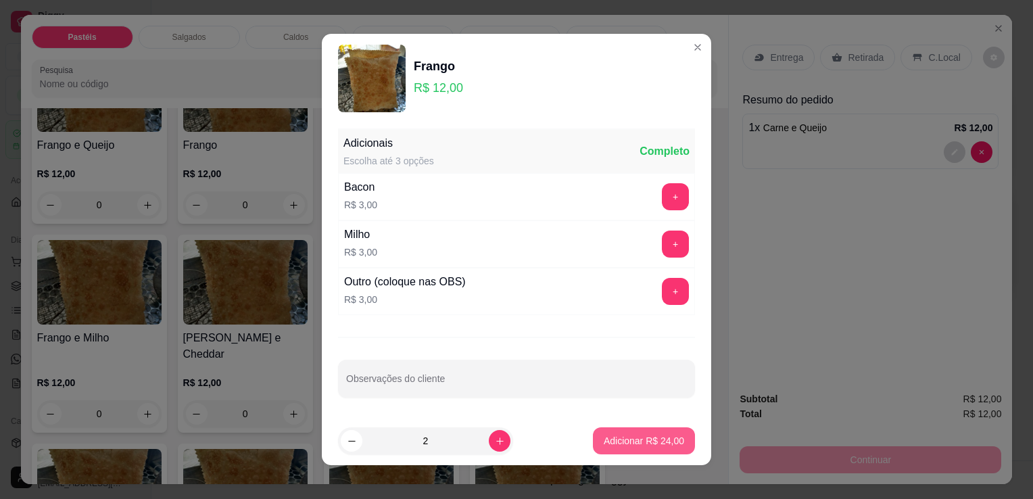
click at [609, 442] on p "Adicionar R$ 24,00" at bounding box center [644, 441] width 80 height 14
type input "2"
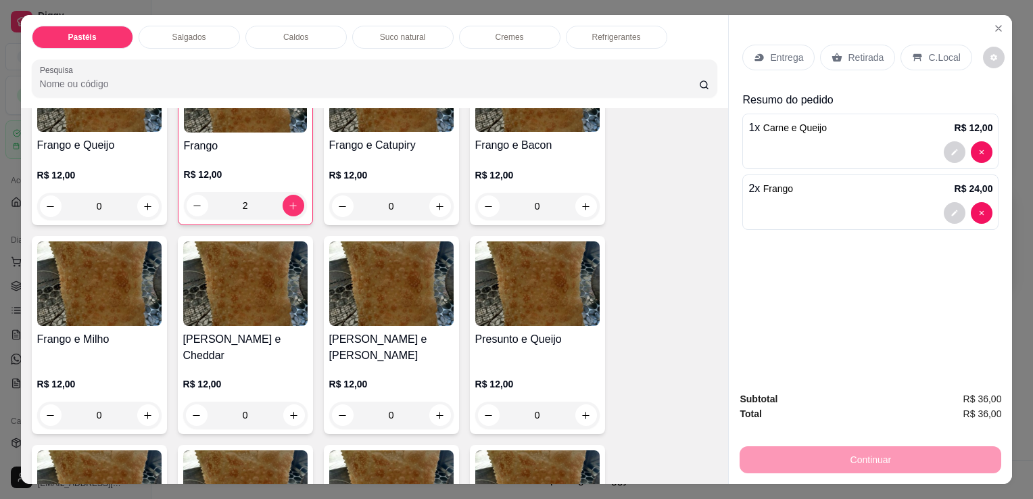
click at [867, 51] on p "Retirada" at bounding box center [866, 58] width 36 height 14
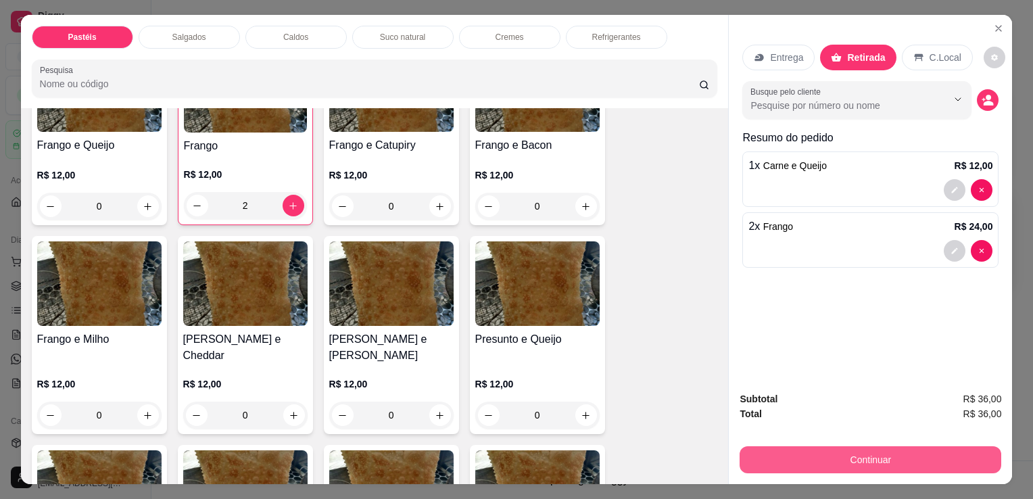
click at [793, 446] on button "Continuar" at bounding box center [871, 459] width 262 height 27
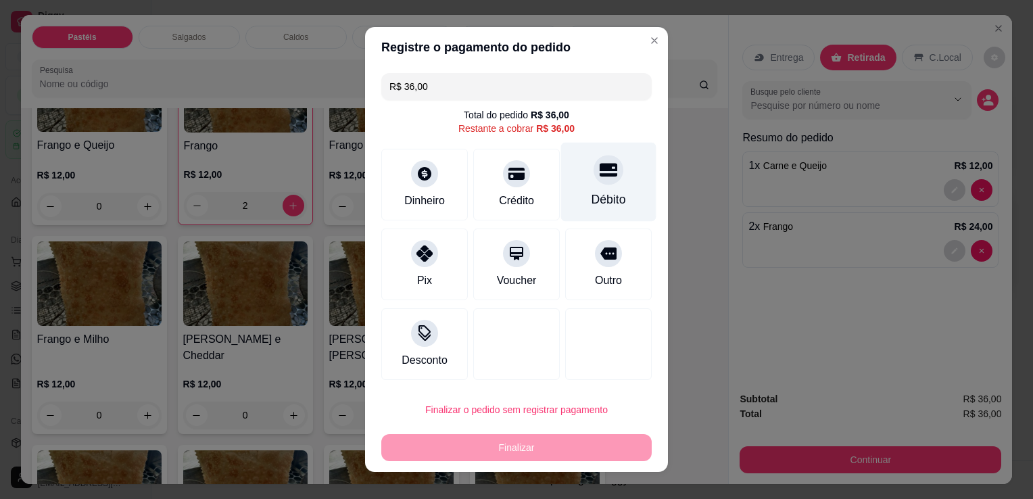
click at [600, 174] on icon at bounding box center [609, 171] width 18 height 14
type input "R$ 0,00"
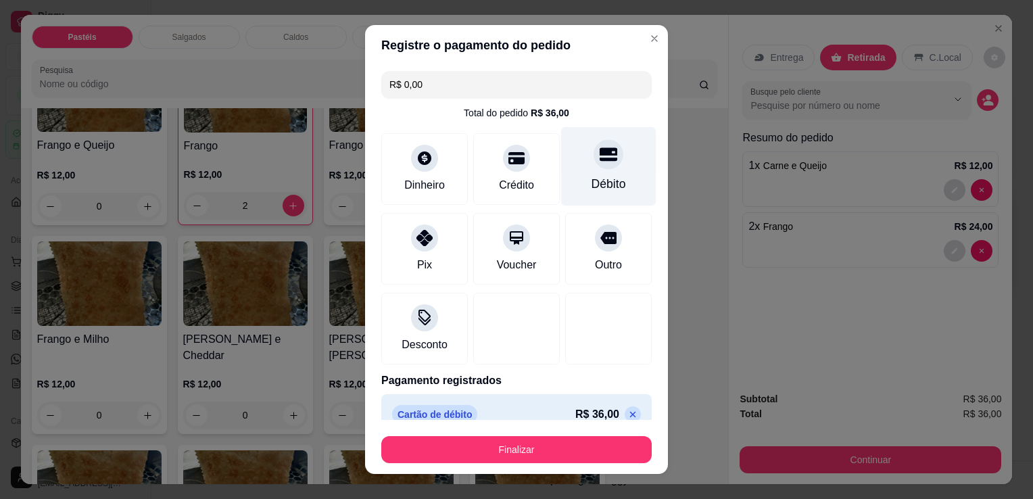
click at [591, 174] on div "Débito" at bounding box center [608, 166] width 95 height 79
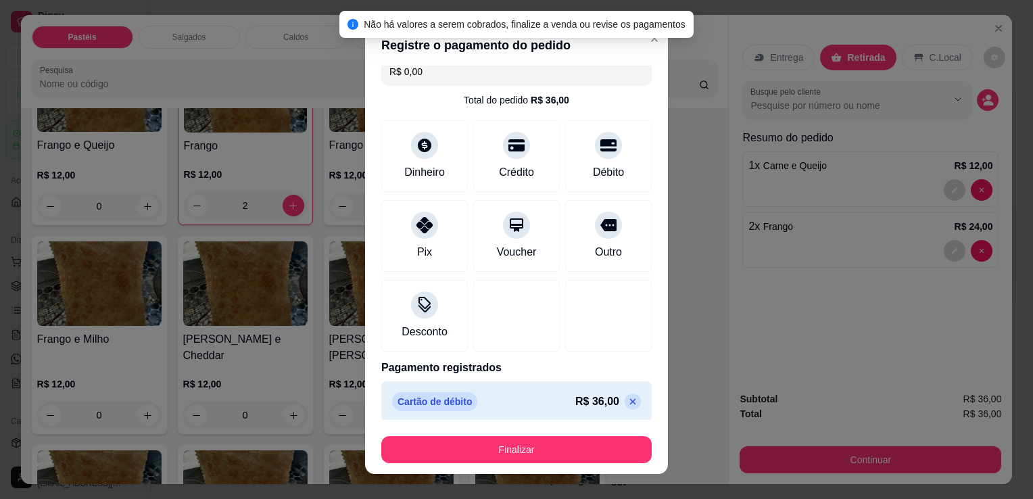
scroll to position [19, 0]
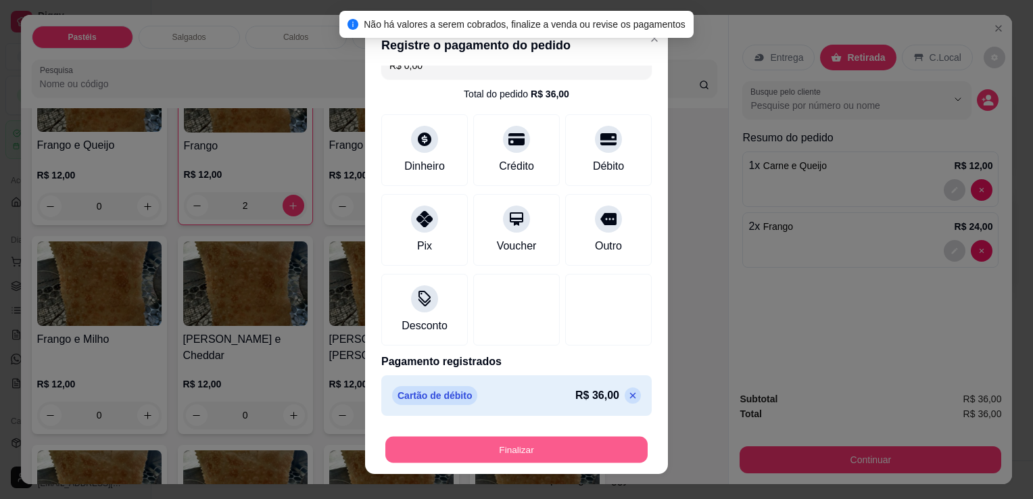
click at [525, 457] on button "Finalizar" at bounding box center [516, 450] width 262 height 26
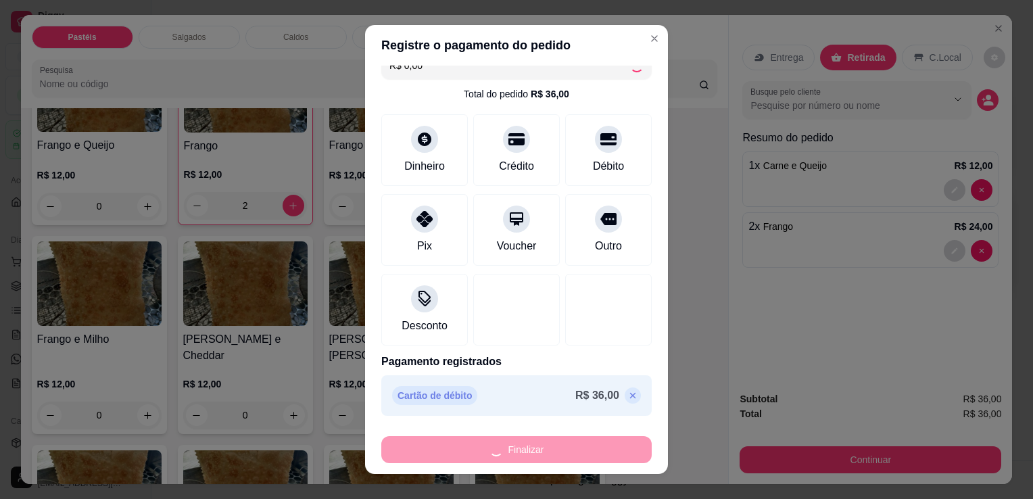
type input "0"
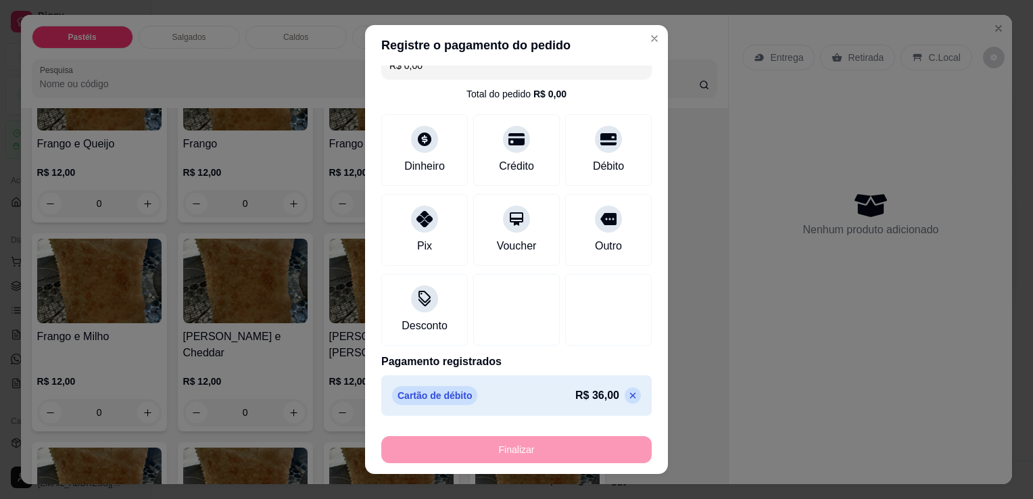
type input "-R$ 36,00"
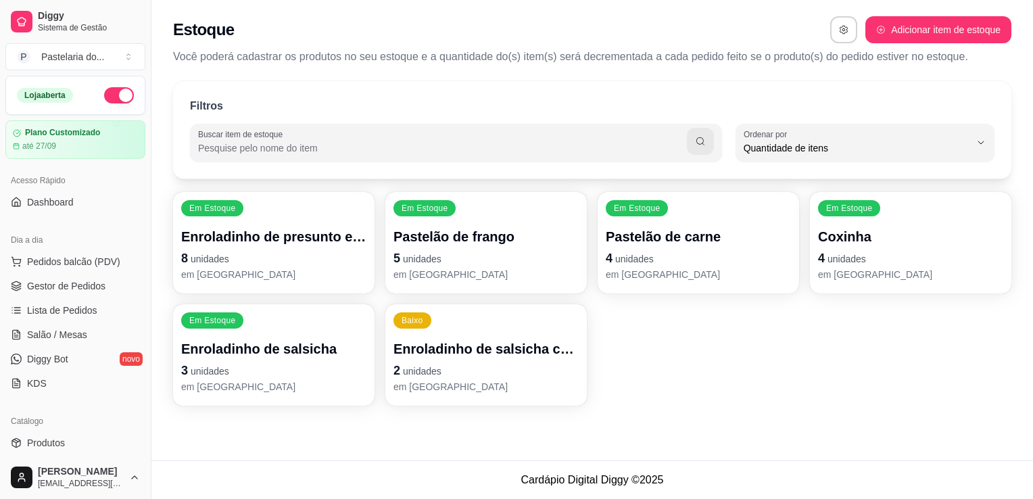
drag, startPoint x: 0, startPoint y: 14, endPoint x: 192, endPoint y: 436, distance: 463.6
click at [192, 436] on div "Estoque Adicionar item de estoque Você poderá cadastrar os produtos no seu esto…" at bounding box center [592, 230] width 882 height 461
click at [172, 436] on div "Estoque Adicionar item de estoque Você poderá cadastrar os produtos no seu esto…" at bounding box center [592, 230] width 882 height 461
click at [72, 306] on span "Lista de Pedidos" at bounding box center [62, 311] width 70 height 14
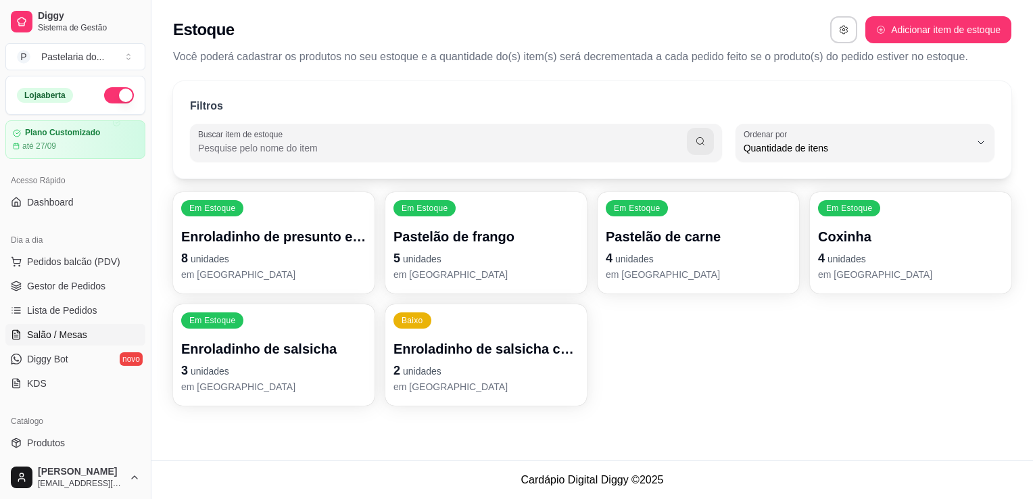
click at [57, 333] on span "Salão / Mesas" at bounding box center [57, 335] width 60 height 14
click at [46, 342] on link "Salão / Mesas" at bounding box center [75, 335] width 140 height 22
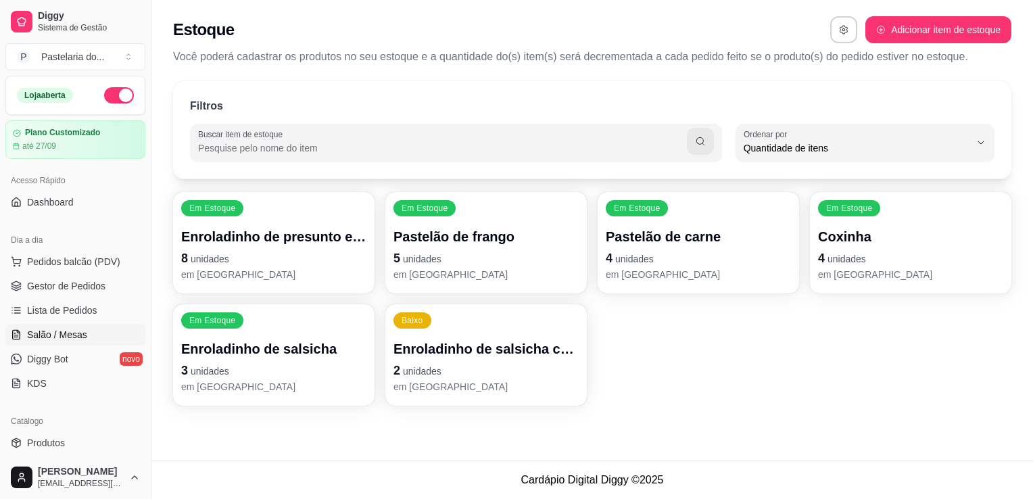
click at [46, 342] on link "Salão / Mesas" at bounding box center [75, 335] width 140 height 22
click at [52, 335] on span "Salão / Mesas" at bounding box center [57, 335] width 60 height 14
click at [62, 302] on link "Lista de Pedidos" at bounding box center [75, 311] width 140 height 22
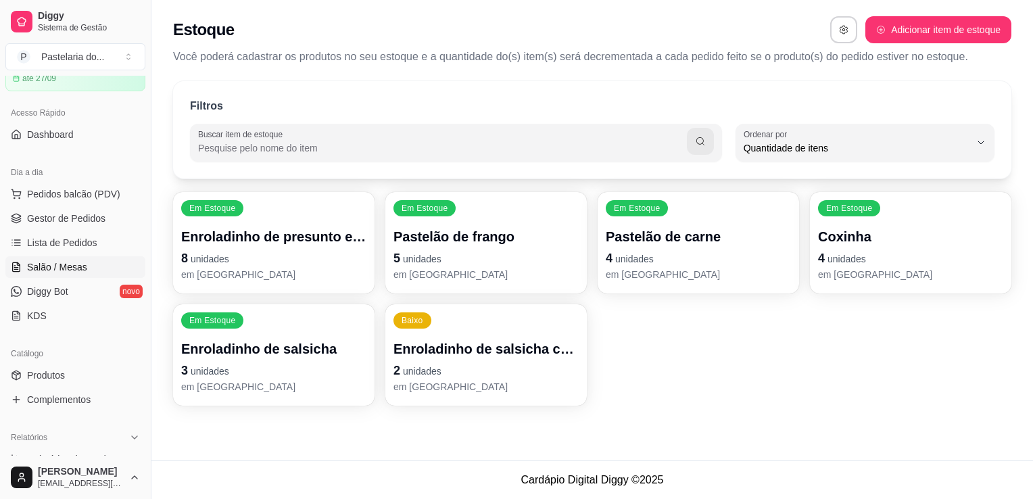
click at [74, 261] on span "Salão / Mesas" at bounding box center [57, 267] width 60 height 14
click at [45, 255] on ul "Pedidos balcão (PDV) Gestor de Pedidos Lista de Pedidos Salão / Mesas Diggy Bot…" at bounding box center [75, 254] width 140 height 143
click at [47, 245] on span "Lista de Pedidos" at bounding box center [62, 243] width 70 height 14
click at [84, 191] on span "Pedidos balcão (PDV)" at bounding box center [73, 194] width 93 height 14
click at [76, 255] on img at bounding box center [96, 244] width 125 height 85
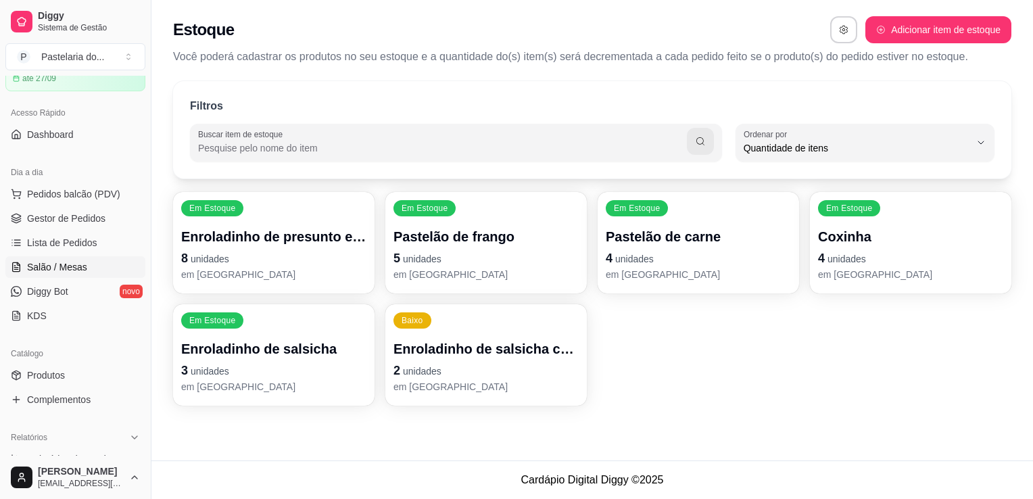
click at [62, 266] on span "Salão / Mesas" at bounding box center [57, 267] width 60 height 14
click at [63, 264] on span "Salão / Mesas" at bounding box center [57, 267] width 60 height 14
drag, startPoint x: 62, startPoint y: 259, endPoint x: 39, endPoint y: 239, distance: 30.2
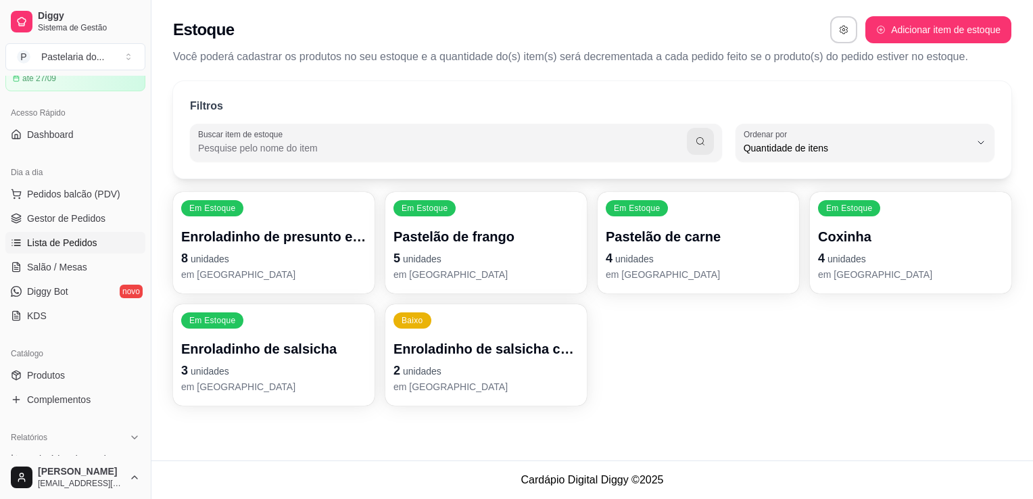
click at [62, 260] on span "Salão / Mesas" at bounding box center [57, 267] width 60 height 14
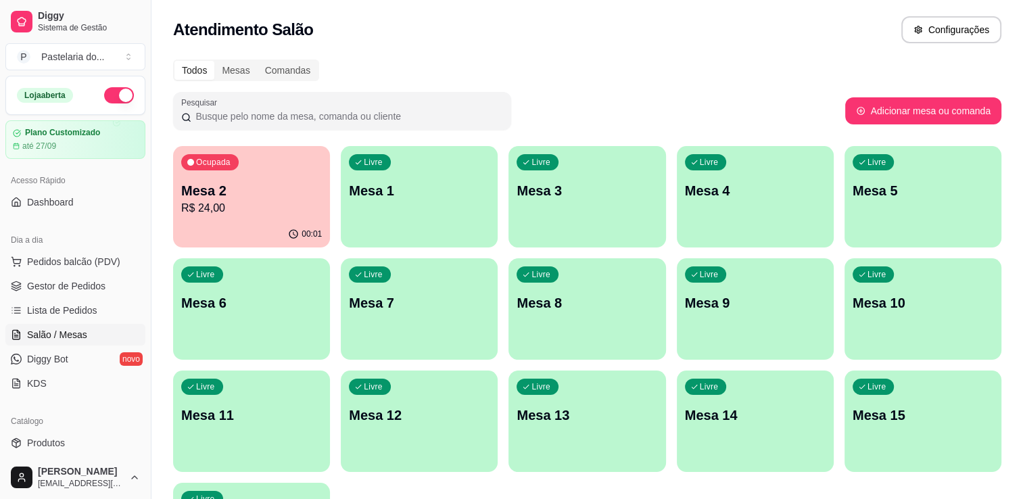
click at [201, 205] on p "R$ 24,00" at bounding box center [251, 208] width 141 height 16
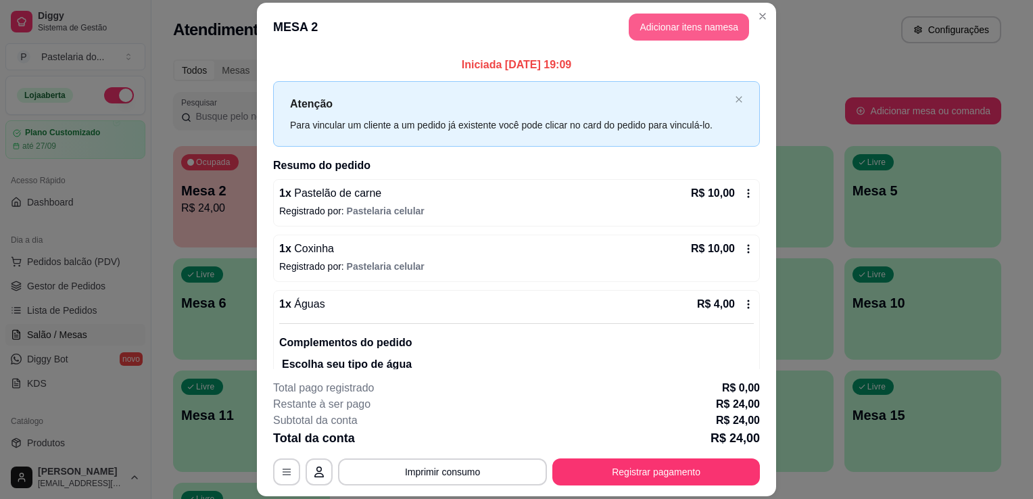
click at [665, 30] on button "Adicionar itens na mesa" at bounding box center [689, 27] width 120 height 27
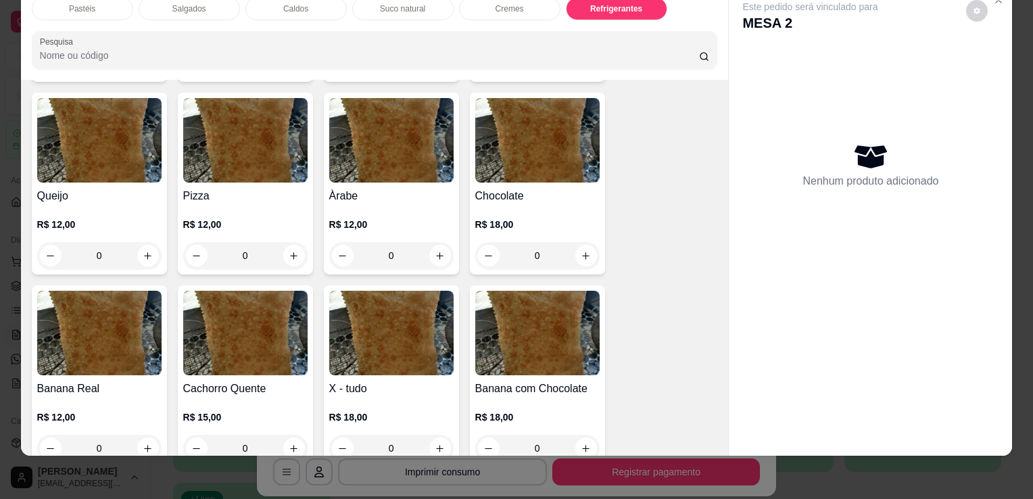
scroll to position [899, 0]
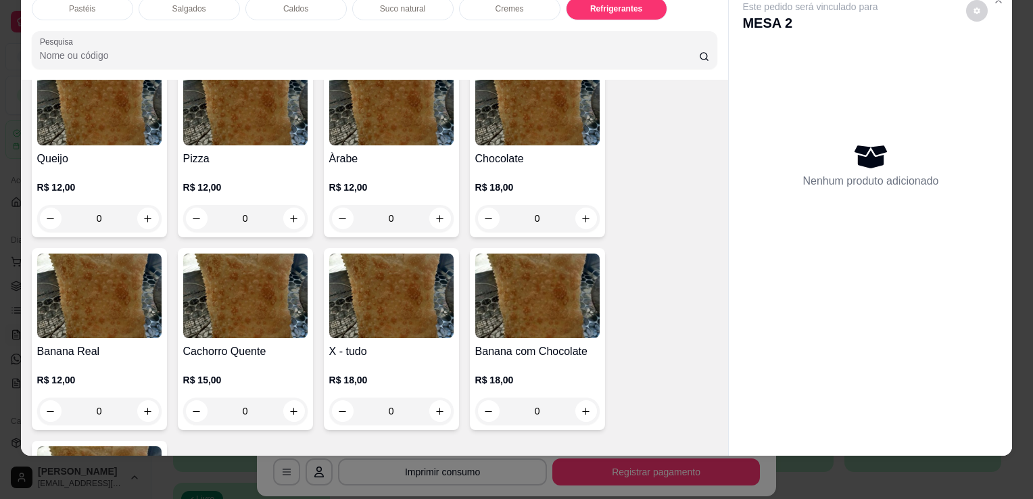
click at [397, 296] on img at bounding box center [391, 296] width 124 height 85
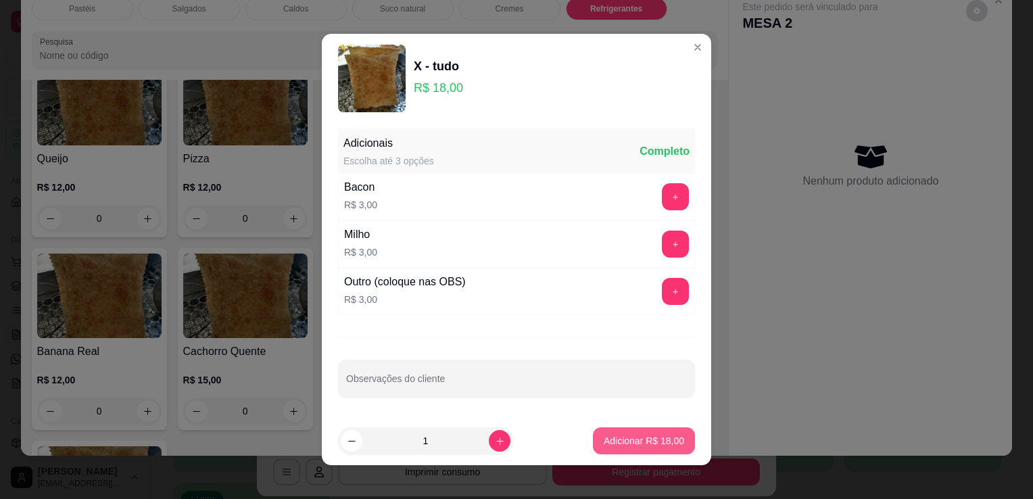
click at [610, 442] on p "Adicionar R$ 18,00" at bounding box center [644, 441] width 80 height 14
type input "1"
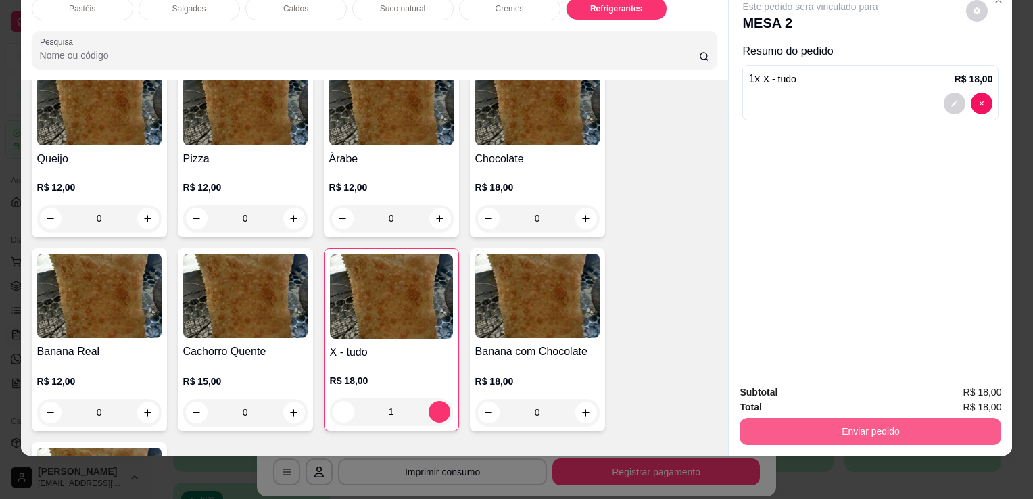
click at [845, 424] on button "Enviar pedido" at bounding box center [871, 431] width 262 height 27
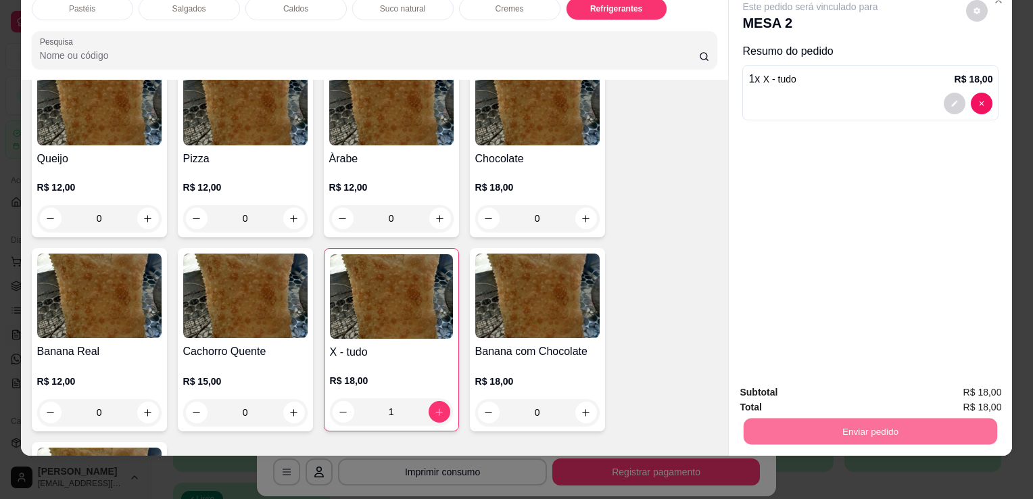
click at [965, 388] on button "Enviar pedido" at bounding box center [966, 388] width 76 height 26
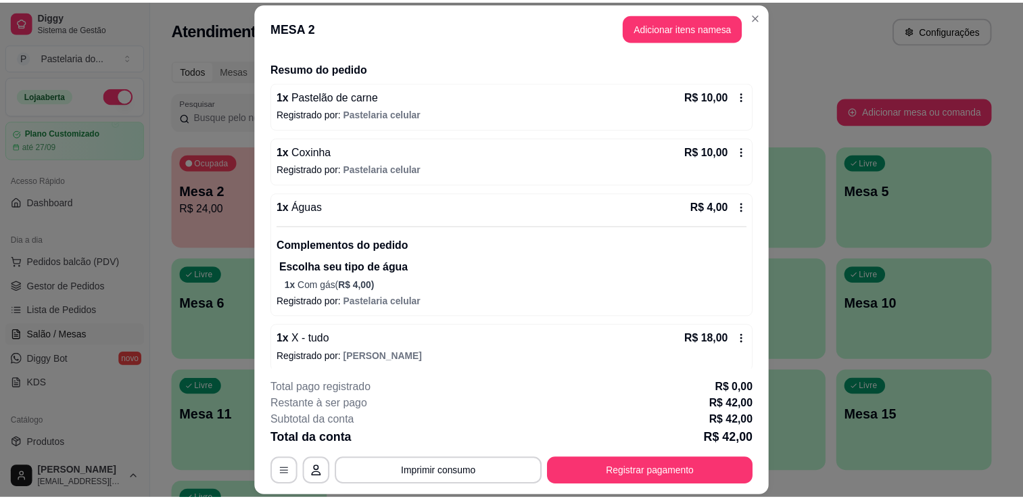
scroll to position [103, 0]
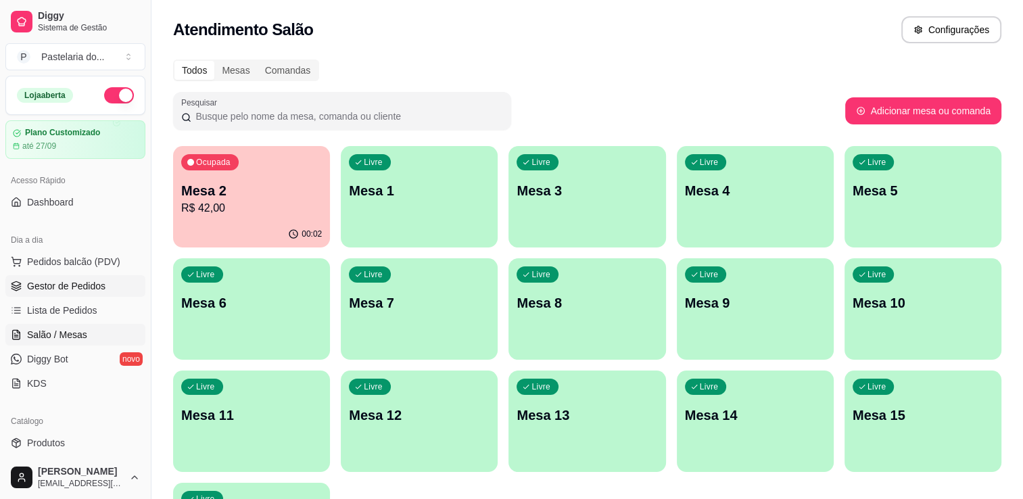
click at [49, 279] on span "Gestor de Pedidos" at bounding box center [66, 286] width 78 height 14
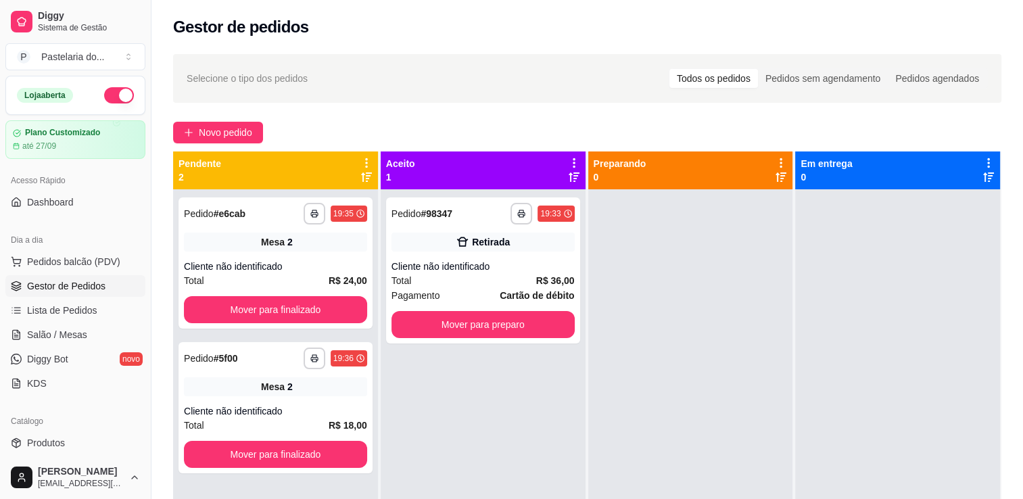
click at [373, 304] on div "**********" at bounding box center [275, 438] width 205 height 499
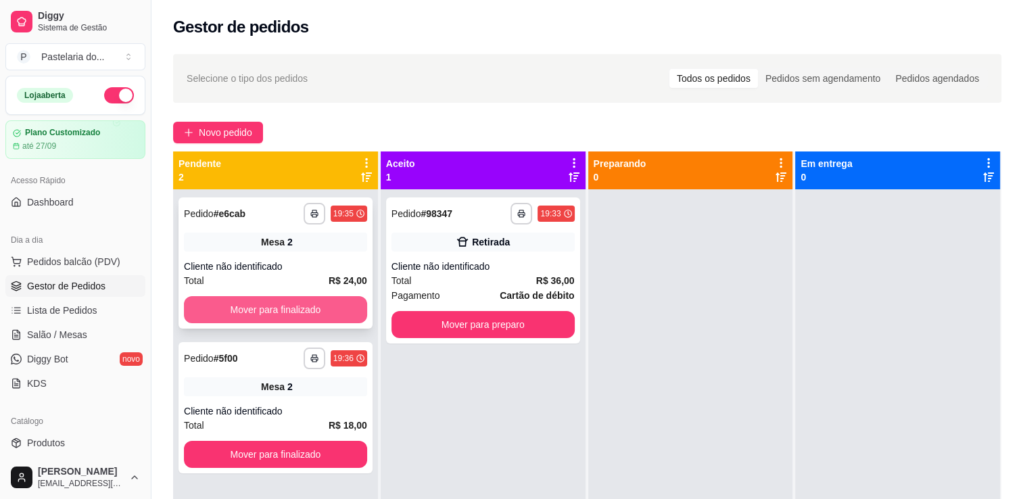
click at [348, 306] on button "Mover para finalizado" at bounding box center [275, 309] width 183 height 27
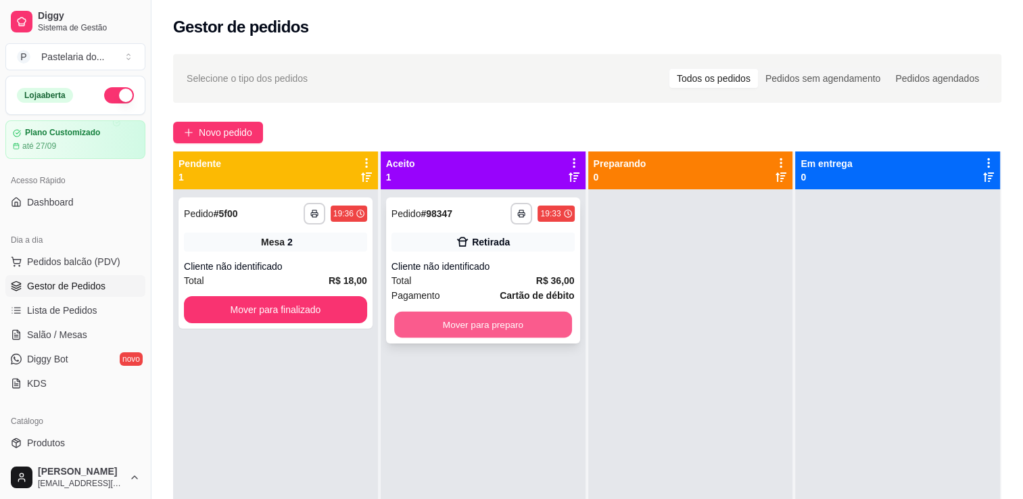
click at [431, 322] on button "Mover para preparo" at bounding box center [483, 325] width 178 height 26
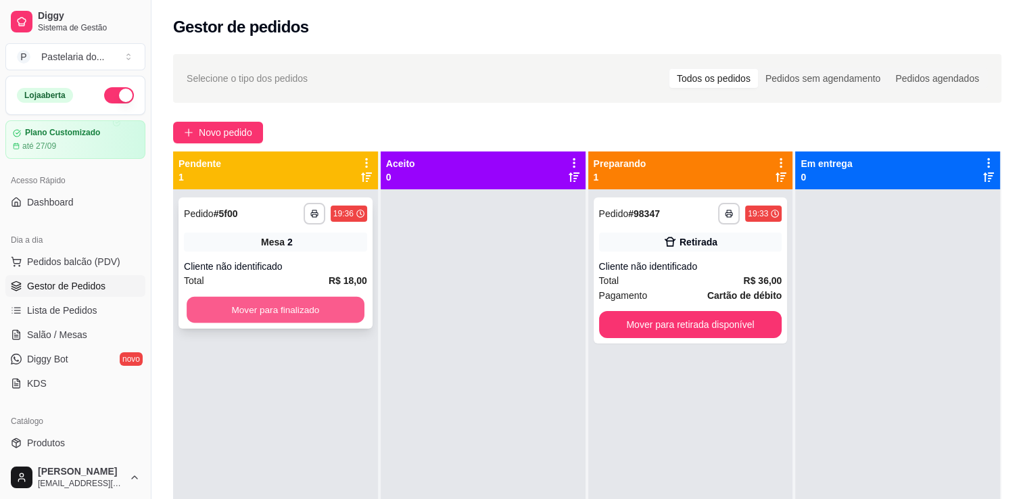
click at [343, 312] on button "Mover para finalizado" at bounding box center [276, 310] width 178 height 26
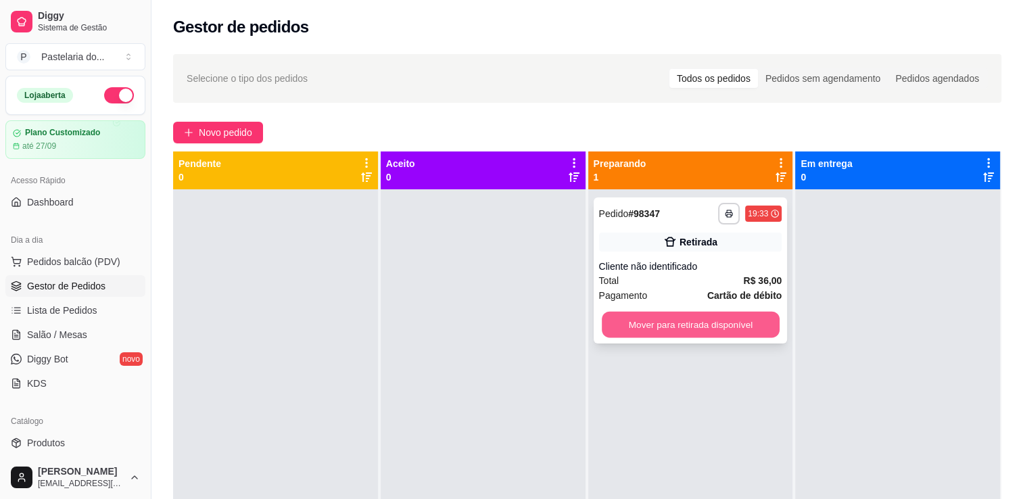
click at [636, 327] on button "Mover para retirada disponível" at bounding box center [691, 325] width 178 height 26
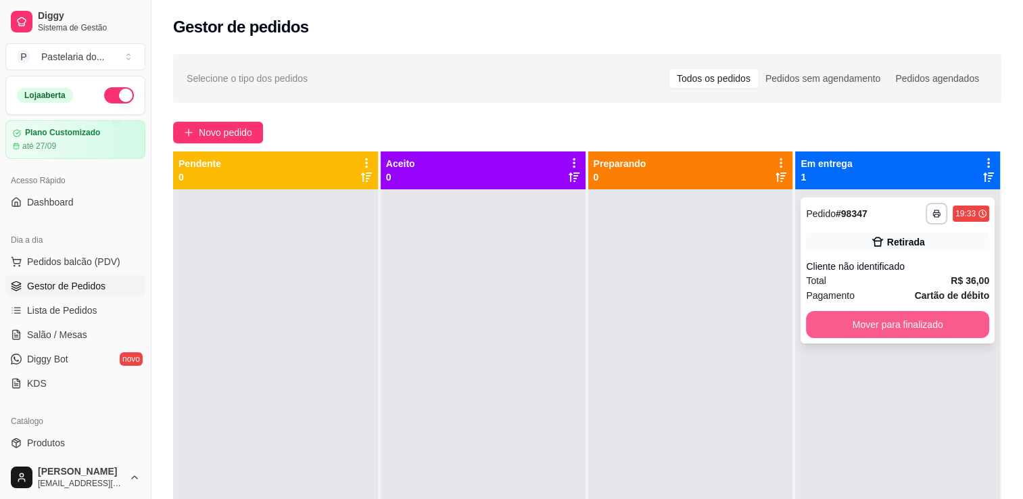
click at [806, 326] on button "Mover para finalizado" at bounding box center [897, 324] width 183 height 27
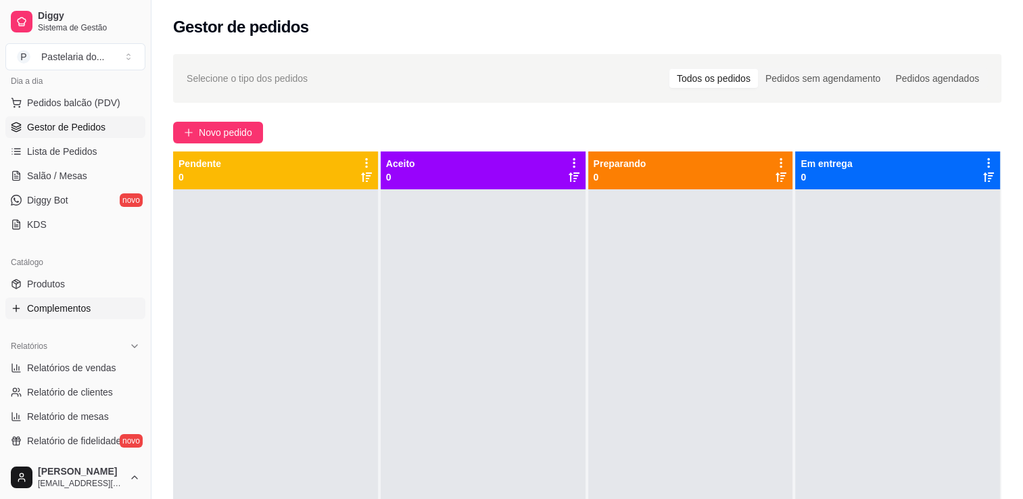
scroll to position [203, 0]
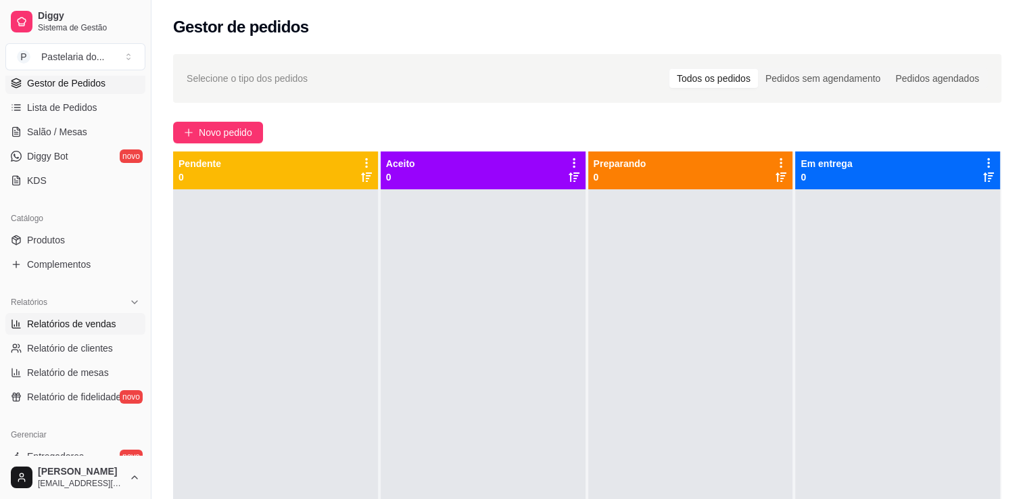
click at [47, 324] on span "Relatórios de vendas" at bounding box center [71, 324] width 89 height 14
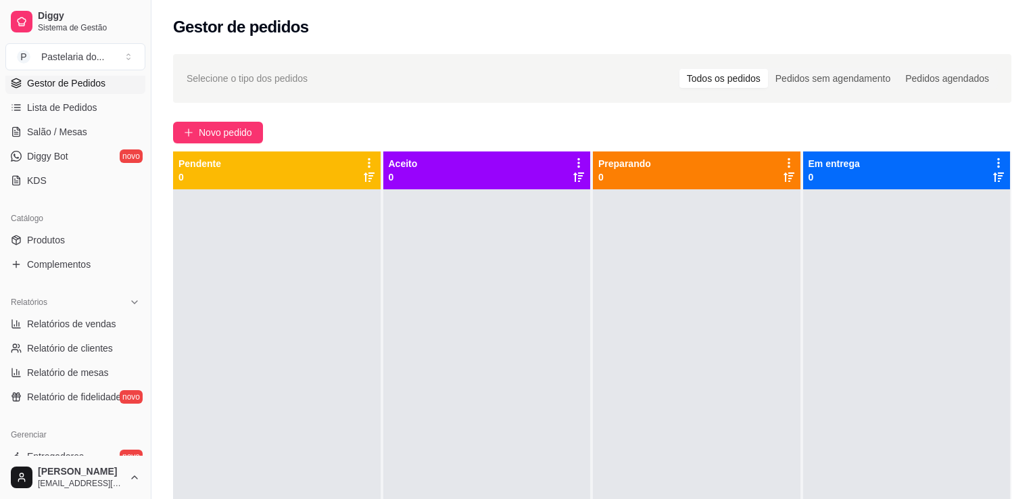
select select "ALL"
select select "0"
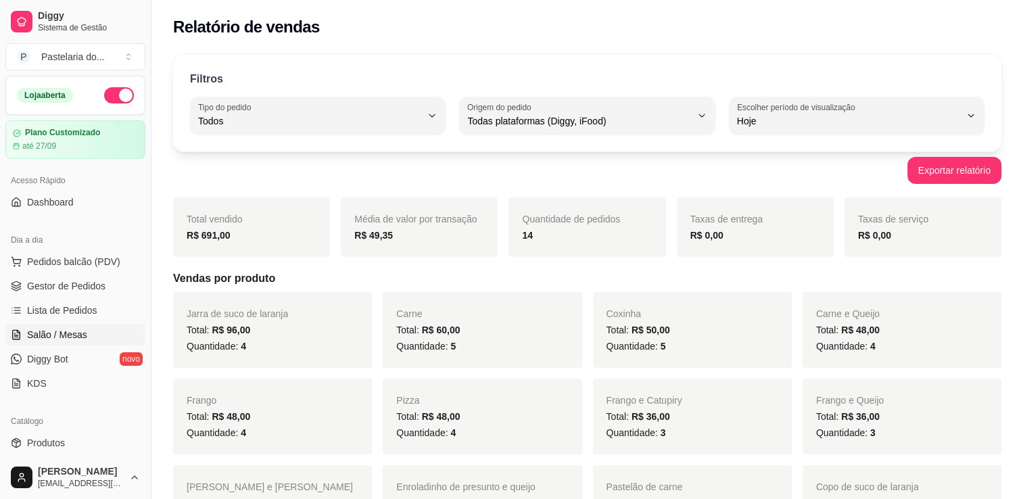
click at [48, 329] on span "Salão / Mesas" at bounding box center [57, 335] width 60 height 14
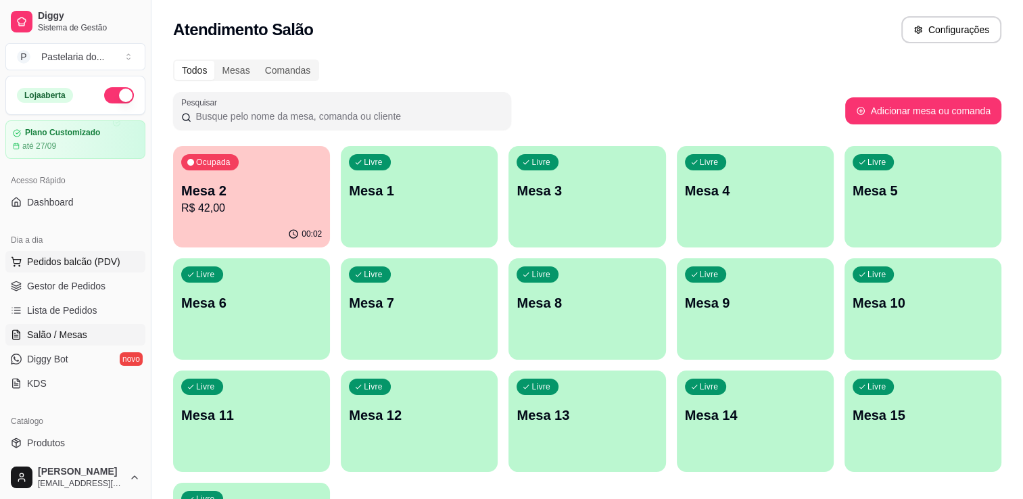
click at [70, 268] on button "Pedidos balcão (PDV)" at bounding box center [75, 262] width 140 height 22
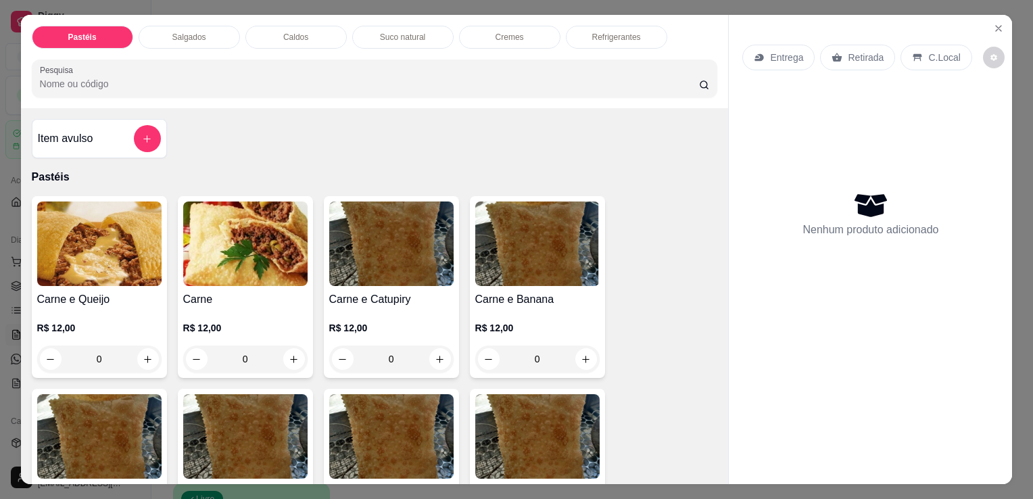
click at [624, 35] on p "Refrigerantes" at bounding box center [616, 37] width 49 height 11
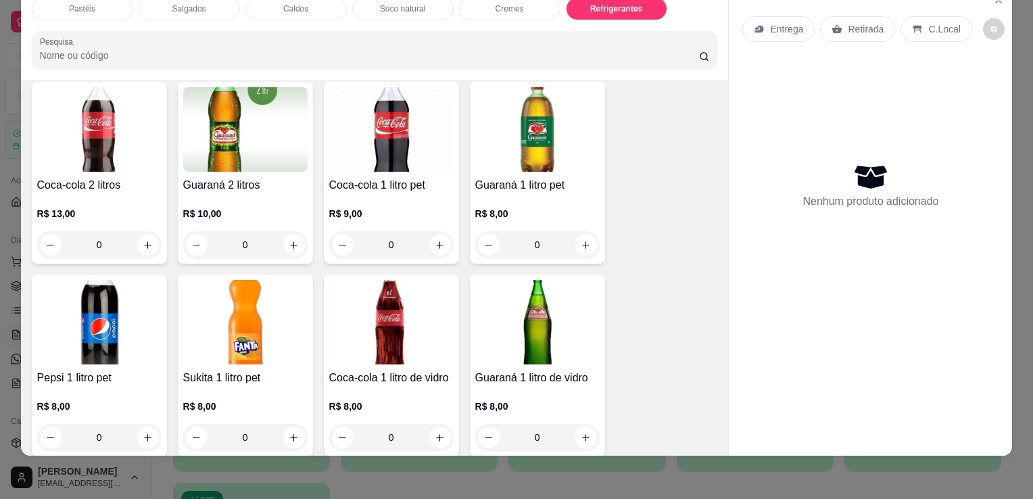
scroll to position [3469, 0]
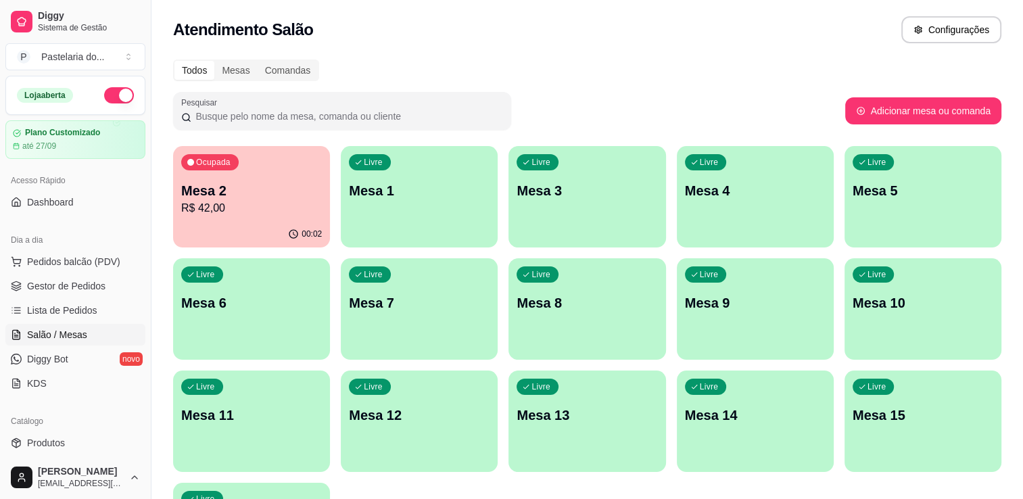
click at [232, 218] on div "Ocupada Mesa 2 R$ 42,00" at bounding box center [251, 183] width 157 height 75
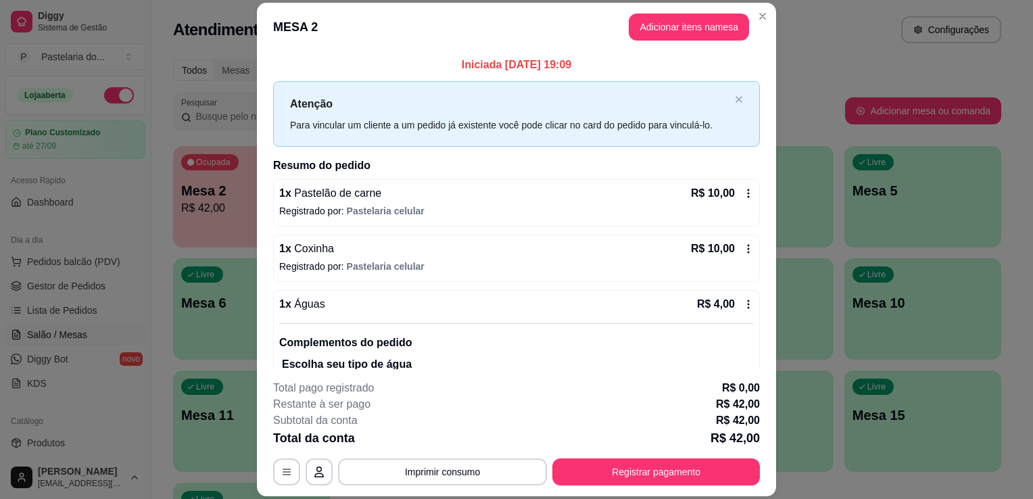
scroll to position [103, 0]
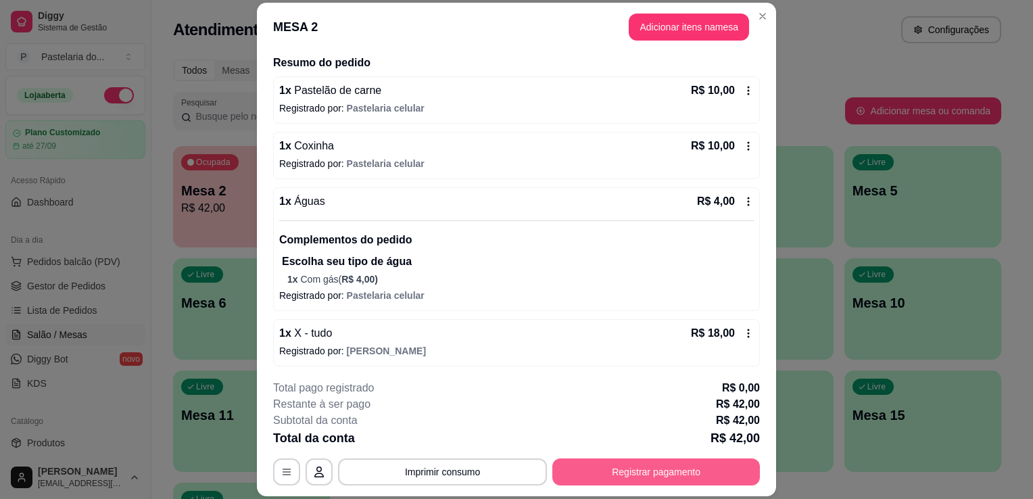
click at [638, 470] on button "Registrar pagamento" at bounding box center [656, 471] width 208 height 27
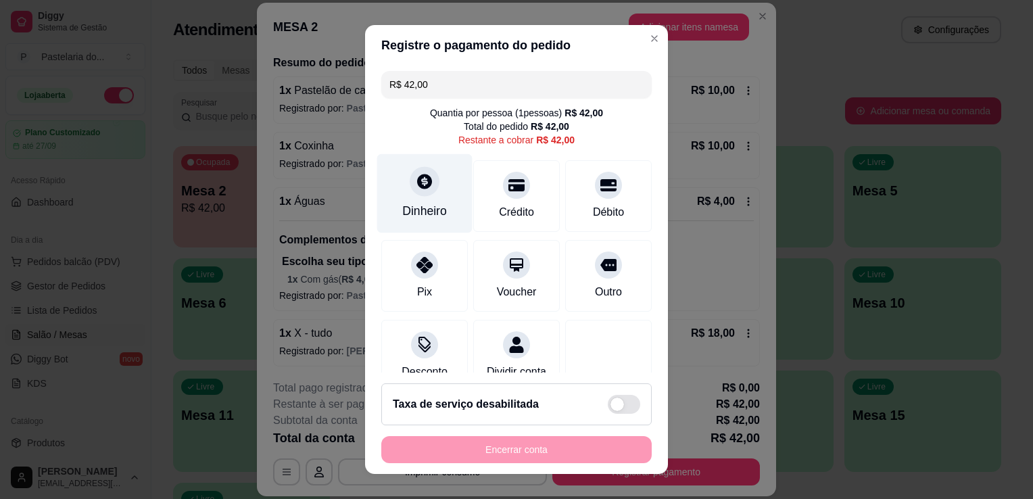
click at [415, 203] on div "Dinheiro" at bounding box center [424, 211] width 45 height 18
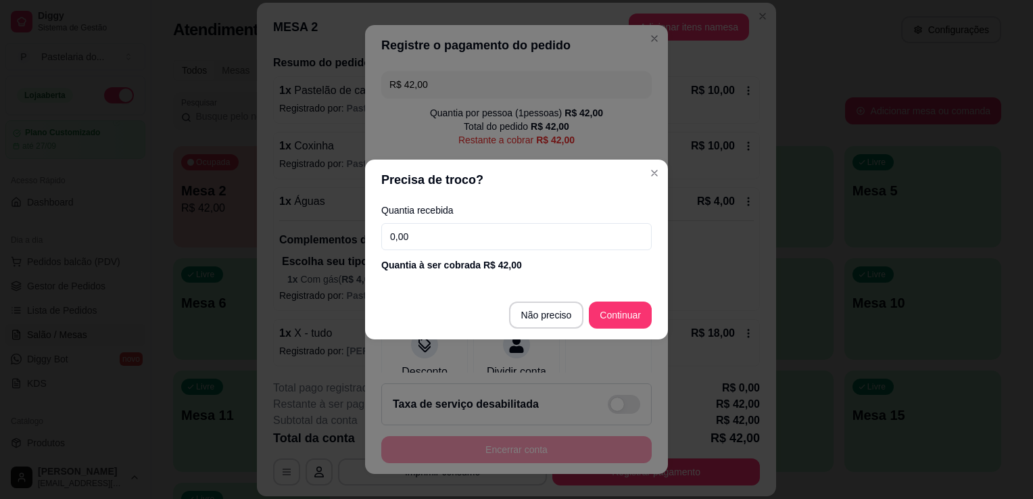
click at [534, 241] on input "0,00" at bounding box center [516, 236] width 270 height 27
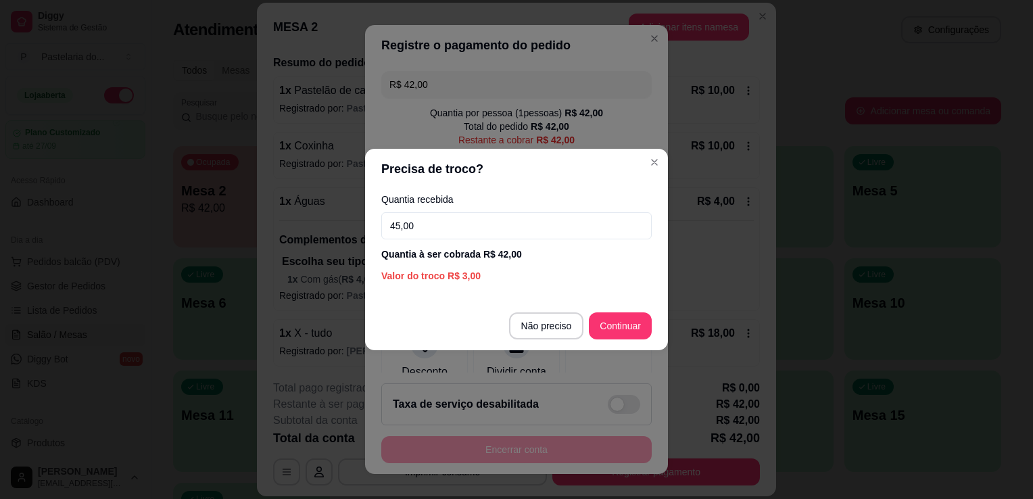
type input "45,00"
drag, startPoint x: 573, startPoint y: 348, endPoint x: 604, endPoint y: 321, distance: 41.2
click at [575, 348] on footer "Não preciso Continuar" at bounding box center [516, 326] width 303 height 49
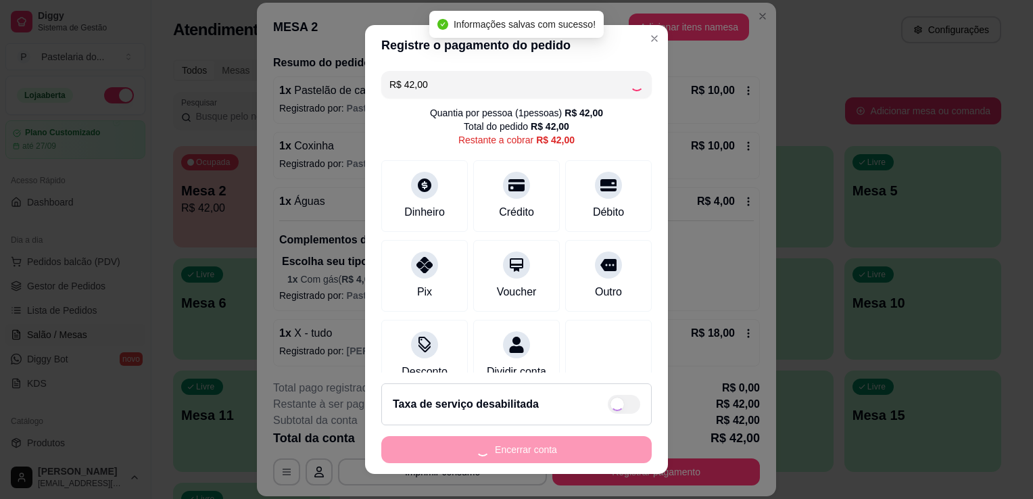
type input "R$ 0,00"
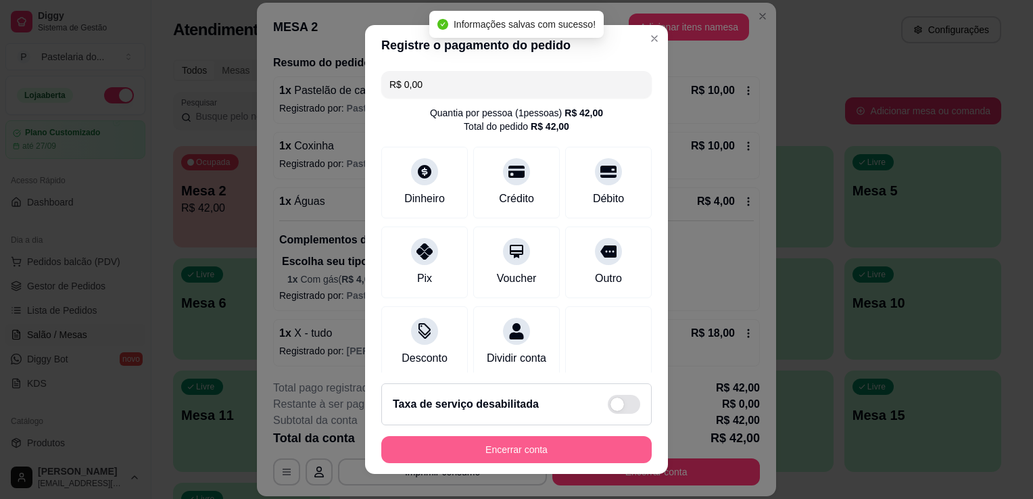
click at [560, 453] on button "Encerrar conta" at bounding box center [516, 449] width 270 height 27
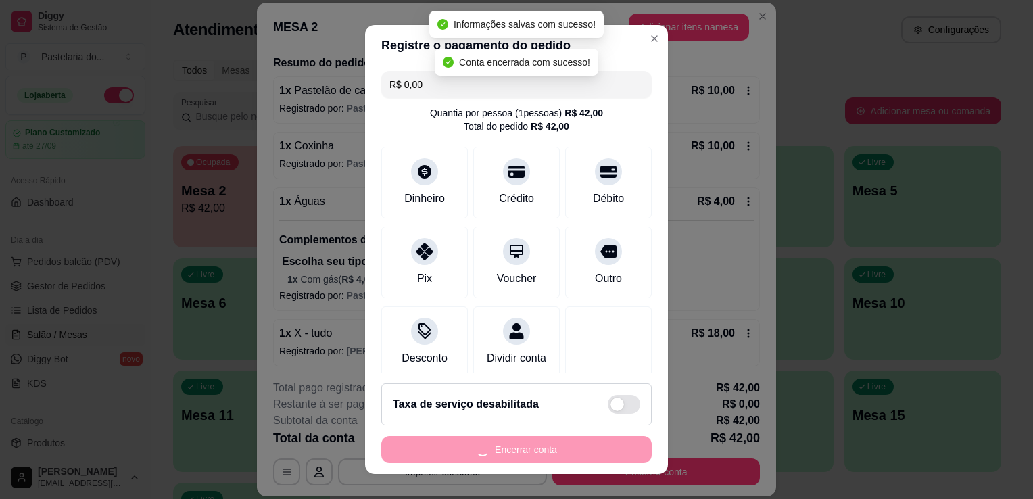
scroll to position [0, 0]
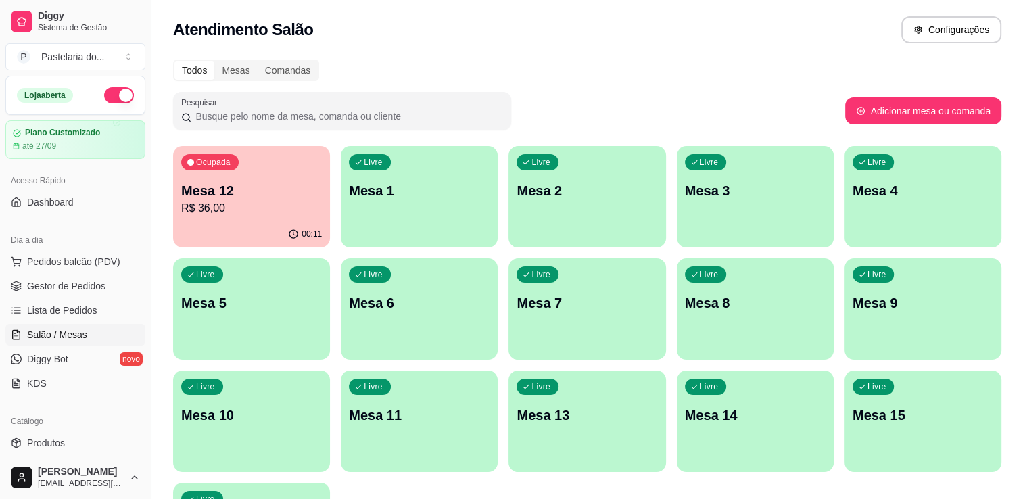
click at [938, 420] on p "Mesa 15" at bounding box center [923, 415] width 141 height 19
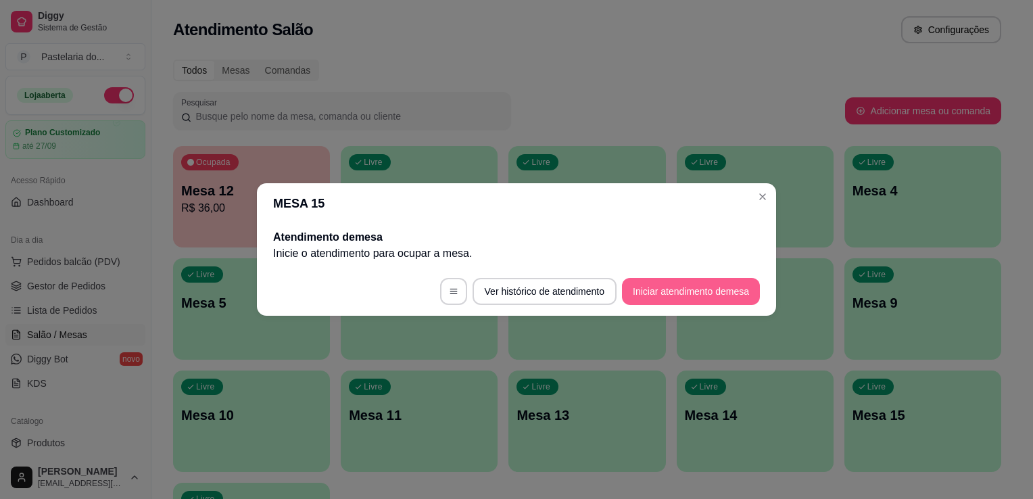
click at [640, 288] on button "Iniciar atendimento de mesa" at bounding box center [691, 291] width 138 height 27
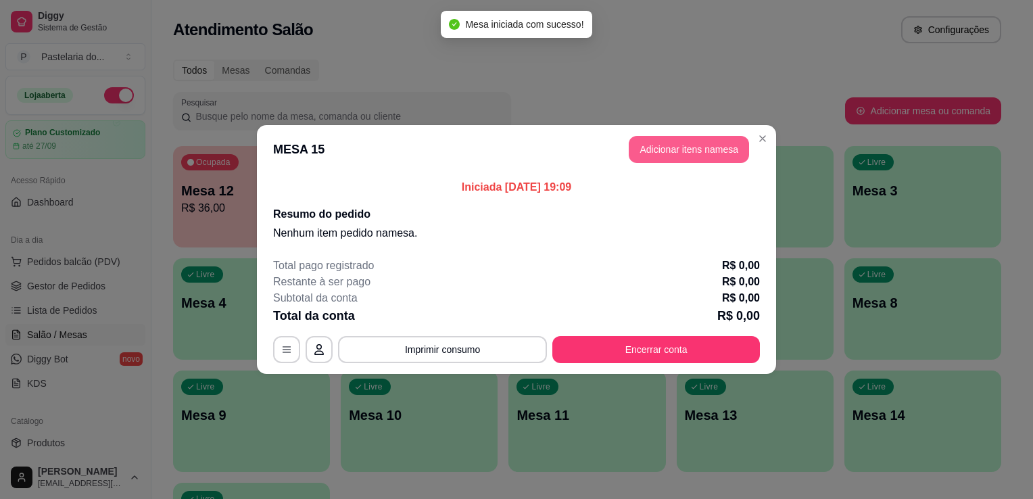
click at [690, 147] on button "Adicionar itens na mesa" at bounding box center [689, 149] width 120 height 27
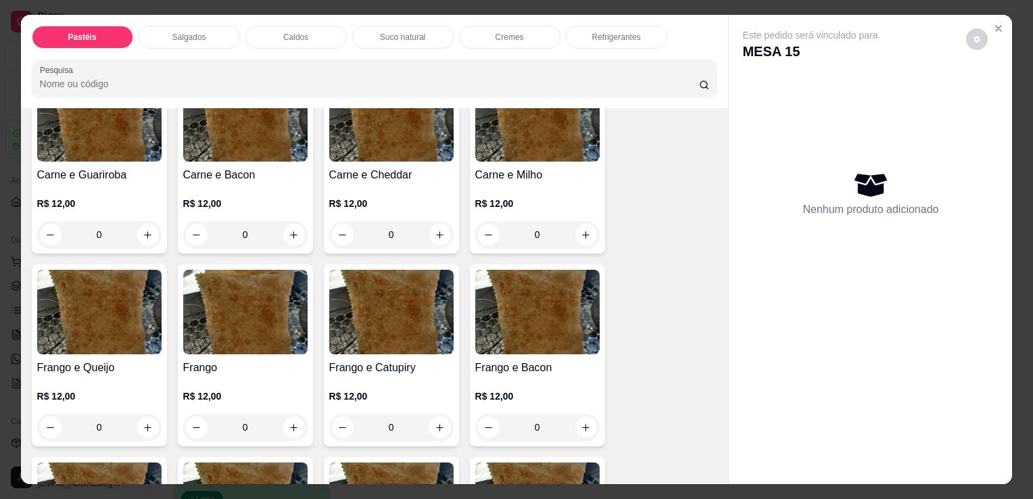
scroll to position [338, 0]
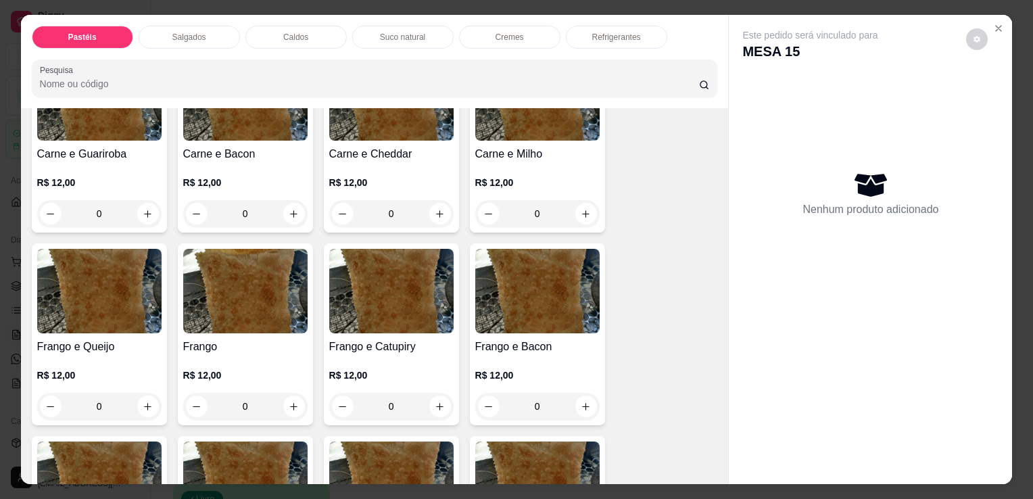
click at [369, 277] on img at bounding box center [391, 291] width 124 height 85
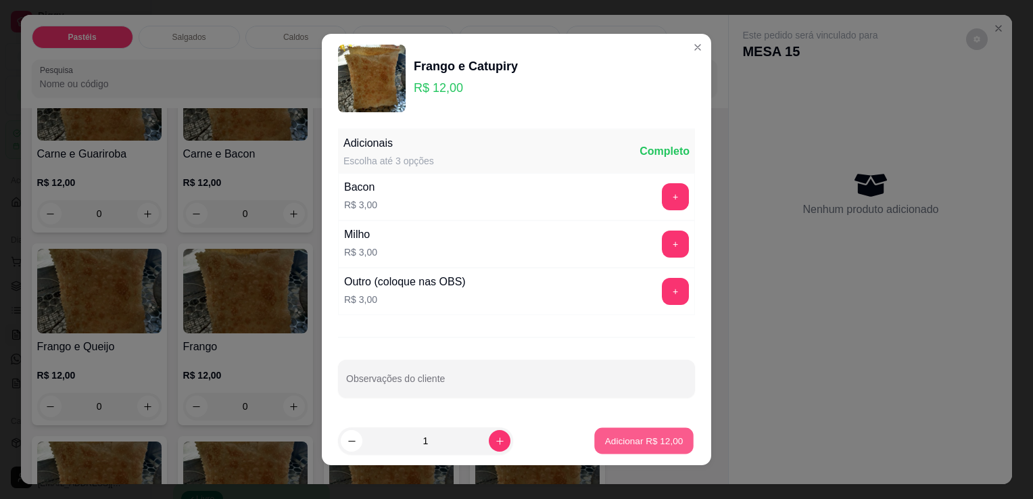
click at [660, 450] on button "Adicionar R$ 12,00" at bounding box center [643, 441] width 99 height 26
type input "1"
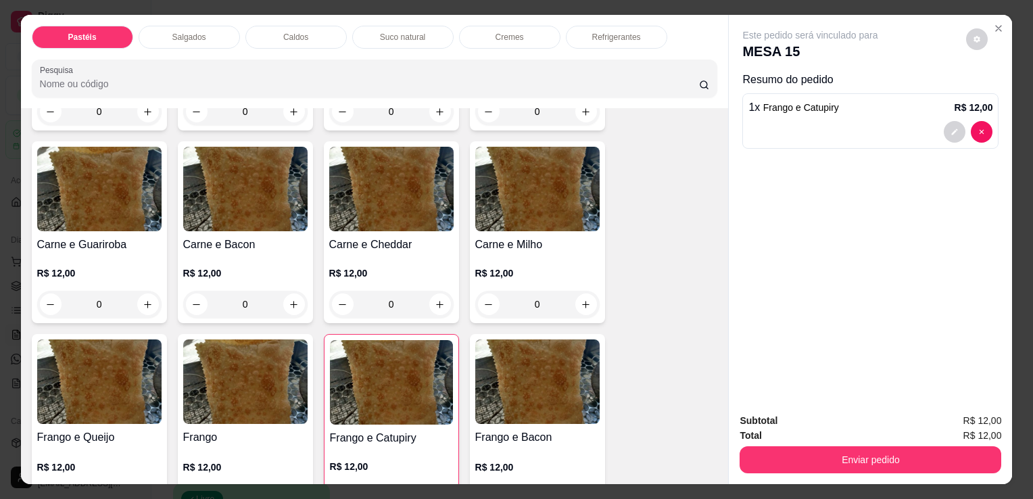
scroll to position [270, 0]
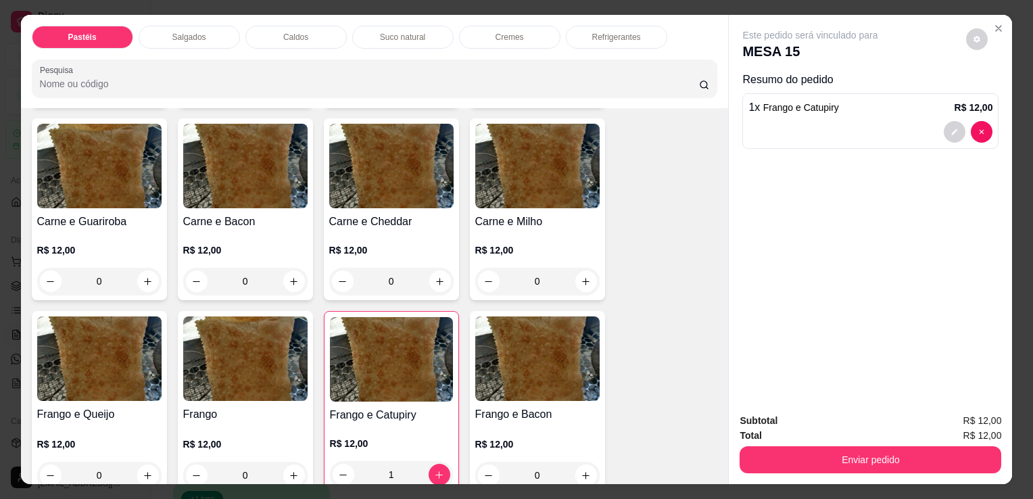
click at [129, 168] on img at bounding box center [99, 166] width 124 height 85
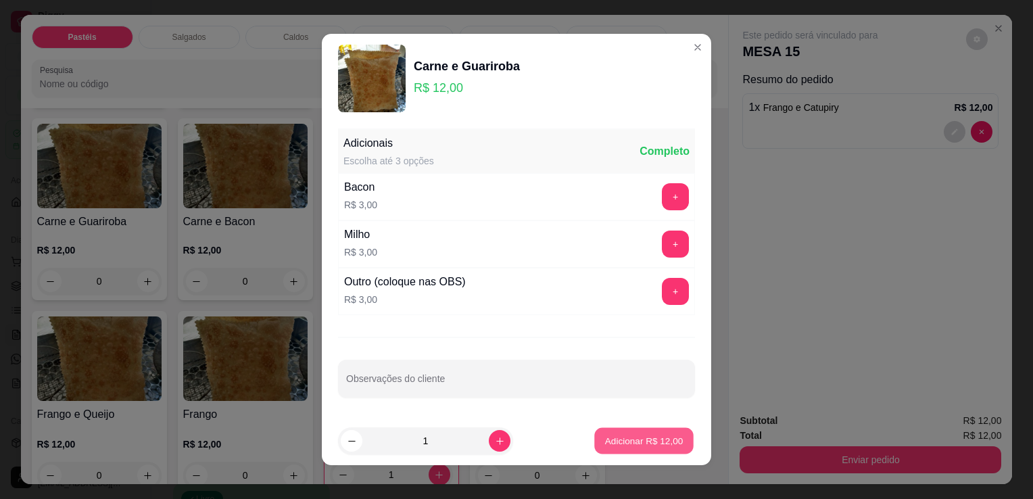
click at [622, 442] on p "Adicionar R$ 12,00" at bounding box center [644, 440] width 78 height 13
type input "1"
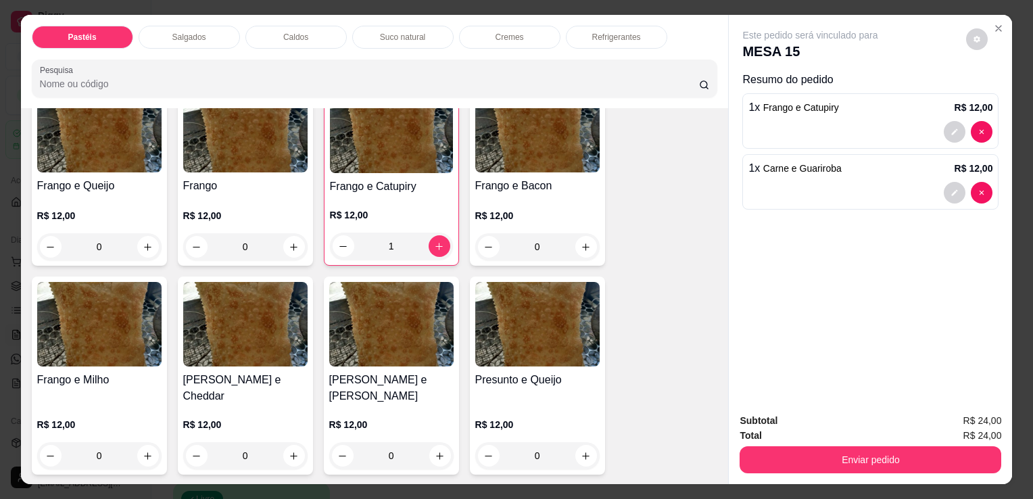
scroll to position [541, 0]
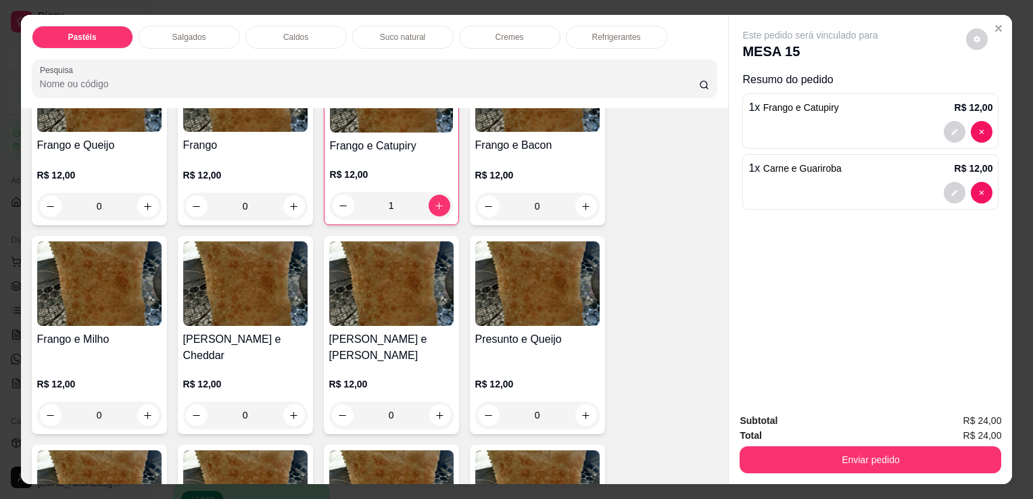
click at [425, 312] on img at bounding box center [391, 283] width 124 height 85
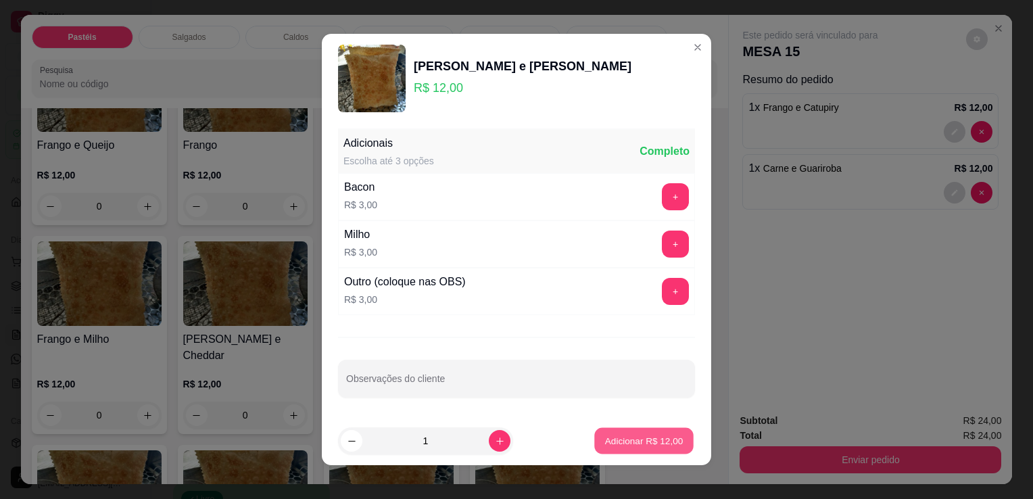
click at [622, 437] on p "Adicionar R$ 12,00" at bounding box center [644, 440] width 78 height 13
type input "1"
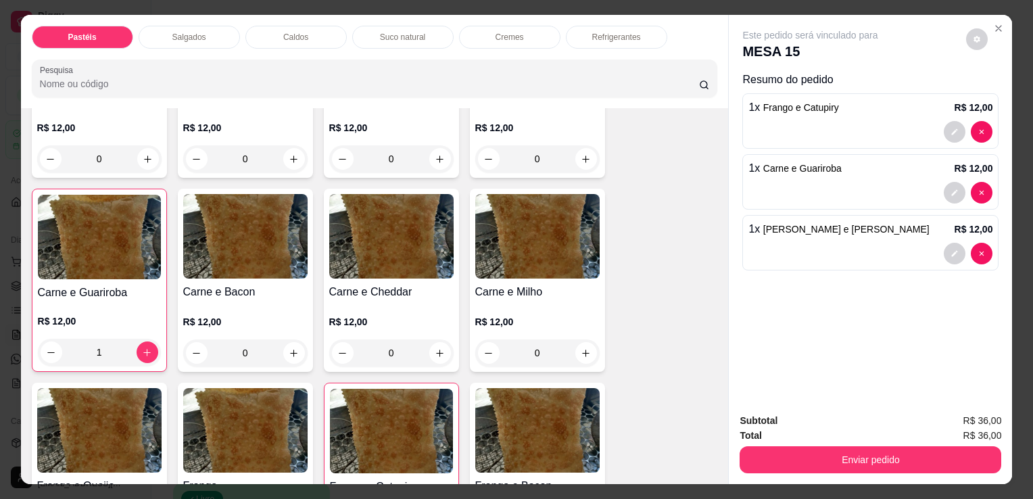
scroll to position [0, 0]
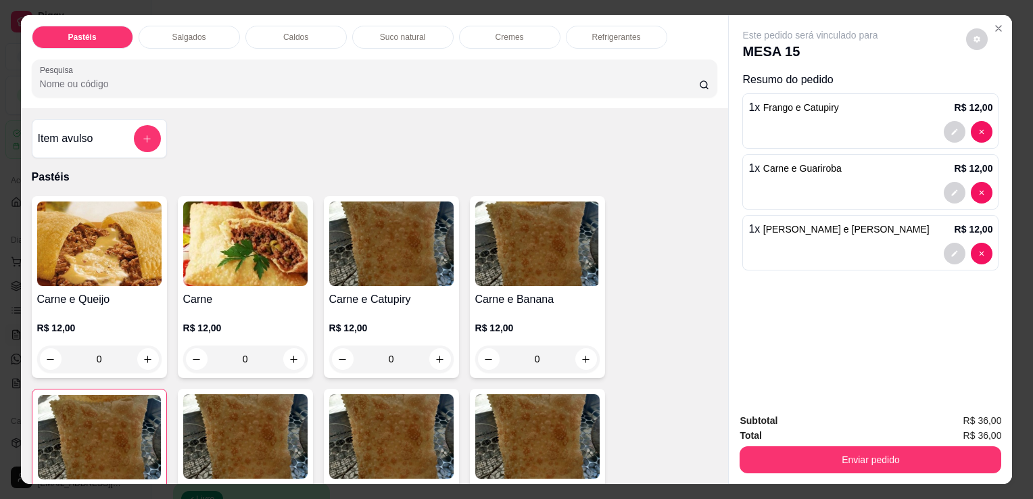
click at [105, 210] on img at bounding box center [99, 244] width 124 height 85
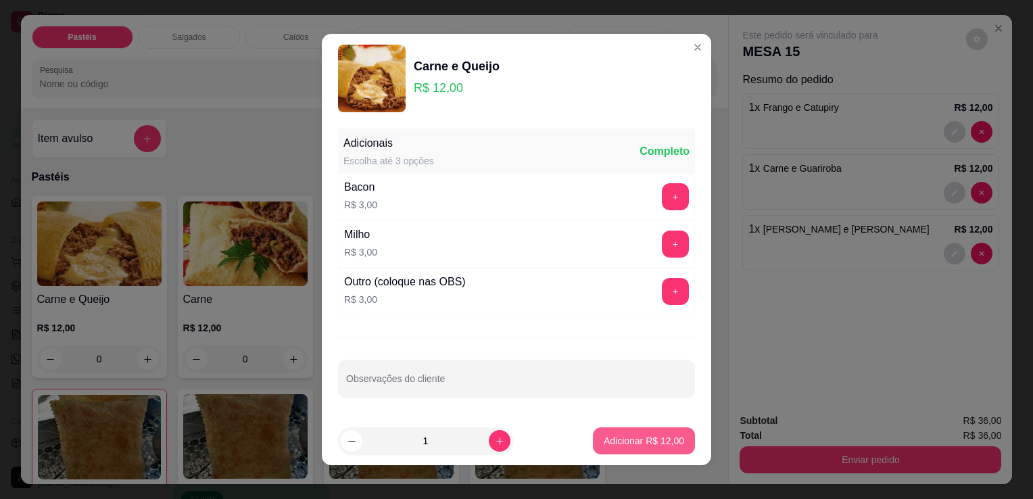
click at [628, 438] on p "Adicionar R$ 12,00" at bounding box center [644, 441] width 80 height 14
type input "1"
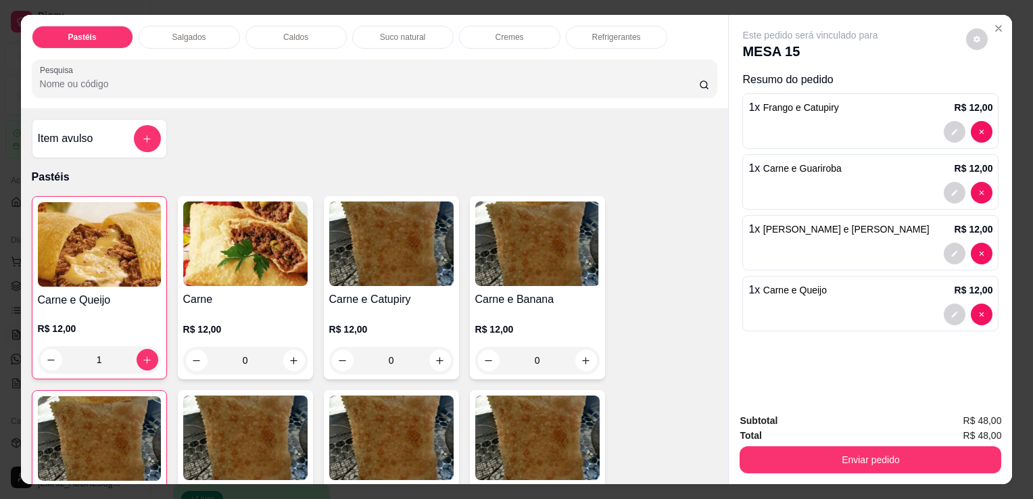
click at [222, 40] on div "Salgados" at bounding box center [189, 37] width 101 height 23
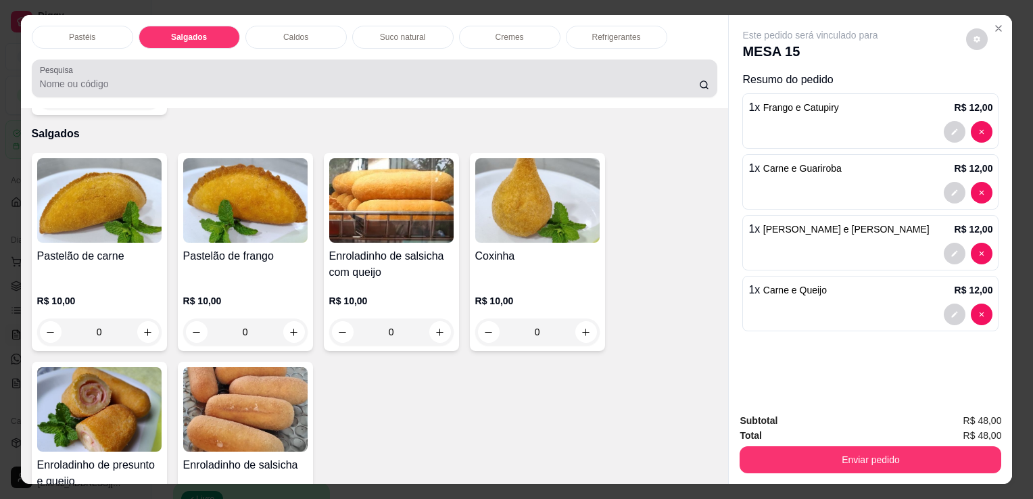
scroll to position [33, 0]
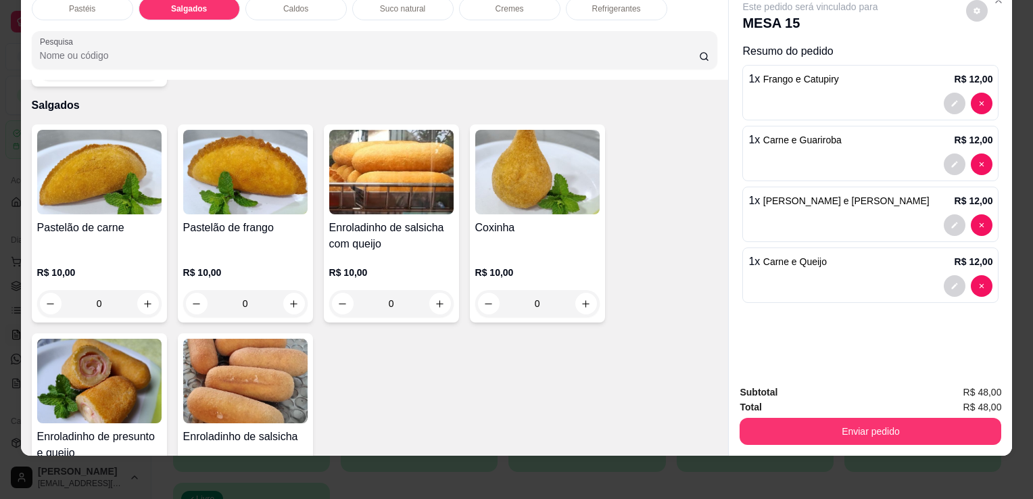
click at [531, 183] on img at bounding box center [537, 172] width 124 height 85
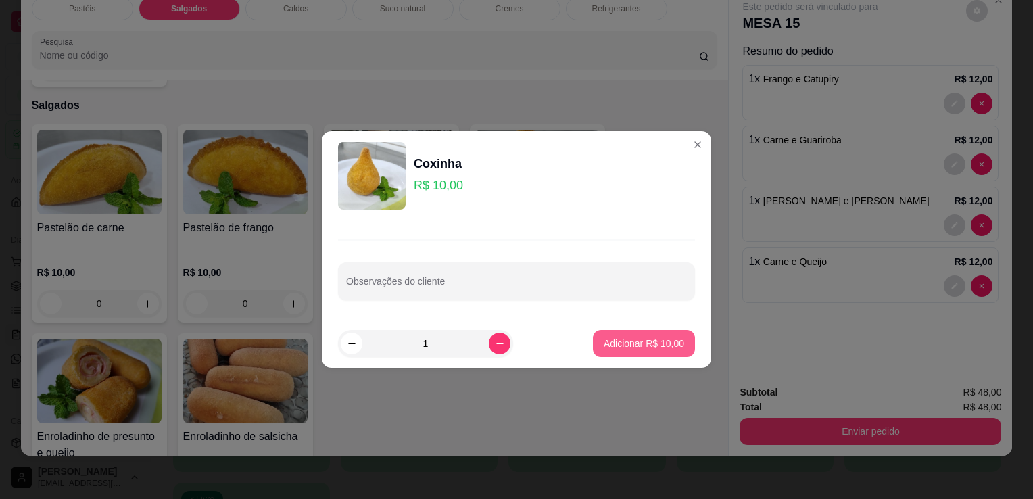
click at [638, 330] on button "Adicionar R$ 10,00" at bounding box center [644, 343] width 102 height 27
type input "1"
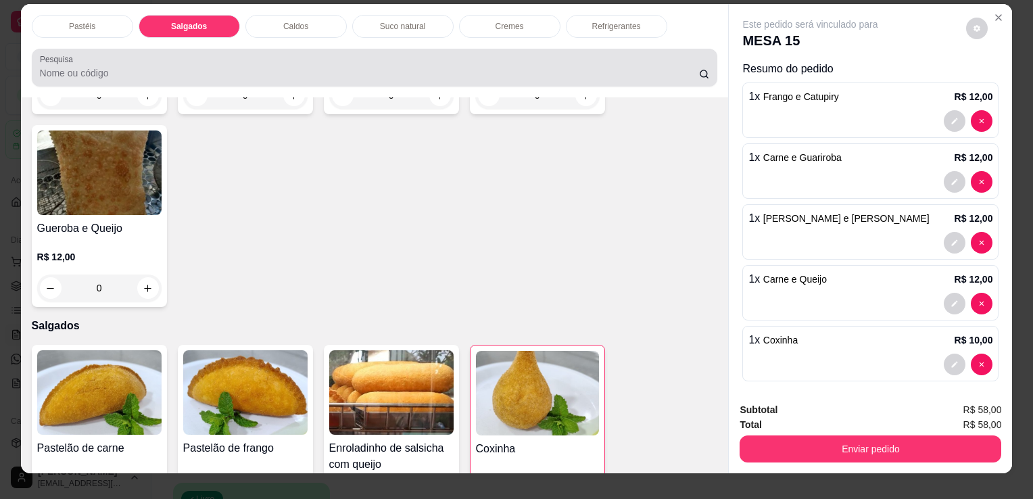
scroll to position [0, 0]
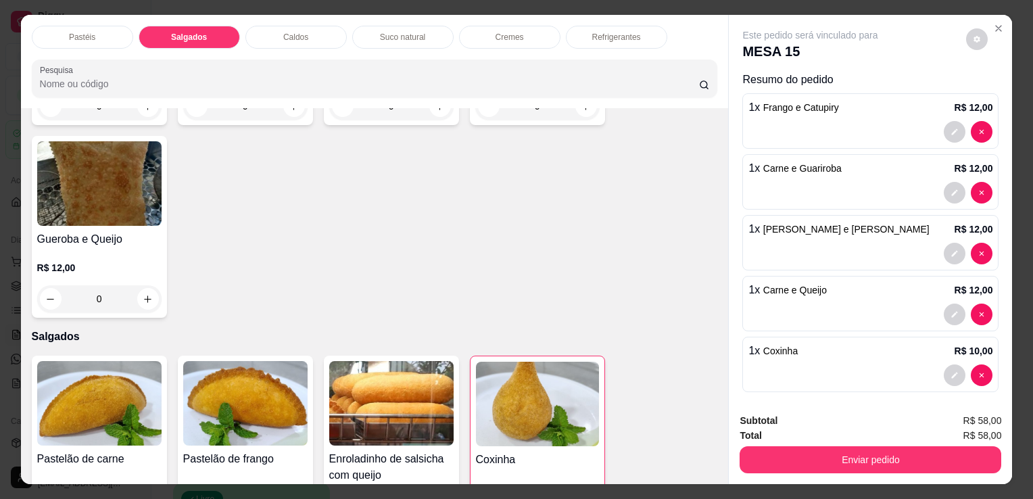
click at [390, 37] on div "Suco natural" at bounding box center [402, 37] width 101 height 23
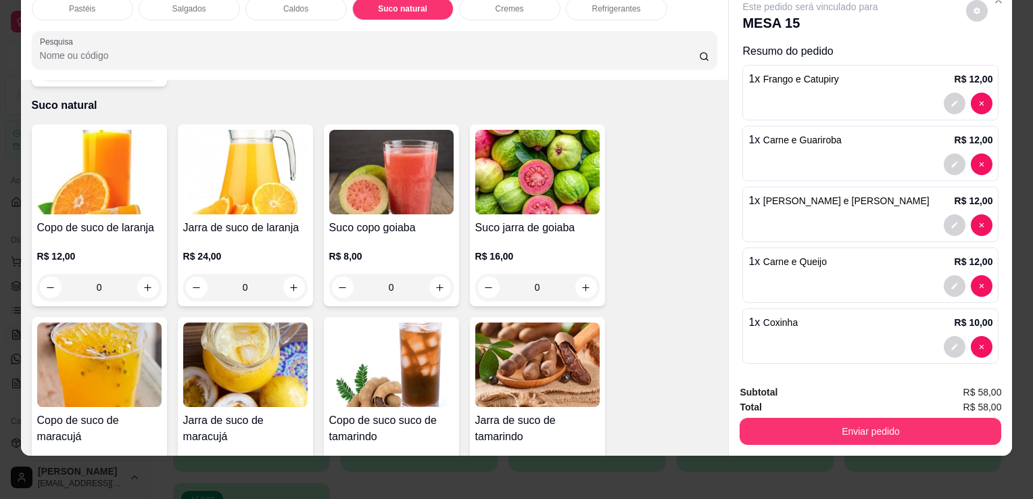
click at [209, 151] on img at bounding box center [245, 172] width 124 height 85
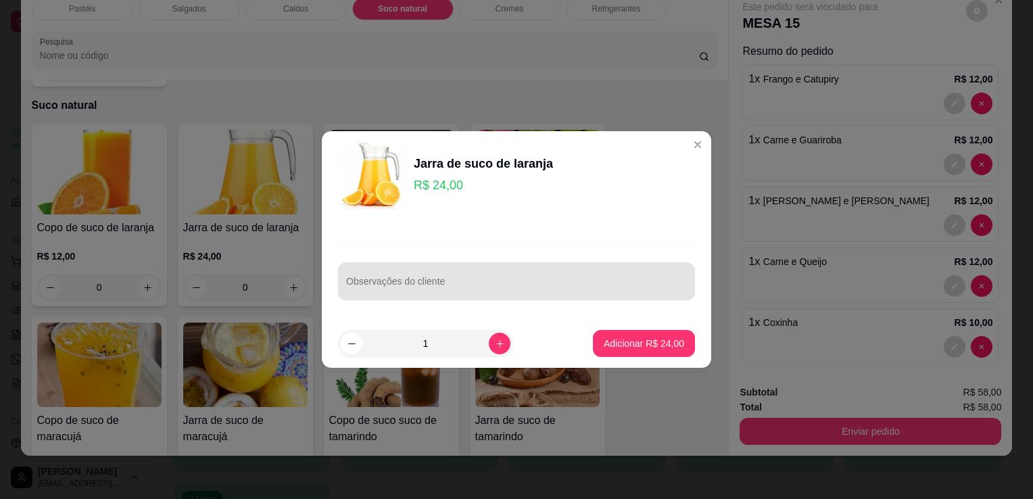
click at [617, 285] on input "Observações do cliente" at bounding box center [516, 287] width 341 height 14
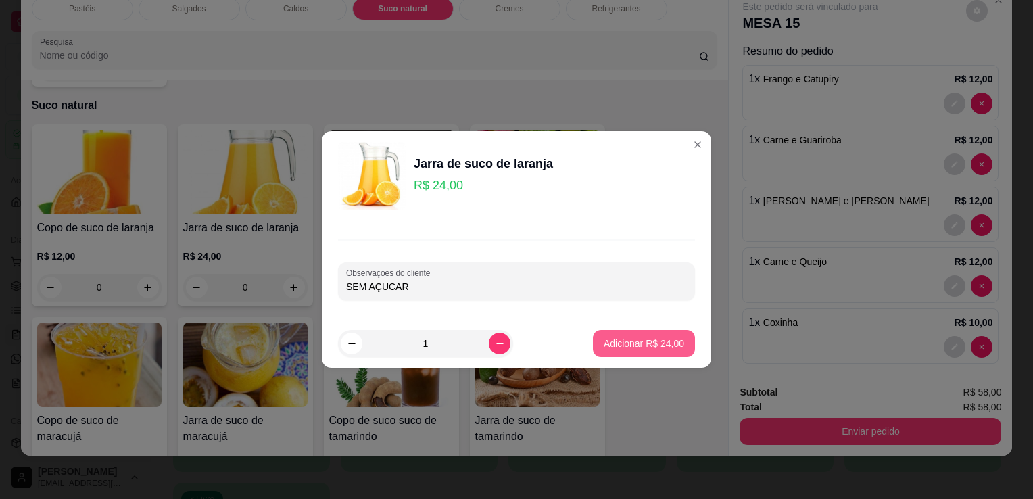
type input "SEM AÇUCAR"
click at [625, 344] on p "Adicionar R$ 24,00" at bounding box center [644, 343] width 78 height 13
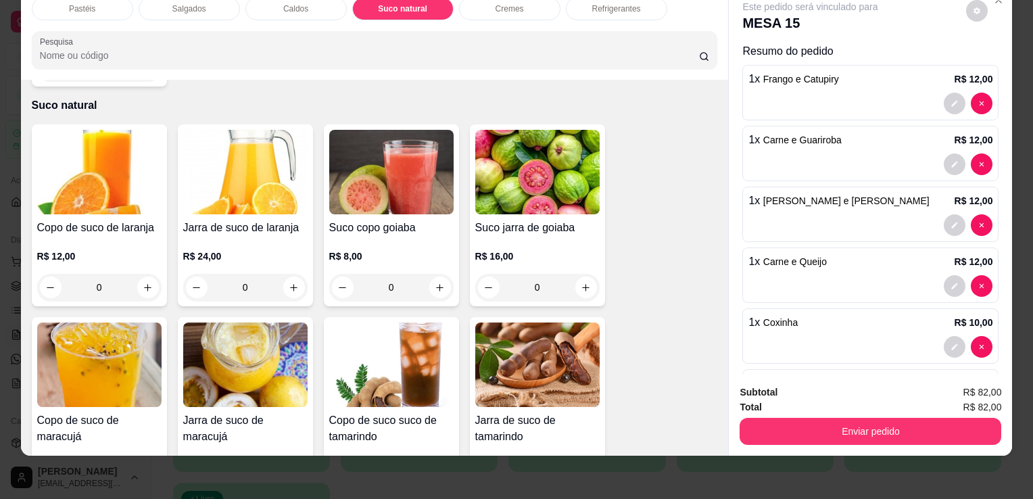
scroll to position [97, 0]
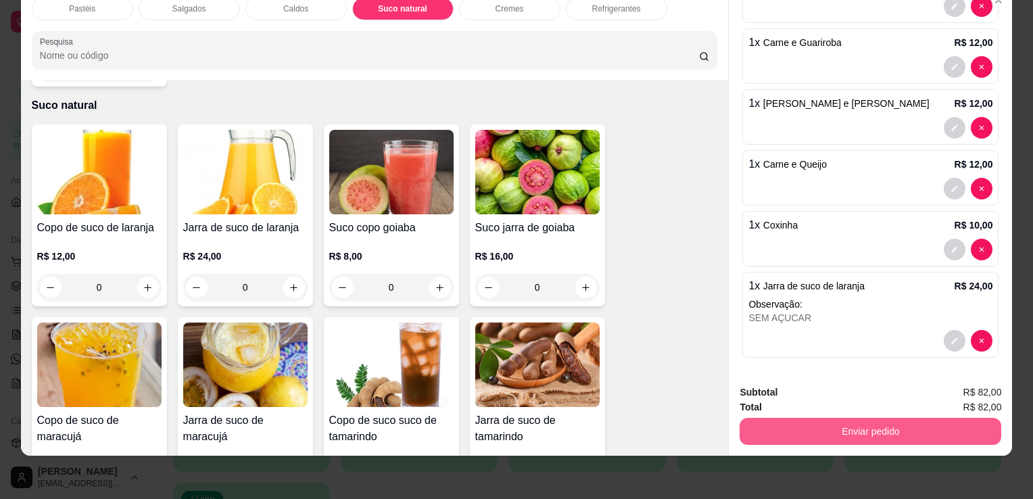
click at [857, 429] on button "Enviar pedido" at bounding box center [871, 431] width 262 height 27
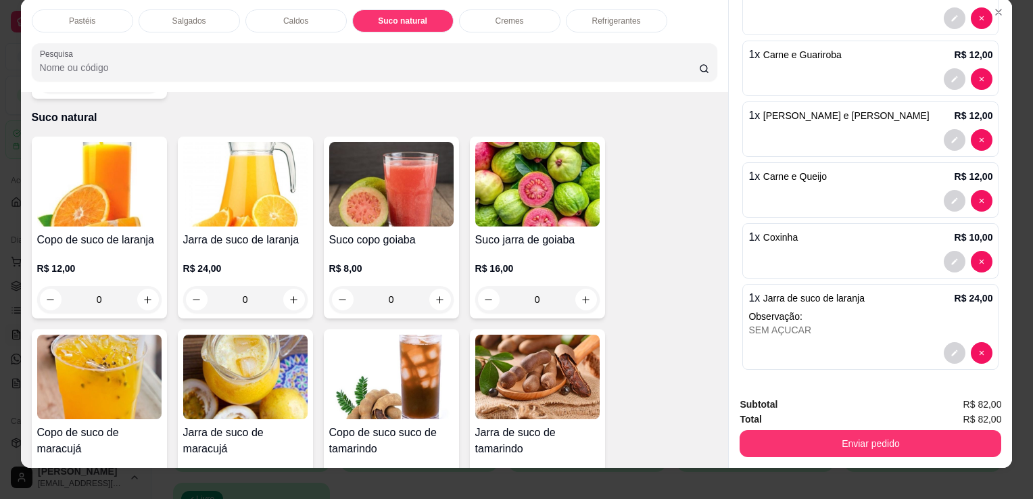
scroll to position [0, 0]
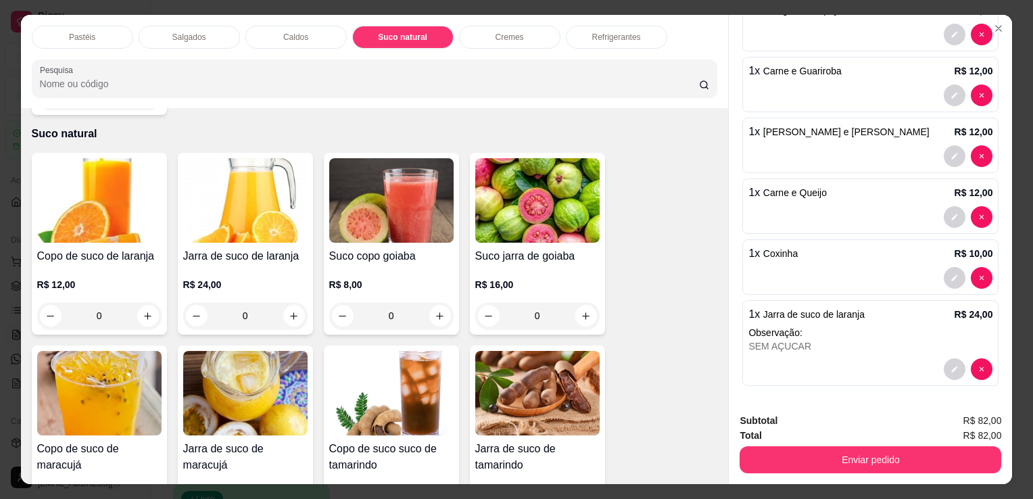
click at [634, 32] on p "Refrigerantes" at bounding box center [616, 37] width 49 height 11
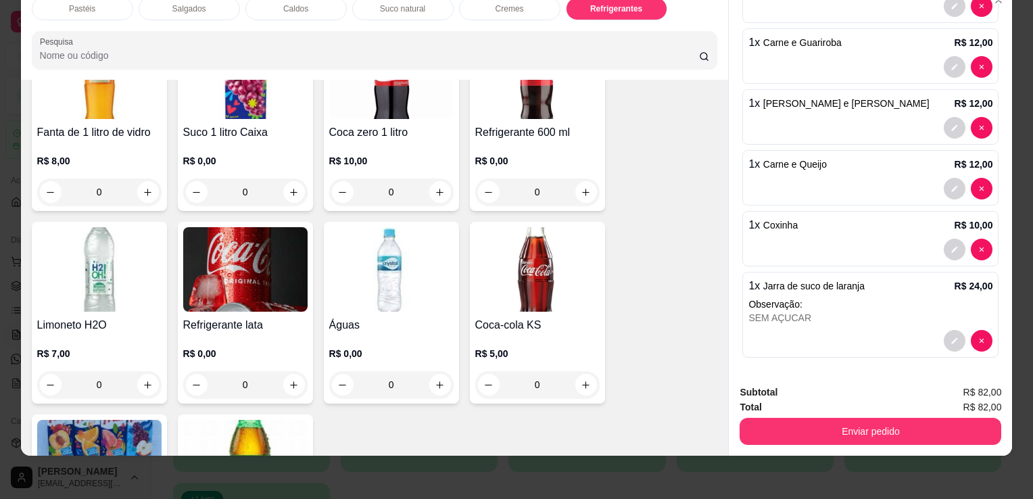
scroll to position [4020, 0]
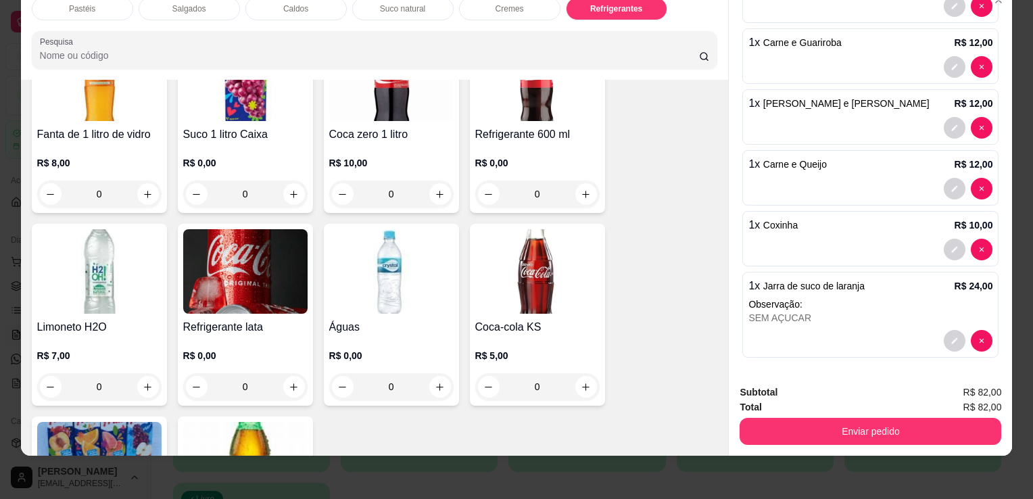
click at [289, 245] on img at bounding box center [245, 271] width 124 height 85
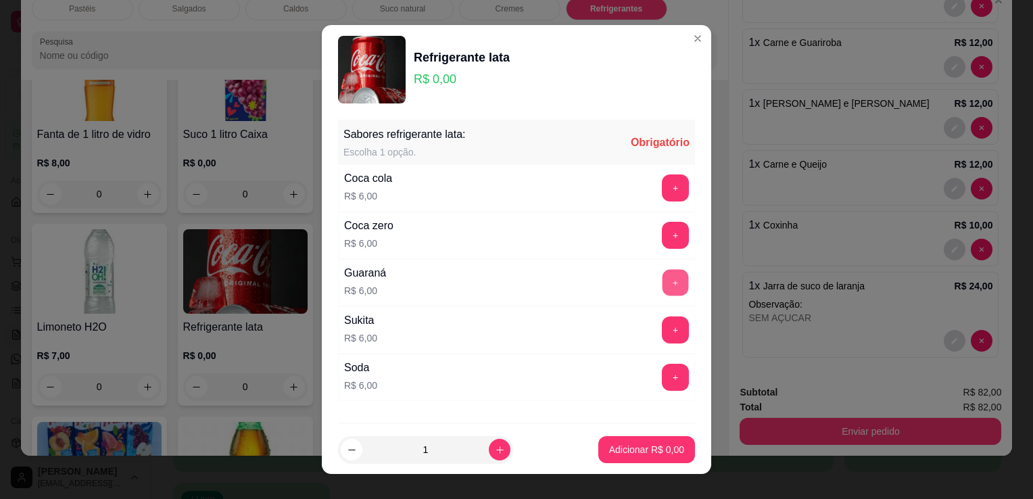
click at [663, 286] on button "+" at bounding box center [676, 283] width 26 height 26
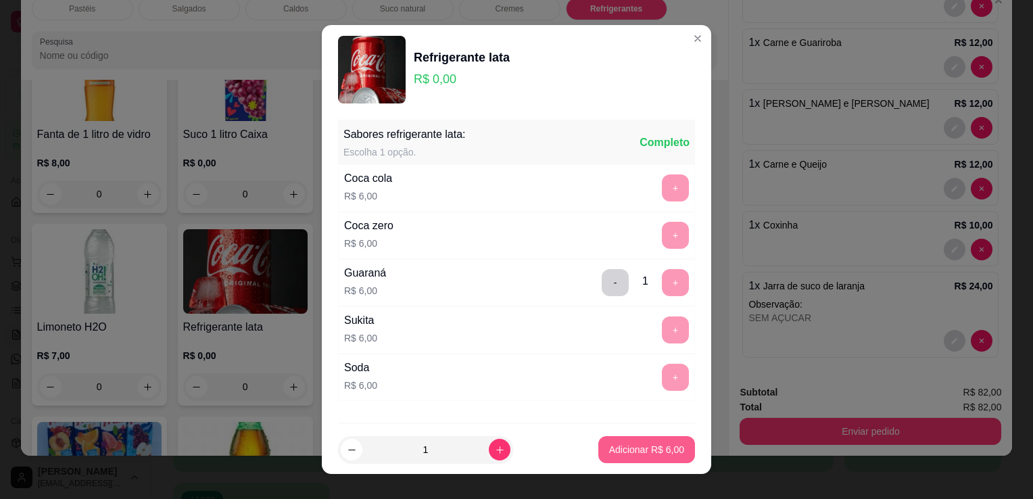
click at [650, 461] on button "Adicionar R$ 6,00" at bounding box center [646, 449] width 97 height 27
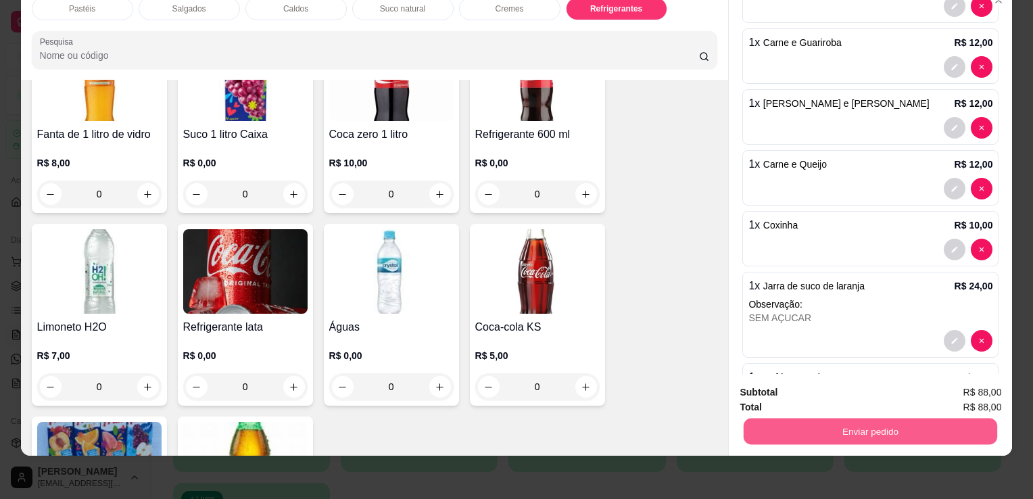
click at [810, 431] on button "Enviar pedido" at bounding box center [871, 431] width 254 height 26
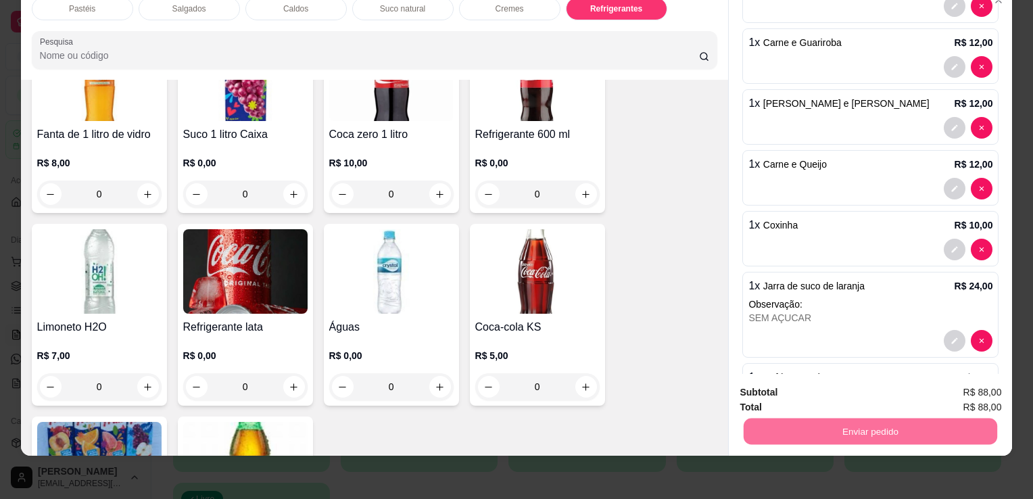
click at [985, 380] on button "Enviar pedido" at bounding box center [966, 387] width 74 height 25
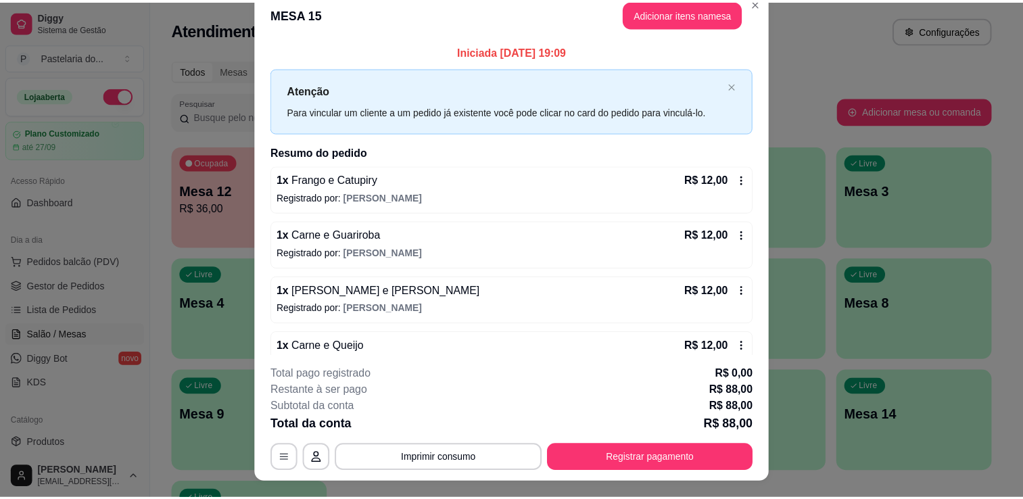
scroll to position [0, 0]
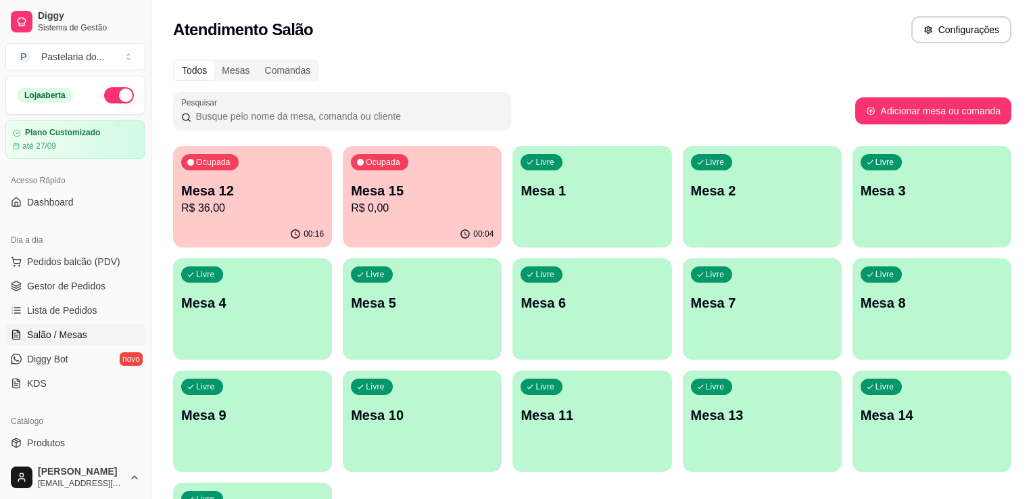
click at [34, 107] on div "Loja aberta Plano Customizado até 27/09" at bounding box center [75, 117] width 151 height 83
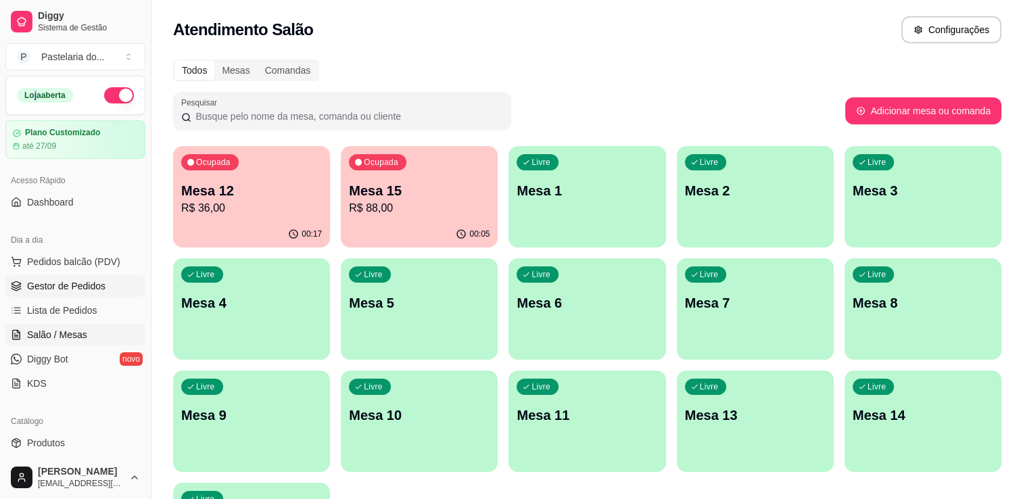
click at [49, 285] on span "Gestor de Pedidos" at bounding box center [66, 286] width 78 height 14
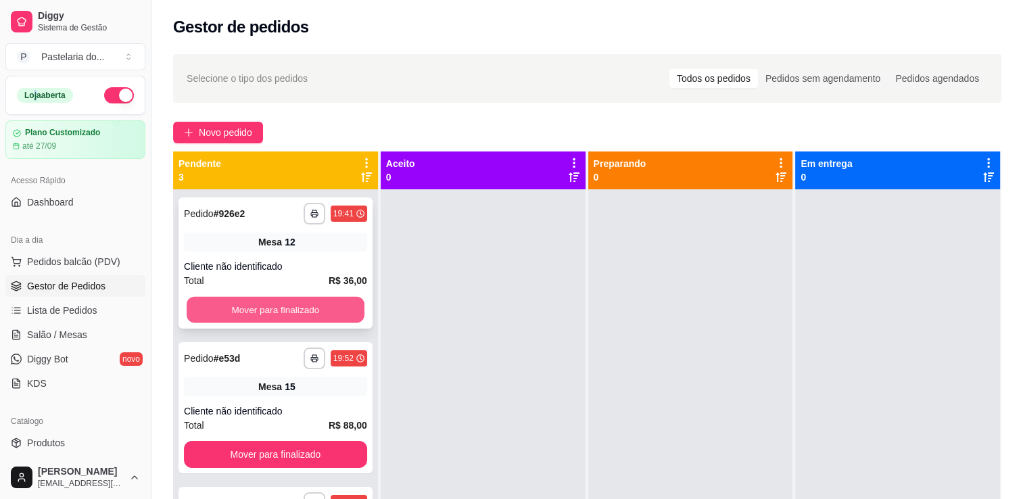
click at [341, 297] on button "Mover para finalizado" at bounding box center [276, 310] width 178 height 26
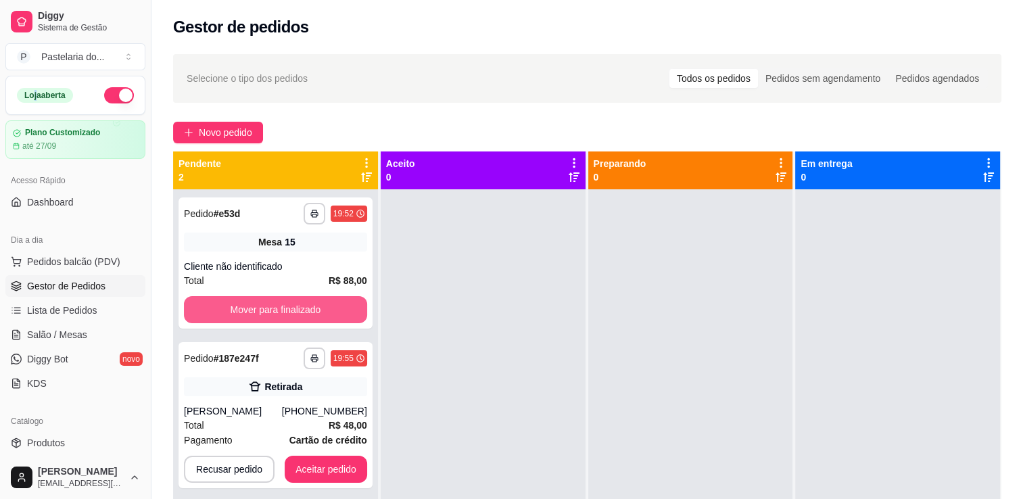
click at [346, 302] on button "Mover para finalizado" at bounding box center [275, 309] width 183 height 27
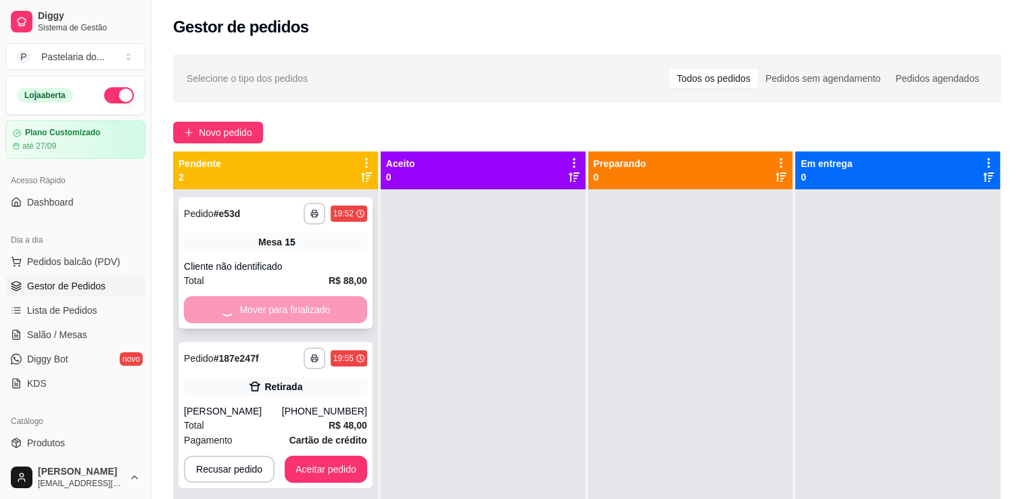
click at [347, 302] on div "Mover para finalizado" at bounding box center [275, 309] width 183 height 27
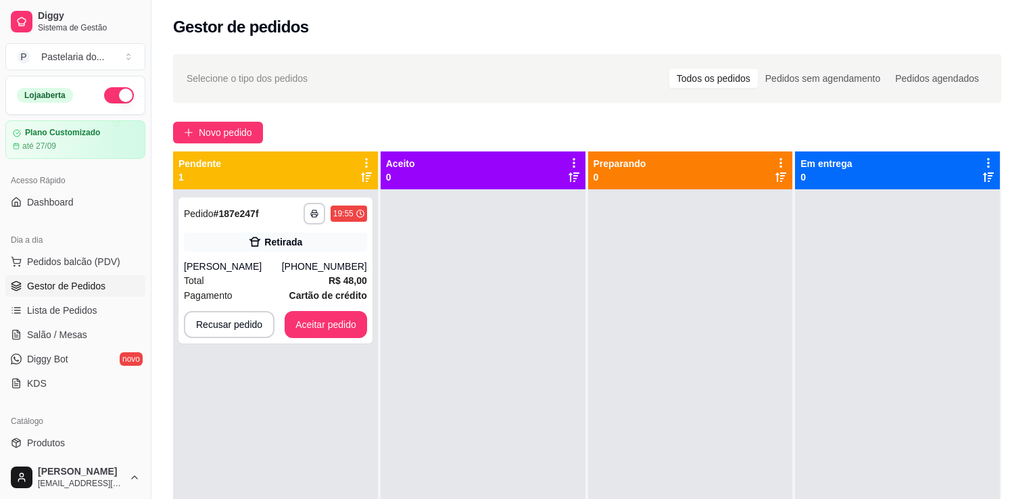
click at [347, 302] on div "1 x Frango e Catupiry" at bounding box center [497, 299] width 308 height 16
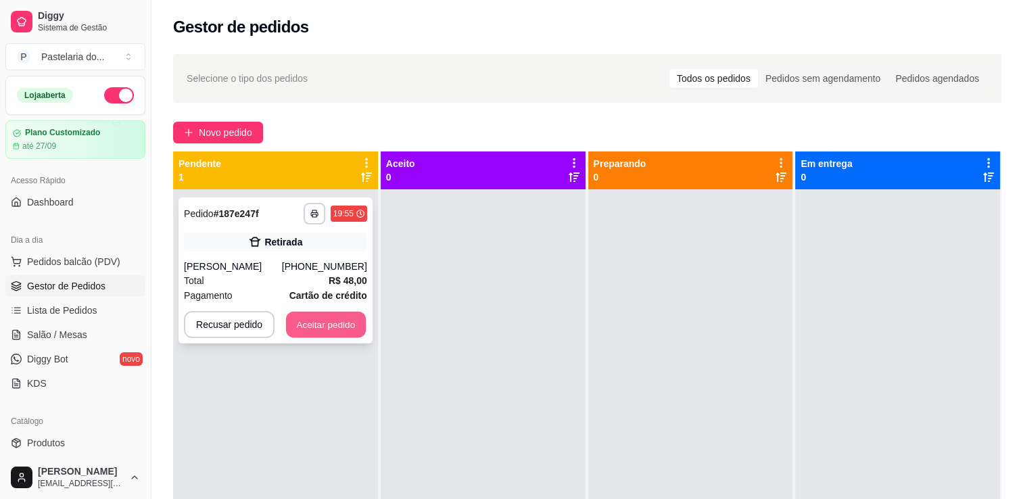
click at [315, 323] on button "Aceitar pedido" at bounding box center [326, 325] width 80 height 26
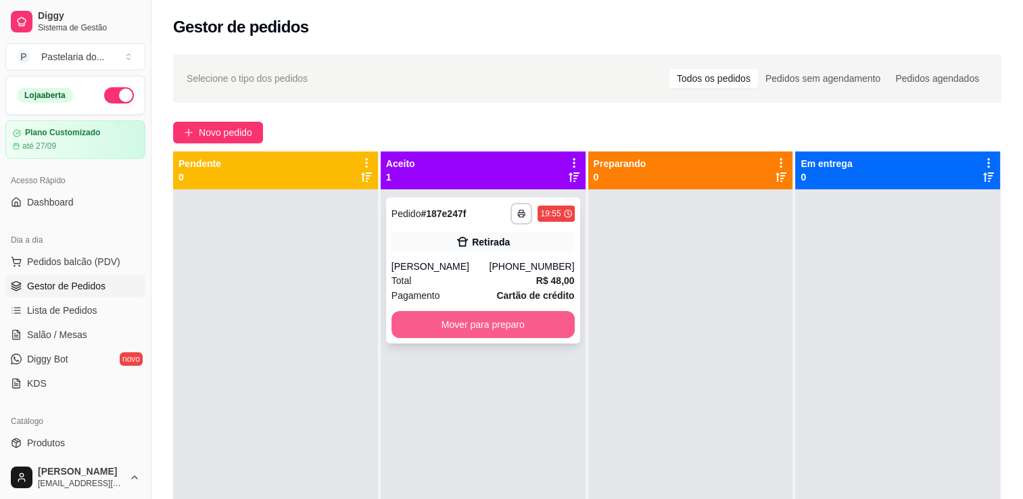
click at [446, 336] on button "Mover para preparo" at bounding box center [483, 324] width 183 height 27
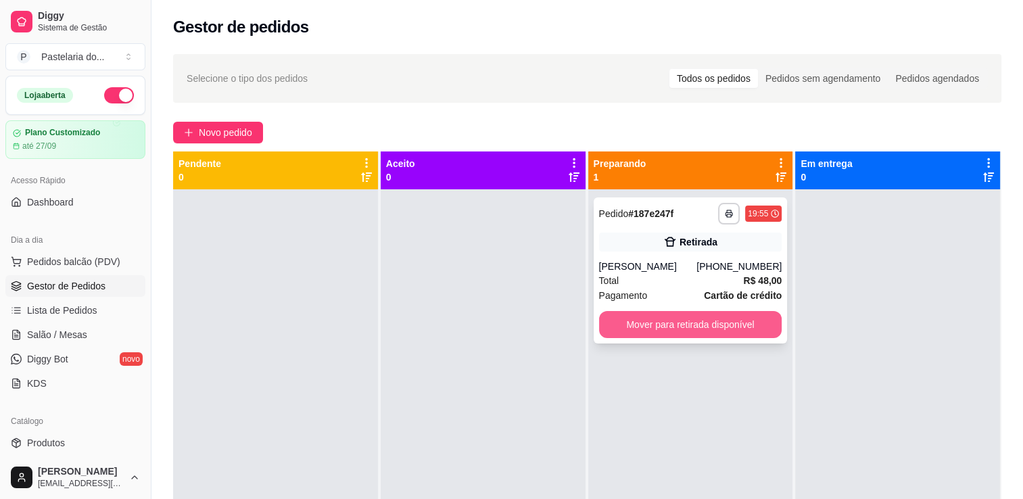
click at [667, 337] on button "Mover para retirada disponível" at bounding box center [690, 324] width 183 height 27
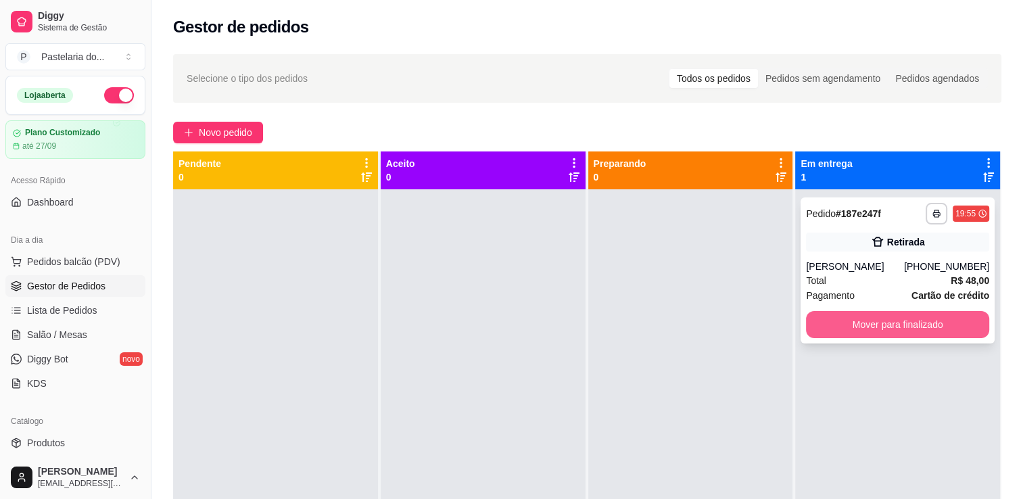
click at [844, 333] on button "Mover para finalizado" at bounding box center [897, 324] width 183 height 27
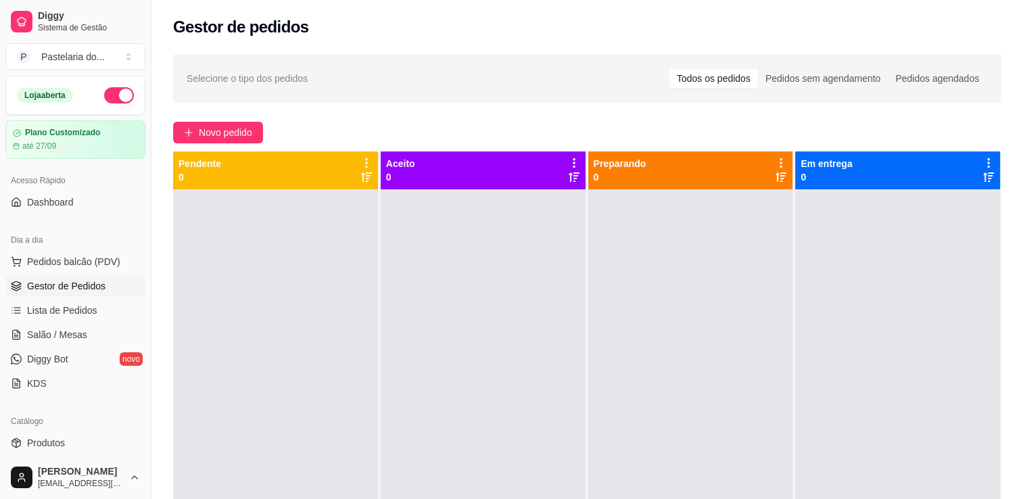
click at [88, 239] on div "Dia a dia" at bounding box center [75, 240] width 140 height 22
click at [91, 256] on span "Pedidos balcão (PDV)" at bounding box center [73, 262] width 93 height 14
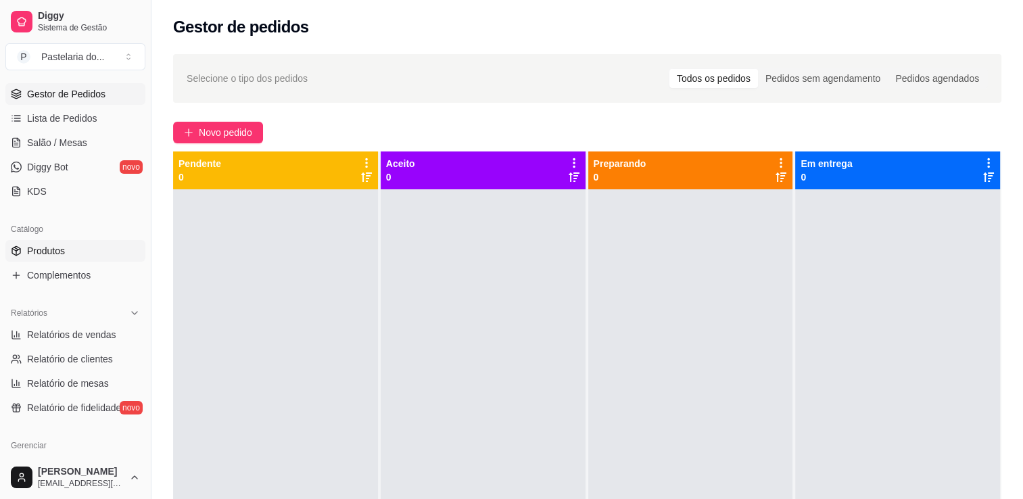
scroll to position [270, 0]
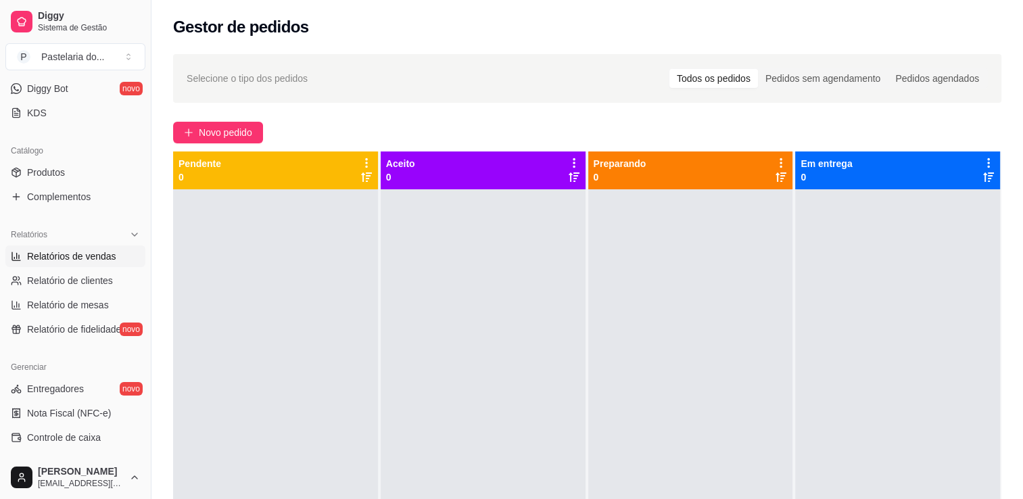
click at [37, 245] on link "Relatórios de vendas" at bounding box center [75, 256] width 140 height 22
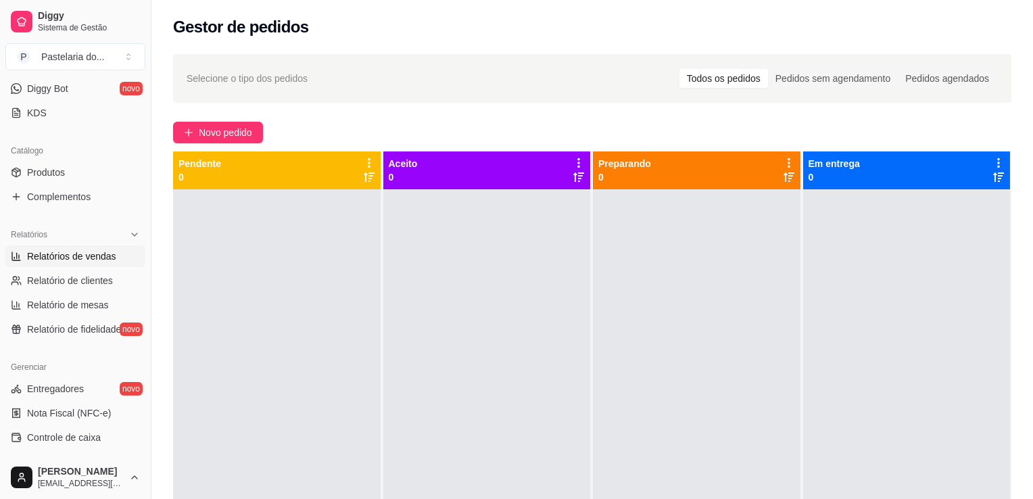
select select "ALL"
select select "0"
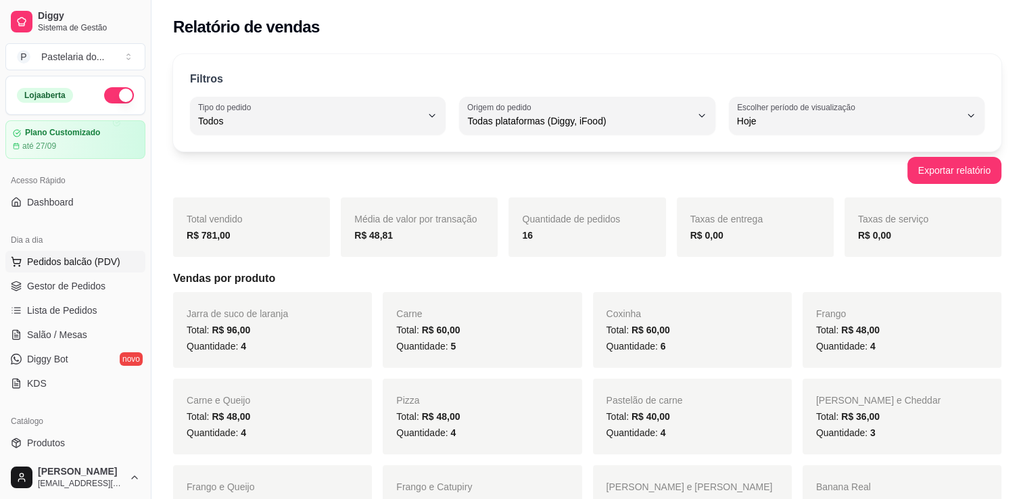
click at [64, 266] on span "Pedidos balcão (PDV)" at bounding box center [73, 262] width 93 height 14
click at [73, 334] on span "Salão / Mesas" at bounding box center [57, 335] width 60 height 14
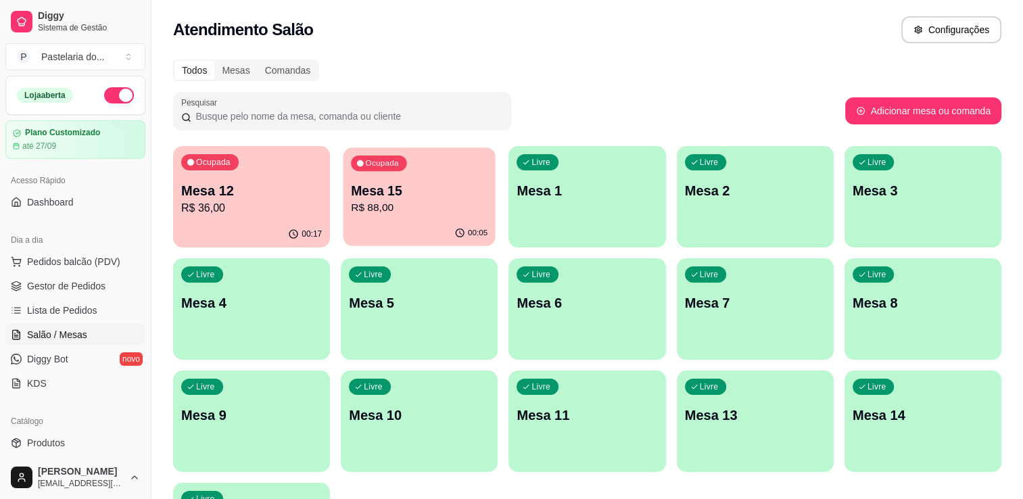
click at [422, 222] on div "00:05" at bounding box center [420, 233] width 152 height 26
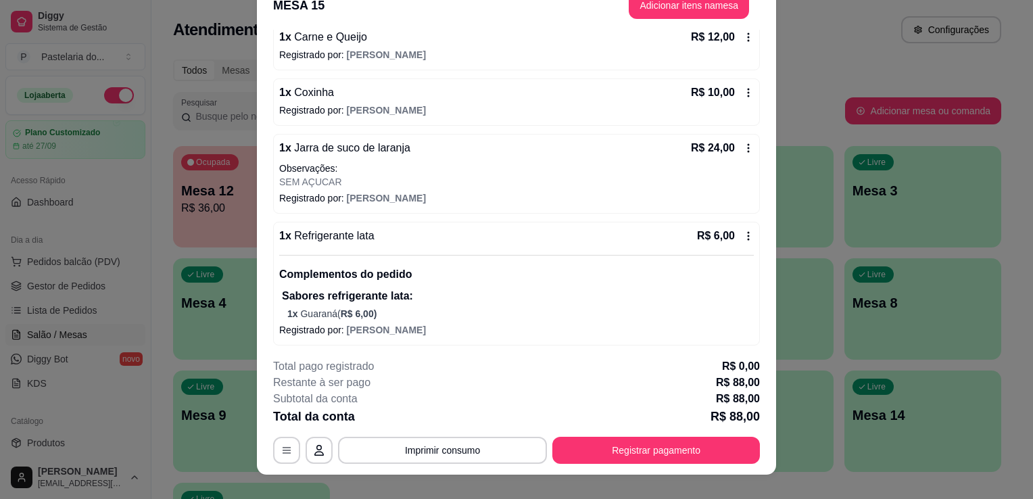
scroll to position [41, 0]
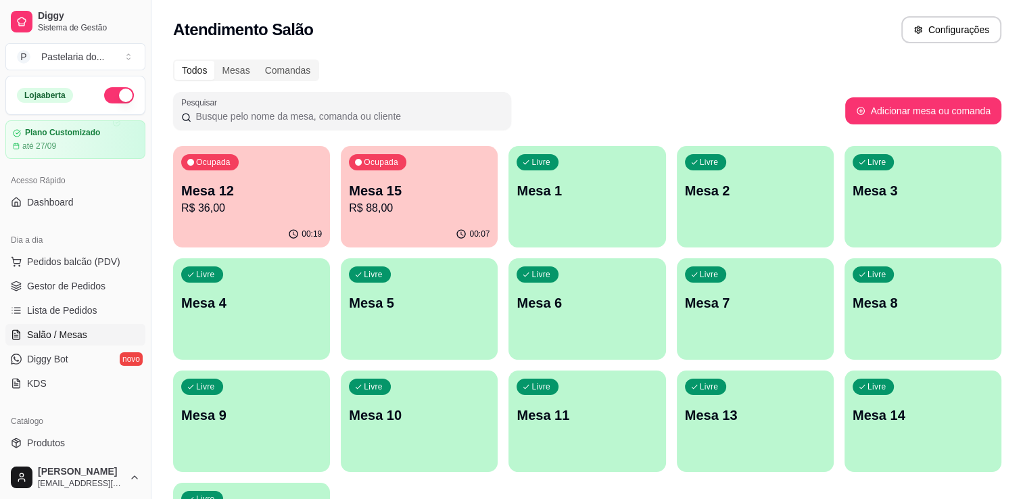
click at [191, 221] on div "00:19" at bounding box center [251, 234] width 157 height 26
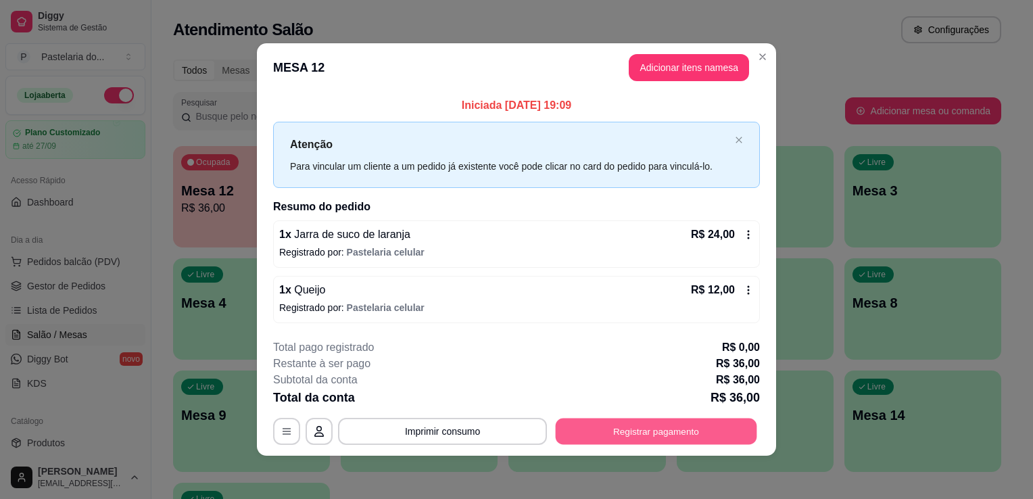
click at [734, 425] on button "Registrar pagamento" at bounding box center [657, 431] width 202 height 26
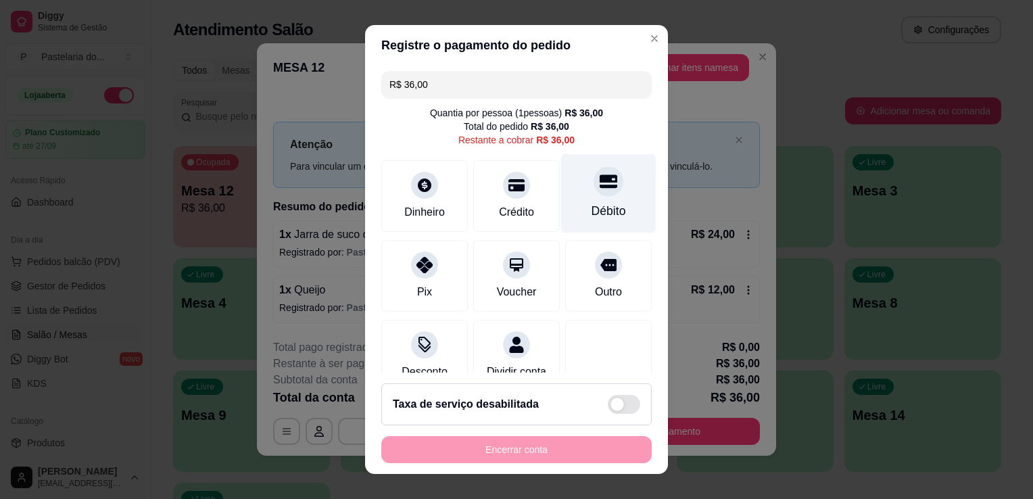
click at [600, 195] on div "Débito" at bounding box center [608, 193] width 95 height 79
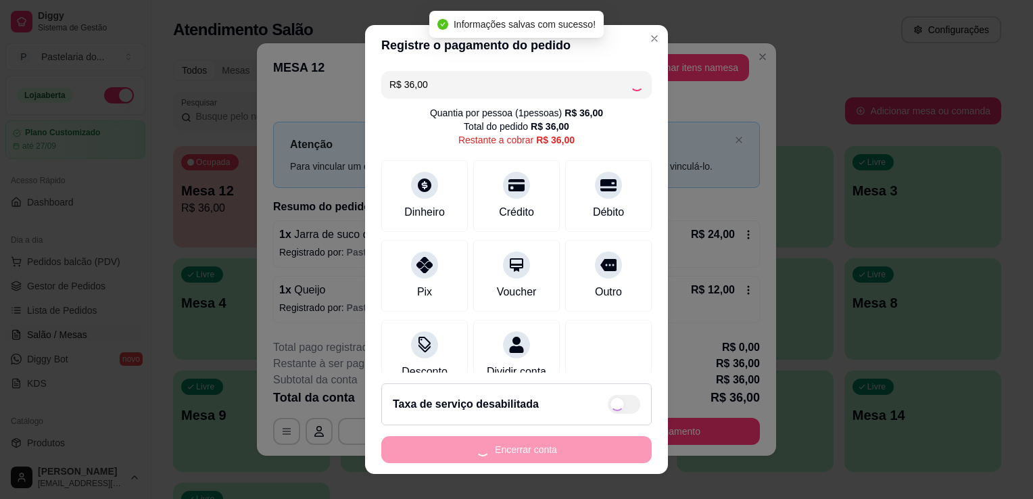
type input "R$ 0,00"
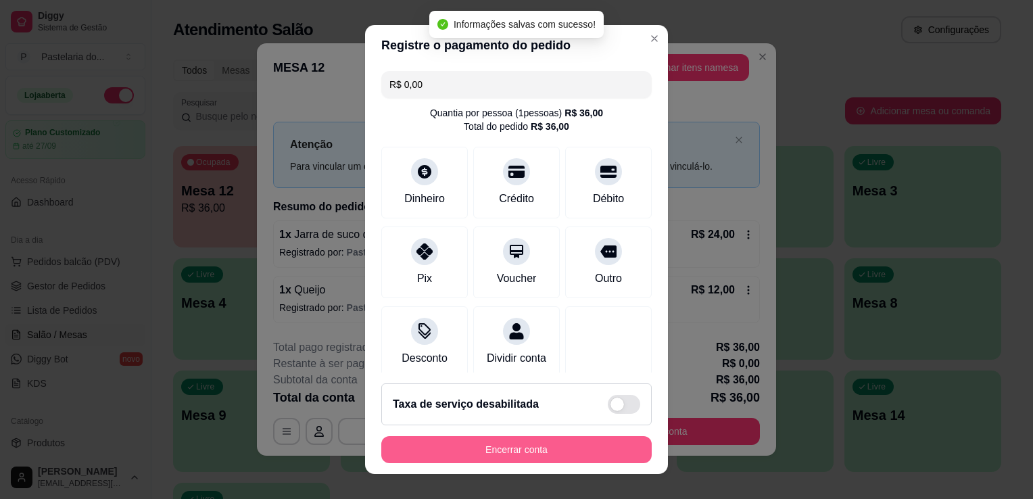
click at [536, 456] on button "Encerrar conta" at bounding box center [516, 449] width 270 height 27
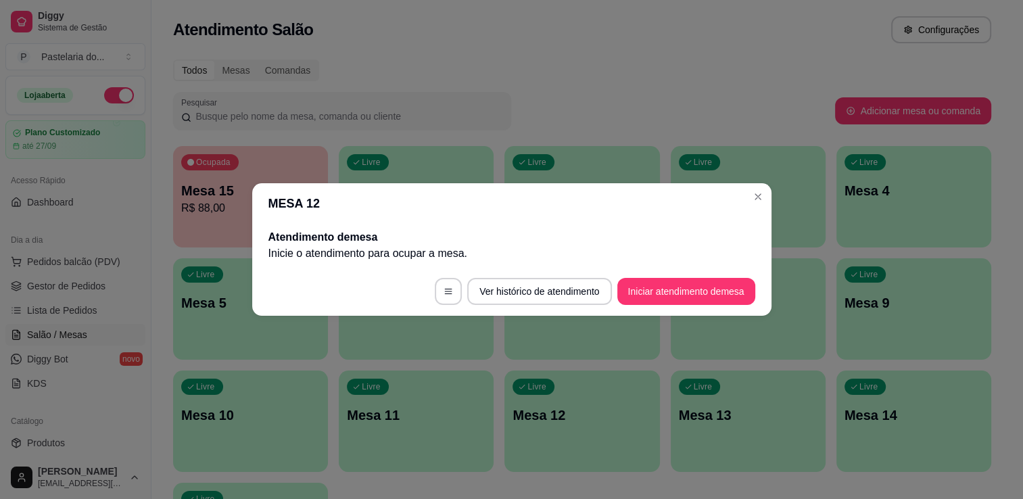
click at [289, 157] on div "Ocupada Mesa 15 R$ 88,00" at bounding box center [250, 183] width 155 height 75
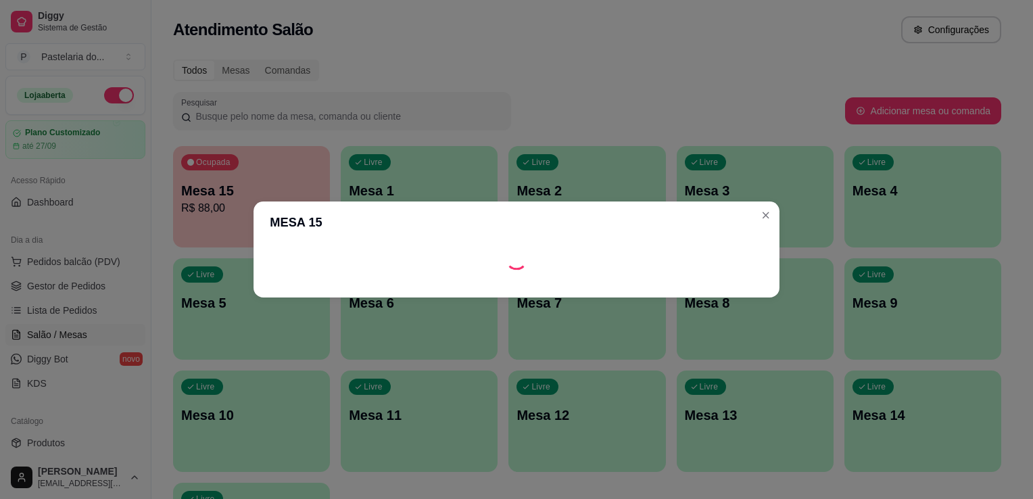
click at [279, 215] on header "MESA 15" at bounding box center [517, 222] width 526 height 41
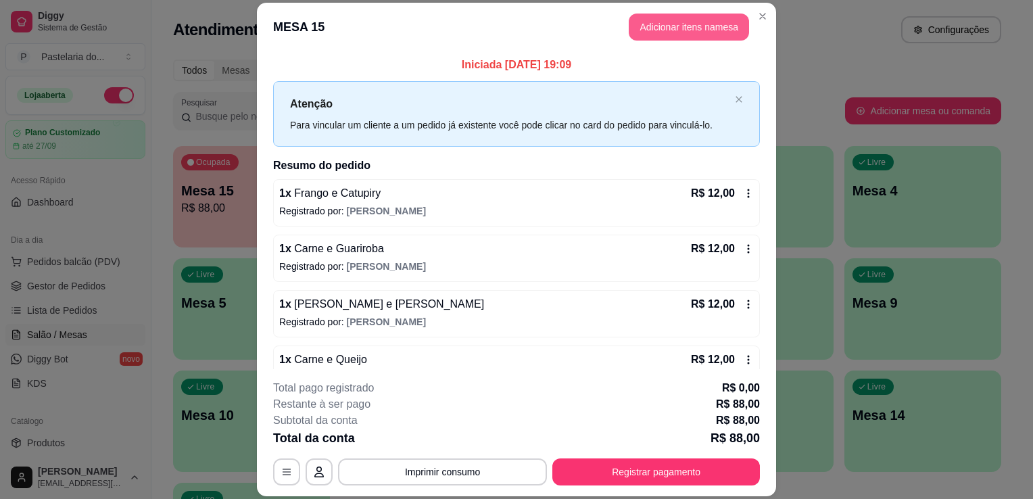
click at [725, 31] on button "Adicionar itens na mesa" at bounding box center [689, 27] width 120 height 27
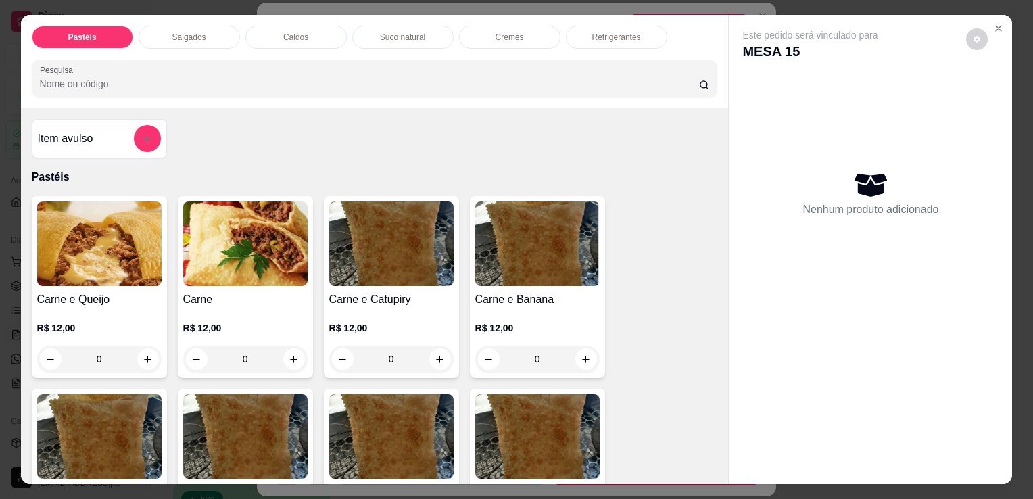
click at [194, 35] on p "Salgados" at bounding box center [189, 37] width 34 height 11
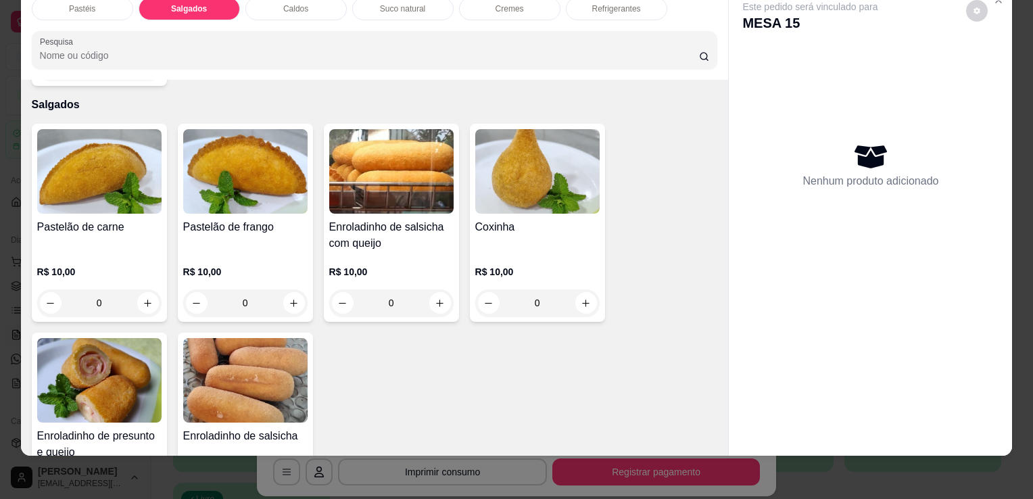
click at [124, 369] on img at bounding box center [99, 380] width 124 height 85
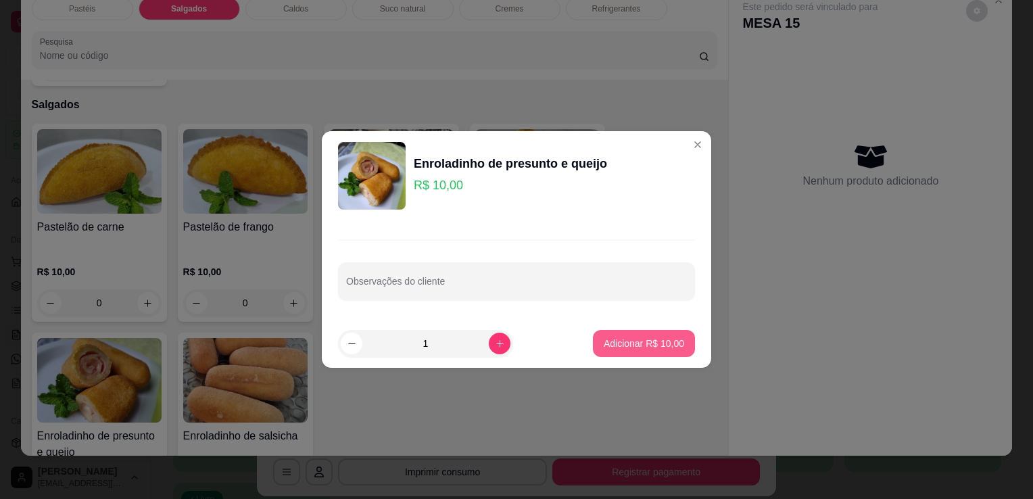
click at [614, 342] on p "Adicionar R$ 10,00" at bounding box center [644, 344] width 80 height 14
click at [614, 342] on div "Pastelão de carne R$ 10,00 0 Pastelão de frango R$ 10,00 0 Enroladinho de salsi…" at bounding box center [375, 327] width 686 height 407
type input "1"
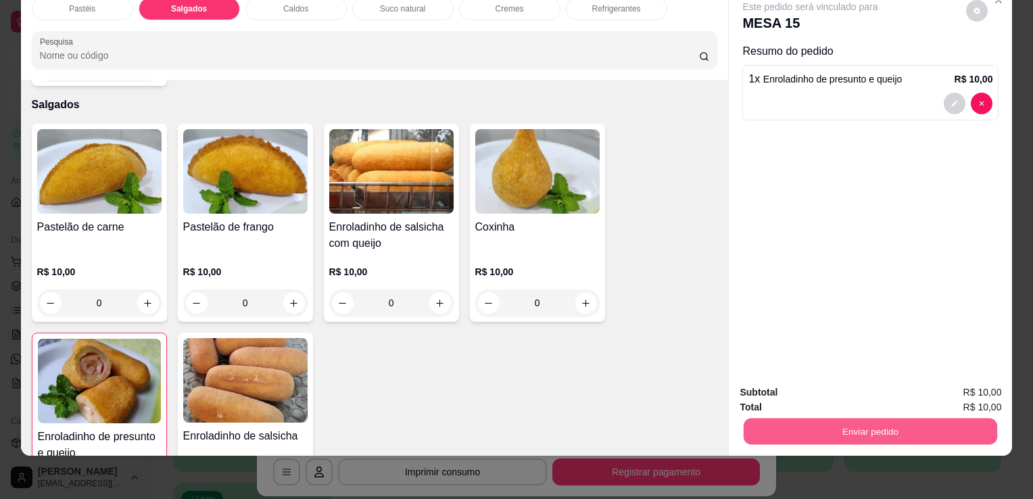
click at [906, 421] on button "Enviar pedido" at bounding box center [871, 431] width 254 height 26
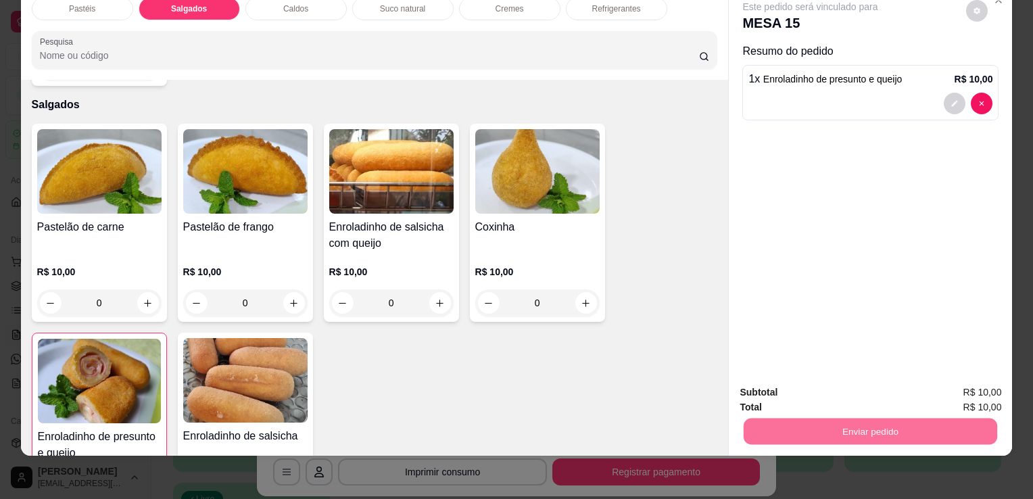
click at [981, 375] on button "Enviar pedido" at bounding box center [966, 388] width 76 height 26
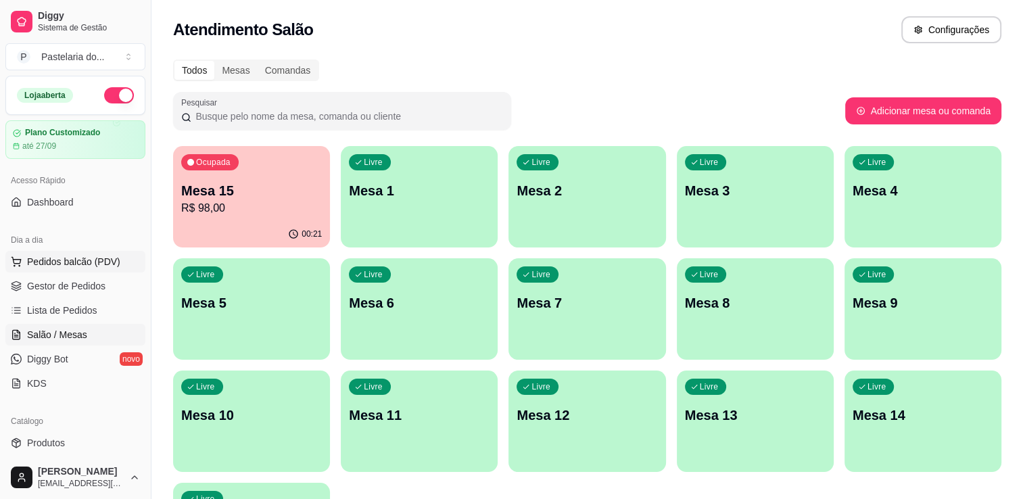
click at [62, 261] on span "Pedidos balcão (PDV)" at bounding box center [73, 262] width 93 height 14
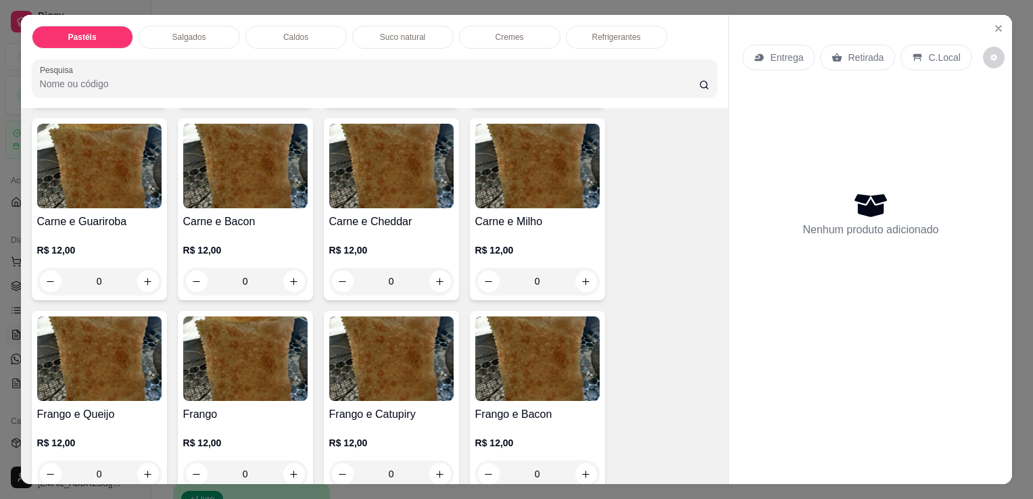
click at [615, 26] on div "Refrigerantes" at bounding box center [616, 37] width 101 height 23
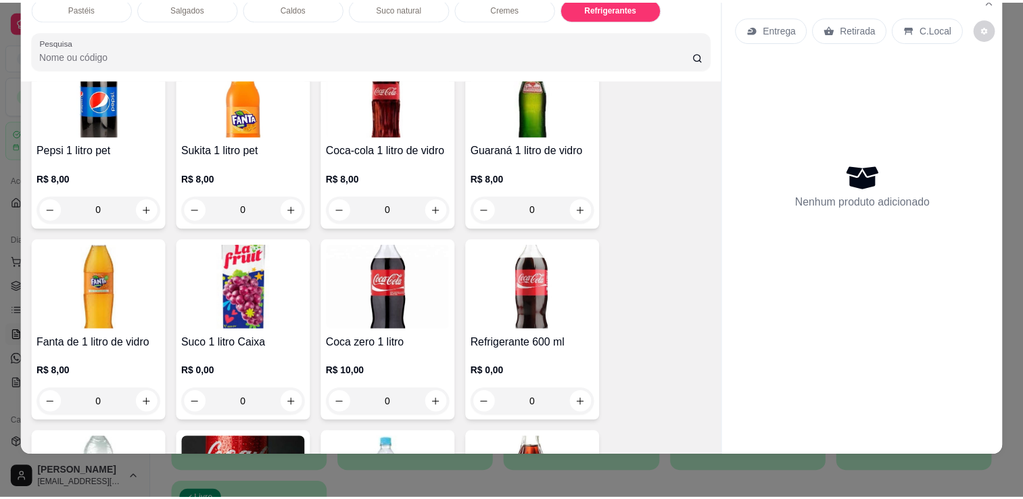
scroll to position [3807, 0]
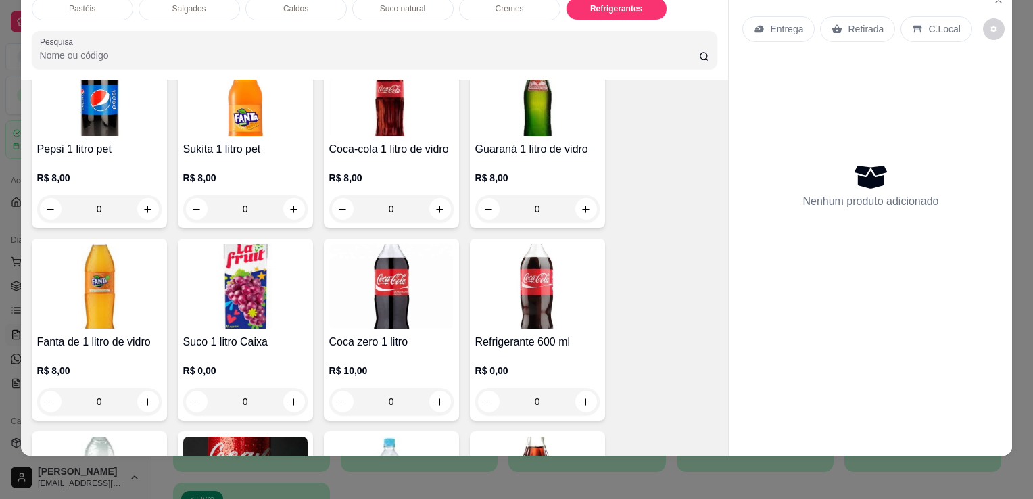
click at [392, 293] on img at bounding box center [391, 286] width 124 height 85
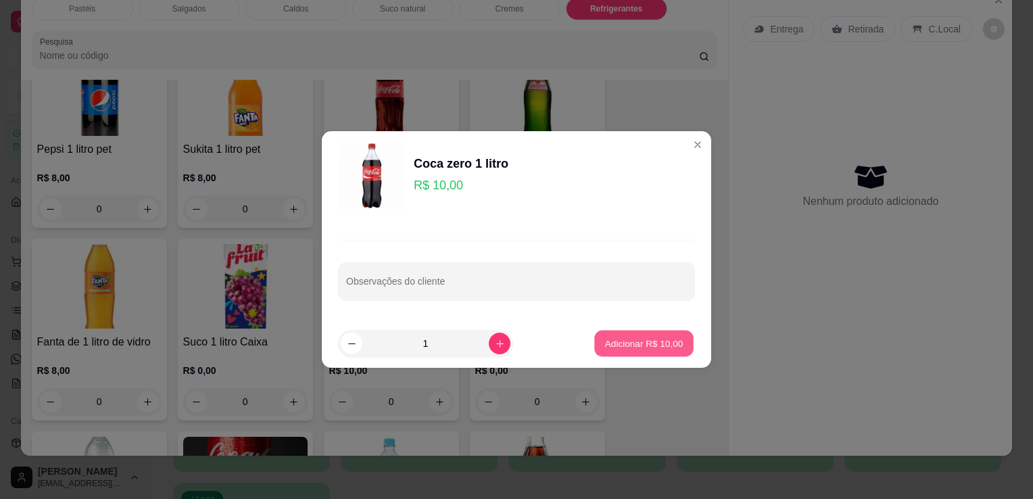
click at [640, 341] on p "Adicionar R$ 10,00" at bounding box center [644, 343] width 78 height 13
type input "1"
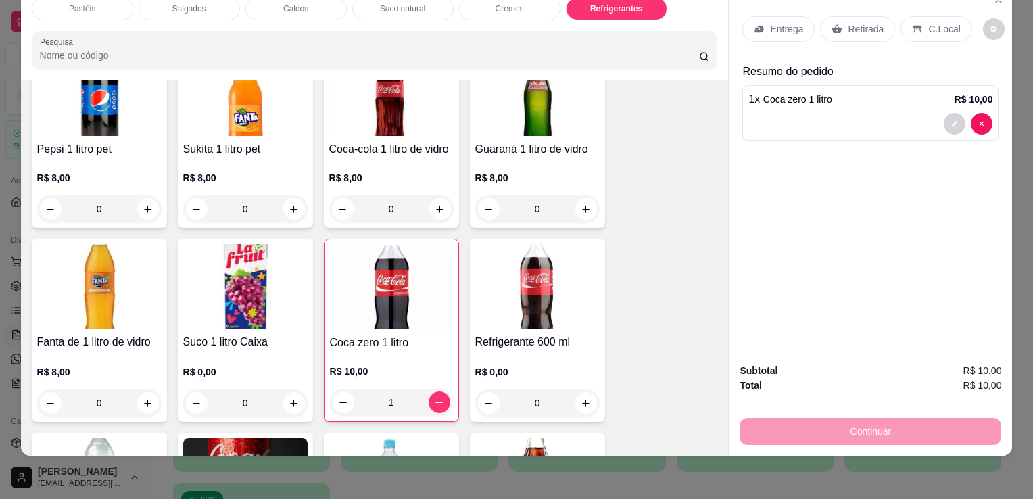
click at [848, 22] on p "Retirada" at bounding box center [866, 29] width 36 height 14
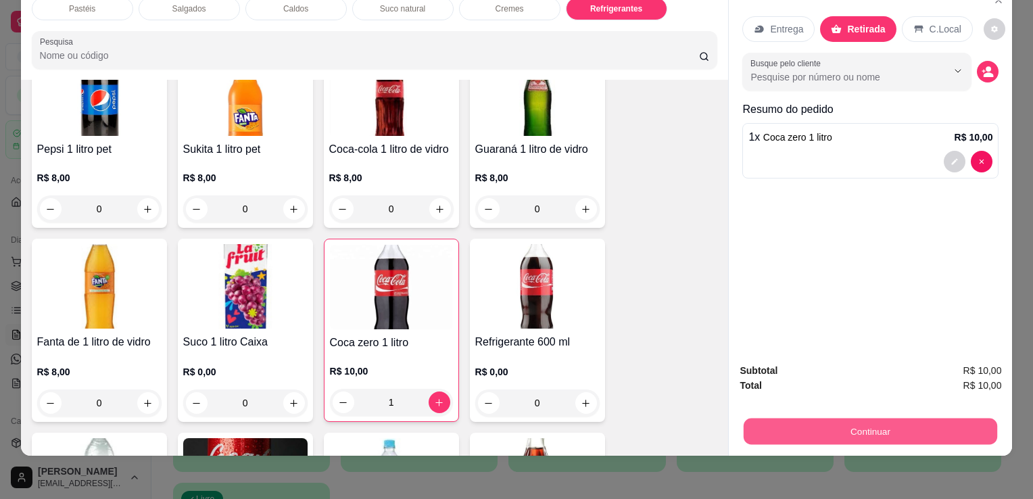
click at [803, 421] on button "Continuar" at bounding box center [871, 431] width 254 height 26
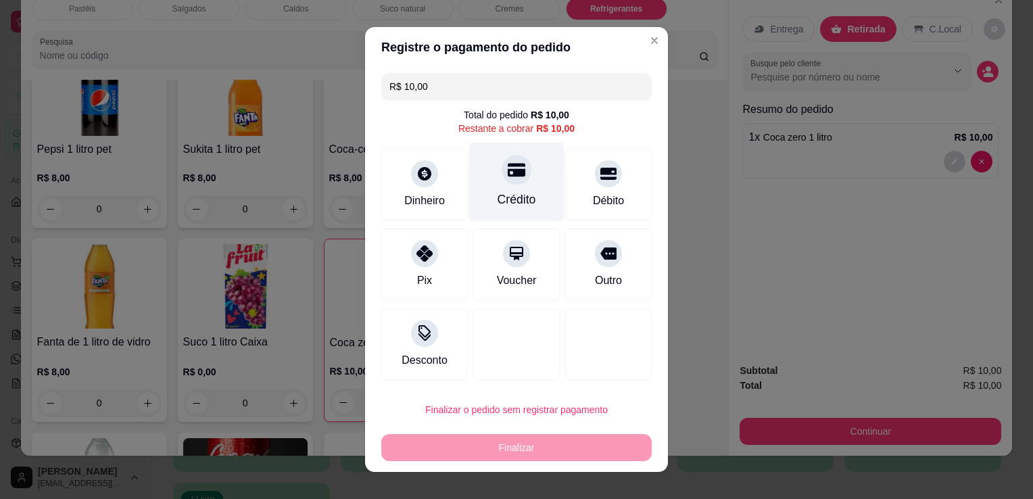
click at [498, 202] on div "Crédito" at bounding box center [517, 200] width 39 height 18
type input "R$ 0,00"
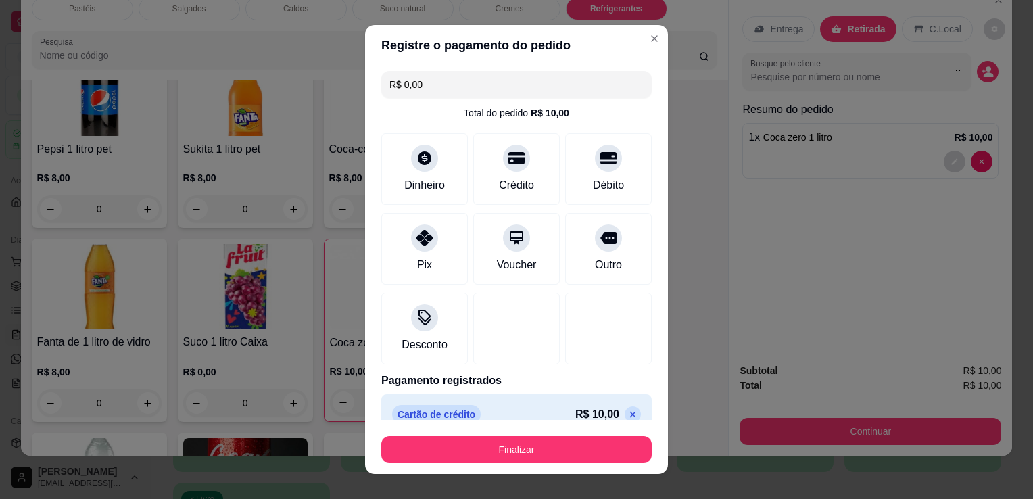
click at [490, 448] on button "Finalizar" at bounding box center [516, 449] width 270 height 27
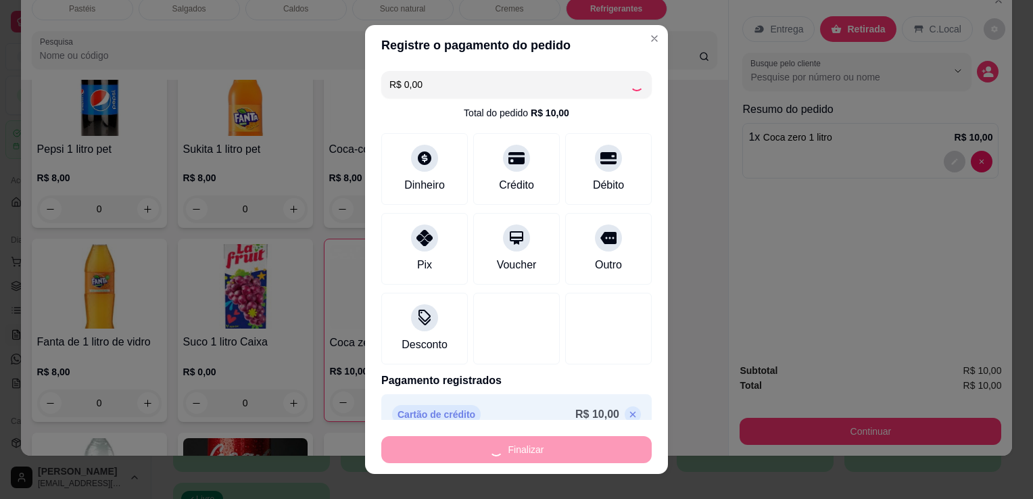
click at [488, 451] on div "Finalizar" at bounding box center [516, 449] width 270 height 27
type input "0"
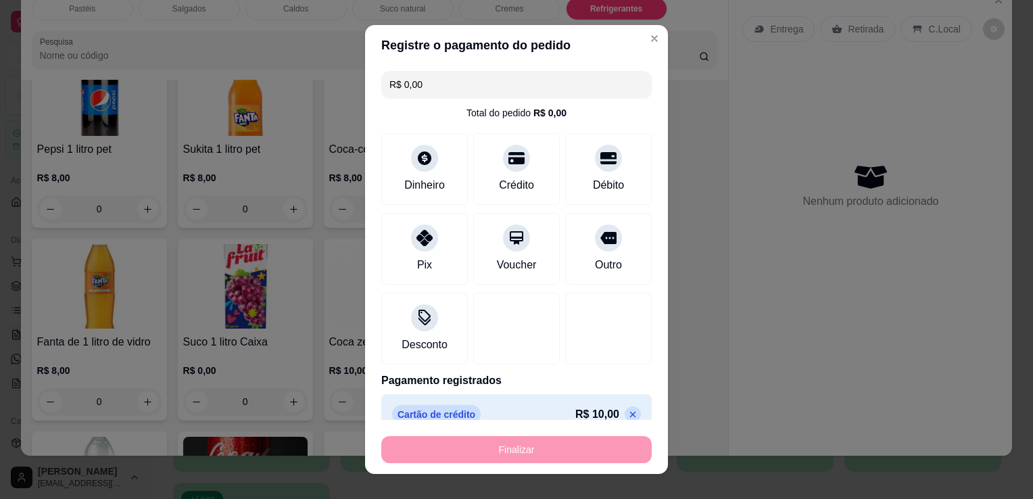
type input "-R$ 10,00"
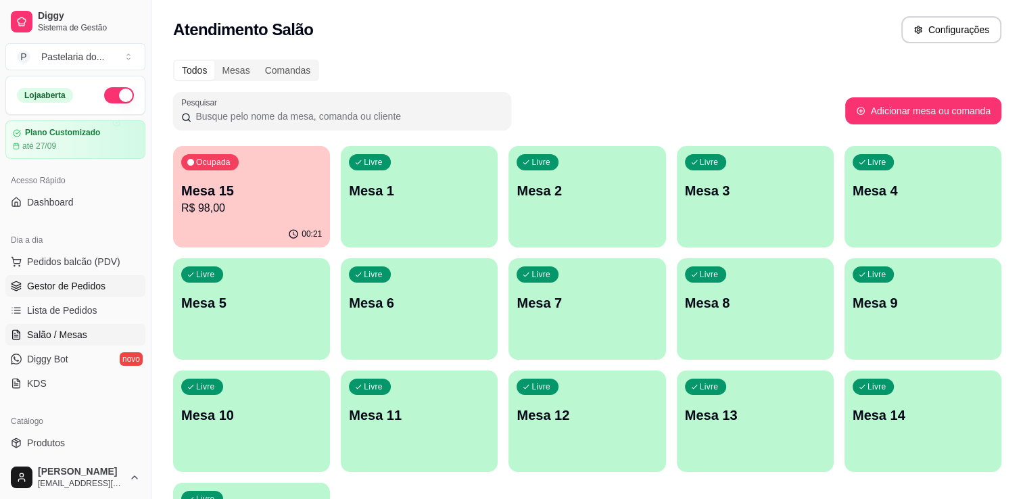
click at [78, 289] on span "Gestor de Pedidos" at bounding box center [66, 286] width 78 height 14
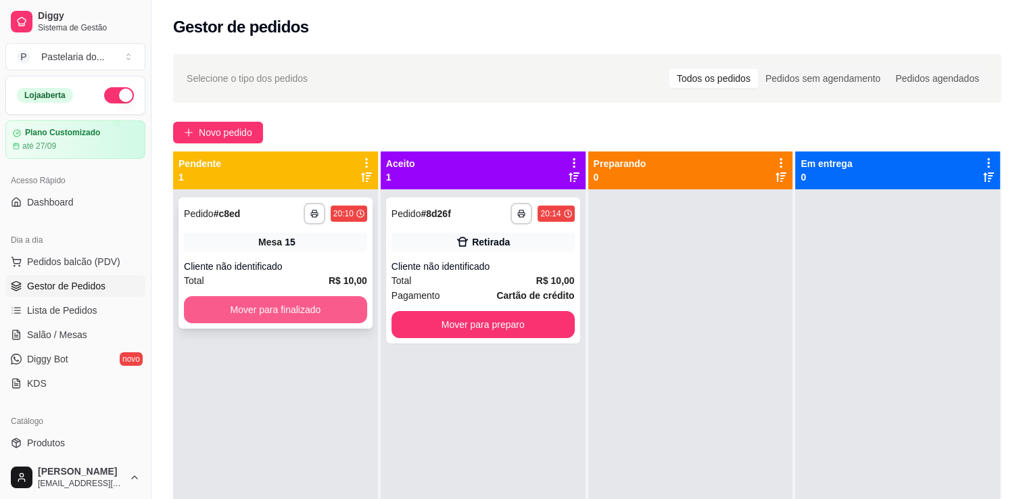
click at [359, 305] on button "Mover para finalizado" at bounding box center [275, 309] width 183 height 27
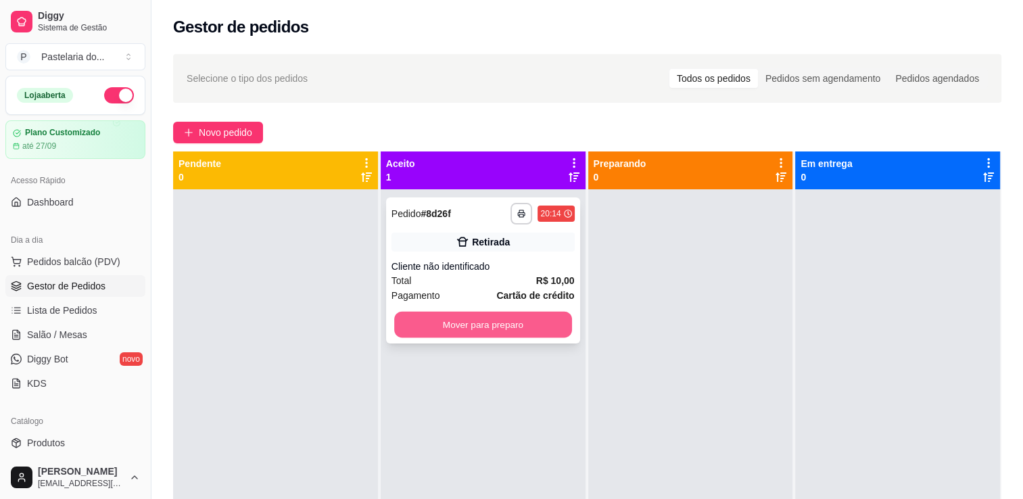
click at [481, 331] on button "Mover para preparo" at bounding box center [483, 325] width 178 height 26
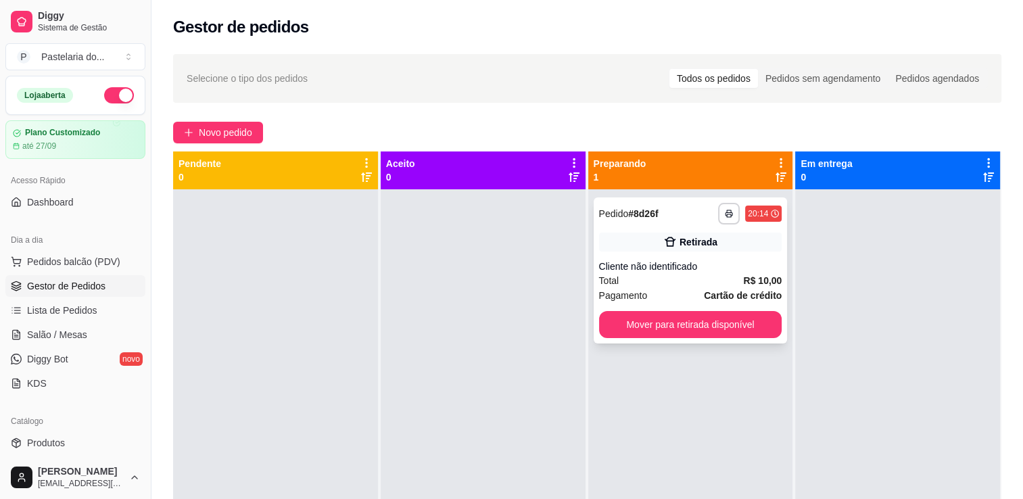
click at [684, 342] on div "**********" at bounding box center [691, 270] width 194 height 146
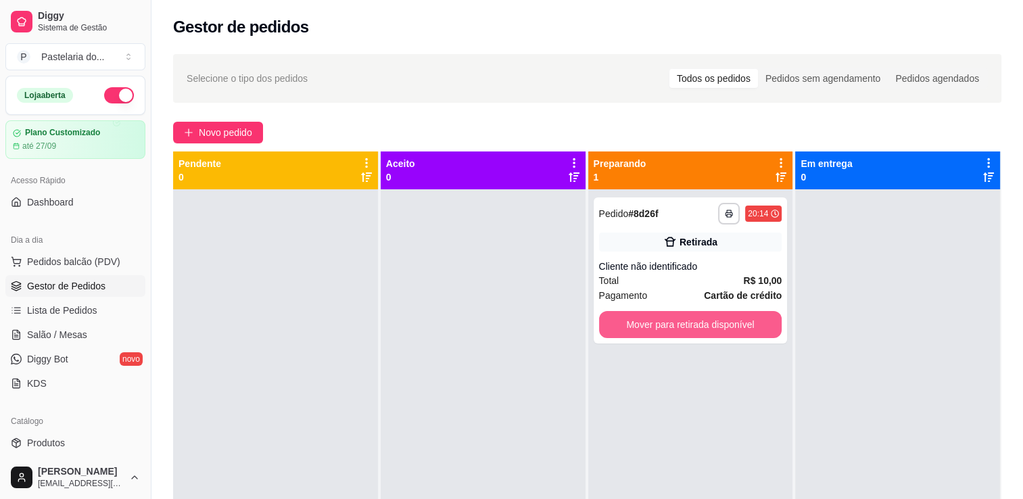
click at [757, 334] on button "Mover para retirada disponível" at bounding box center [690, 324] width 183 height 27
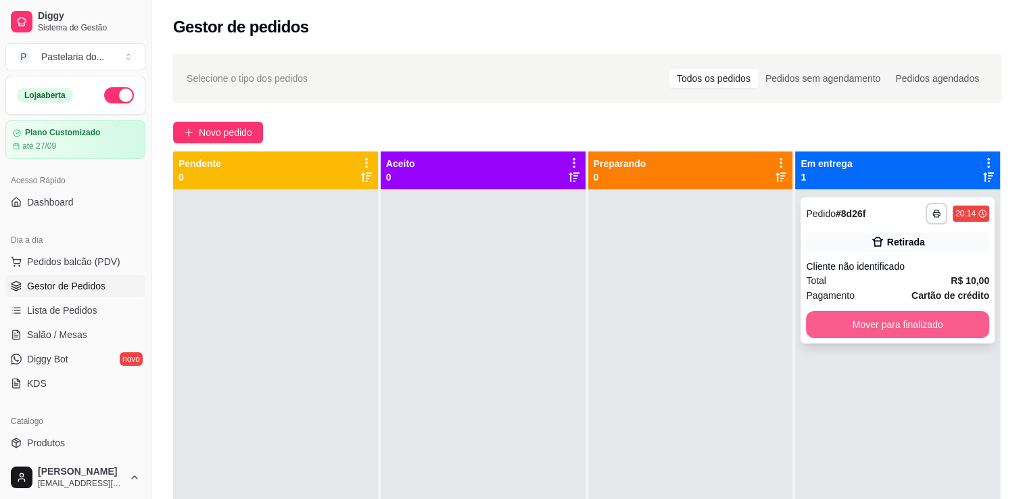
click at [858, 329] on button "Mover para finalizado" at bounding box center [897, 324] width 183 height 27
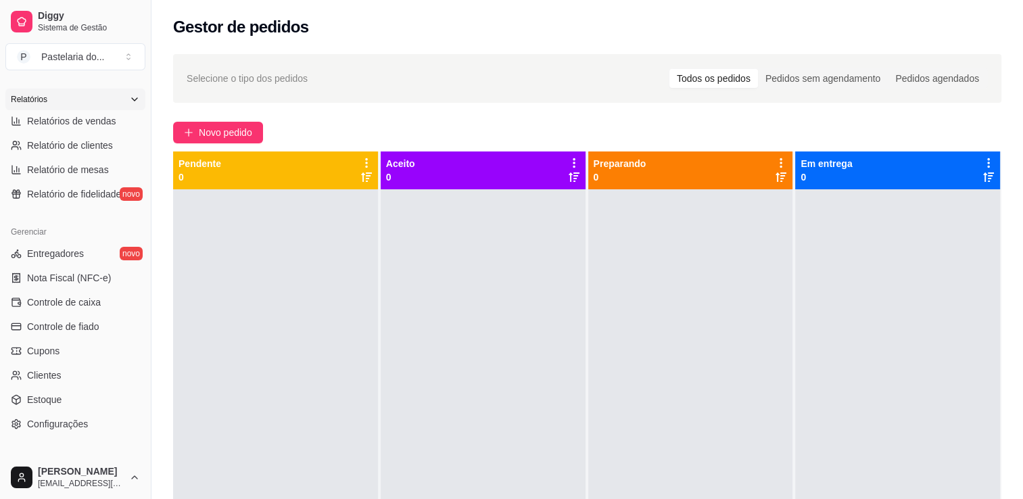
scroll to position [270, 0]
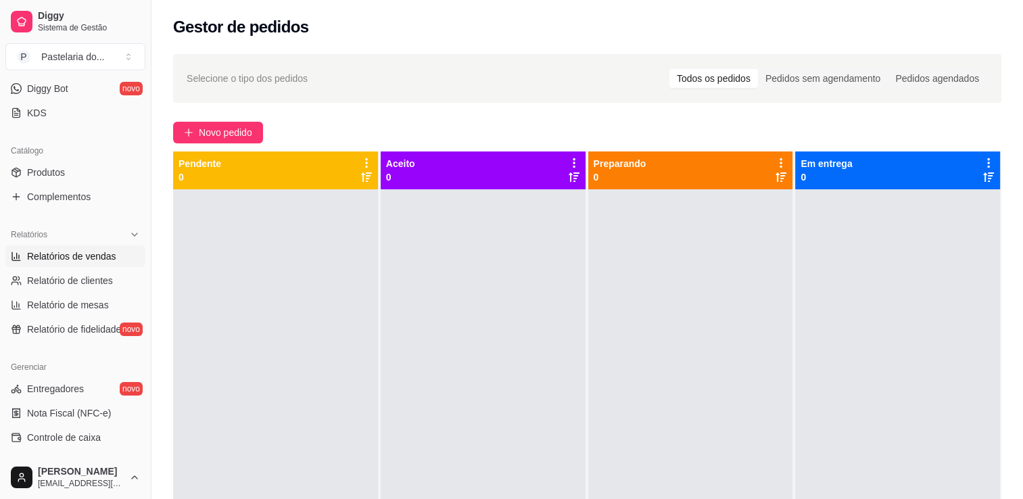
click at [101, 252] on span "Relatórios de vendas" at bounding box center [71, 257] width 89 height 14
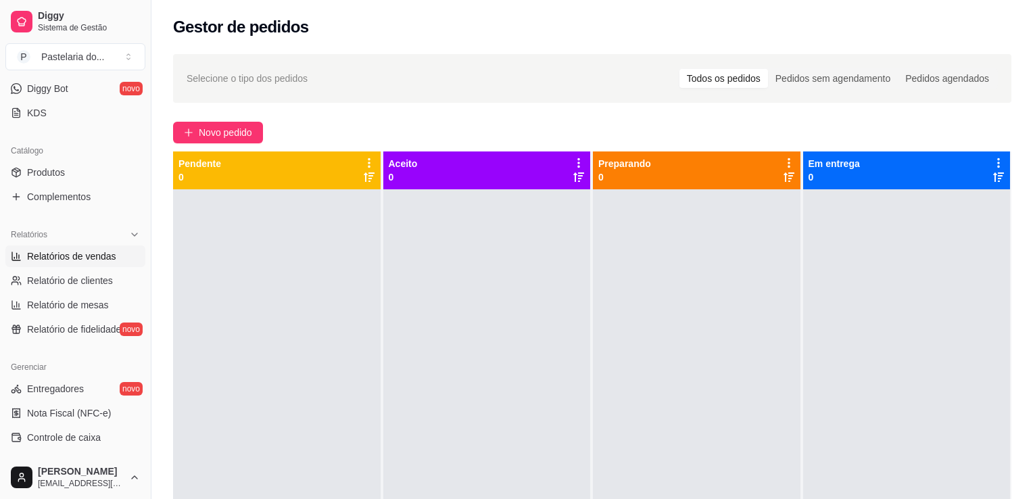
select select "ALL"
select select "0"
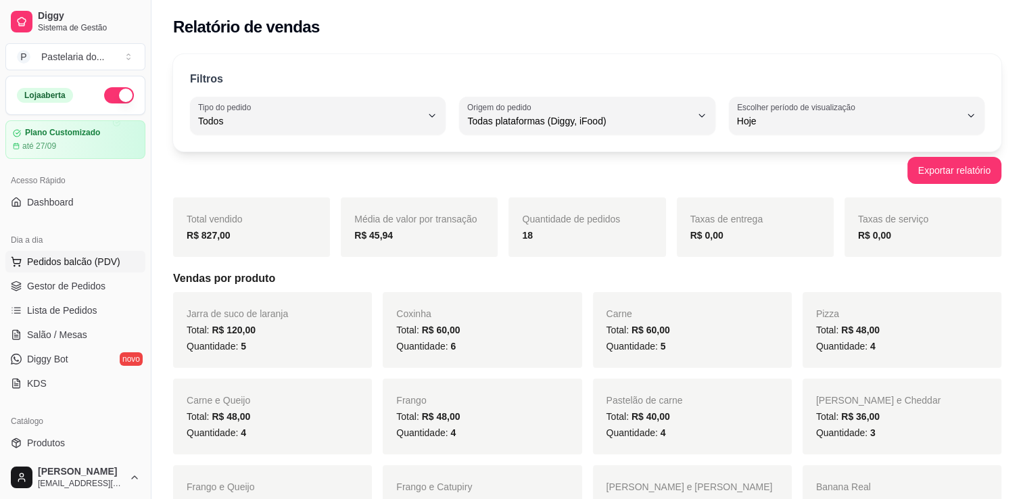
click at [67, 255] on span "Pedidos balcão (PDV)" at bounding box center [73, 262] width 93 height 14
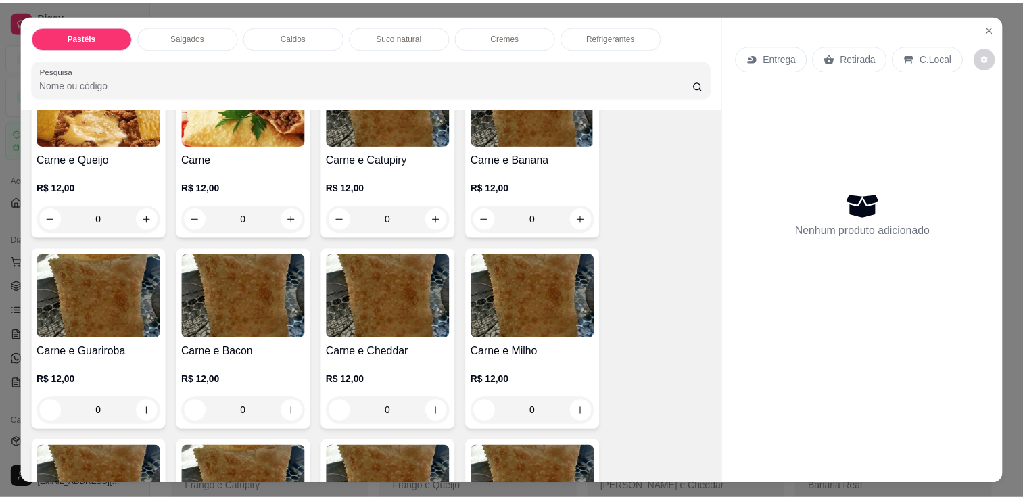
scroll to position [270, 0]
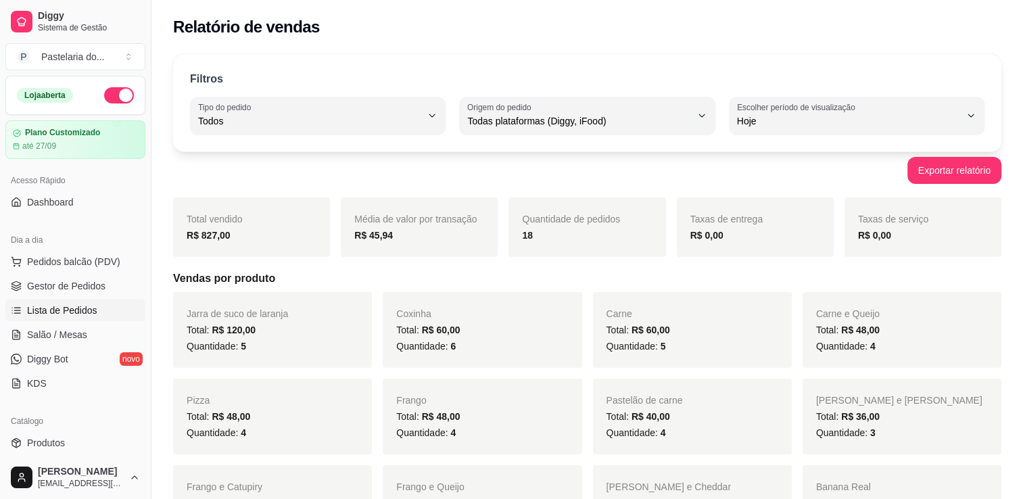
click at [53, 310] on span "Lista de Pedidos" at bounding box center [62, 311] width 70 height 14
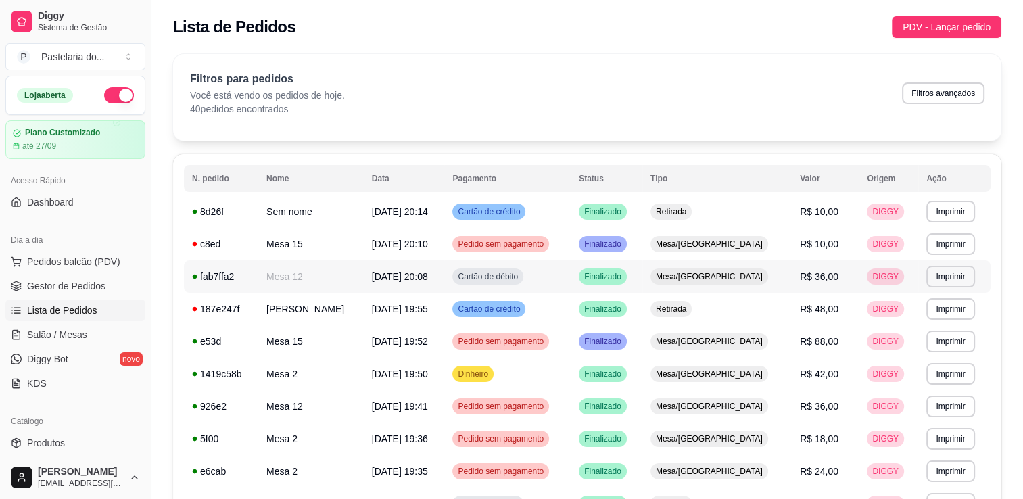
click at [792, 237] on td "R$ 10,00" at bounding box center [825, 244] width 67 height 32
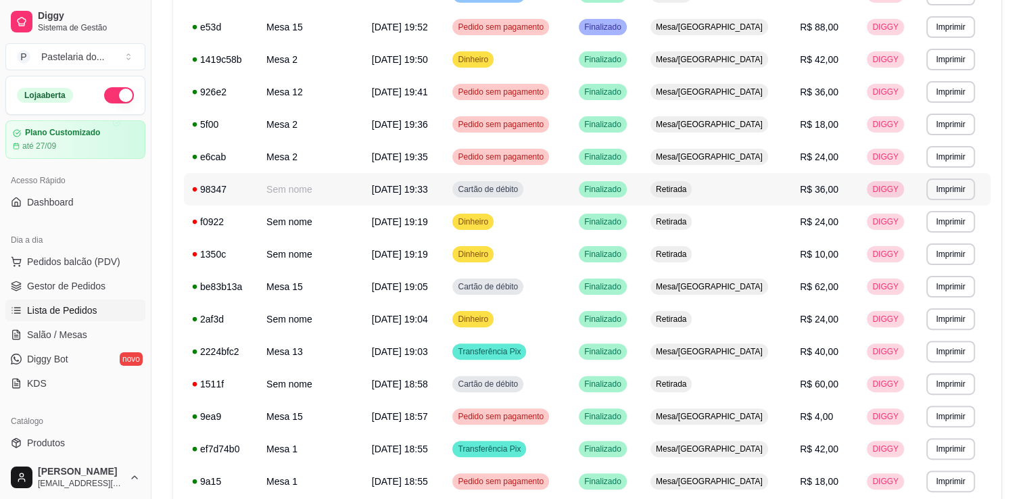
scroll to position [338, 0]
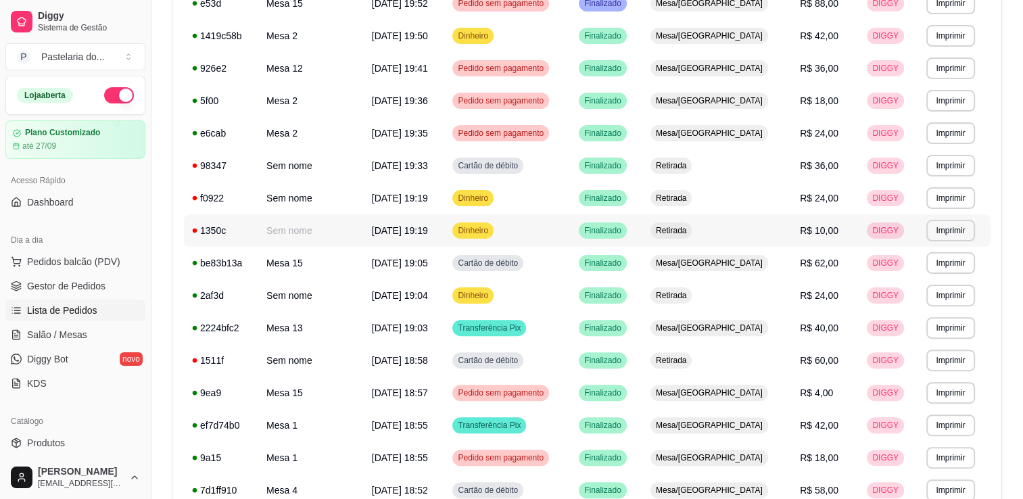
click at [768, 245] on td "Retirada" at bounding box center [716, 230] width 149 height 32
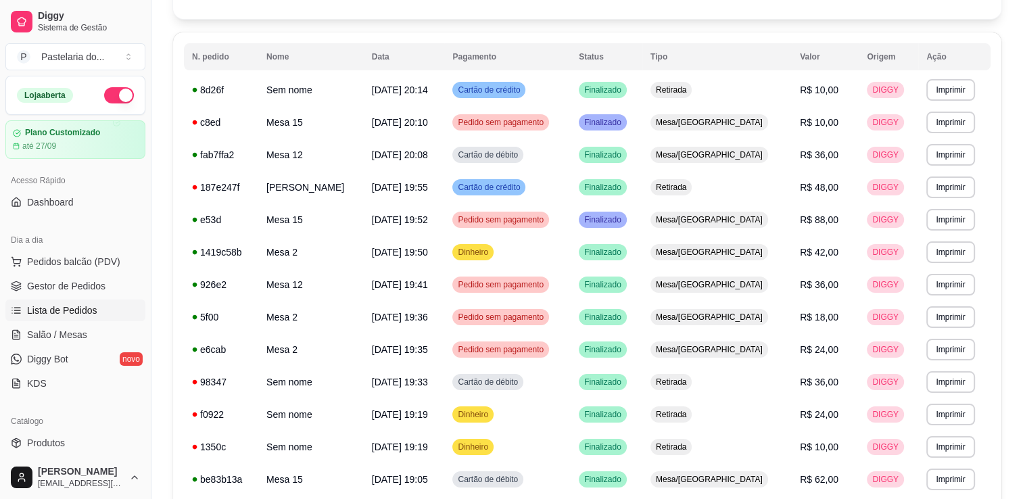
scroll to position [0, 0]
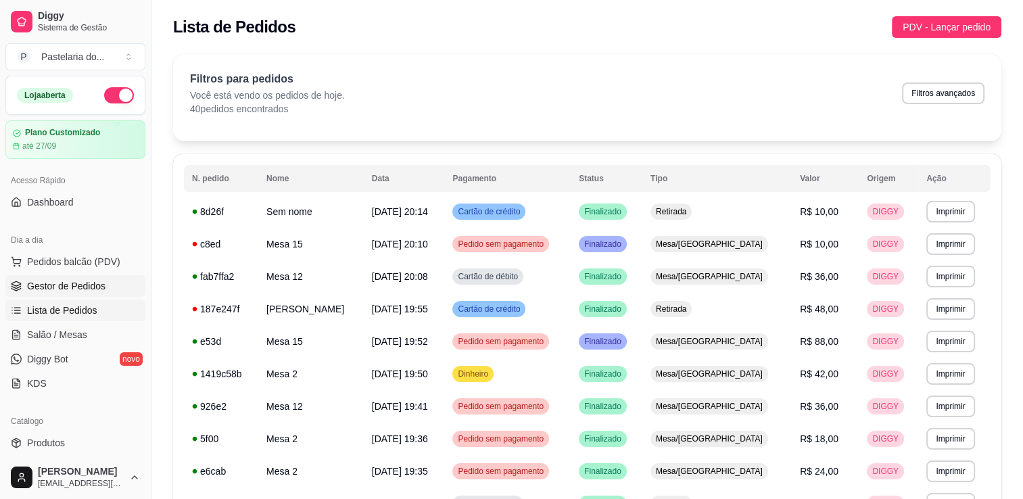
click at [60, 293] on link "Gestor de Pedidos" at bounding box center [75, 286] width 140 height 22
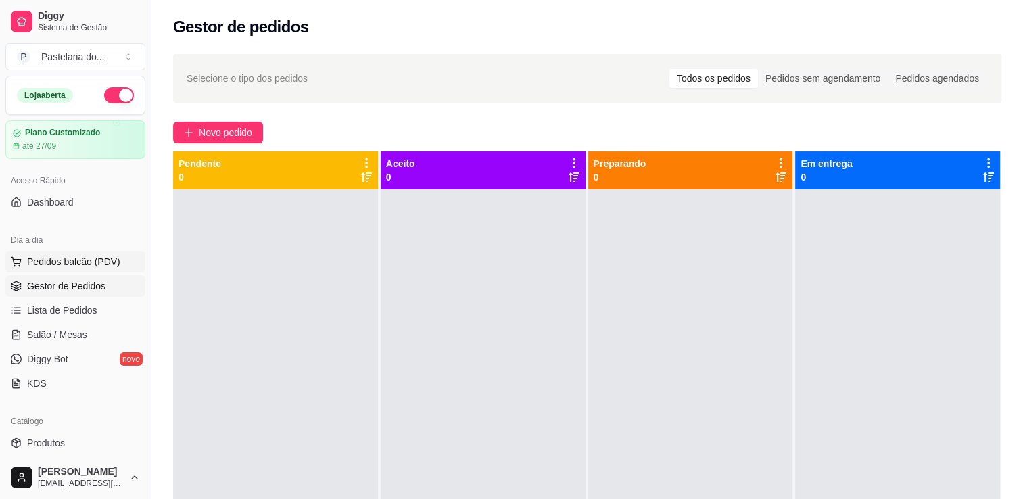
click at [59, 258] on span "Pedidos balcão (PDV)" at bounding box center [73, 262] width 93 height 14
click at [78, 340] on span "Salão / Mesas" at bounding box center [57, 335] width 60 height 14
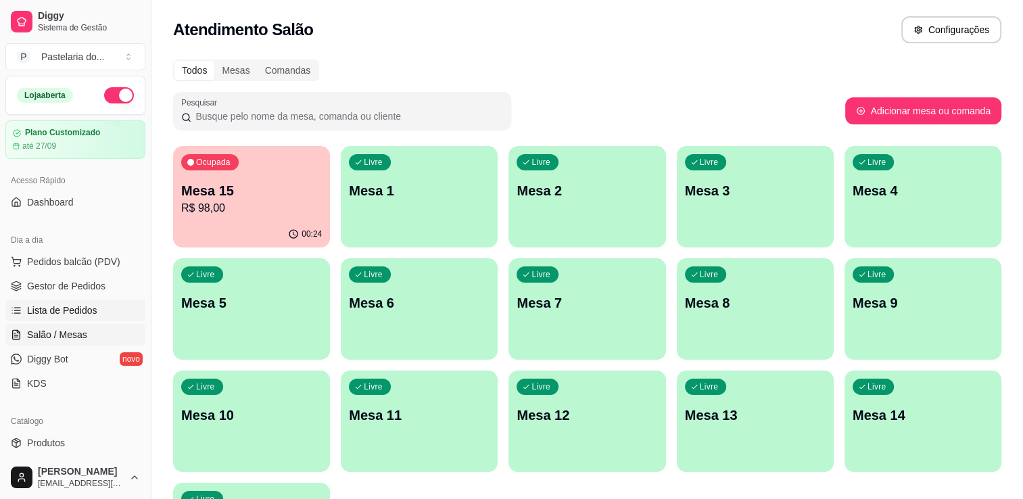
click at [50, 305] on span "Lista de Pedidos" at bounding box center [62, 311] width 70 height 14
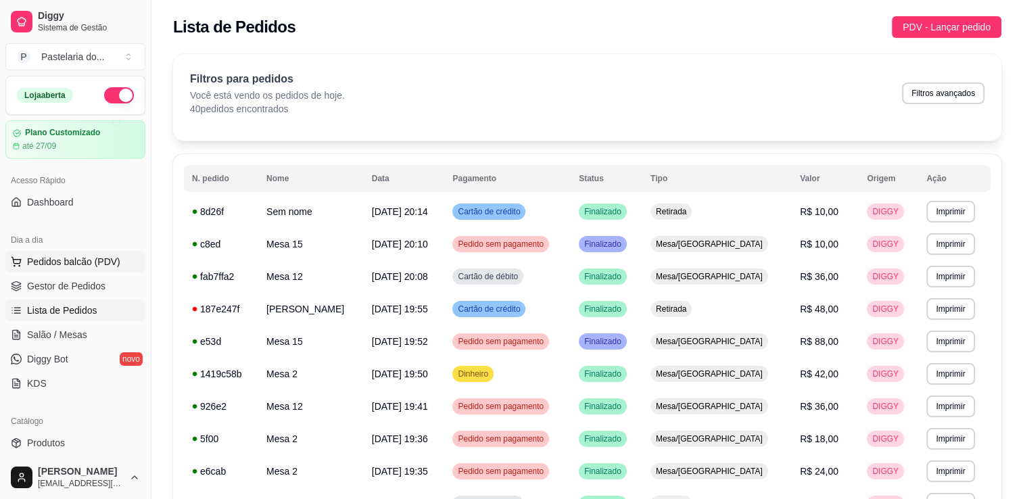
click at [57, 255] on span "Pedidos balcão (PDV)" at bounding box center [73, 262] width 93 height 14
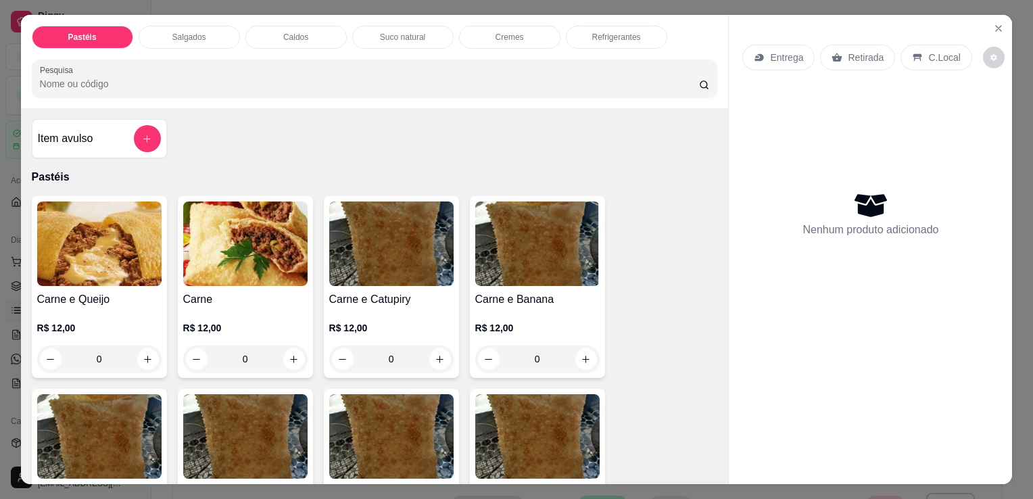
click at [635, 31] on div "Refrigerantes" at bounding box center [616, 37] width 101 height 23
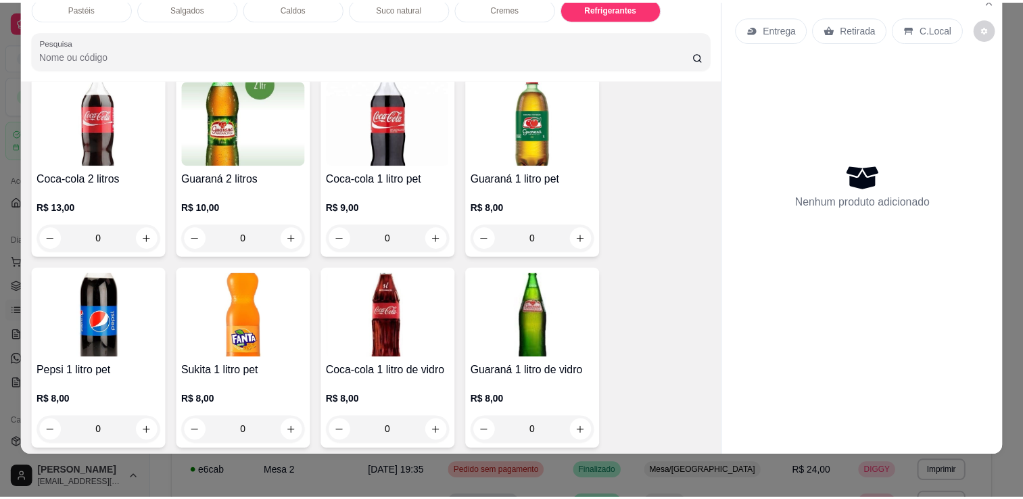
scroll to position [3604, 0]
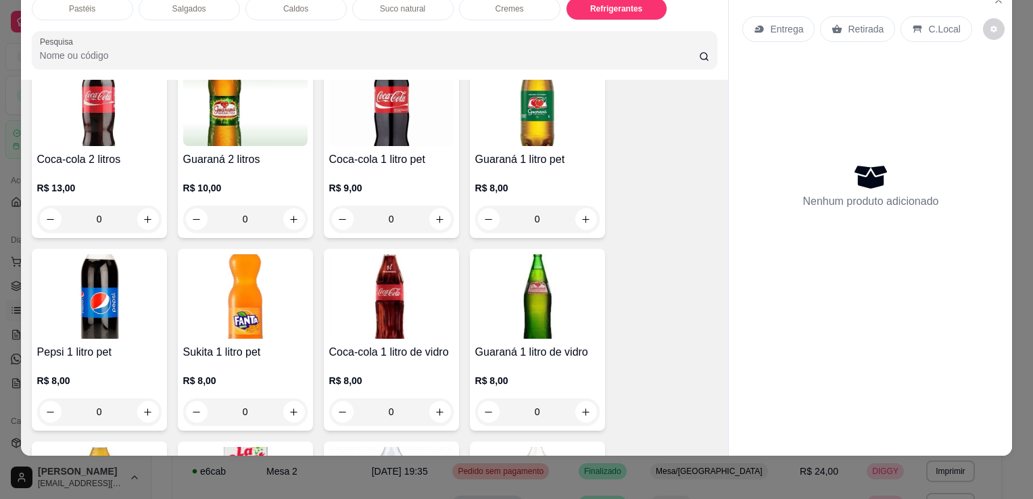
click at [246, 120] on div "Guaraná 2 litros R$ 10,00 0" at bounding box center [245, 147] width 135 height 182
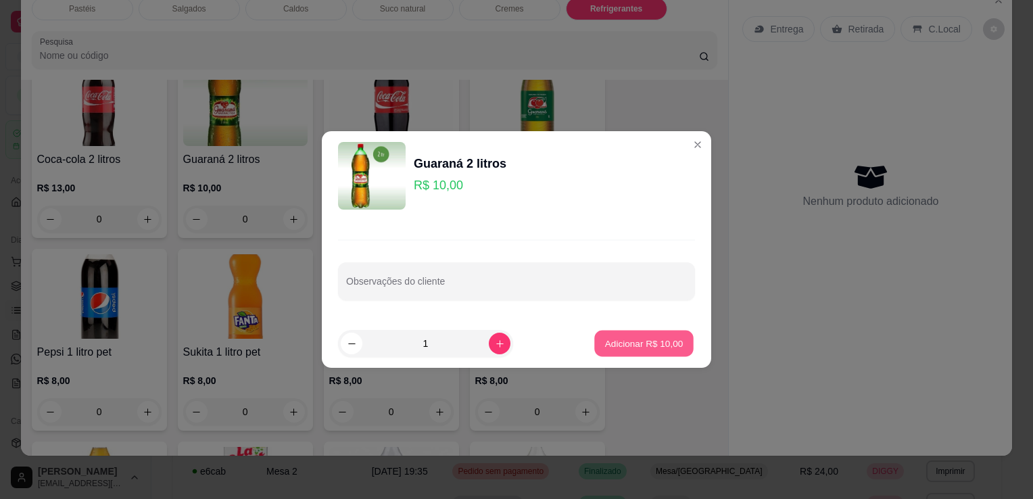
click at [643, 339] on p "Adicionar R$ 10,00" at bounding box center [644, 343] width 78 height 13
type input "1"
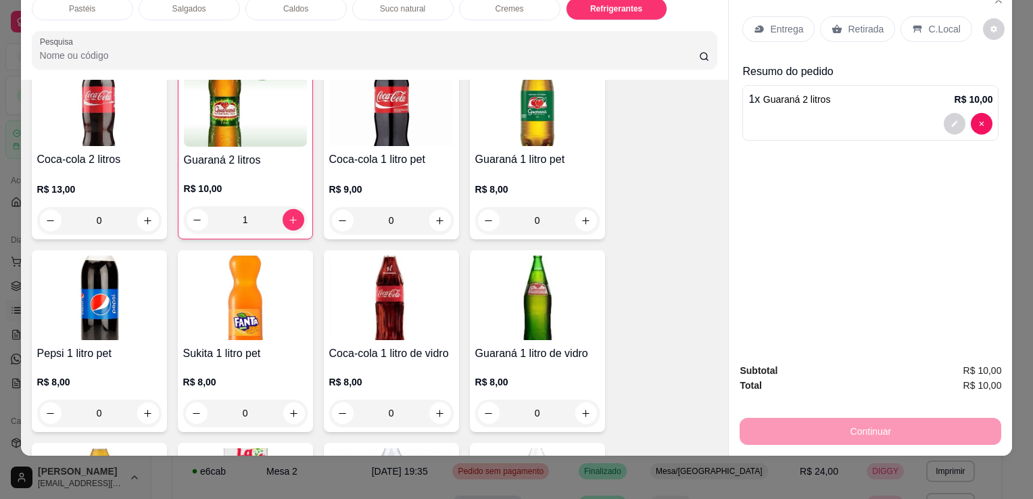
click at [847, 27] on div "Retirada" at bounding box center [857, 29] width 75 height 26
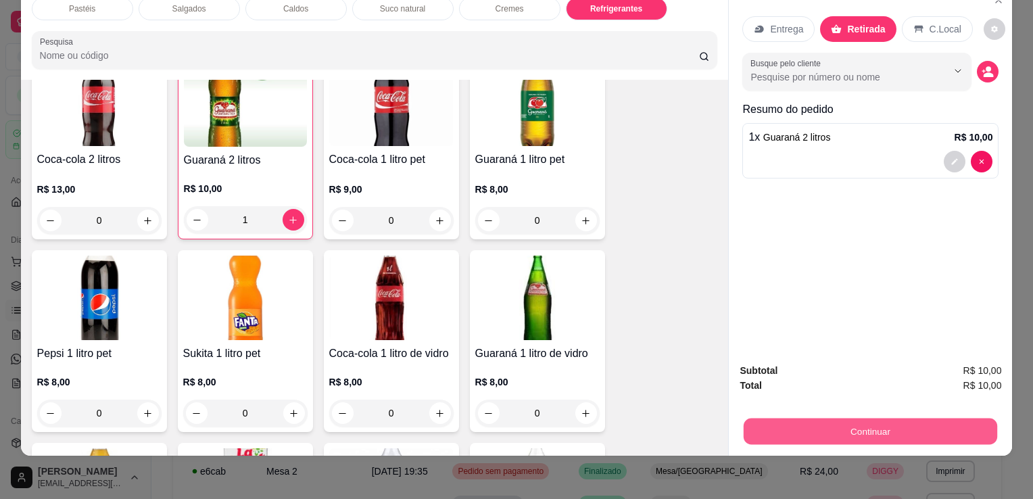
click at [782, 418] on button "Continuar" at bounding box center [871, 431] width 254 height 26
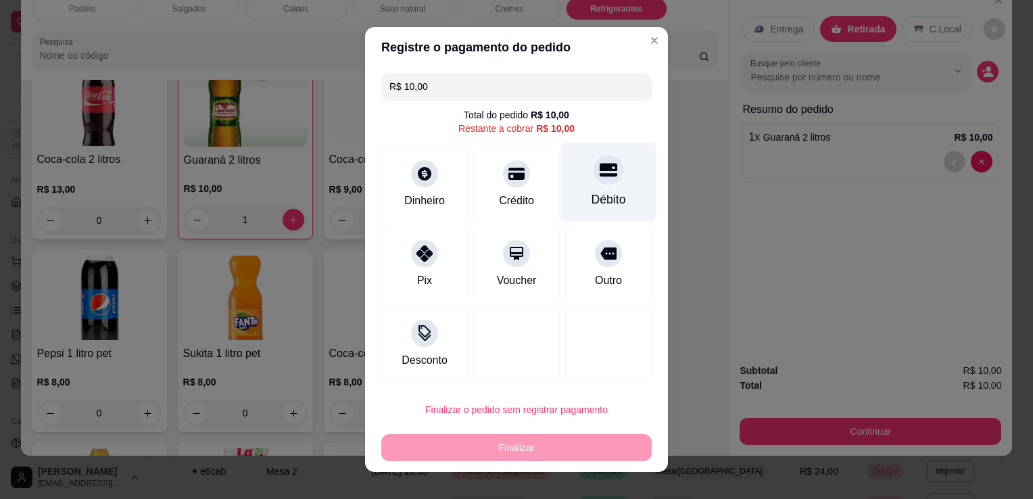
click at [563, 185] on div "Débito" at bounding box center [608, 182] width 95 height 79
type input "R$ 0,00"
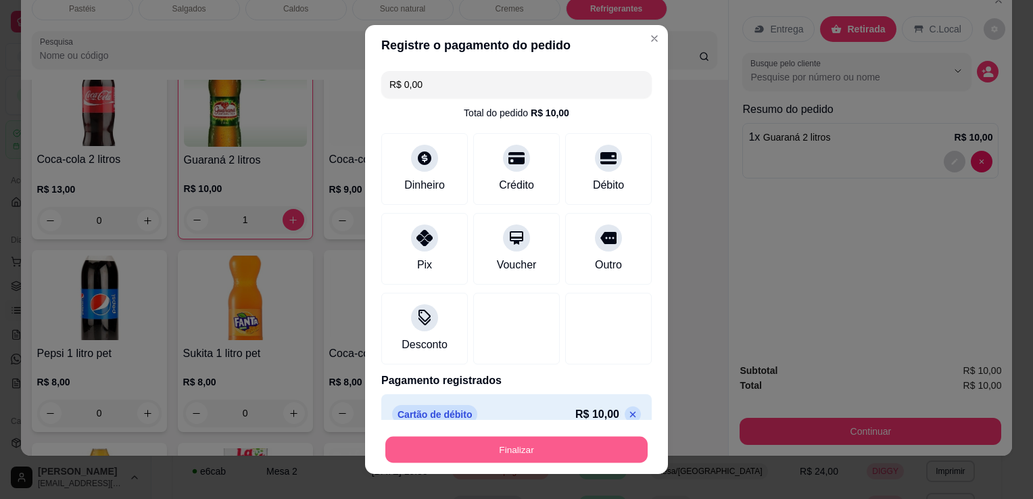
click at [559, 441] on button "Finalizar" at bounding box center [516, 450] width 262 height 26
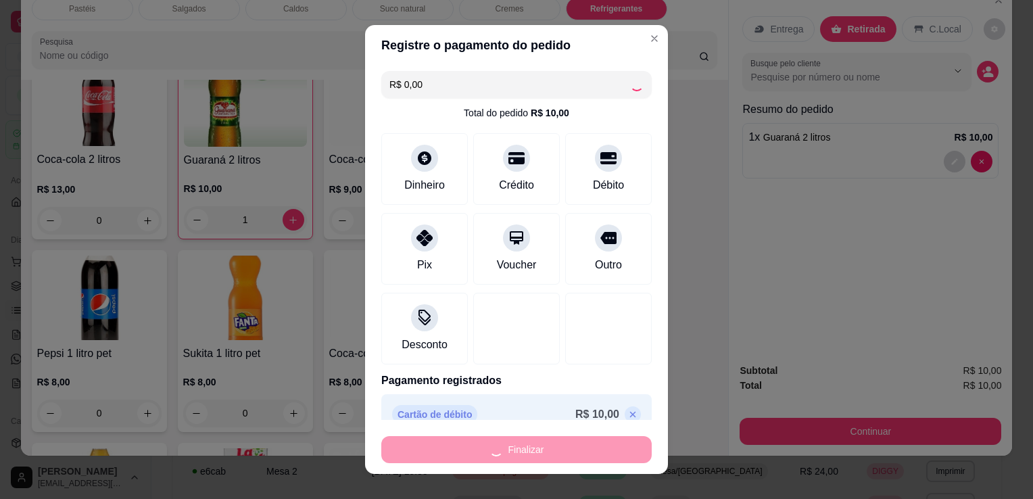
type input "0"
type input "-R$ 10,00"
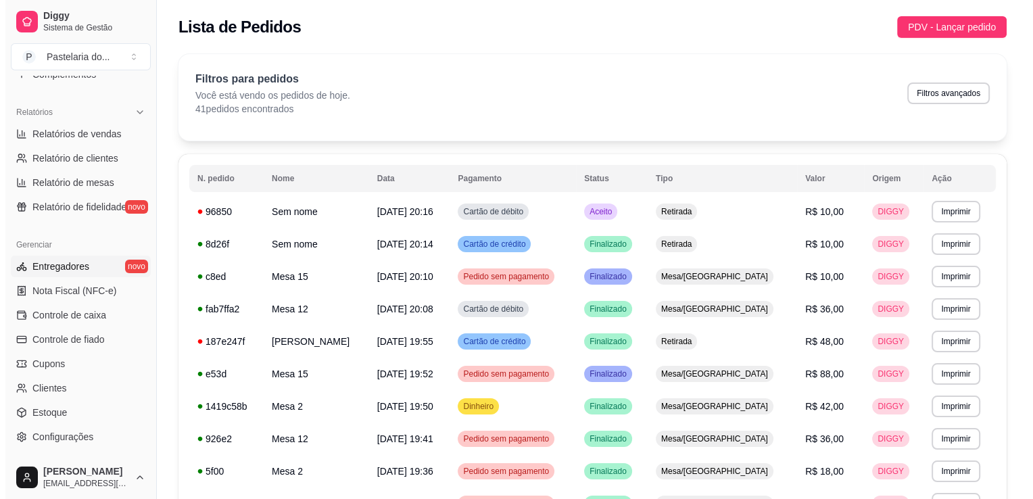
scroll to position [406, 0]
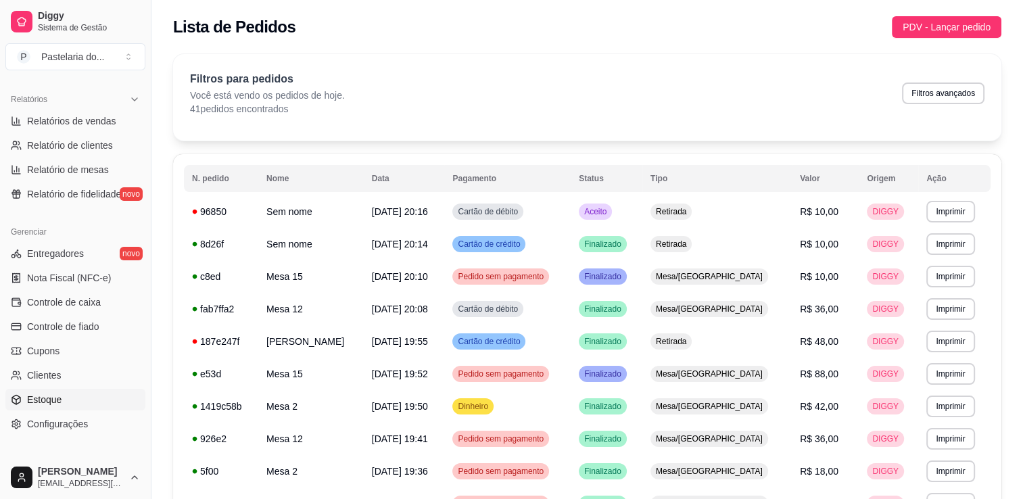
click at [73, 396] on link "Estoque" at bounding box center [75, 400] width 140 height 22
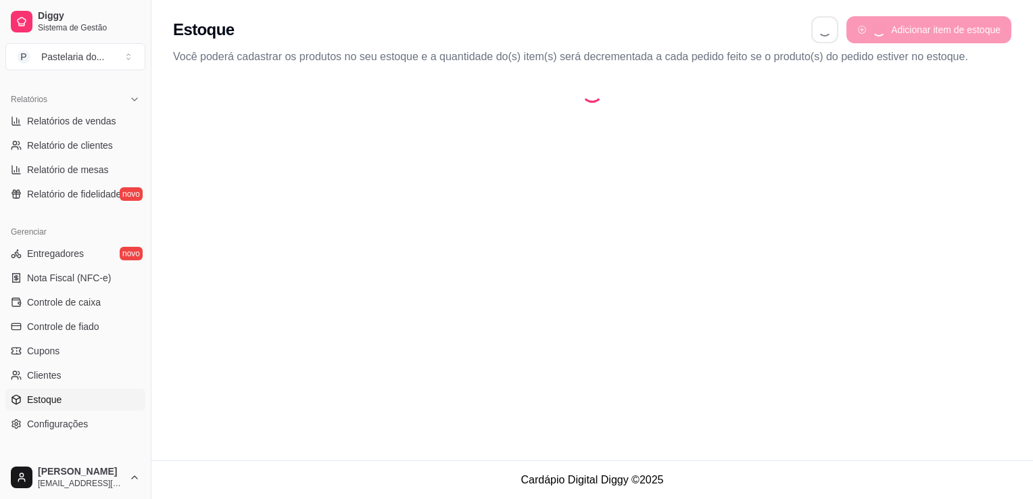
select select "QUANTITY_ORDER"
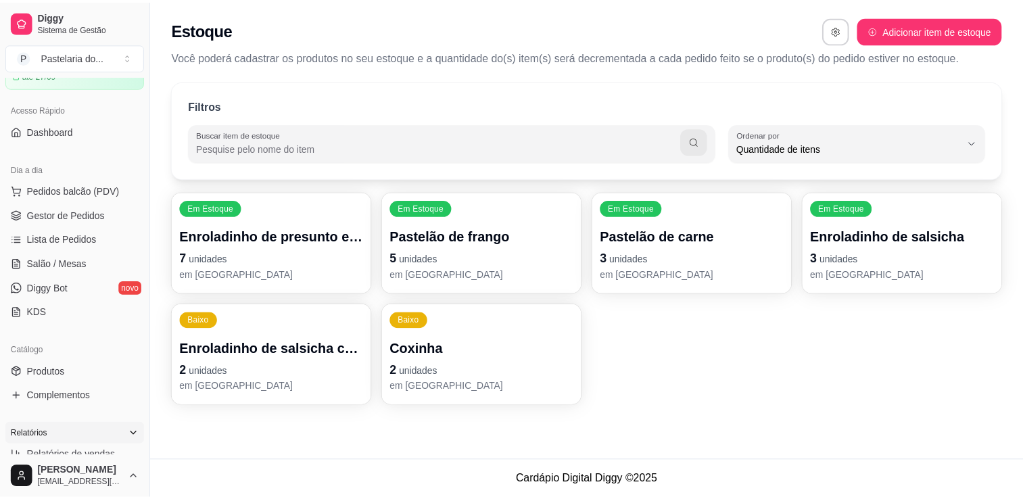
scroll to position [68, 0]
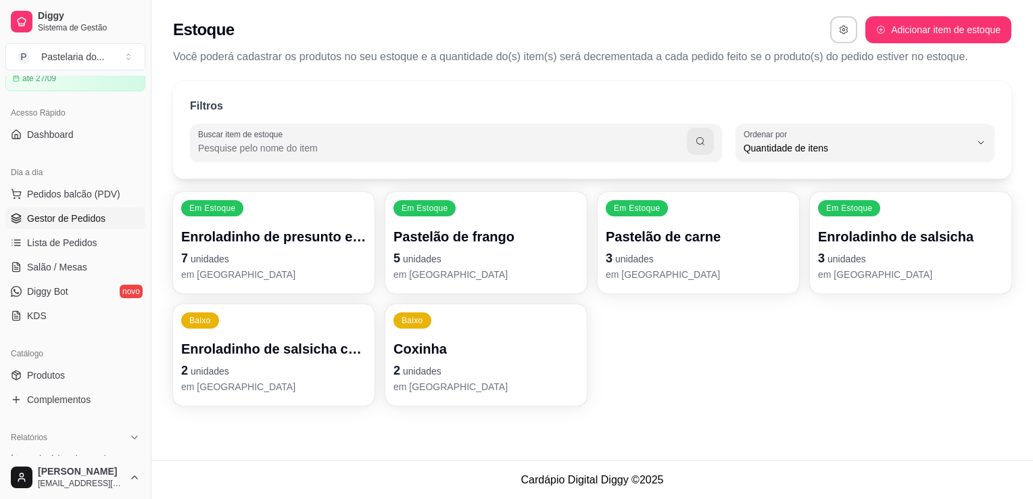
click at [43, 216] on span "Gestor de Pedidos" at bounding box center [66, 219] width 78 height 14
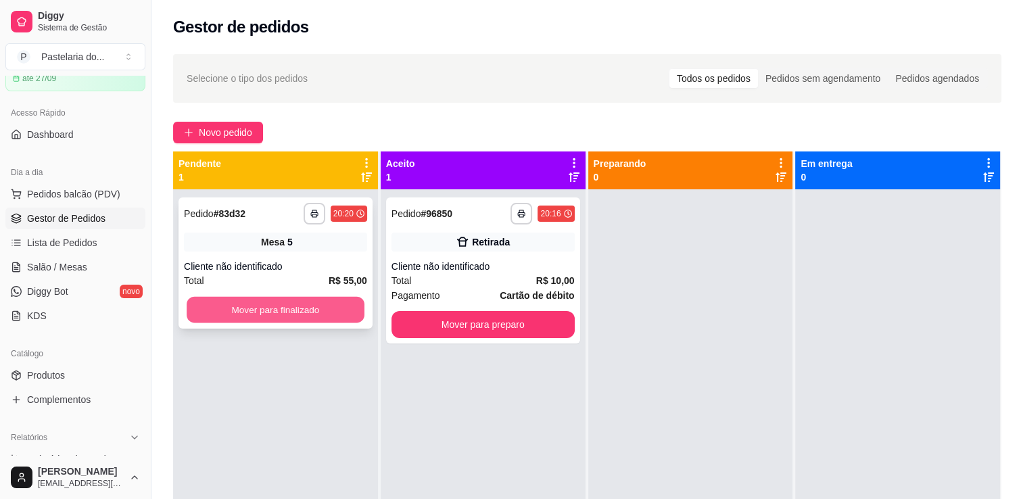
click at [281, 312] on button "Mover para finalizado" at bounding box center [276, 310] width 178 height 26
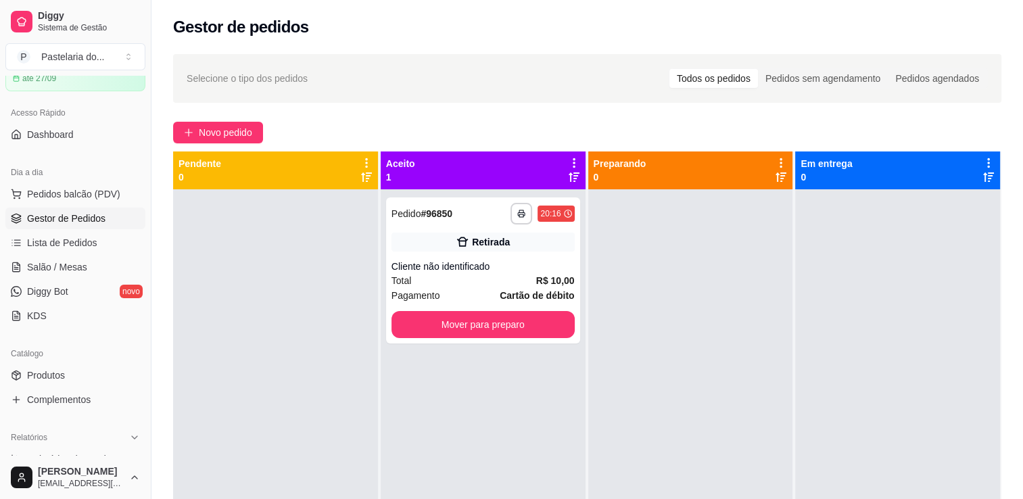
click at [494, 344] on div "**********" at bounding box center [483, 438] width 205 height 499
click at [485, 337] on button "Mover para preparo" at bounding box center [483, 324] width 183 height 27
click at [485, 337] on div "Mover para preparo" at bounding box center [483, 324] width 183 height 27
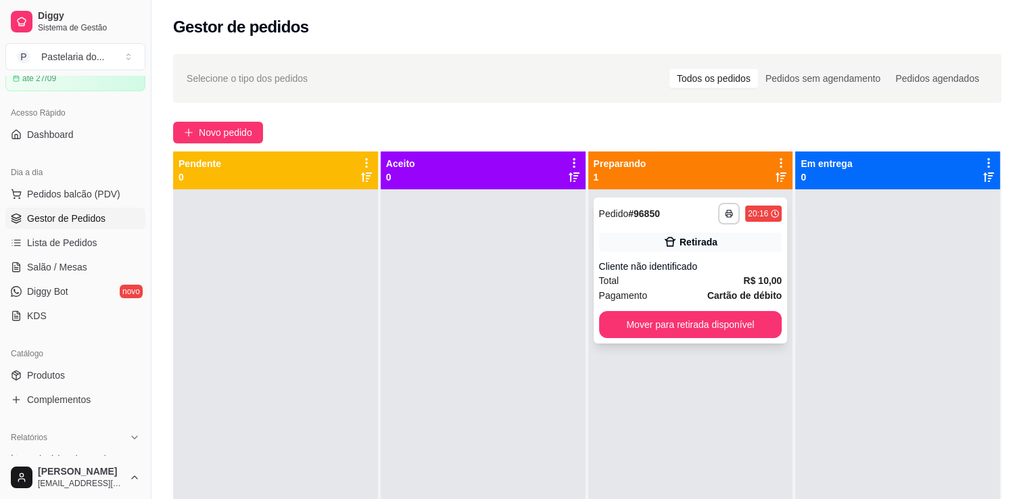
drag, startPoint x: 728, startPoint y: 348, endPoint x: 730, endPoint y: 336, distance: 11.7
click at [728, 342] on div "**********" at bounding box center [690, 438] width 205 height 499
click at [731, 334] on button "Mover para retirada disponível" at bounding box center [690, 324] width 183 height 27
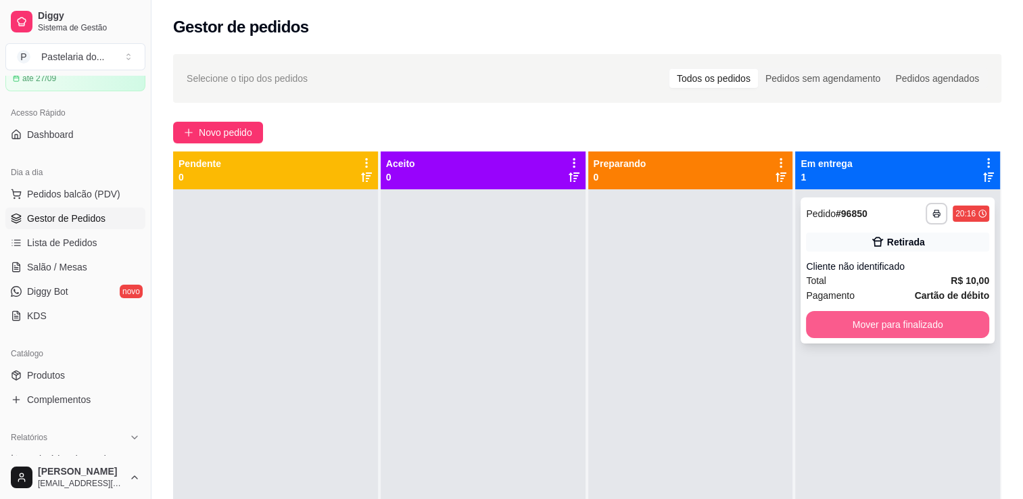
click at [874, 323] on button "Mover para finalizado" at bounding box center [897, 324] width 183 height 27
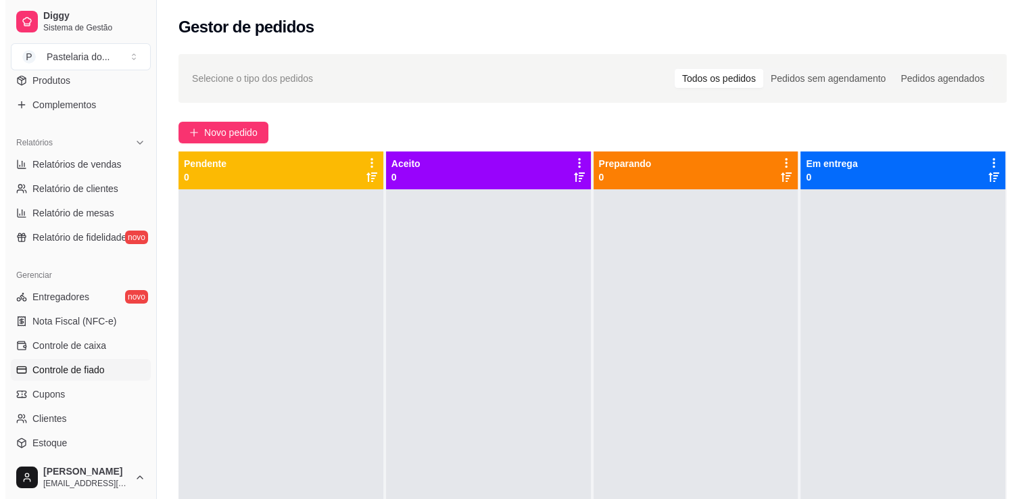
scroll to position [406, 0]
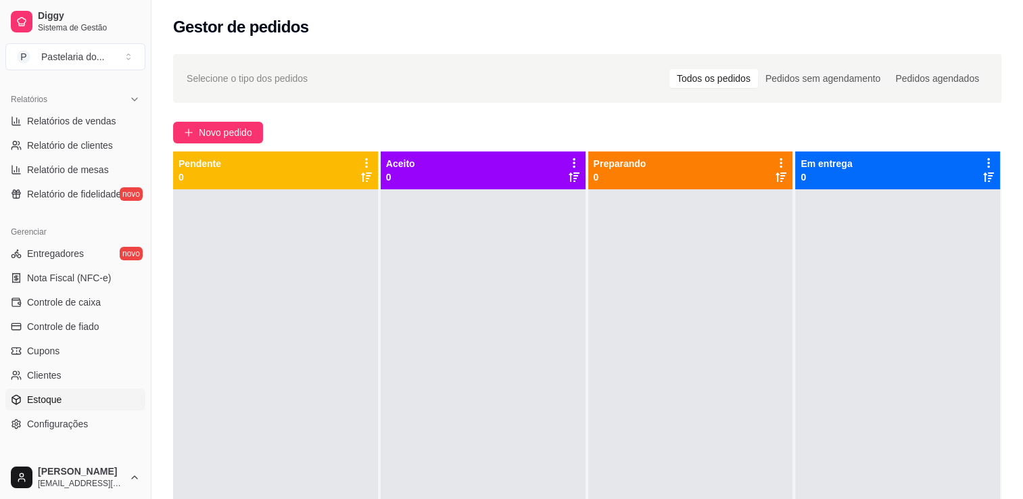
click at [68, 391] on link "Estoque" at bounding box center [75, 400] width 140 height 22
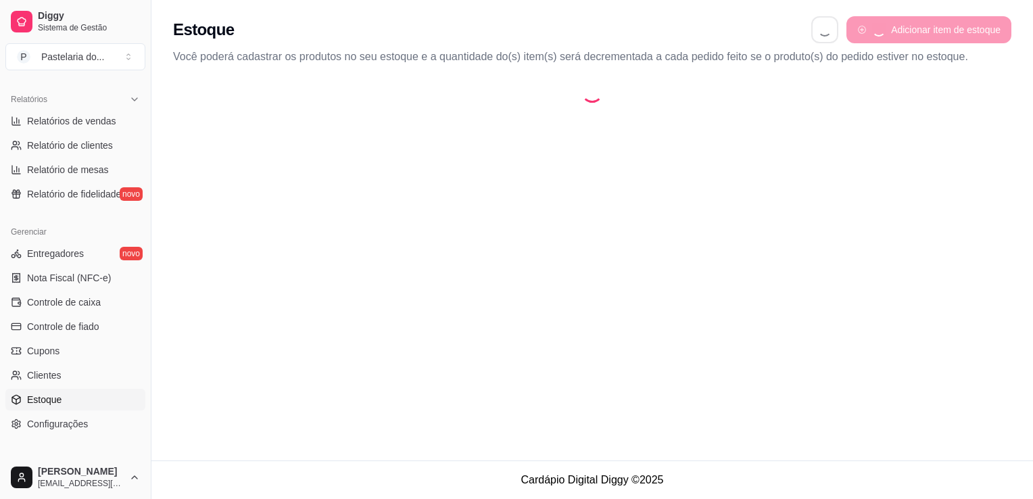
select select "QUANTITY_ORDER"
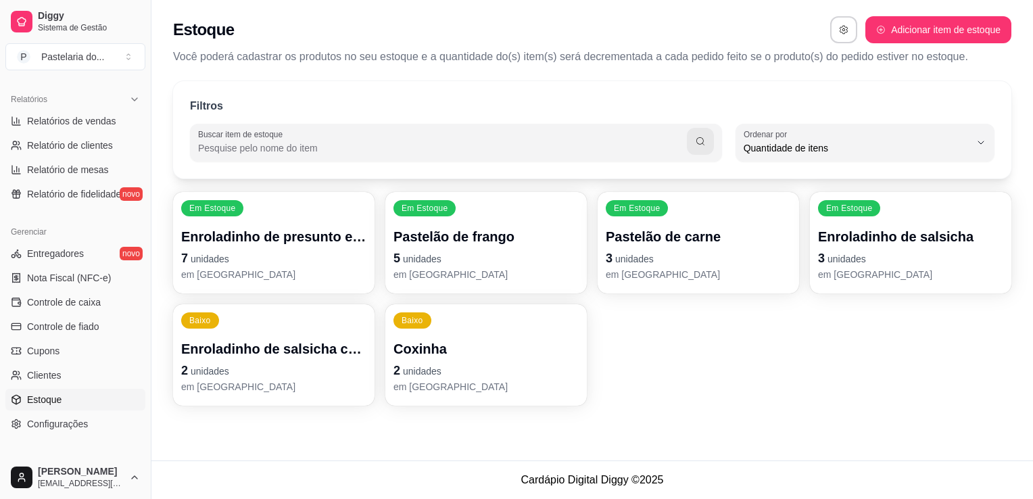
scroll to position [13, 0]
click at [273, 220] on div "Em Estoque Enroladinho de presunto e queijo 7 unidades em estoque" at bounding box center [274, 242] width 202 height 101
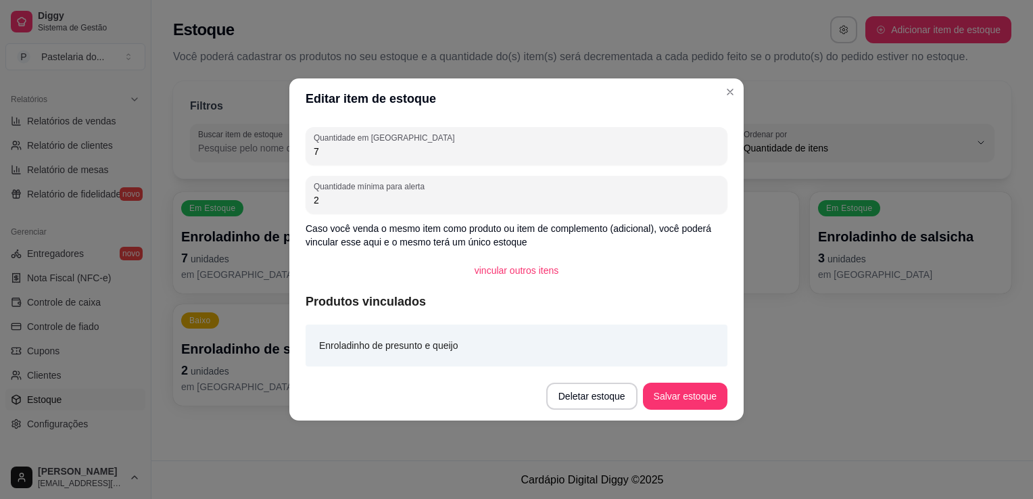
click at [431, 145] on input "7" at bounding box center [517, 152] width 406 height 14
type input "6"
click at [695, 408] on button "Salvar estoque" at bounding box center [685, 396] width 85 height 27
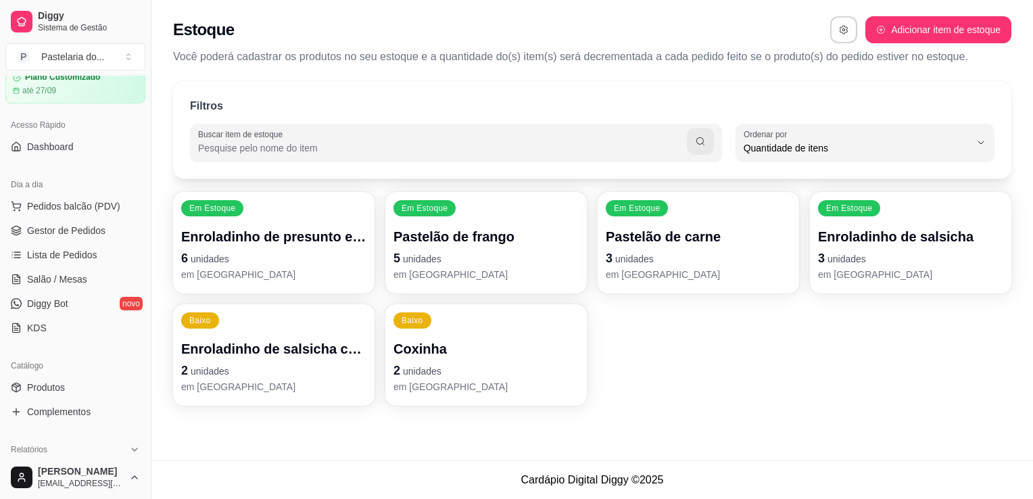
scroll to position [0, 0]
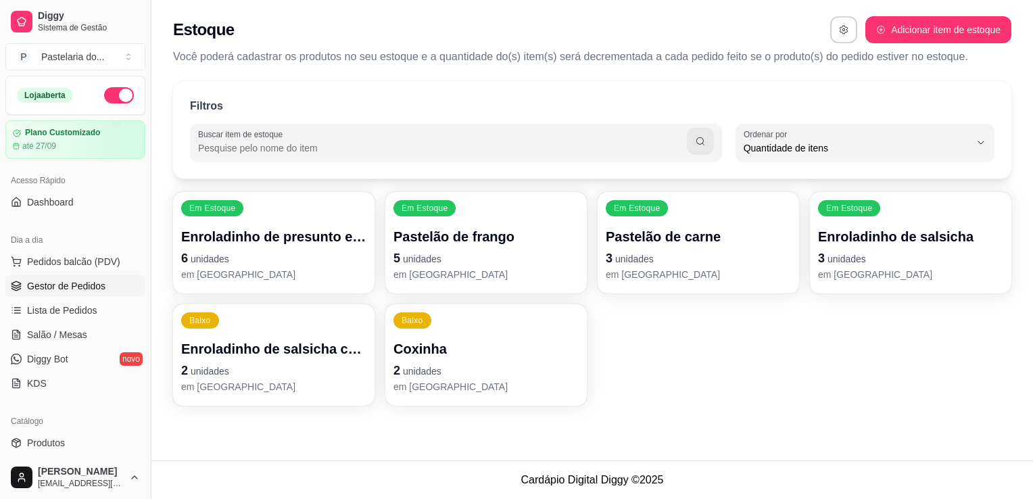
click at [58, 293] on link "Gestor de Pedidos" at bounding box center [75, 286] width 140 height 22
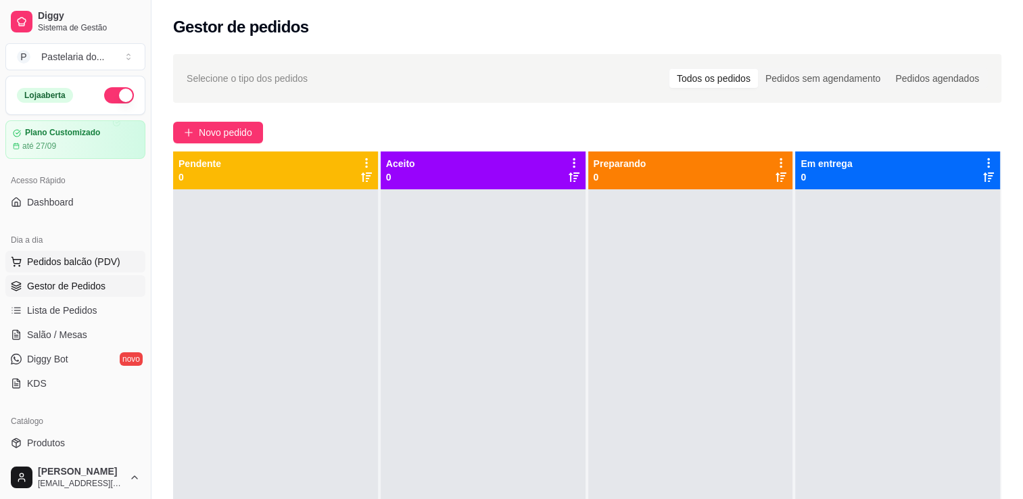
click at [117, 255] on button "Pedidos balcão (PDV)" at bounding box center [75, 262] width 140 height 22
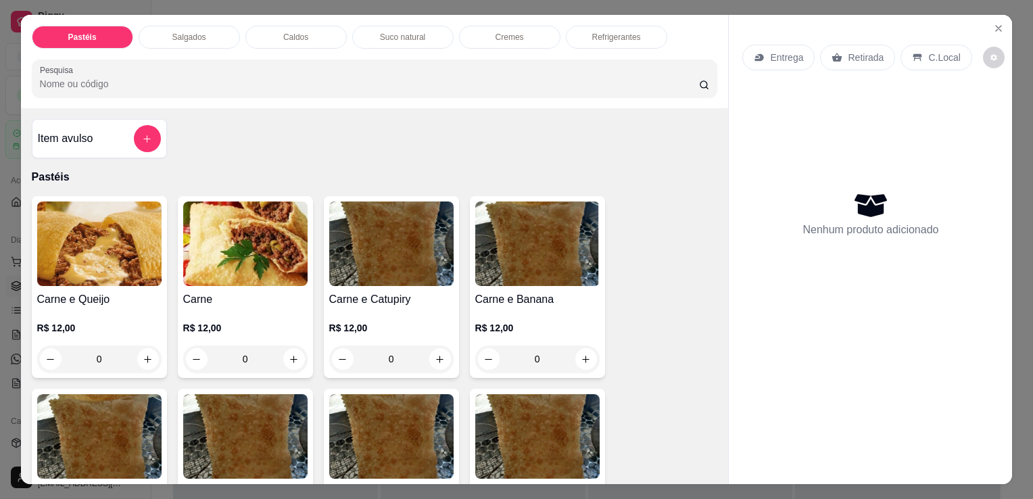
click at [190, 34] on p "Salgados" at bounding box center [189, 37] width 34 height 11
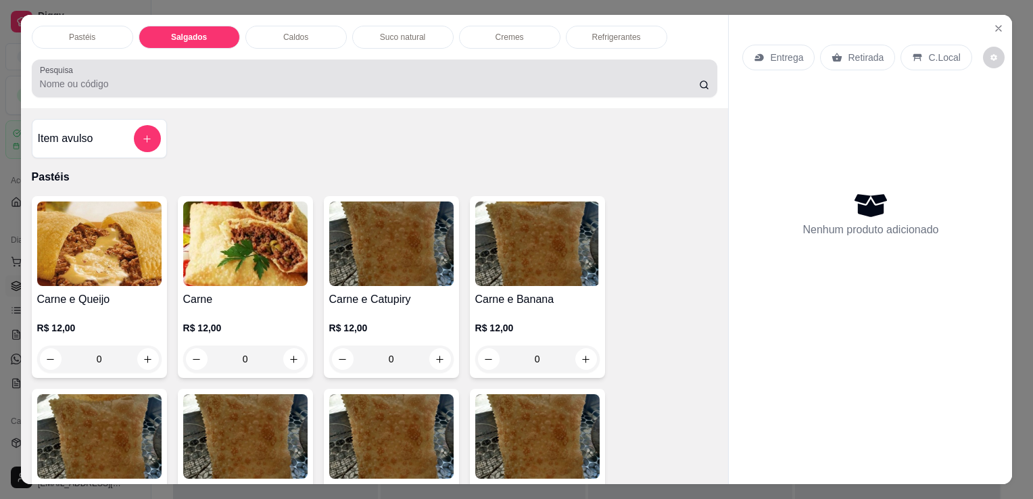
scroll to position [33, 0]
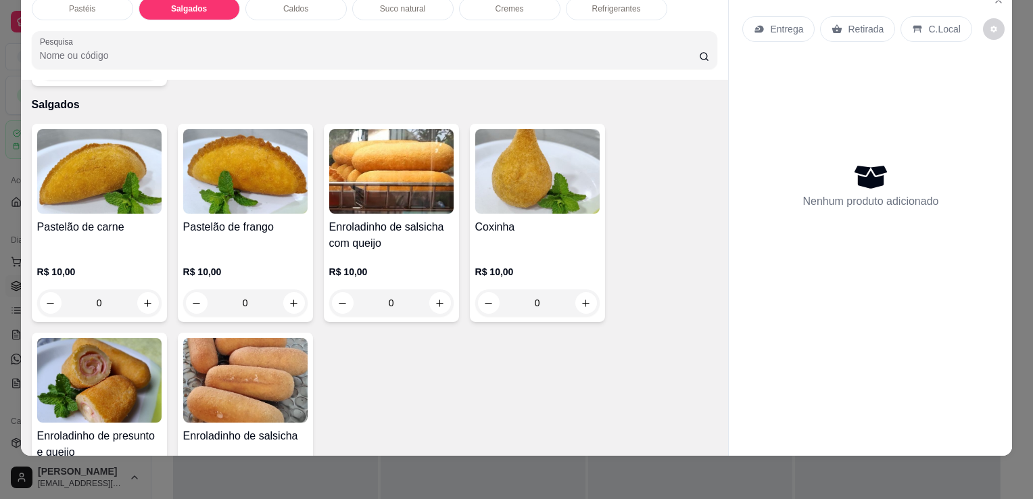
click at [523, 252] on div "R$ 10,00 0" at bounding box center [537, 284] width 124 height 65
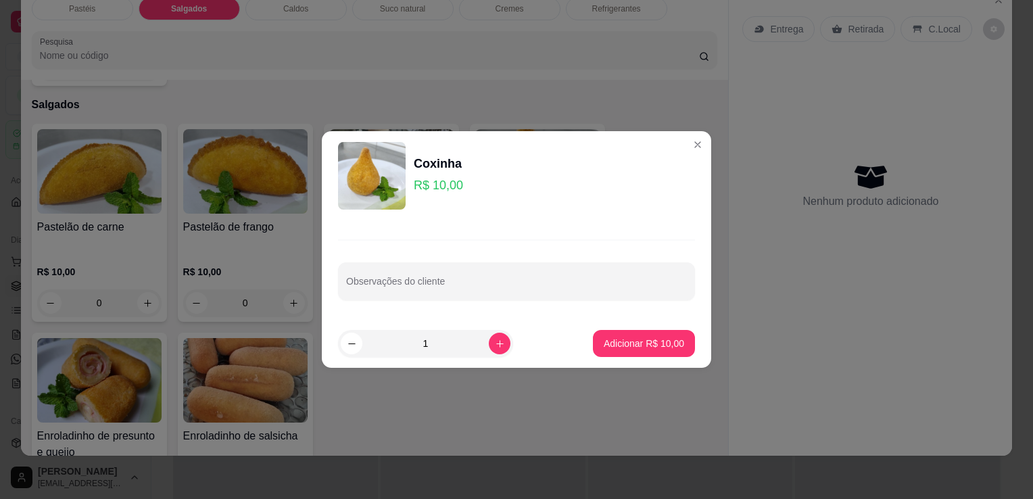
click at [498, 350] on div "1" at bounding box center [426, 343] width 170 height 27
click at [495, 343] on icon "increase-product-quantity" at bounding box center [500, 344] width 10 height 10
type input "2"
click at [604, 345] on p "Adicionar R$ 20,00" at bounding box center [644, 344] width 80 height 14
type input "2"
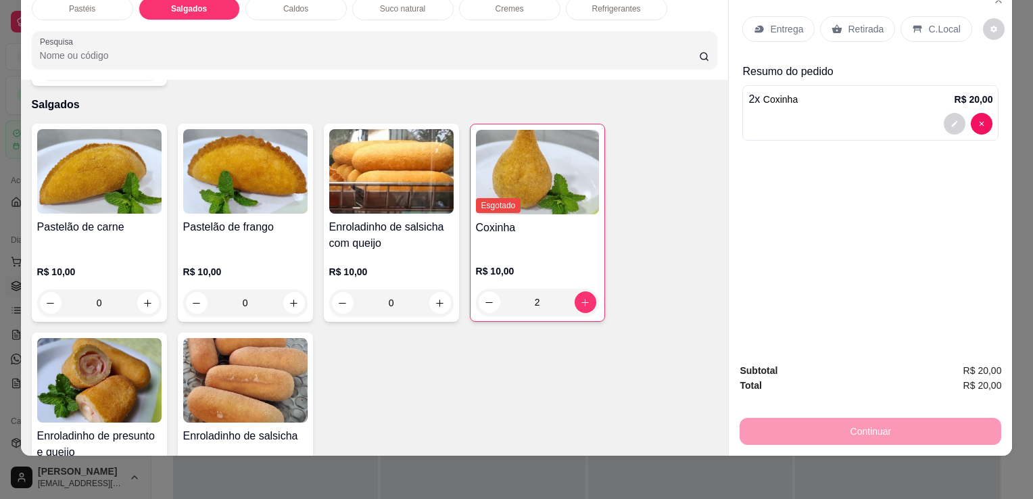
click at [72, 354] on img at bounding box center [99, 380] width 124 height 85
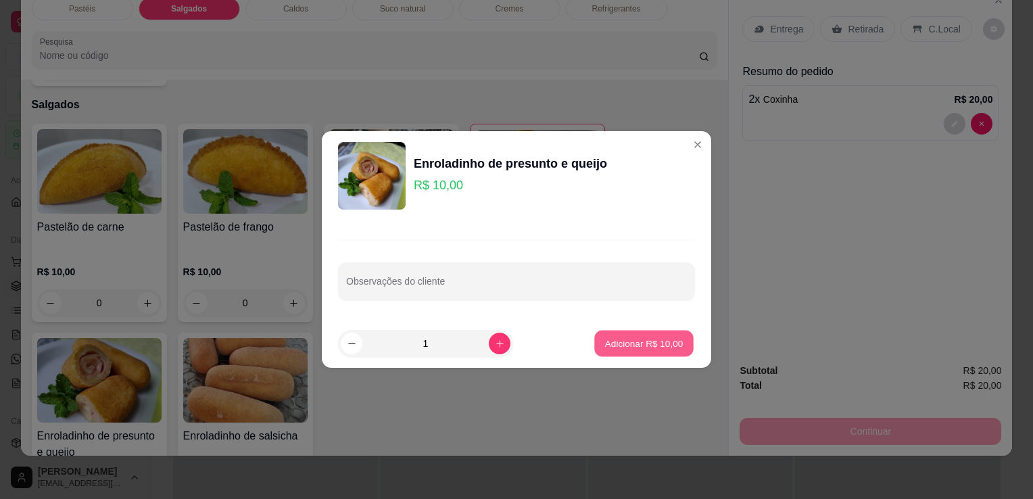
click at [630, 342] on p "Adicionar R$ 10,00" at bounding box center [644, 343] width 78 height 13
type input "1"
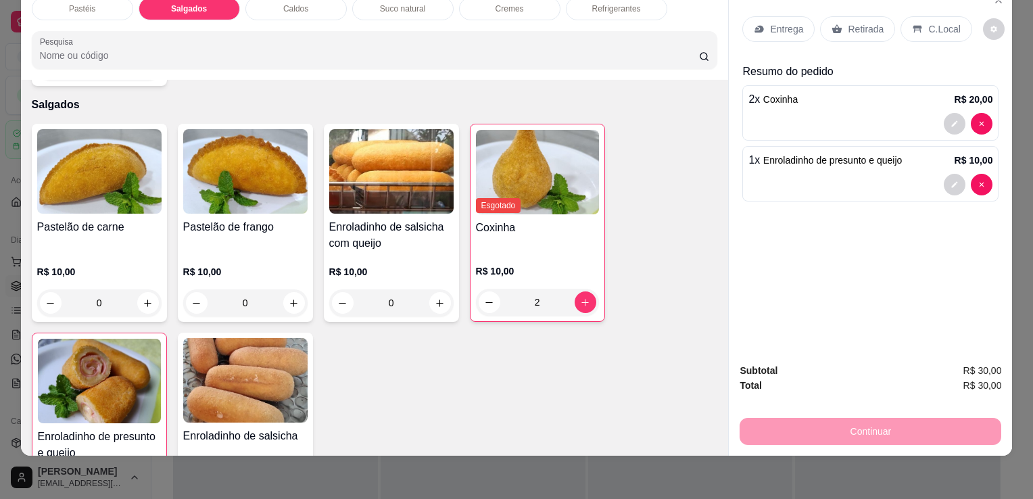
click at [619, 7] on div "Refrigerantes" at bounding box center [616, 8] width 101 height 23
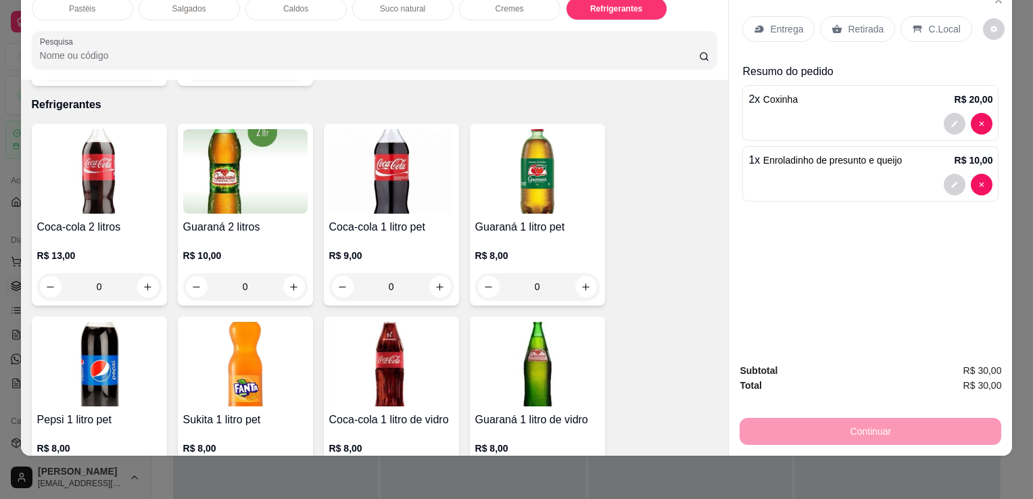
click at [77, 219] on h4 "Coca-cola 2 litros" at bounding box center [99, 227] width 124 height 16
click at [267, 166] on img at bounding box center [245, 171] width 124 height 85
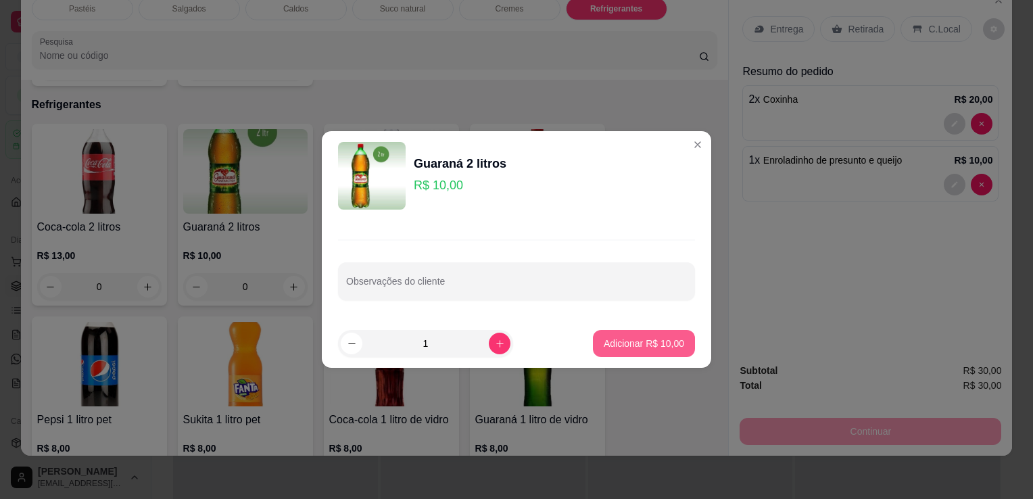
click at [644, 345] on p "Adicionar R$ 10,00" at bounding box center [644, 344] width 80 height 14
type input "1"
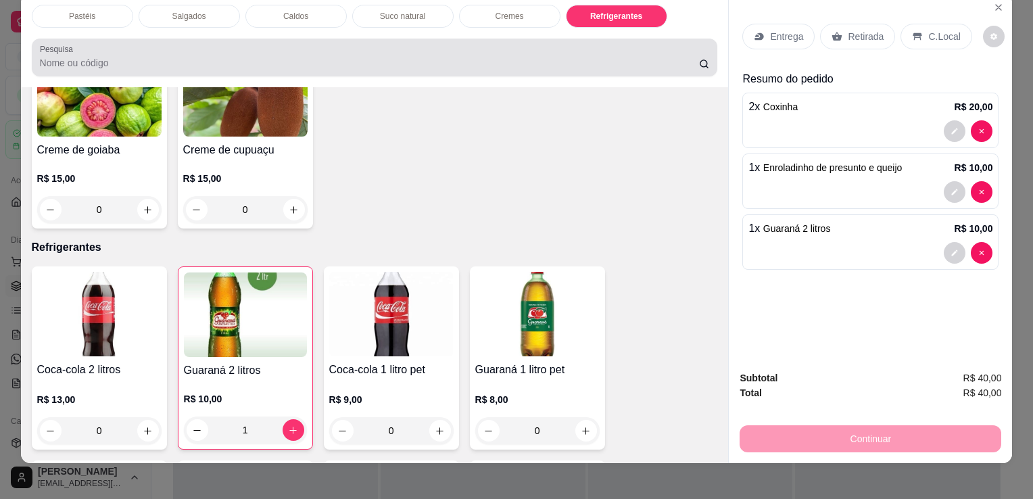
scroll to position [0, 0]
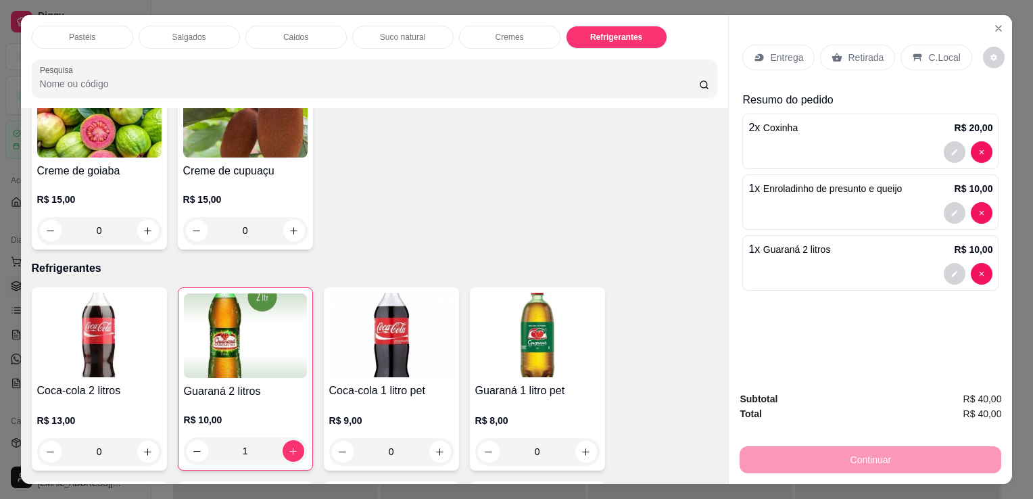
click at [101, 44] on div "Pastéis Salgados Caldos Suco natural Cremes Refrigerantes Pesquisa" at bounding box center [375, 61] width 708 height 93
click at [113, 41] on div "Pastéis" at bounding box center [82, 37] width 101 height 23
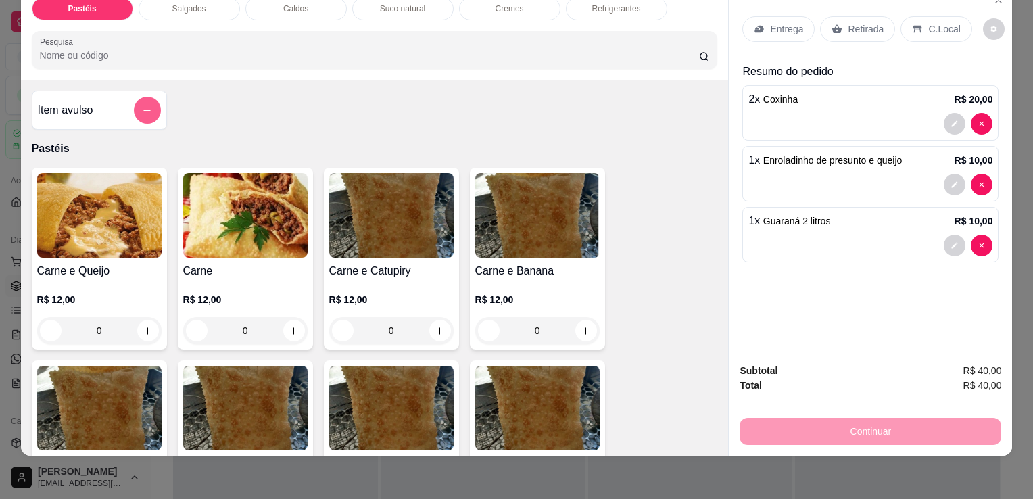
click at [135, 101] on button "add-separate-item" at bounding box center [147, 110] width 27 height 27
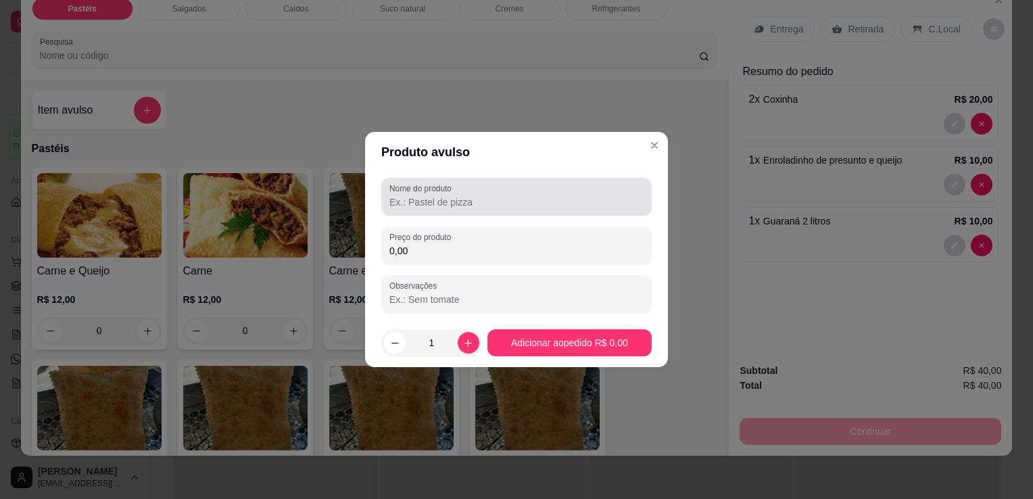
click at [438, 194] on div at bounding box center [517, 196] width 254 height 27
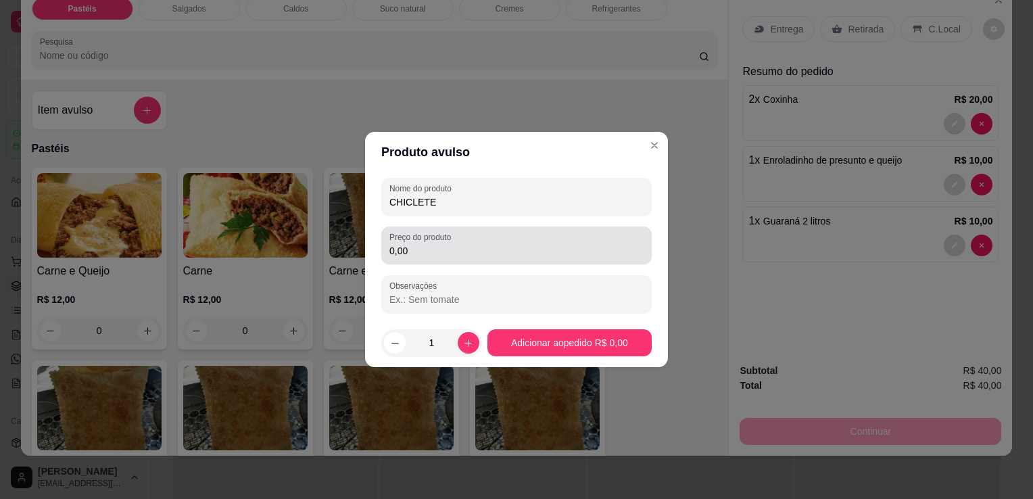
type input "CHICLETE"
click at [432, 243] on div "0,00" at bounding box center [517, 245] width 254 height 27
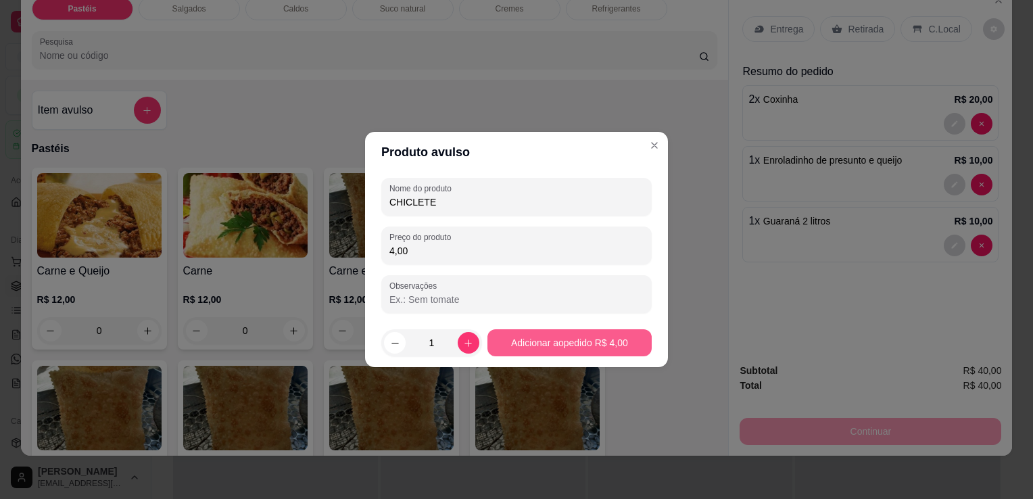
type input "4,00"
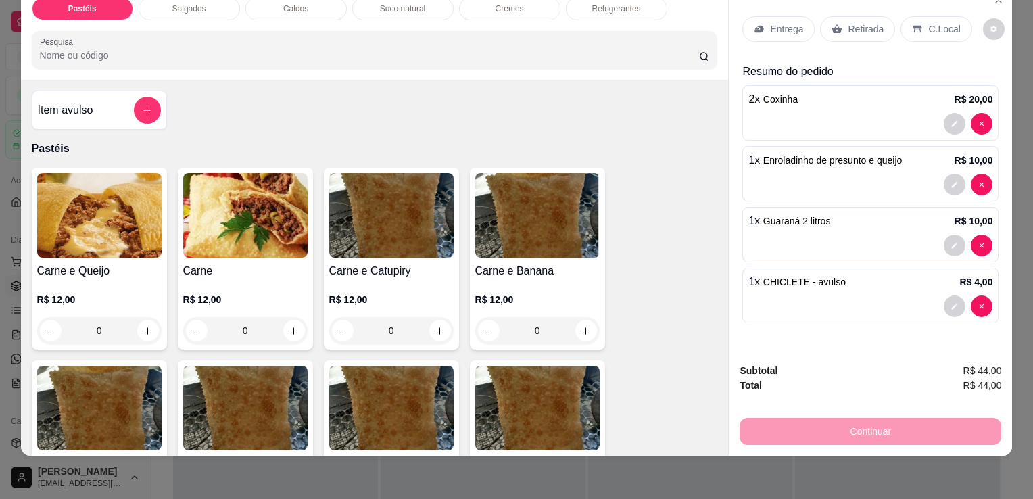
click at [857, 16] on div "Retirada" at bounding box center [857, 29] width 75 height 26
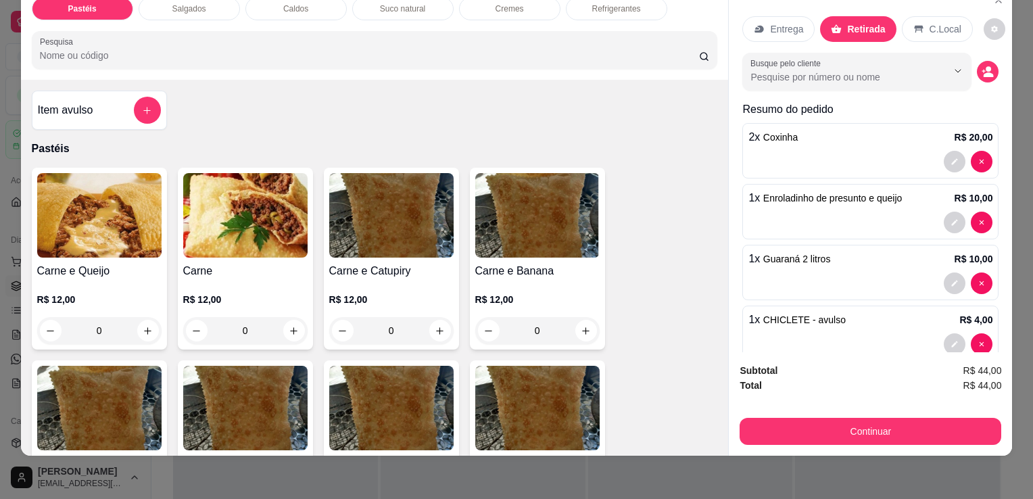
drag, startPoint x: 814, startPoint y: 447, endPoint x: 809, endPoint y: 430, distance: 17.4
click at [814, 446] on div "Pastéis Salgados Caldos Suco natural Cremes Refrigerantes Pesquisa Item avulso …" at bounding box center [516, 249] width 1033 height 499
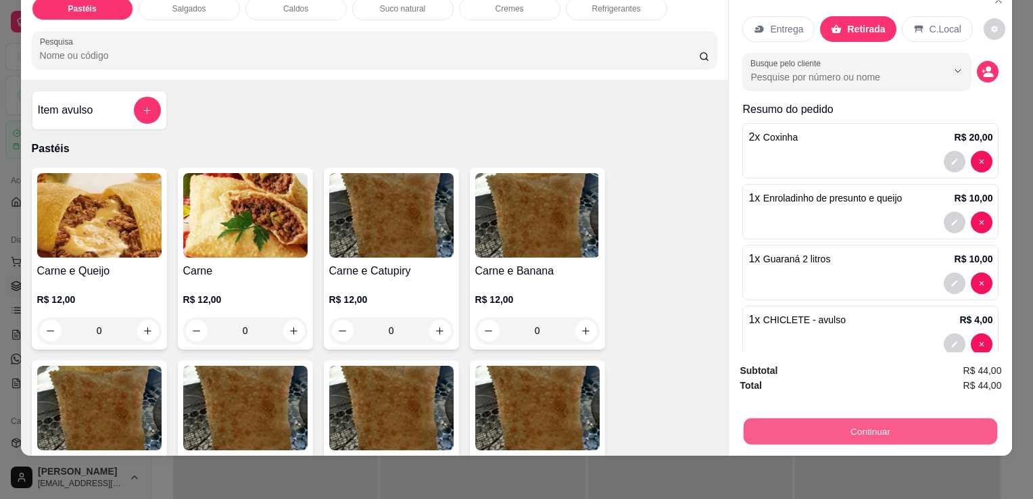
click at [809, 429] on button "Continuar" at bounding box center [871, 431] width 254 height 26
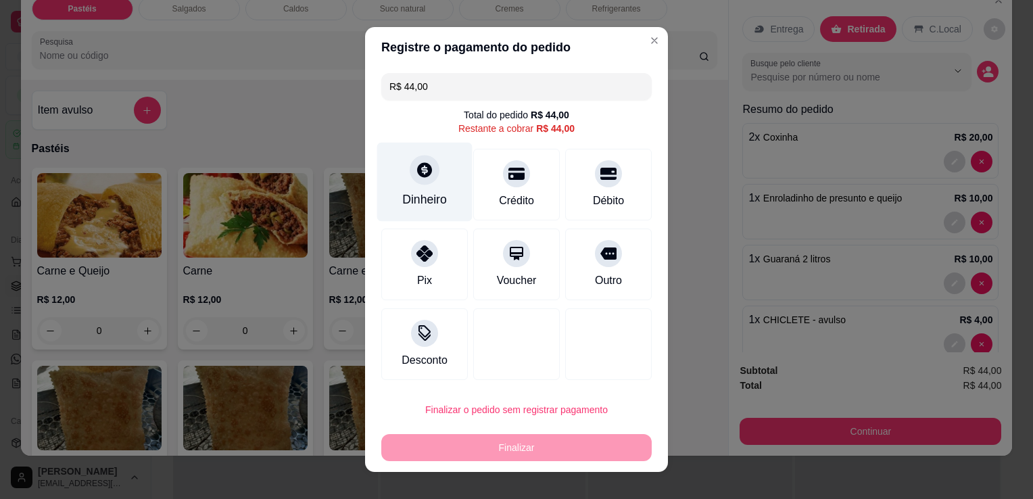
click at [381, 183] on div "Dinheiro" at bounding box center [424, 182] width 95 height 79
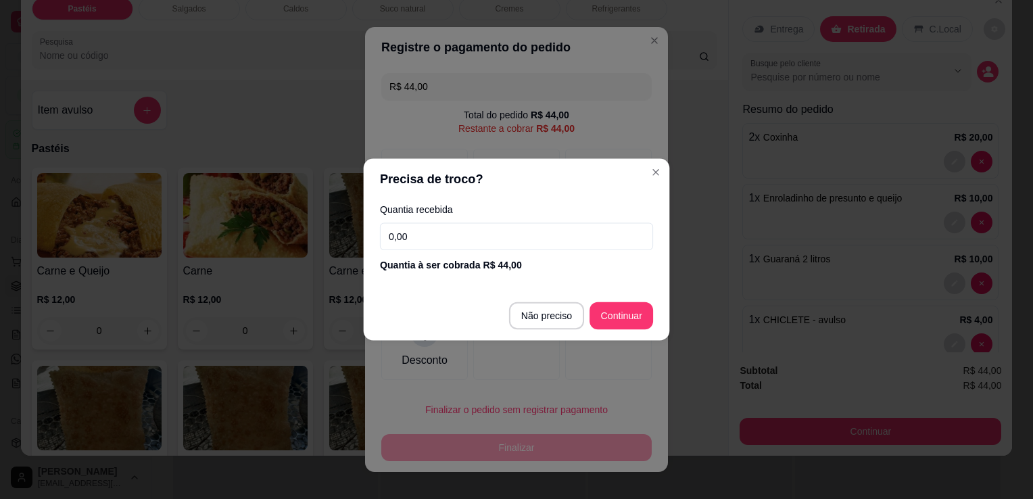
click at [400, 182] on header "Precisa de troco?" at bounding box center [517, 179] width 306 height 41
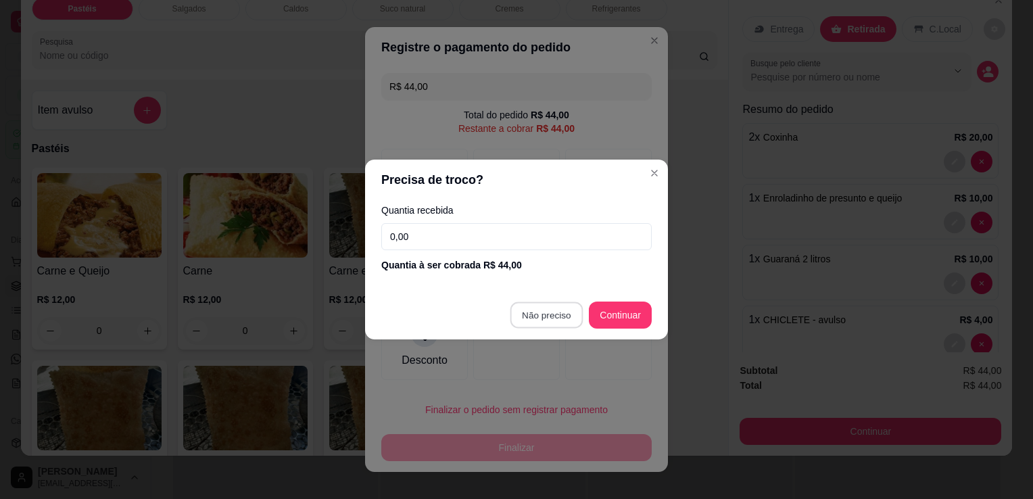
type input "R$ 0,00"
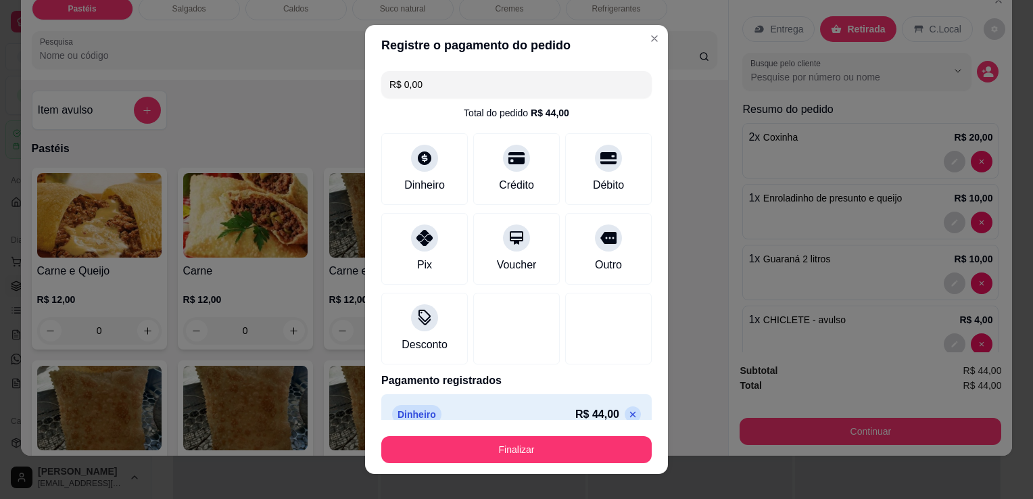
click at [548, 440] on button "Finalizar" at bounding box center [516, 449] width 270 height 27
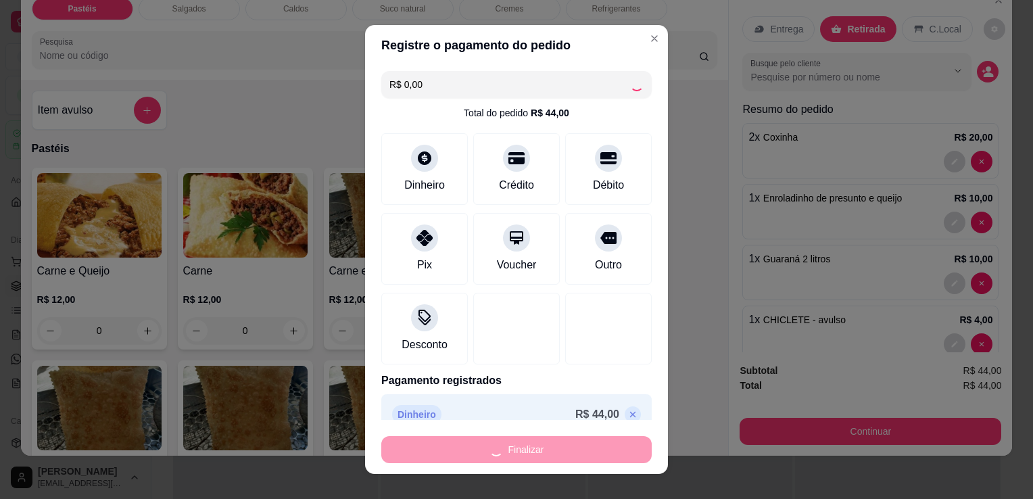
type input "0"
type input "-R$ 44,00"
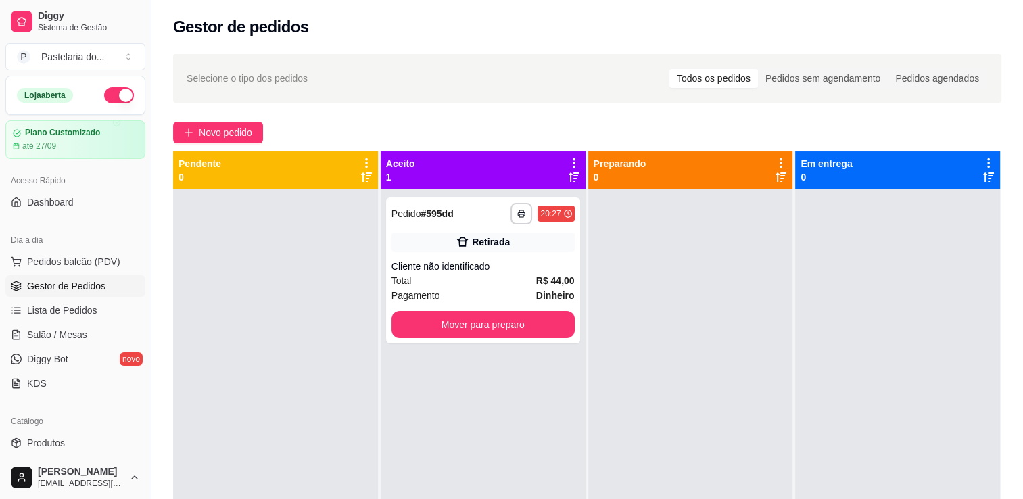
click at [434, 353] on div "**********" at bounding box center [483, 438] width 205 height 499
click at [442, 337] on button "Mover para preparo" at bounding box center [483, 325] width 178 height 26
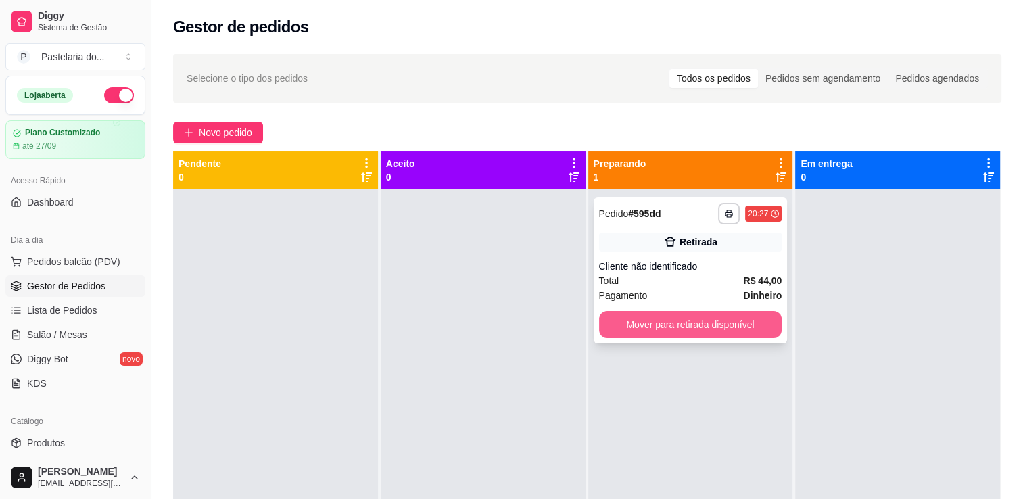
click at [645, 321] on button "Mover para retirada disponível" at bounding box center [690, 324] width 183 height 27
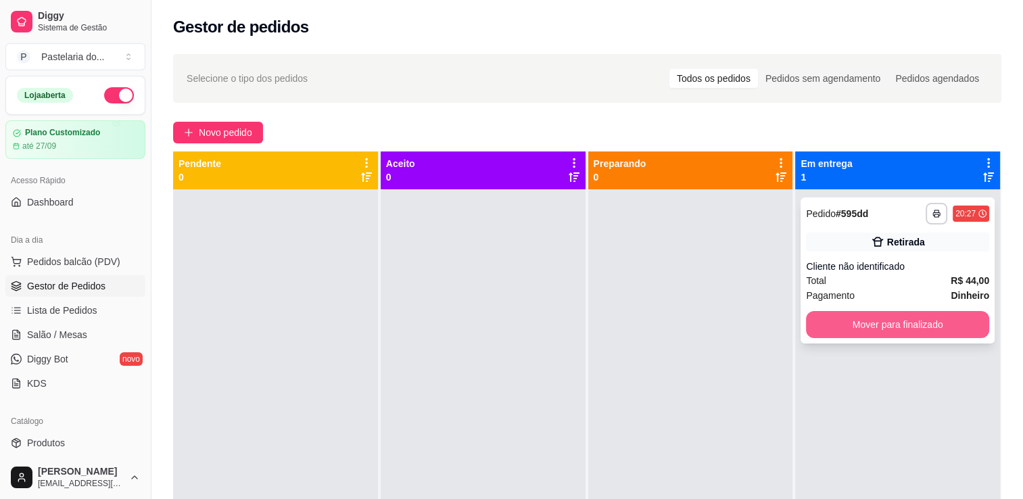
click at [851, 309] on div "**********" at bounding box center [898, 270] width 194 height 146
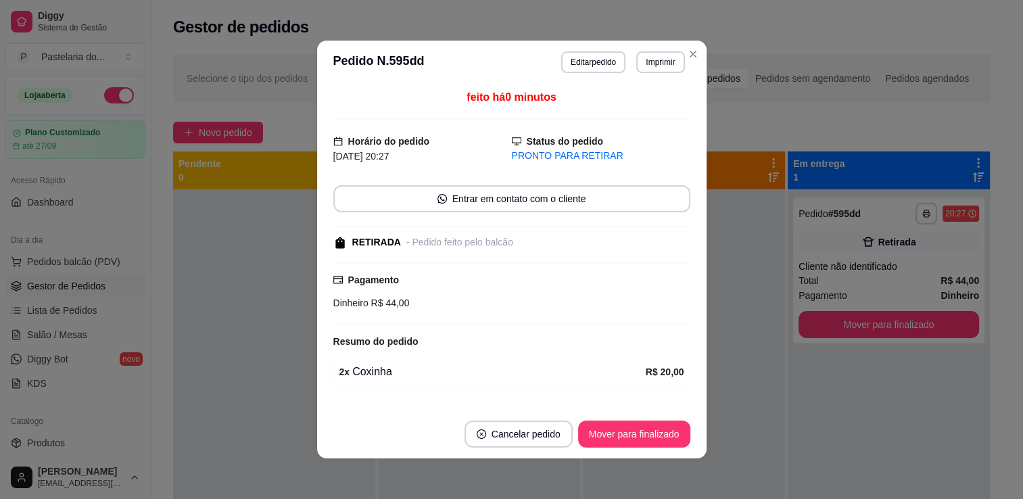
click at [849, 323] on button "Mover para finalizado" at bounding box center [889, 324] width 181 height 27
click at [849, 323] on div "Mover para finalizado" at bounding box center [889, 324] width 181 height 27
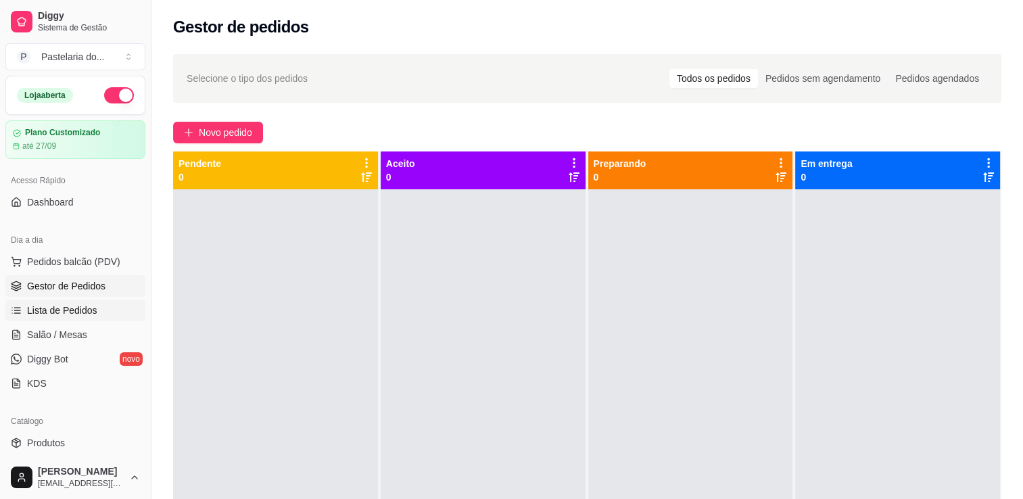
scroll to position [135, 0]
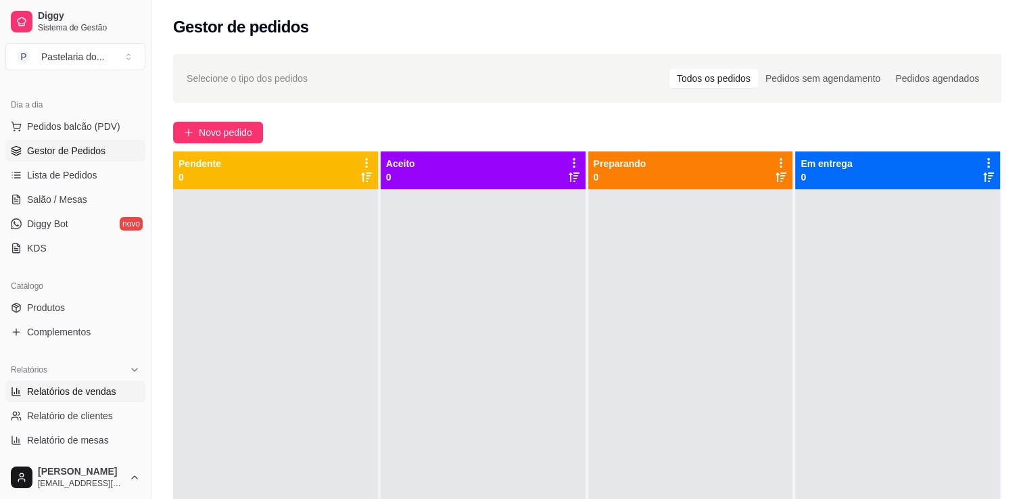
click at [74, 390] on span "Relatórios de vendas" at bounding box center [71, 392] width 89 height 14
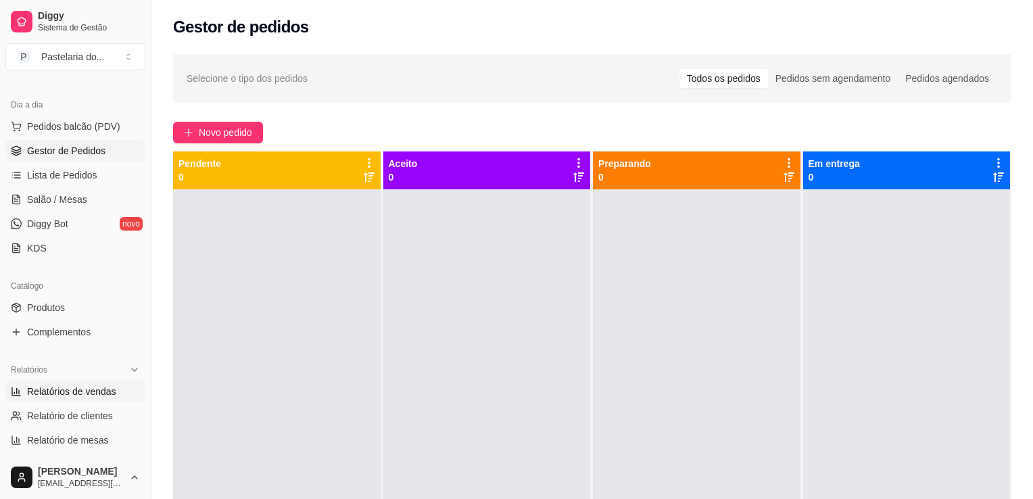
select select "ALL"
select select "0"
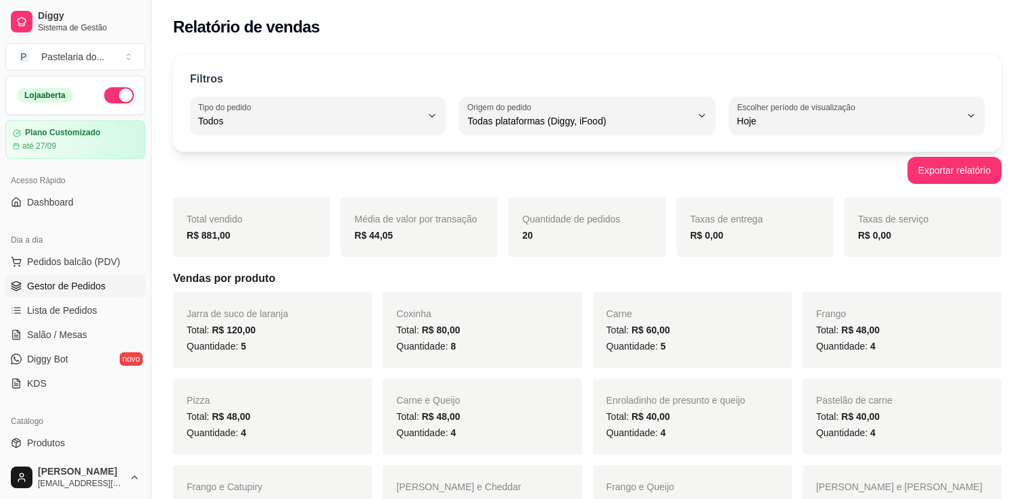
click at [103, 283] on span "Gestor de Pedidos" at bounding box center [66, 286] width 78 height 14
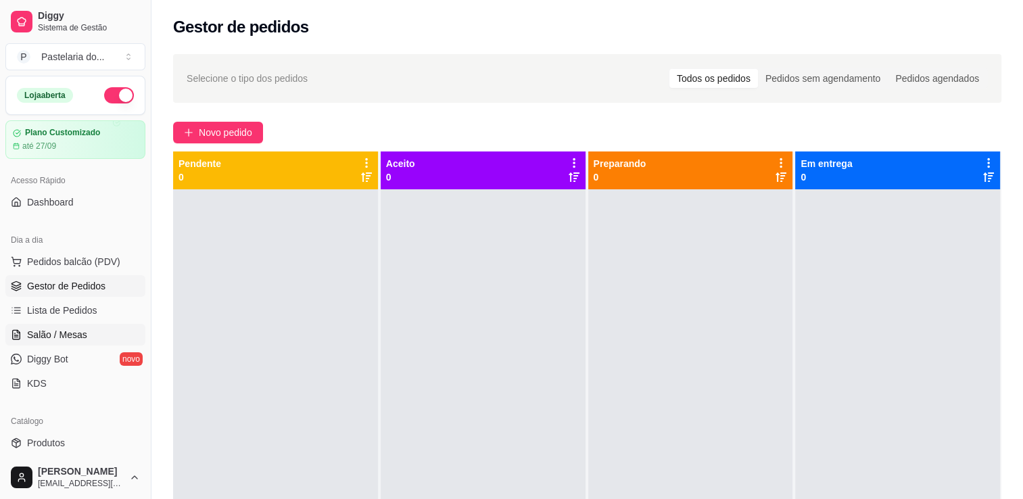
click at [70, 333] on span "Salão / Mesas" at bounding box center [57, 335] width 60 height 14
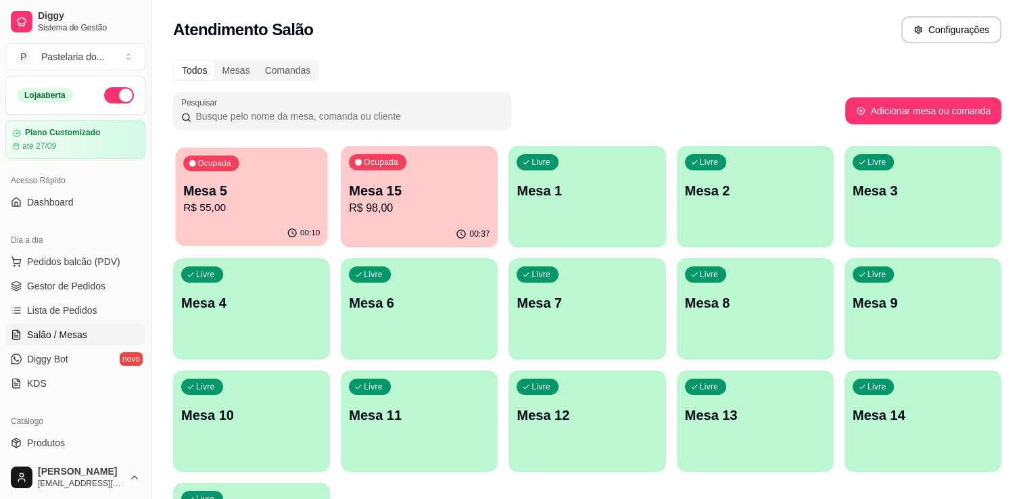
click at [216, 239] on div "00:10" at bounding box center [251, 233] width 152 height 26
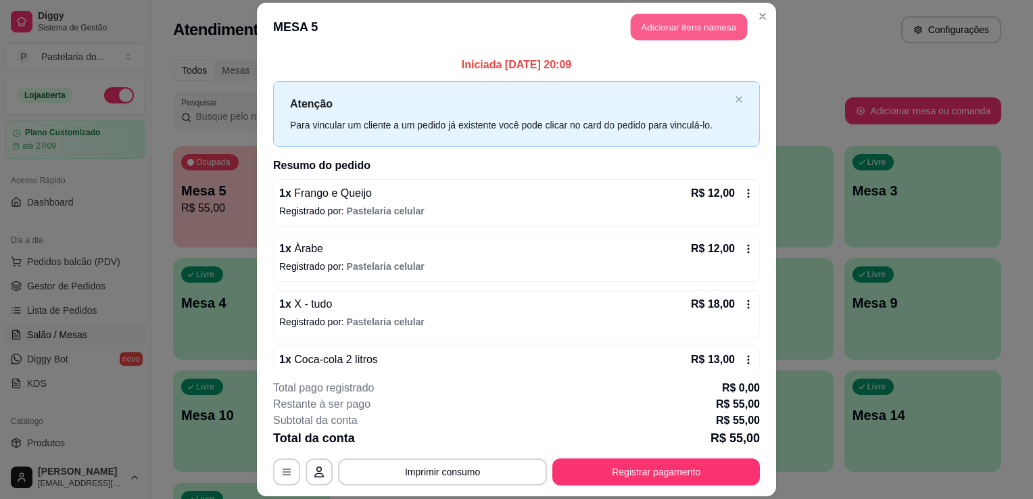
click at [679, 26] on button "Adicionar itens na mesa" at bounding box center [689, 27] width 116 height 26
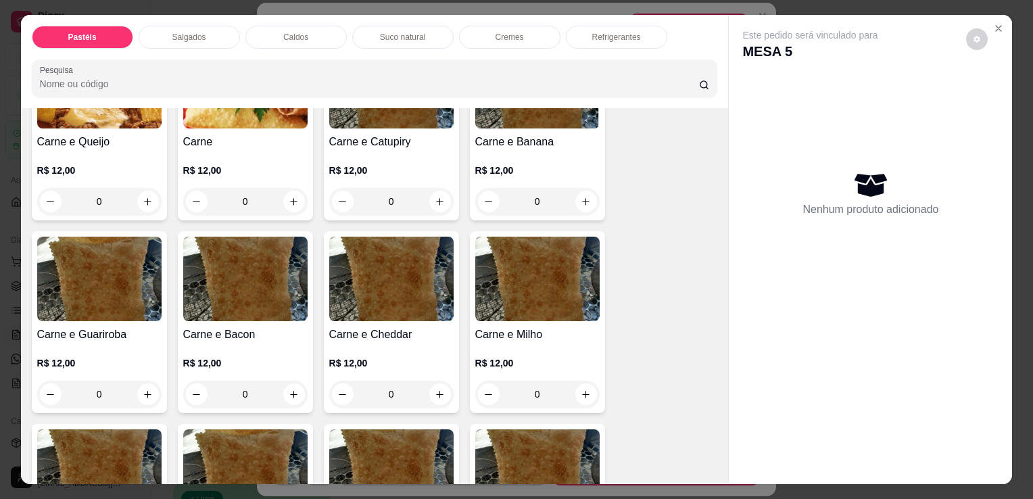
scroll to position [135, 0]
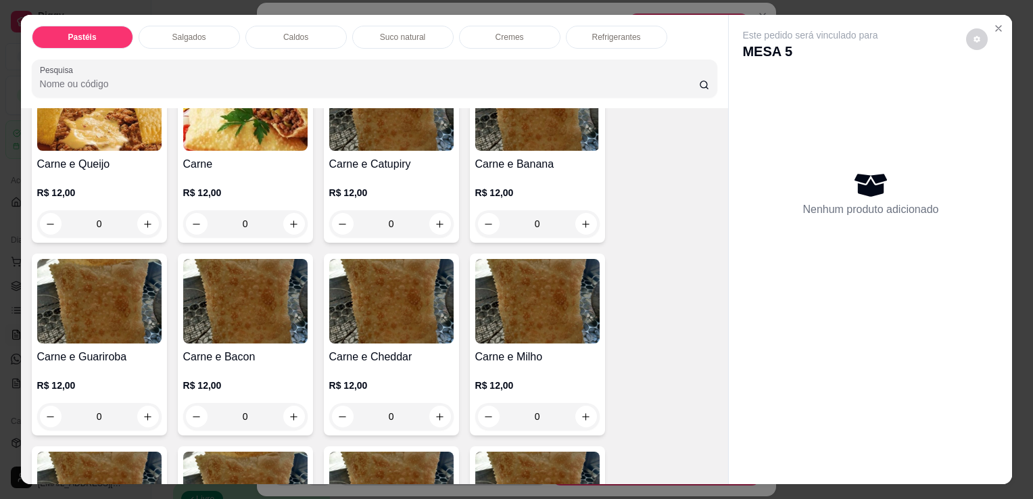
click at [82, 334] on img at bounding box center [99, 301] width 124 height 85
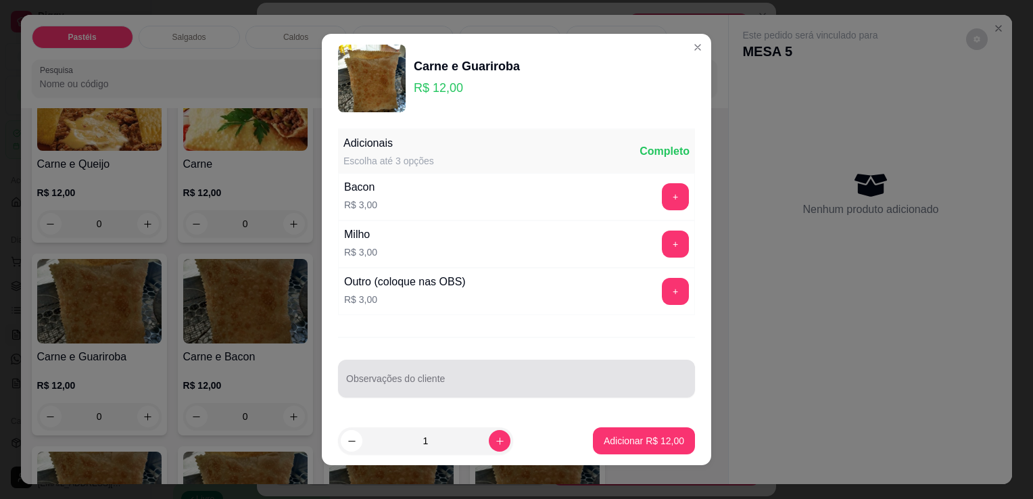
click at [479, 379] on input "Observações do cliente" at bounding box center [516, 384] width 341 height 14
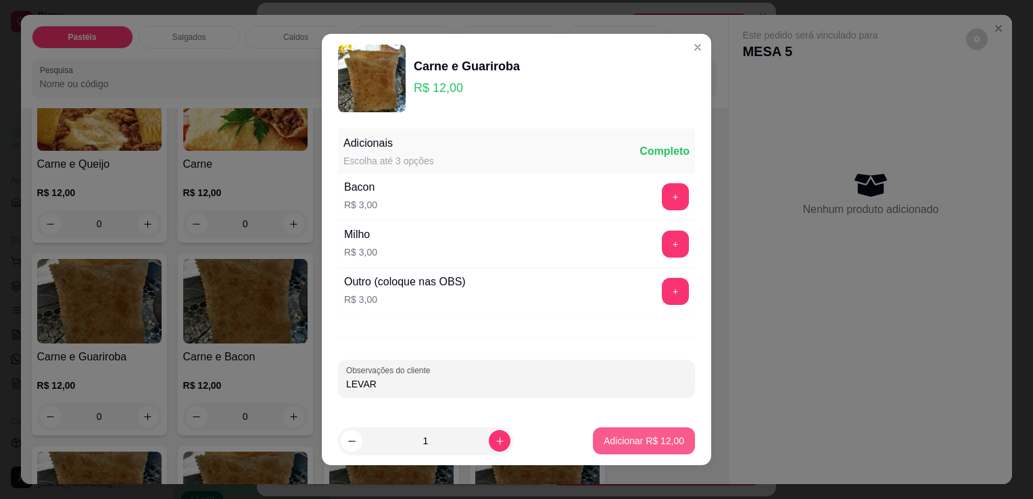
type input "LEVAR"
click at [604, 446] on p "Adicionar R$ 12,00" at bounding box center [644, 441] width 80 height 14
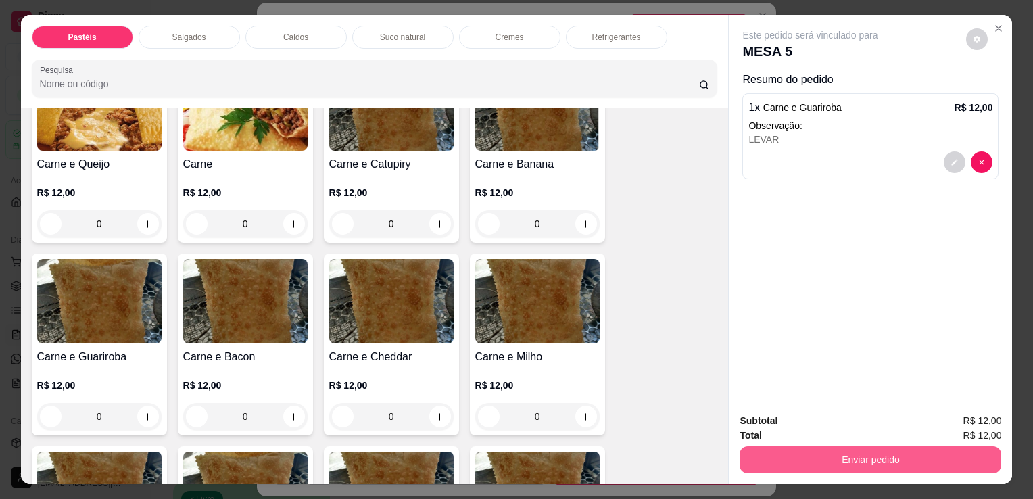
click at [841, 448] on button "Enviar pedido" at bounding box center [871, 459] width 262 height 27
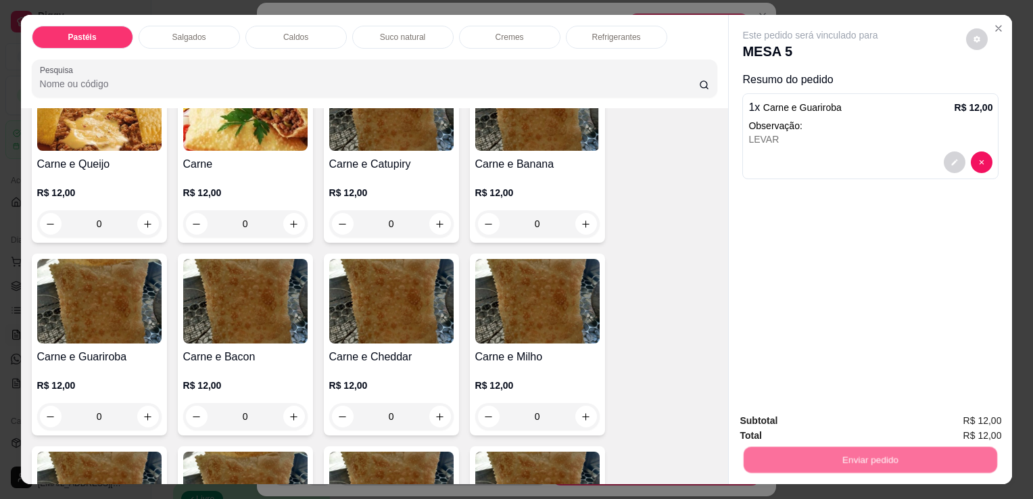
click at [855, 423] on button "Registrar cliente" at bounding box center [876, 420] width 87 height 25
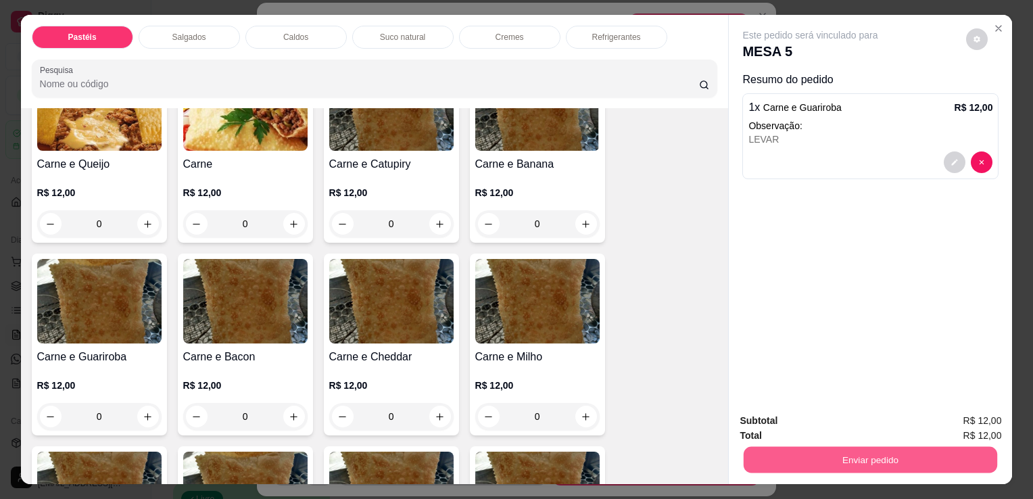
click at [867, 459] on button "Enviar pedido" at bounding box center [871, 459] width 254 height 26
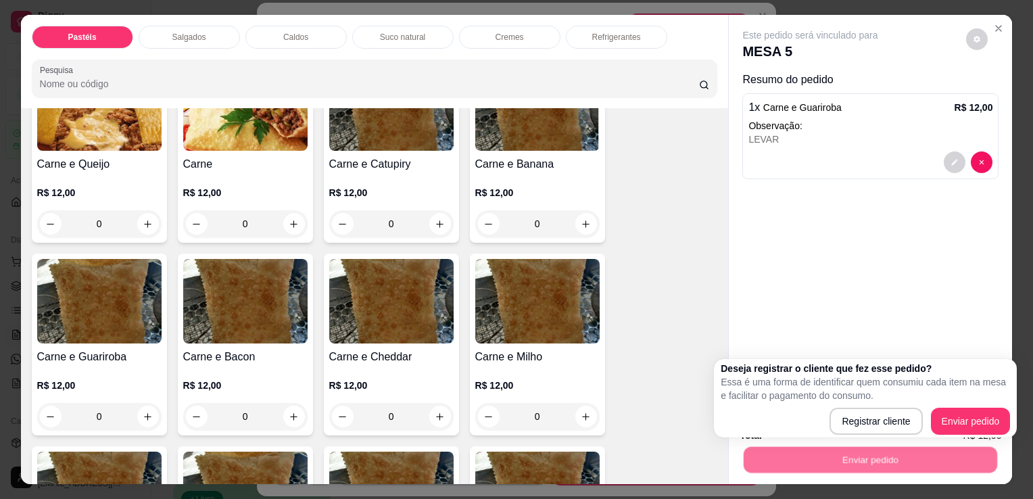
click at [959, 406] on div "Deseja registrar o cliente que fez esse pedido? Essa é uma forma de identificar…" at bounding box center [865, 398] width 289 height 73
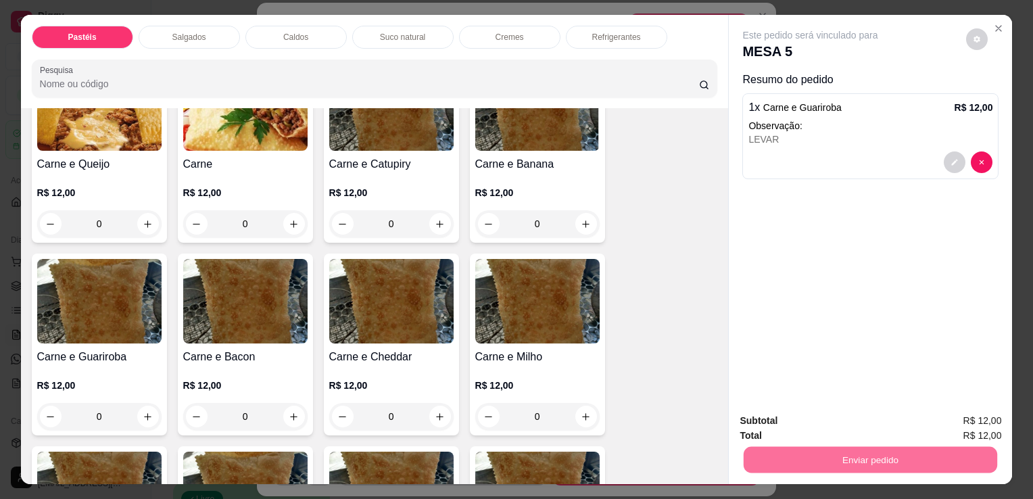
click at [964, 415] on button "Enviar pedido" at bounding box center [966, 422] width 76 height 26
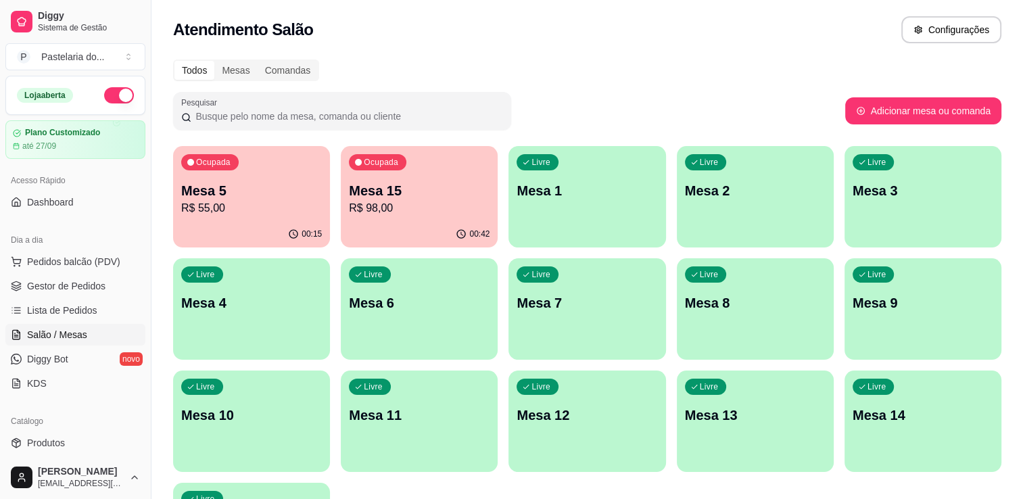
click at [385, 422] on p "Mesa 11" at bounding box center [419, 415] width 141 height 19
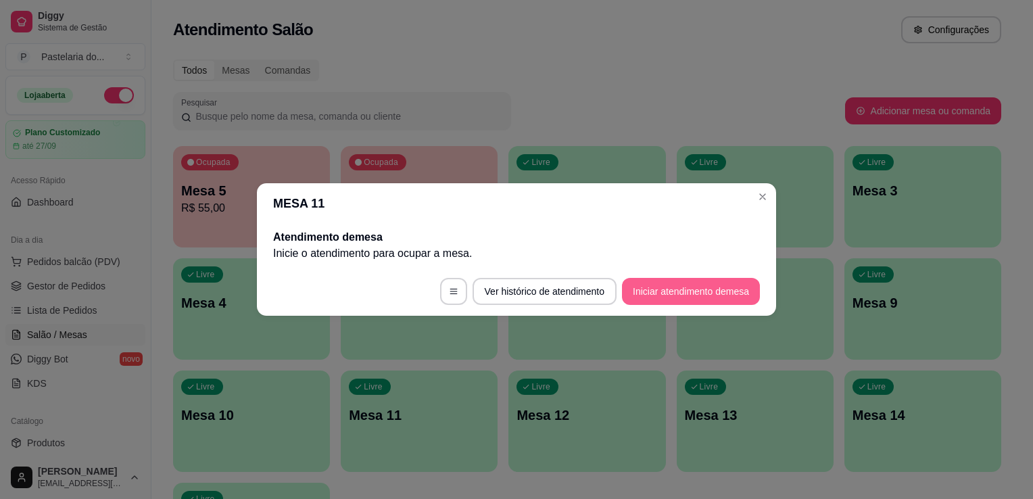
click at [652, 298] on button "Iniciar atendimento de mesa" at bounding box center [691, 291] width 138 height 27
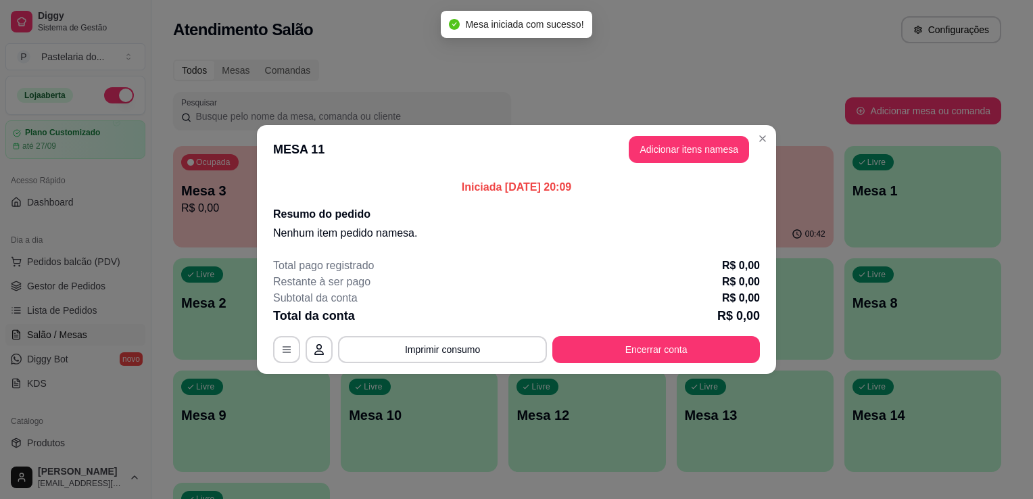
drag, startPoint x: 665, startPoint y: 169, endPoint x: 668, endPoint y: 158, distance: 11.8
click at [665, 164] on header "MESA 11 Adicionar itens na mesa" at bounding box center [516, 149] width 519 height 49
click at [668, 158] on button "Adicionar itens na mesa" at bounding box center [689, 149] width 120 height 27
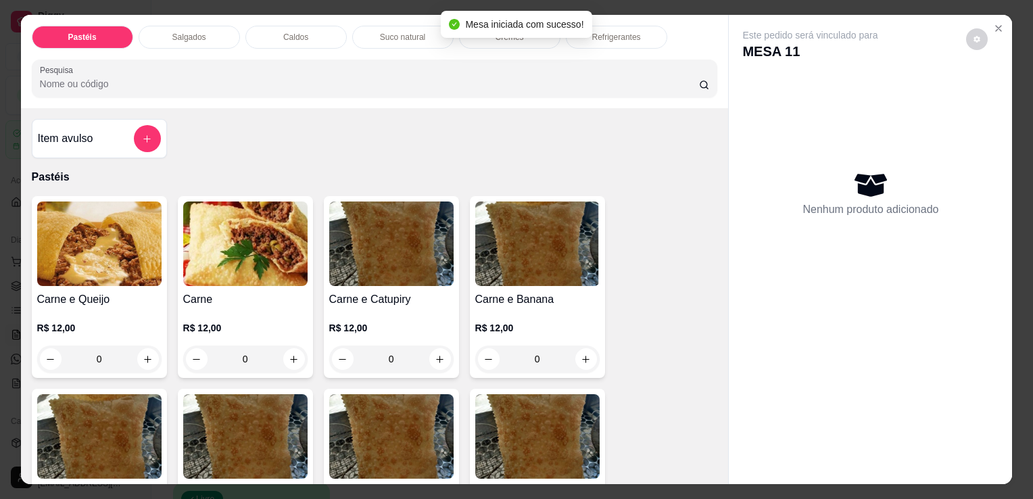
click at [173, 32] on p "Salgados" at bounding box center [189, 37] width 34 height 11
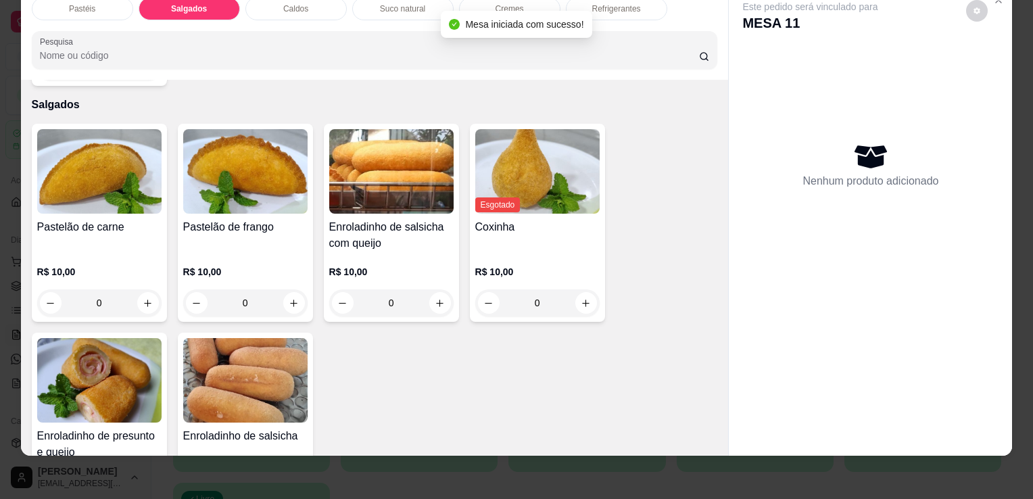
click at [82, 338] on img at bounding box center [99, 380] width 124 height 85
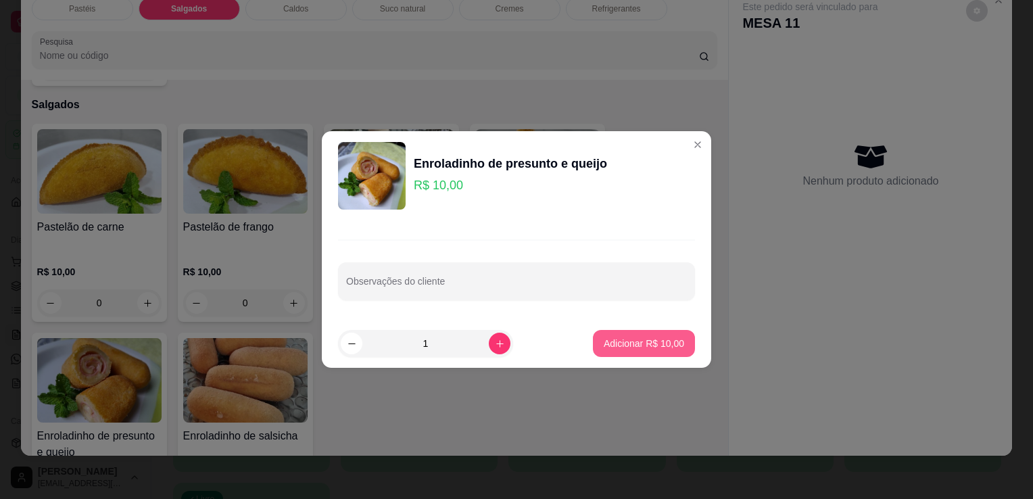
click at [640, 347] on p "Adicionar R$ 10,00" at bounding box center [644, 344] width 80 height 14
type input "1"
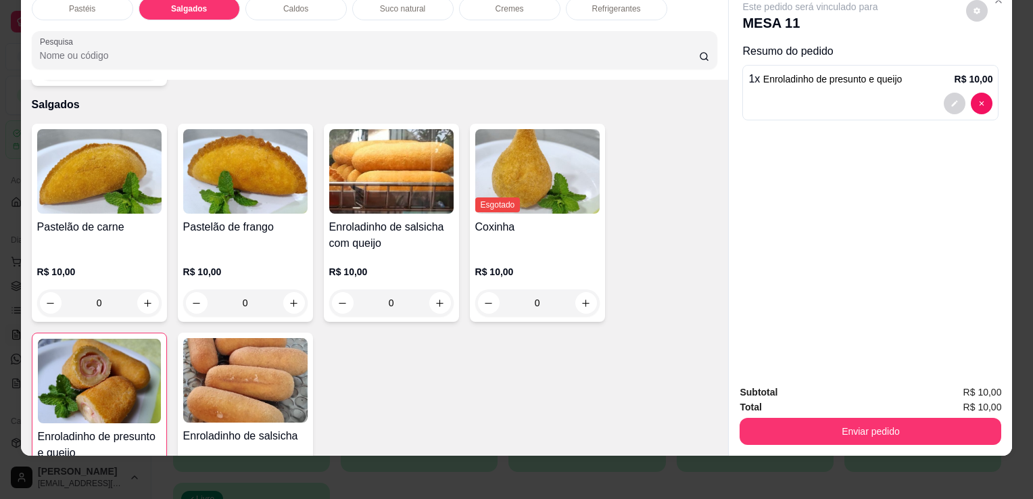
click at [598, 6] on div "Refrigerantes" at bounding box center [616, 8] width 101 height 23
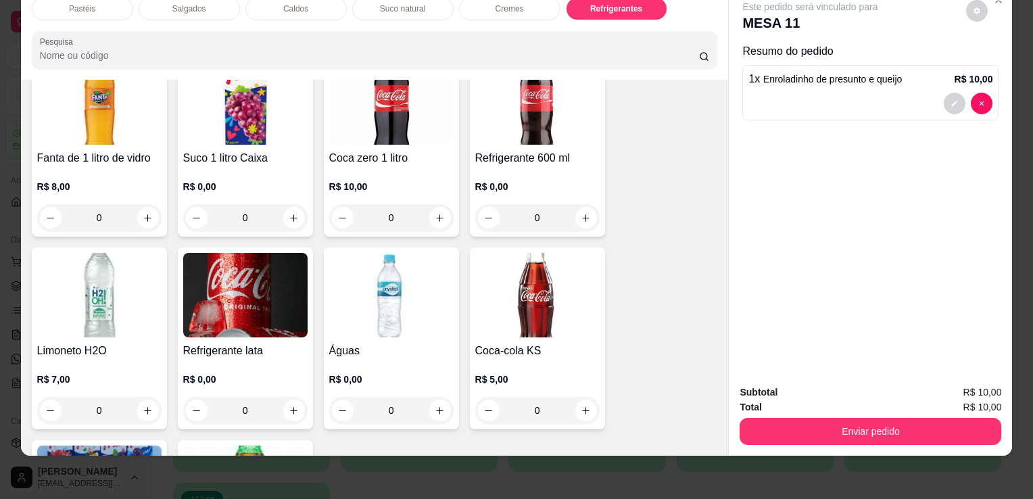
scroll to position [4147, 0]
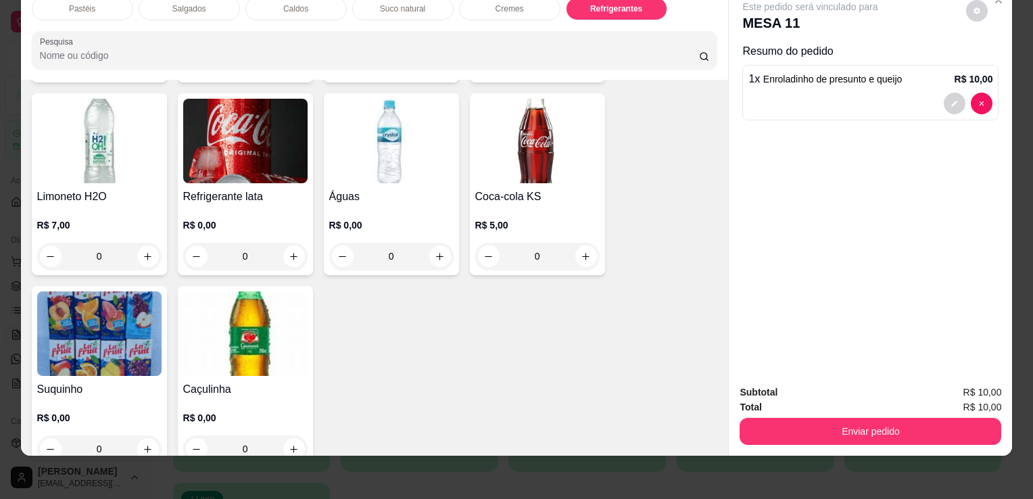
click at [201, 131] on img at bounding box center [245, 141] width 124 height 85
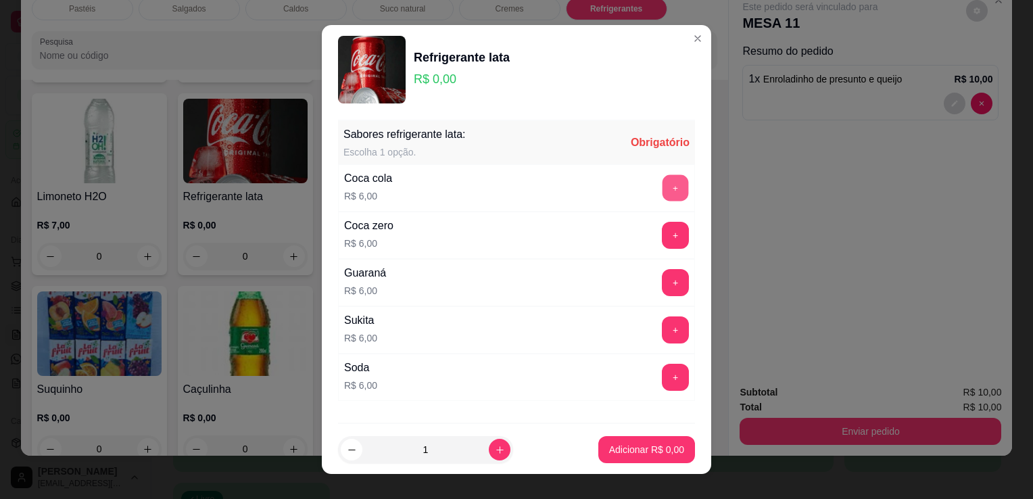
click at [663, 177] on button "+" at bounding box center [676, 188] width 26 height 26
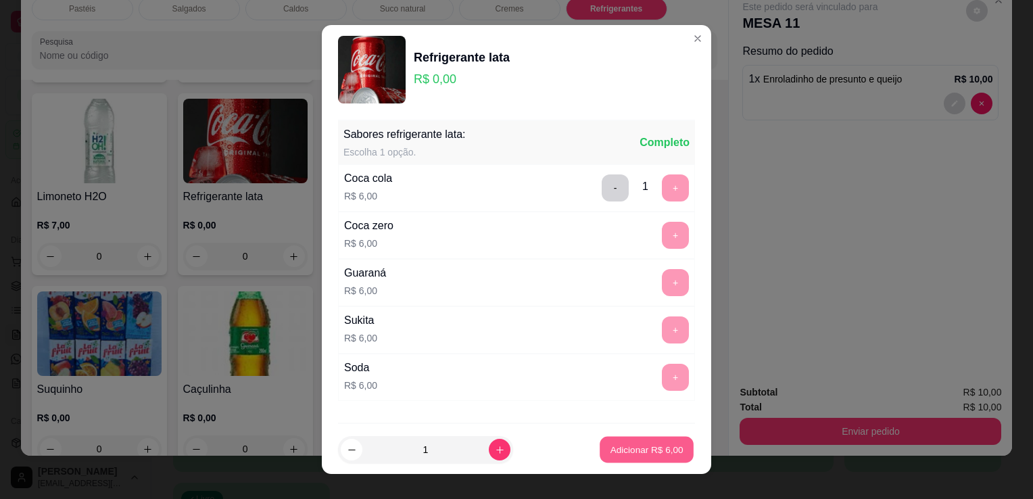
click at [626, 456] on button "Adicionar R$ 6,00" at bounding box center [647, 450] width 94 height 26
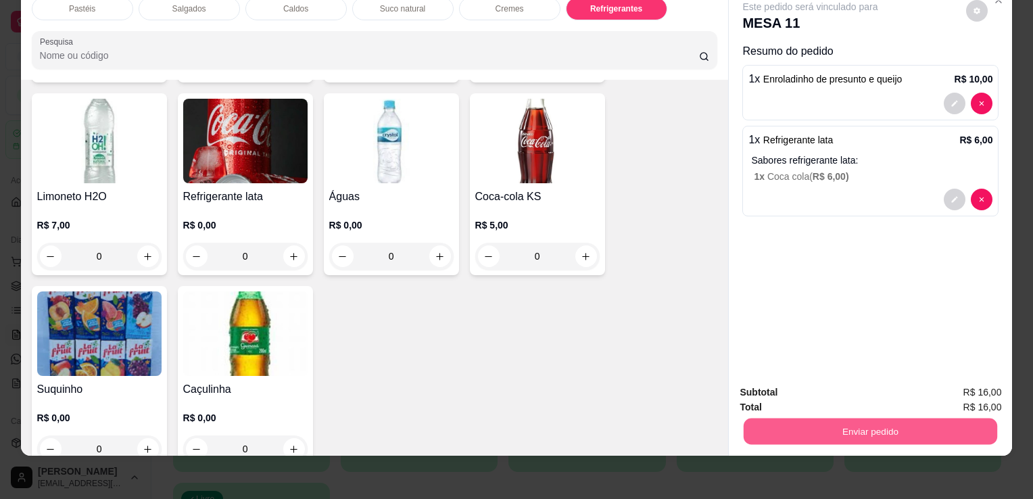
click at [849, 425] on button "Enviar pedido" at bounding box center [871, 431] width 254 height 26
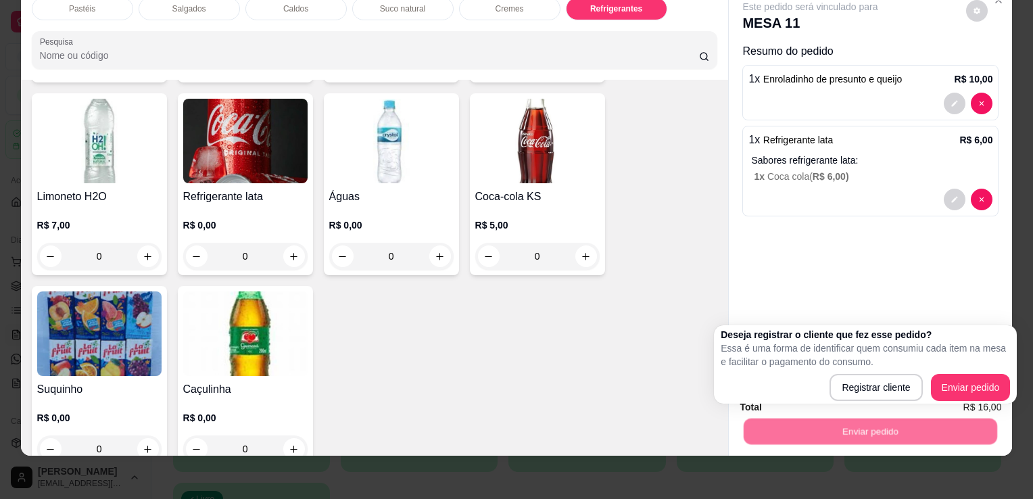
click at [987, 402] on div "Deseja registrar o cliente que fez esse pedido? Essa é uma forma de identificar…" at bounding box center [865, 364] width 303 height 78
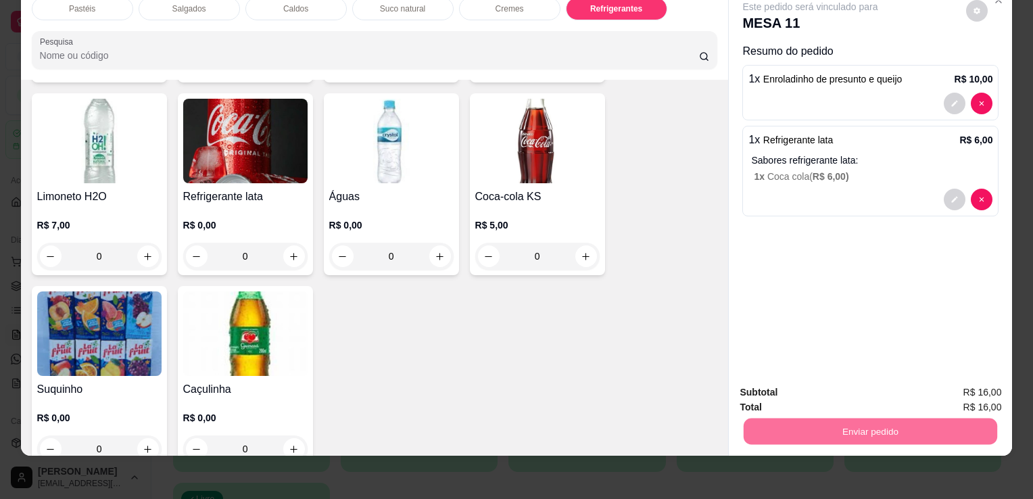
click at [987, 390] on button "Enviar pedido" at bounding box center [966, 388] width 76 height 26
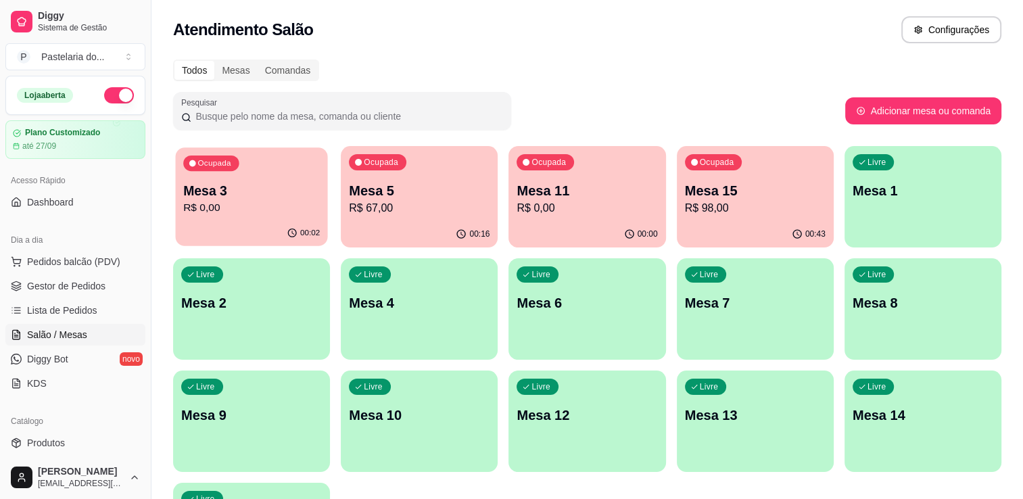
click at [233, 226] on div "00:02" at bounding box center [251, 233] width 152 height 26
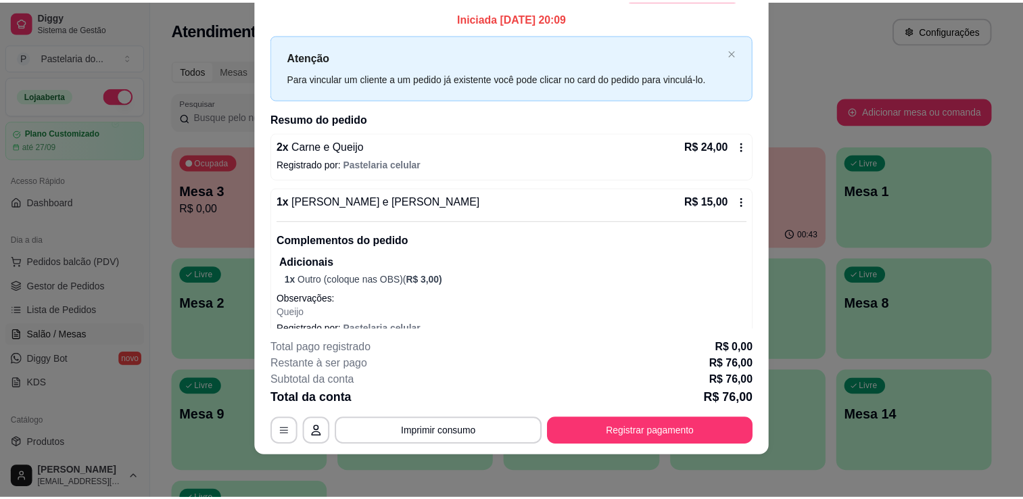
scroll to position [0, 0]
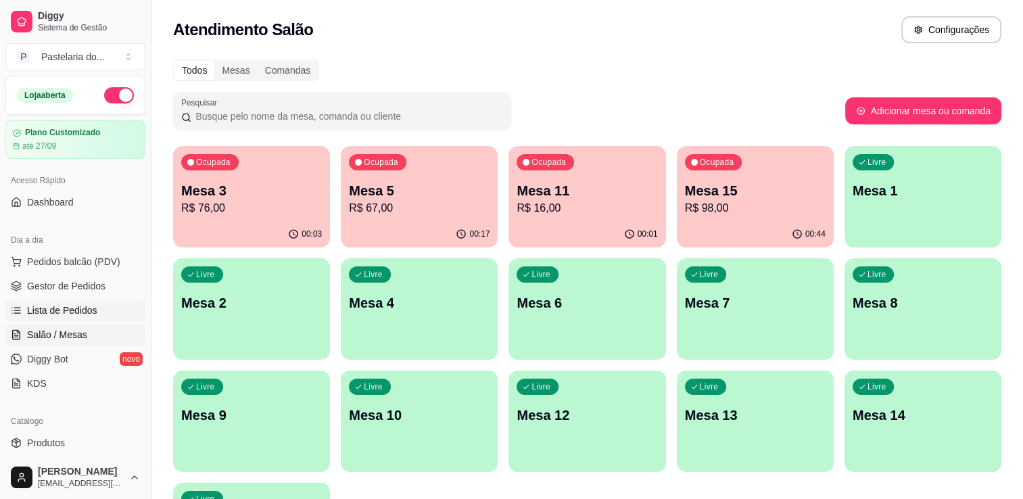
click at [57, 308] on span "Lista de Pedidos" at bounding box center [62, 311] width 70 height 14
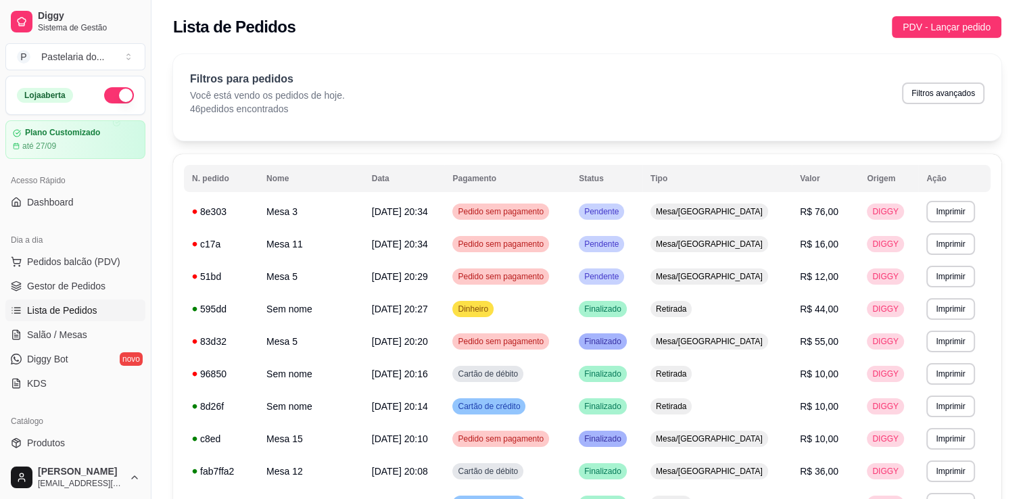
click at [72, 297] on ul "Pedidos balcão (PDV) Gestor de Pedidos Lista de Pedidos Salão / Mesas Diggy Bot…" at bounding box center [75, 322] width 140 height 143
click at [62, 291] on span "Gestor de Pedidos" at bounding box center [66, 286] width 78 height 14
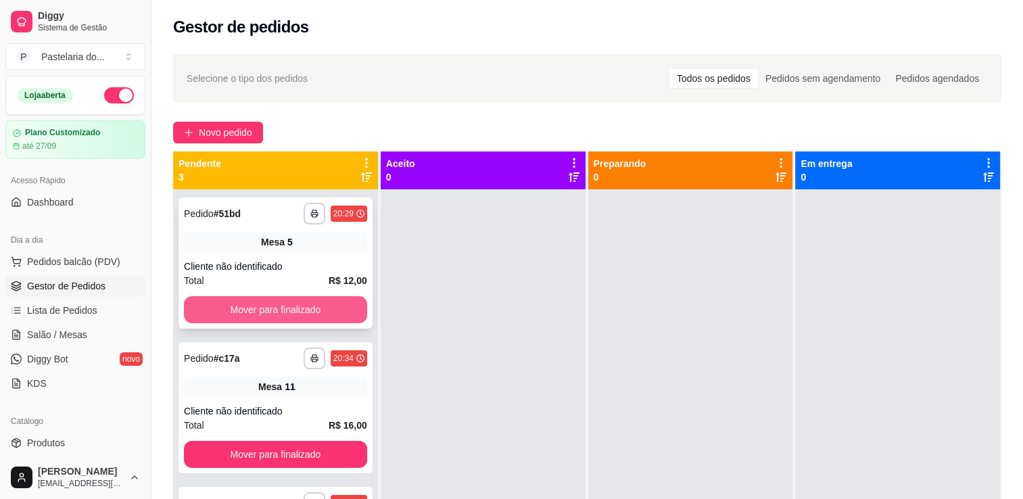
click at [350, 296] on button "Mover para finalizado" at bounding box center [275, 309] width 183 height 27
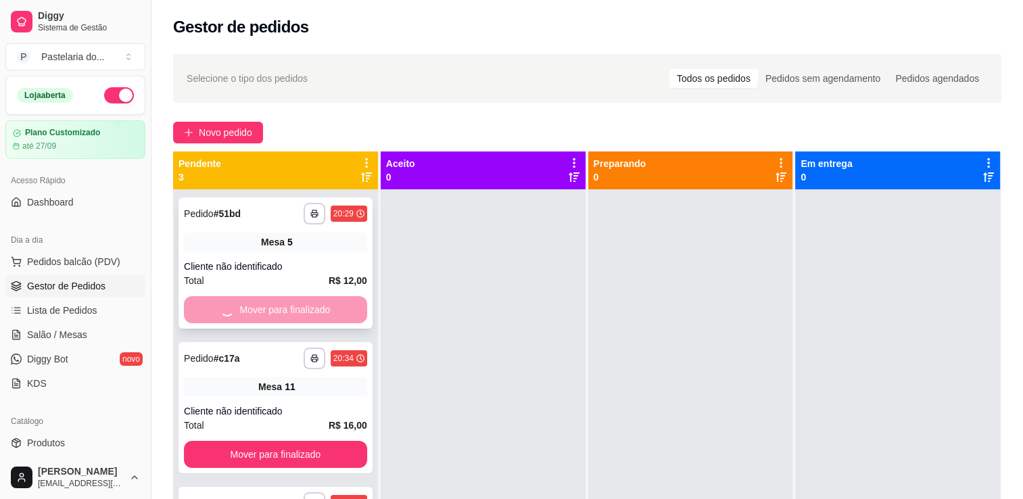
click at [350, 441] on button "Mover para finalizado" at bounding box center [275, 454] width 183 height 27
click at [350, 302] on div "Mover para finalizado" at bounding box center [275, 309] width 183 height 27
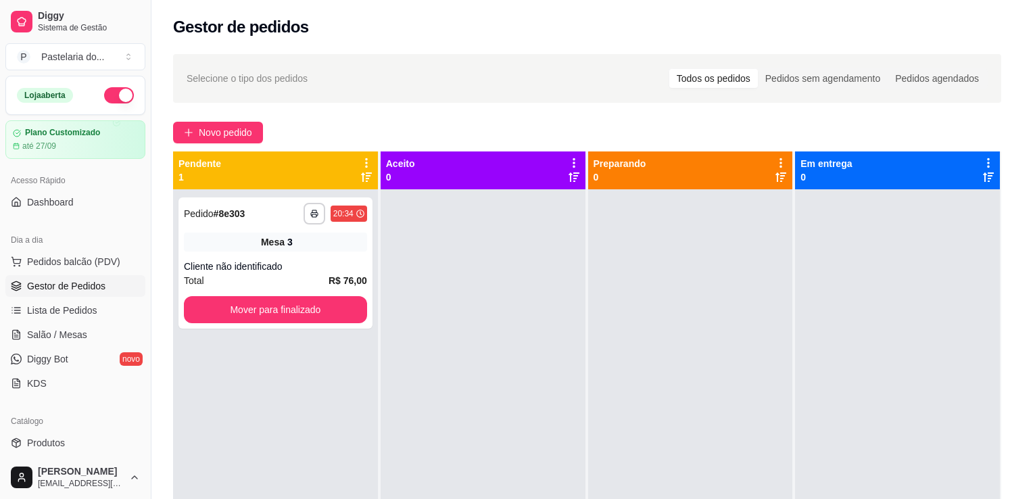
click at [350, 302] on div "1 x Enroladinho de presunto e queijo" at bounding box center [497, 299] width 307 height 16
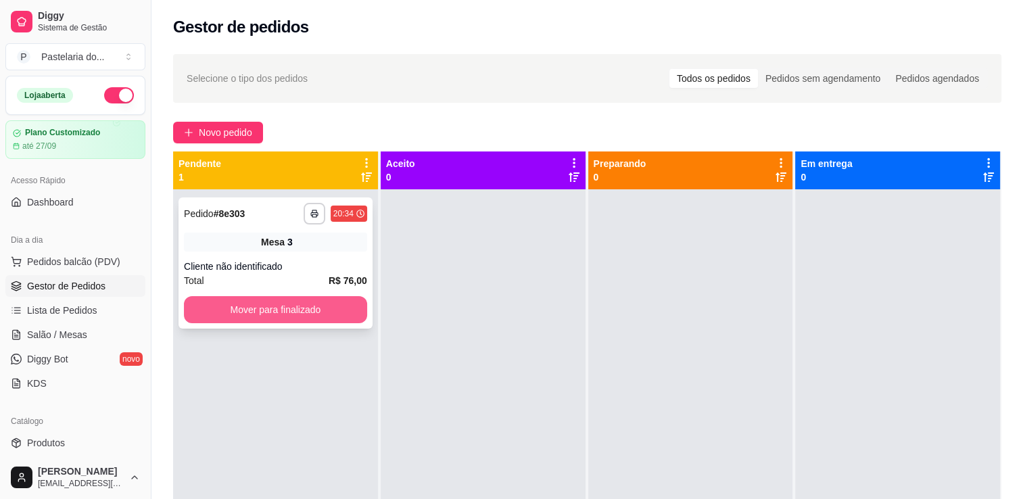
click at [307, 308] on button "Mover para finalizado" at bounding box center [275, 309] width 183 height 27
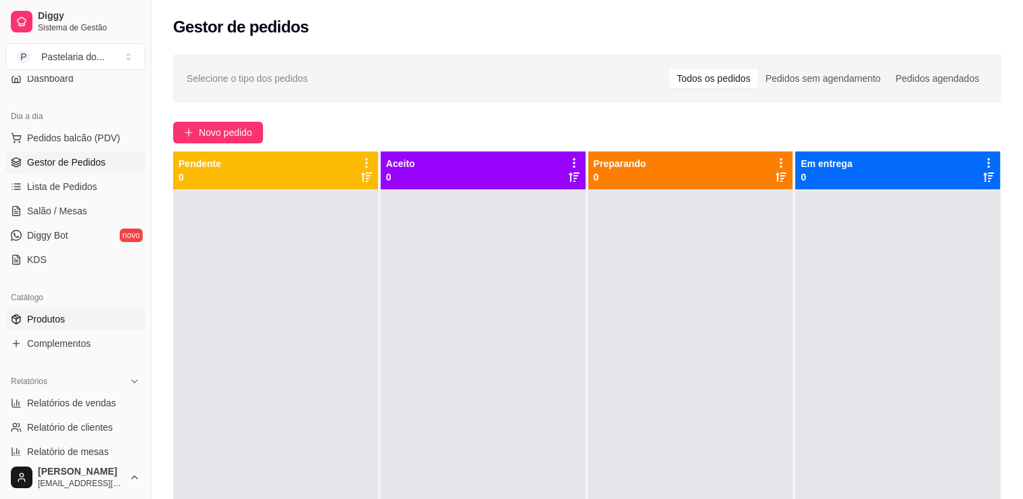
scroll to position [203, 0]
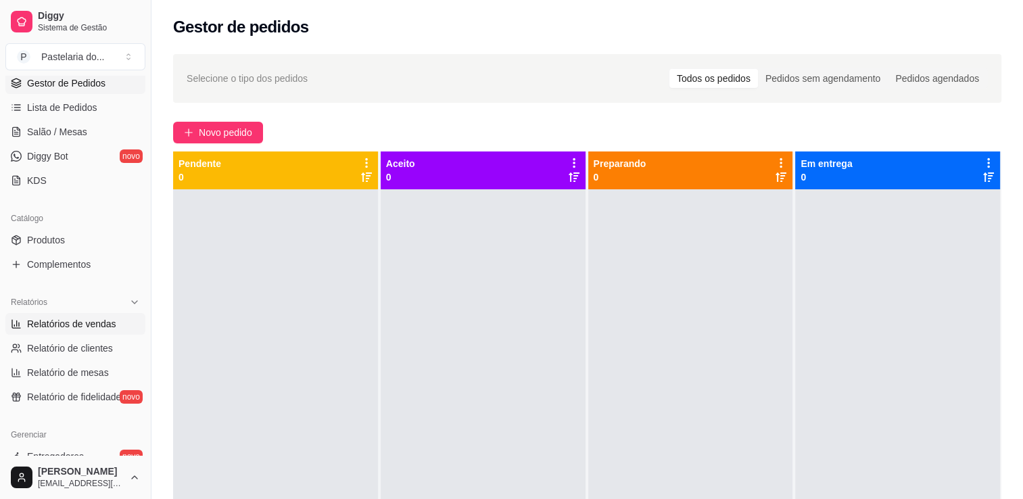
click at [85, 325] on span "Relatórios de vendas" at bounding box center [71, 324] width 89 height 14
select select "ALL"
select select "0"
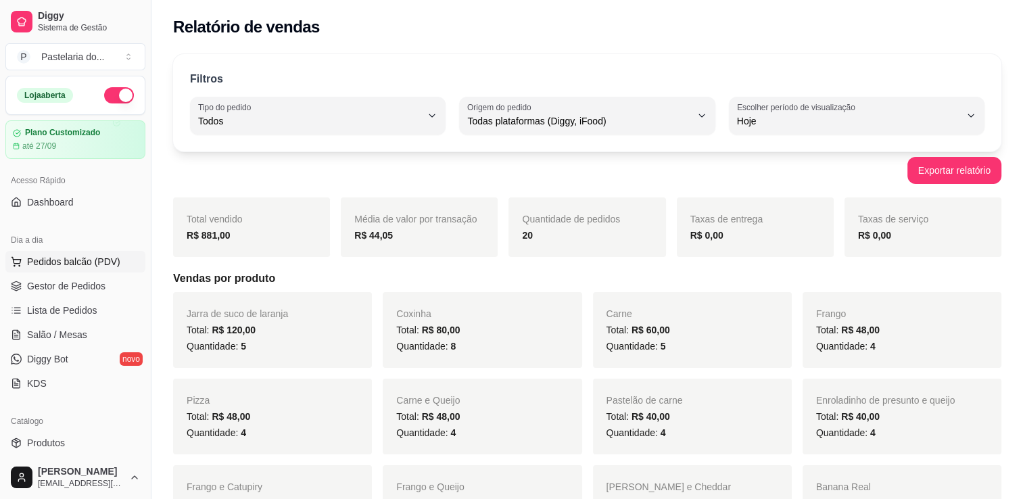
click at [85, 260] on span "Pedidos balcão (PDV)" at bounding box center [73, 262] width 93 height 14
click at [59, 285] on span "Gestor de Pedidos" at bounding box center [66, 286] width 78 height 14
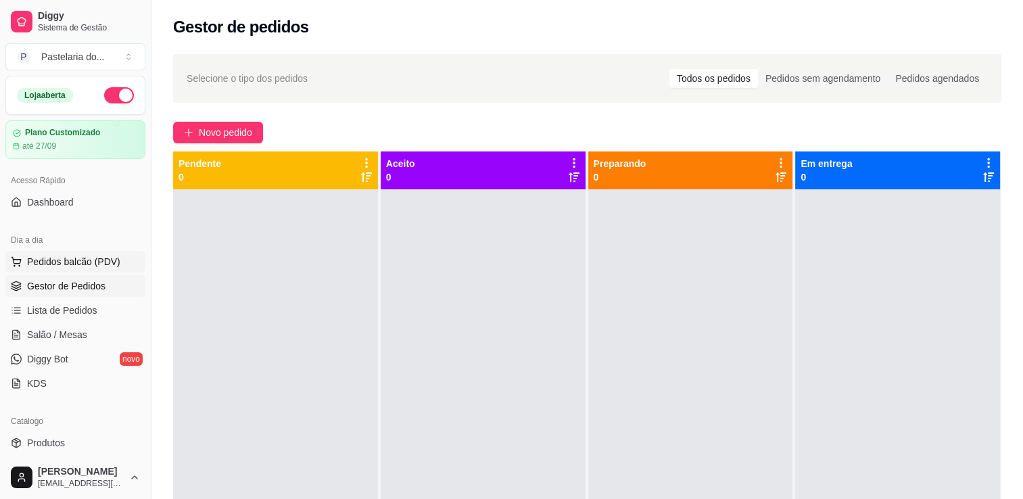
click at [75, 258] on span "Pedidos balcão (PDV)" at bounding box center [73, 262] width 93 height 14
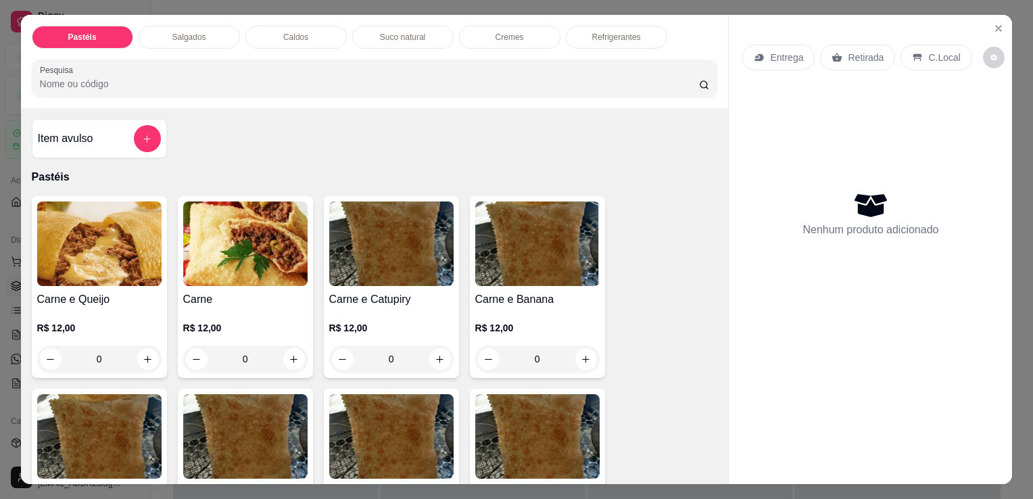
click at [158, 39] on div "Salgados" at bounding box center [189, 37] width 101 height 23
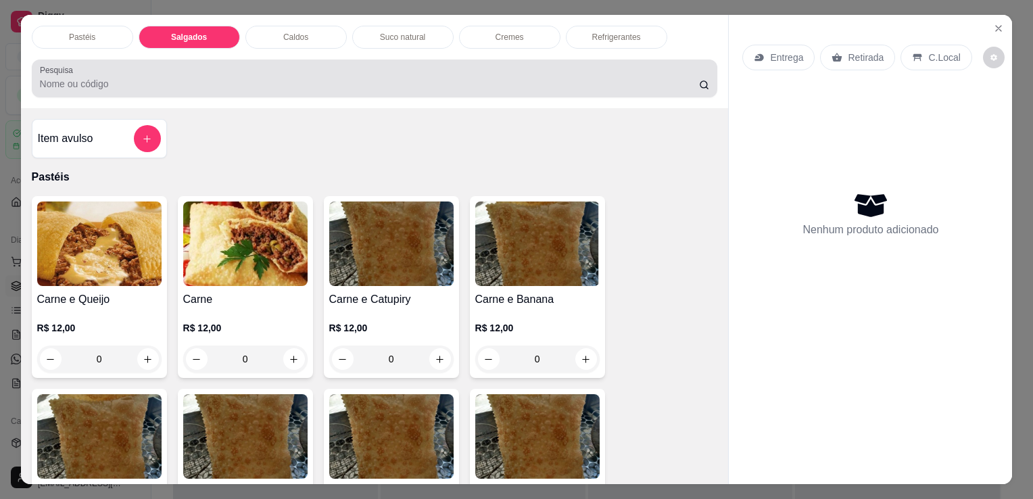
scroll to position [33, 0]
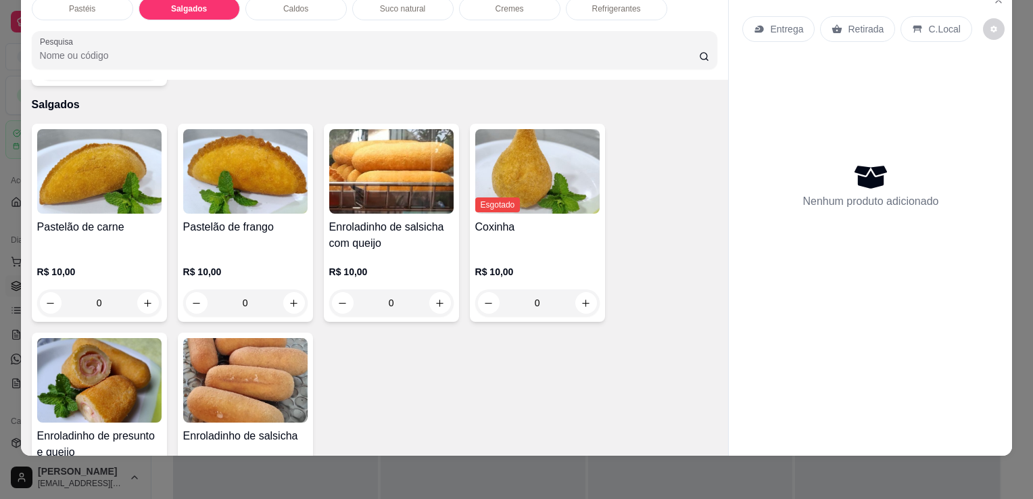
click at [96, 353] on img at bounding box center [99, 380] width 124 height 85
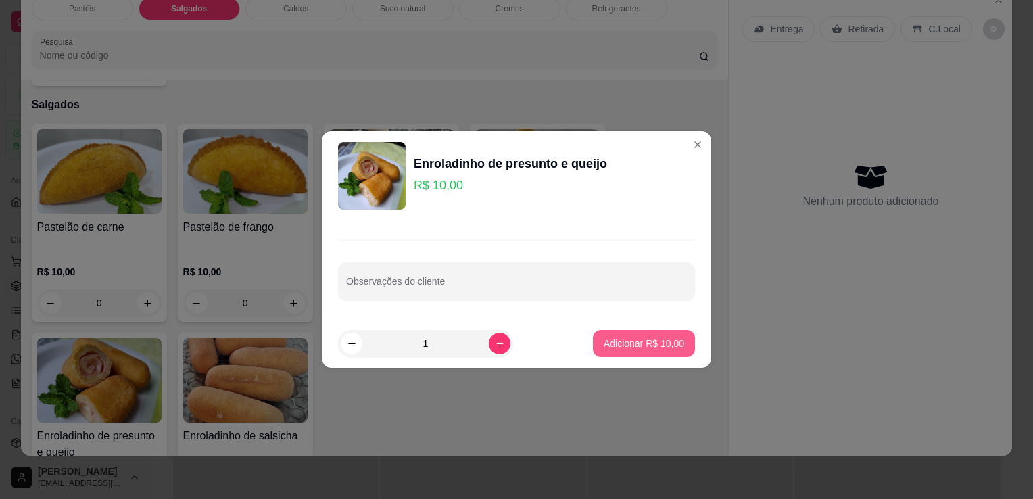
click at [622, 339] on p "Adicionar R$ 10,00" at bounding box center [644, 344] width 80 height 14
type input "1"
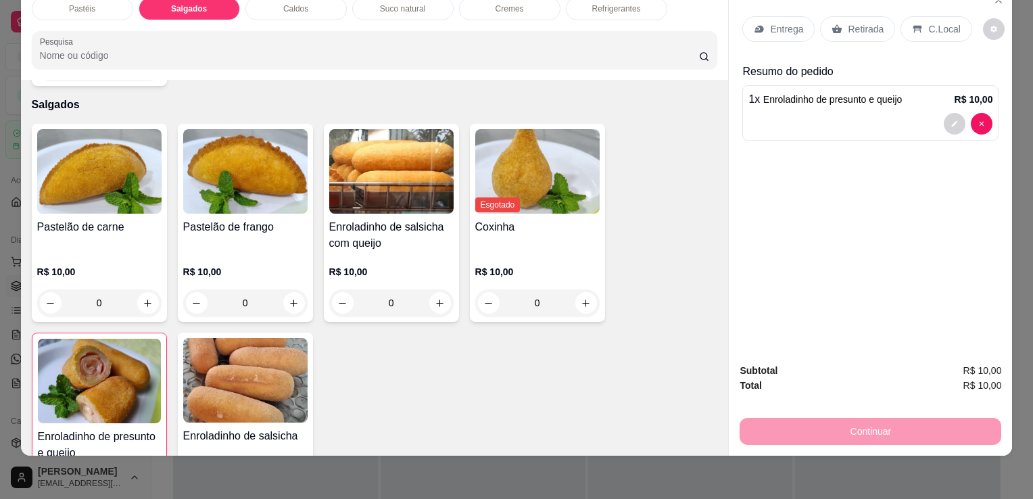
click at [836, 33] on div "Entrega Retirada C.Local" at bounding box center [871, 28] width 256 height 47
click at [839, 19] on div "Retirada" at bounding box center [857, 29] width 75 height 26
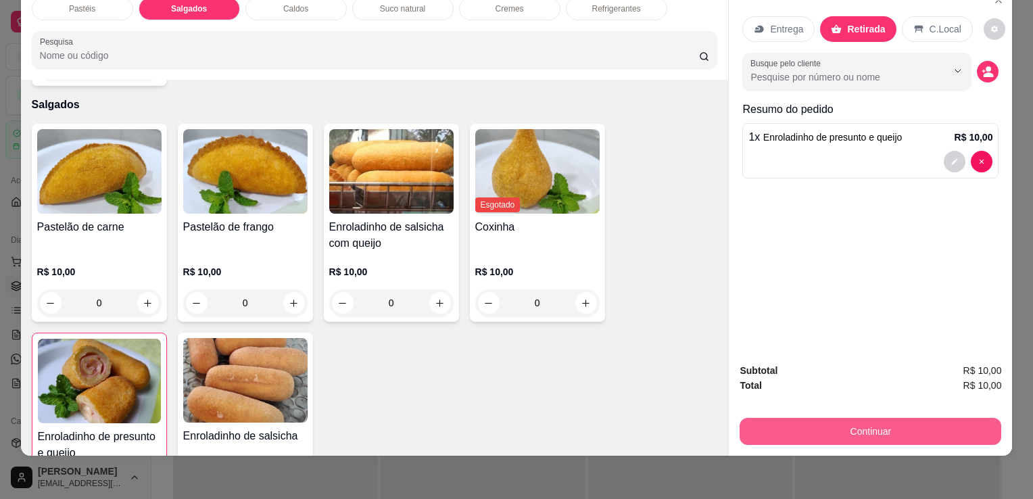
click at [828, 424] on button "Continuar" at bounding box center [871, 431] width 262 height 27
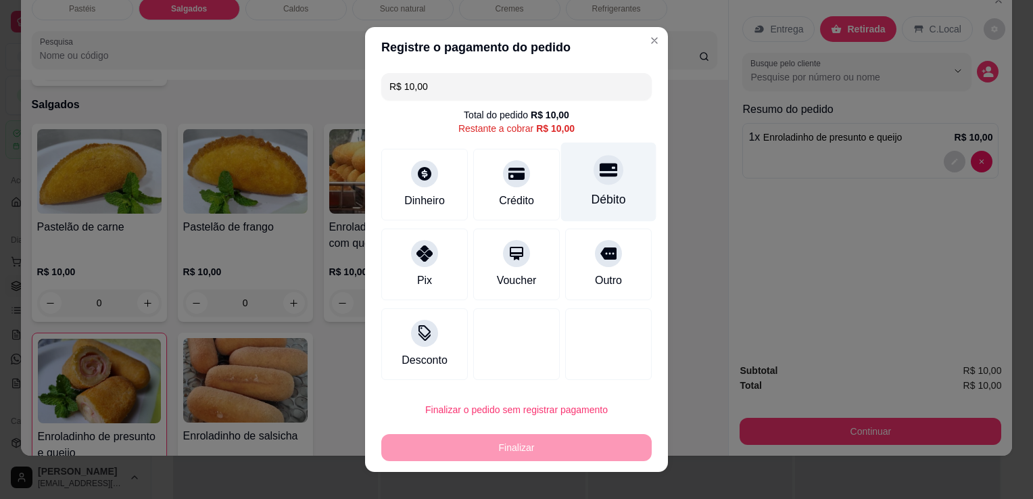
click at [628, 174] on div "Débito" at bounding box center [608, 182] width 95 height 79
type input "R$ 0,00"
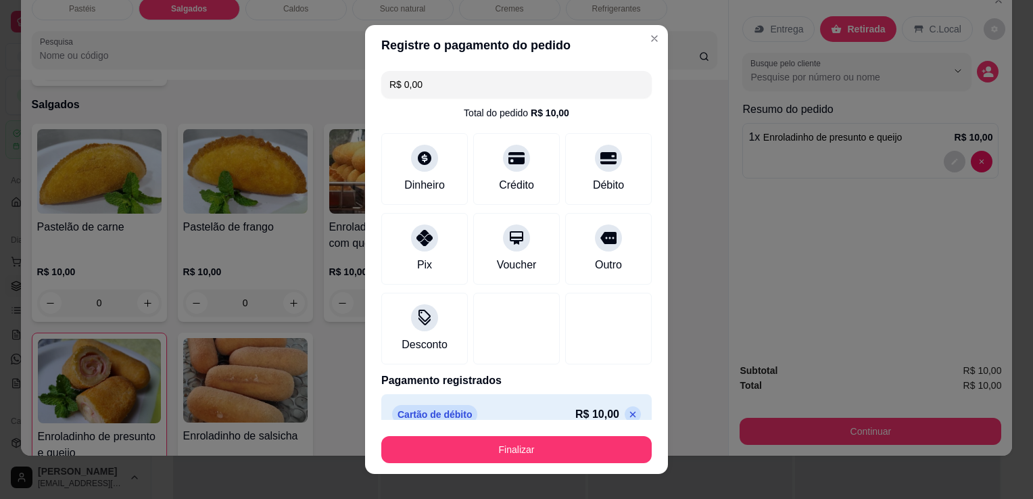
click at [521, 461] on button "Finalizar" at bounding box center [516, 449] width 270 height 27
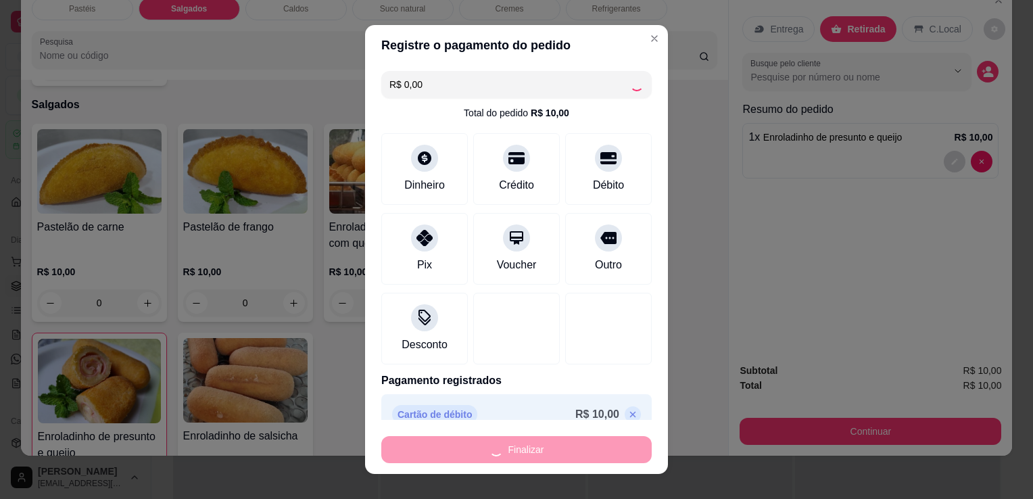
type input "0"
type input "-R$ 10,00"
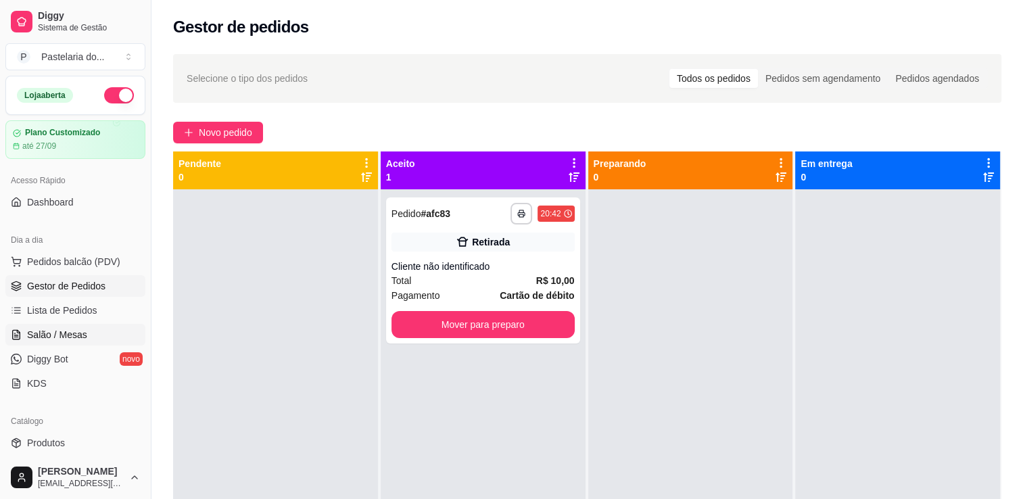
click at [66, 331] on span "Salão / Mesas" at bounding box center [57, 335] width 60 height 14
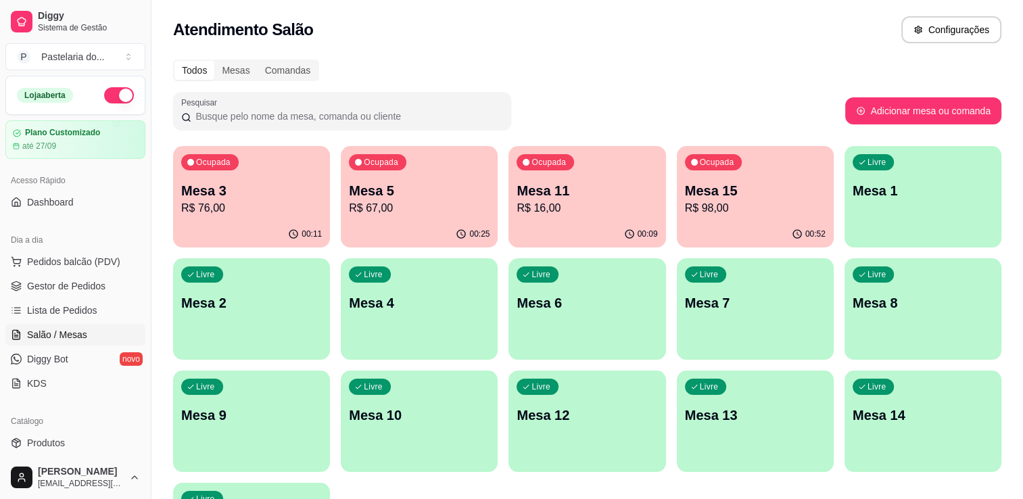
click at [738, 183] on p "Mesa 15" at bounding box center [755, 190] width 141 height 19
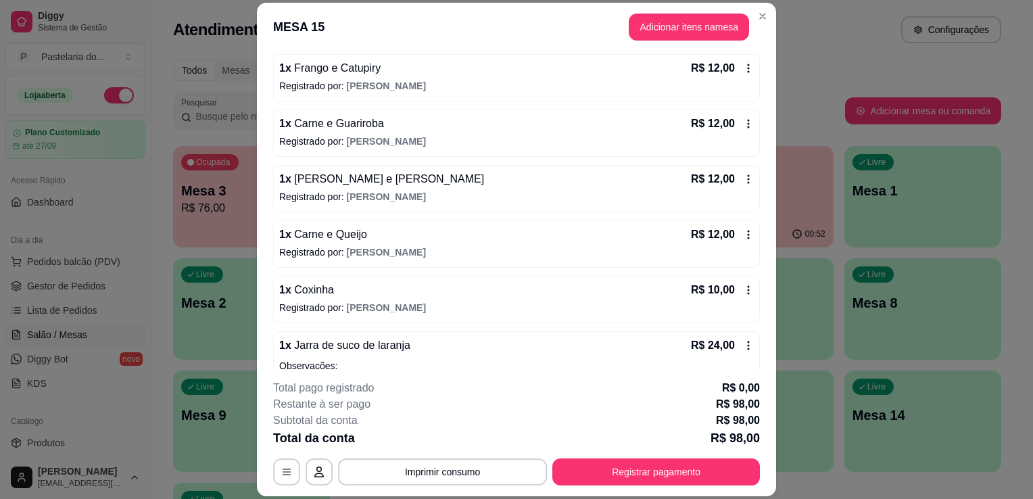
scroll to position [68, 0]
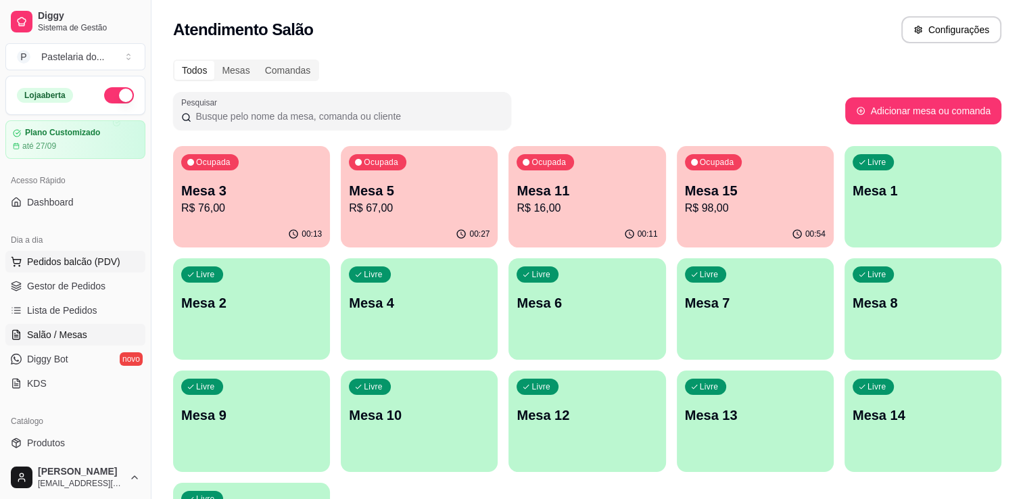
click at [62, 256] on span "Pedidos balcão (PDV)" at bounding box center [73, 262] width 93 height 14
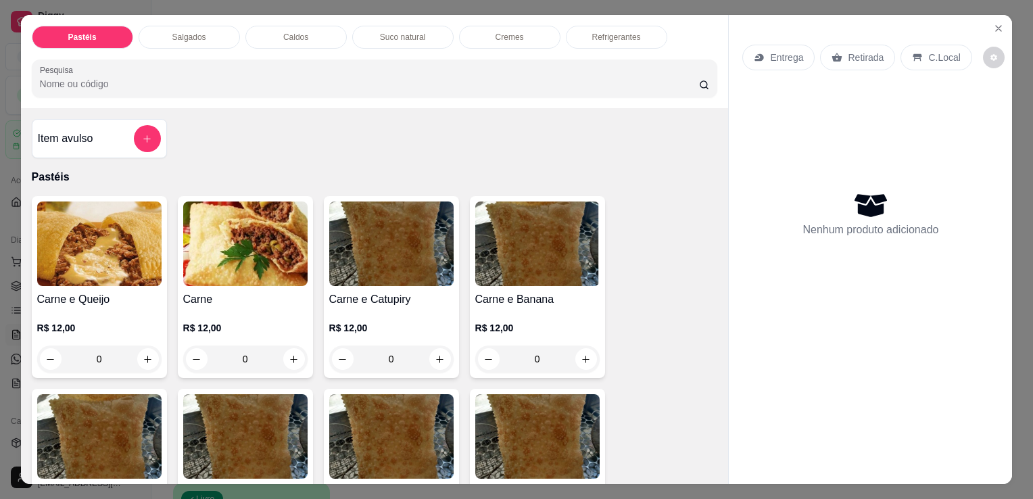
click at [216, 32] on div "Salgados" at bounding box center [189, 37] width 101 height 23
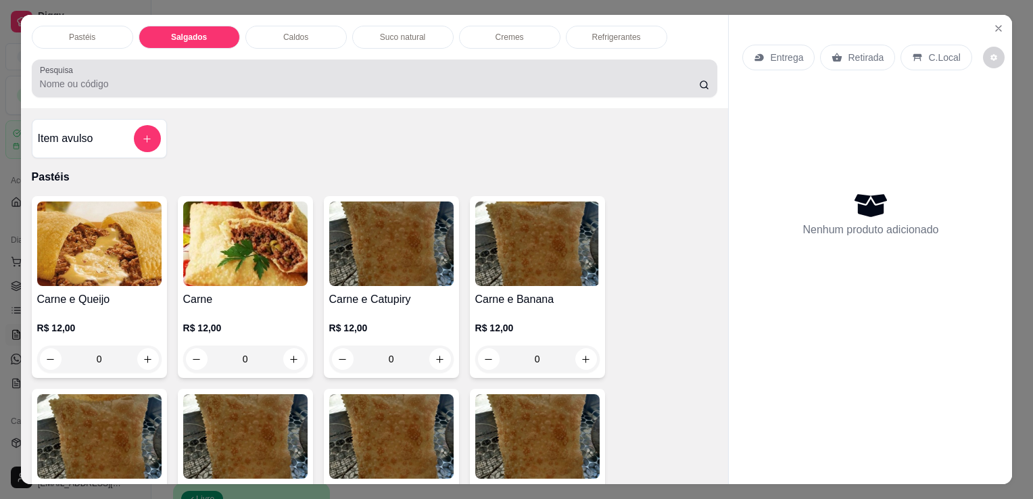
scroll to position [33, 0]
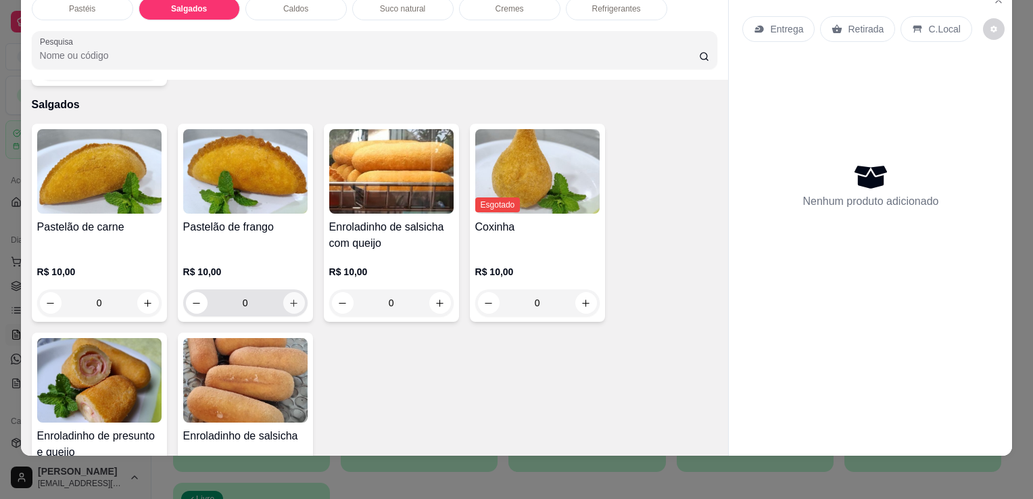
click at [289, 298] on icon "increase-product-quantity" at bounding box center [294, 303] width 10 height 10
type input "1"
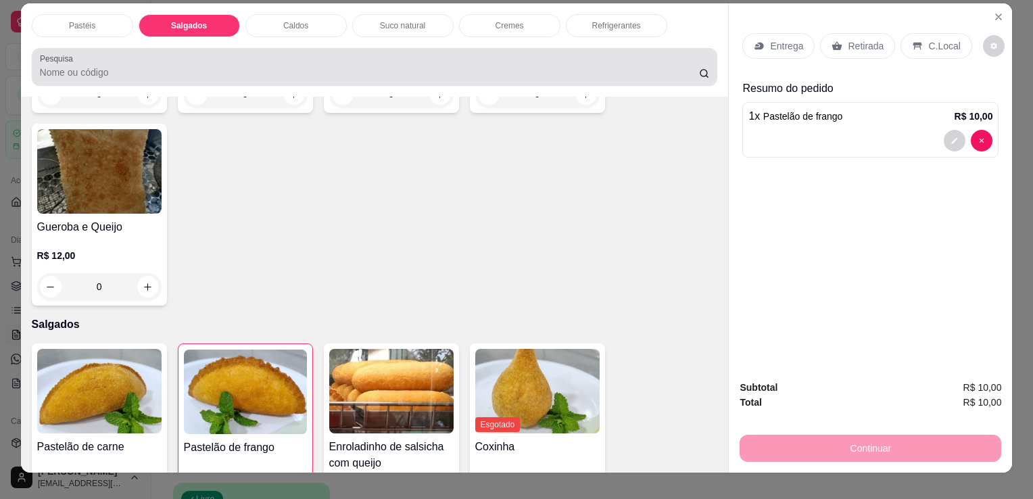
scroll to position [0, 0]
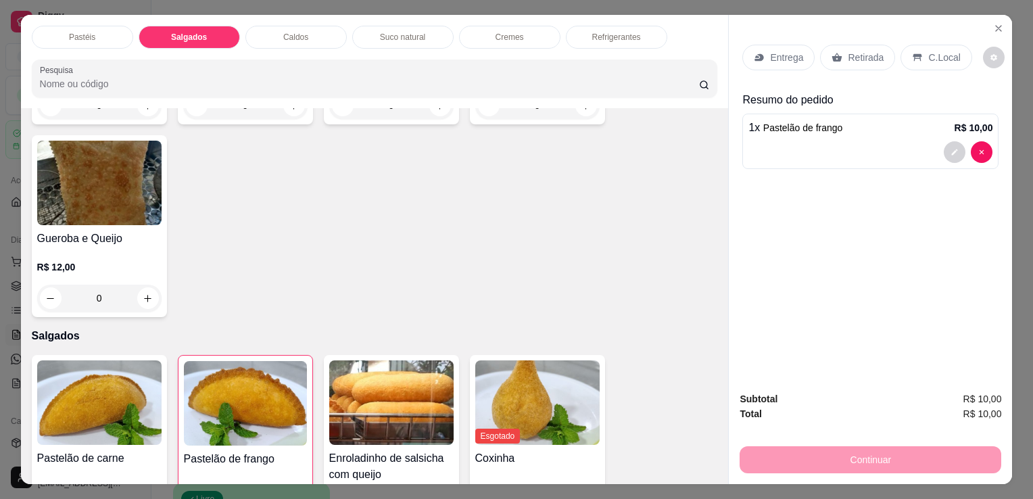
click at [604, 20] on div "Pastéis Salgados Caldos Suco natural Cremes Refrigerantes Pesquisa" at bounding box center [375, 61] width 708 height 93
click at [609, 32] on p "Refrigerantes" at bounding box center [616, 37] width 49 height 11
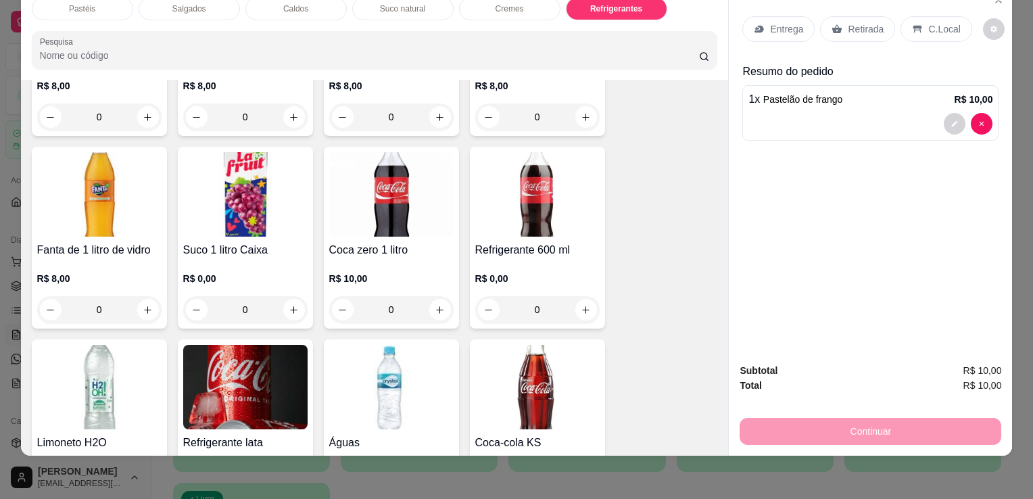
scroll to position [4010, 0]
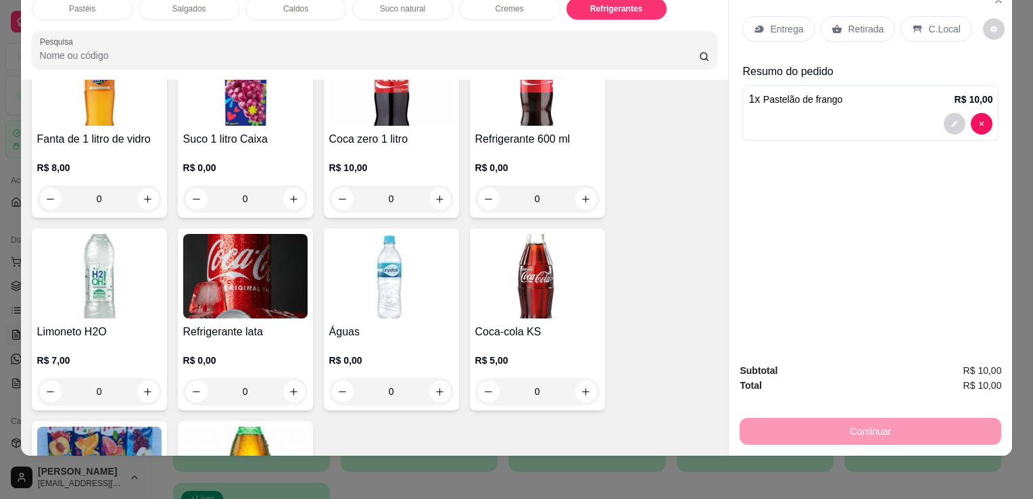
click at [267, 275] on img at bounding box center [245, 276] width 124 height 85
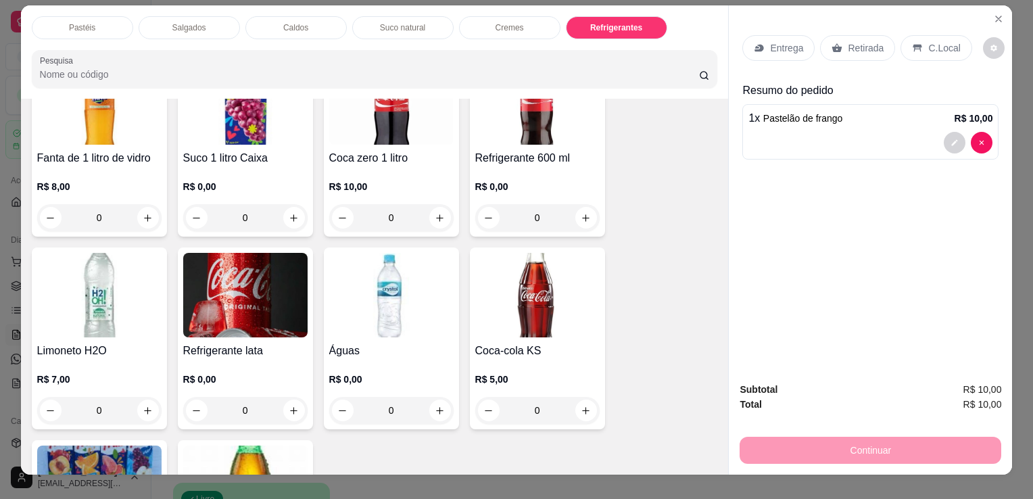
click at [241, 302] on img at bounding box center [245, 295] width 124 height 85
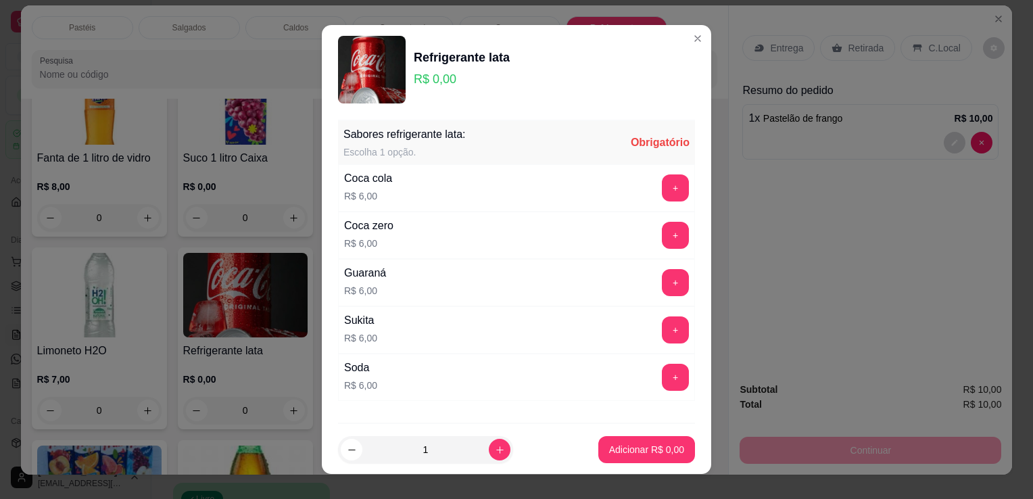
click at [662, 283] on button "+" at bounding box center [675, 282] width 27 height 27
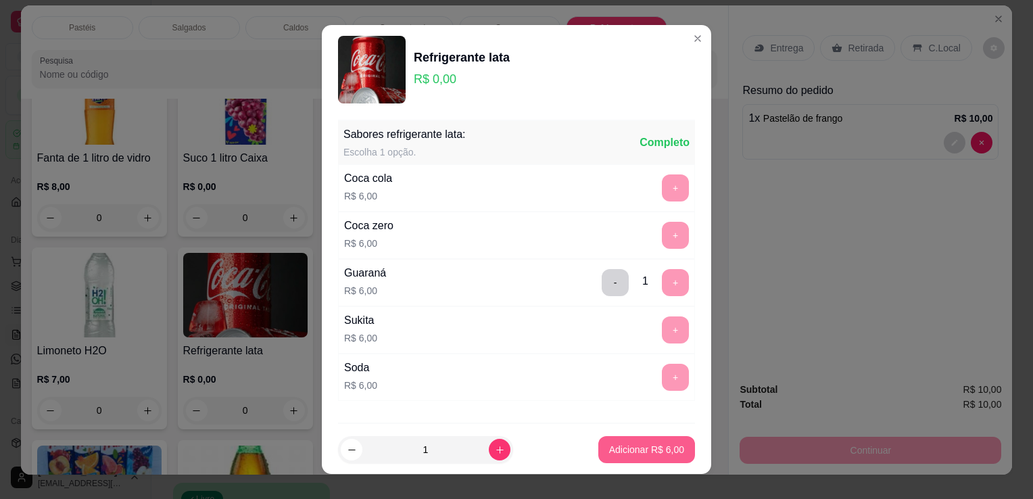
click at [640, 442] on button "Adicionar R$ 6,00" at bounding box center [646, 449] width 97 height 27
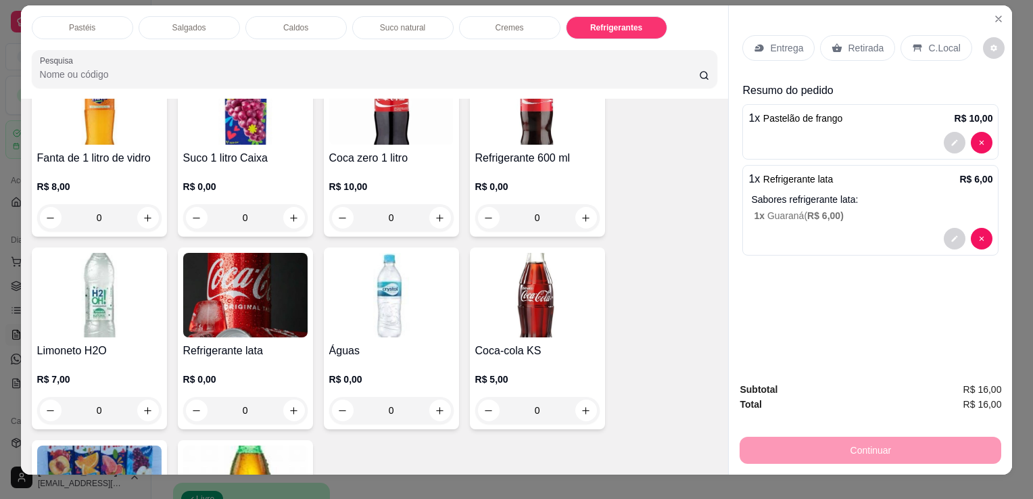
click at [848, 41] on p "Retirada" at bounding box center [866, 48] width 36 height 14
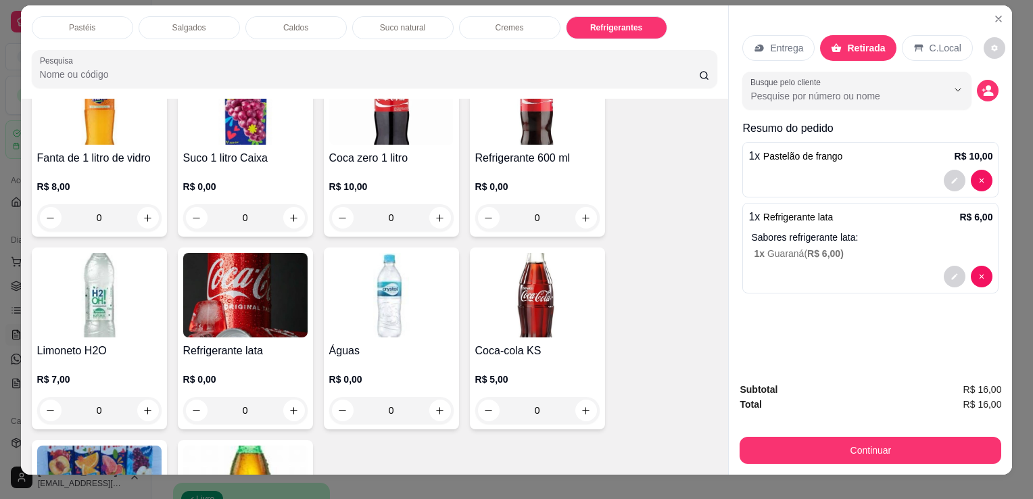
click at [828, 451] on button "Continuar" at bounding box center [871, 450] width 262 height 27
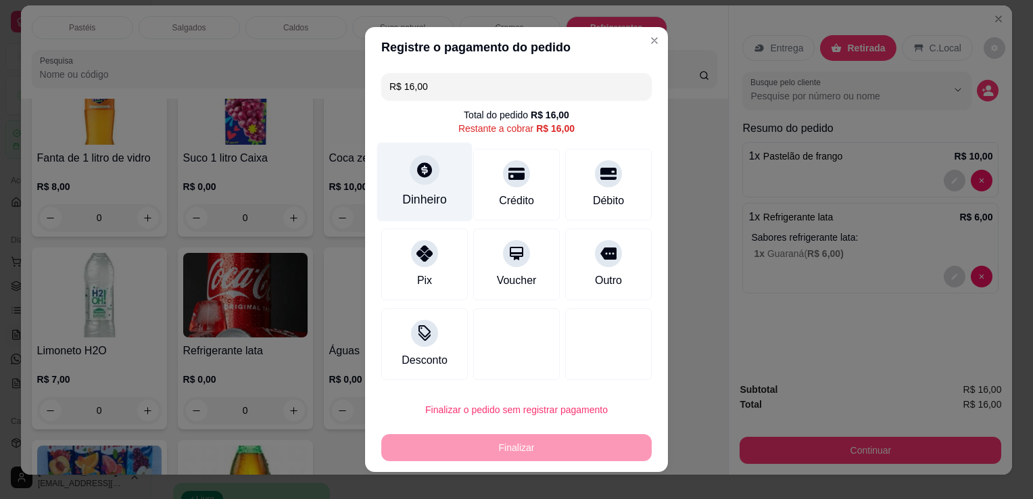
click at [394, 202] on div "Dinheiro" at bounding box center [424, 182] width 95 height 79
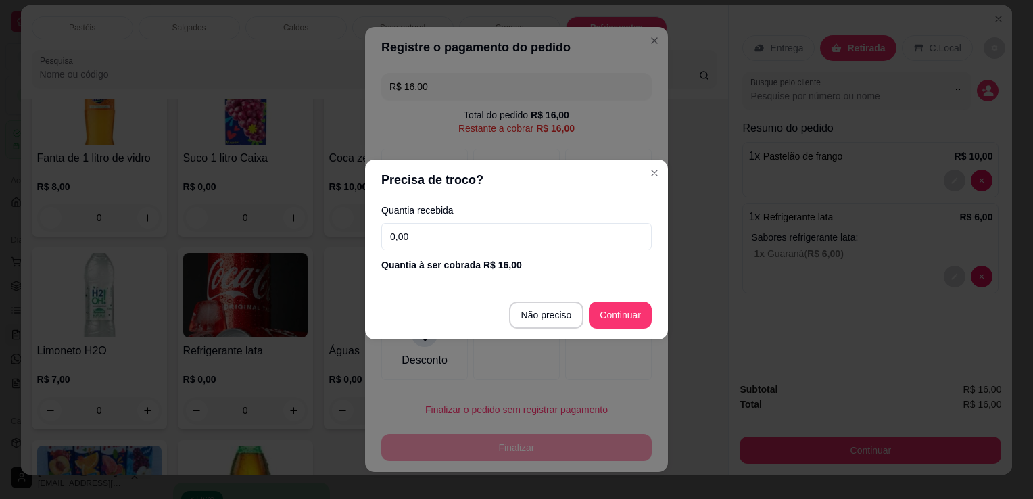
click at [458, 248] on input "0,00" at bounding box center [516, 236] width 270 height 27
type input "20,00"
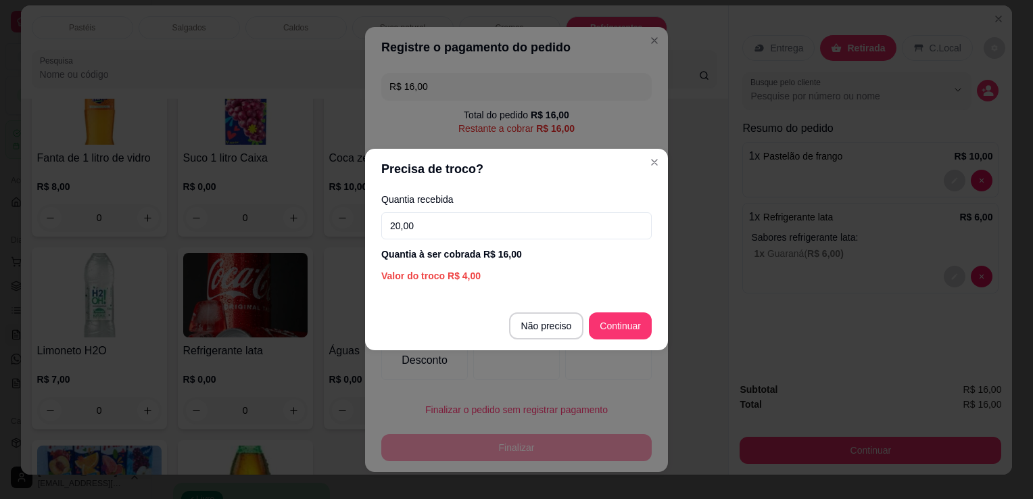
type input "R$ 0,00"
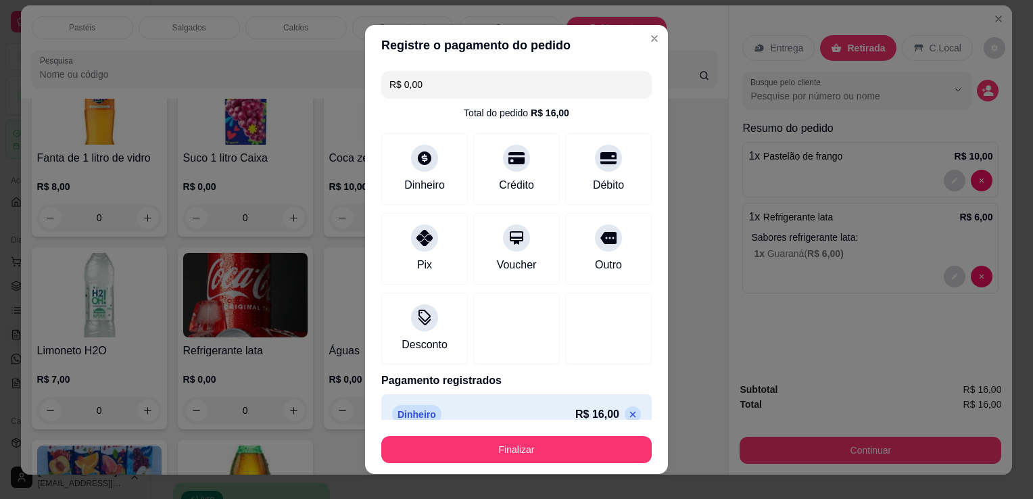
click at [551, 468] on footer "Finalizar" at bounding box center [516, 447] width 303 height 54
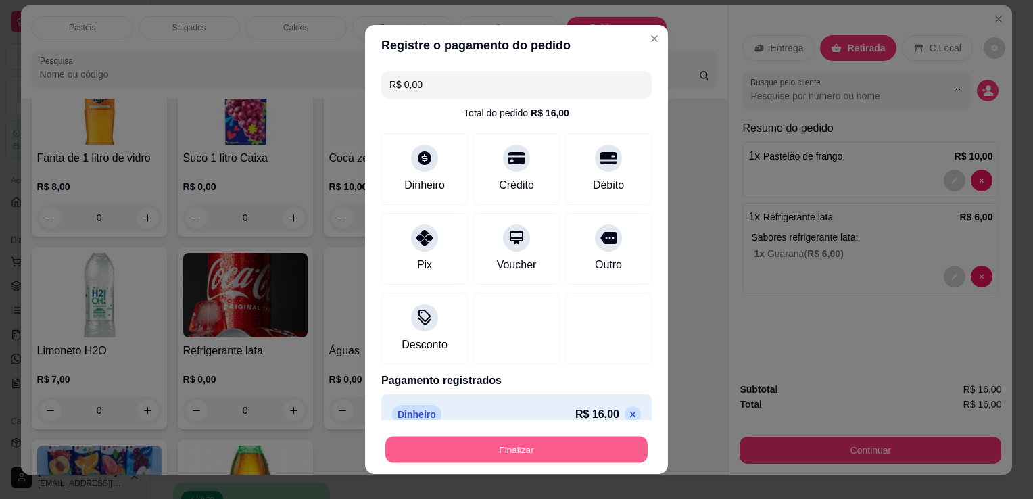
click at [555, 454] on button "Finalizar" at bounding box center [516, 450] width 262 height 26
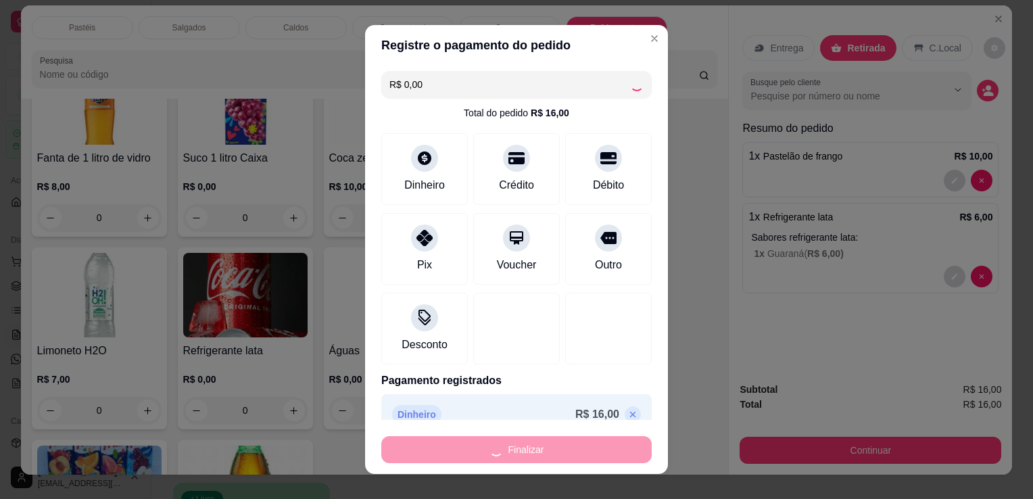
type input "0"
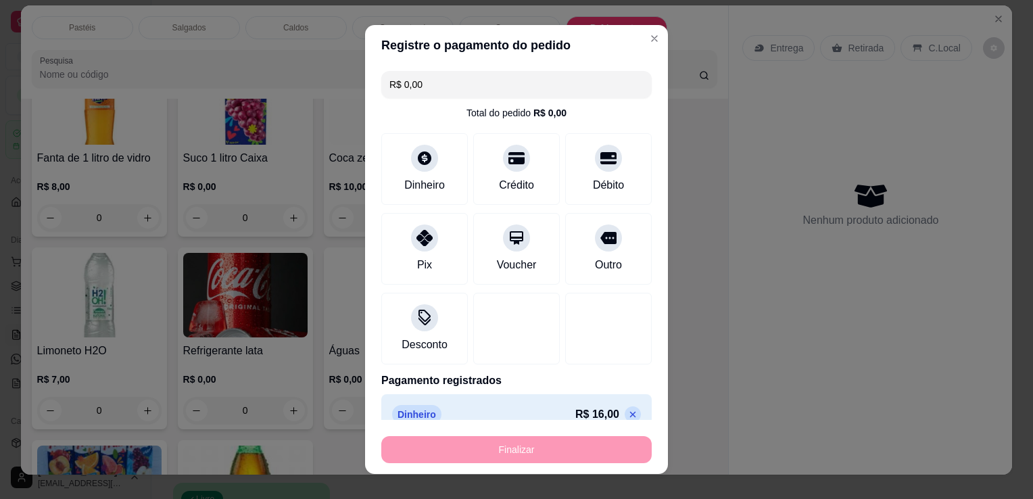
type input "-R$ 16,00"
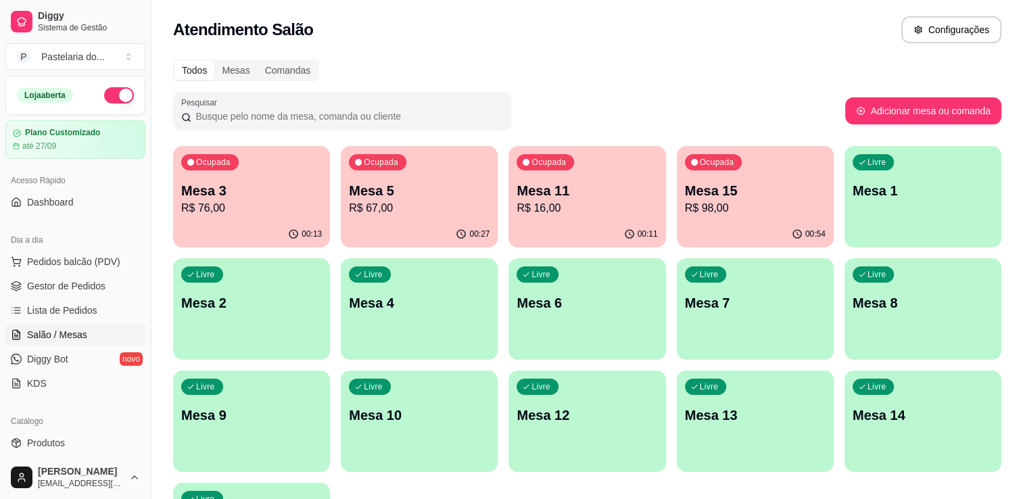
click at [771, 170] on div "Ocupada Mesa 15 R$ 98,00" at bounding box center [755, 183] width 157 height 75
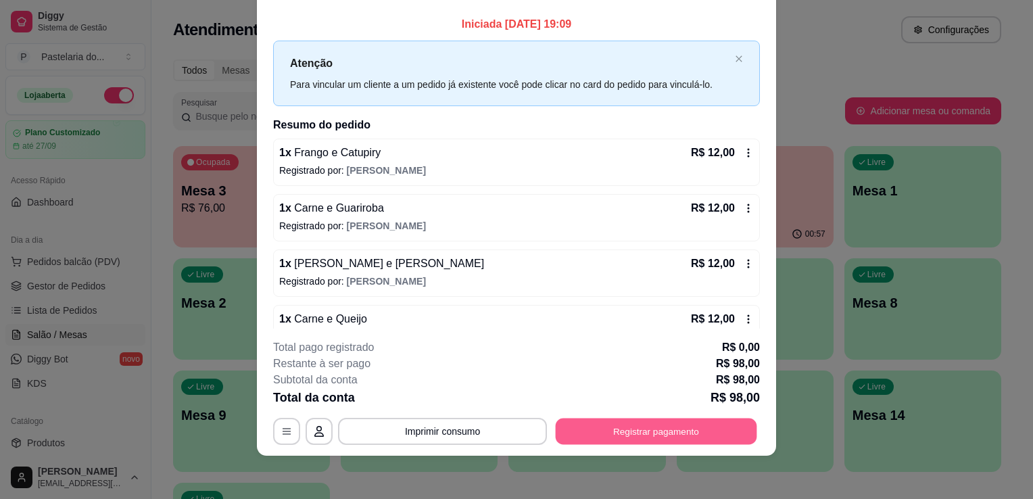
click at [707, 440] on button "Registrar pagamento" at bounding box center [657, 432] width 202 height 26
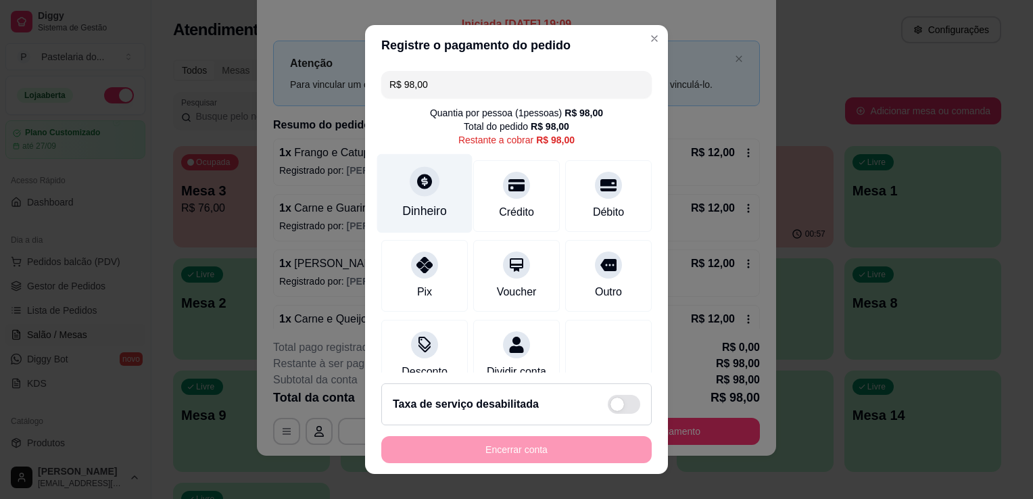
click at [433, 210] on div "Dinheiro" at bounding box center [424, 211] width 45 height 18
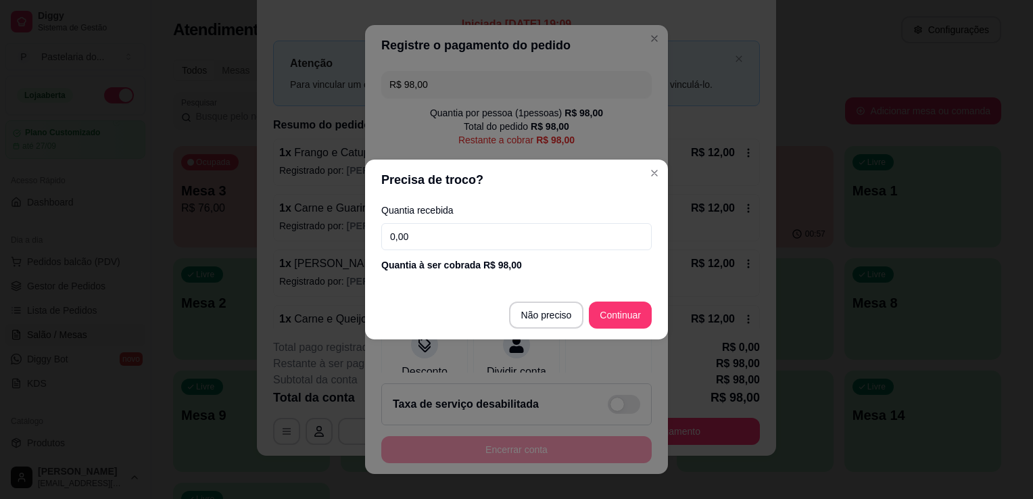
click at [446, 225] on input "0,00" at bounding box center [516, 236] width 270 height 27
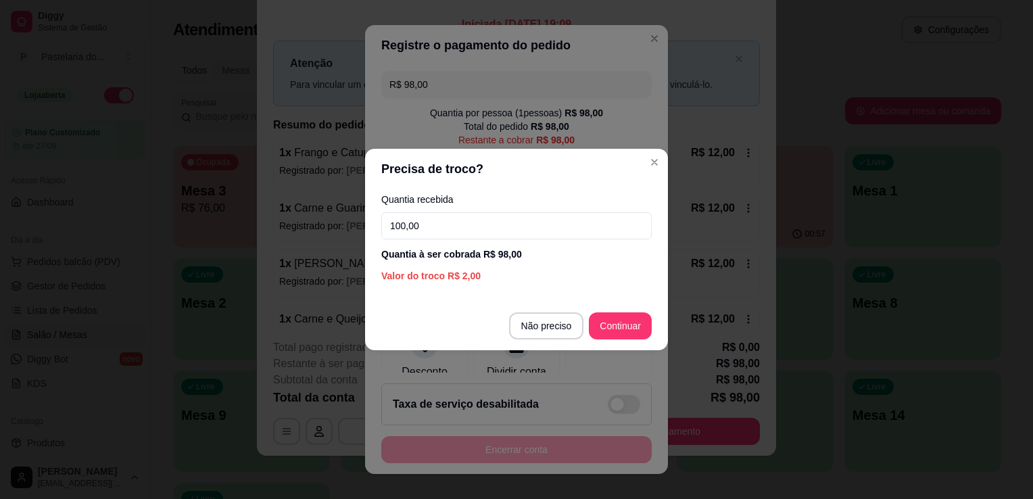
type input "100,00"
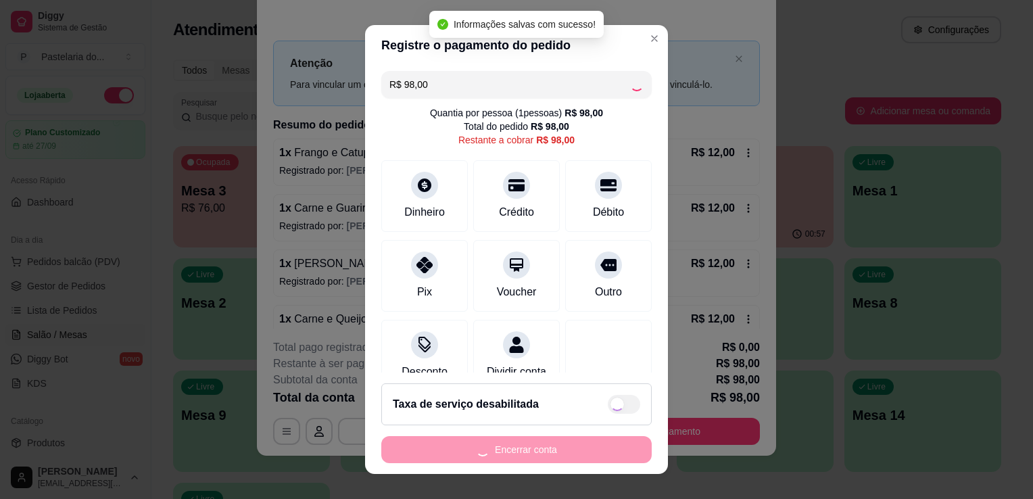
type input "R$ 0,00"
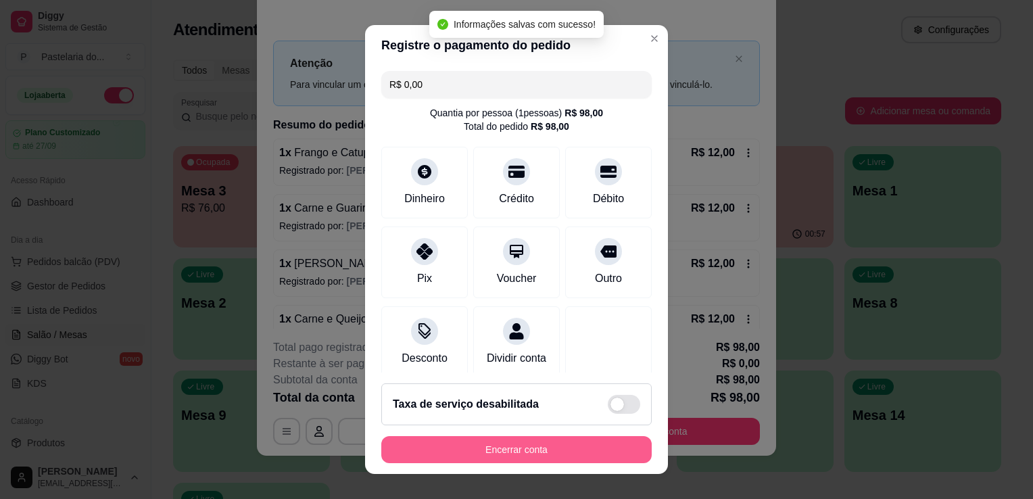
click at [549, 450] on button "Encerrar conta" at bounding box center [516, 449] width 270 height 27
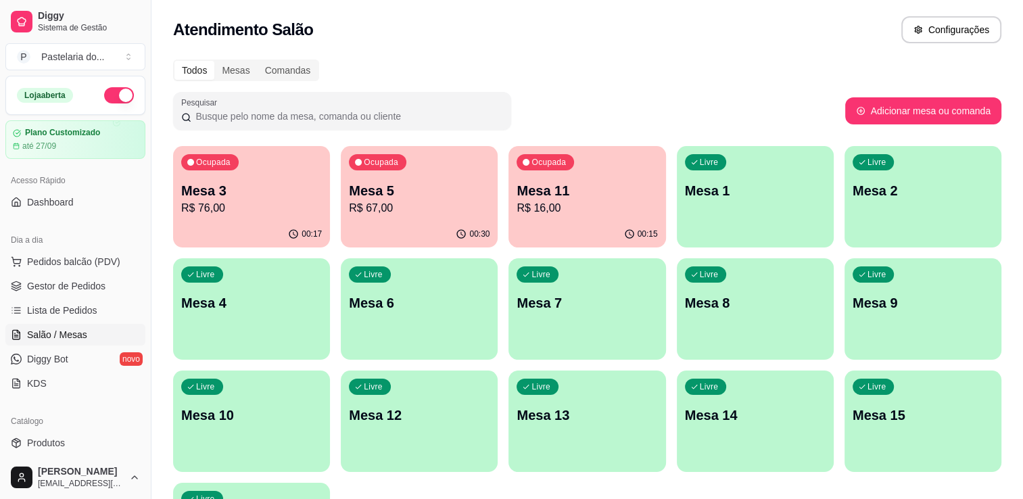
click at [398, 203] on p "R$ 67,00" at bounding box center [419, 208] width 141 height 16
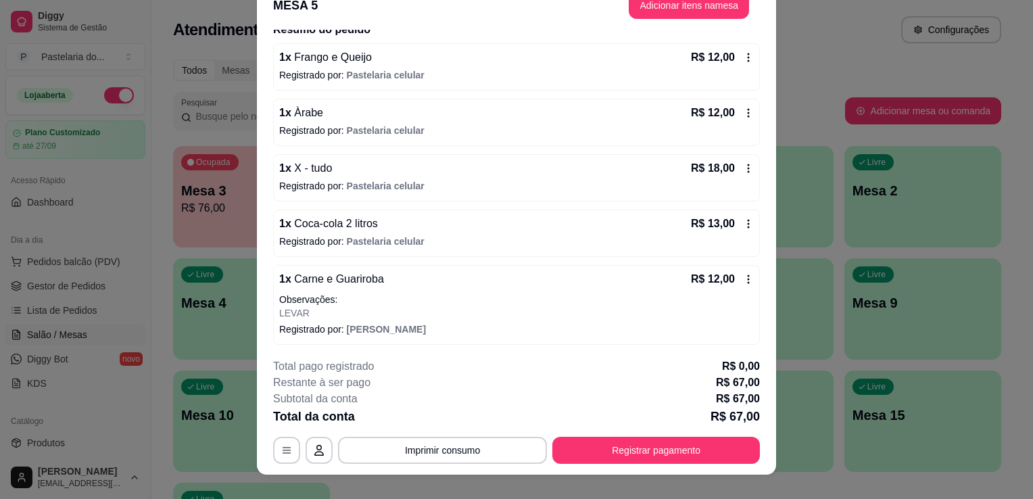
scroll to position [41, 0]
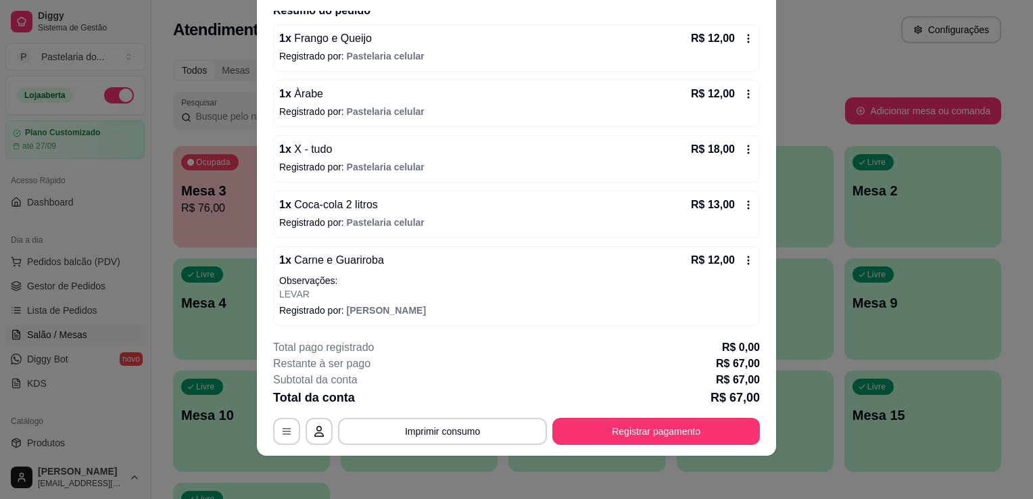
click at [593, 423] on button "Registrar pagamento" at bounding box center [656, 431] width 208 height 27
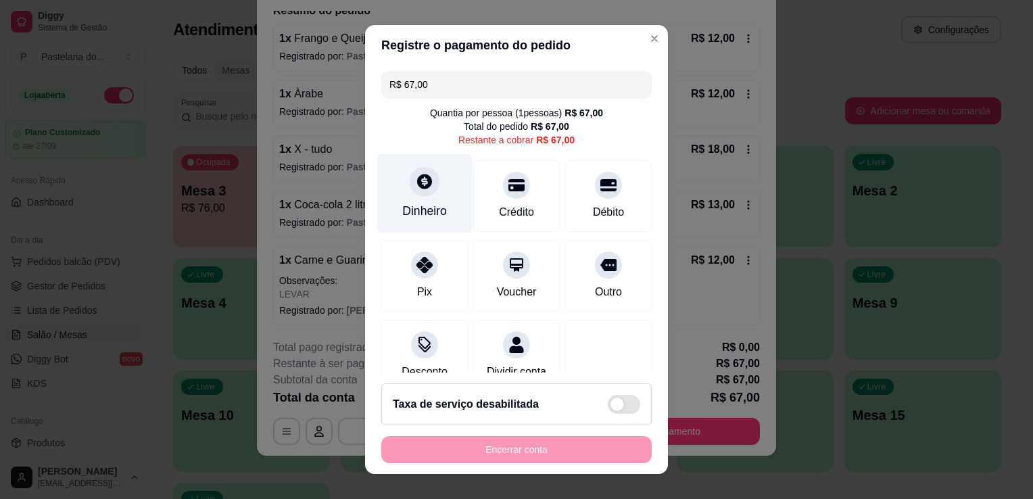
click at [384, 188] on div "Dinheiro" at bounding box center [424, 193] width 95 height 79
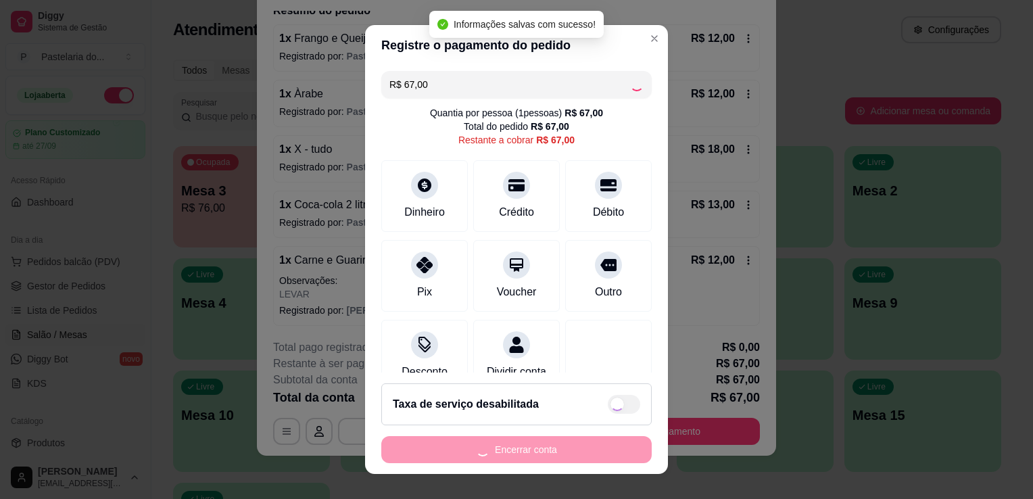
type input "R$ 0,00"
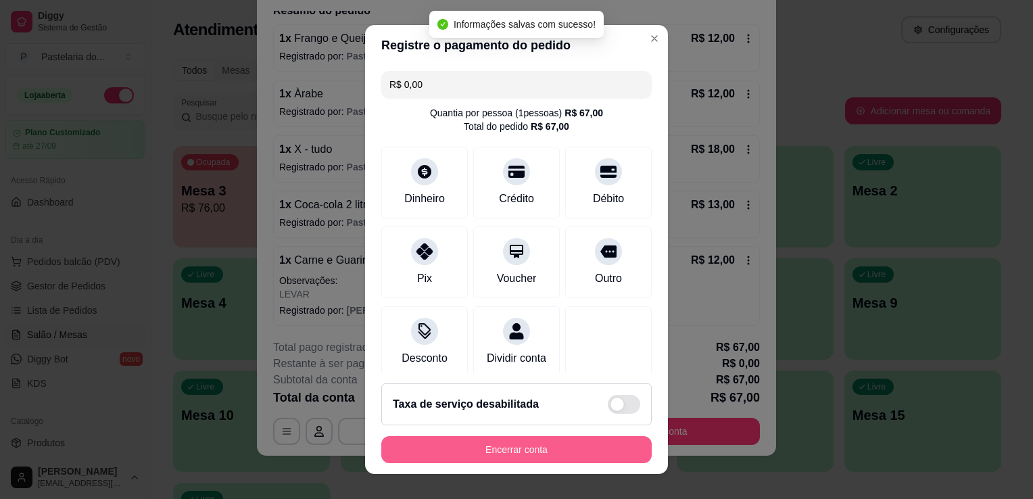
click at [522, 452] on button "Encerrar conta" at bounding box center [516, 449] width 270 height 27
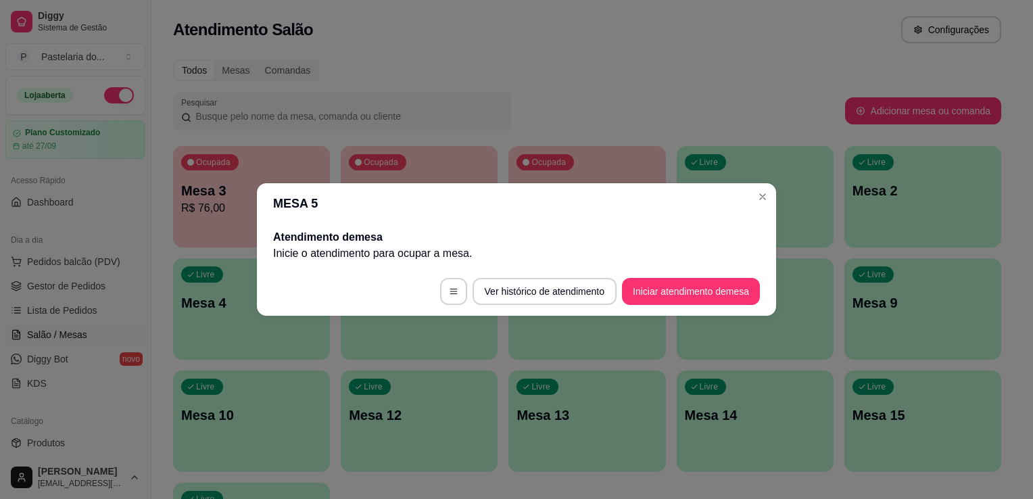
scroll to position [0, 0]
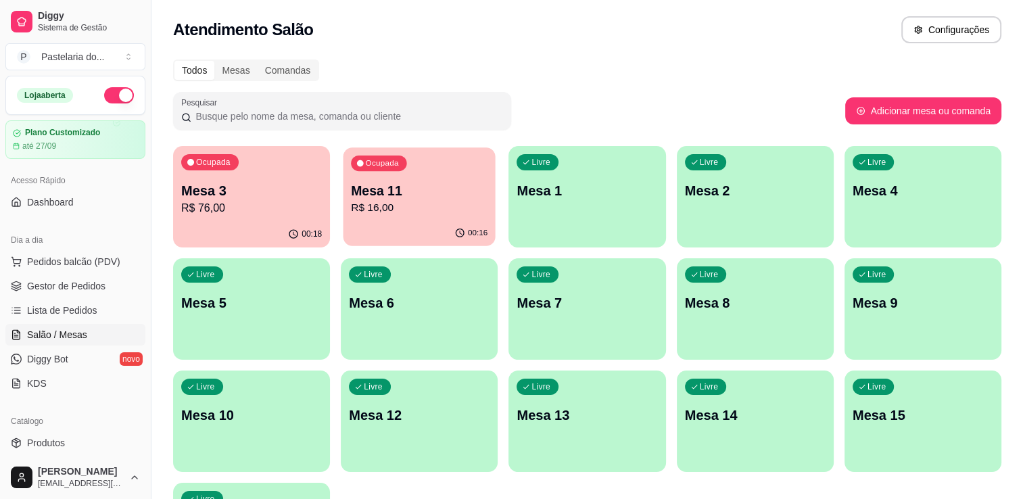
click at [400, 169] on div "Ocupada" at bounding box center [378, 164] width 55 height 16
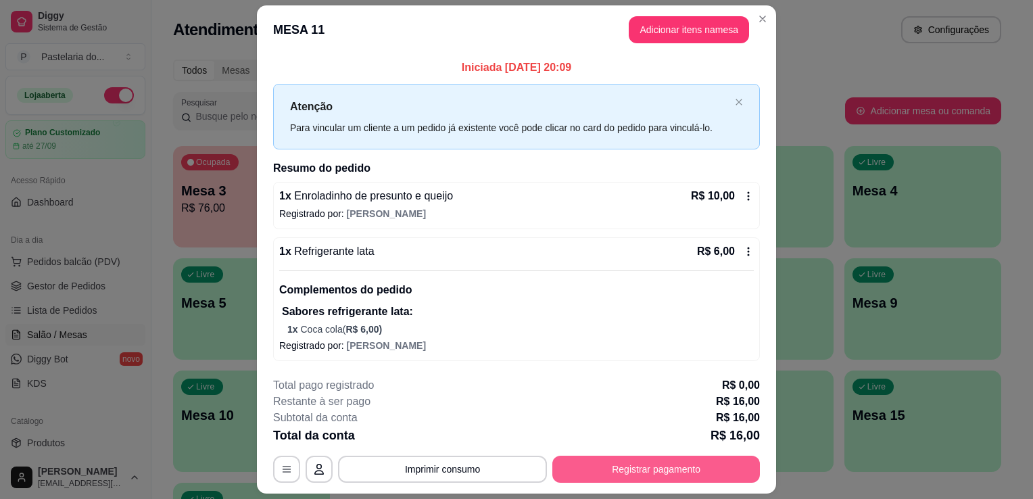
click at [576, 467] on button "Registrar pagamento" at bounding box center [656, 469] width 208 height 27
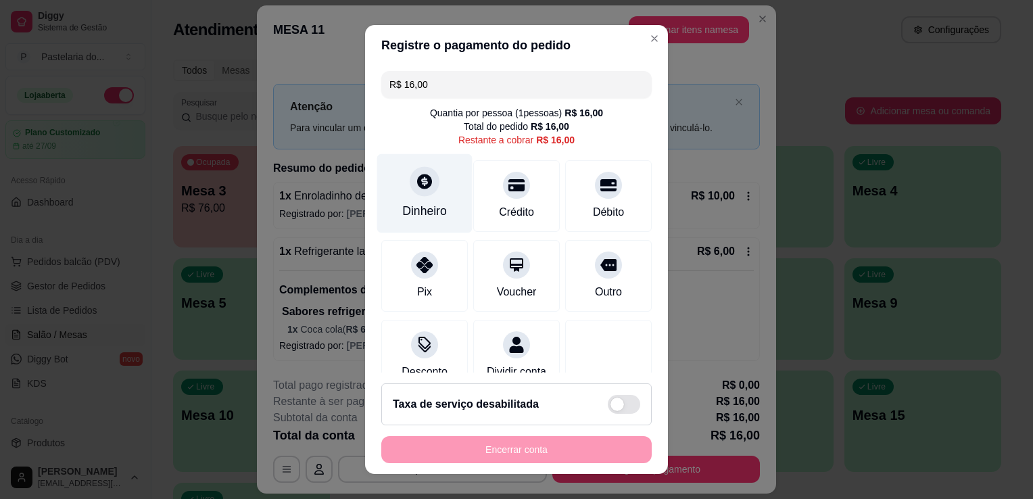
click at [403, 208] on div "Dinheiro" at bounding box center [424, 211] width 45 height 18
click at [430, 240] on input "0,00" at bounding box center [516, 236] width 270 height 27
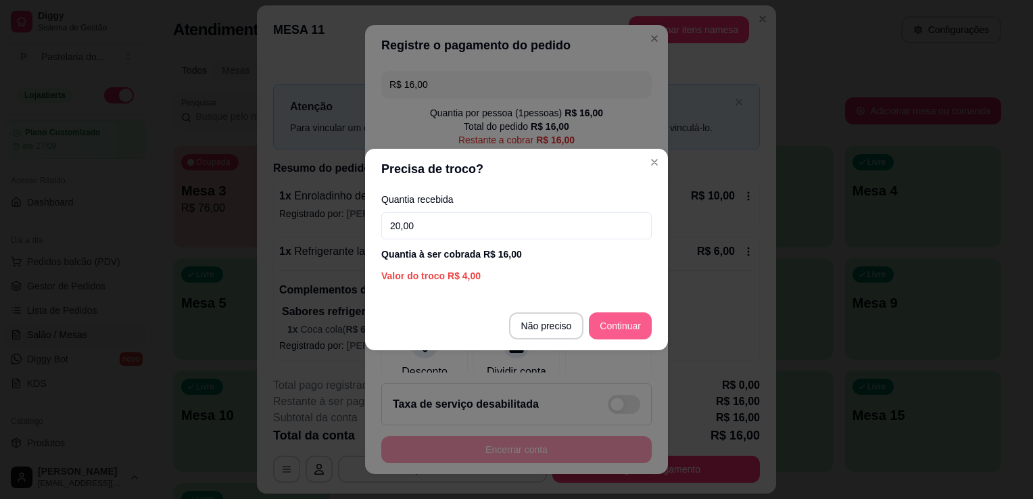
type input "20,00"
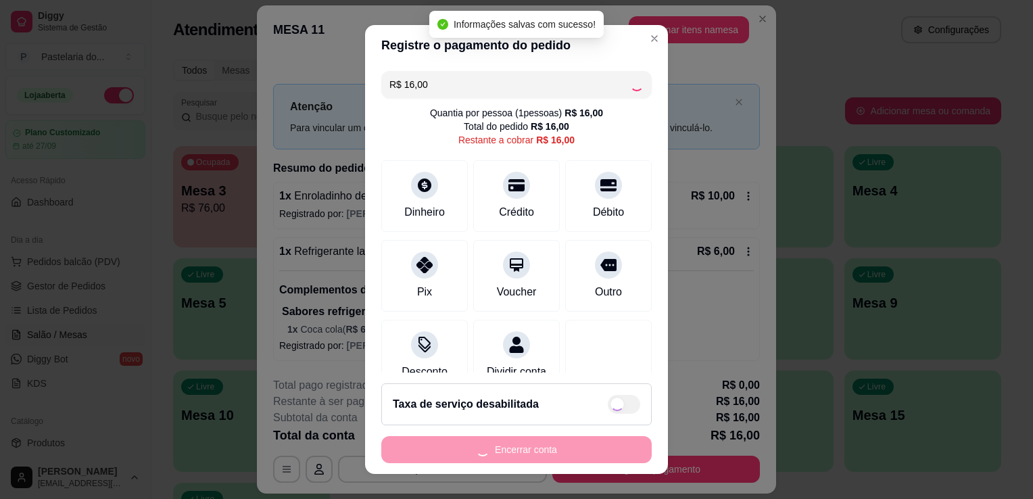
type input "R$ 0,00"
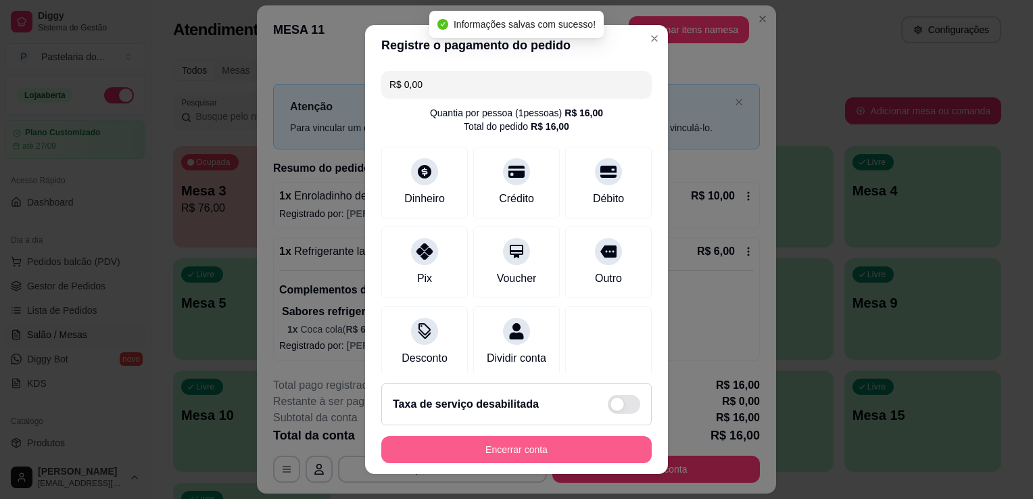
click at [535, 456] on button "Encerrar conta" at bounding box center [516, 449] width 270 height 27
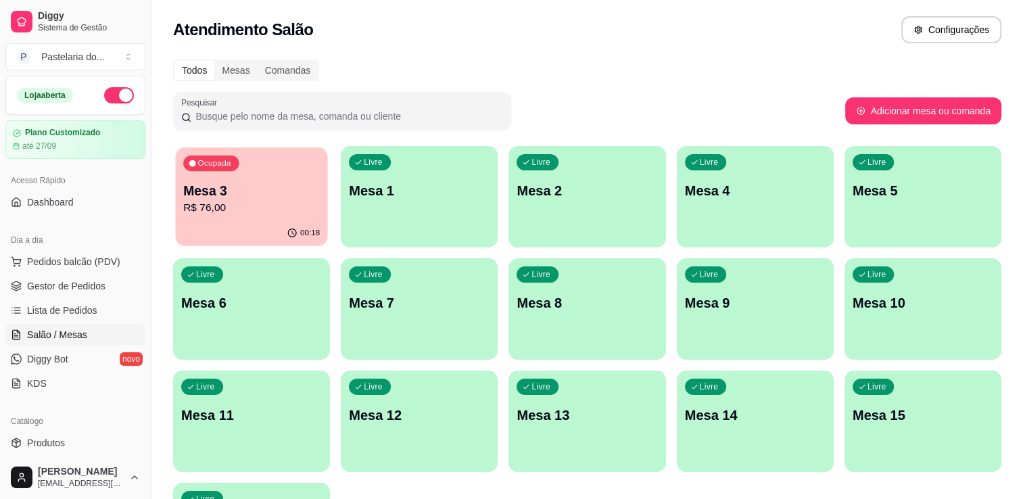
click at [268, 191] on p "Mesa 3" at bounding box center [251, 191] width 137 height 18
click at [74, 288] on span "Gestor de Pedidos" at bounding box center [66, 286] width 78 height 14
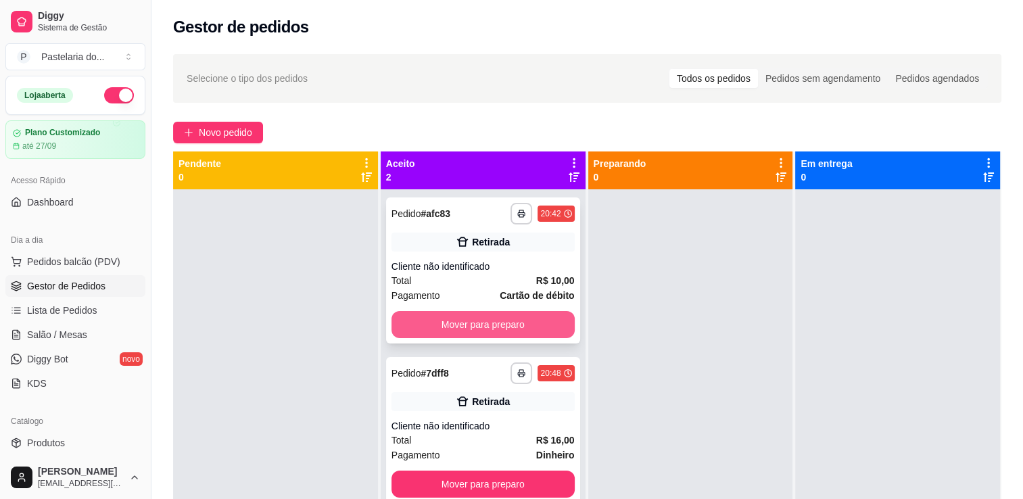
click at [488, 323] on button "Mover para preparo" at bounding box center [483, 324] width 183 height 27
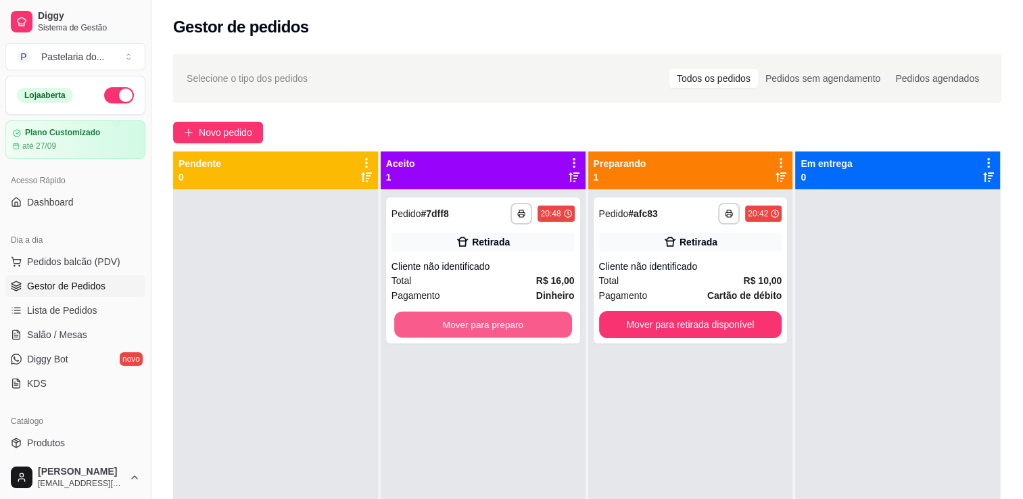
click at [494, 326] on button "Mover para preparo" at bounding box center [483, 325] width 178 height 26
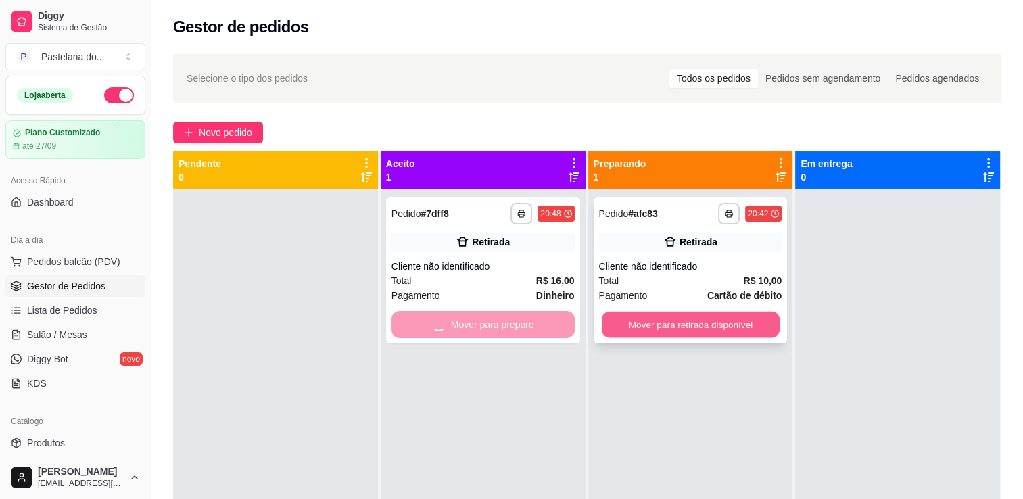
click at [662, 327] on button "Mover para retirada disponível" at bounding box center [691, 325] width 178 height 26
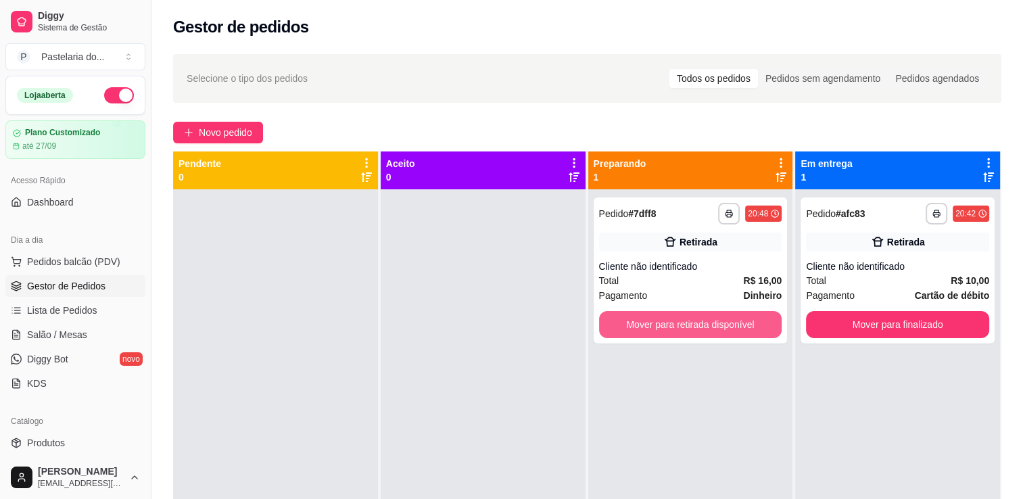
click at [674, 327] on button "Mover para retirada disponível" at bounding box center [690, 324] width 183 height 27
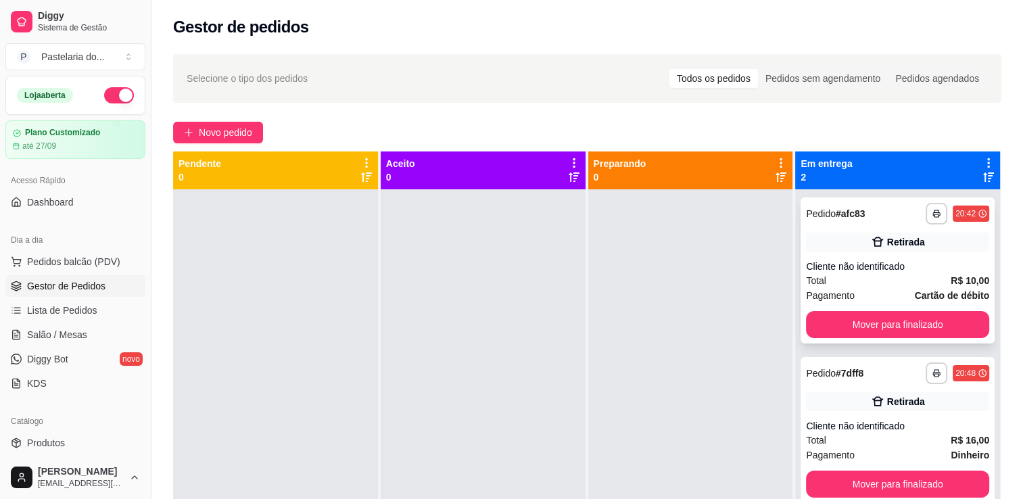
click at [809, 321] on button "Mover para finalizado" at bounding box center [897, 324] width 183 height 27
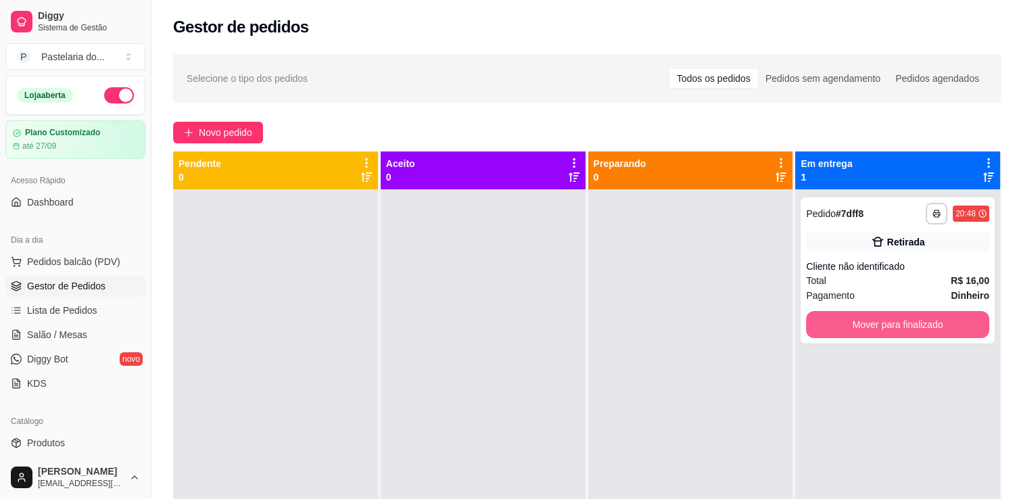
click at [809, 321] on button "Mover para finalizado" at bounding box center [897, 324] width 183 height 27
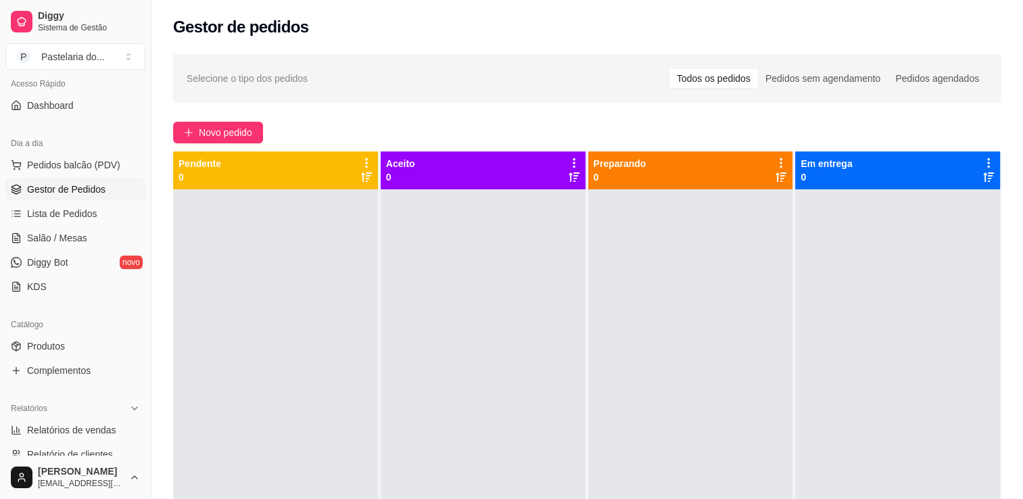
scroll to position [135, 0]
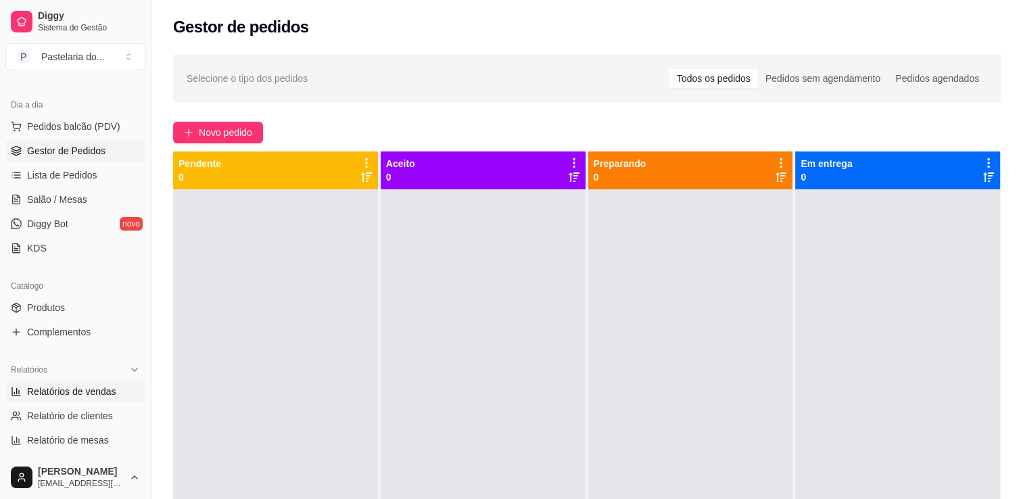
click at [55, 383] on link "Relatórios de vendas" at bounding box center [75, 392] width 140 height 22
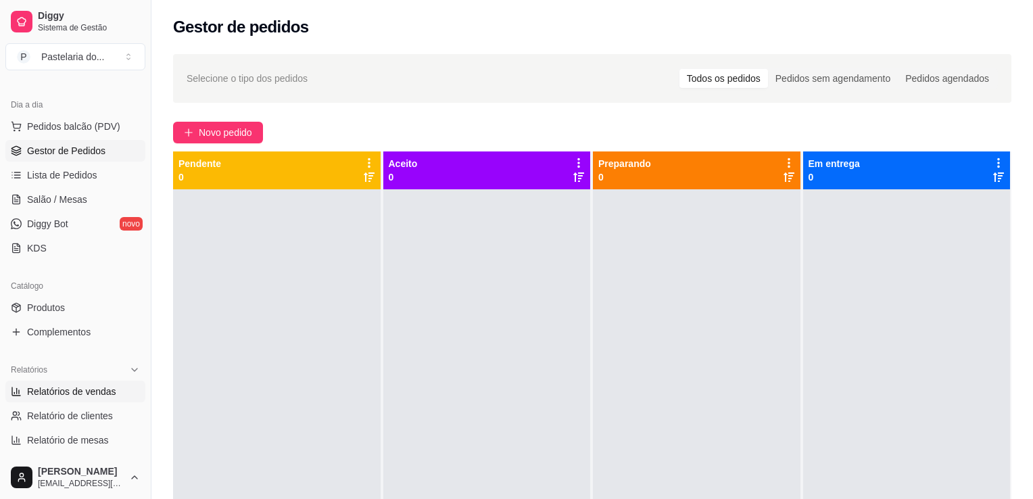
select select "ALL"
select select "0"
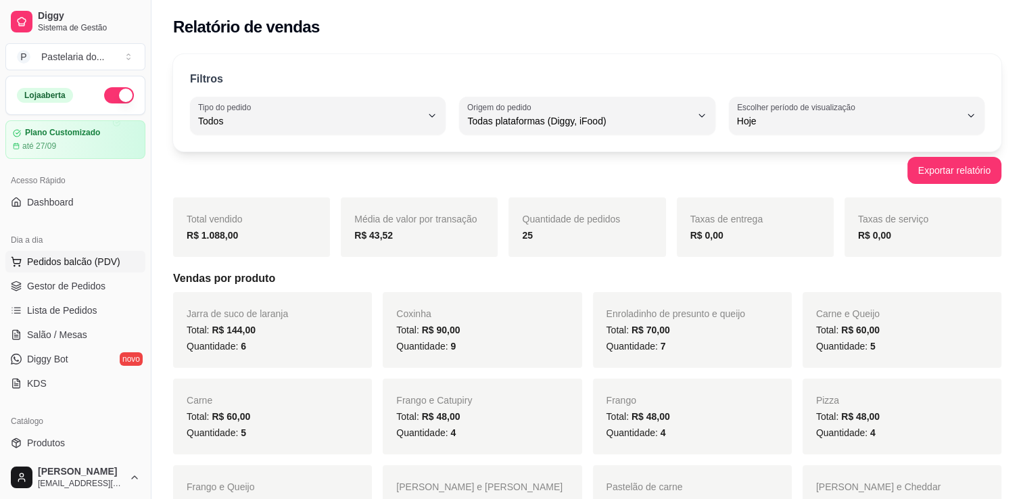
click at [49, 268] on button "Pedidos balcão (PDV)" at bounding box center [75, 262] width 140 height 22
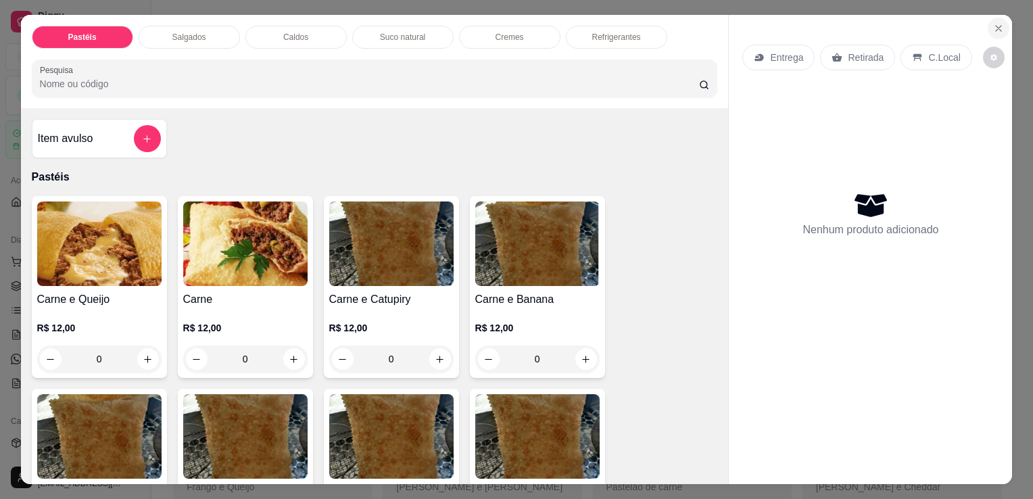
click at [989, 31] on button "Close" at bounding box center [999, 29] width 22 height 22
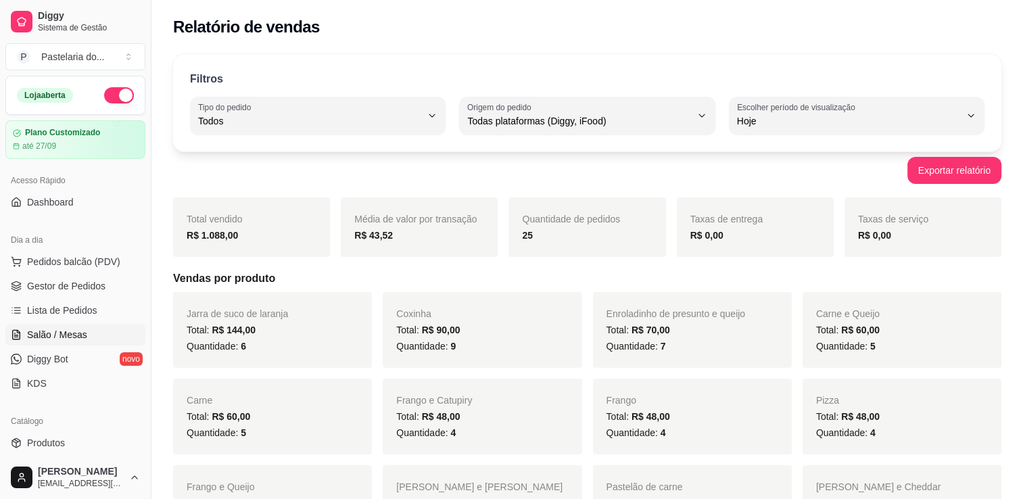
click at [30, 337] on span "Salão / Mesas" at bounding box center [57, 335] width 60 height 14
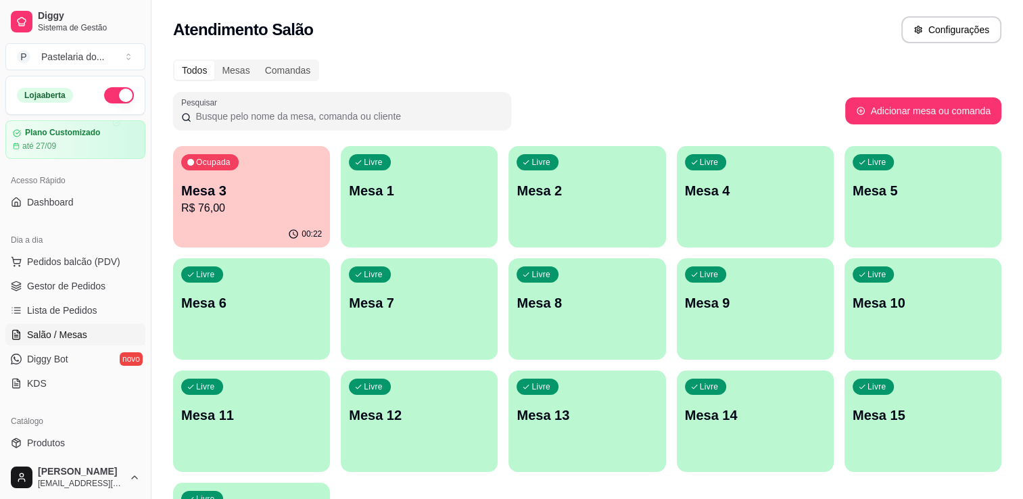
click at [250, 229] on div "00:22" at bounding box center [251, 234] width 157 height 26
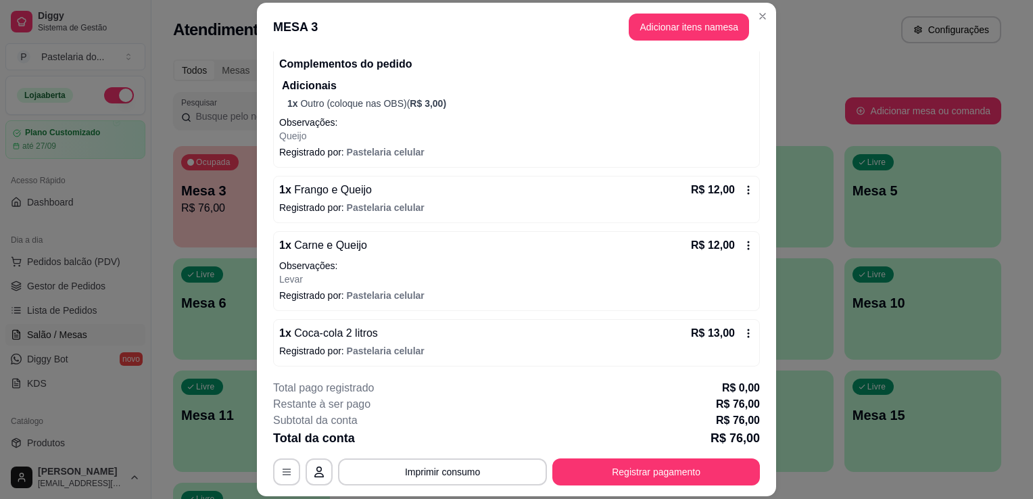
click at [680, 484] on button "Registrar pagamento" at bounding box center [656, 471] width 208 height 27
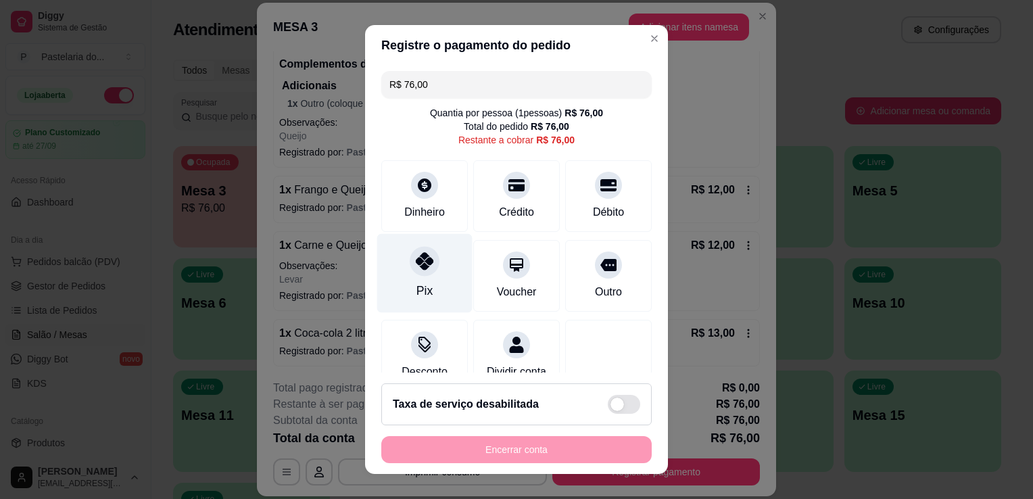
click at [422, 250] on div "Pix" at bounding box center [424, 273] width 95 height 79
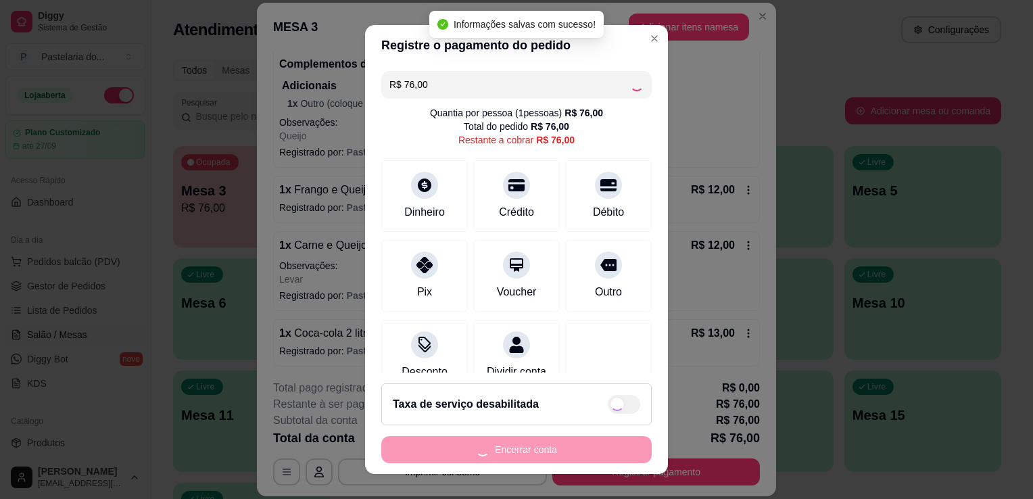
type input "R$ 0,00"
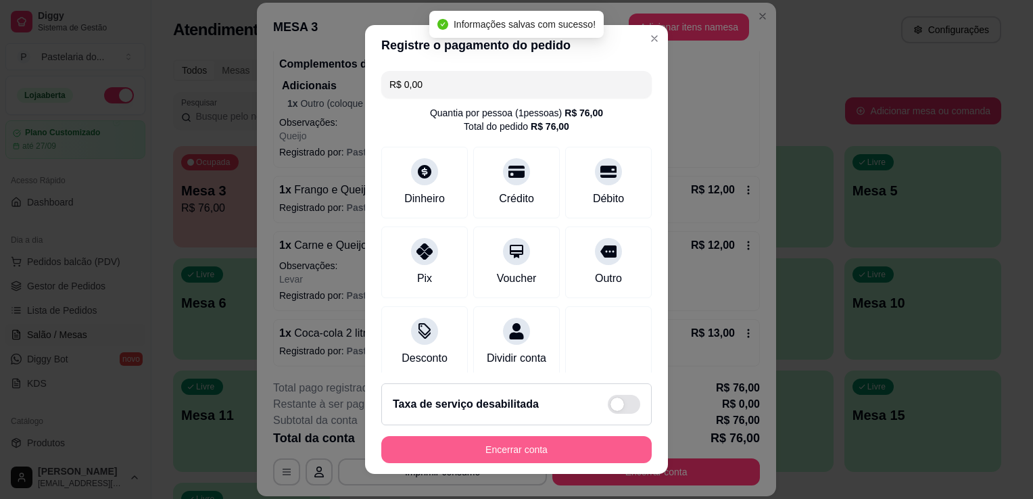
click at [468, 461] on button "Encerrar conta" at bounding box center [516, 449] width 270 height 27
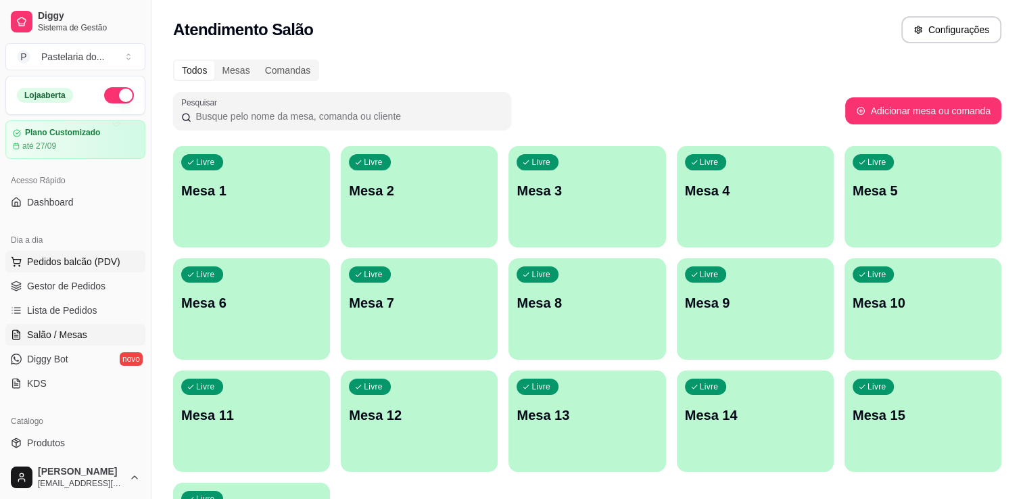
click at [121, 270] on button "Pedidos balcão (PDV)" at bounding box center [75, 262] width 140 height 22
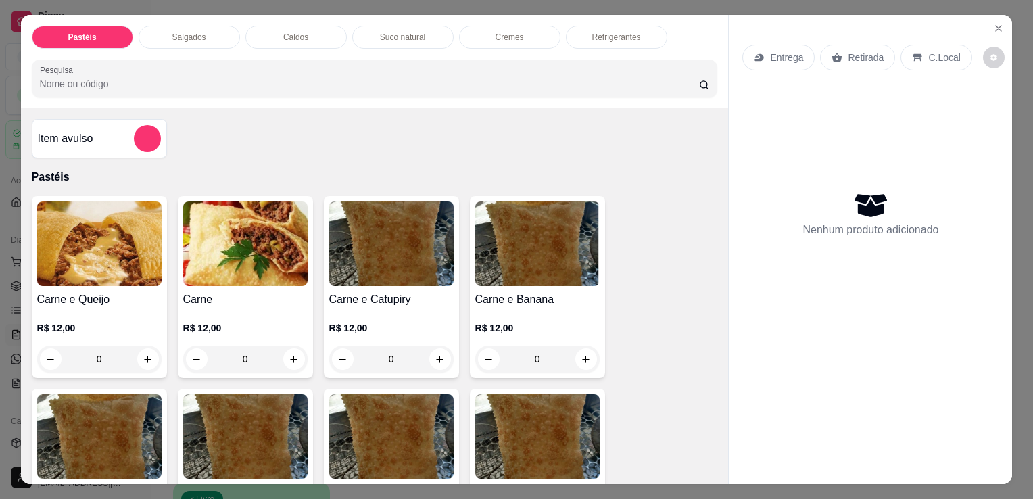
click at [156, 34] on div "Salgados" at bounding box center [189, 37] width 101 height 23
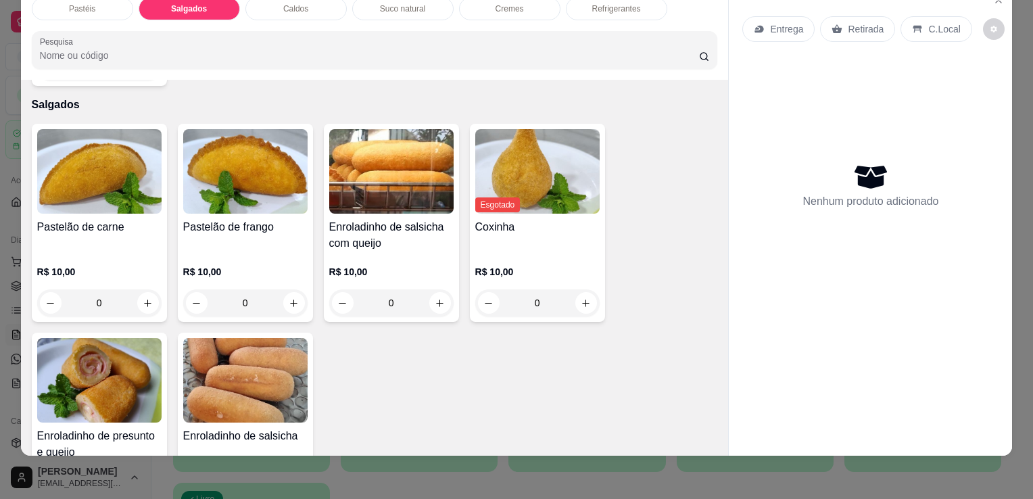
click at [631, 11] on div "Pastéis Salgados Caldos Suco natural Cremes Refrigerantes Pesquisa" at bounding box center [375, 32] width 708 height 93
click at [631, 6] on div "Refrigerantes" at bounding box center [616, 8] width 101 height 23
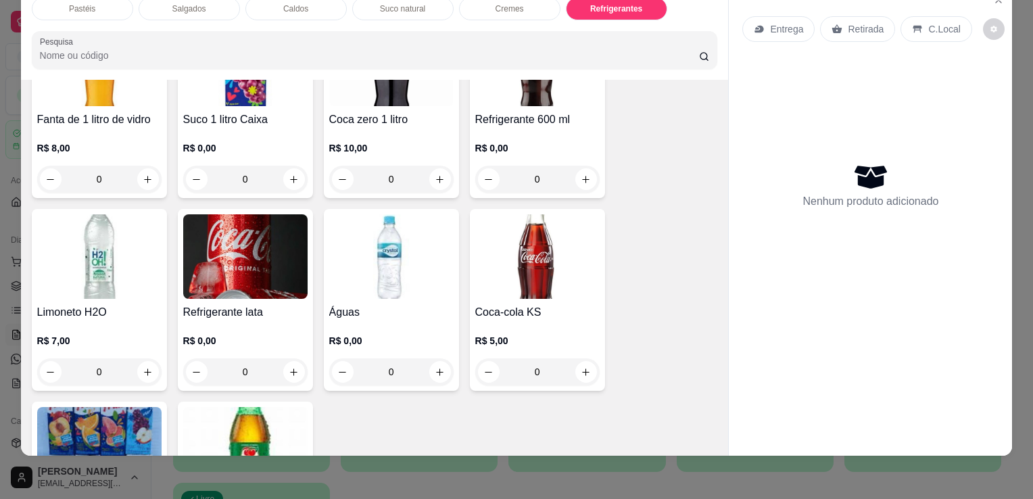
scroll to position [4145, 0]
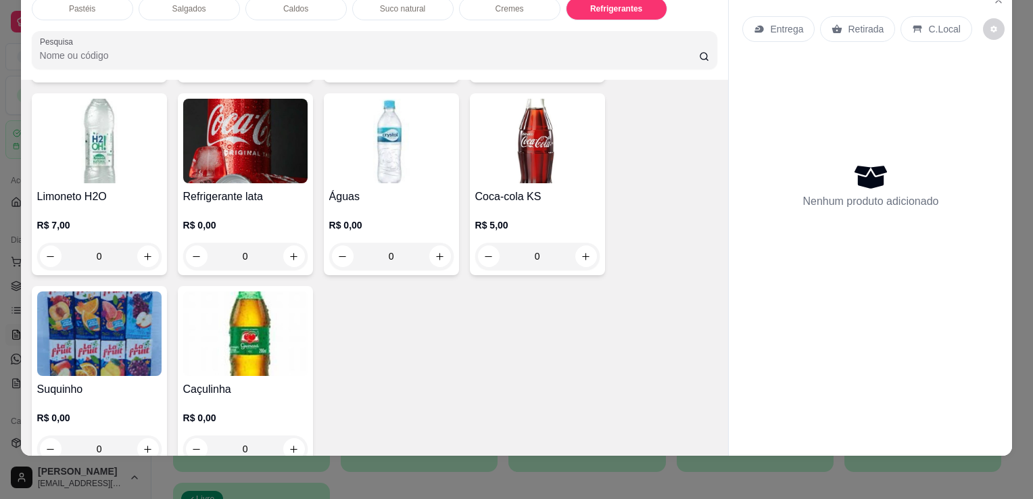
click at [341, 189] on h4 "Águas" at bounding box center [391, 197] width 124 height 16
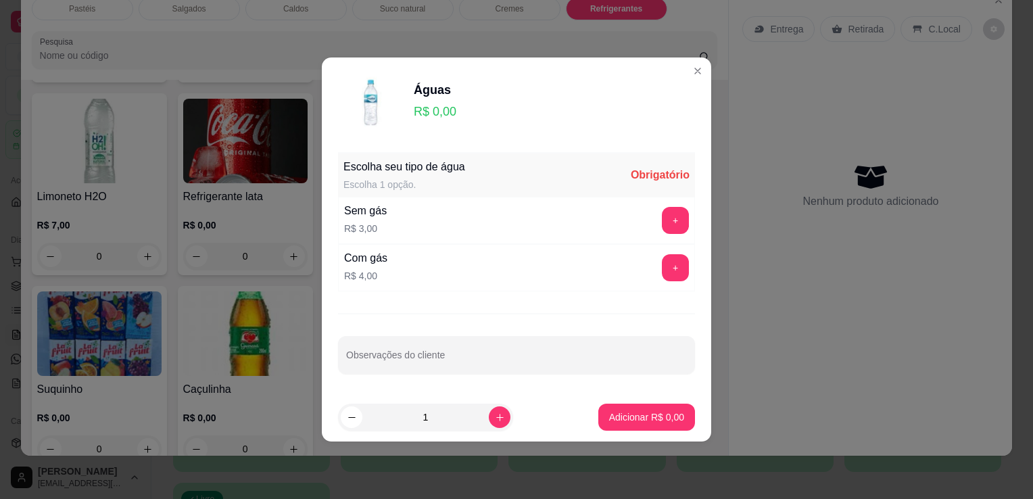
click at [657, 212] on div "+" at bounding box center [676, 220] width 38 height 27
click at [662, 213] on button "+" at bounding box center [675, 220] width 27 height 27
click at [657, 213] on div "+" at bounding box center [676, 220] width 38 height 27
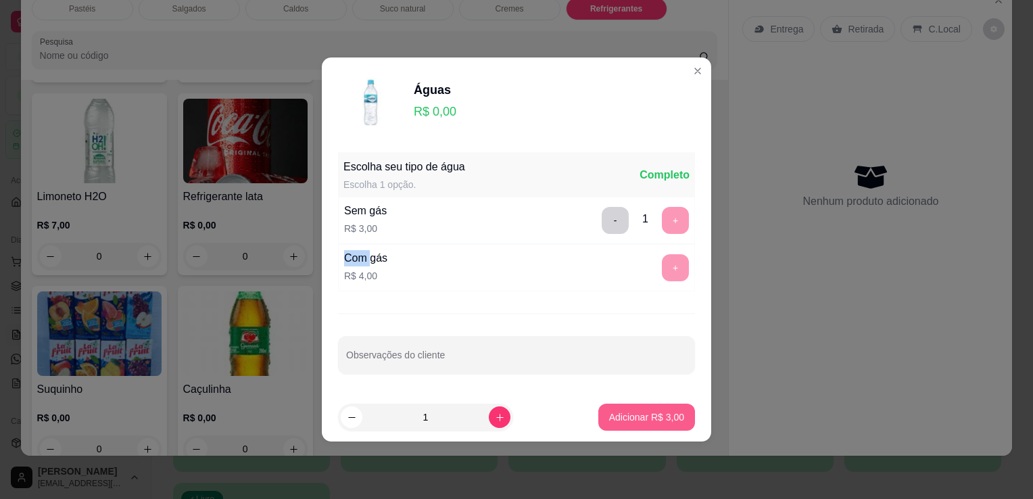
click at [655, 417] on p "Adicionar R$ 3,00" at bounding box center [646, 417] width 75 height 14
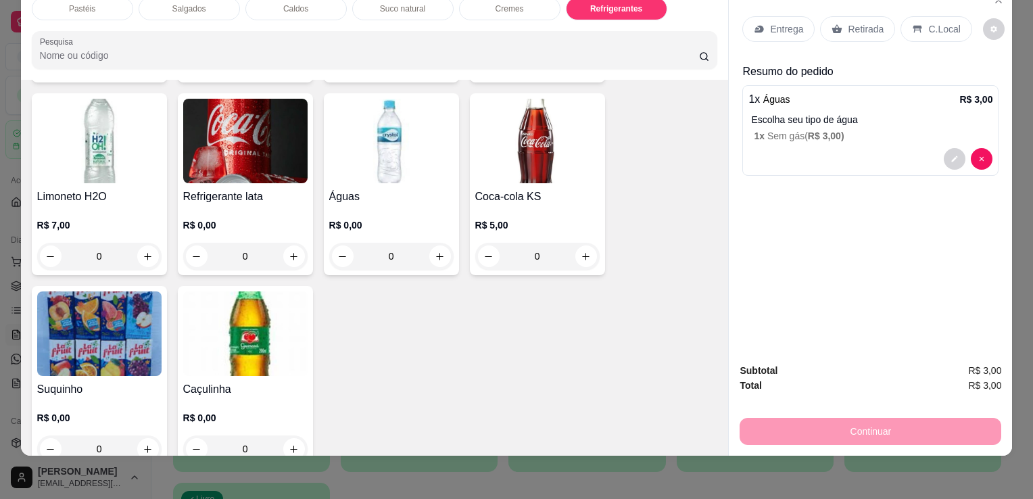
click at [857, 22] on p "Retirada" at bounding box center [866, 29] width 36 height 14
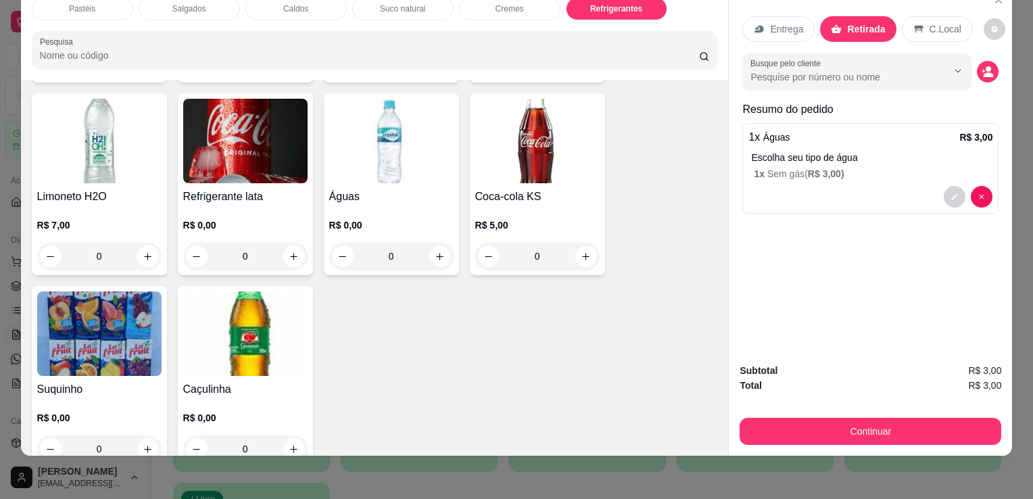
click at [757, 429] on button "Continuar" at bounding box center [871, 431] width 262 height 27
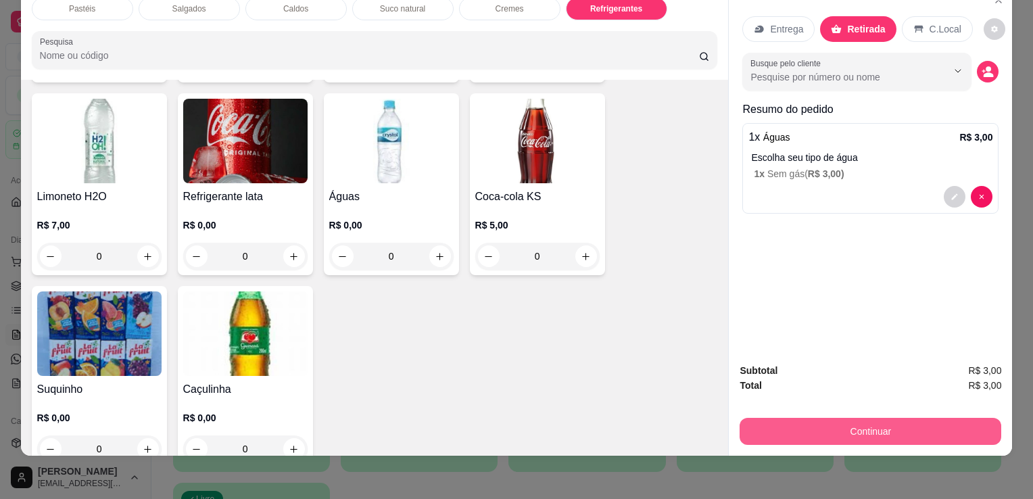
click at [794, 424] on button "Continuar" at bounding box center [871, 431] width 262 height 27
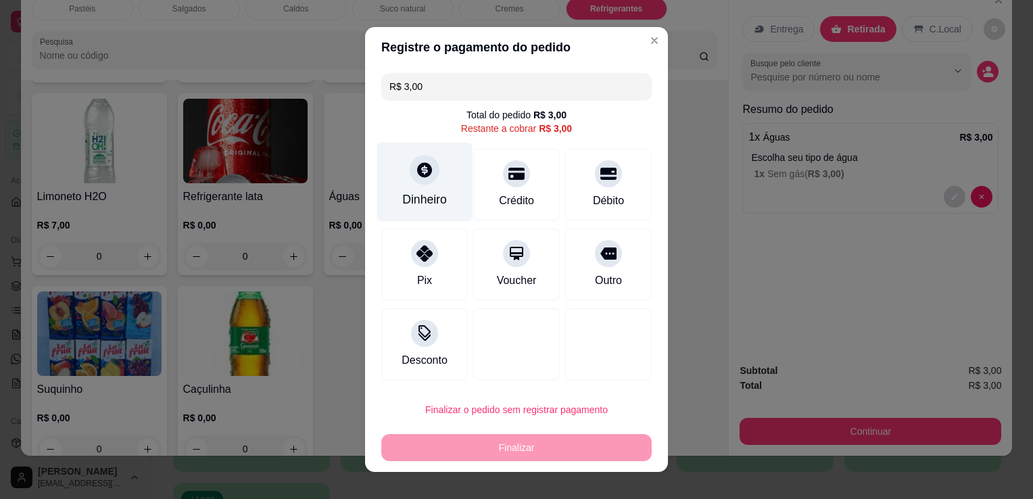
click at [416, 178] on icon at bounding box center [425, 170] width 18 height 18
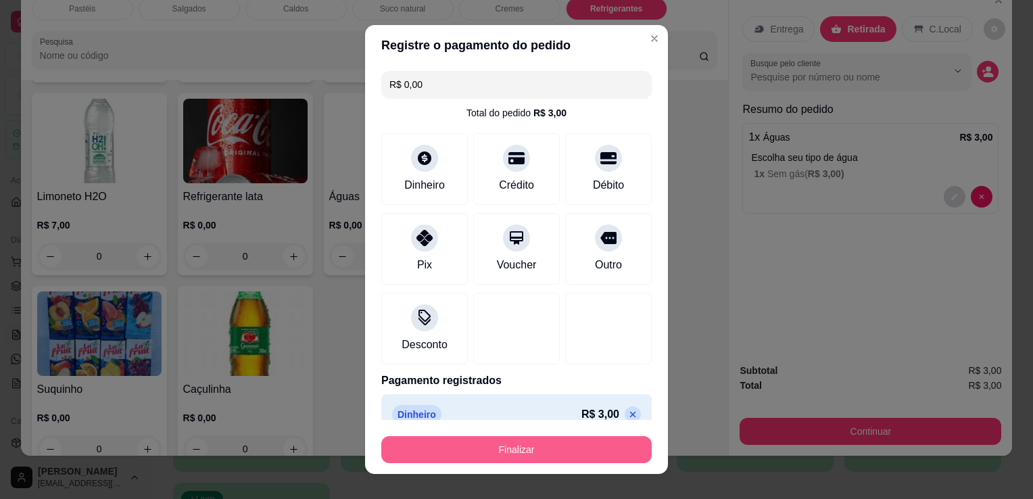
click at [559, 445] on button "Finalizar" at bounding box center [516, 449] width 270 height 27
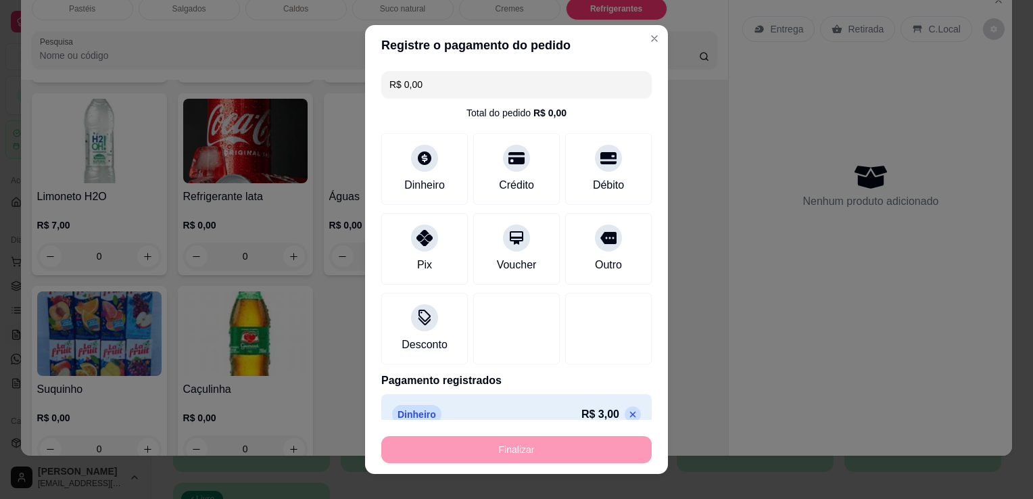
type input "-R$ 3,00"
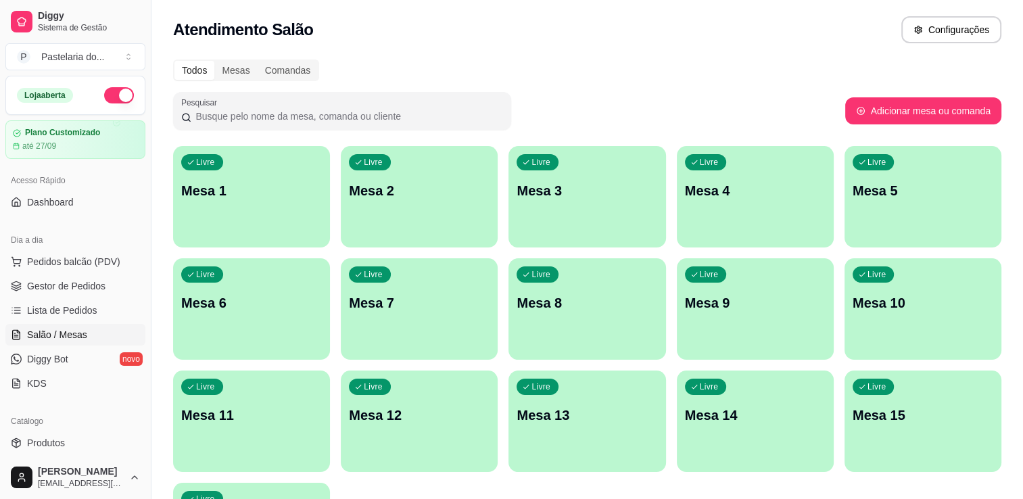
click at [38, 273] on ul "Pedidos balcão (PDV) Gestor de Pedidos Lista de Pedidos Salão / Mesas Diggy Bot…" at bounding box center [75, 322] width 140 height 143
click at [39, 272] on ul "Pedidos balcão (PDV) Gestor de Pedidos Lista de Pedidos Salão / Mesas Diggy Bot…" at bounding box center [75, 322] width 140 height 143
click at [59, 253] on button "Pedidos balcão (PDV)" at bounding box center [75, 262] width 140 height 22
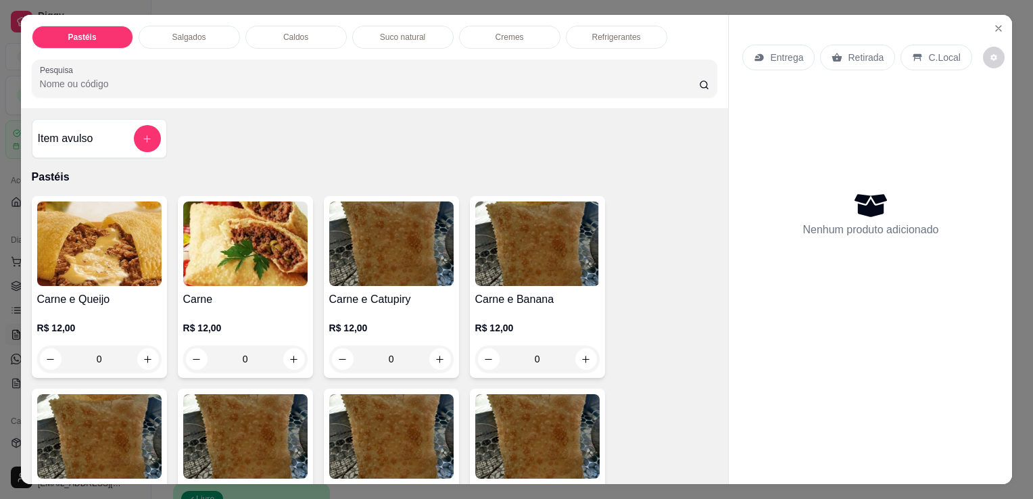
click at [204, 26] on div "Salgados" at bounding box center [189, 37] width 101 height 23
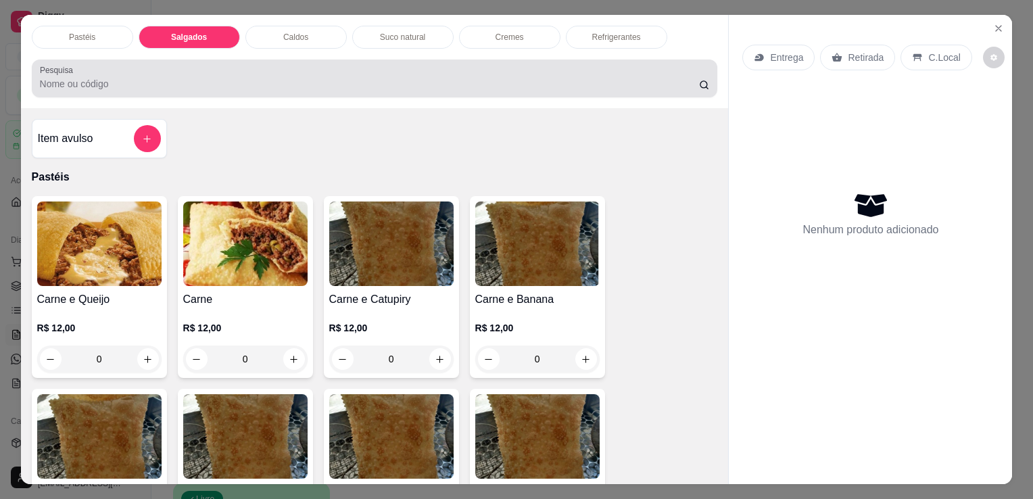
scroll to position [33, 0]
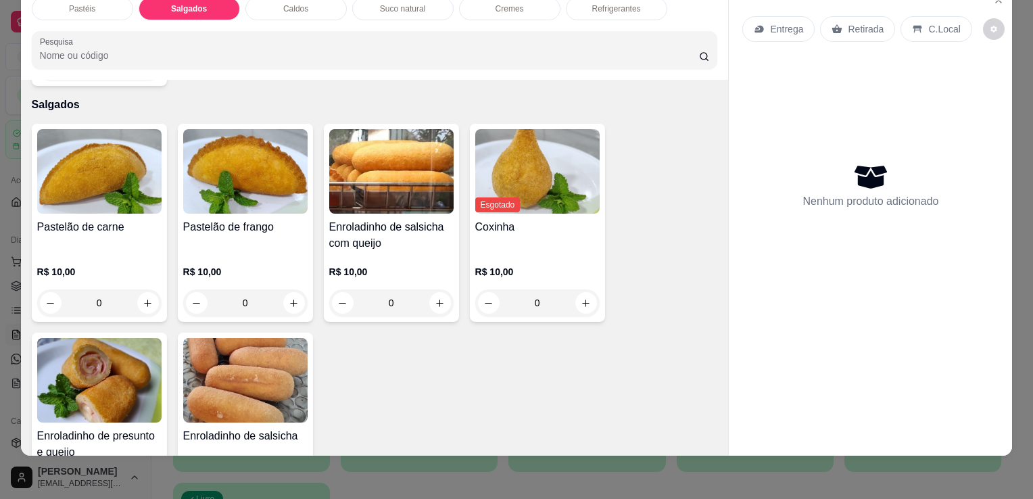
click at [119, 382] on img at bounding box center [99, 380] width 124 height 85
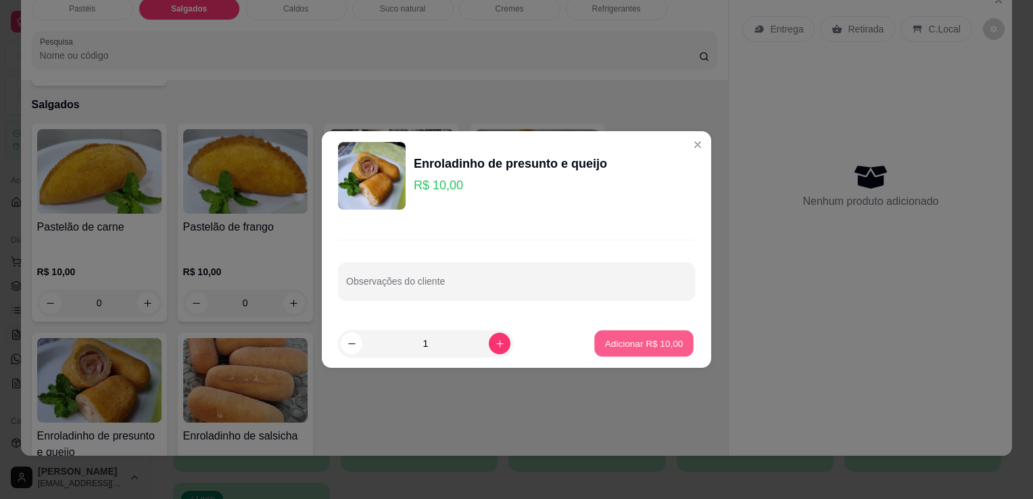
click at [623, 342] on p "Adicionar R$ 10,00" at bounding box center [644, 343] width 78 height 13
type input "1"
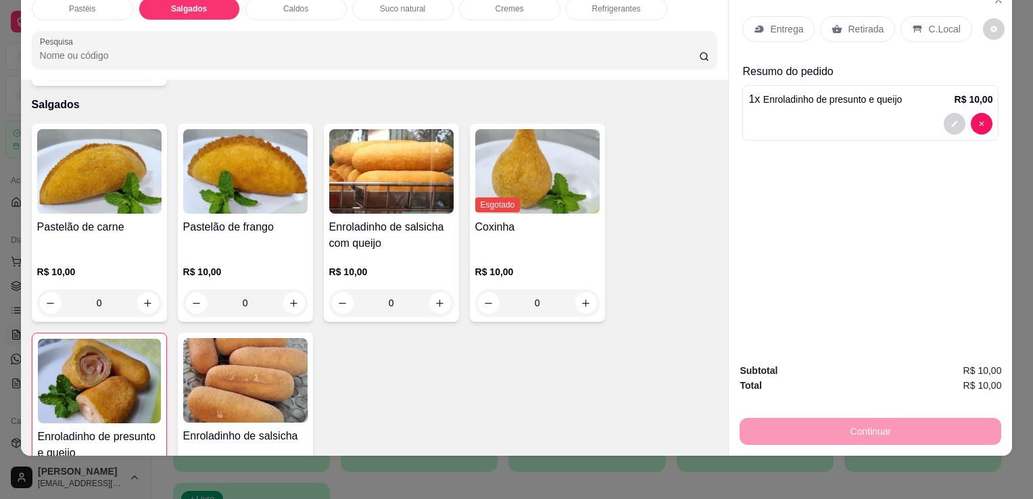
click at [35, 215] on div "Pastelão de carne R$ 10,00 0" at bounding box center [99, 223] width 135 height 198
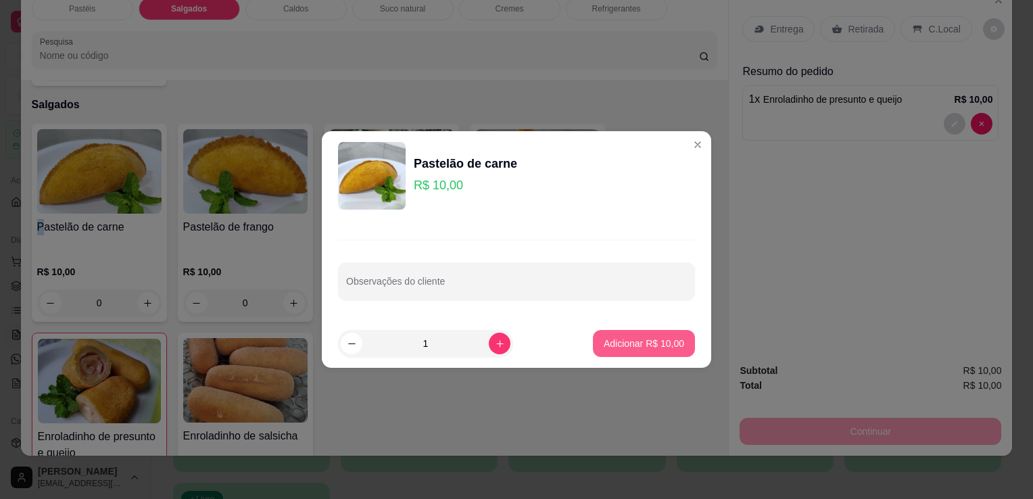
click at [624, 344] on p "Adicionar R$ 10,00" at bounding box center [644, 344] width 80 height 14
type input "1"
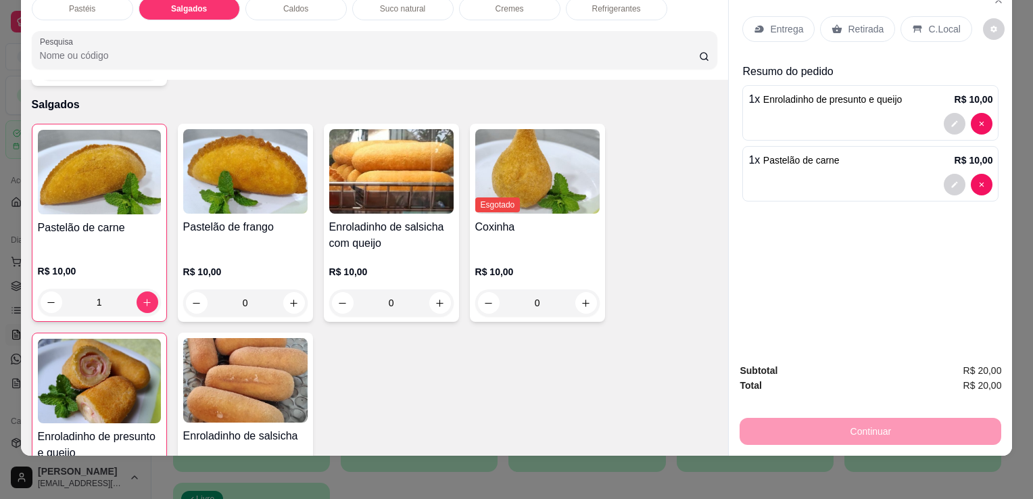
drag, startPoint x: 609, startPoint y: 4, endPoint x: 594, endPoint y: 110, distance: 106.4
click at [609, 4] on div "Refrigerantes" at bounding box center [616, 8] width 101 height 23
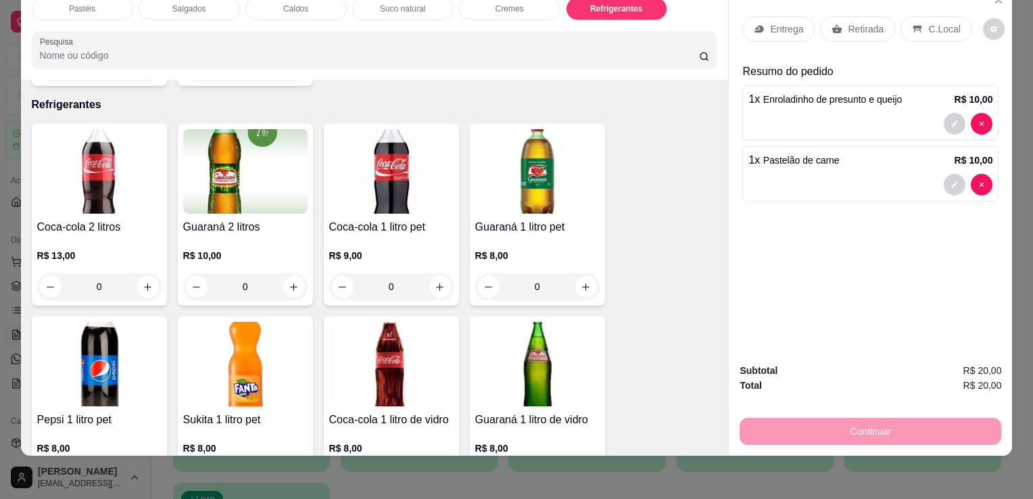
click at [570, 153] on img at bounding box center [537, 171] width 124 height 85
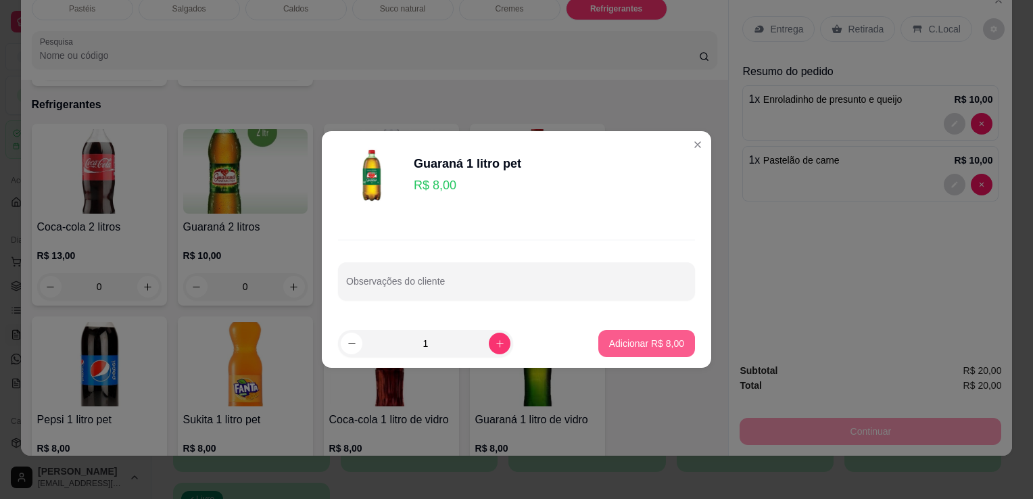
click at [657, 348] on p "Adicionar R$ 8,00" at bounding box center [646, 344] width 75 height 14
type input "1"
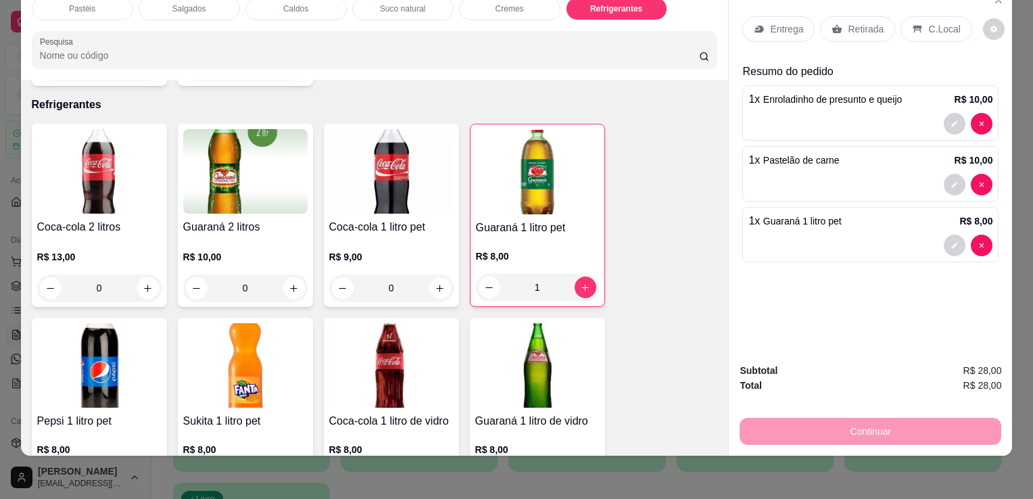
click at [849, 16] on div "Retirada" at bounding box center [857, 29] width 75 height 26
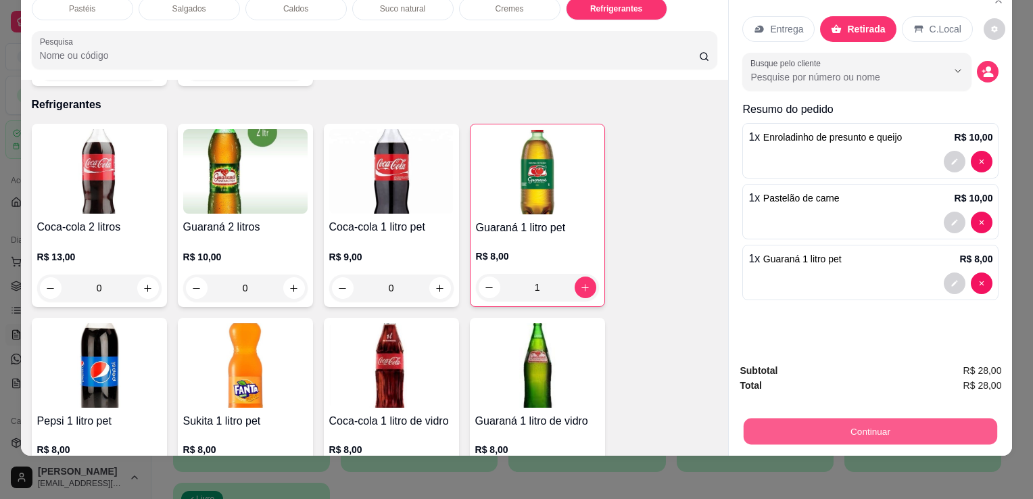
click at [828, 426] on button "Continuar" at bounding box center [871, 431] width 254 height 26
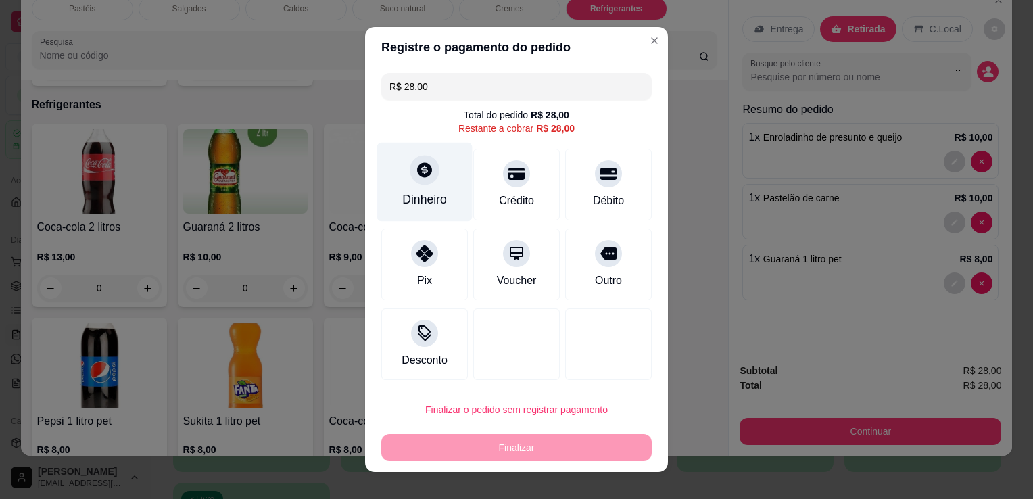
click at [433, 180] on div "Dinheiro" at bounding box center [424, 182] width 95 height 79
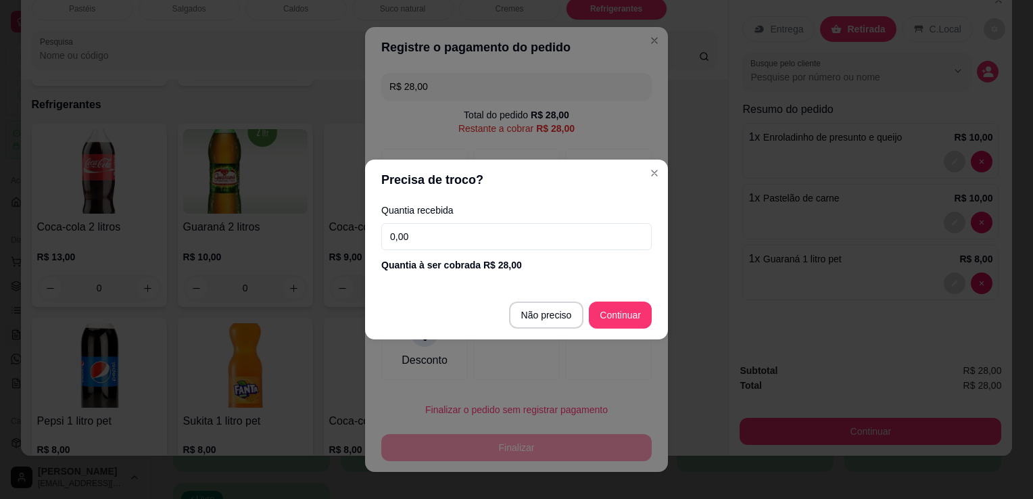
click at [444, 242] on input "0,00" at bounding box center [516, 236] width 270 height 27
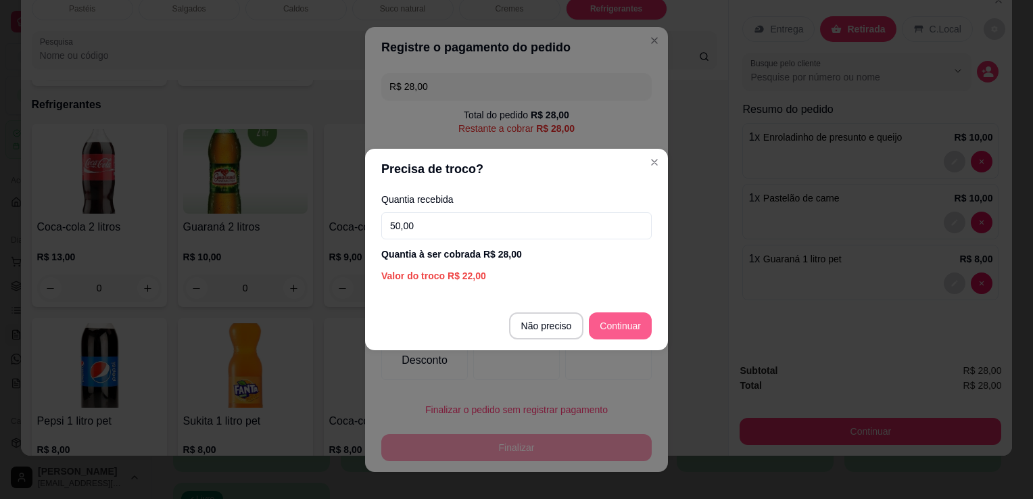
type input "50,00"
type input "R$ 0,00"
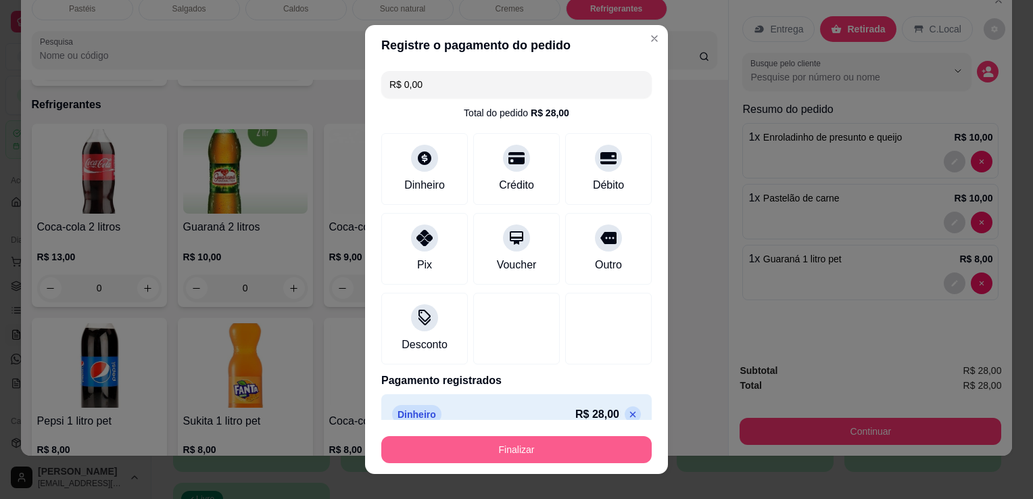
click at [534, 452] on button "Finalizar" at bounding box center [516, 449] width 270 height 27
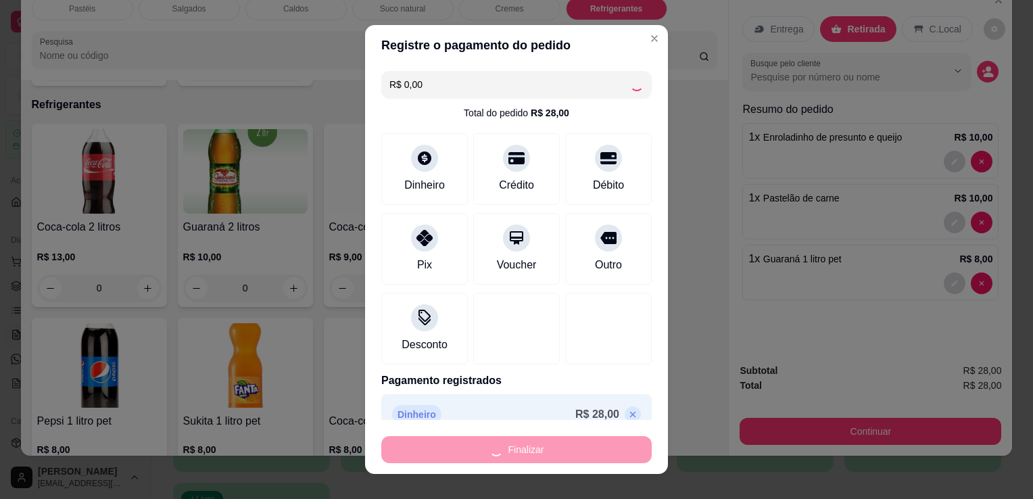
type input "0"
type input "-R$ 28,00"
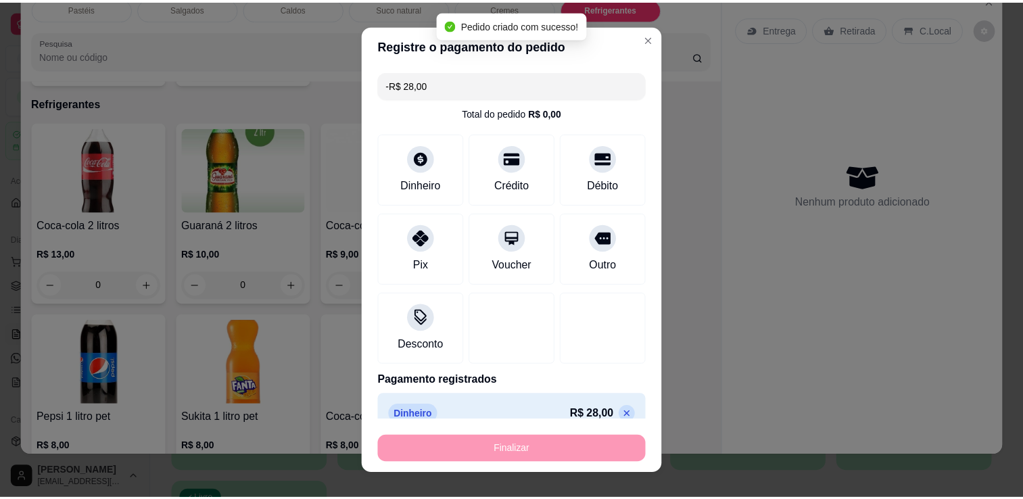
scroll to position [3537, 0]
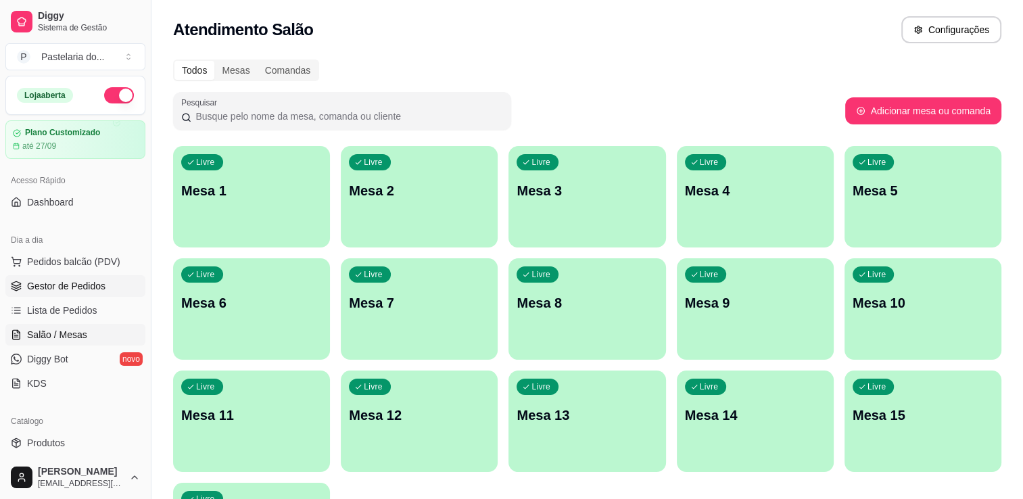
click at [50, 292] on link "Gestor de Pedidos" at bounding box center [75, 286] width 140 height 22
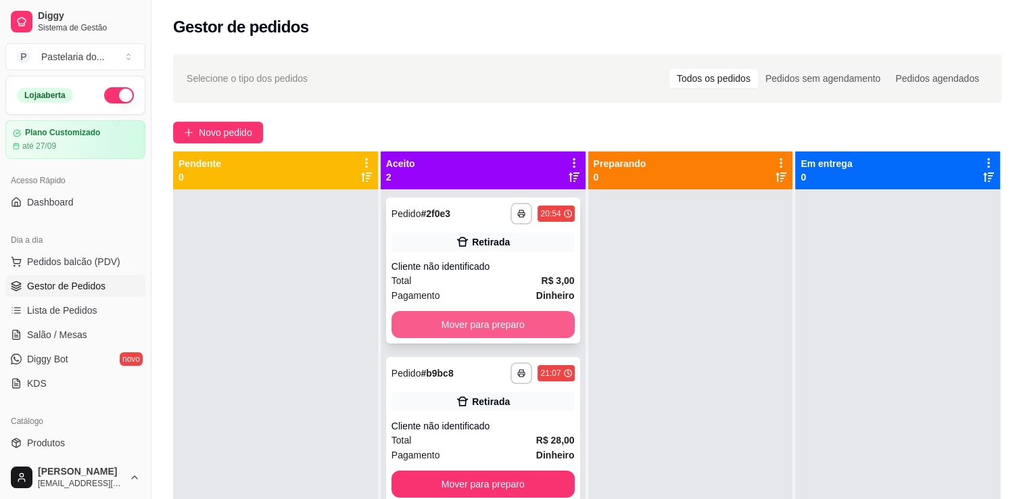
click at [484, 331] on button "Mover para preparo" at bounding box center [483, 324] width 183 height 27
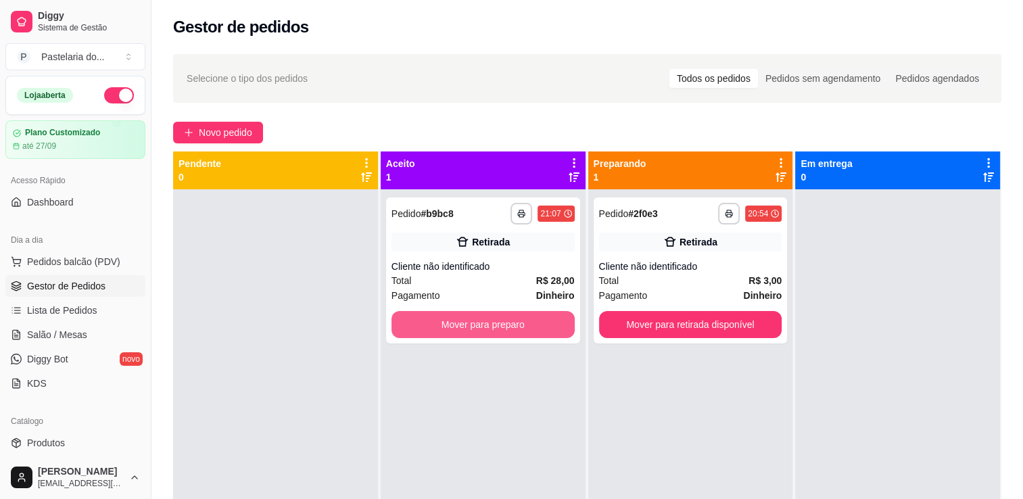
click at [484, 331] on button "Mover para preparo" at bounding box center [483, 324] width 183 height 27
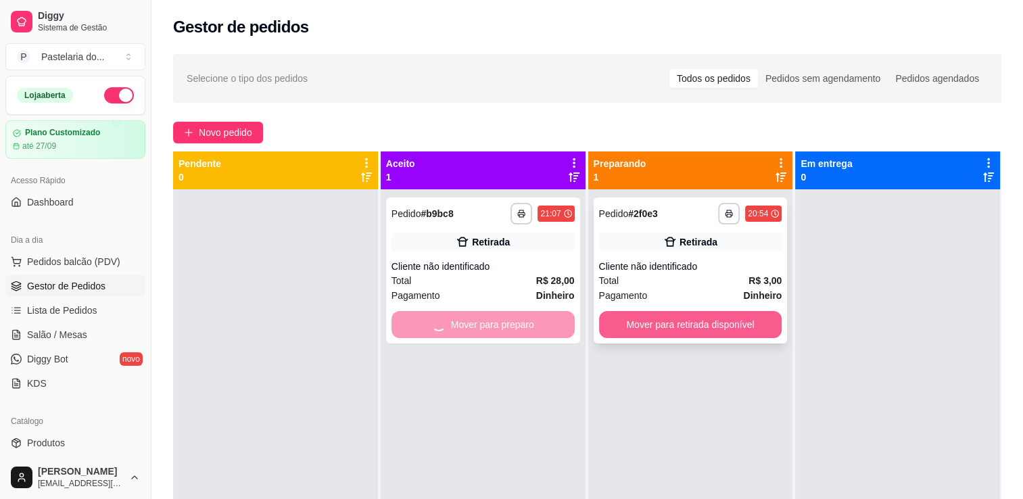
click at [685, 334] on button "Mover para retirada disponível" at bounding box center [690, 324] width 183 height 27
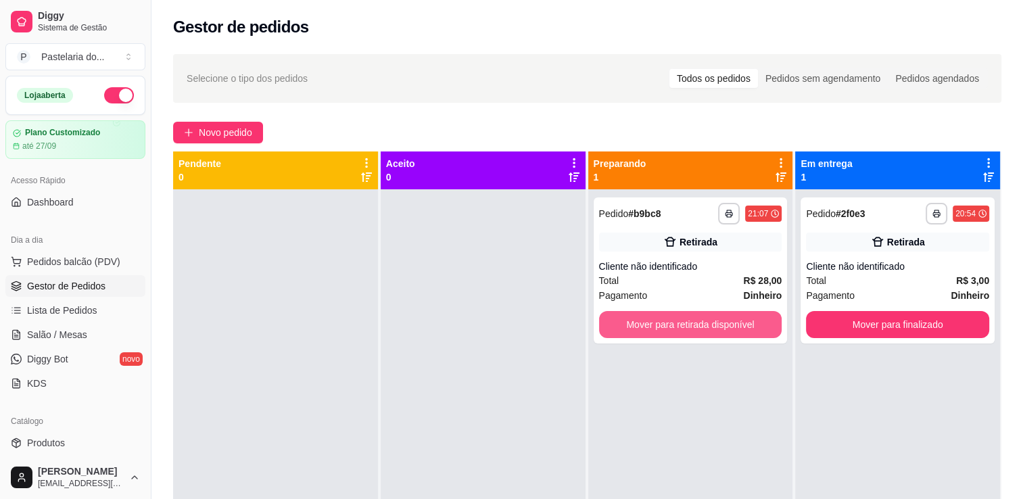
click at [685, 334] on button "Mover para retirada disponível" at bounding box center [690, 324] width 183 height 27
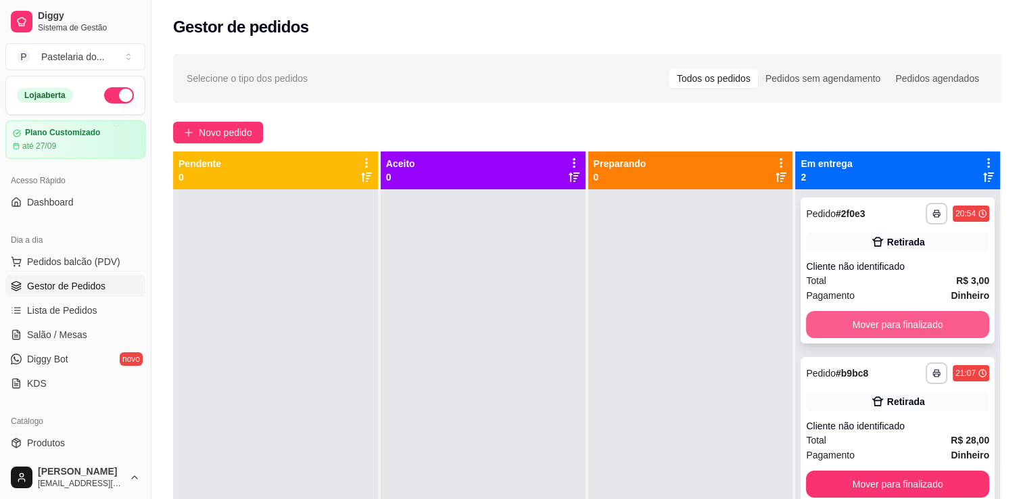
click at [886, 334] on button "Mover para finalizado" at bounding box center [897, 324] width 183 height 27
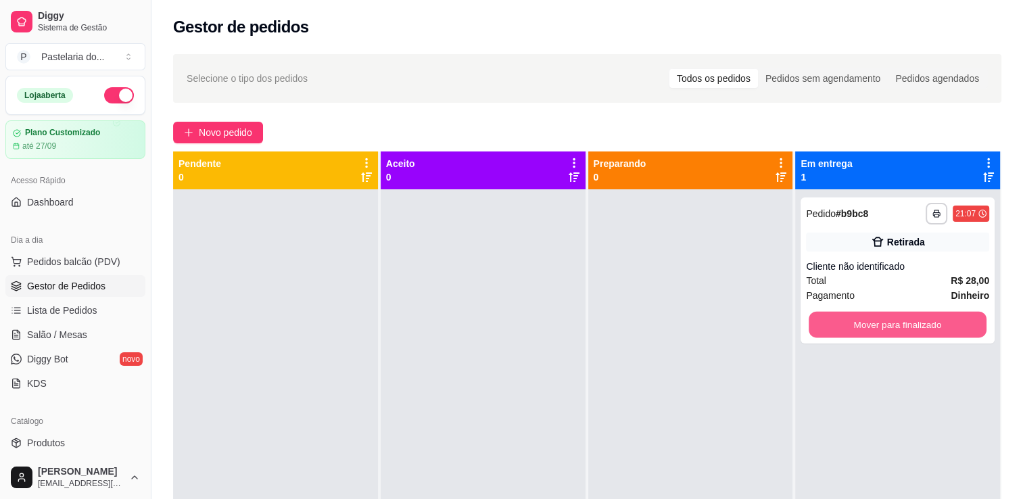
click at [886, 334] on button "Mover para finalizado" at bounding box center [898, 325] width 178 height 26
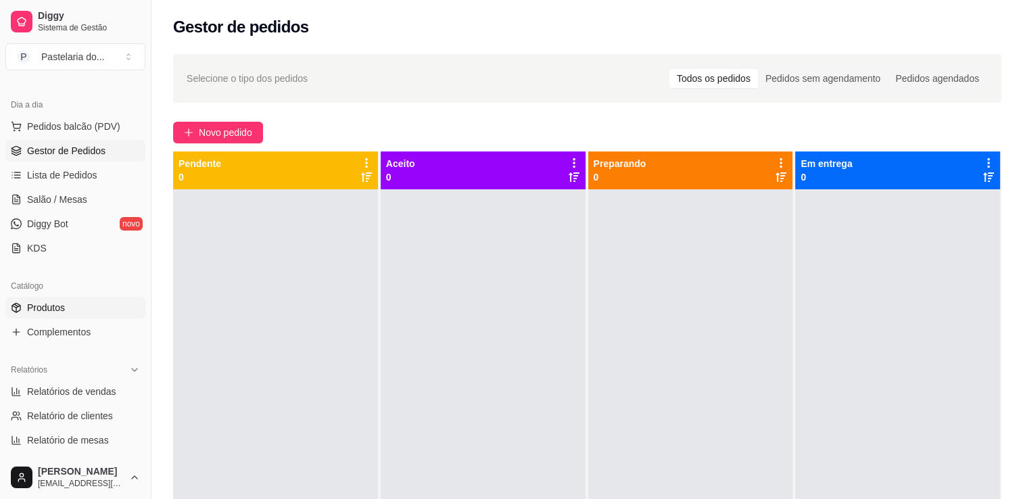
scroll to position [406, 0]
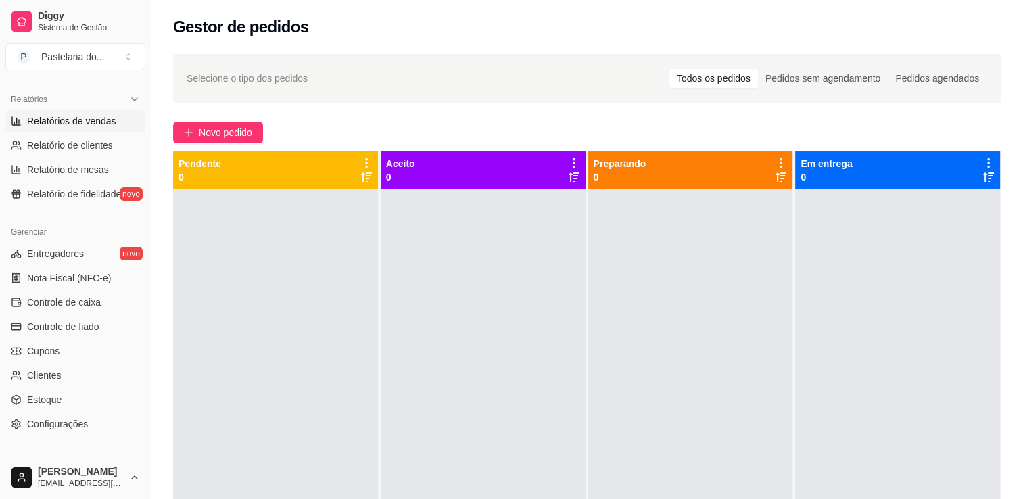
click at [66, 118] on span "Relatórios de vendas" at bounding box center [71, 121] width 89 height 14
select select "ALL"
select select "0"
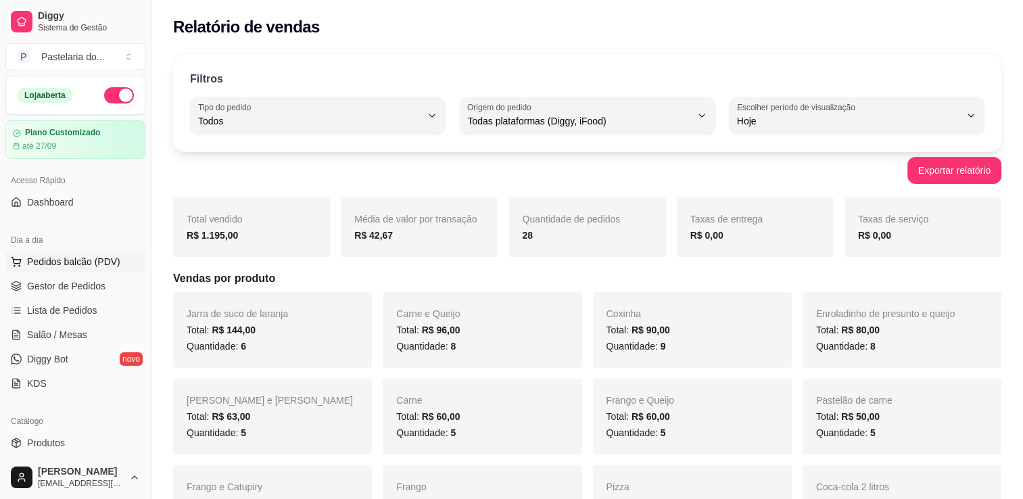
click at [46, 253] on button "Pedidos balcão (PDV)" at bounding box center [75, 262] width 140 height 22
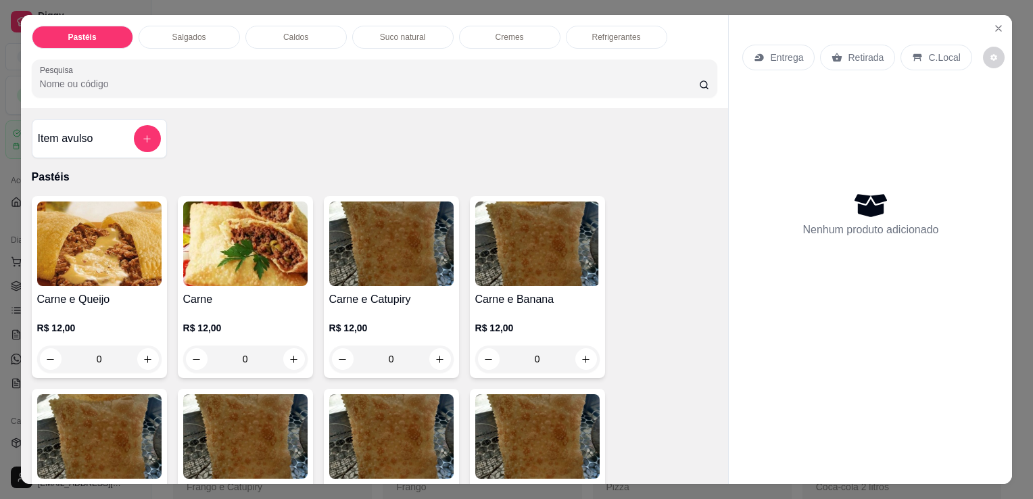
click at [183, 16] on div "Pastéis Salgados Caldos Suco natural Cremes Refrigerantes Pesquisa" at bounding box center [375, 61] width 708 height 93
click at [181, 26] on div "Salgados" at bounding box center [189, 37] width 101 height 23
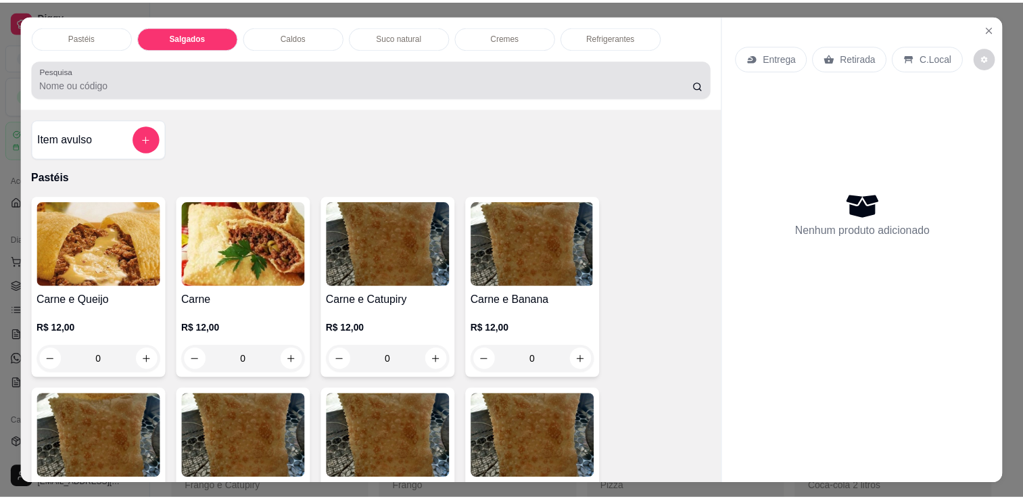
scroll to position [33, 0]
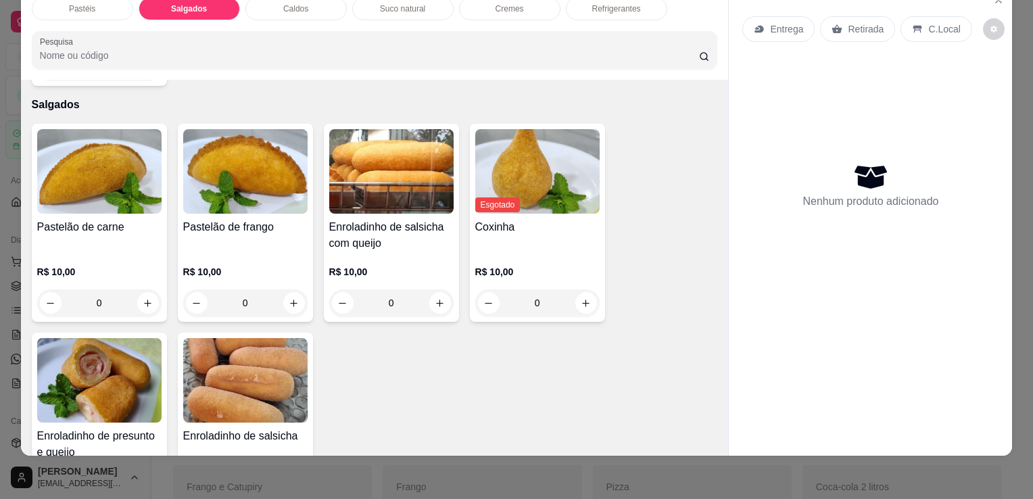
click at [108, 338] on img at bounding box center [99, 380] width 124 height 85
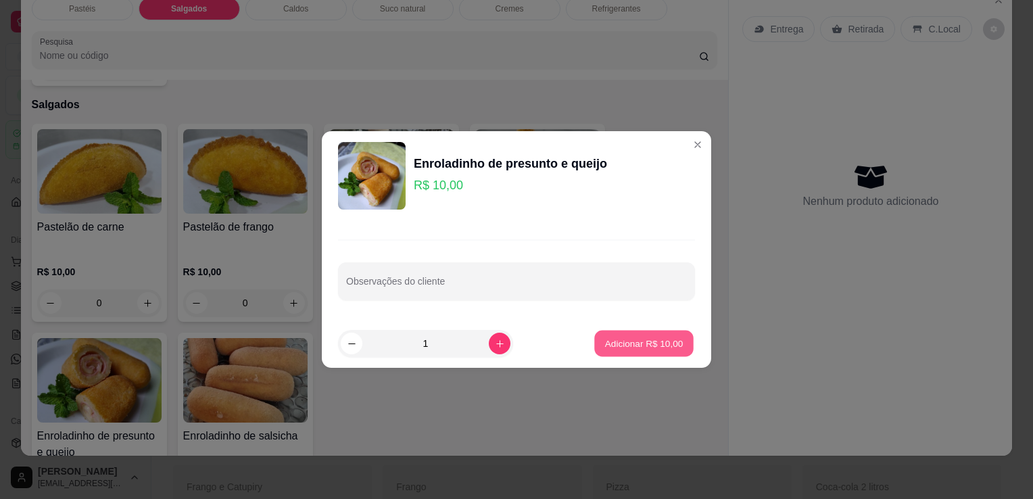
click at [678, 347] on button "Adicionar R$ 10,00" at bounding box center [643, 344] width 99 height 26
type input "1"
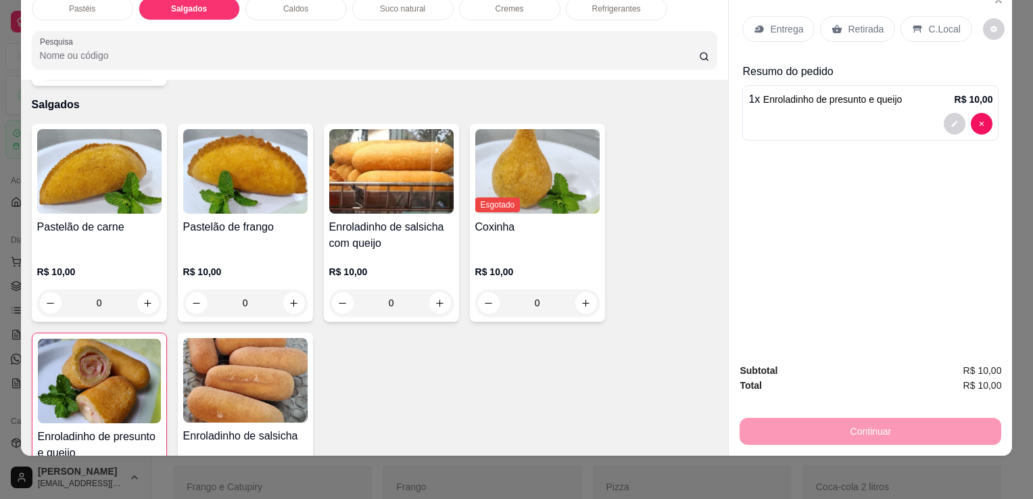
click at [846, 28] on div "Retirada" at bounding box center [857, 29] width 75 height 26
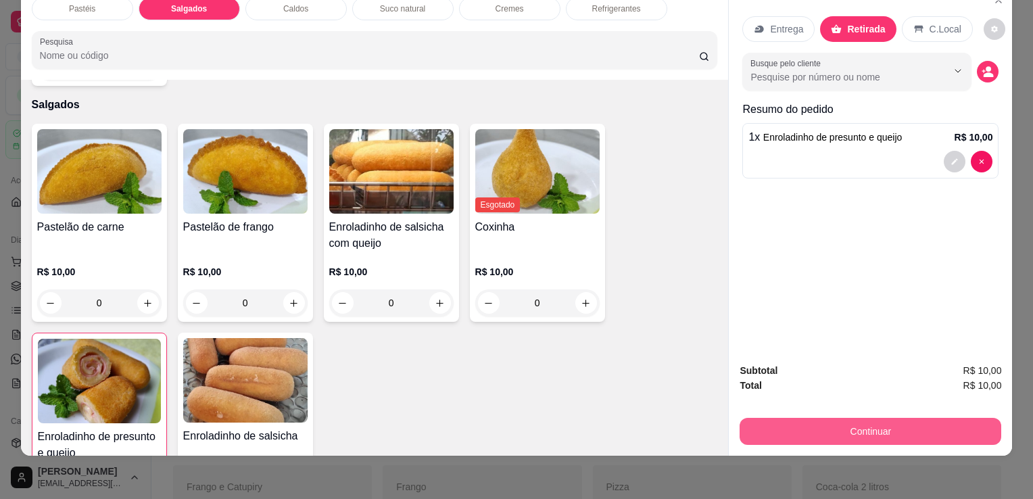
click at [856, 423] on button "Continuar" at bounding box center [871, 431] width 262 height 27
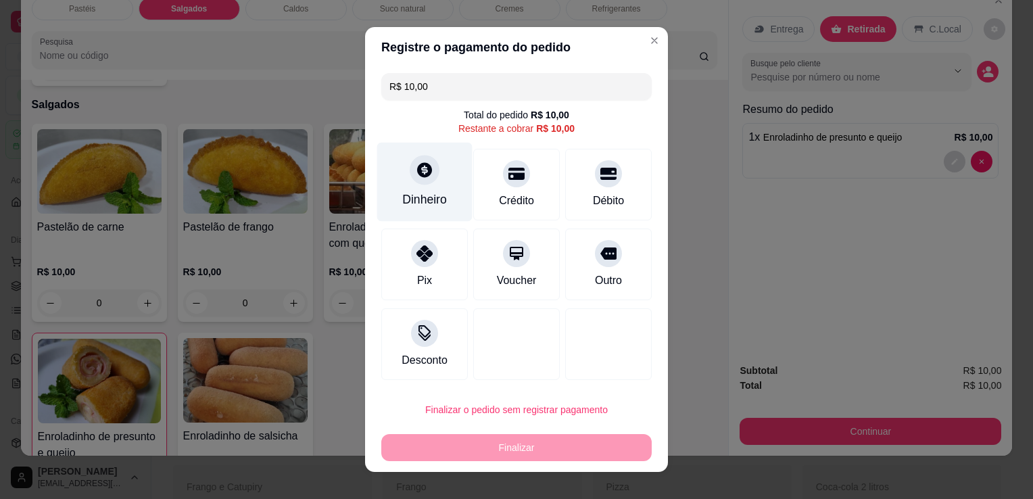
click at [453, 208] on div "Dinheiro" at bounding box center [424, 182] width 95 height 79
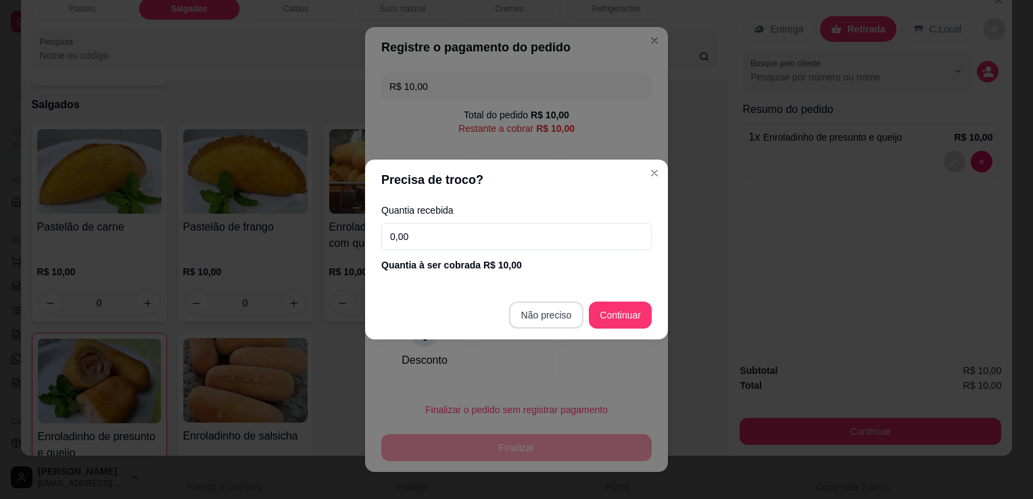
type input "R$ 0,00"
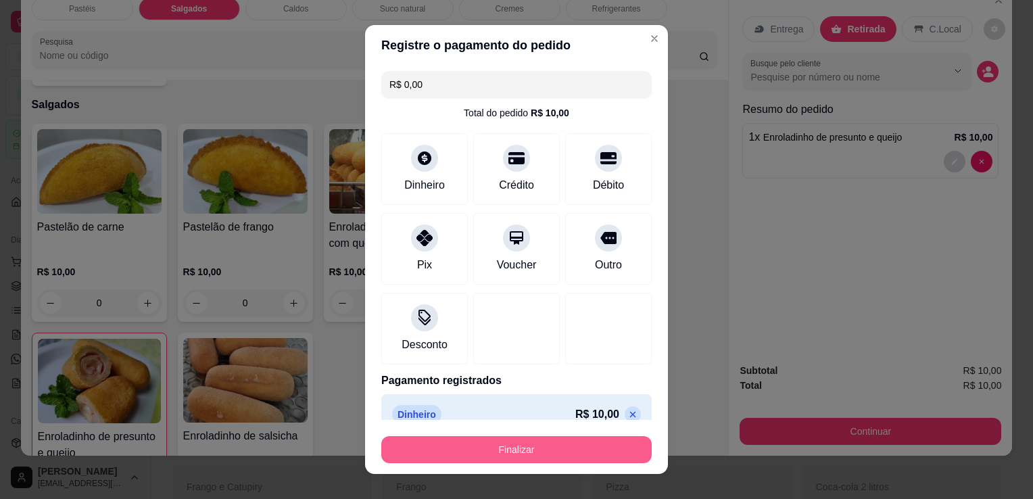
click at [582, 456] on button "Finalizar" at bounding box center [516, 449] width 270 height 27
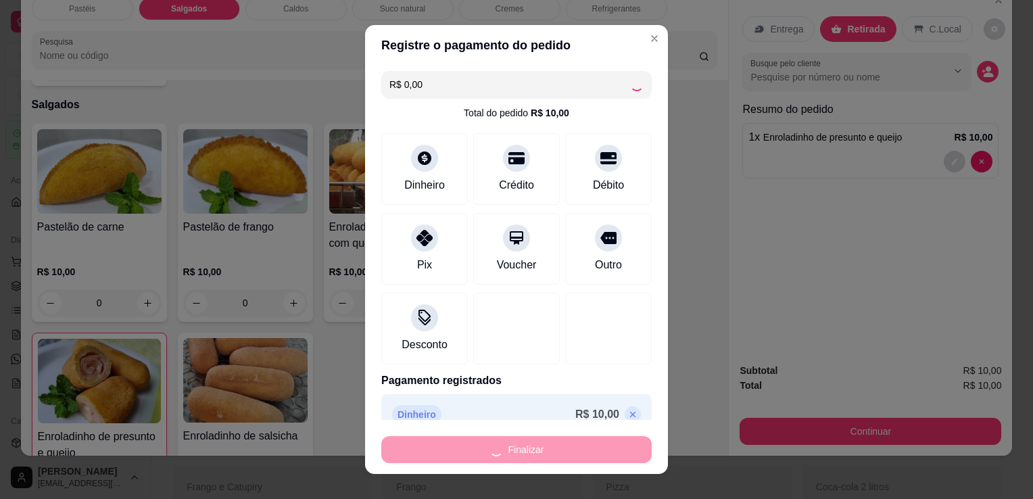
type input "0"
type input "-R$ 10,00"
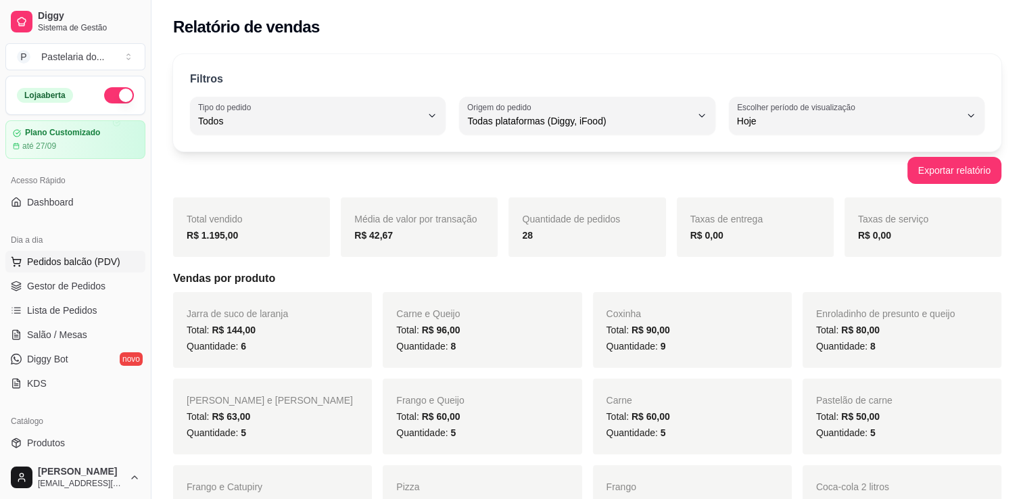
click at [104, 266] on span "Pedidos balcão (PDV)" at bounding box center [73, 262] width 93 height 14
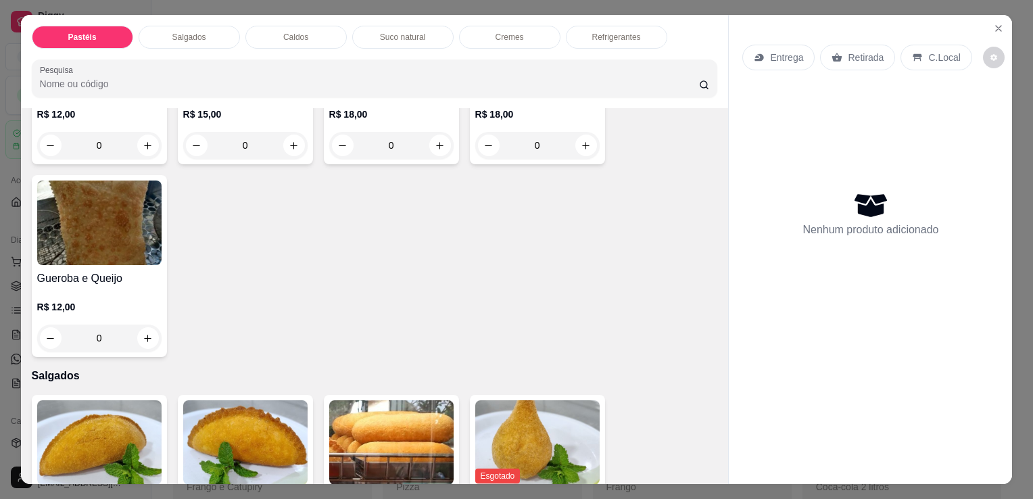
scroll to position [1082, 0]
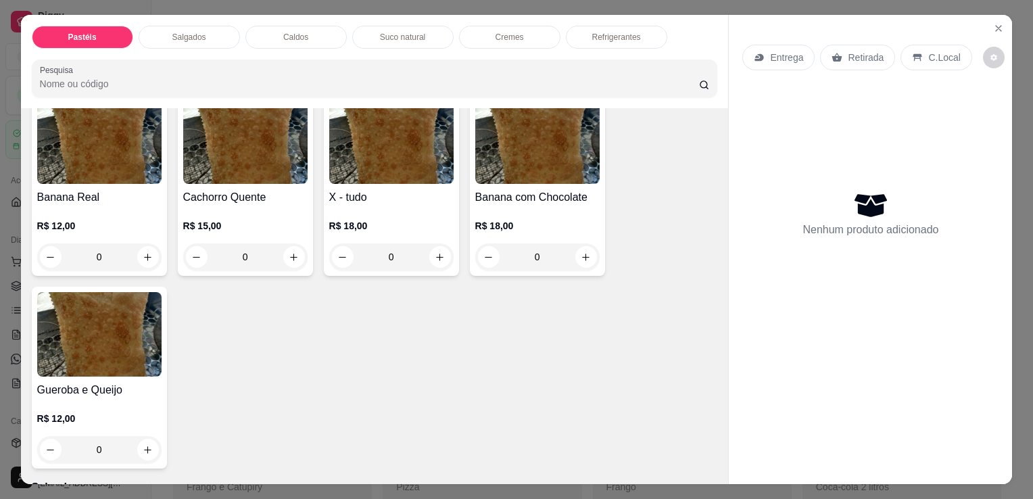
click at [122, 412] on p "R$ 12,00" at bounding box center [99, 419] width 124 height 14
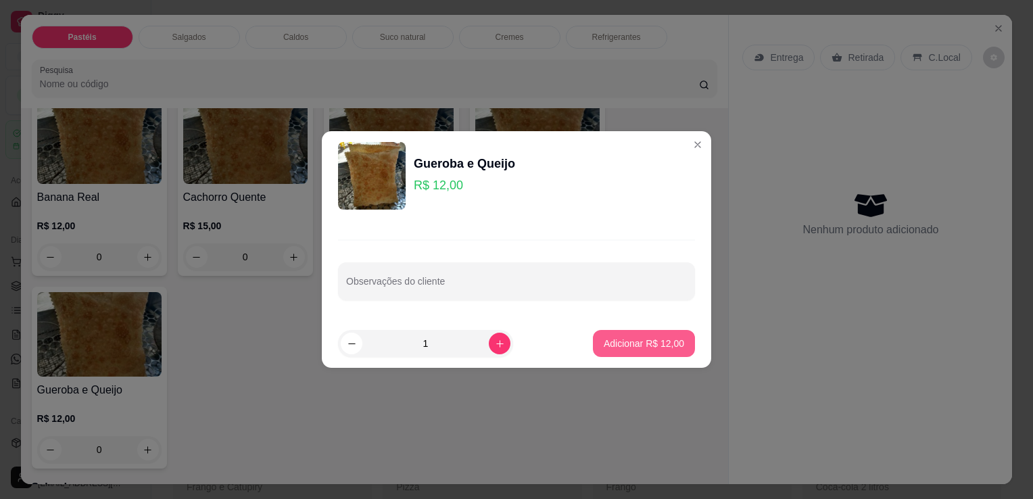
click at [628, 353] on button "Adicionar R$ 12,00" at bounding box center [644, 343] width 102 height 27
type input "1"
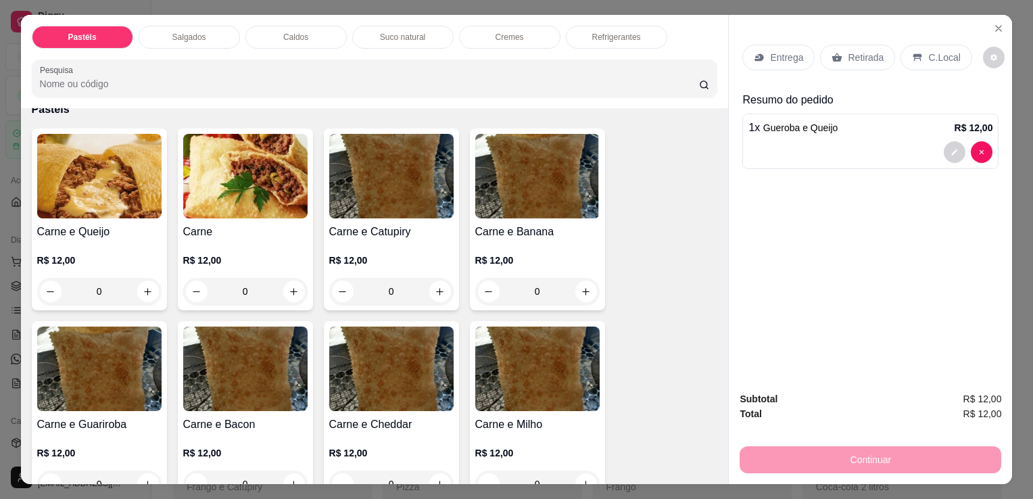
scroll to position [0, 0]
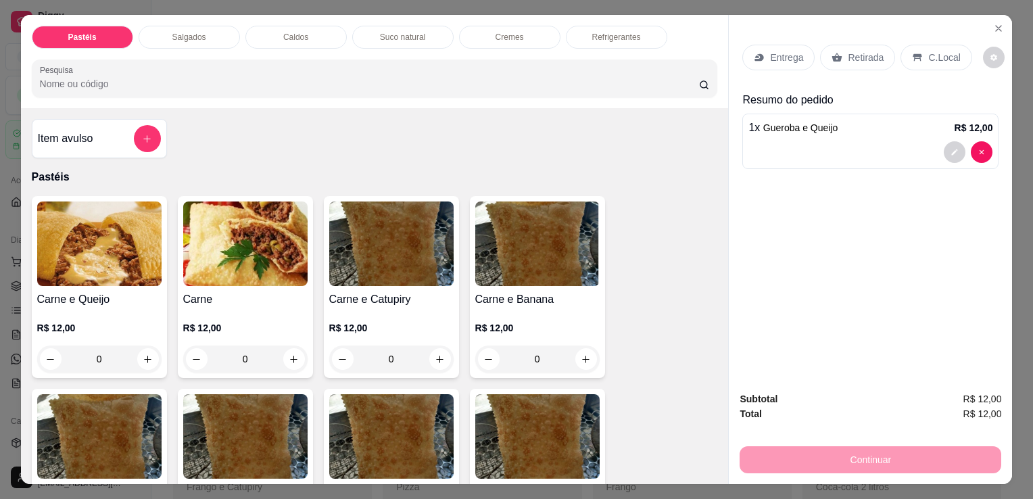
click at [155, 26] on div "Salgados" at bounding box center [189, 37] width 101 height 23
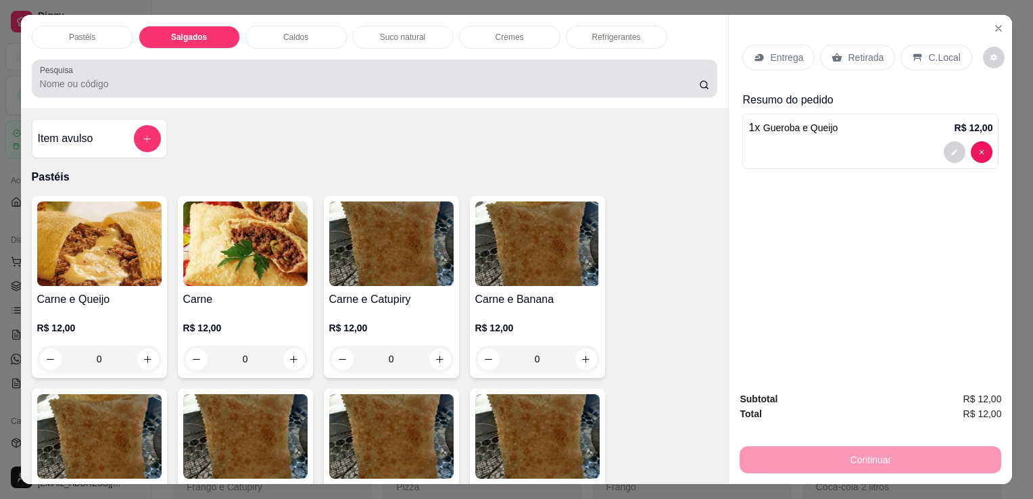
scroll to position [33, 0]
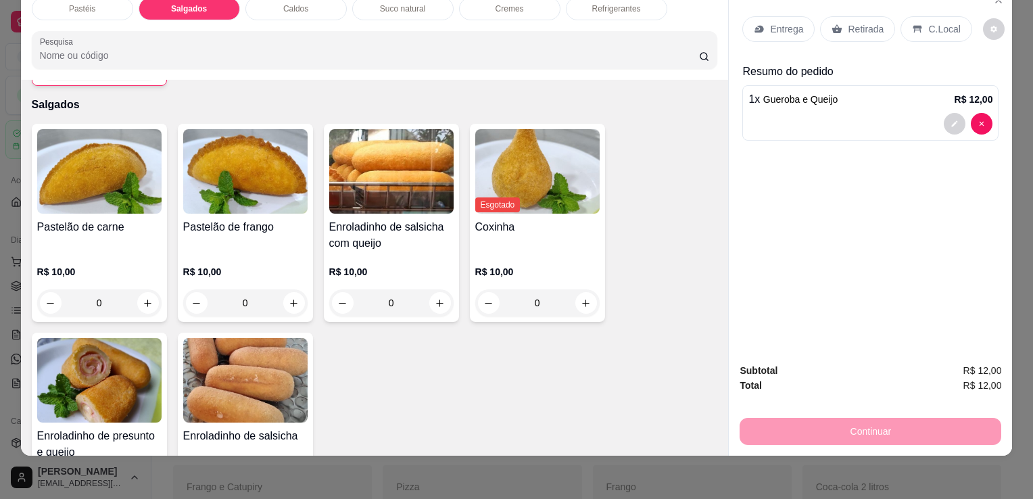
click at [229, 252] on div "R$ 10,00 0" at bounding box center [245, 284] width 124 height 65
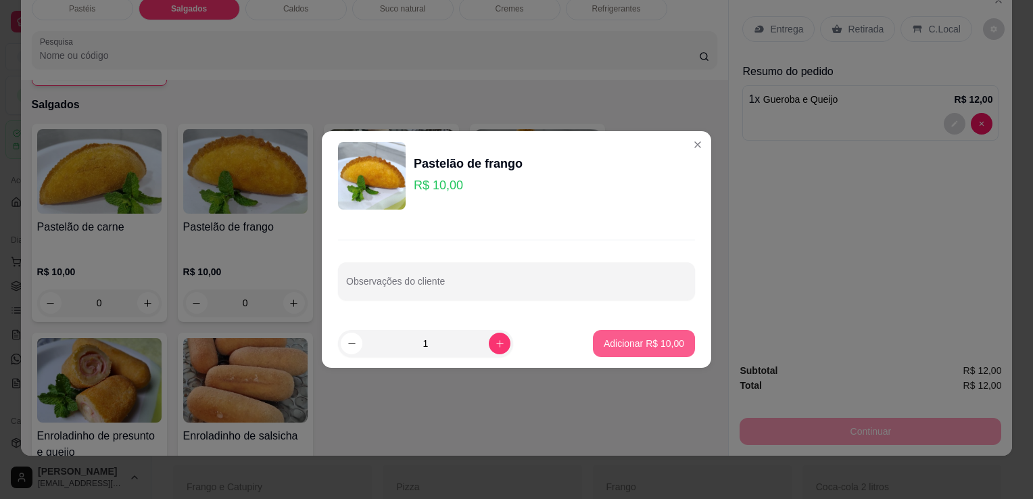
click at [628, 335] on button "Adicionar R$ 10,00" at bounding box center [644, 343] width 102 height 27
type input "1"
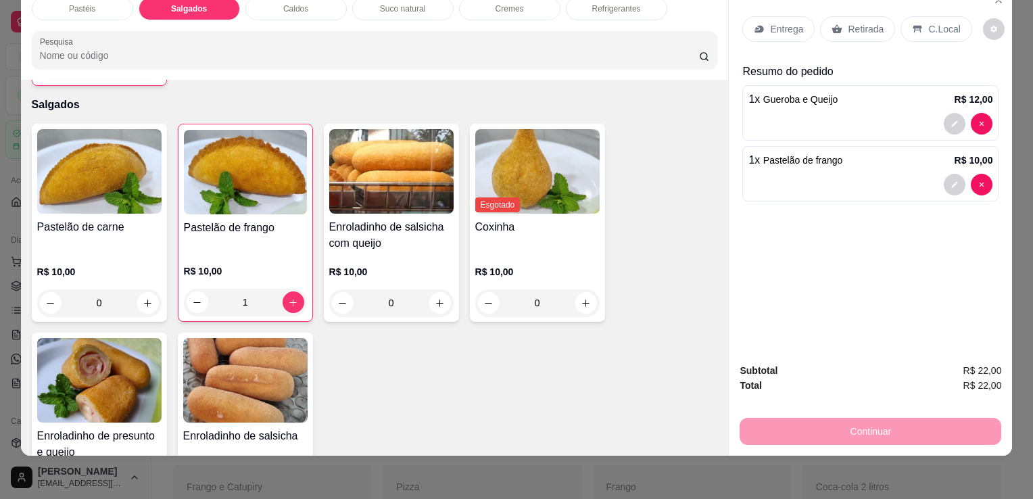
click at [420, 6] on div "Suco natural" at bounding box center [402, 8] width 101 height 23
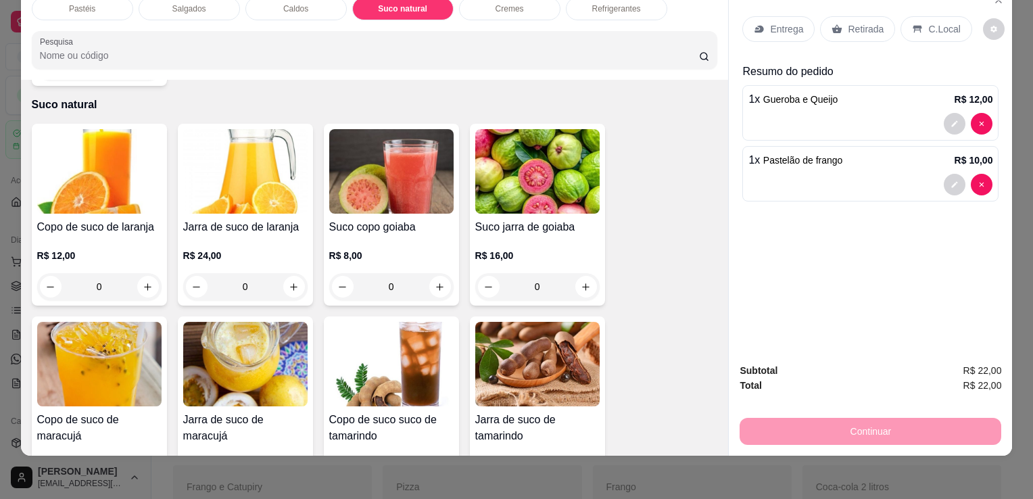
click at [72, 348] on img at bounding box center [99, 364] width 124 height 85
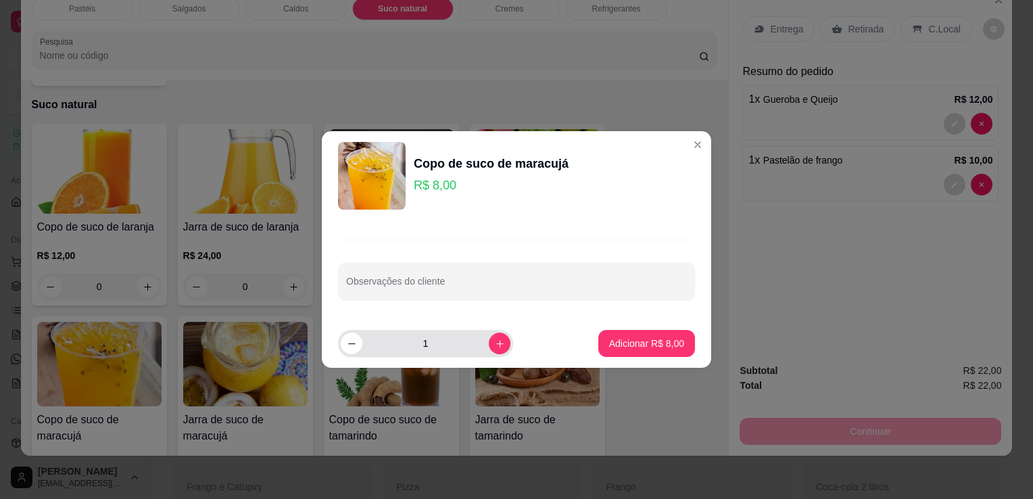
click at [495, 342] on icon "increase-product-quantity" at bounding box center [500, 344] width 10 height 10
type input "4"
click at [677, 344] on button "Adicionar R$ 32,00" at bounding box center [644, 343] width 102 height 27
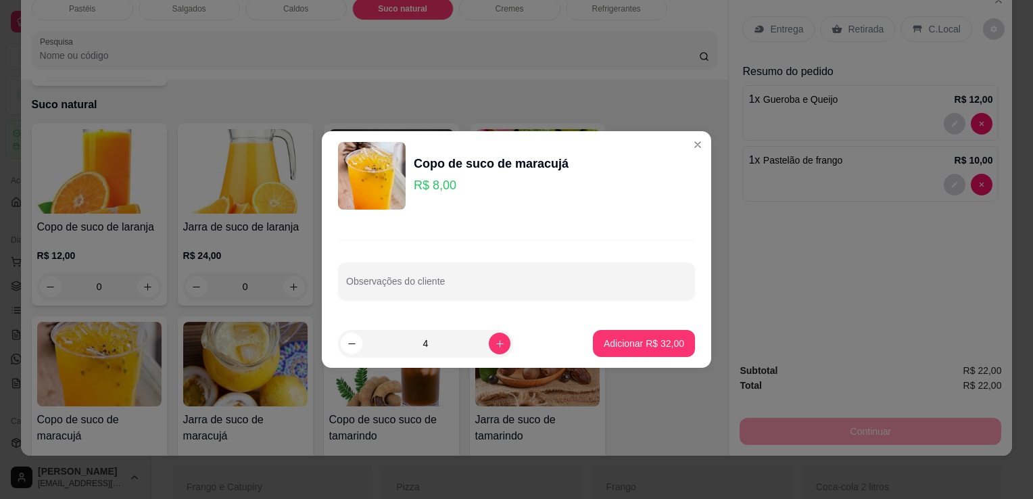
type input "4"
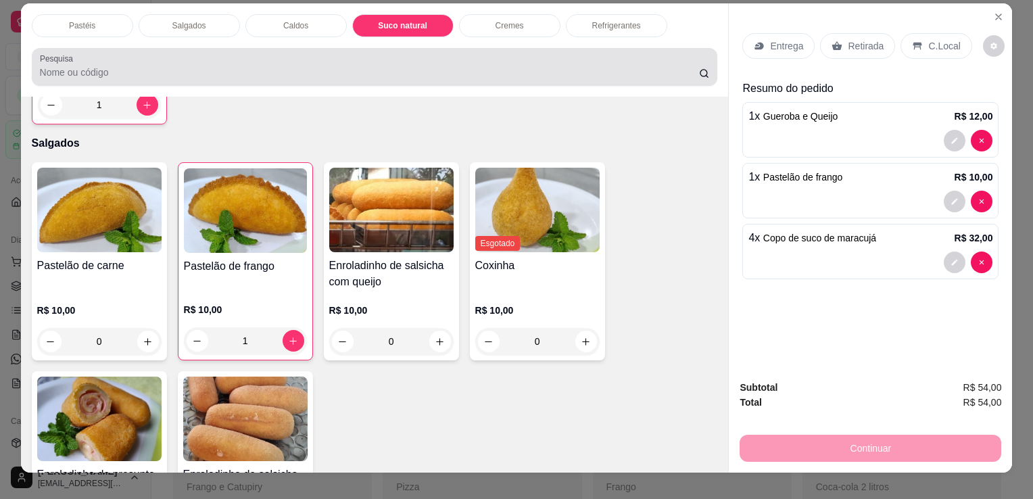
scroll to position [0, 0]
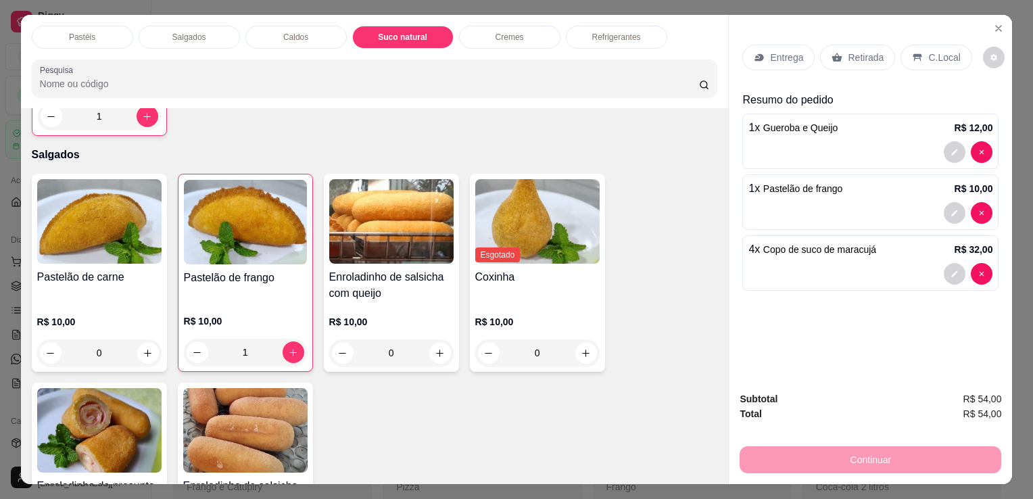
click at [206, 37] on div "Salgados" at bounding box center [189, 37] width 101 height 23
click at [206, 65] on div at bounding box center [375, 78] width 670 height 27
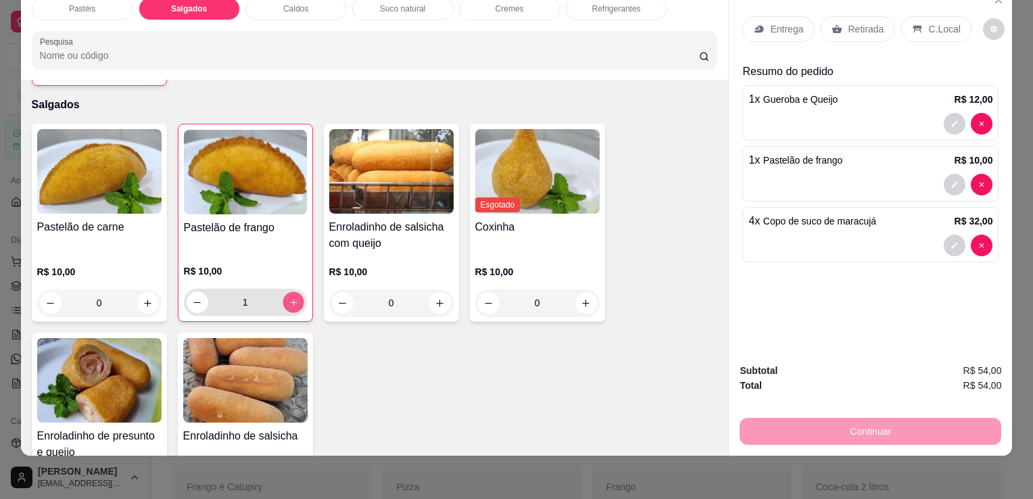
click at [287, 292] on button "increase-product-quantity" at bounding box center [293, 302] width 21 height 21
type input "2"
click at [97, 356] on img at bounding box center [99, 380] width 124 height 85
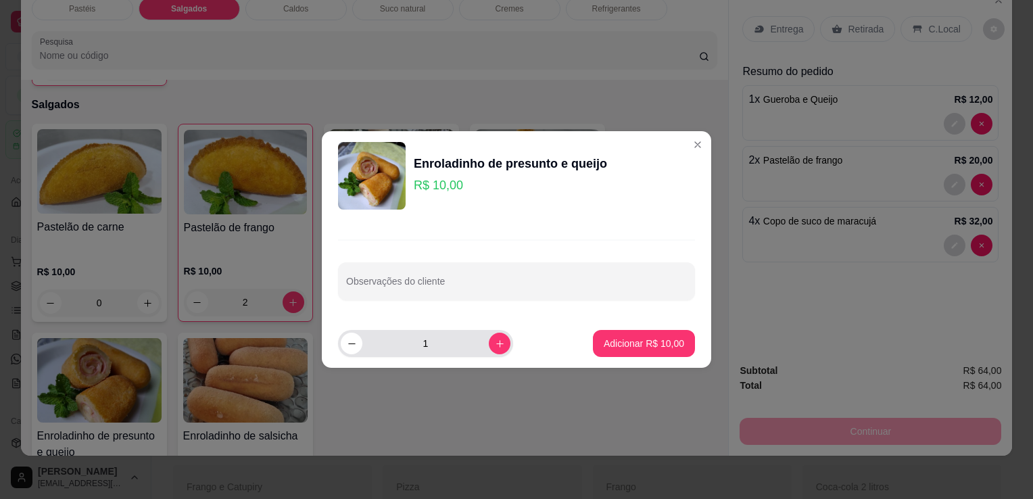
click at [476, 348] on input "1" at bounding box center [425, 343] width 126 height 27
click at [495, 345] on icon "increase-product-quantity" at bounding box center [500, 344] width 10 height 10
click at [641, 346] on p "Adicionar R$ 20,00" at bounding box center [644, 343] width 78 height 13
click at [351, 344] on icon "decrease-product-quantity" at bounding box center [351, 344] width 7 height 1
type input "1"
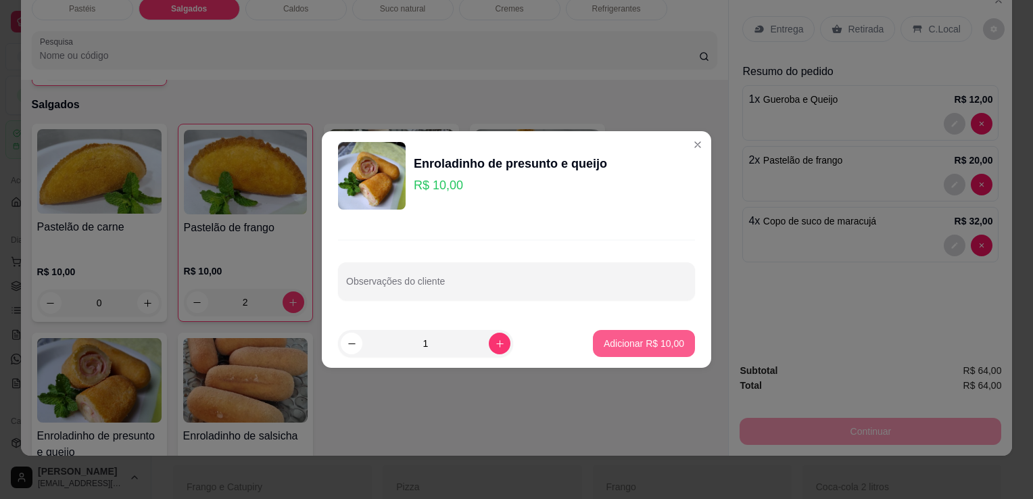
click at [662, 331] on button "Adicionar R$ 10,00" at bounding box center [644, 343] width 102 height 27
click at [662, 331] on div "Pastelão de carne R$ 10,00 0 Pastelão de frango R$ 10,00 2 Enroladinho de salsi…" at bounding box center [375, 327] width 686 height 407
type input "1"
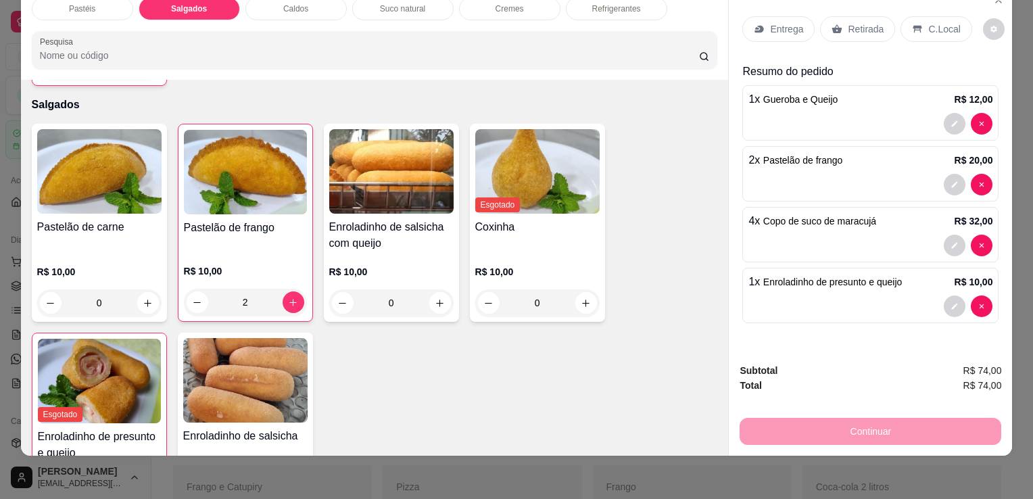
click at [846, 26] on div "Retirada" at bounding box center [857, 29] width 75 height 26
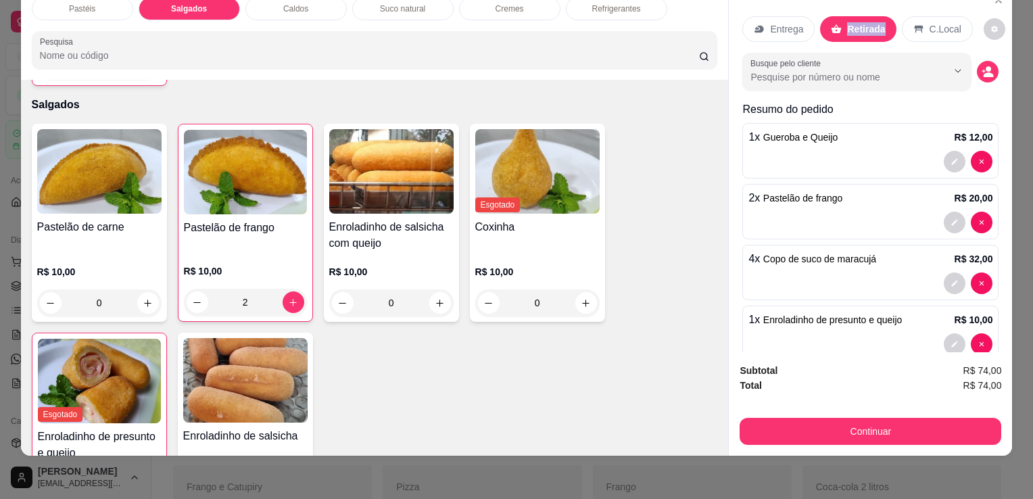
click at [843, 433] on button "Continuar" at bounding box center [871, 431] width 262 height 27
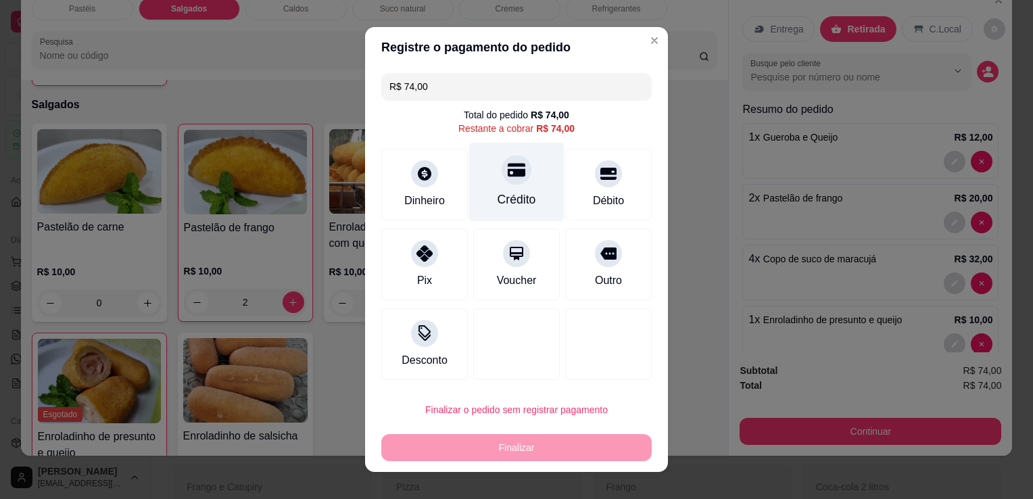
click at [513, 193] on div "Crédito" at bounding box center [517, 200] width 39 height 18
type input "R$ 0,00"
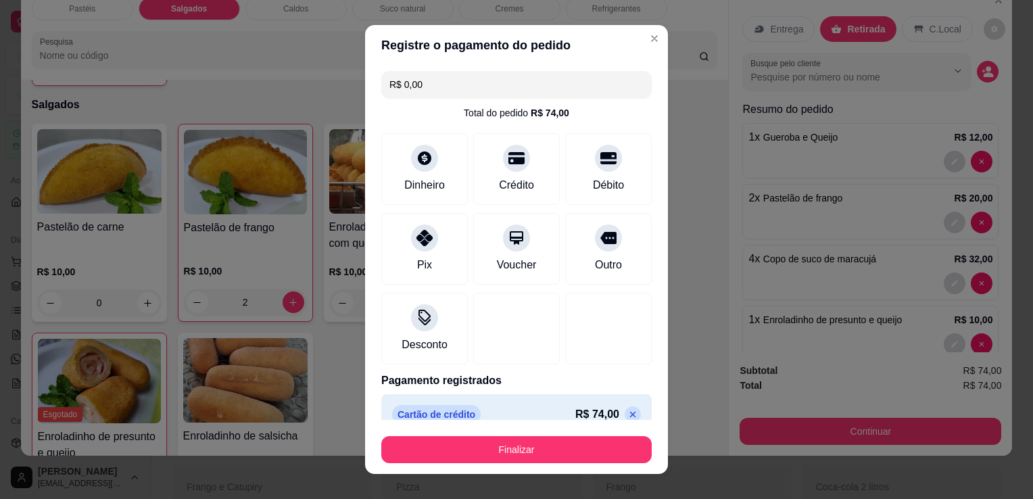
click at [569, 431] on div "Finalizar" at bounding box center [516, 447] width 270 height 32
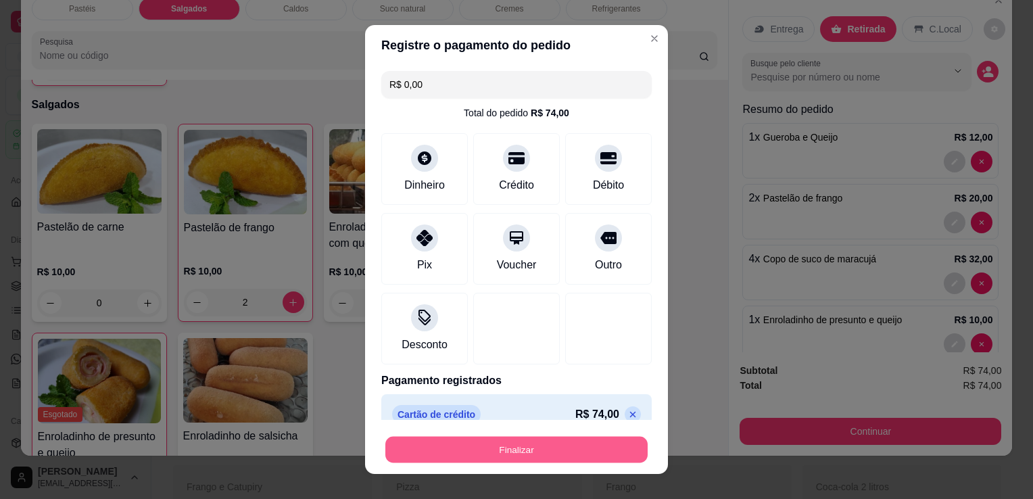
click at [573, 448] on button "Finalizar" at bounding box center [516, 450] width 262 height 26
click at [573, 448] on div "Finalizar" at bounding box center [516, 449] width 270 height 27
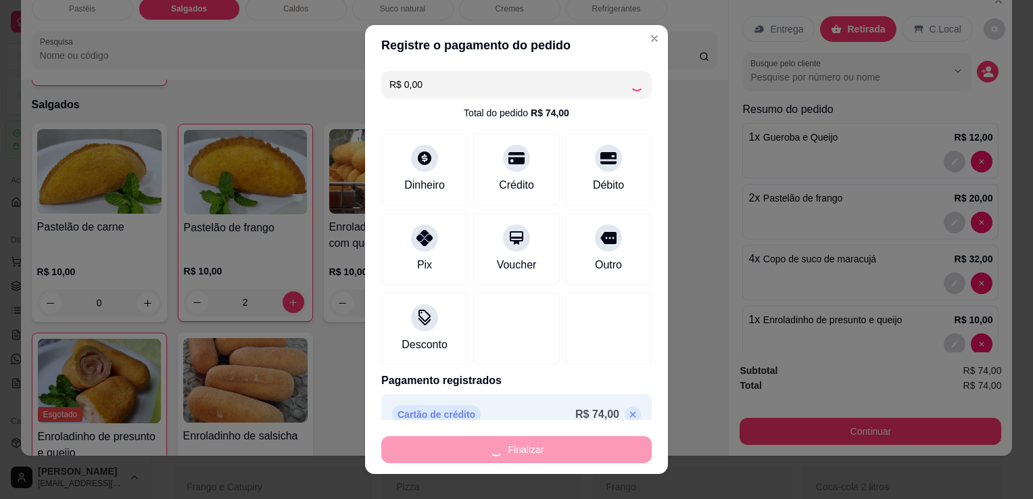
type input "0"
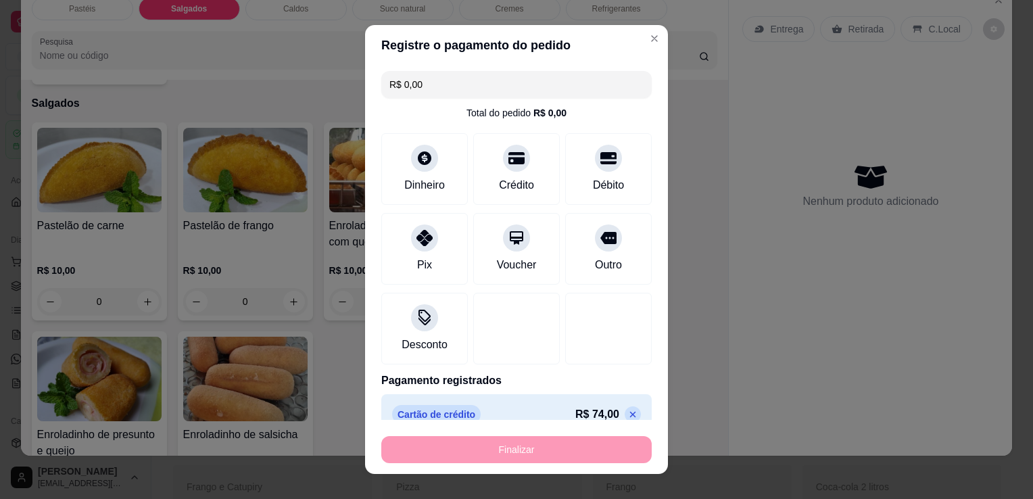
type input "-R$ 74,00"
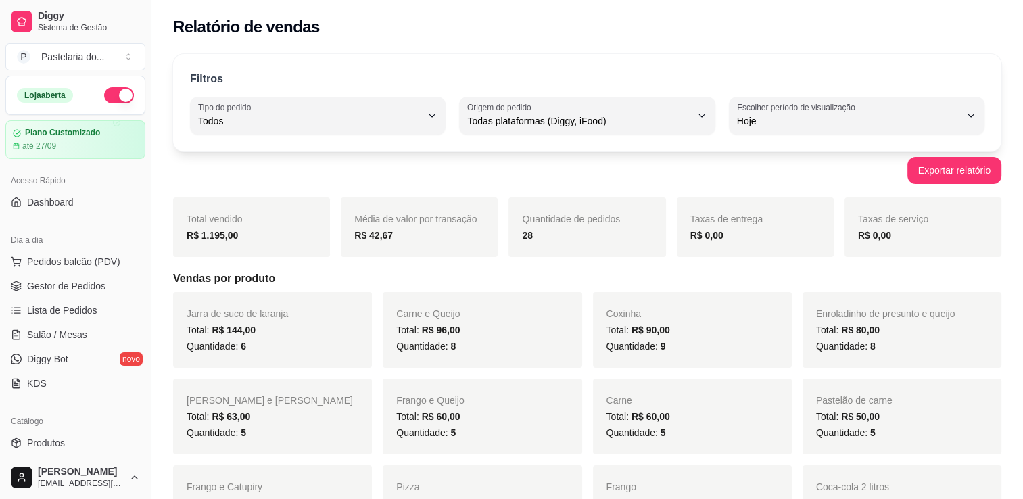
click at [66, 249] on div "Dia a dia" at bounding box center [75, 240] width 140 height 22
click at [70, 262] on span "Pedidos balcão (PDV)" at bounding box center [73, 262] width 93 height 14
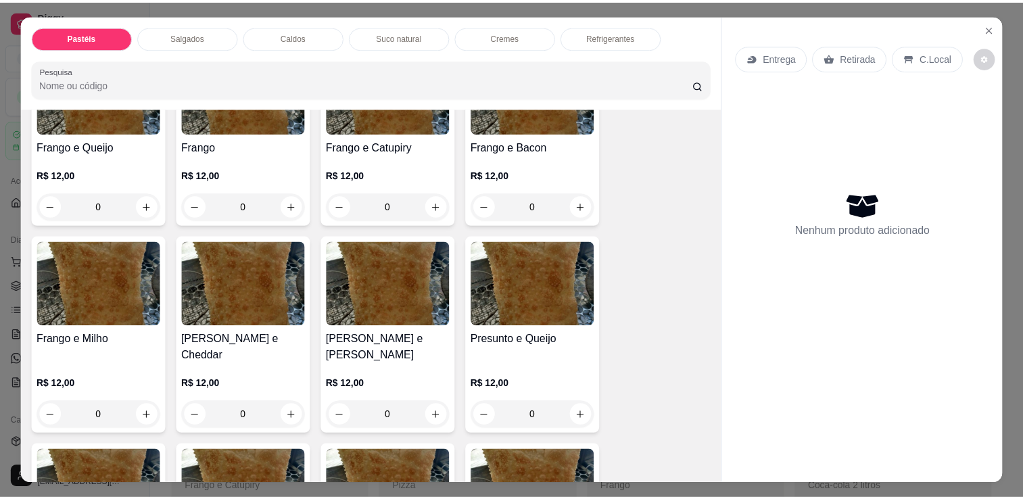
scroll to position [541, 0]
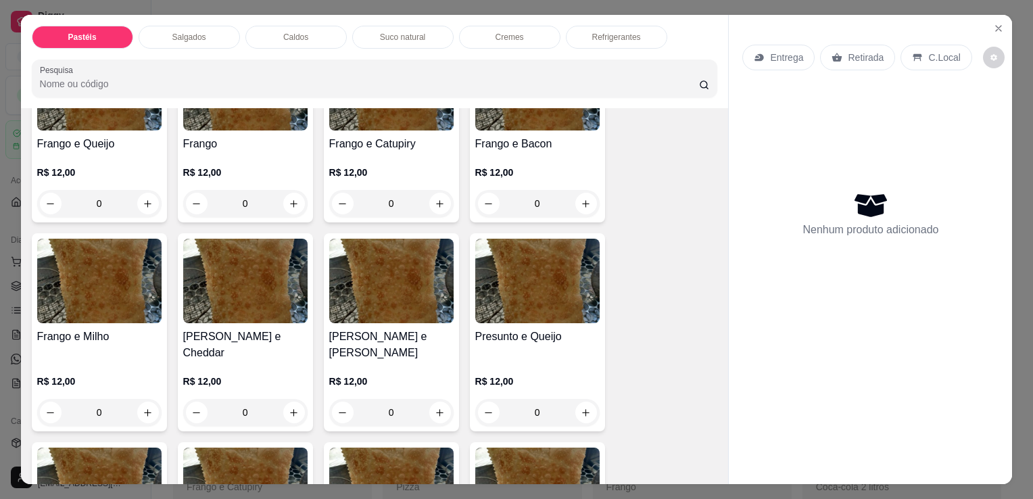
click at [441, 145] on h4 "Frango e Catupiry" at bounding box center [391, 144] width 124 height 16
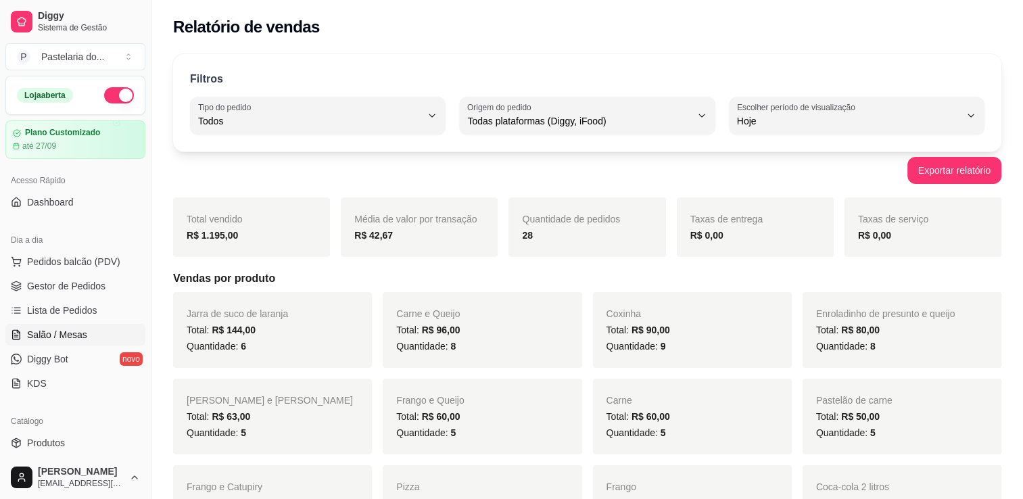
click at [63, 334] on span "Salão / Mesas" at bounding box center [57, 335] width 60 height 14
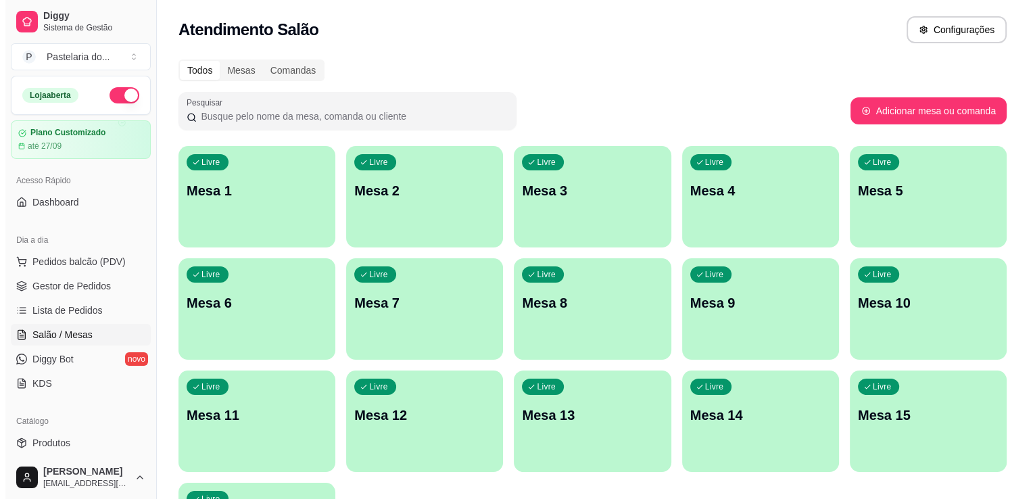
scroll to position [135, 0]
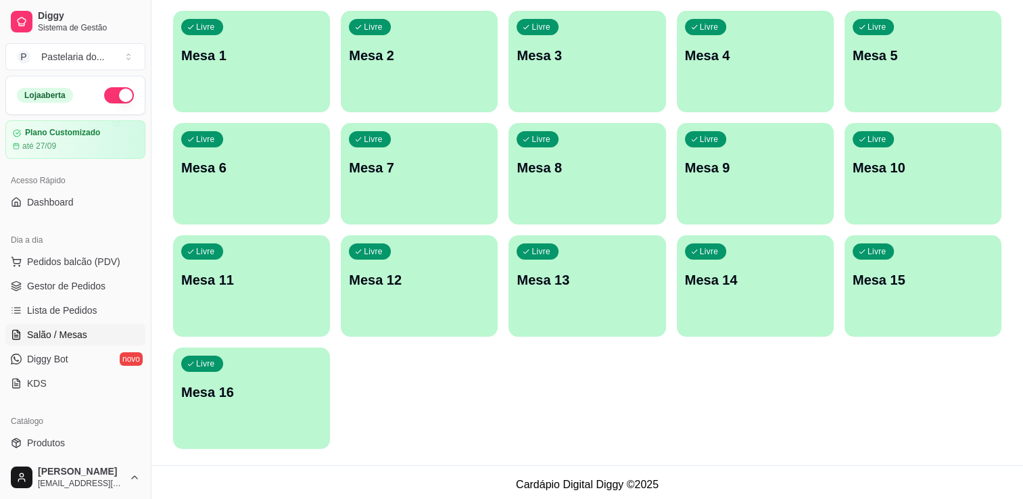
click at [273, 348] on div "Livre Mesa 16" at bounding box center [251, 390] width 157 height 85
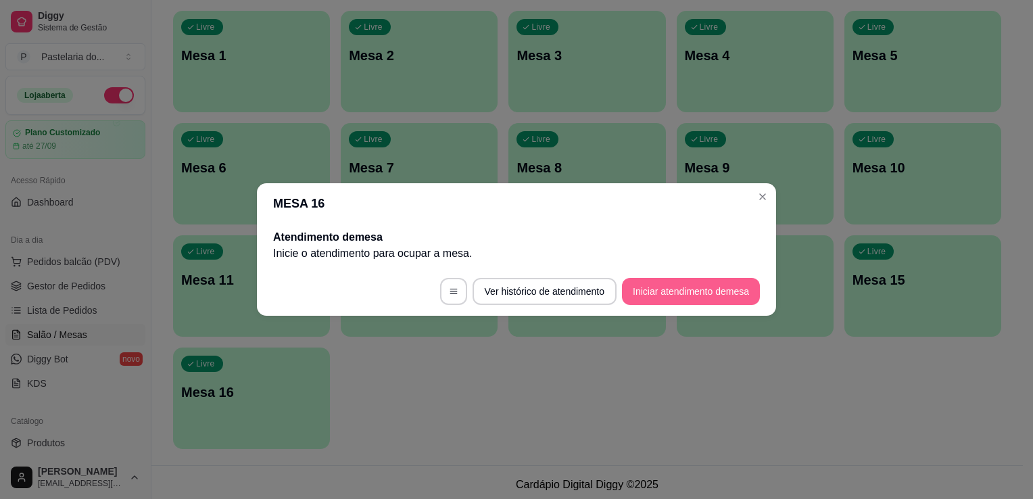
click at [653, 298] on button "Iniciar atendimento de mesa" at bounding box center [691, 291] width 138 height 27
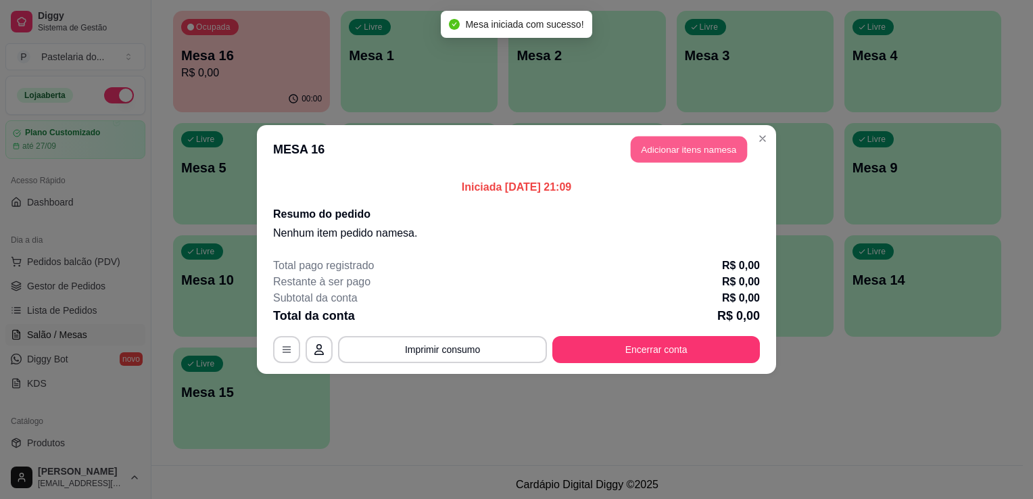
click at [678, 153] on button "Adicionar itens na mesa" at bounding box center [689, 150] width 116 height 26
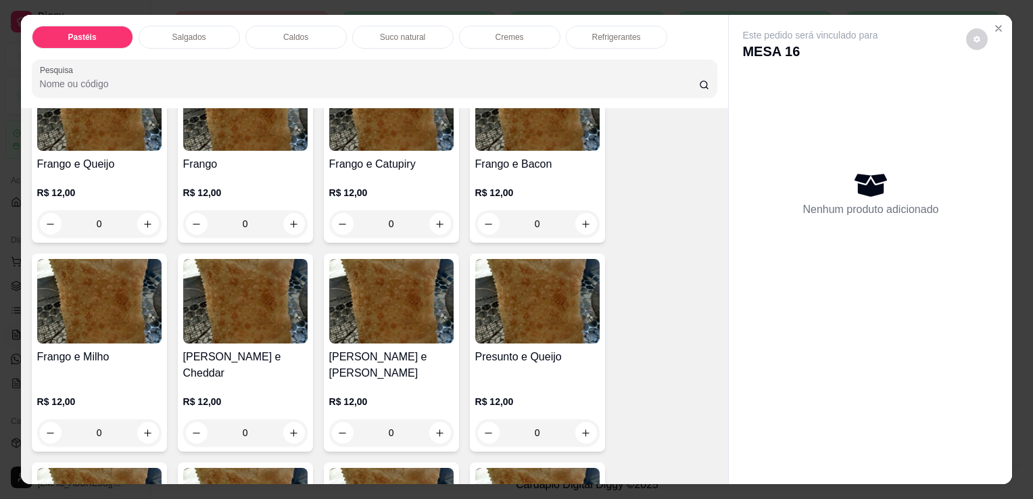
scroll to position [609, 0]
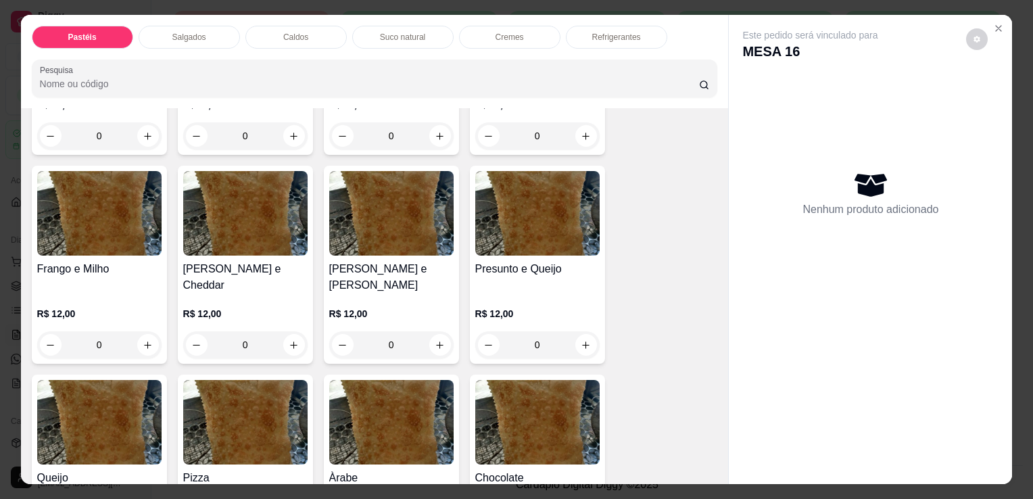
click at [516, 293] on div "R$ 12,00 0" at bounding box center [537, 325] width 124 height 65
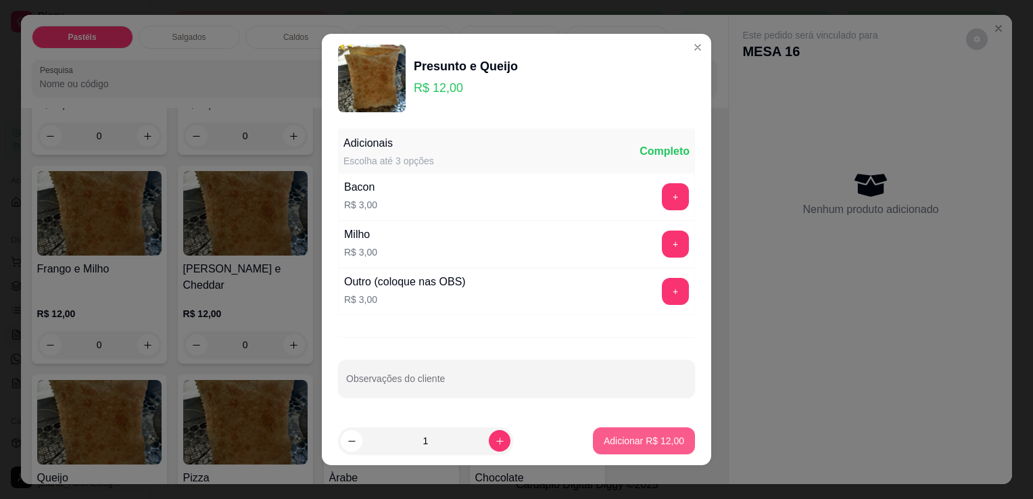
click at [604, 440] on p "Adicionar R$ 12,00" at bounding box center [644, 441] width 80 height 14
type input "1"
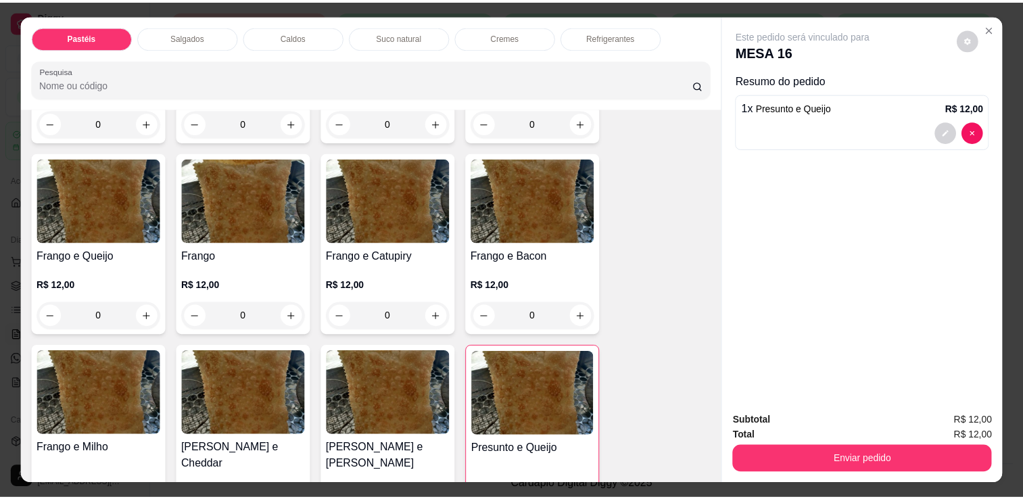
scroll to position [406, 0]
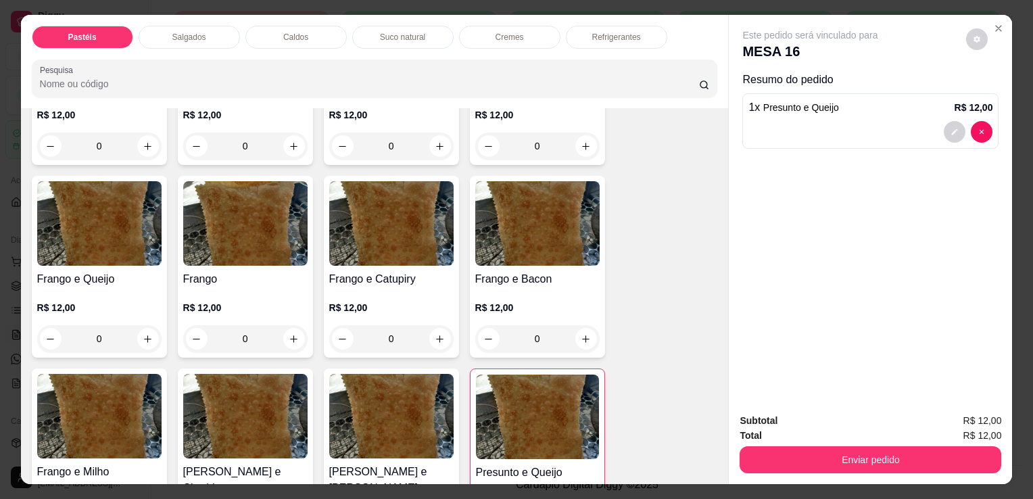
click at [356, 271] on h4 "Frango e Catupiry" at bounding box center [391, 279] width 124 height 16
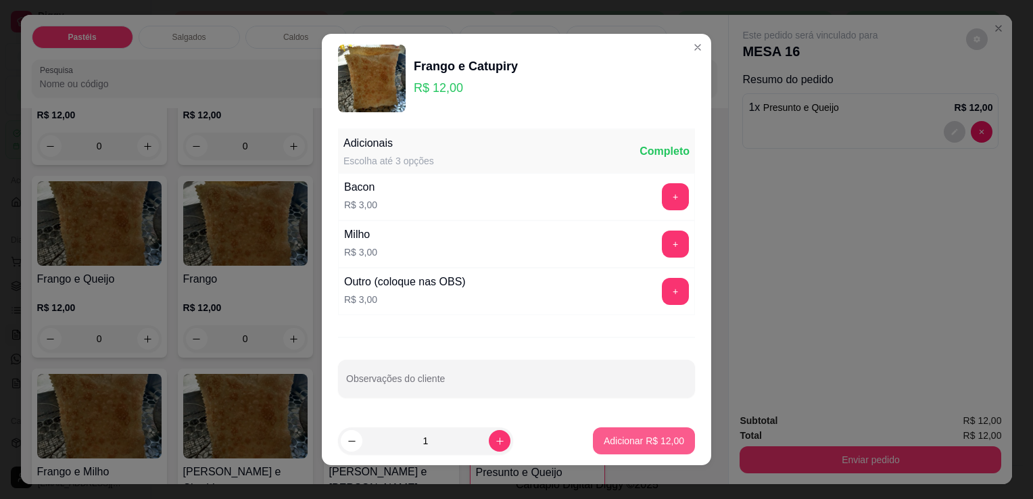
click at [615, 440] on p "Adicionar R$ 12,00" at bounding box center [644, 441] width 80 height 14
type input "1"
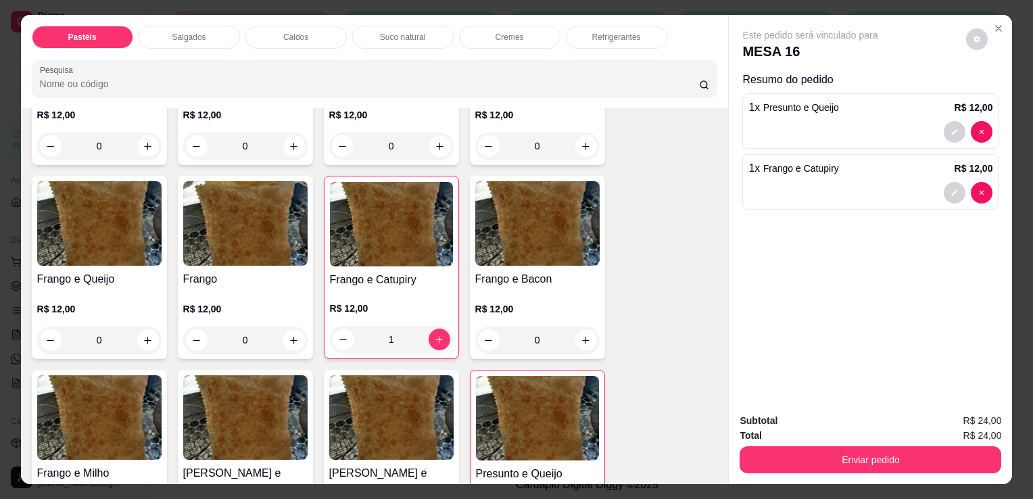
click at [778, 465] on button "Enviar pedido" at bounding box center [871, 459] width 262 height 27
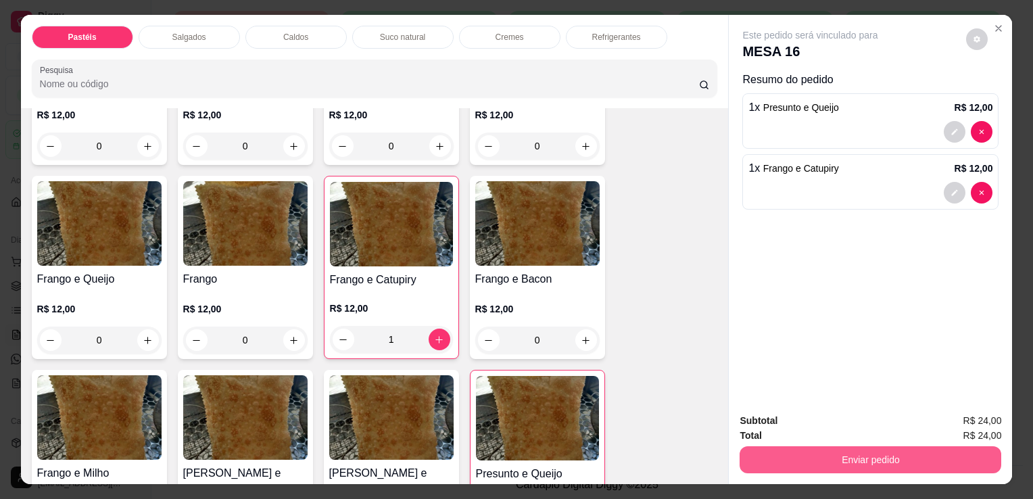
click at [857, 463] on button "Enviar pedido" at bounding box center [871, 459] width 262 height 27
click at [958, 452] on button "Enviar pedido" at bounding box center [871, 459] width 254 height 26
click at [918, 446] on button "Enviar pedido" at bounding box center [871, 459] width 262 height 27
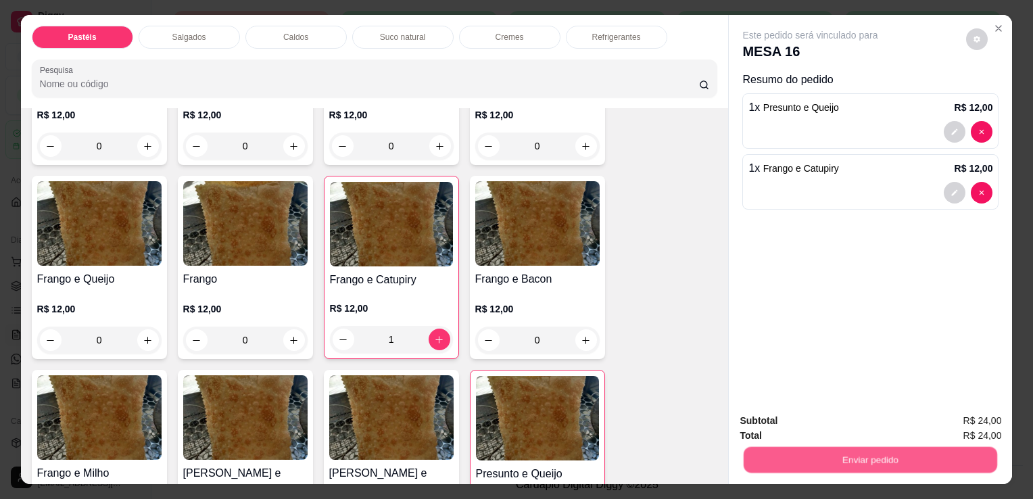
click at [851, 449] on button "Enviar pedido" at bounding box center [871, 459] width 254 height 26
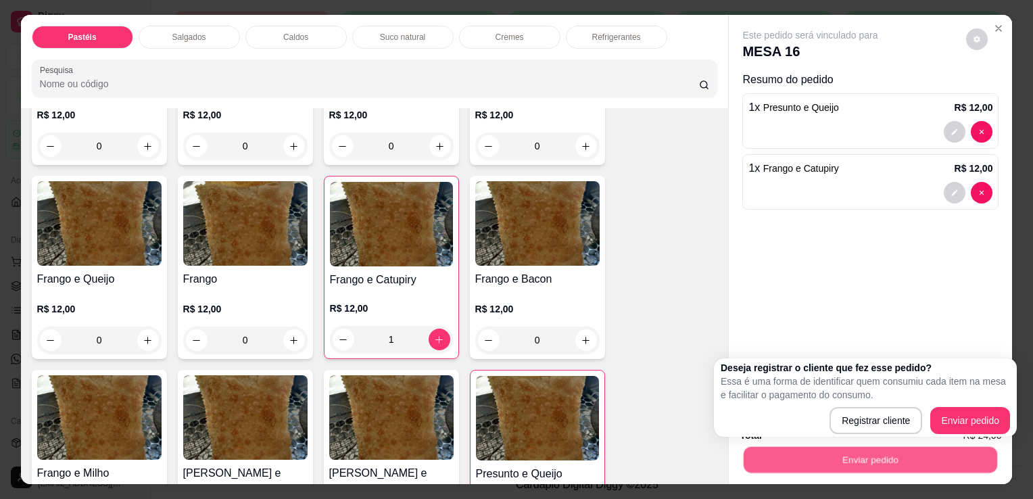
click at [842, 450] on button "Enviar pedido" at bounding box center [871, 459] width 254 height 26
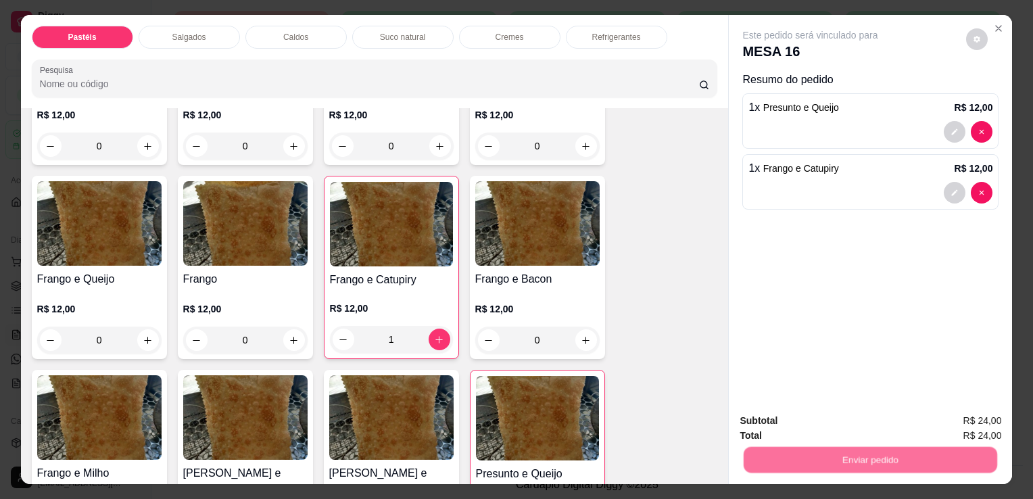
click at [968, 421] on button "Enviar pedido" at bounding box center [966, 422] width 76 height 26
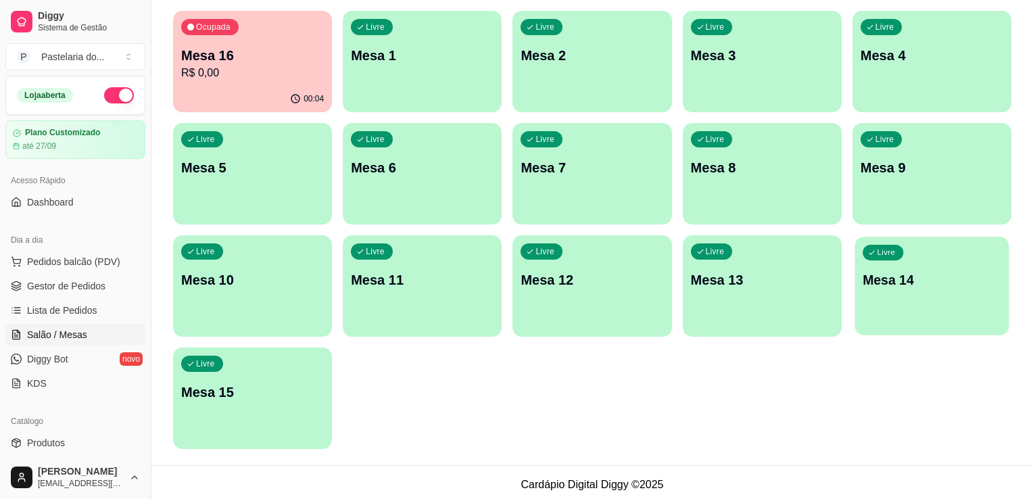
click at [875, 306] on div "Livre Mesa 14" at bounding box center [932, 278] width 154 height 83
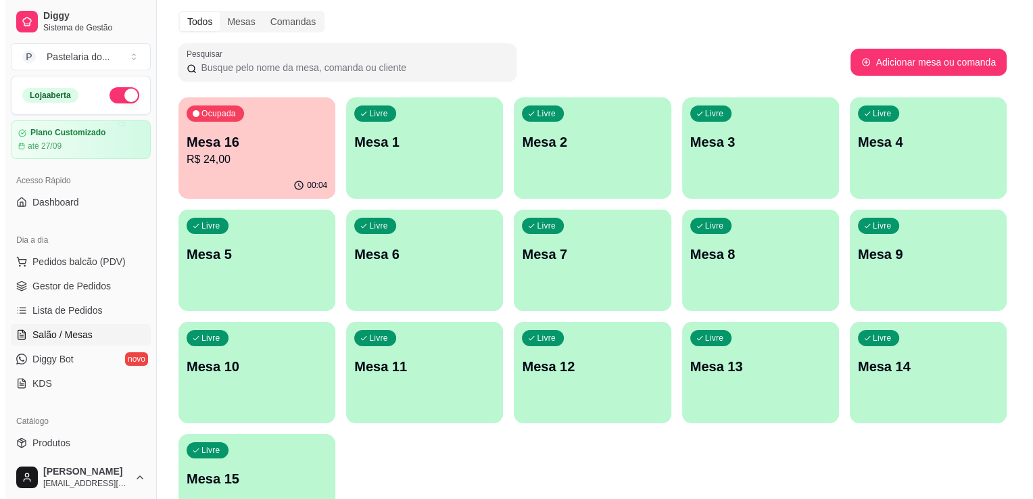
scroll to position [0, 0]
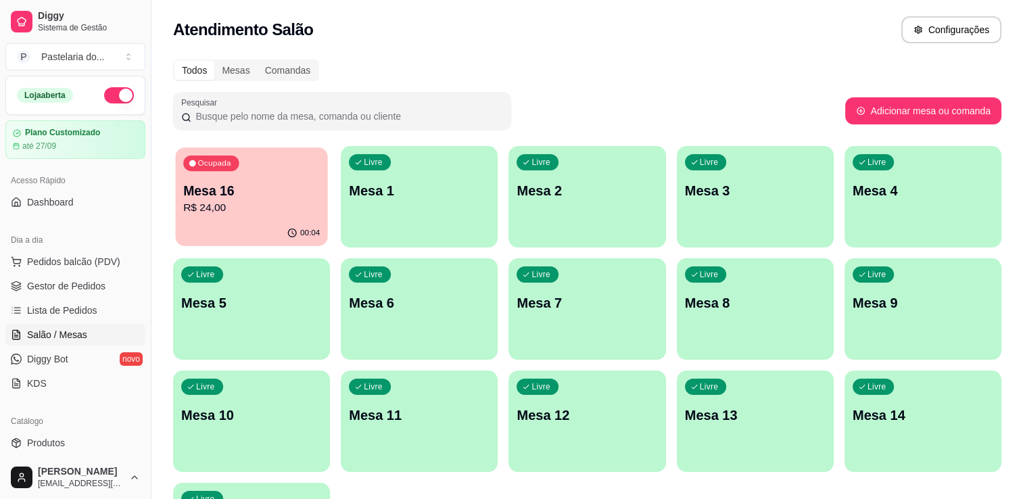
click at [300, 153] on div "Ocupada Mesa 16 R$ 24,00" at bounding box center [251, 183] width 152 height 73
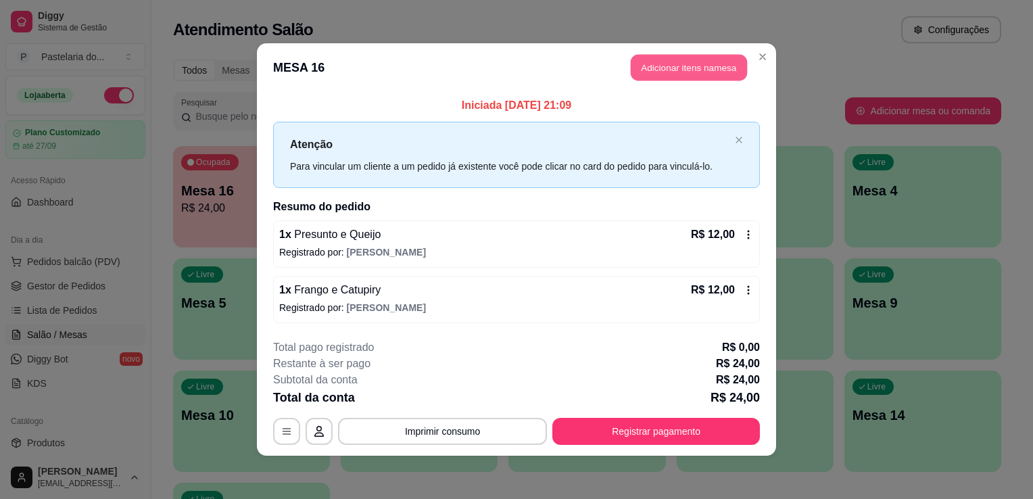
click at [665, 74] on button "Adicionar itens na mesa" at bounding box center [689, 68] width 116 height 26
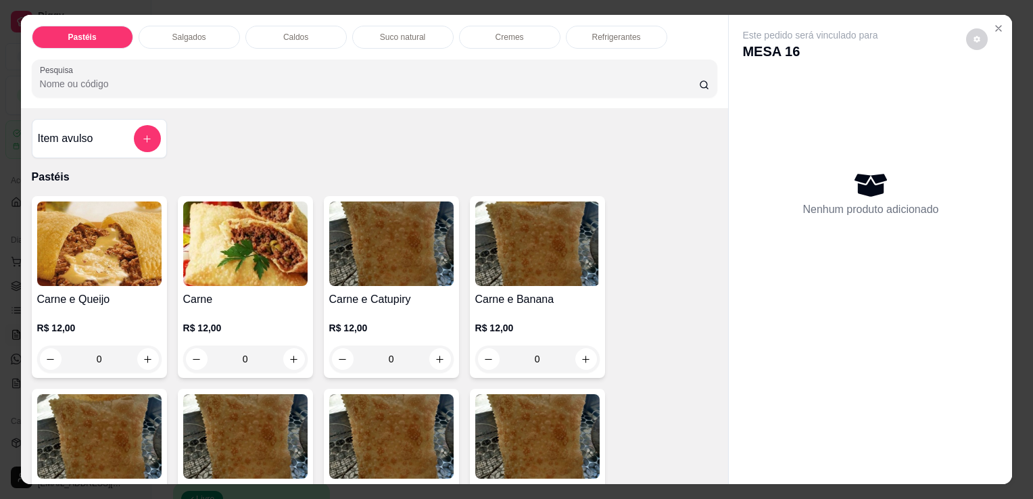
click at [616, 34] on p "Refrigerantes" at bounding box center [616, 37] width 49 height 11
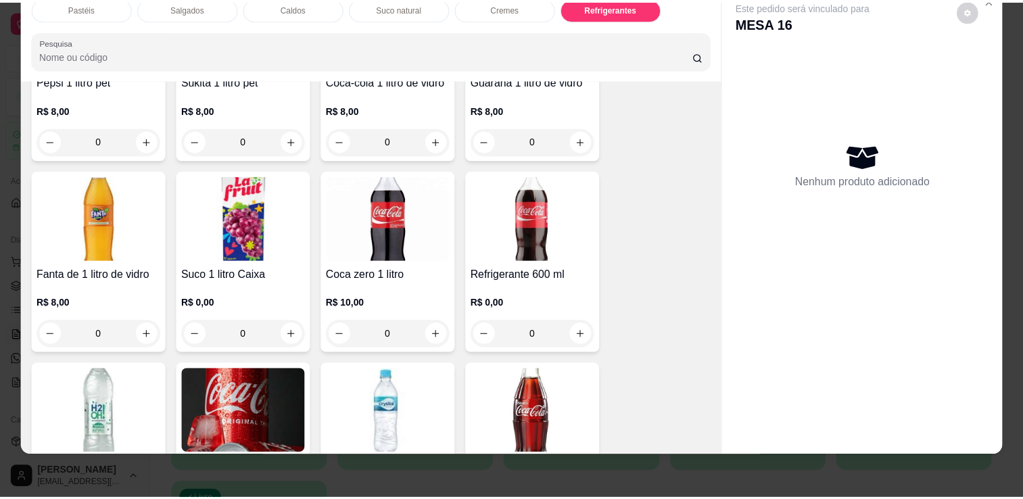
scroll to position [4078, 0]
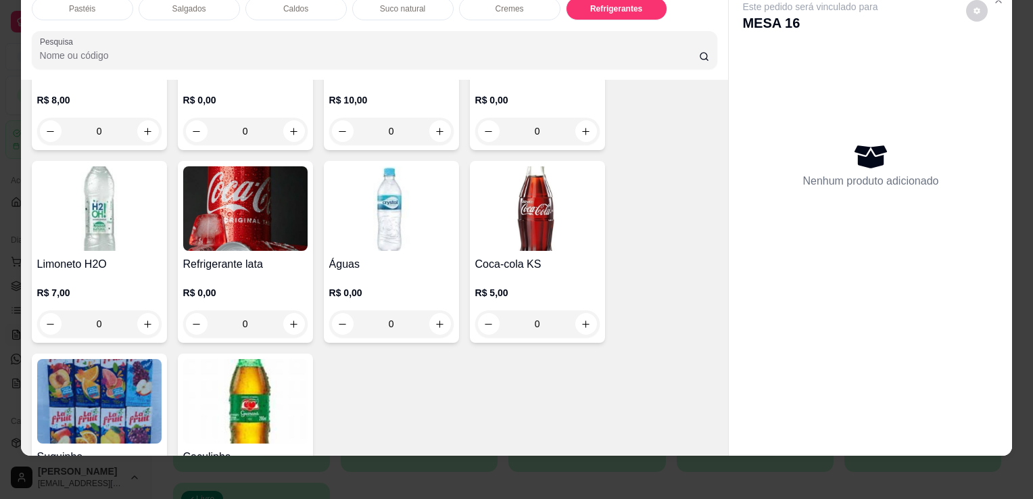
click at [265, 217] on img at bounding box center [245, 208] width 124 height 85
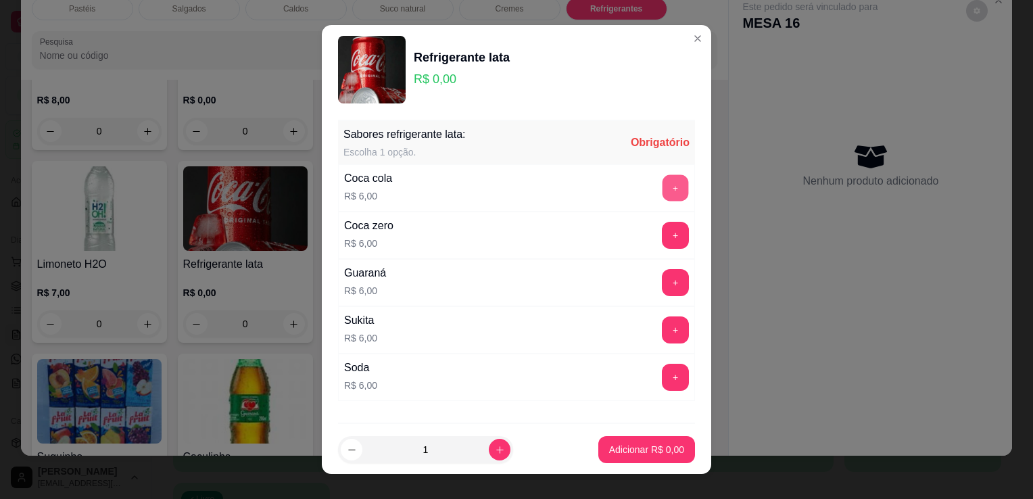
click at [663, 195] on button "+" at bounding box center [676, 188] width 26 height 26
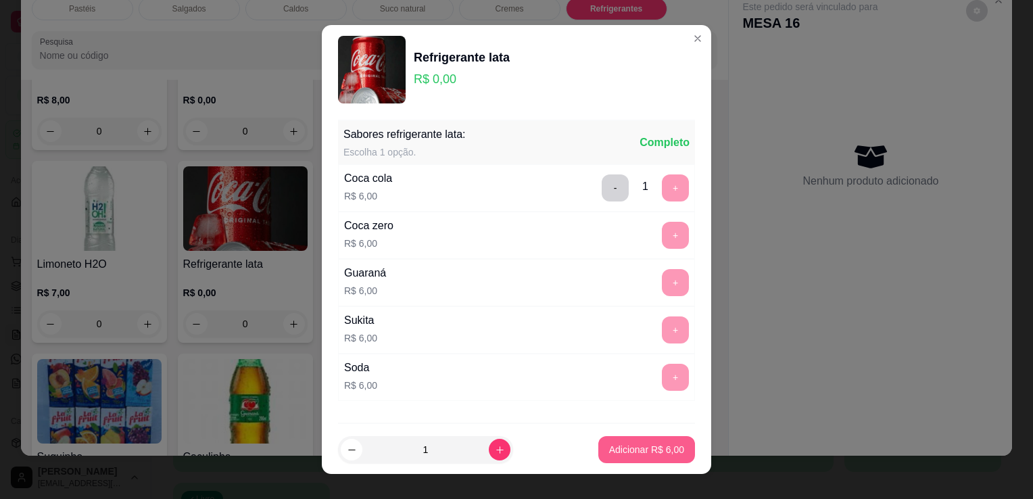
click at [669, 457] on button "Adicionar R$ 6,00" at bounding box center [646, 449] width 97 height 27
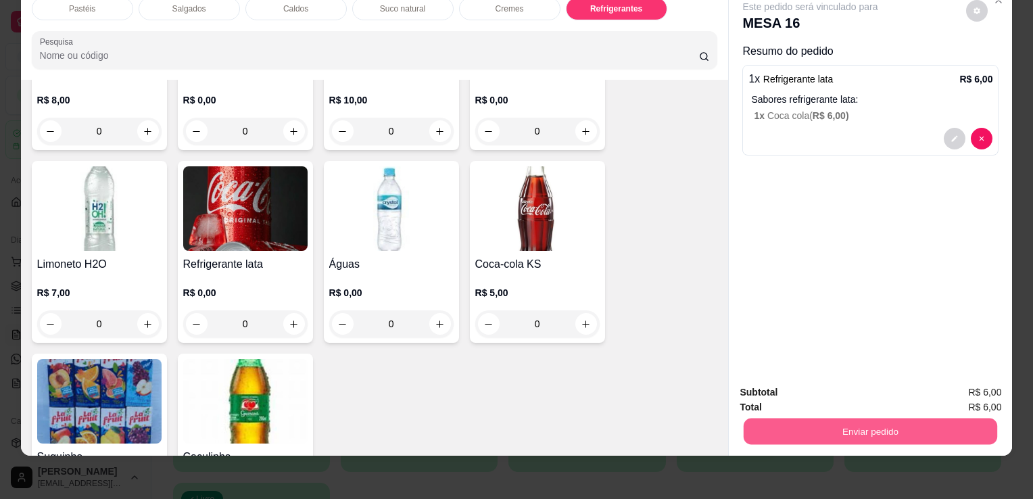
click at [854, 419] on button "Enviar pedido" at bounding box center [871, 431] width 254 height 26
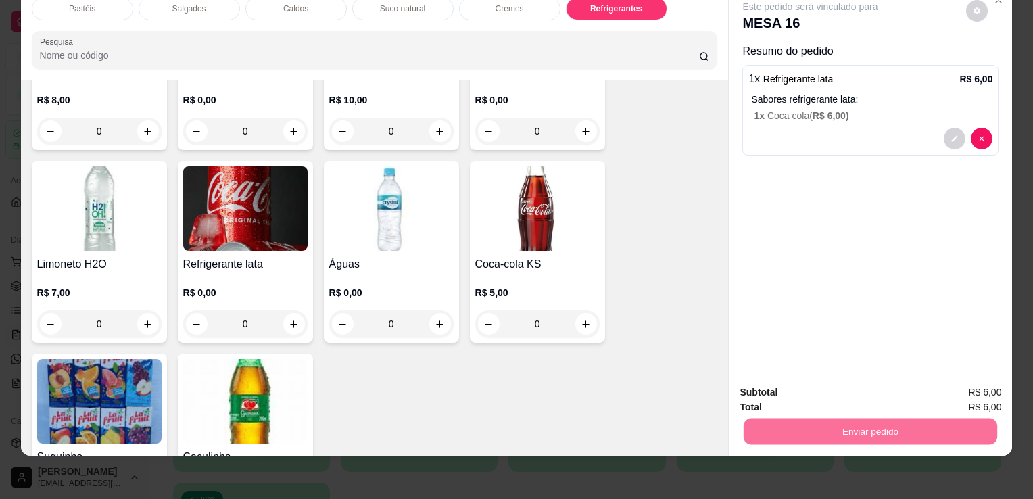
click at [940, 385] on button "Enviar pedido" at bounding box center [966, 388] width 76 height 26
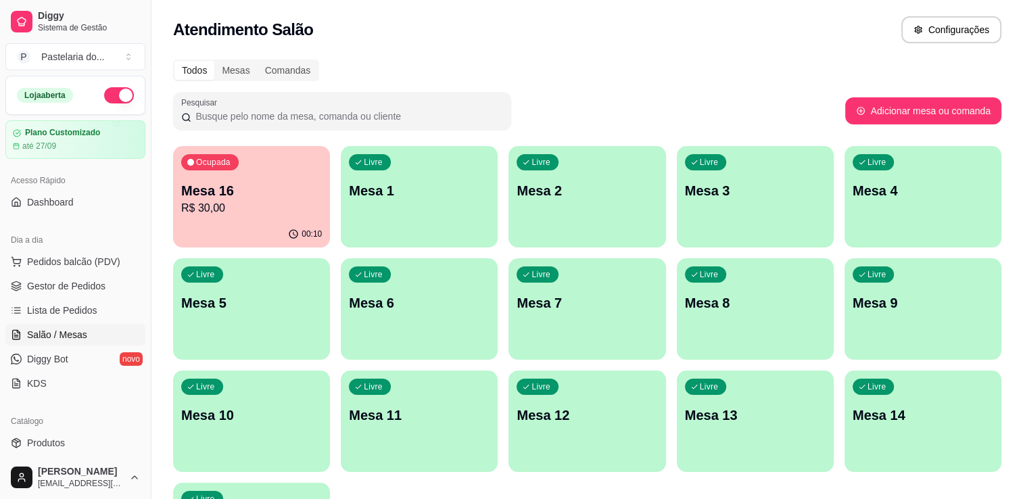
click at [452, 185] on p "Mesa 1" at bounding box center [419, 190] width 141 height 19
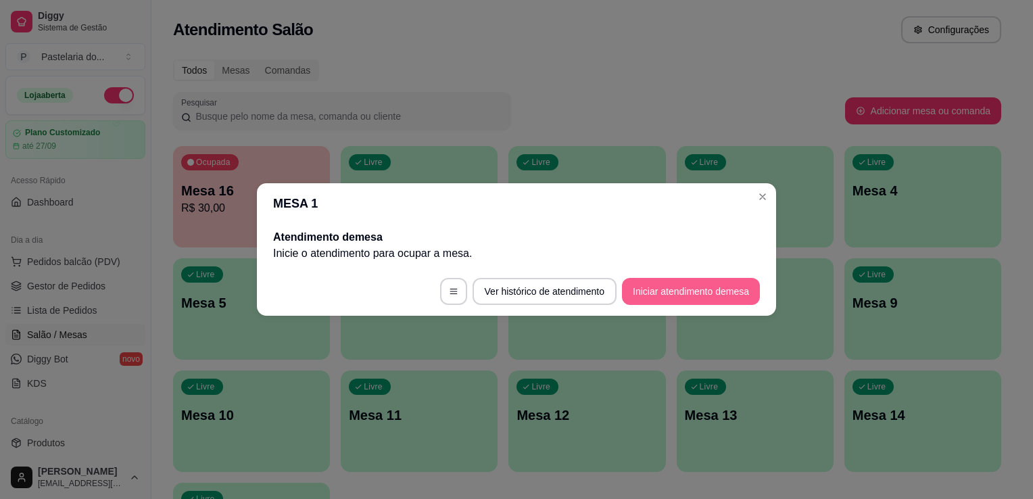
click at [646, 303] on button "Iniciar atendimento de mesa" at bounding box center [691, 291] width 138 height 27
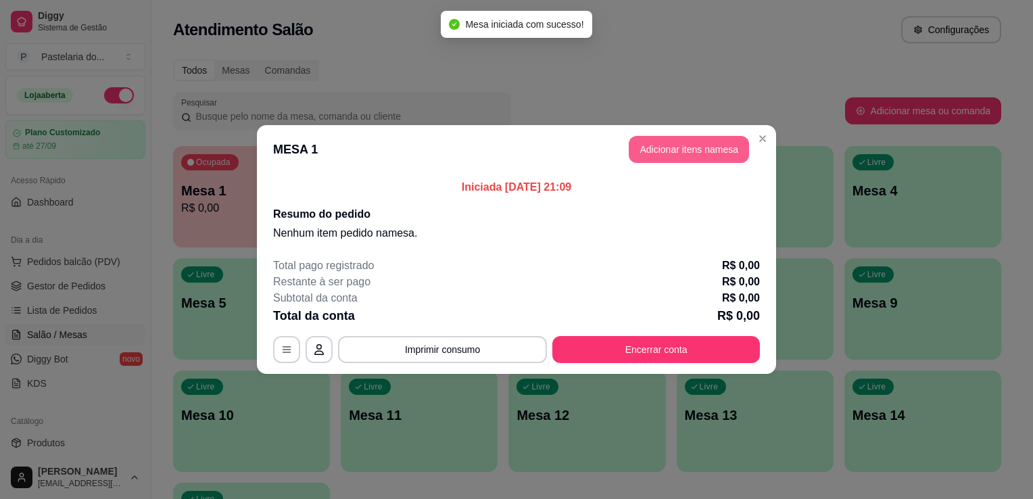
click at [661, 153] on button "Adicionar itens na mesa" at bounding box center [689, 149] width 120 height 27
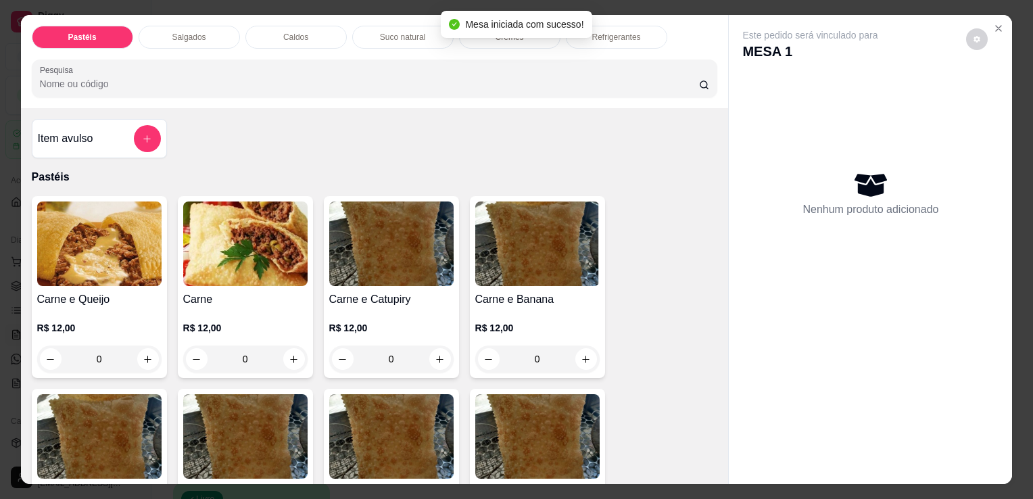
click at [218, 31] on div "Salgados" at bounding box center [189, 37] width 101 height 23
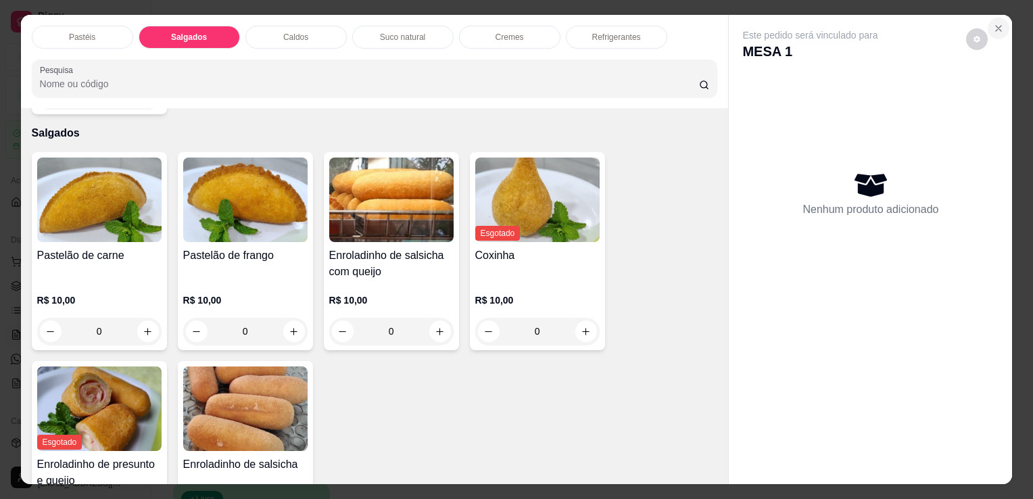
click at [996, 26] on icon "Close" at bounding box center [998, 28] width 5 height 5
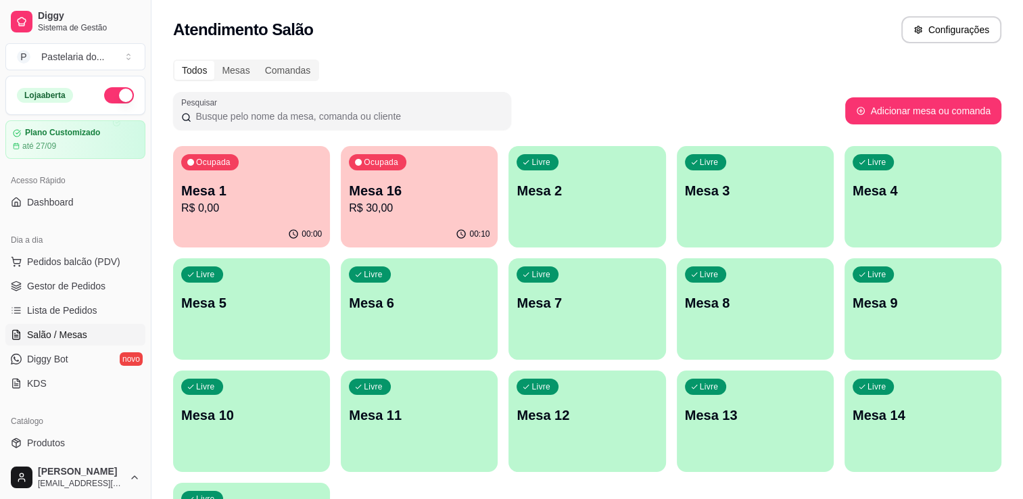
click at [197, 185] on p "Mesa 1" at bounding box center [251, 190] width 141 height 19
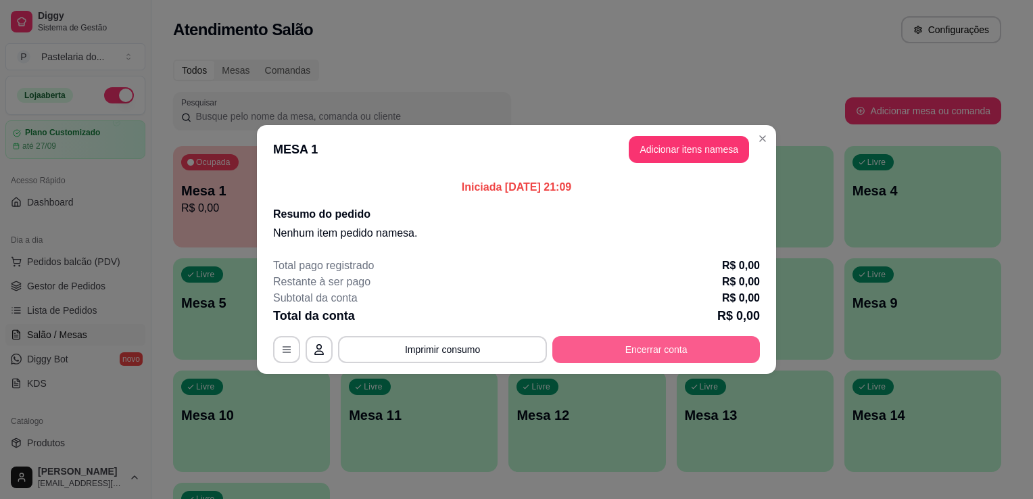
click at [650, 350] on button "Encerrar conta" at bounding box center [656, 349] width 208 height 27
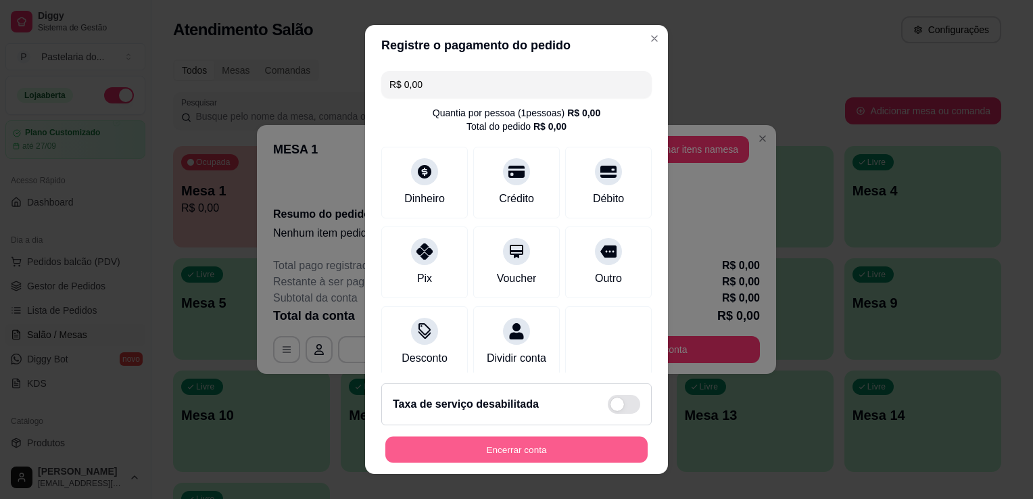
click at [544, 450] on button "Encerrar conta" at bounding box center [516, 450] width 262 height 26
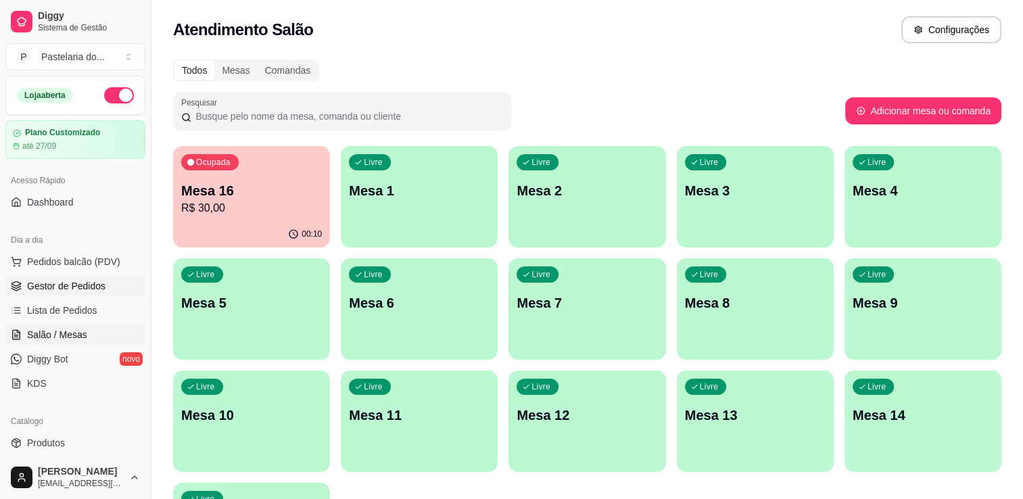
click at [84, 279] on span "Gestor de Pedidos" at bounding box center [66, 286] width 78 height 14
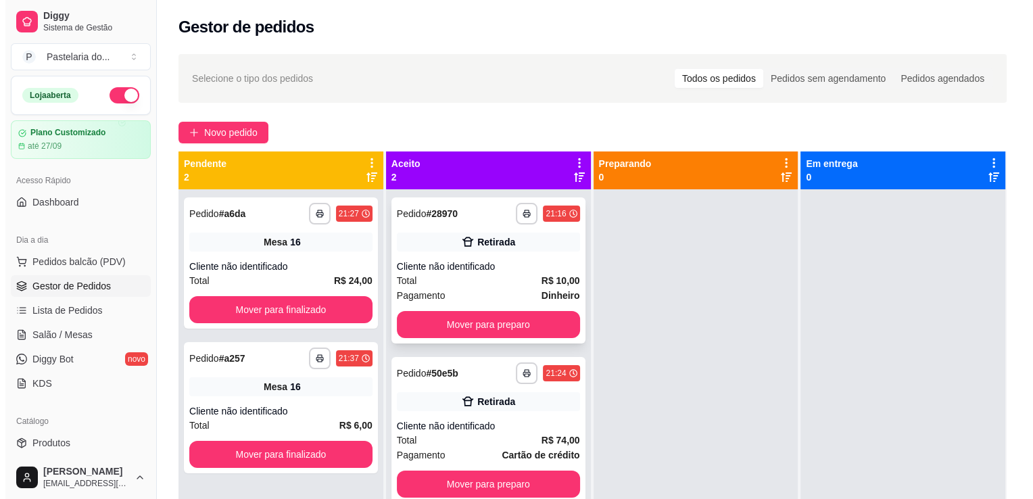
scroll to position [38, 0]
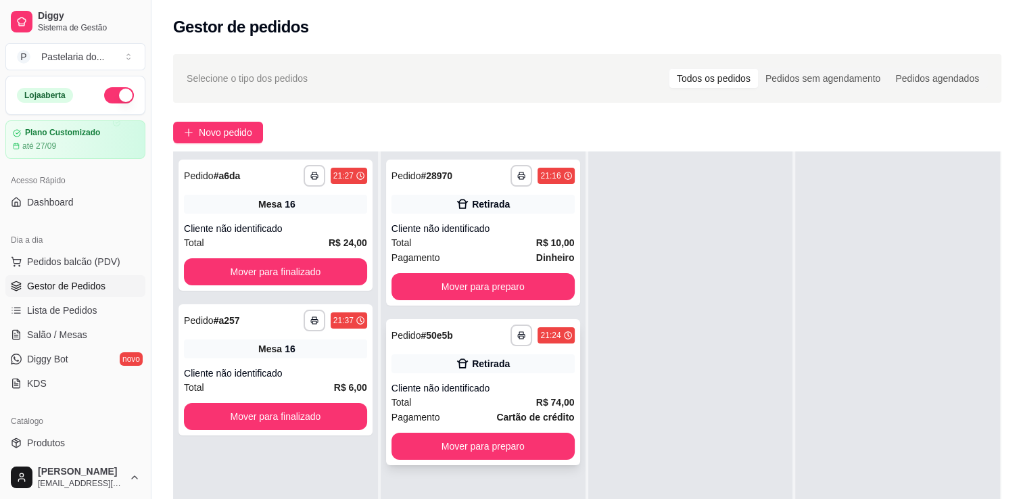
click at [502, 380] on div "**********" at bounding box center [483, 392] width 194 height 146
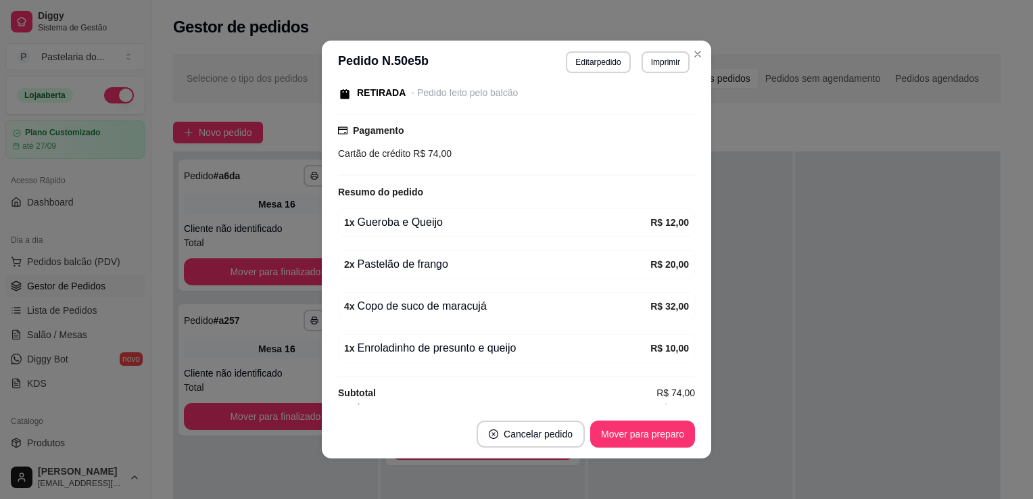
scroll to position [157, 0]
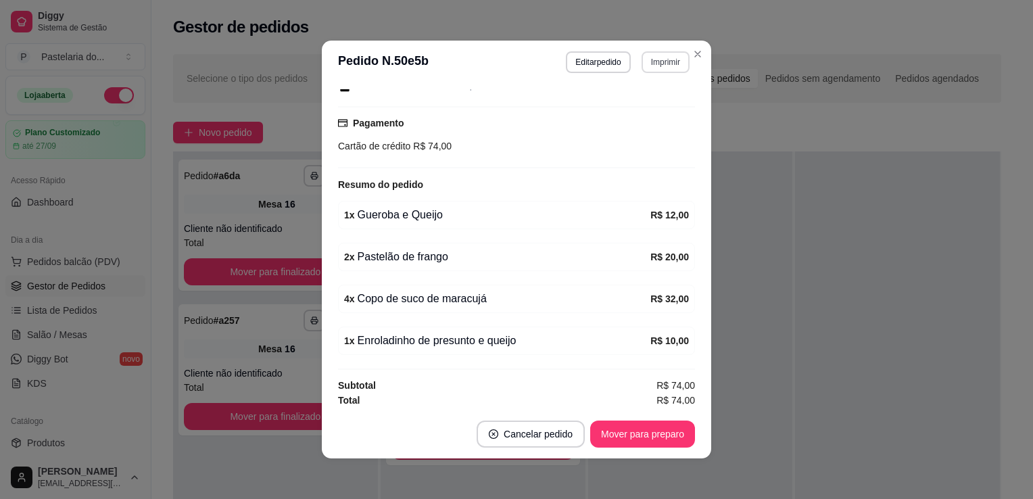
click at [660, 66] on button "Imprimir" at bounding box center [666, 62] width 48 height 22
click at [666, 106] on button "IMPRESSORA" at bounding box center [637, 110] width 98 height 22
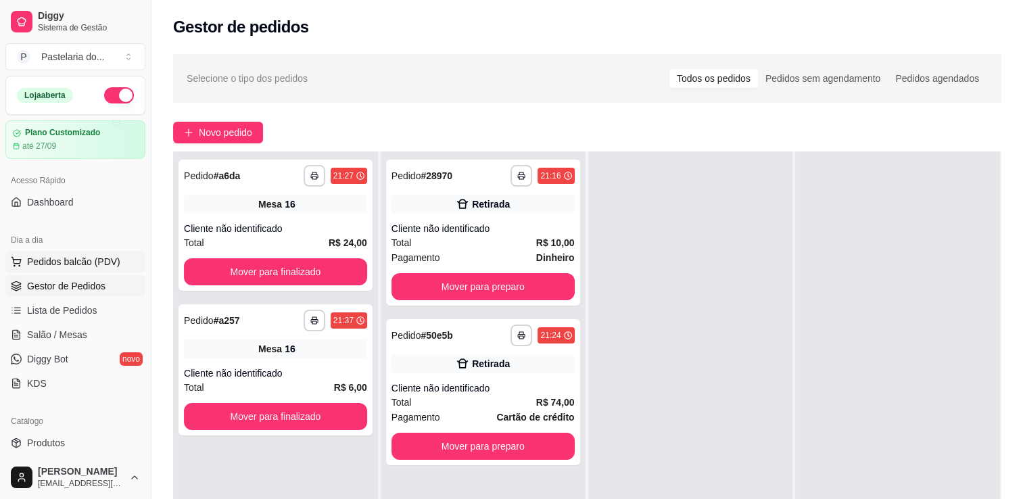
click at [53, 261] on span "Pedidos balcão (PDV)" at bounding box center [73, 262] width 93 height 14
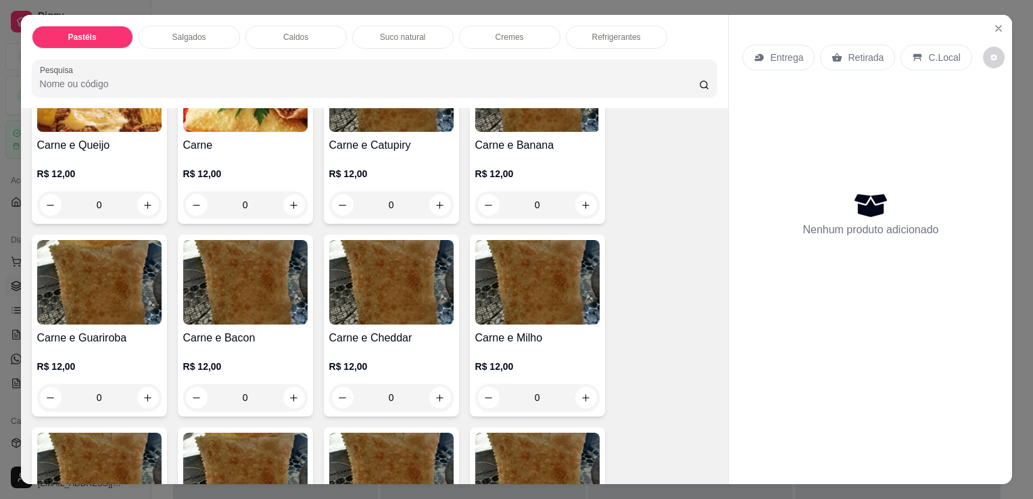
scroll to position [406, 0]
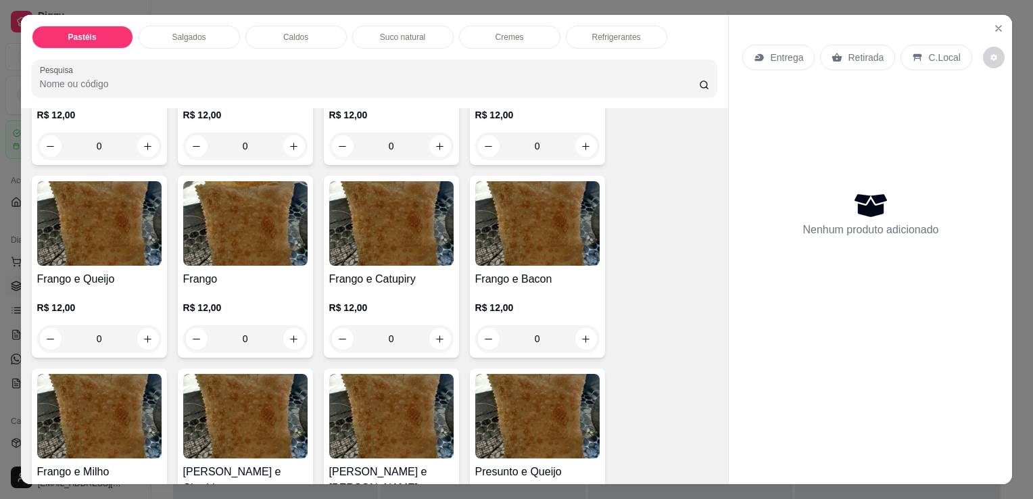
click at [128, 214] on img at bounding box center [99, 223] width 124 height 85
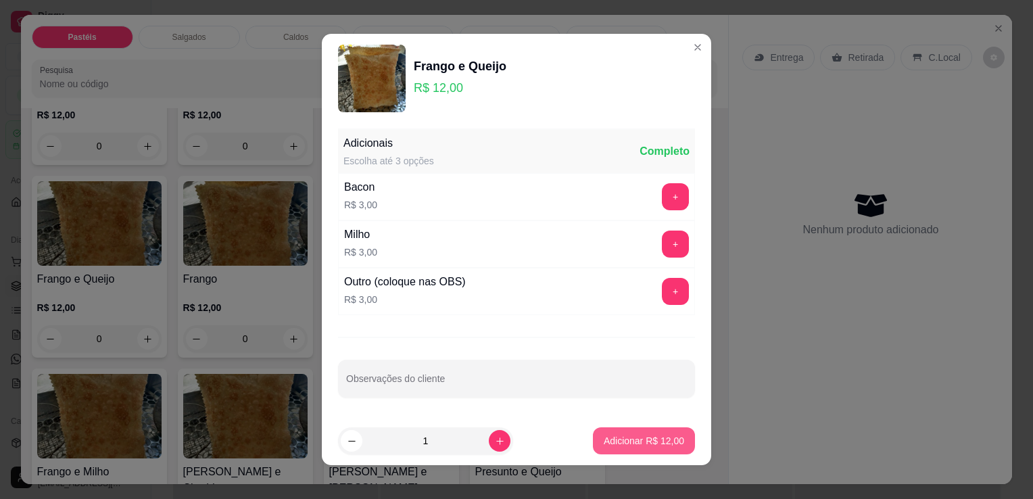
click at [609, 445] on p "Adicionar R$ 12,00" at bounding box center [644, 441] width 80 height 14
type input "1"
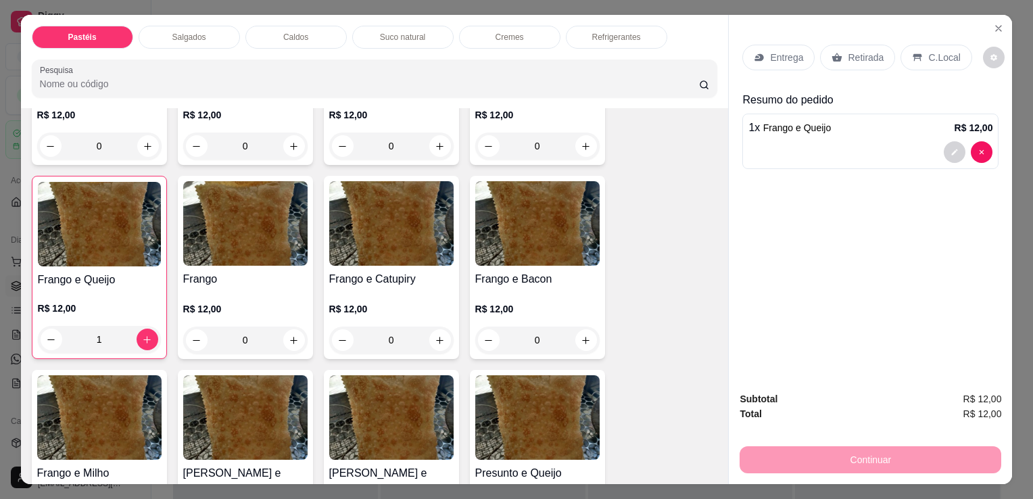
click at [866, 56] on p "Retirada" at bounding box center [866, 58] width 36 height 14
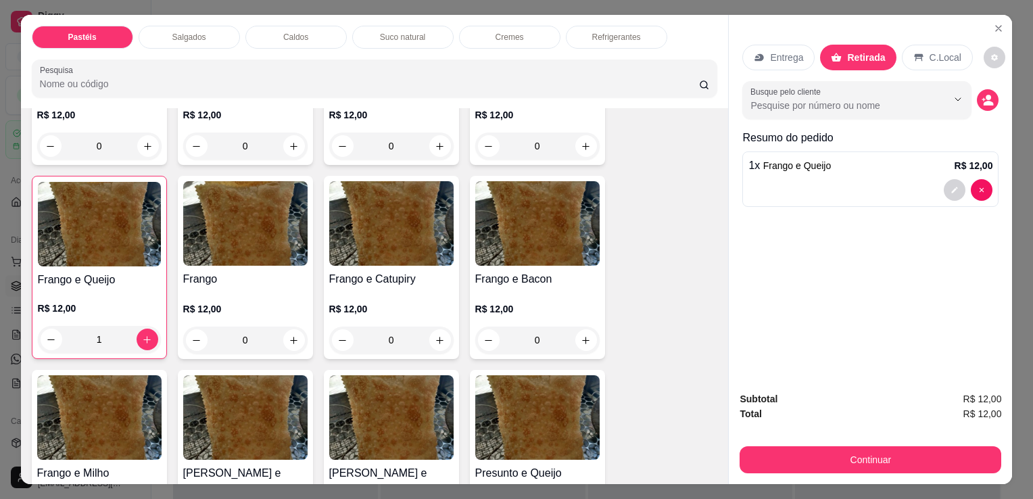
click at [898, 443] on div "Continuar" at bounding box center [871, 458] width 262 height 30
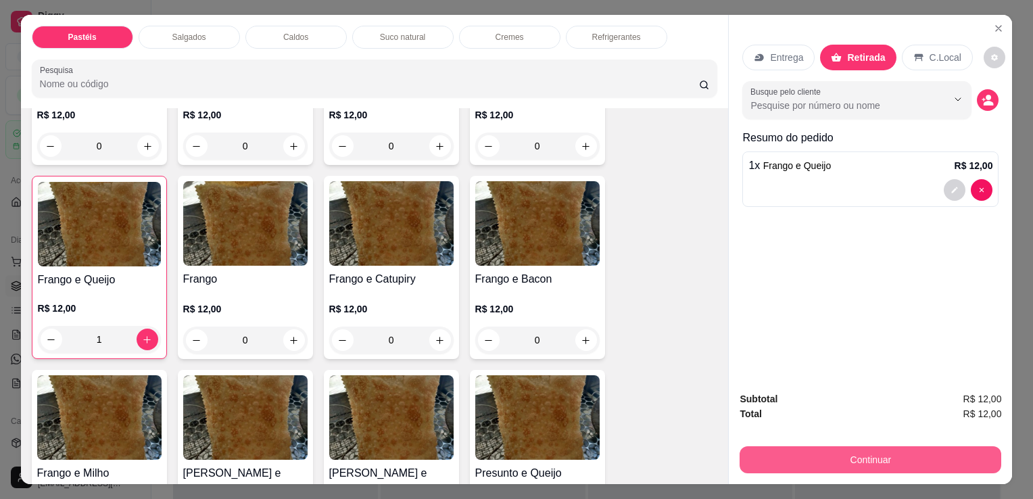
click at [904, 452] on button "Continuar" at bounding box center [871, 459] width 262 height 27
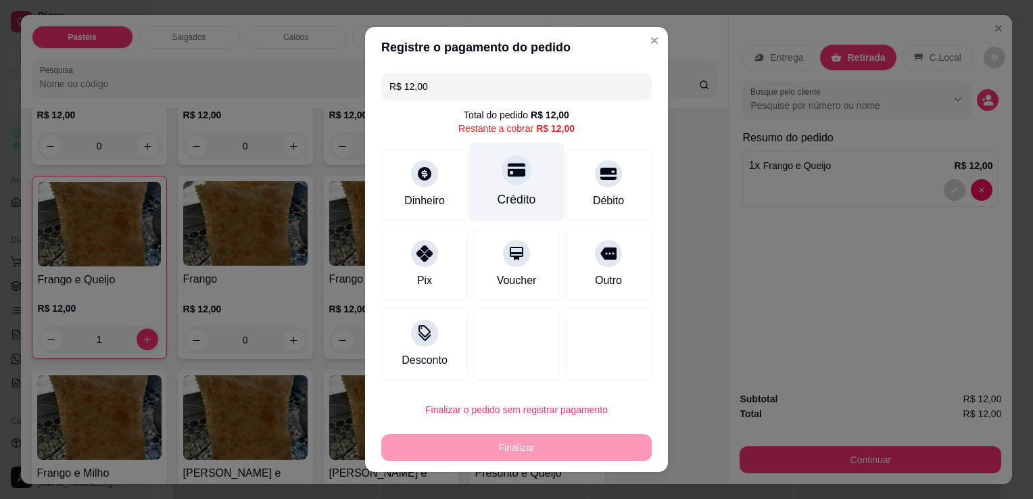
click at [511, 183] on div at bounding box center [517, 170] width 30 height 30
type input "R$ 0,00"
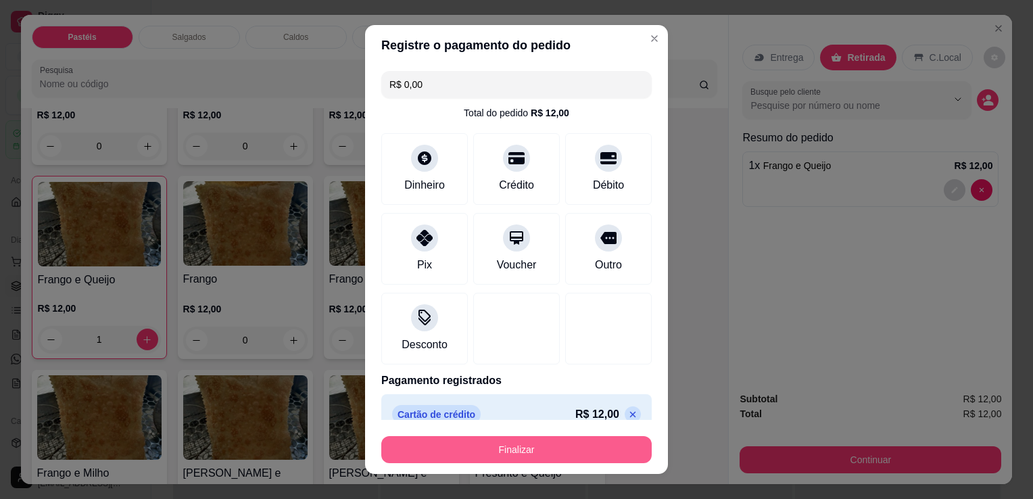
click at [563, 457] on button "Finalizar" at bounding box center [516, 449] width 270 height 27
click at [563, 457] on div "Finalizar" at bounding box center [516, 449] width 270 height 27
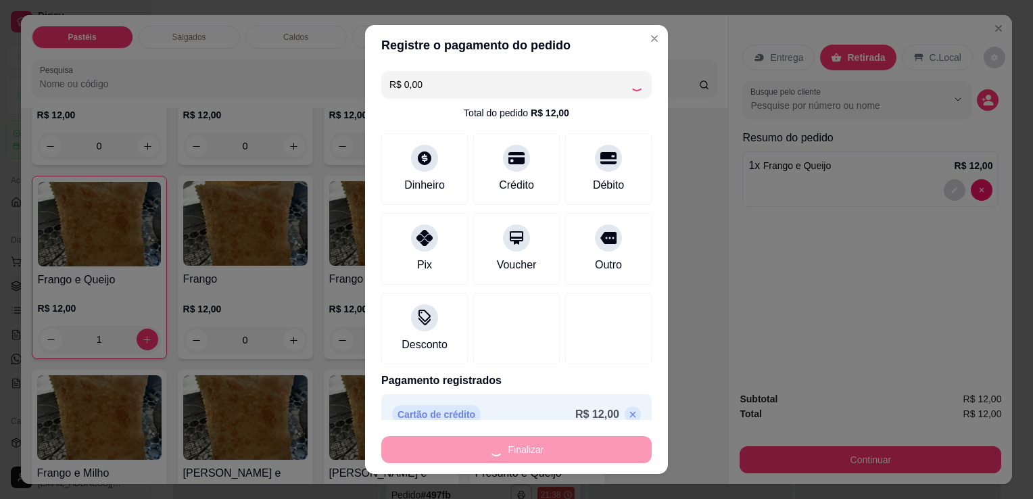
type input "0"
type input "-R$ 12,00"
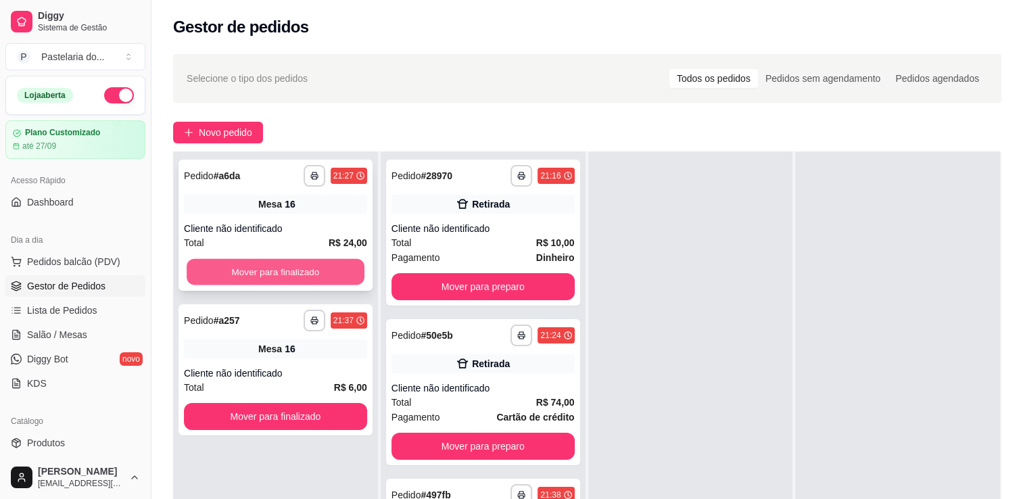
click at [306, 273] on button "Mover para finalizado" at bounding box center [276, 272] width 178 height 26
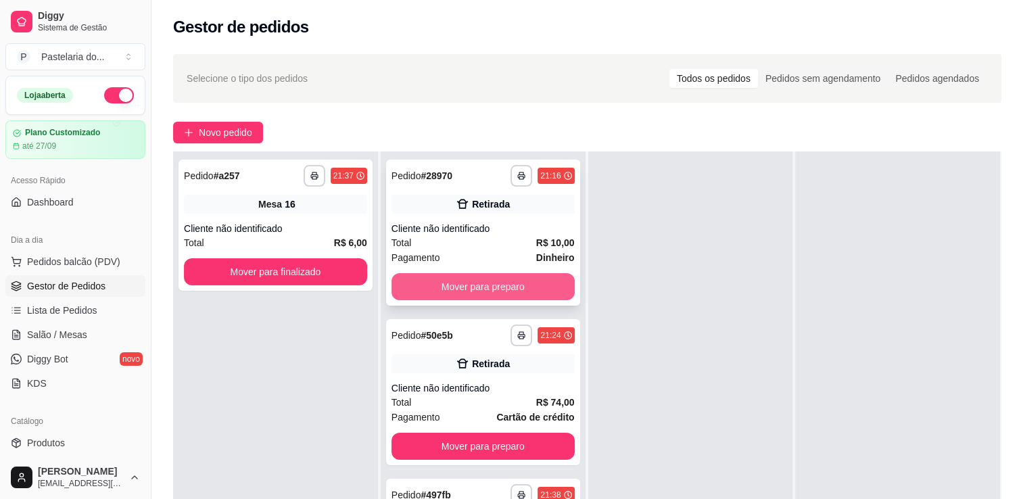
click at [452, 293] on button "Mover para preparo" at bounding box center [483, 286] width 183 height 27
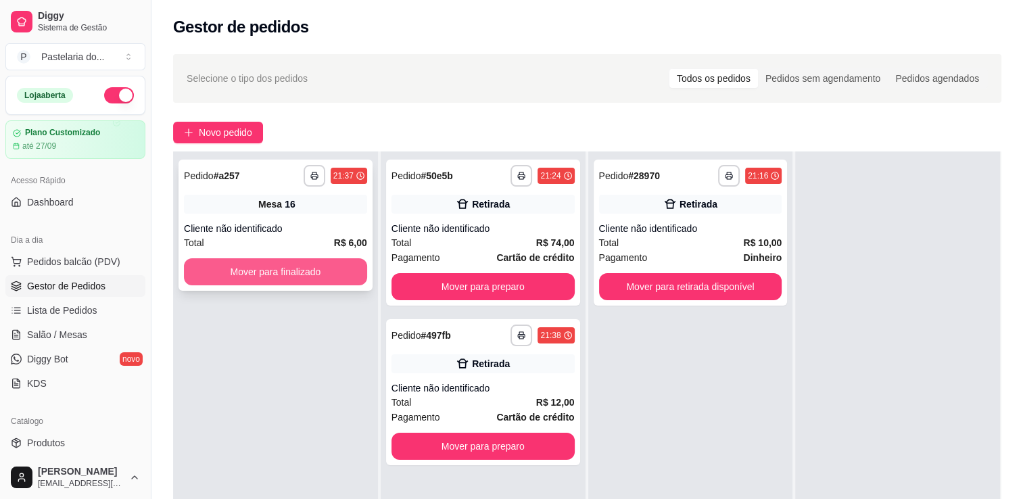
click at [229, 281] on button "Mover para finalizado" at bounding box center [275, 271] width 183 height 27
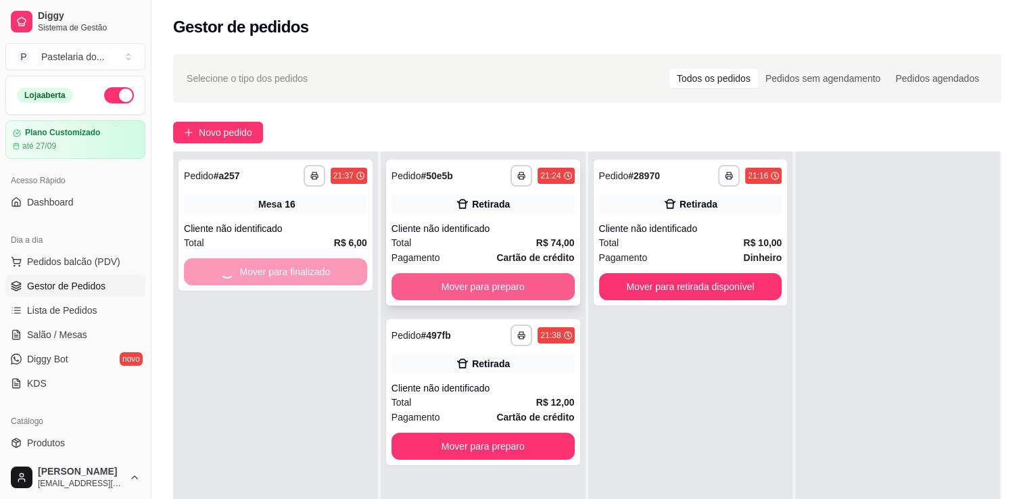
click at [473, 278] on button "Mover para preparo" at bounding box center [483, 286] width 183 height 27
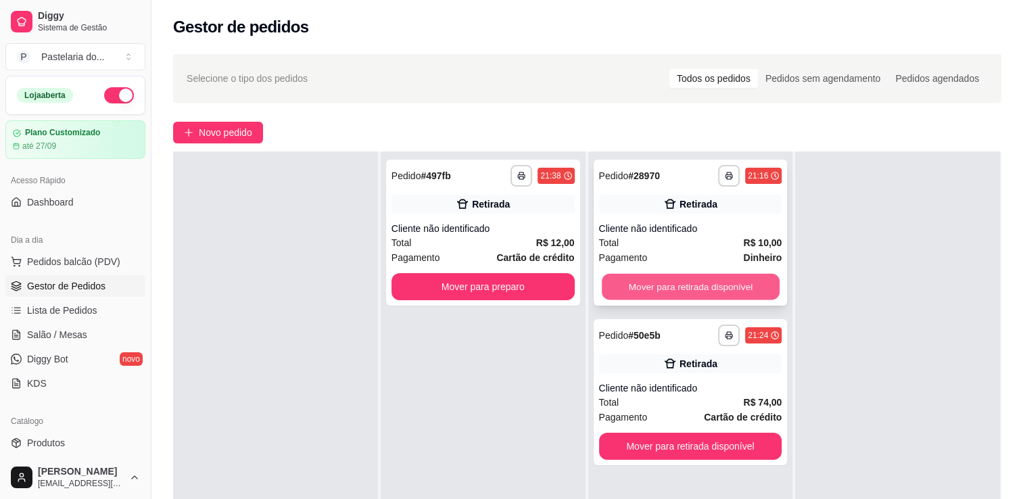
click at [663, 274] on button "Mover para retirada disponível" at bounding box center [691, 287] width 178 height 26
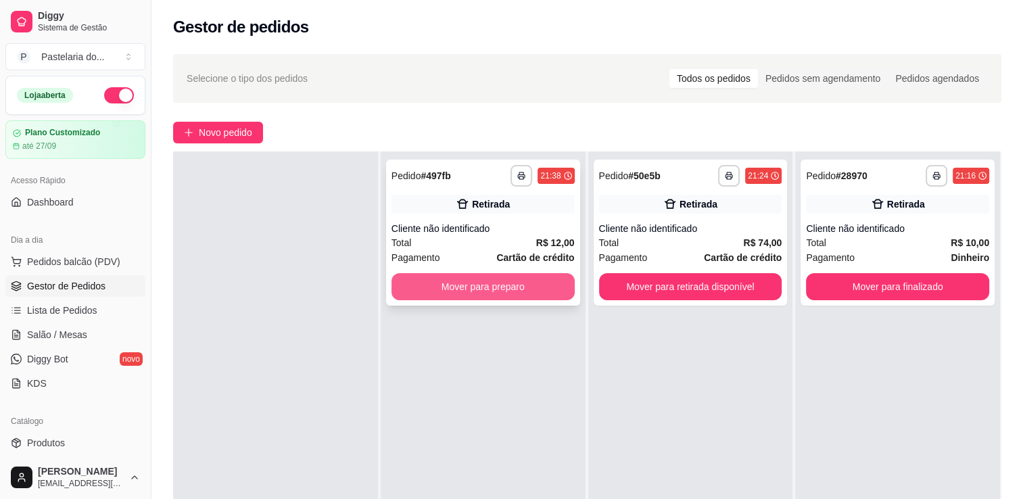
click at [519, 293] on button "Mover para preparo" at bounding box center [483, 286] width 183 height 27
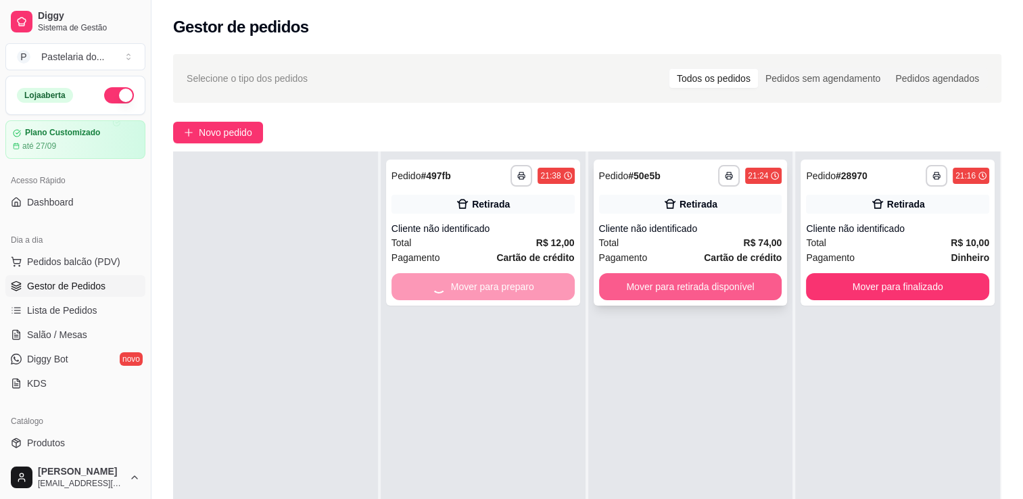
click at [640, 285] on button "Mover para retirada disponível" at bounding box center [690, 286] width 183 height 27
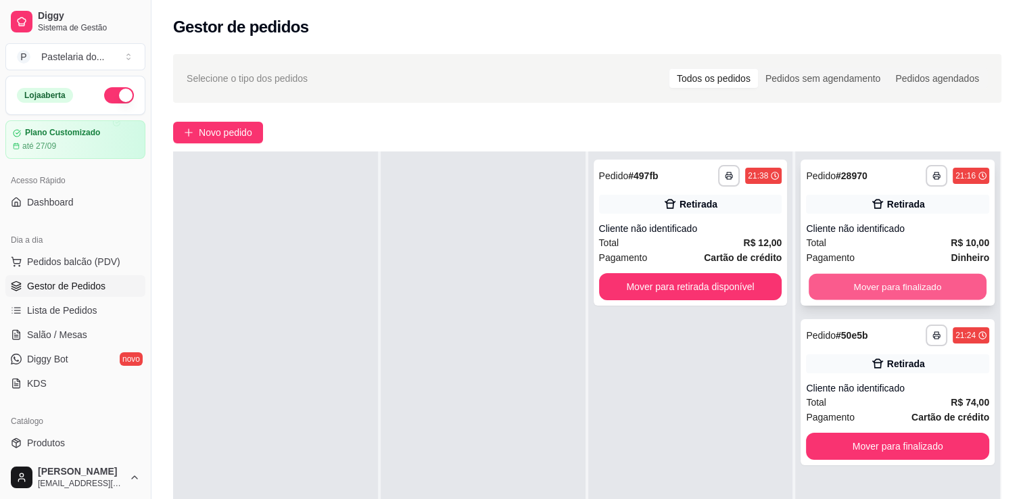
click at [898, 294] on button "Mover para finalizado" at bounding box center [898, 287] width 178 height 26
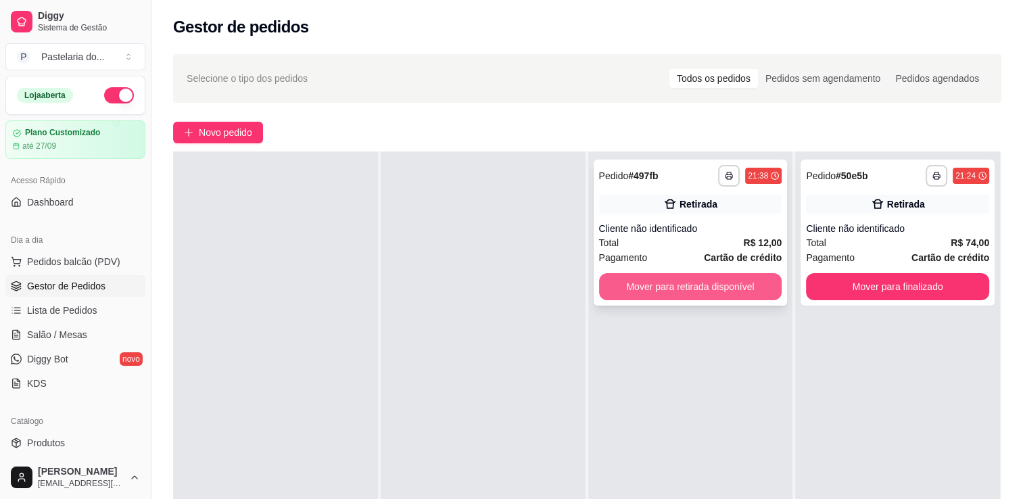
click at [717, 299] on button "Mover para retirada disponível" at bounding box center [690, 286] width 183 height 27
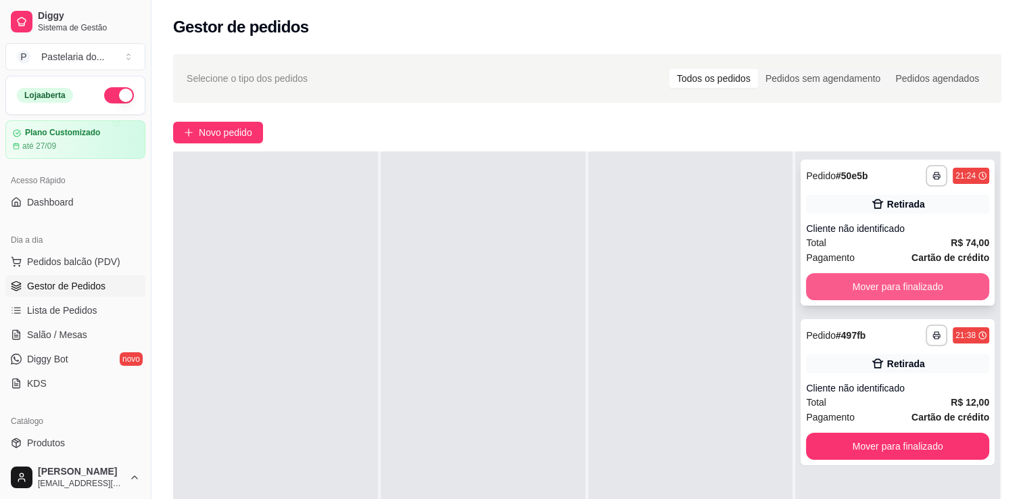
click at [868, 287] on button "Mover para finalizado" at bounding box center [897, 286] width 183 height 27
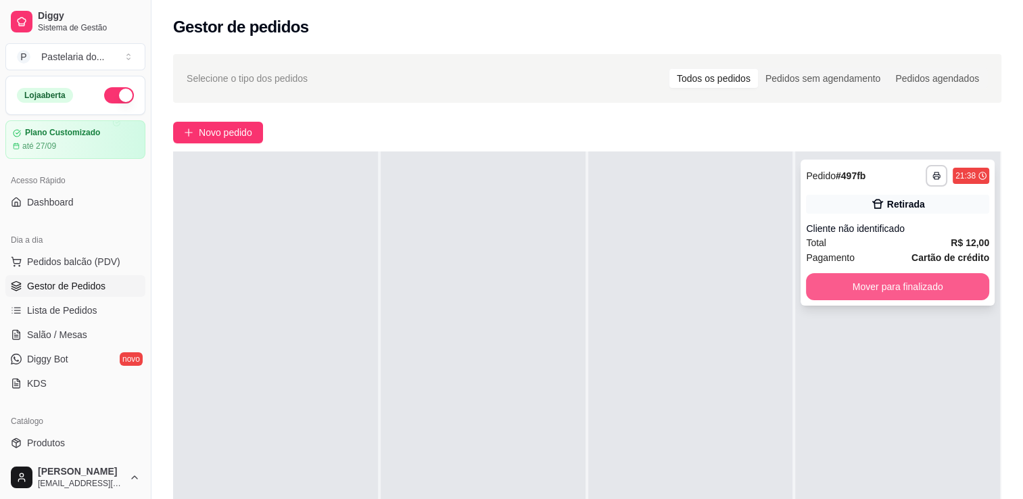
click at [915, 293] on button "Mover para finalizado" at bounding box center [897, 286] width 183 height 27
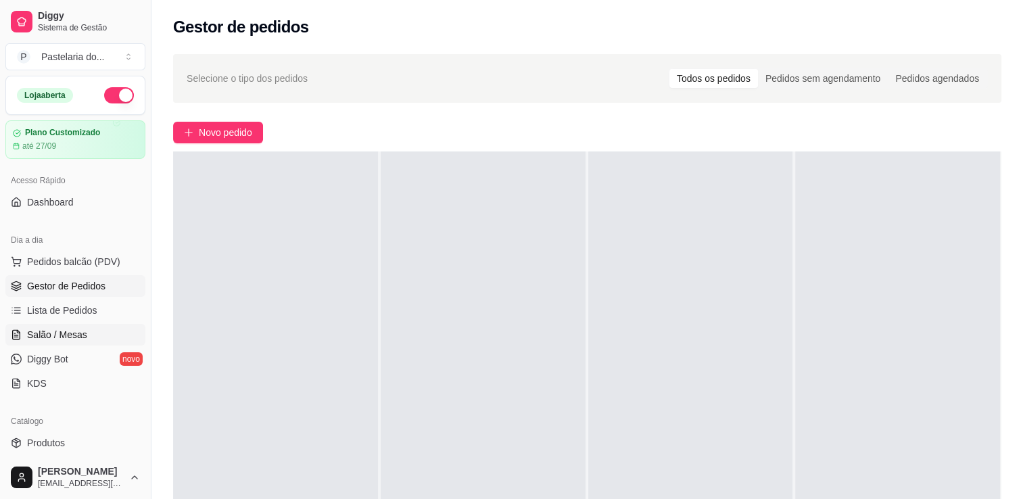
click at [57, 335] on span "Salão / Mesas" at bounding box center [57, 335] width 60 height 14
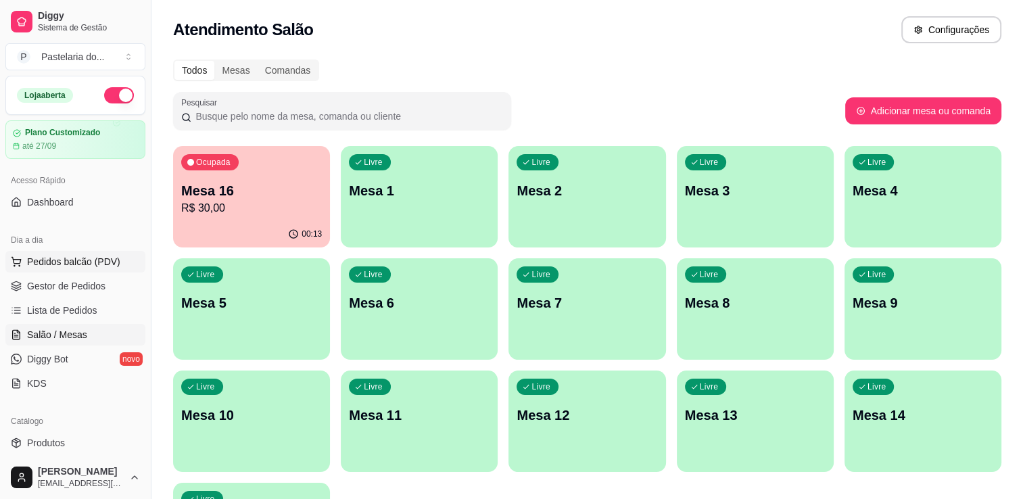
click at [93, 258] on span "Pedidos balcão (PDV)" at bounding box center [73, 262] width 93 height 14
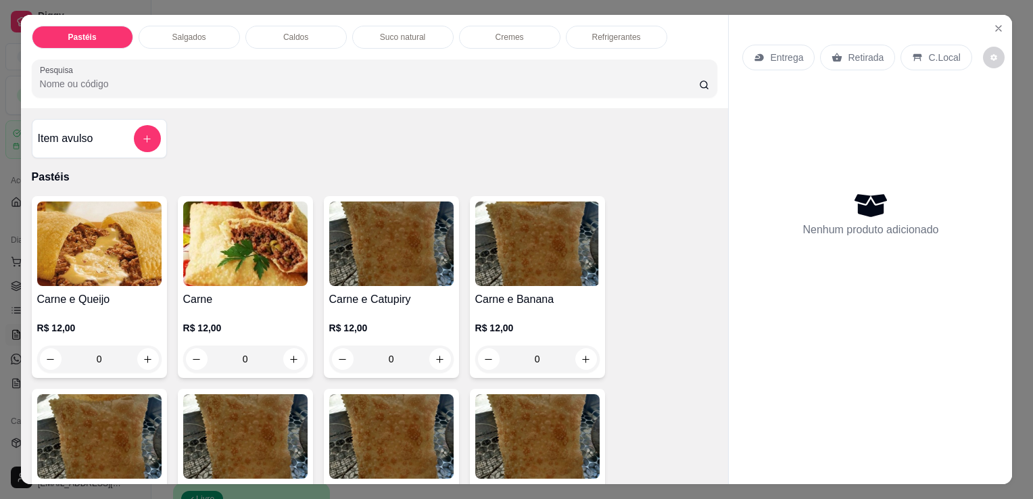
scroll to position [68, 0]
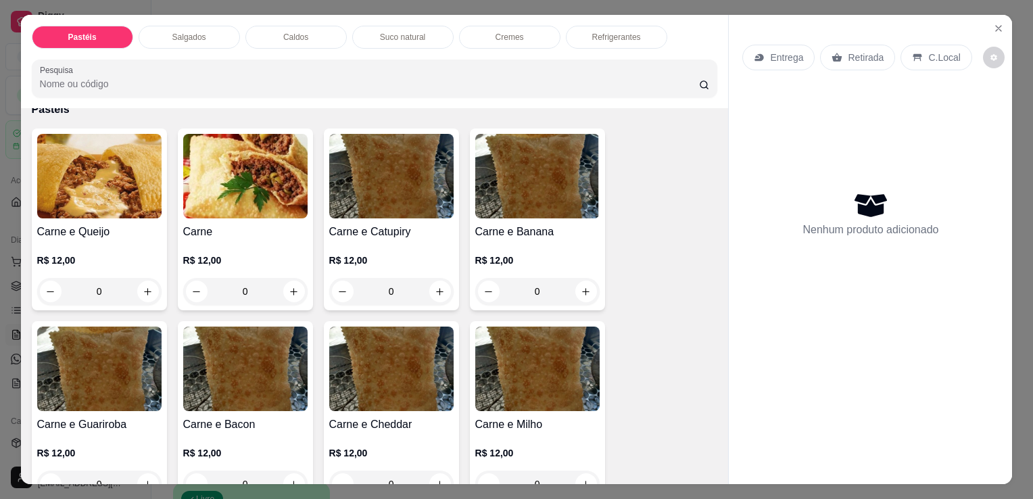
click at [214, 207] on img at bounding box center [245, 176] width 124 height 85
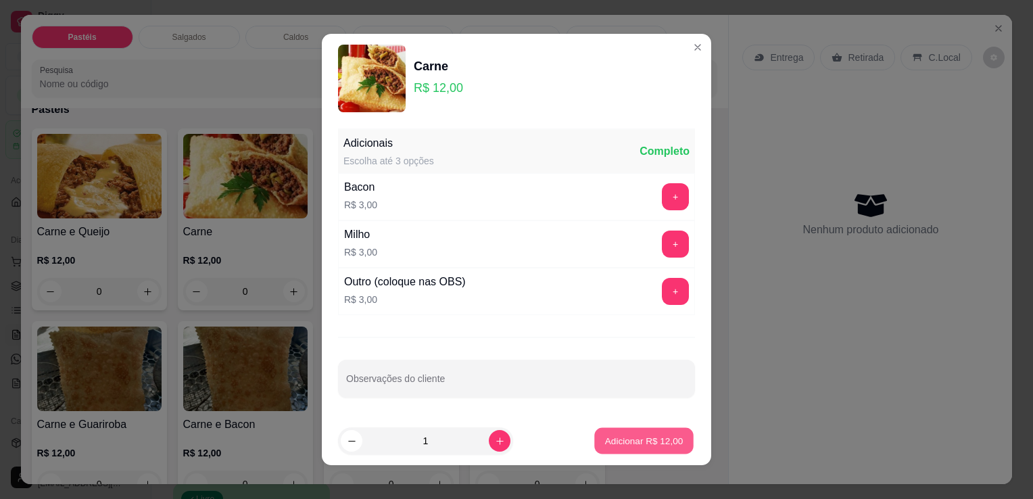
click at [646, 440] on p "Adicionar R$ 12,00" at bounding box center [644, 440] width 78 height 13
type input "1"
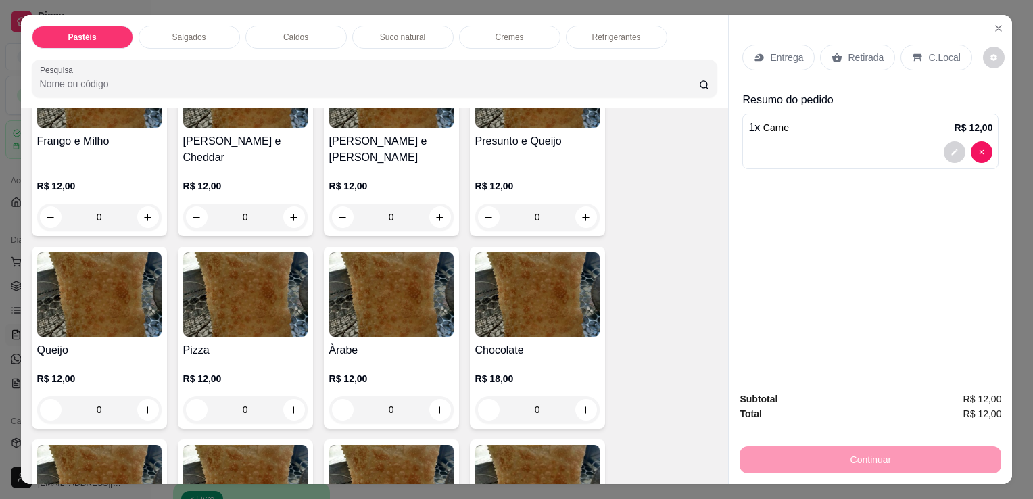
scroll to position [744, 0]
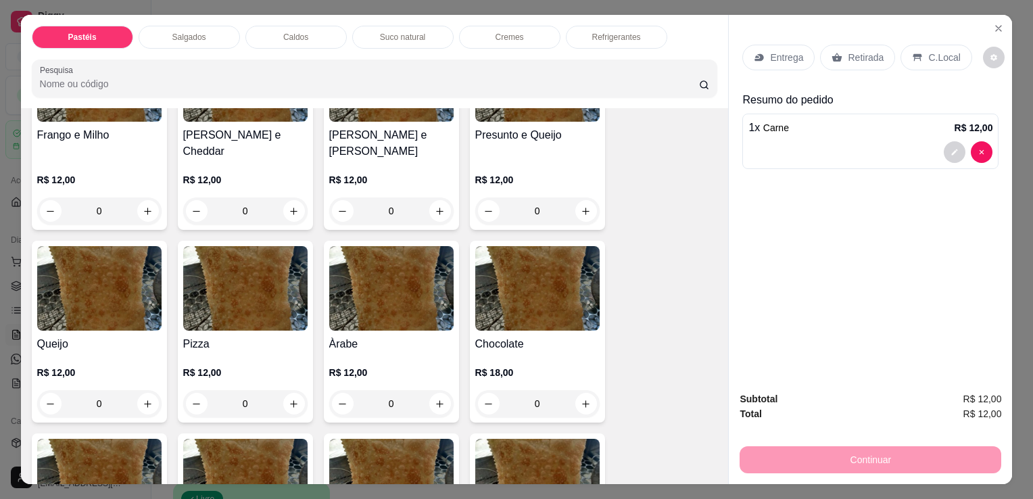
click at [107, 287] on img at bounding box center [99, 288] width 124 height 85
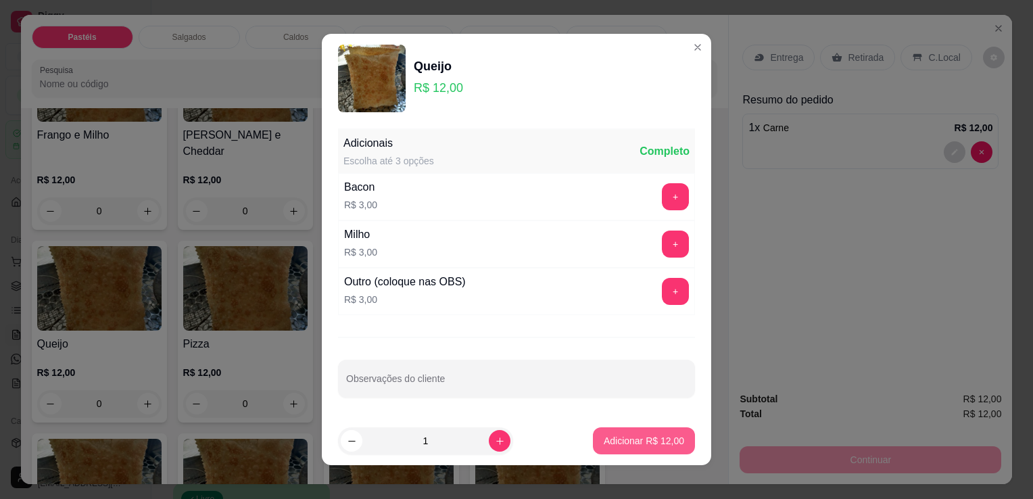
click at [640, 442] on p "Adicionar R$ 12,00" at bounding box center [644, 441] width 80 height 14
click at [640, 442] on div "Carne e Queijo R$ 12,00 0 Carne R$ 12,00 1 Carne e Catupiry R$ 12,00 0 Carne e …" at bounding box center [375, 130] width 686 height 1356
type input "1"
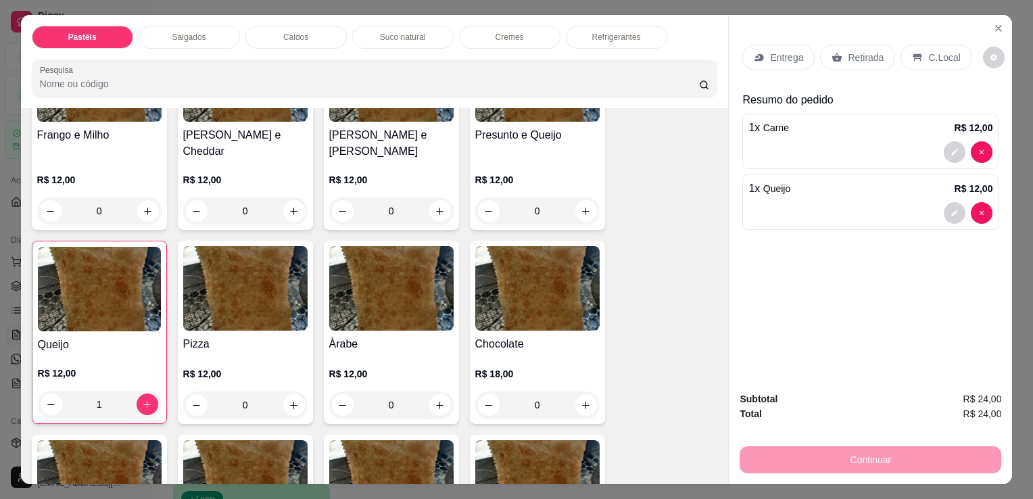
click at [161, 38] on div "Salgados" at bounding box center [189, 37] width 101 height 23
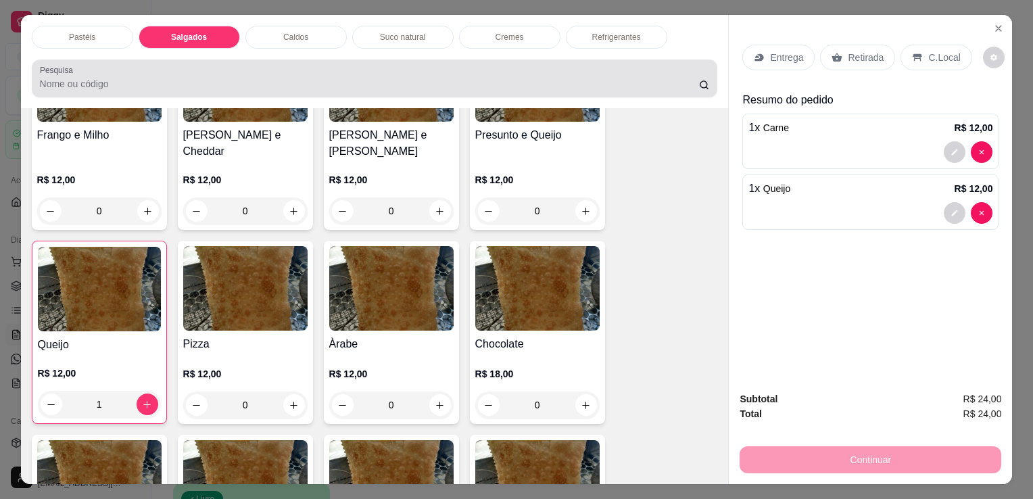
scroll to position [33, 0]
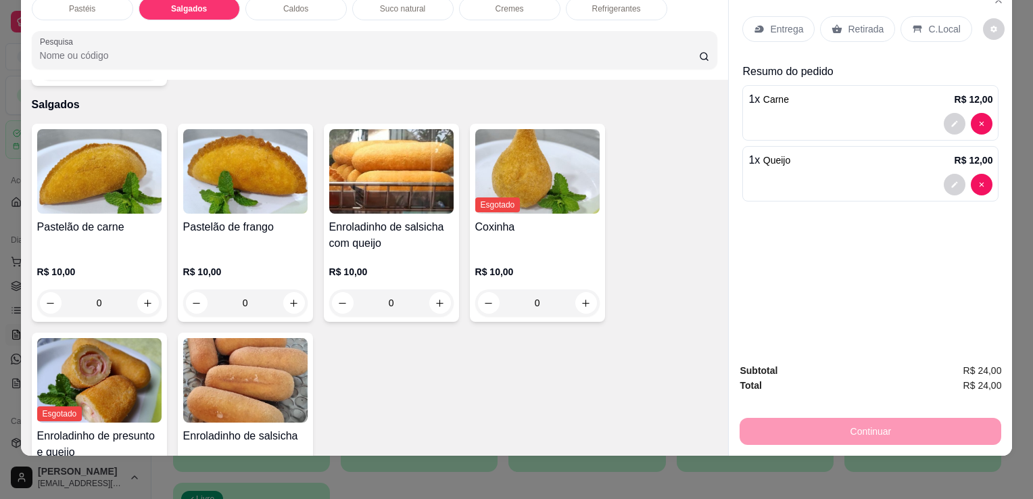
click at [379, 219] on h4 "Enroladinho de salsicha com queijo" at bounding box center [391, 235] width 124 height 32
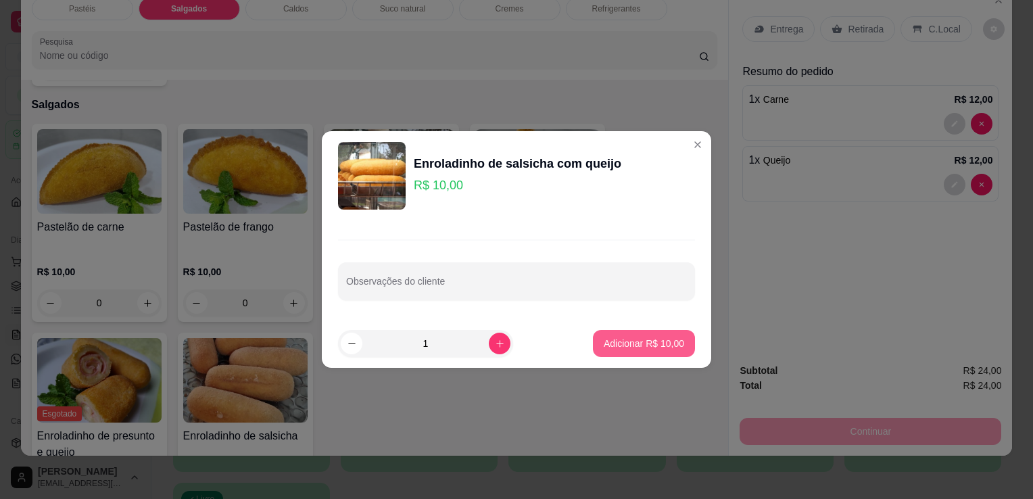
click at [640, 339] on button "Adicionar R$ 10,00" at bounding box center [644, 343] width 102 height 27
type input "1"
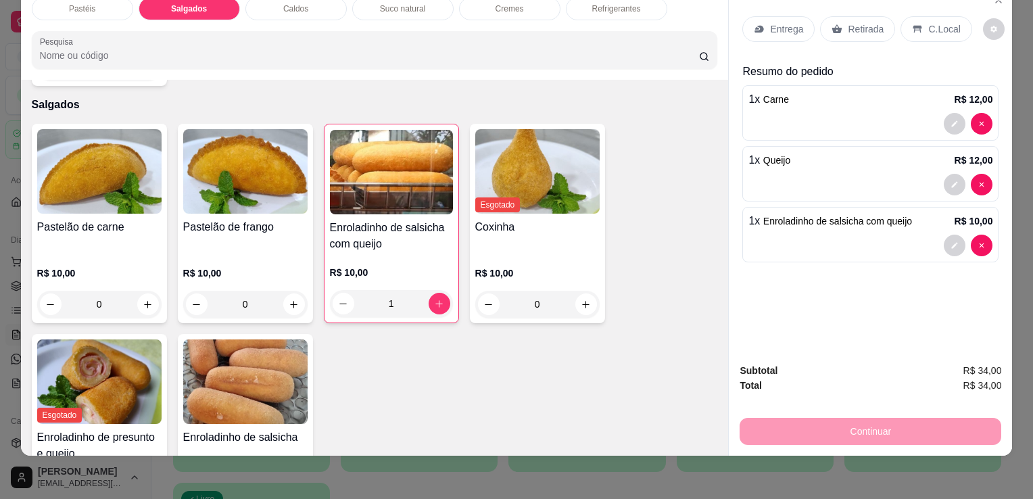
click at [644, 346] on div "Pastelão de carne R$ 10,00 0 Pastelão de frango R$ 10,00 0 Enroladinho de salsi…" at bounding box center [375, 328] width 686 height 408
click at [866, 22] on p "Retirada" at bounding box center [866, 29] width 36 height 14
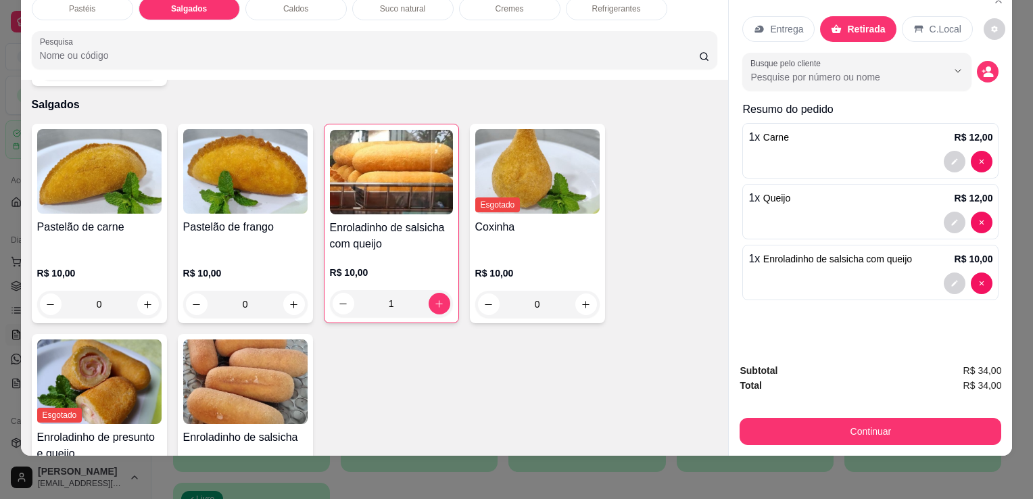
click at [849, 419] on button "Continuar" at bounding box center [871, 431] width 262 height 27
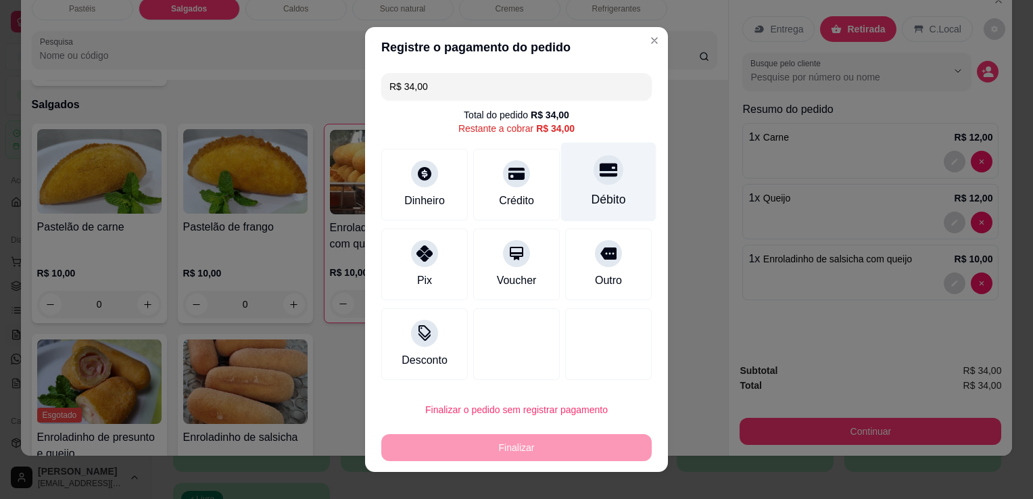
click at [600, 174] on icon at bounding box center [609, 171] width 18 height 14
type input "R$ 0,00"
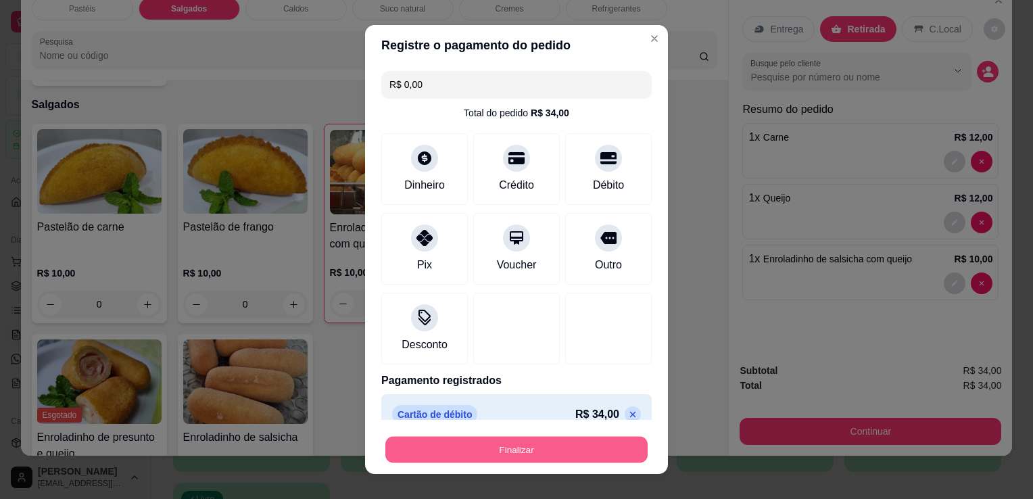
click at [503, 437] on button "Finalizar" at bounding box center [516, 450] width 262 height 26
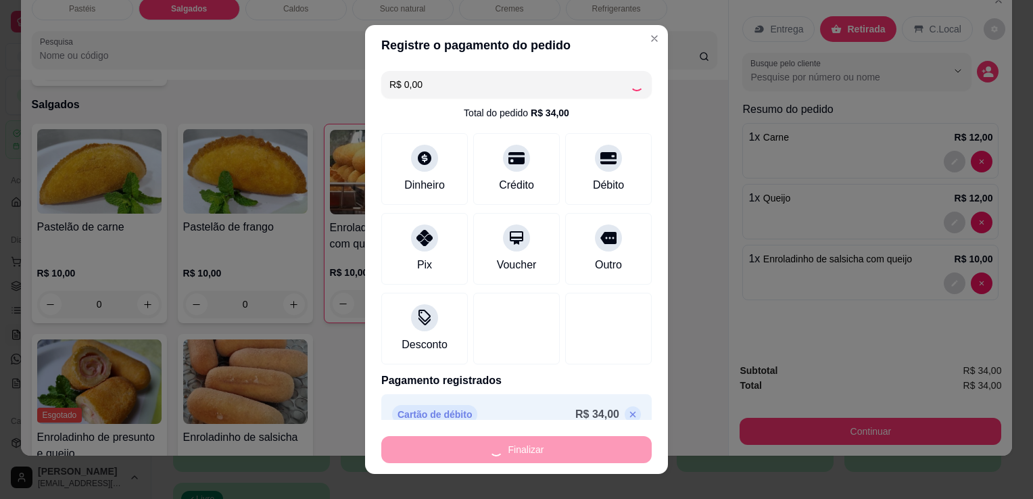
type input "0"
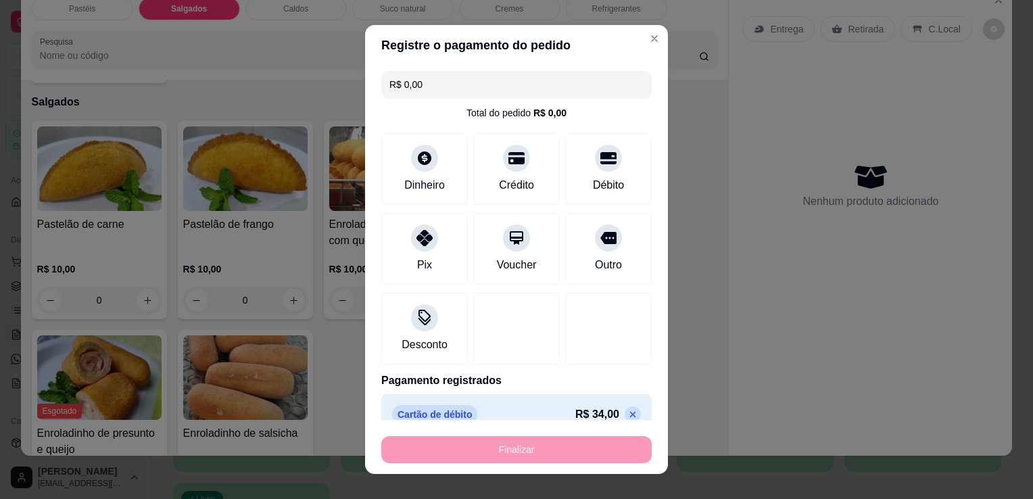
type input "-R$ 34,00"
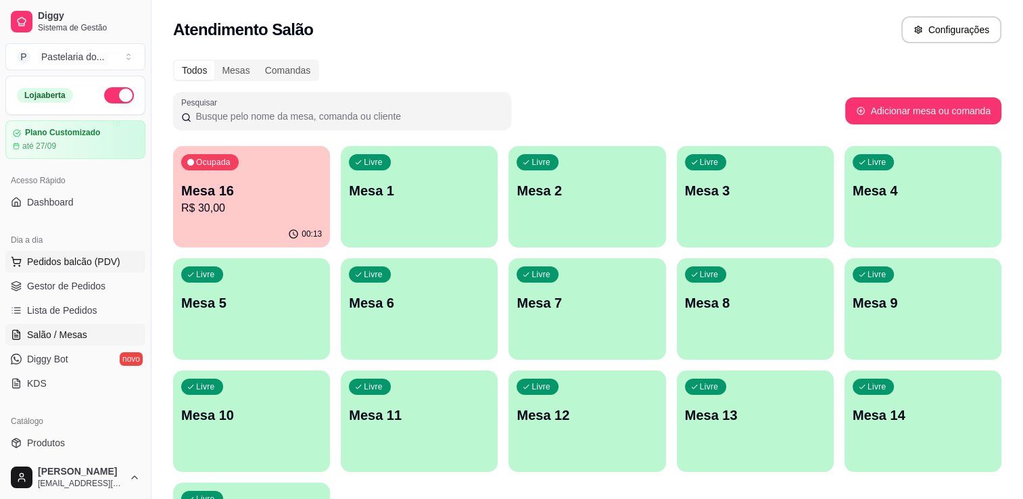
click at [62, 270] on button "Pedidos balcão (PDV)" at bounding box center [75, 262] width 140 height 22
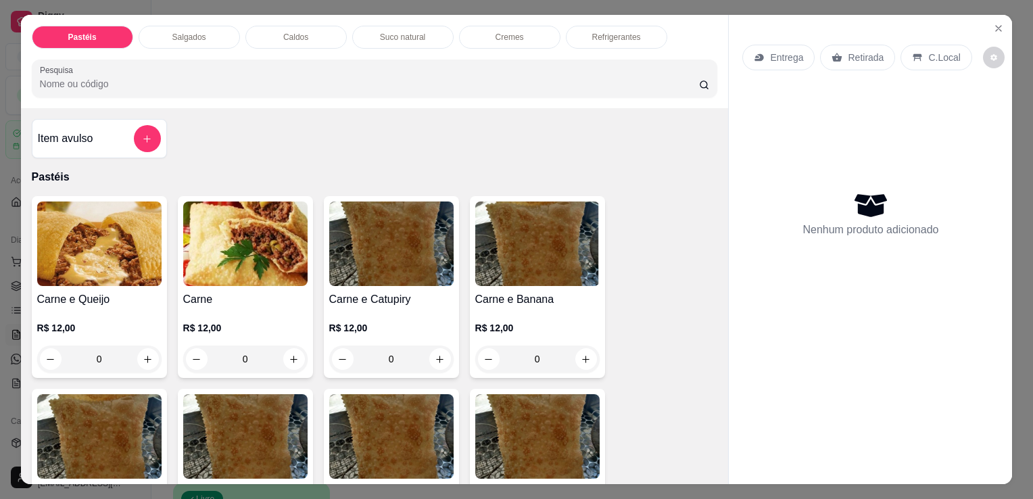
click at [121, 291] on h4 "Carne e Queijo" at bounding box center [99, 299] width 124 height 16
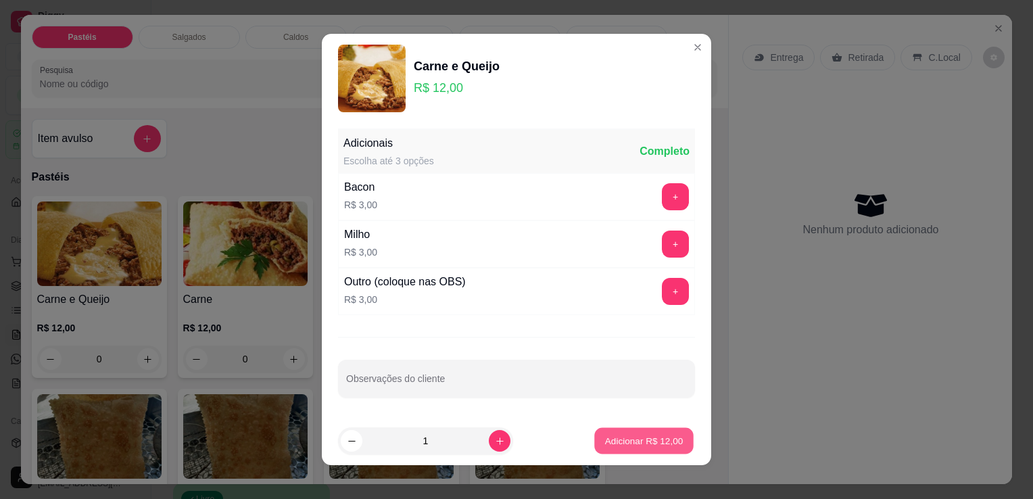
click at [655, 448] on button "Adicionar R$ 12,00" at bounding box center [643, 441] width 99 height 26
type input "1"
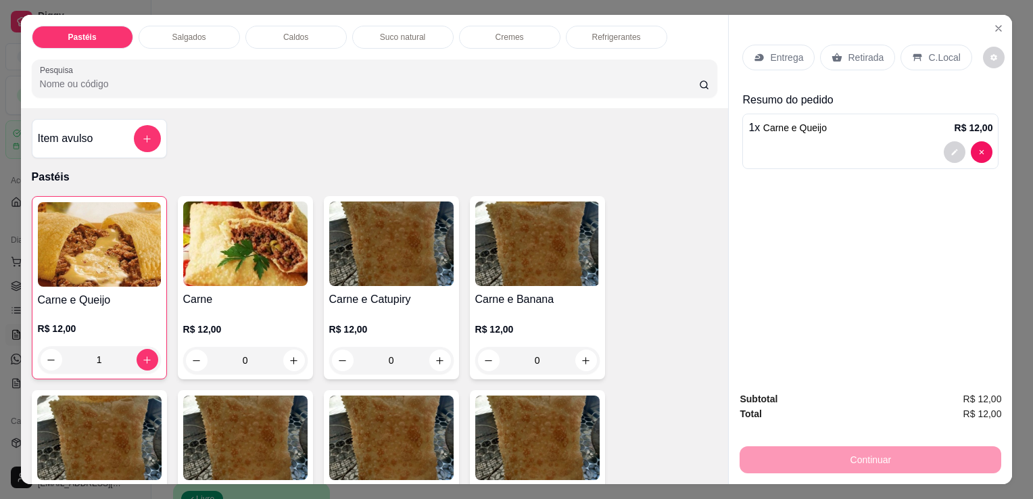
click at [848, 51] on p "Retirada" at bounding box center [866, 58] width 36 height 14
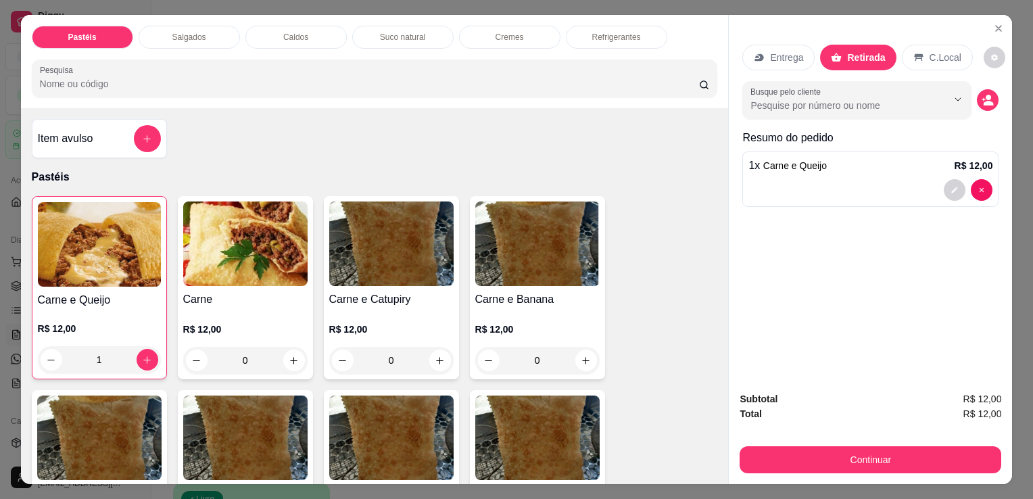
drag, startPoint x: 837, startPoint y: 434, endPoint x: 836, endPoint y: 447, distance: 12.9
click at [836, 446] on div "Subtotal R$ 12,00 Total R$ 12,00 Continuar" at bounding box center [871, 433] width 262 height 82
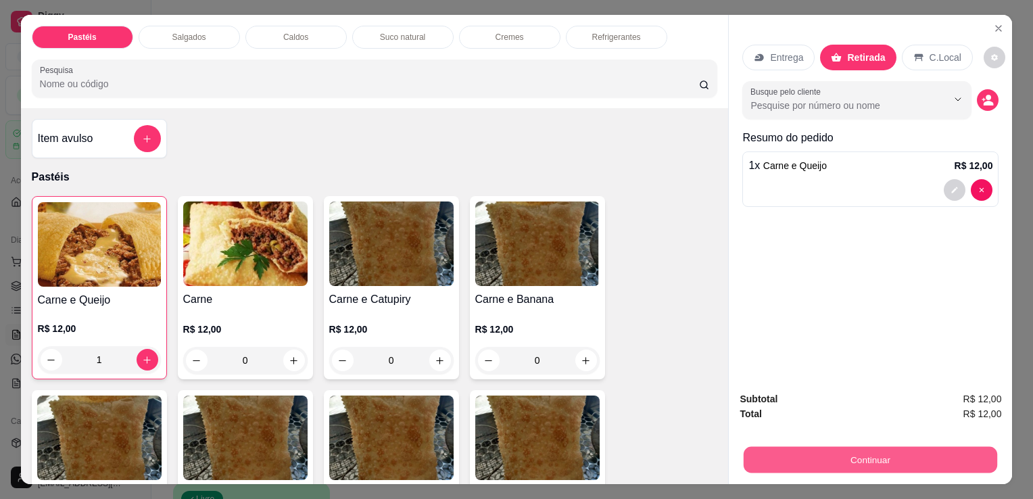
click at [833, 454] on button "Continuar" at bounding box center [871, 459] width 254 height 26
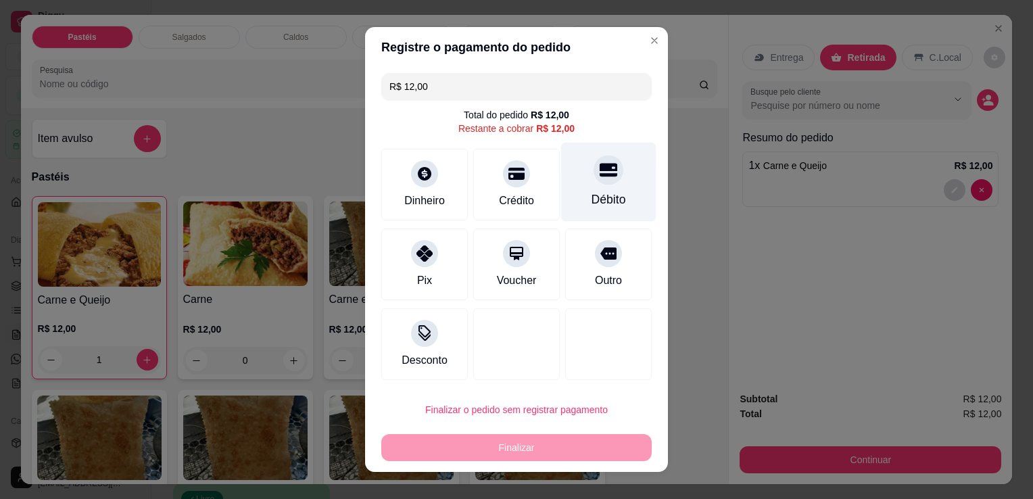
click at [601, 201] on div "Débito" at bounding box center [609, 200] width 34 height 18
type input "R$ 0,00"
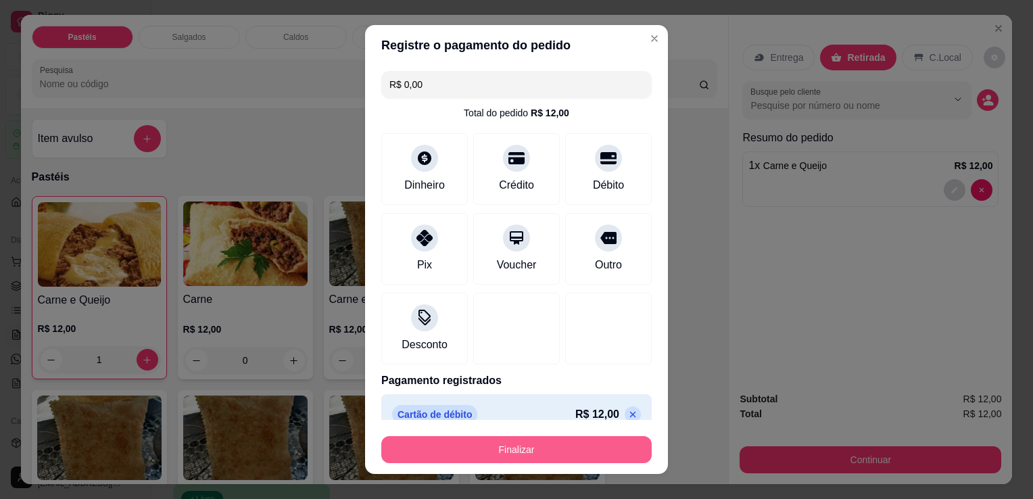
click at [499, 439] on button "Finalizar" at bounding box center [516, 449] width 270 height 27
click at [499, 439] on div "Finalizar" at bounding box center [516, 449] width 270 height 27
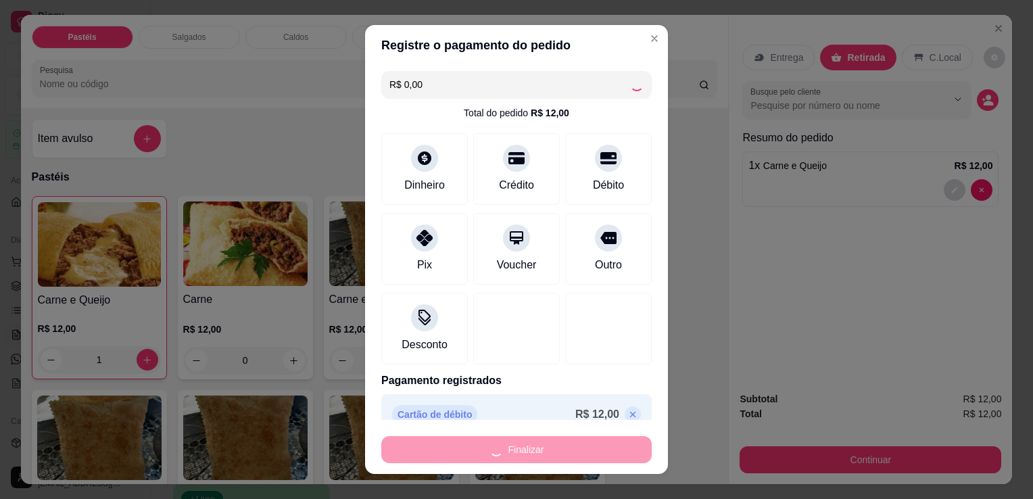
type input "0"
type input "-R$ 12,00"
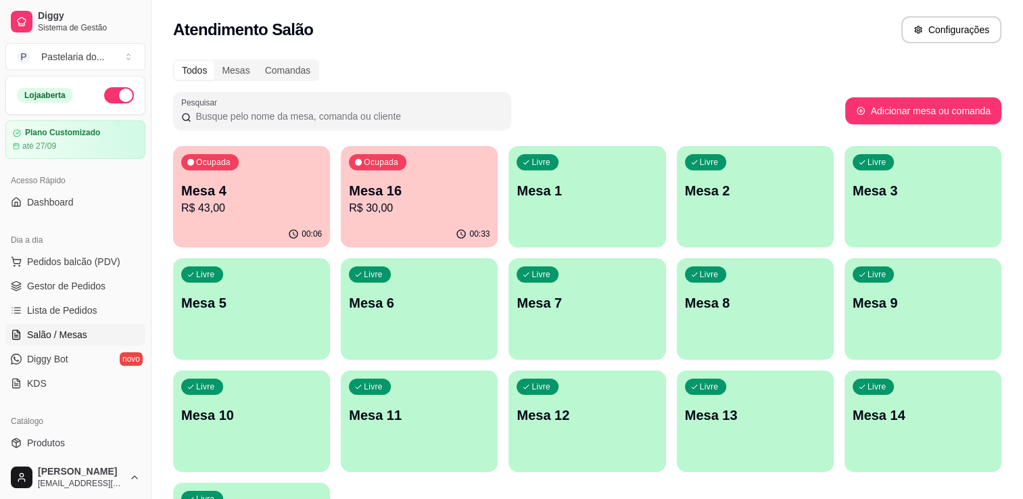
click at [268, 229] on div "00:06" at bounding box center [251, 234] width 157 height 26
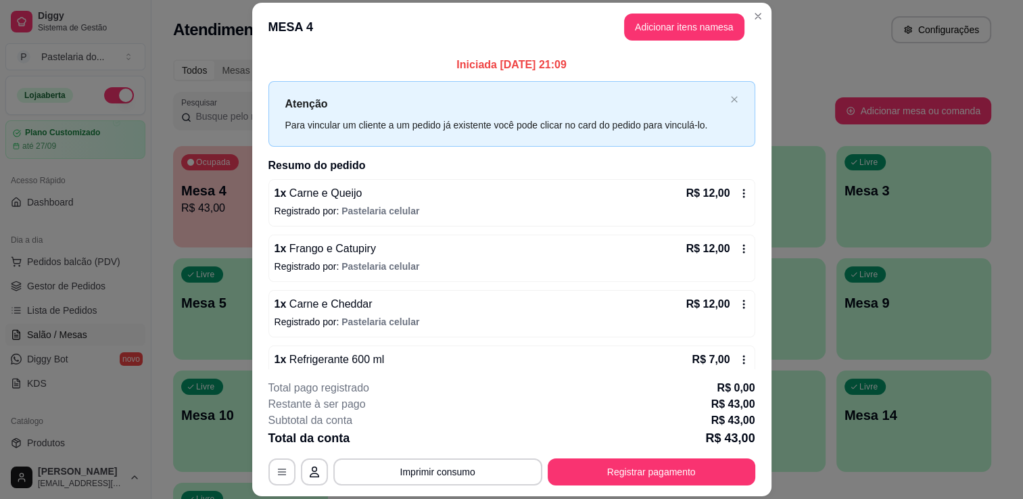
click at [790, 172] on div "Livre Mesa 2" at bounding box center [748, 188] width 155 height 85
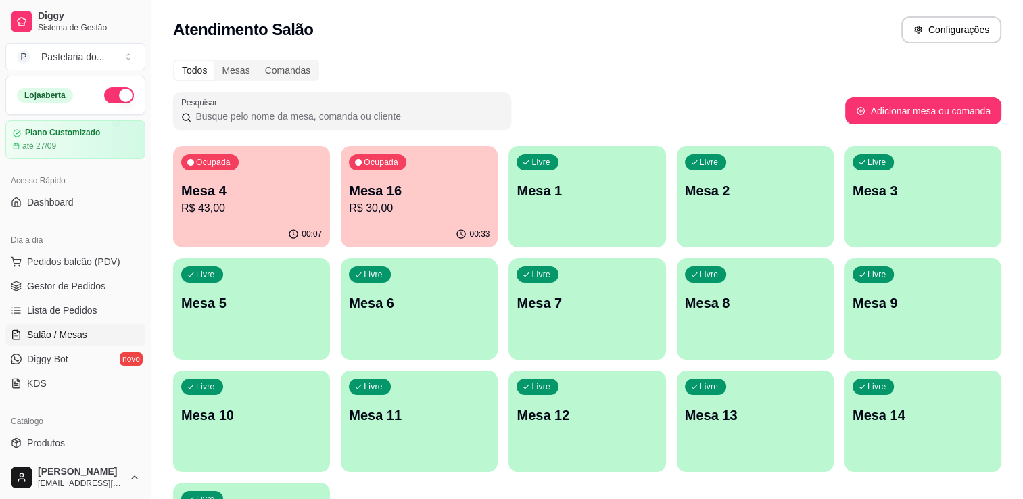
click at [394, 196] on p "Mesa 16" at bounding box center [419, 190] width 141 height 19
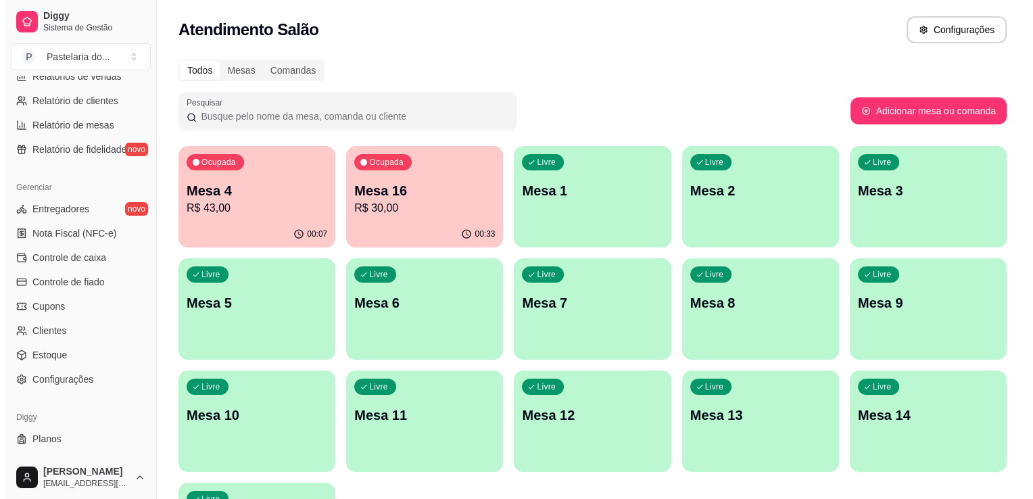
scroll to position [473, 0]
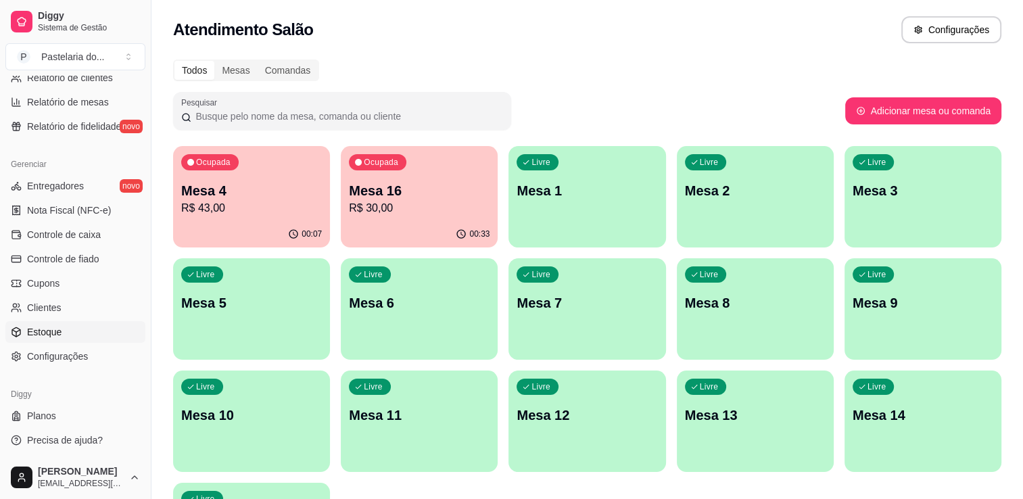
click at [64, 331] on link "Estoque" at bounding box center [75, 332] width 140 height 22
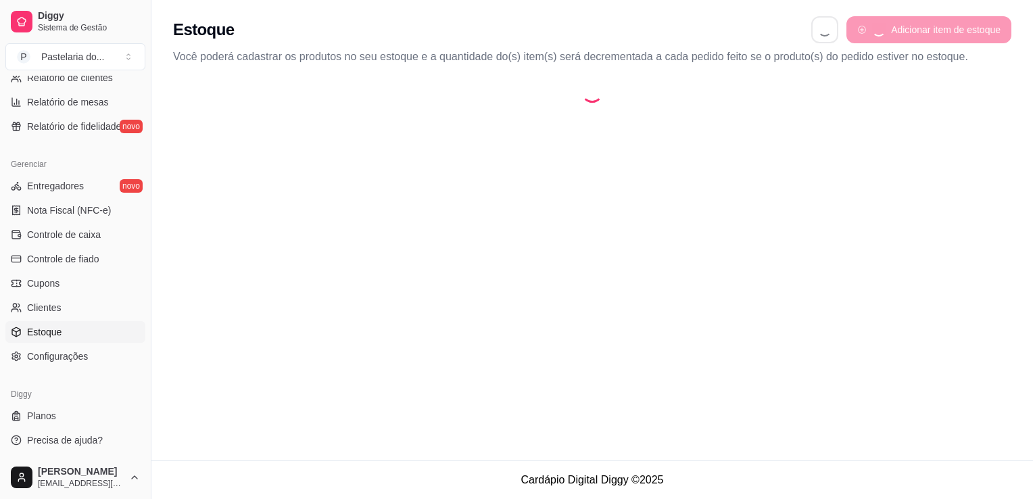
select select "QUANTITY_ORDER"
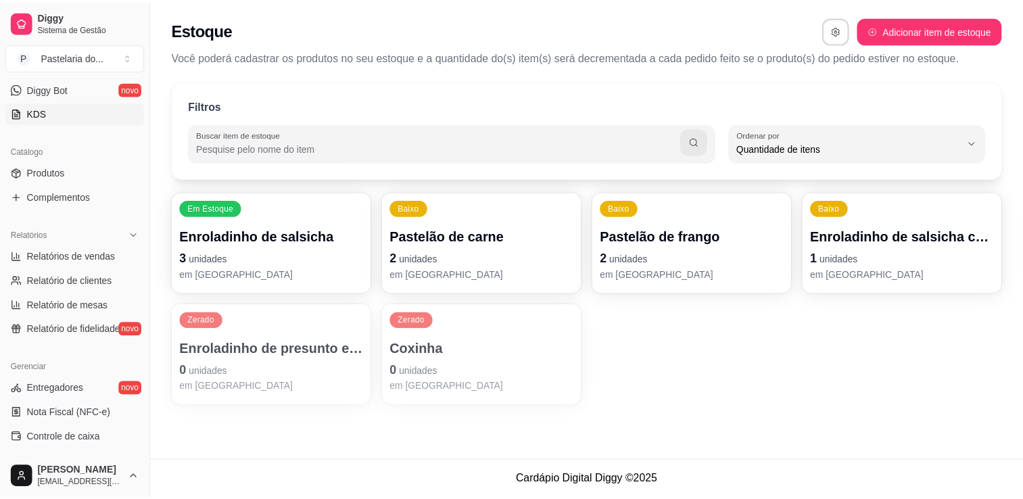
scroll to position [135, 0]
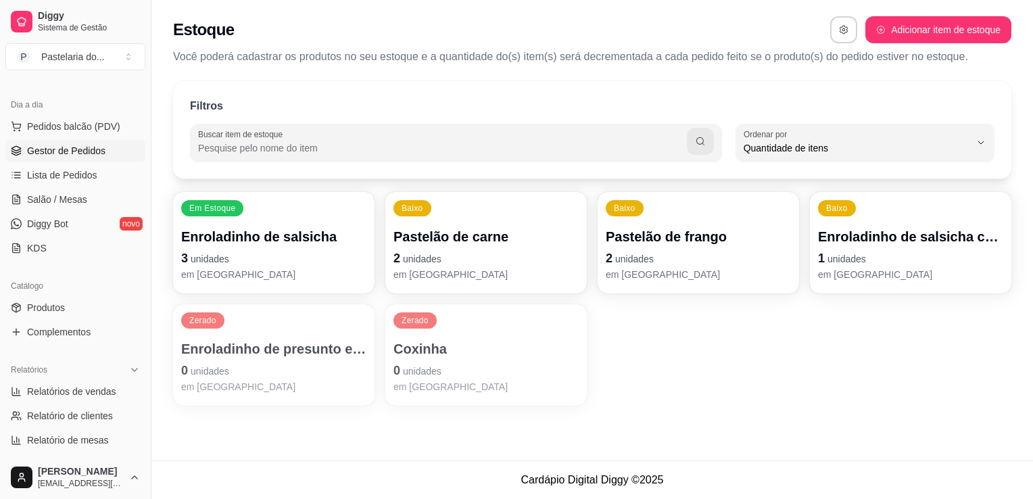
click at [64, 156] on span "Gestor de Pedidos" at bounding box center [66, 151] width 78 height 14
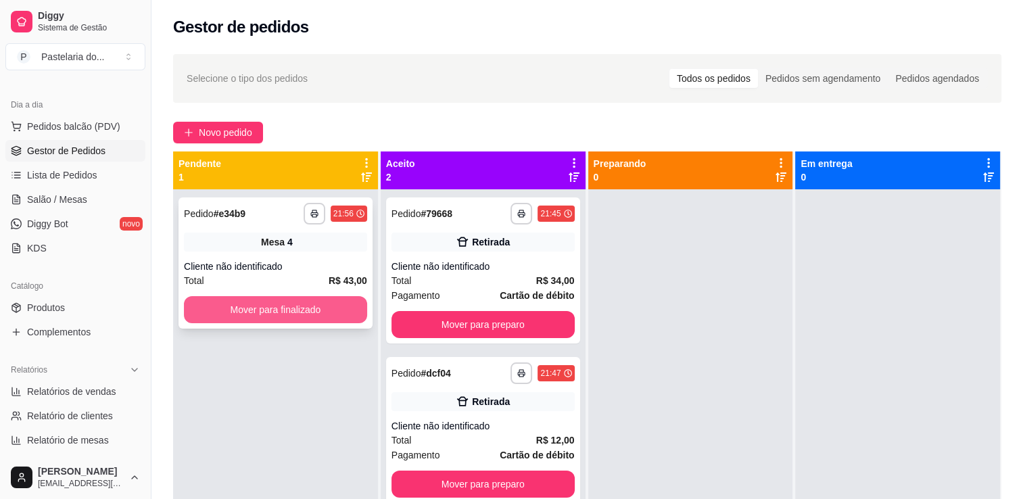
click at [350, 314] on button "Mover para finalizado" at bounding box center [275, 309] width 183 height 27
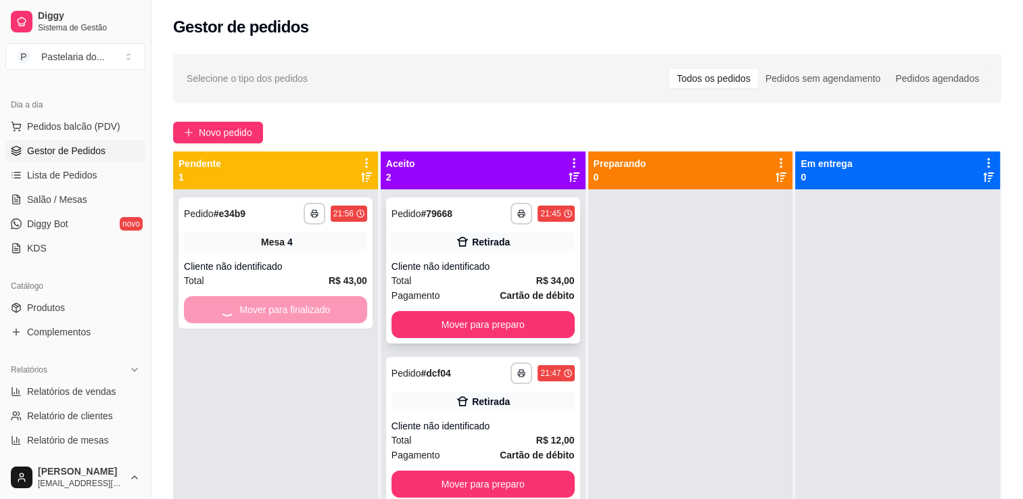
click at [464, 338] on div "**********" at bounding box center [483, 270] width 194 height 146
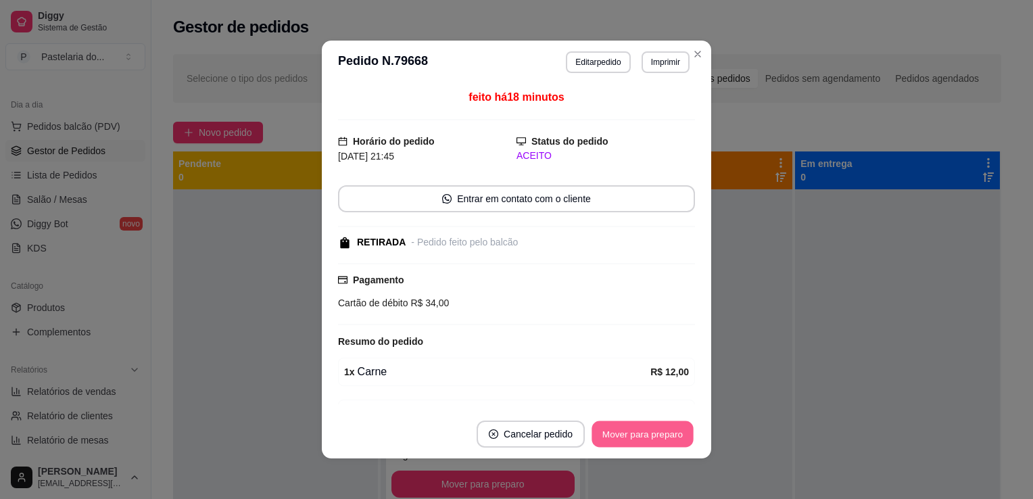
click at [638, 441] on button "Mover para preparo" at bounding box center [642, 434] width 101 height 26
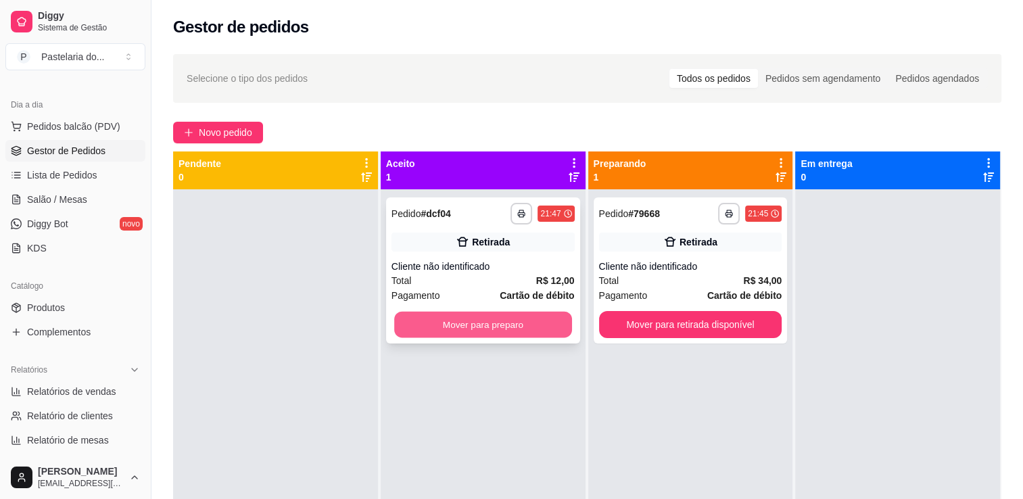
click at [540, 320] on button "Mover para preparo" at bounding box center [483, 325] width 178 height 26
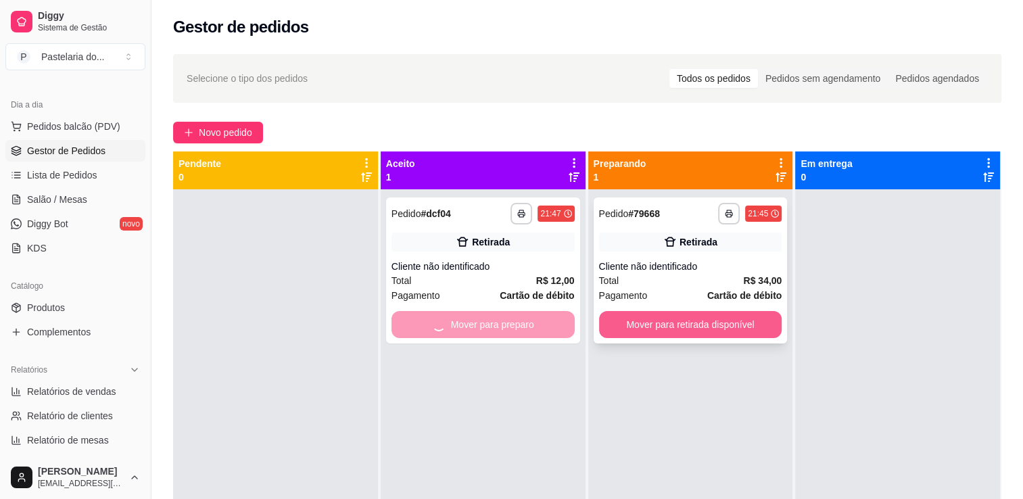
click at [679, 337] on button "Mover para retirada disponível" at bounding box center [690, 324] width 183 height 27
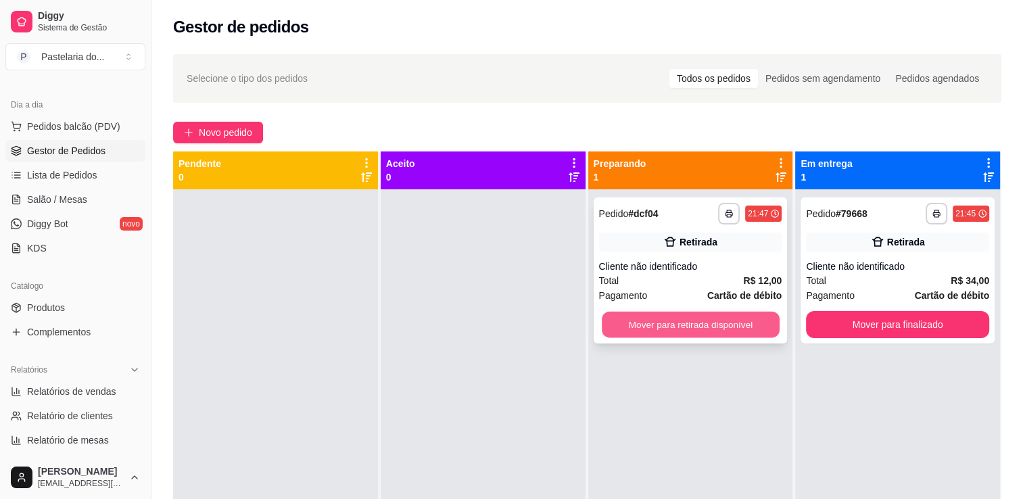
click at [629, 327] on button "Mover para retirada disponível" at bounding box center [691, 325] width 178 height 26
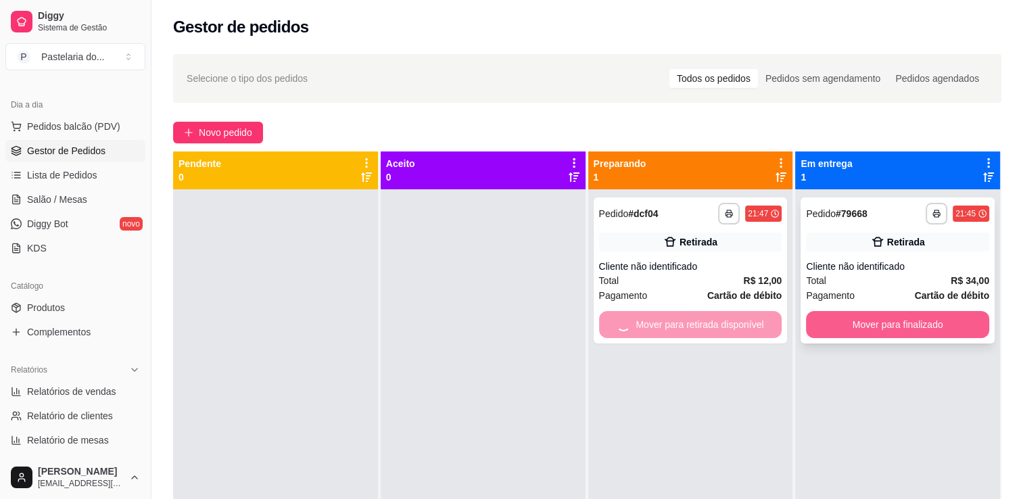
click at [874, 327] on button "Mover para finalizado" at bounding box center [897, 324] width 183 height 27
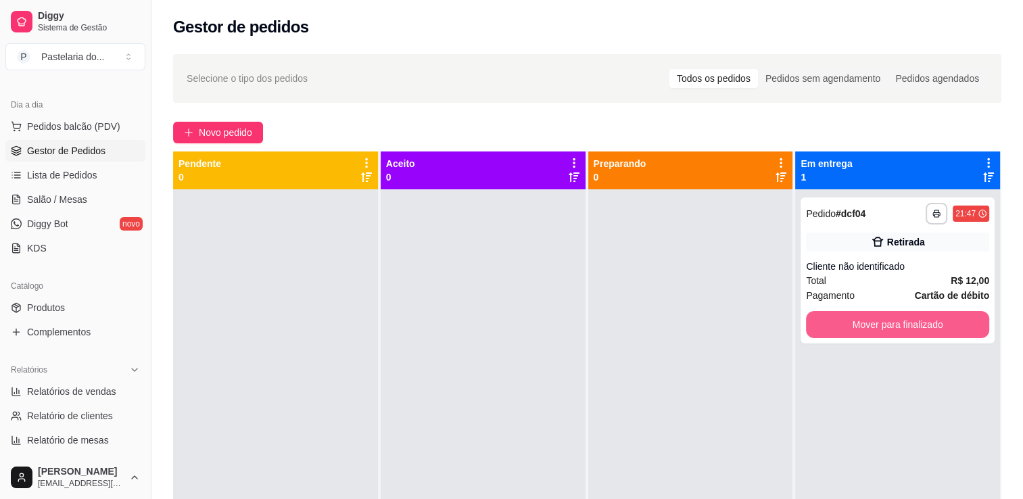
click at [871, 329] on button "Mover para finalizado" at bounding box center [897, 324] width 183 height 27
click at [871, 329] on div "Mover para finalizado" at bounding box center [897, 324] width 183 height 27
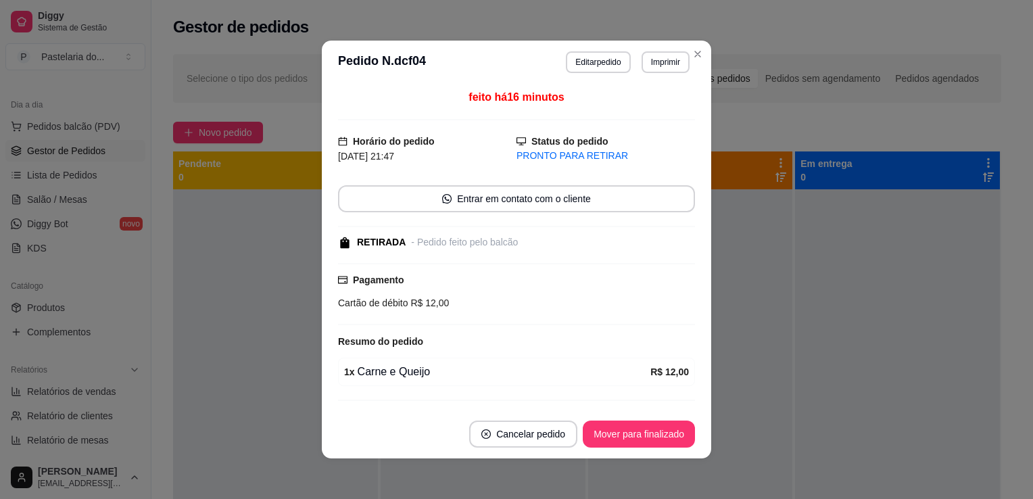
click at [628, 414] on footer "Cancelar pedido Mover para finalizado" at bounding box center [517, 434] width 390 height 49
click at [626, 436] on button "Mover para finalizado" at bounding box center [639, 434] width 112 height 27
click at [689, 423] on div "Mover para finalizado" at bounding box center [639, 434] width 112 height 27
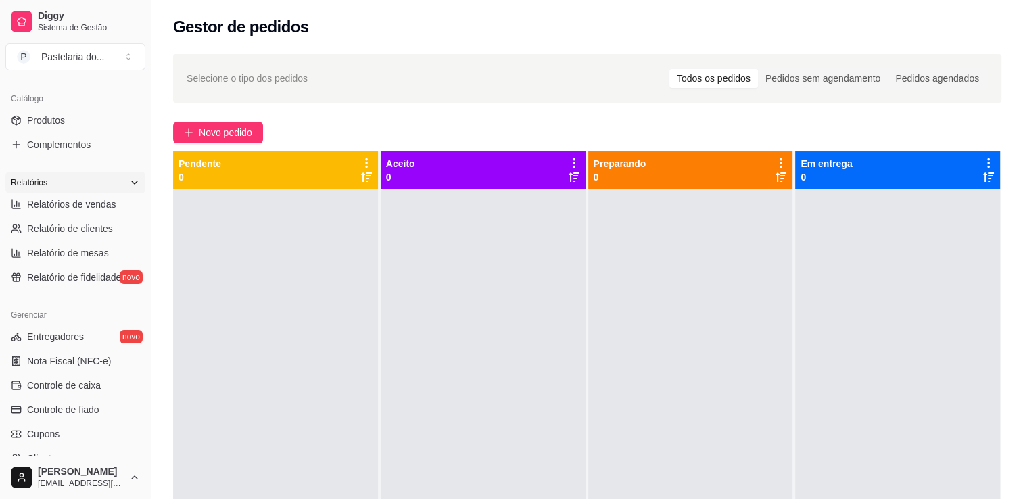
scroll to position [270, 0]
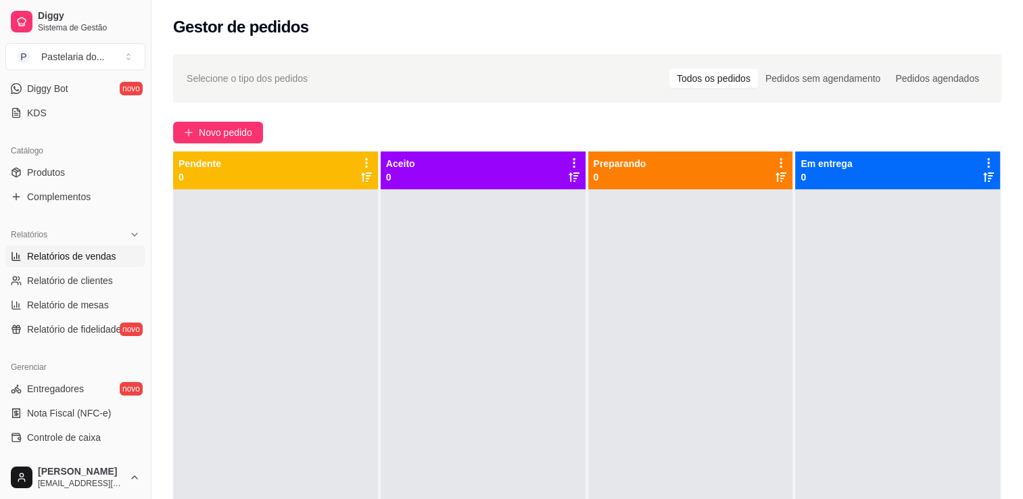
click at [83, 253] on span "Relatórios de vendas" at bounding box center [71, 257] width 89 height 14
select select "ALL"
select select "0"
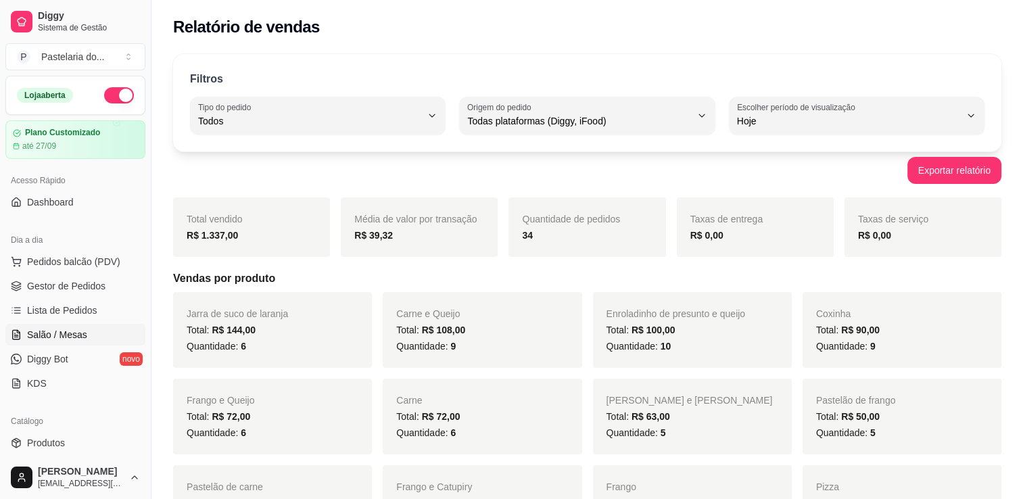
click at [76, 339] on span "Salão / Mesas" at bounding box center [57, 335] width 60 height 14
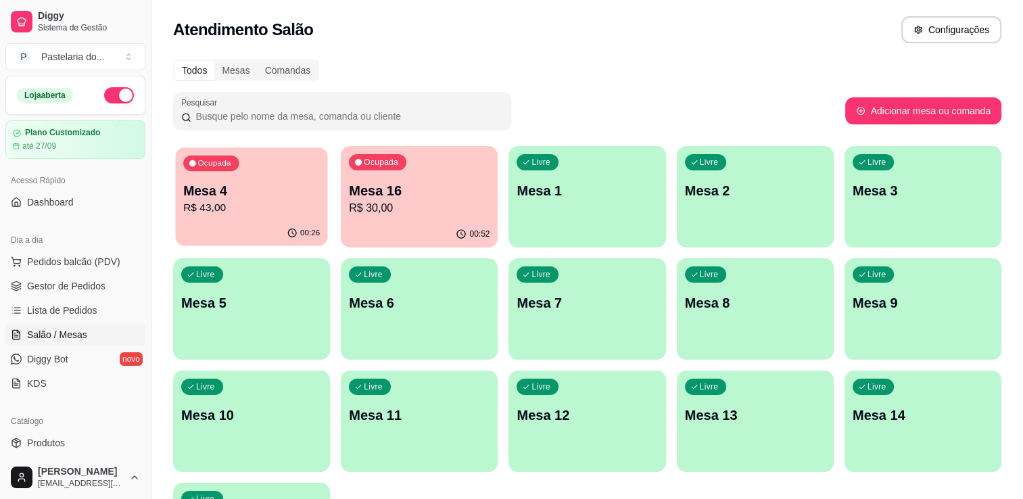
click at [260, 205] on p "R$ 43,00" at bounding box center [251, 208] width 137 height 16
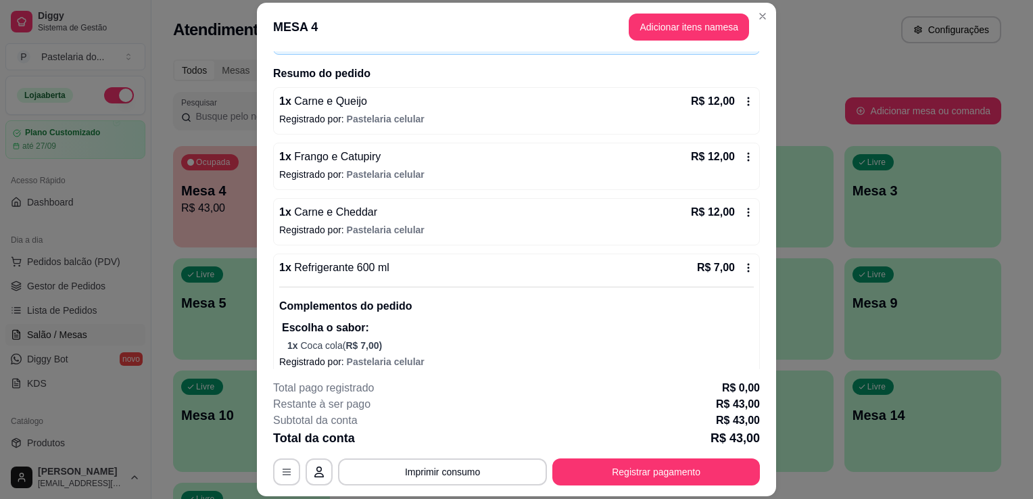
scroll to position [103, 0]
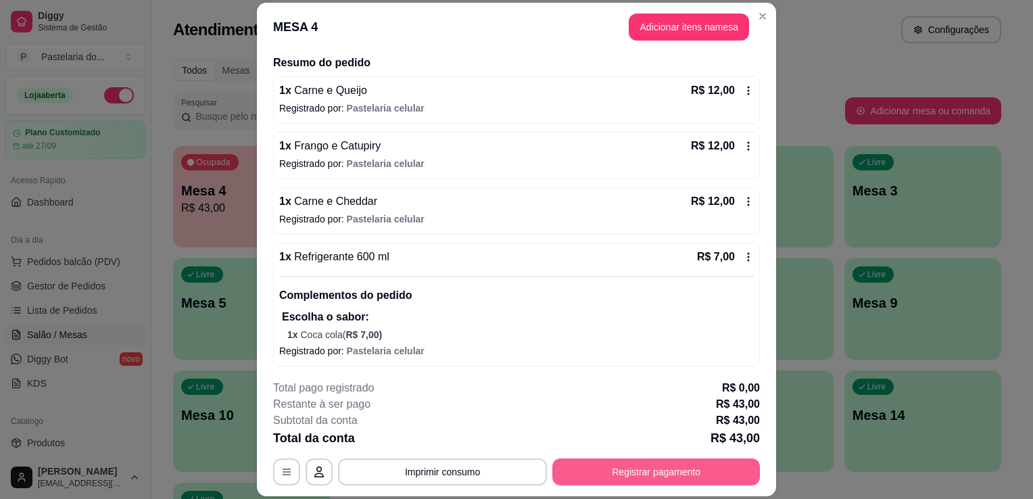
click at [641, 458] on button "Registrar pagamento" at bounding box center [656, 471] width 208 height 27
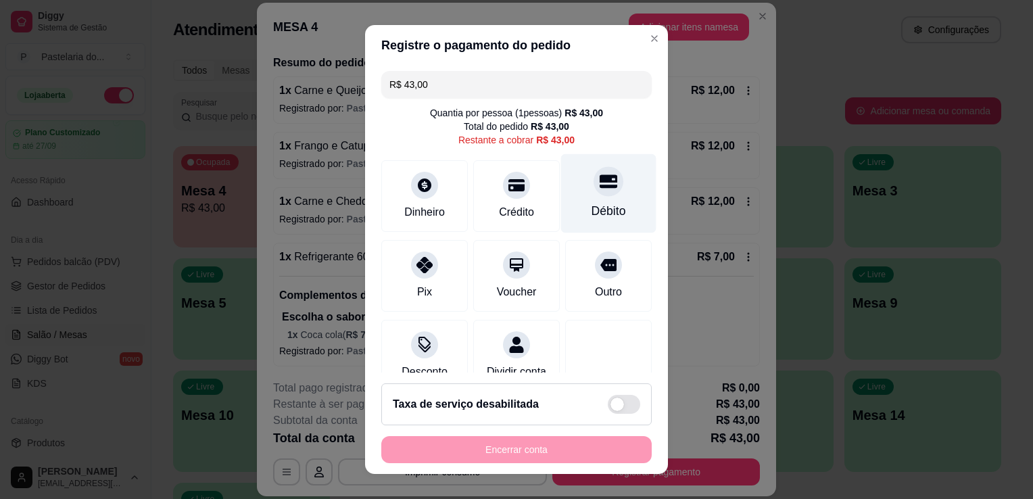
click at [597, 188] on div at bounding box center [609, 181] width 30 height 30
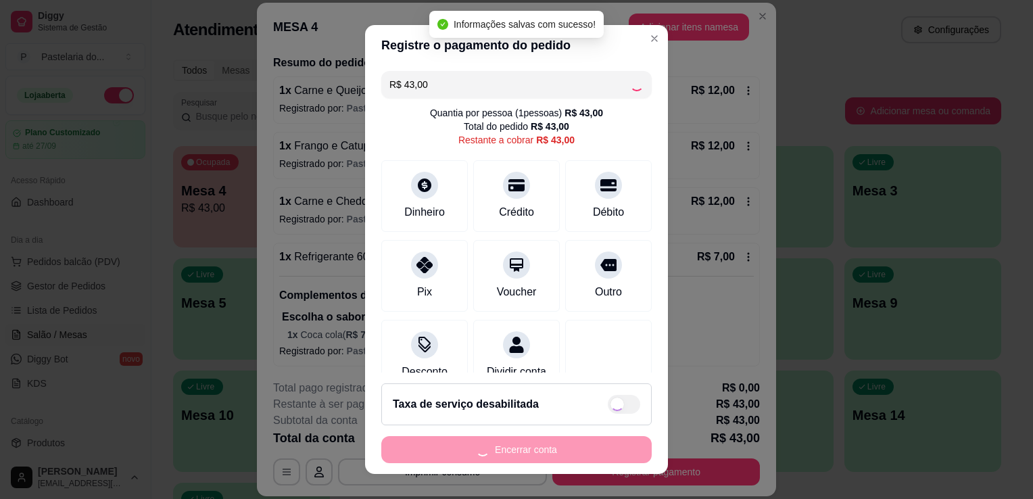
type input "R$ 0,00"
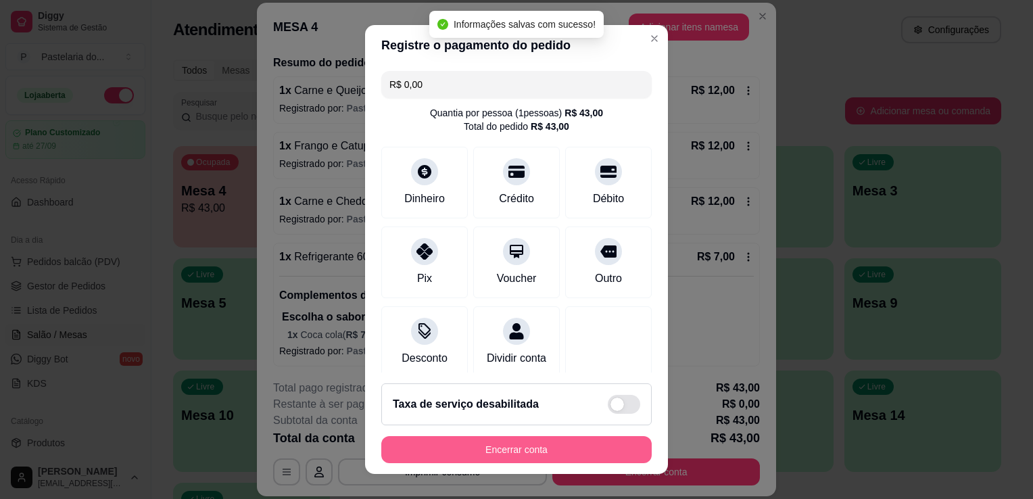
click at [588, 448] on button "Encerrar conta" at bounding box center [516, 449] width 270 height 27
click at [588, 448] on div "Encerrar conta" at bounding box center [516, 449] width 270 height 27
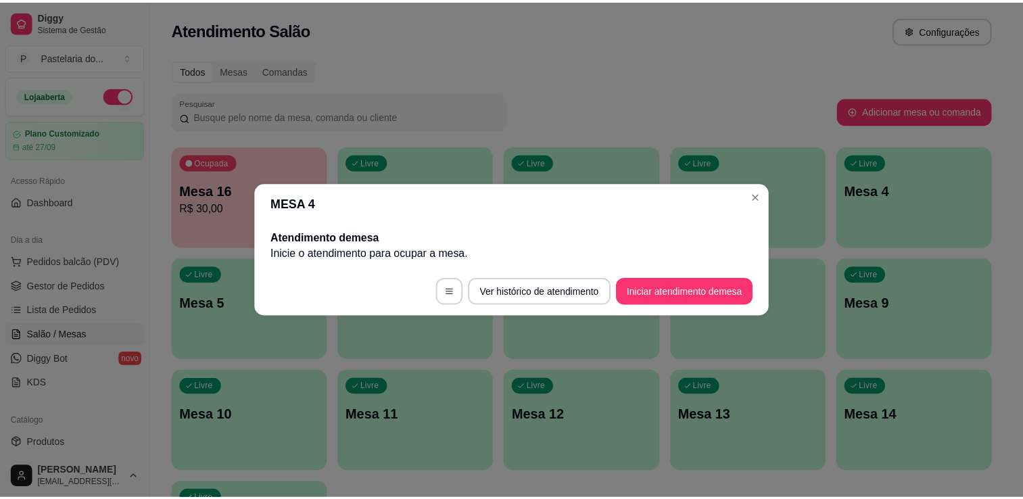
scroll to position [0, 0]
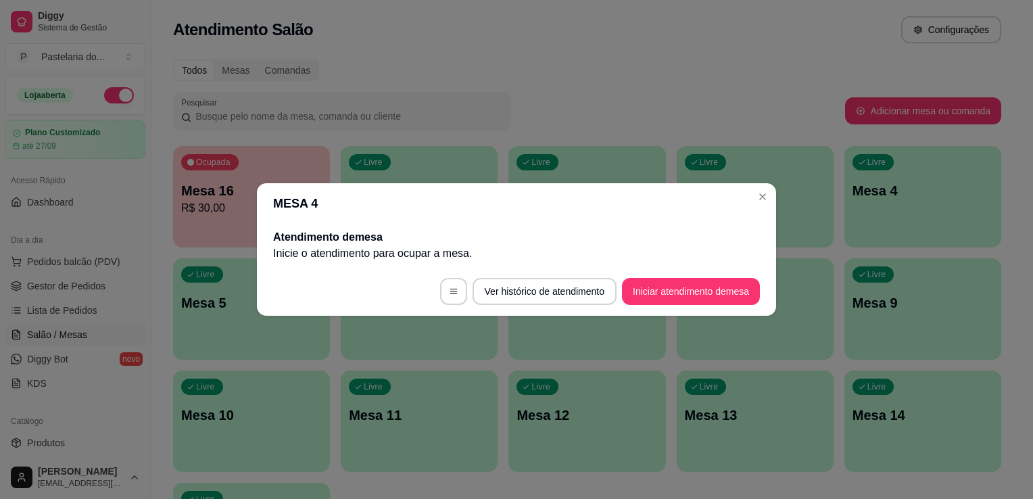
click at [601, 28] on div "Atendimento Salão Configurações" at bounding box center [587, 29] width 828 height 27
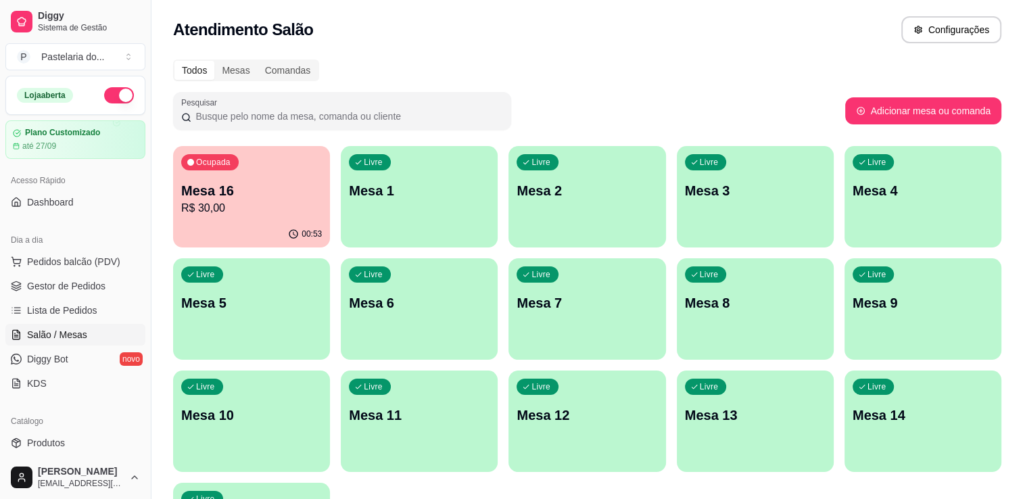
click at [467, 66] on div "Todos Mesas Comandas" at bounding box center [587, 71] width 828 height 22
click at [287, 191] on p "Mesa 16" at bounding box center [251, 190] width 141 height 19
click at [82, 289] on span "Gestor de Pedidos" at bounding box center [66, 286] width 78 height 14
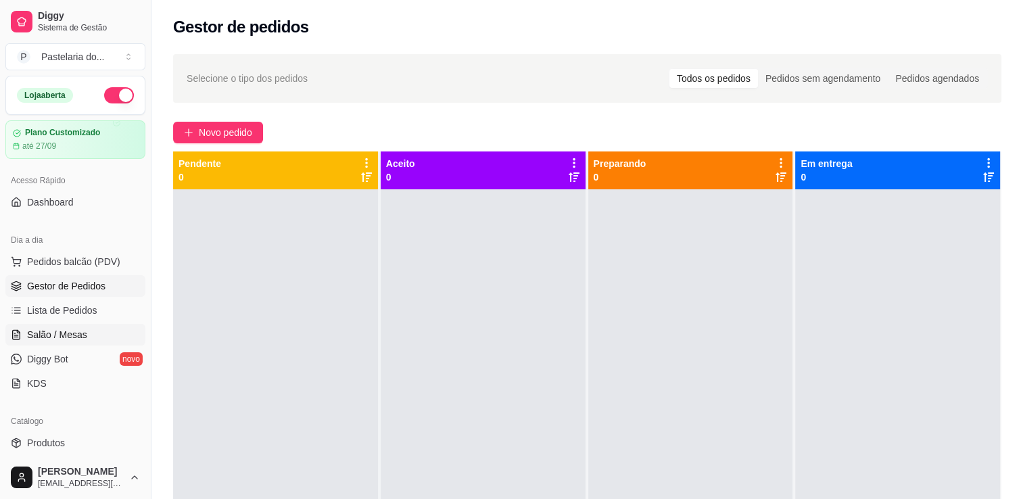
click at [78, 340] on span "Salão / Mesas" at bounding box center [57, 335] width 60 height 14
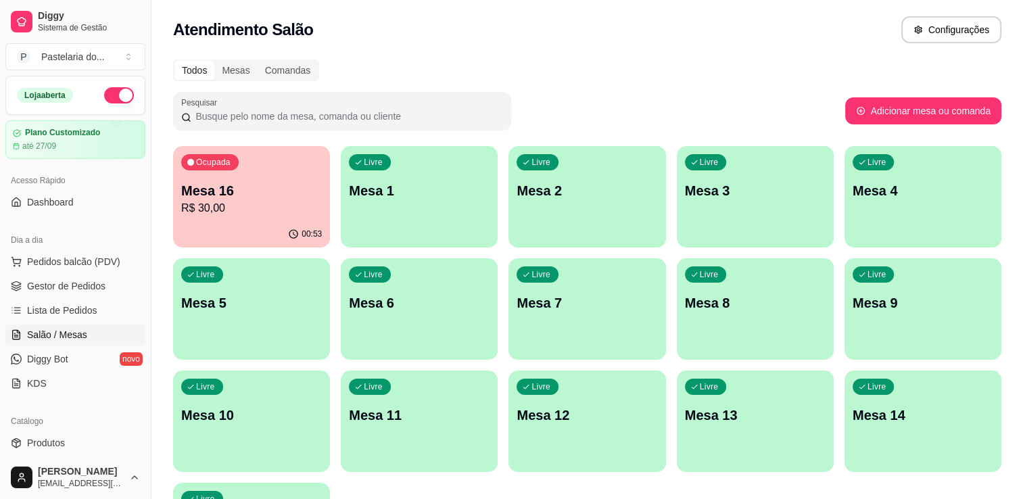
click at [281, 228] on div "00:53" at bounding box center [251, 234] width 157 height 26
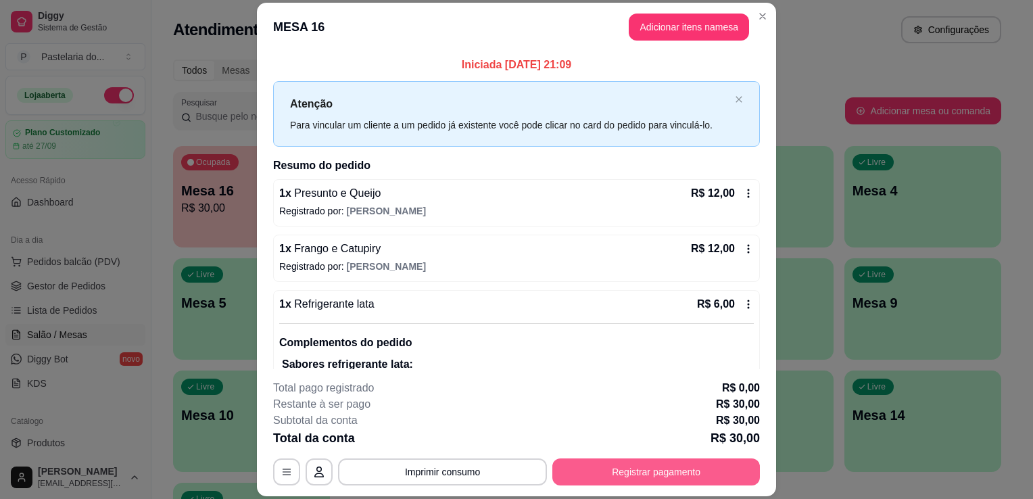
click at [730, 463] on button "Registrar pagamento" at bounding box center [656, 471] width 208 height 27
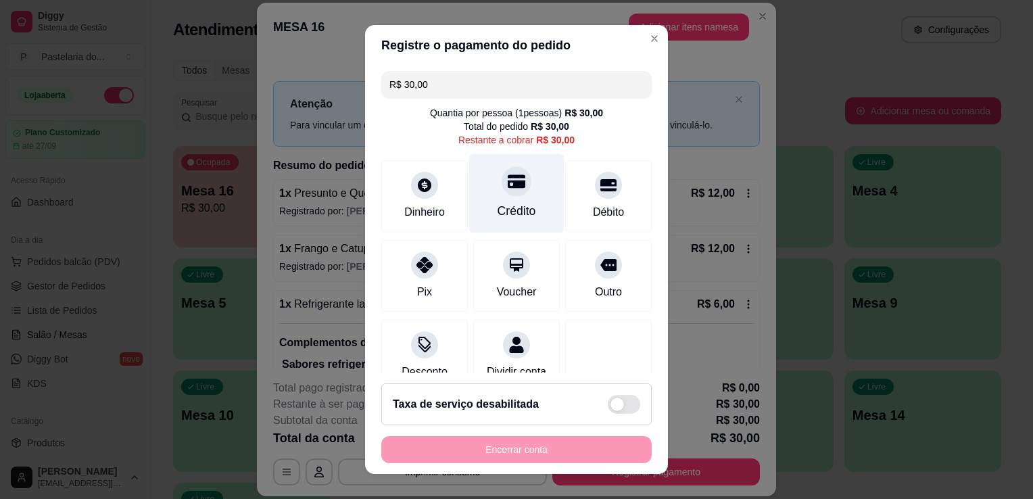
click at [516, 189] on div "Crédito" at bounding box center [516, 193] width 95 height 79
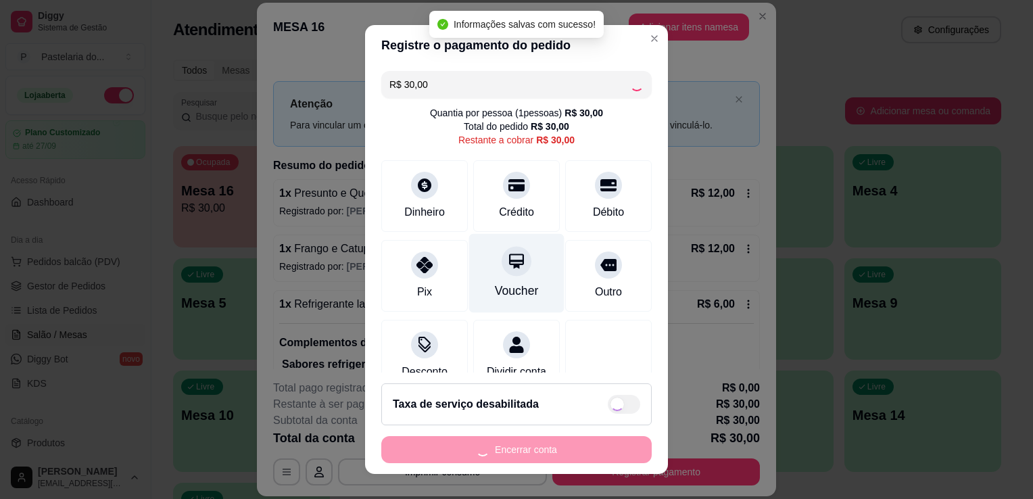
type input "R$ 0,00"
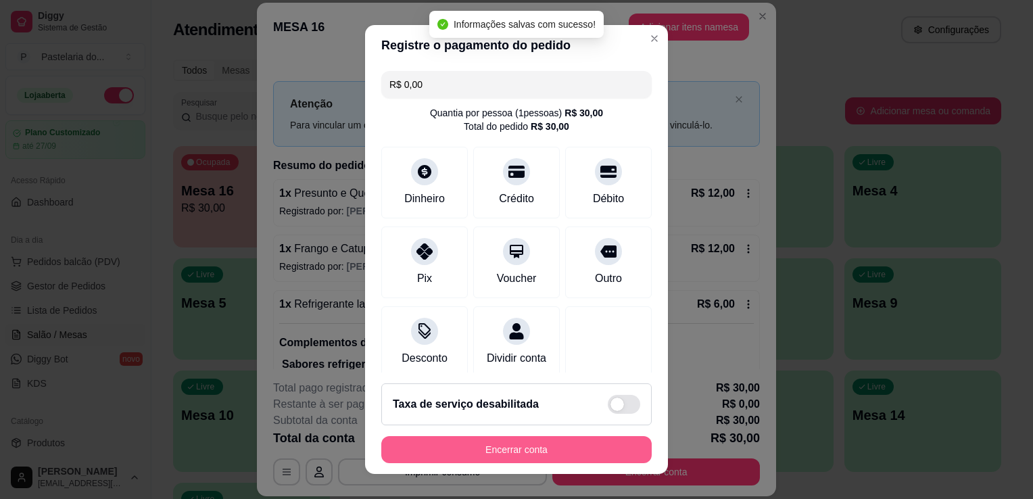
click at [574, 452] on button "Encerrar conta" at bounding box center [516, 449] width 270 height 27
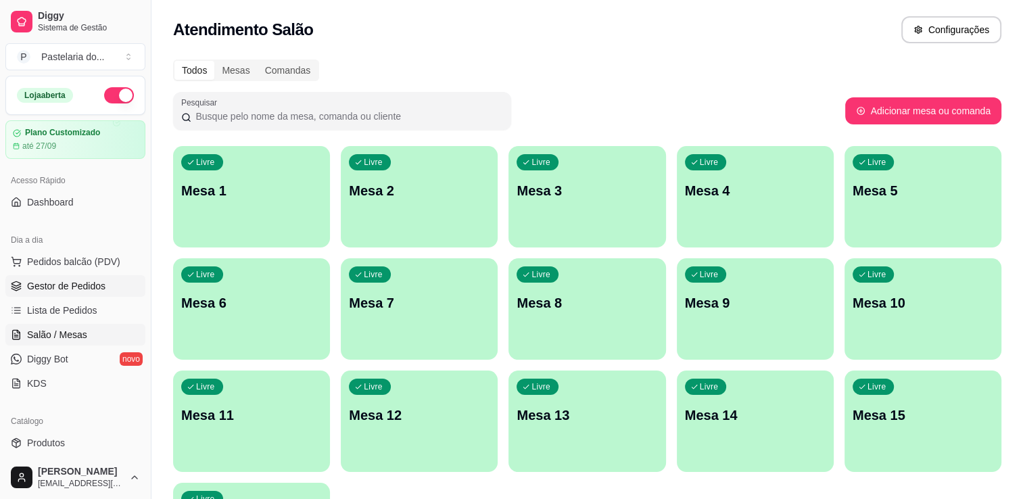
click at [91, 279] on span "Gestor de Pedidos" at bounding box center [66, 286] width 78 height 14
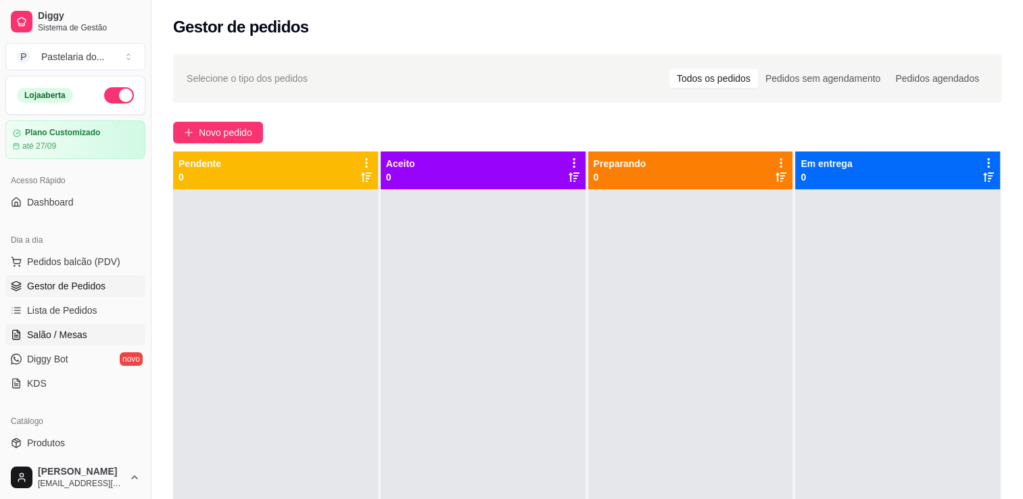
click at [60, 333] on span "Salão / Mesas" at bounding box center [57, 335] width 60 height 14
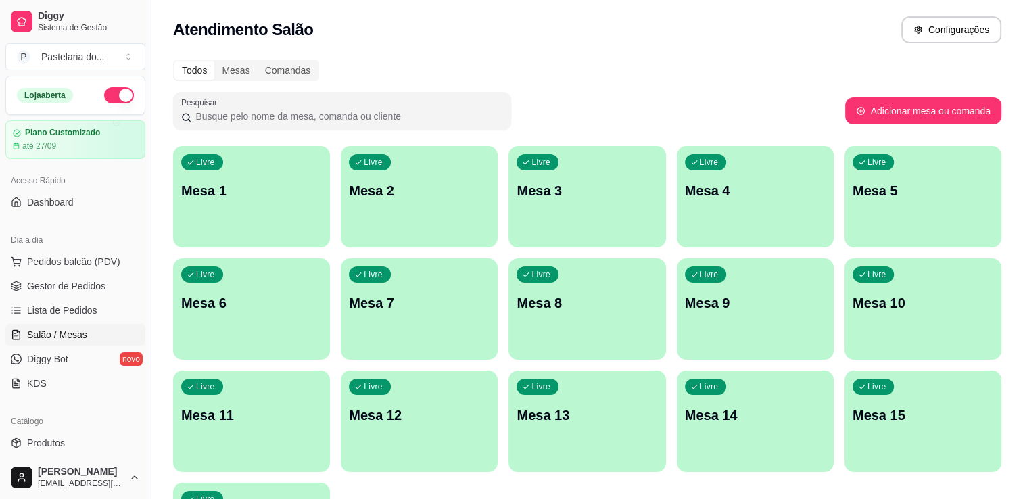
click at [108, 99] on button "button" at bounding box center [119, 95] width 30 height 16
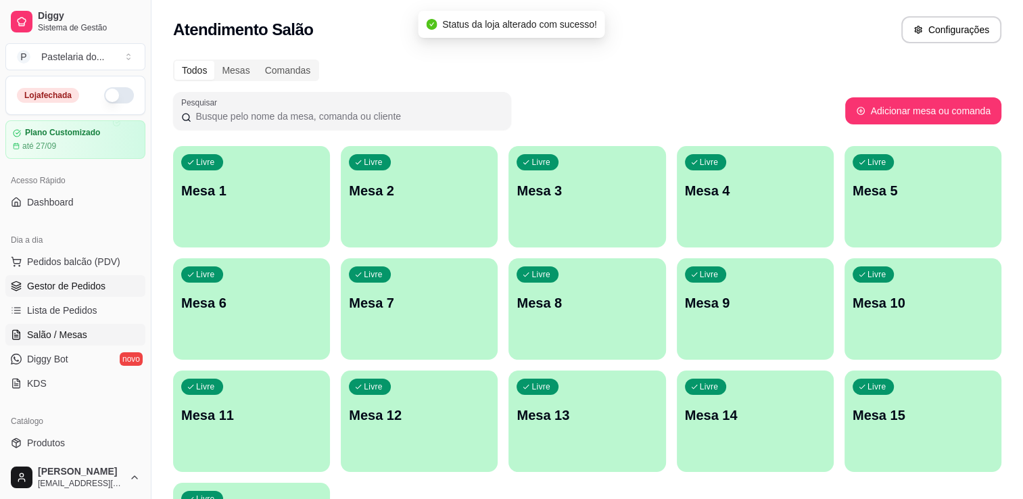
click at [87, 285] on span "Gestor de Pedidos" at bounding box center [66, 286] width 78 height 14
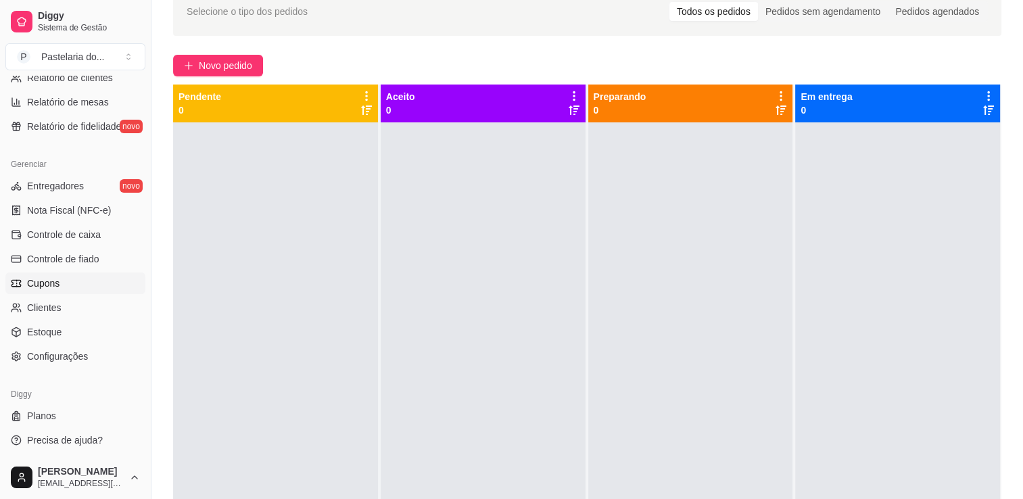
scroll to position [68, 0]
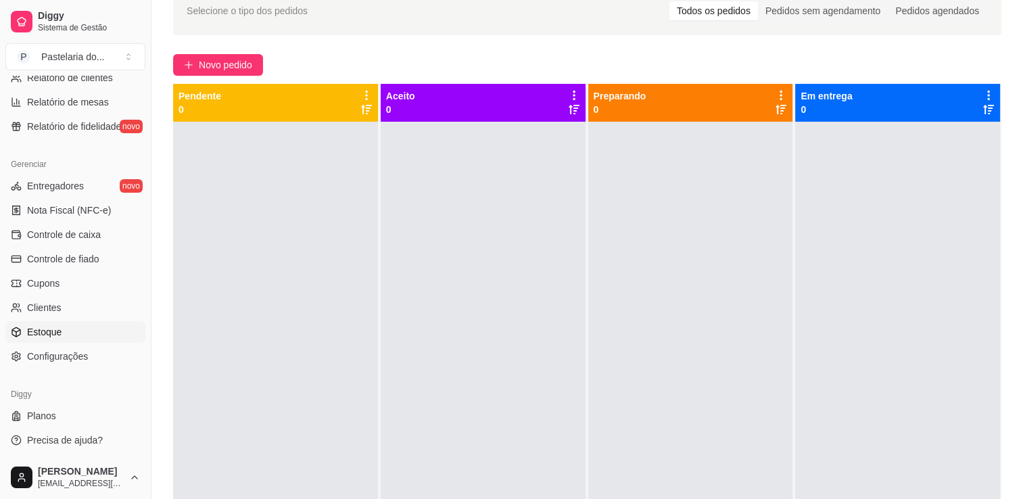
click at [58, 335] on span "Estoque" at bounding box center [44, 332] width 34 height 14
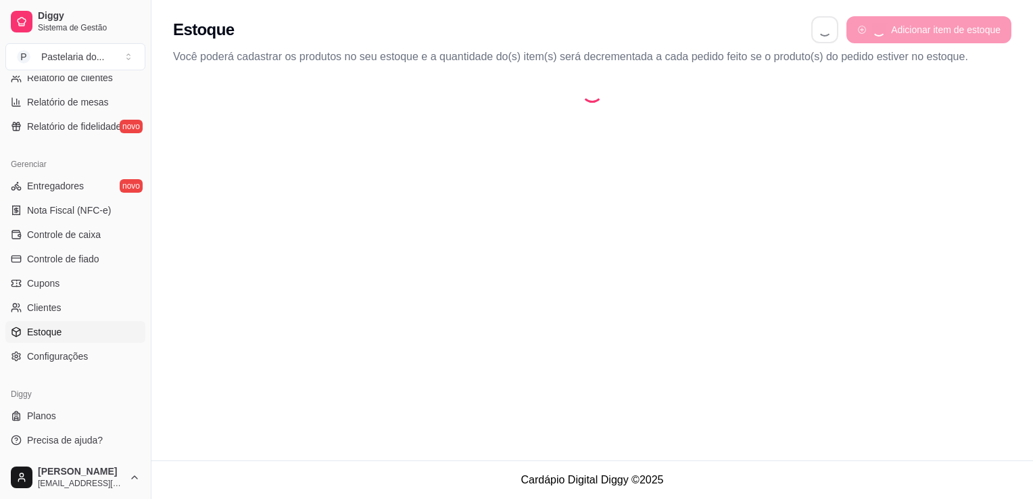
select select "QUANTITY_ORDER"
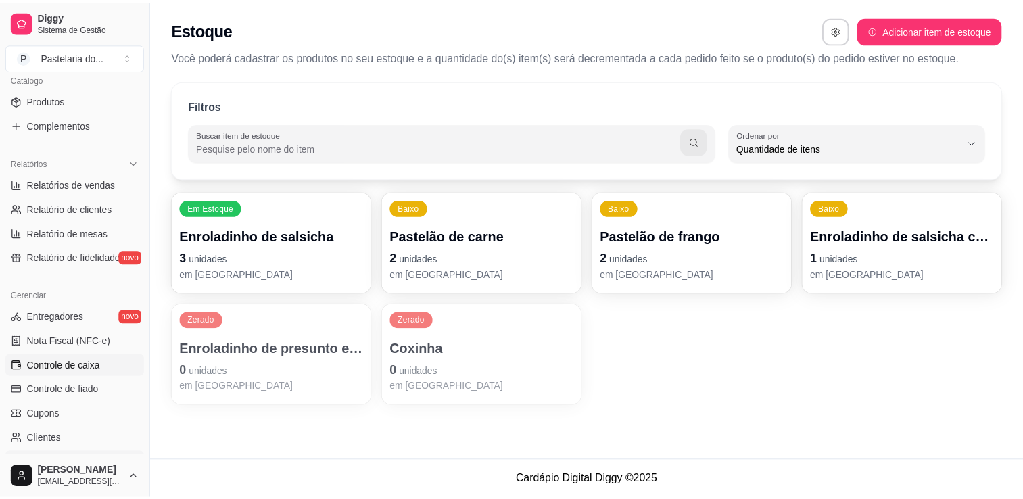
scroll to position [338, 0]
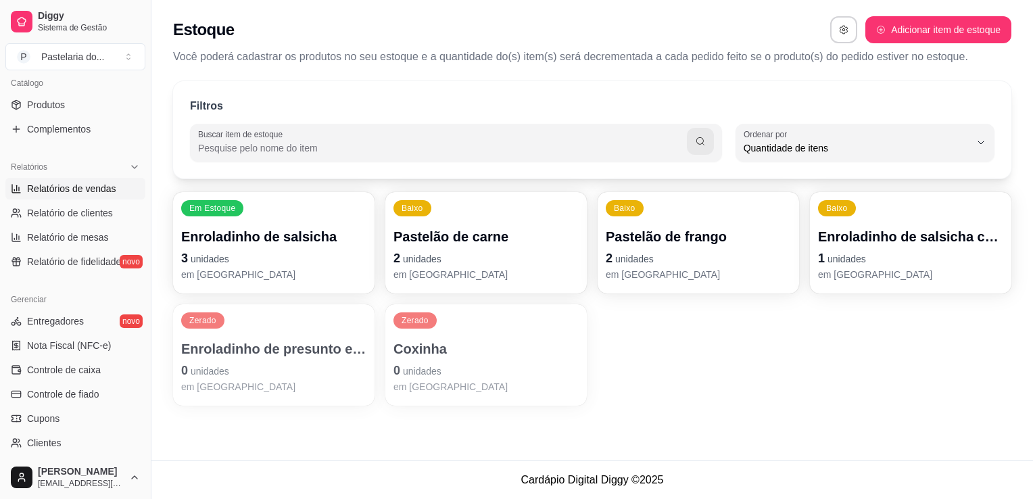
click at [107, 191] on span "Relatórios de vendas" at bounding box center [71, 189] width 89 height 14
select select "ALL"
select select "0"
